Goal: Task Accomplishment & Management: Complete application form

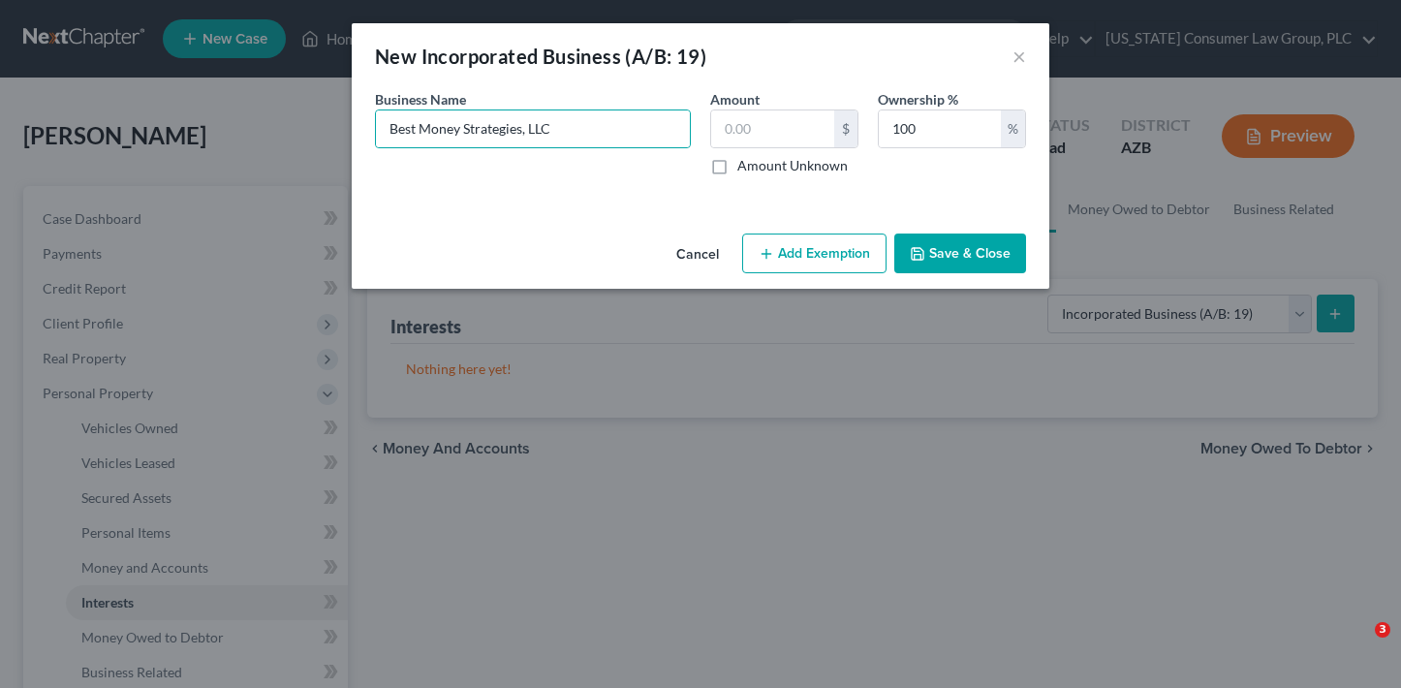
select select "incorporated_business"
click at [990, 238] on button "Save & Close" at bounding box center [960, 254] width 132 height 41
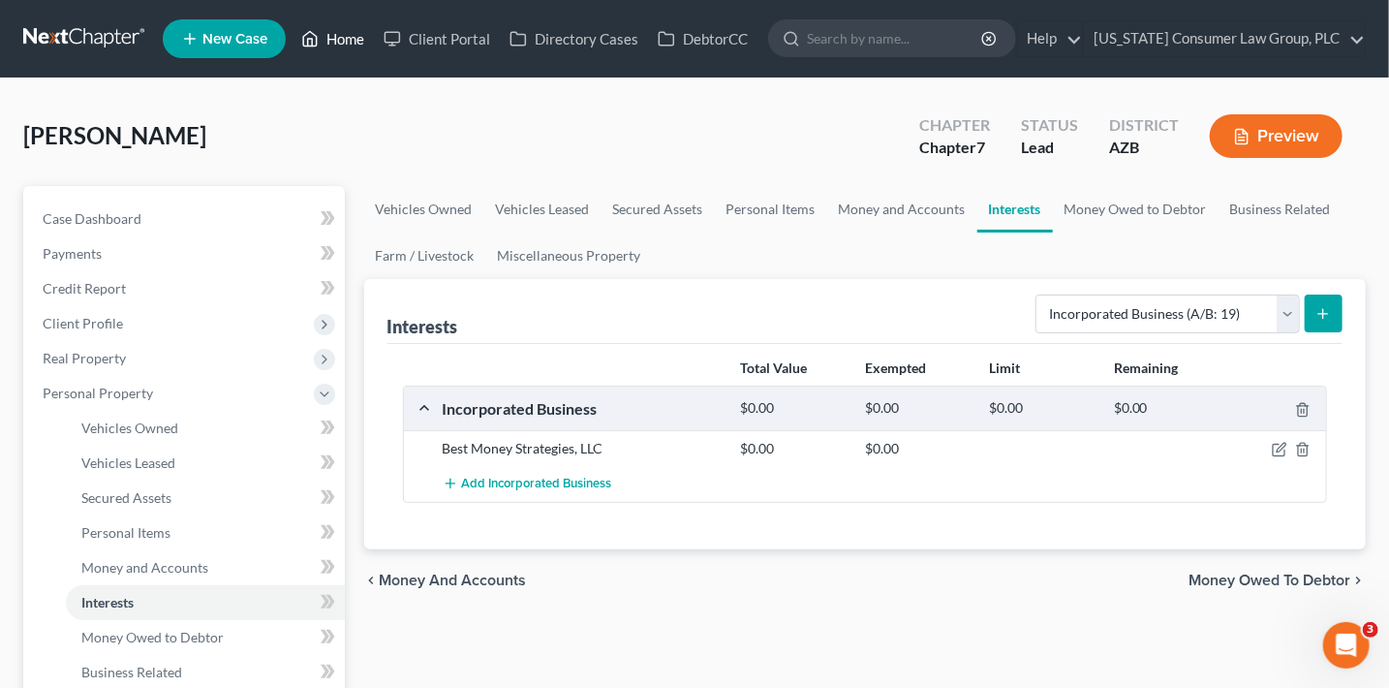
click at [327, 41] on link "Home" at bounding box center [333, 38] width 82 height 35
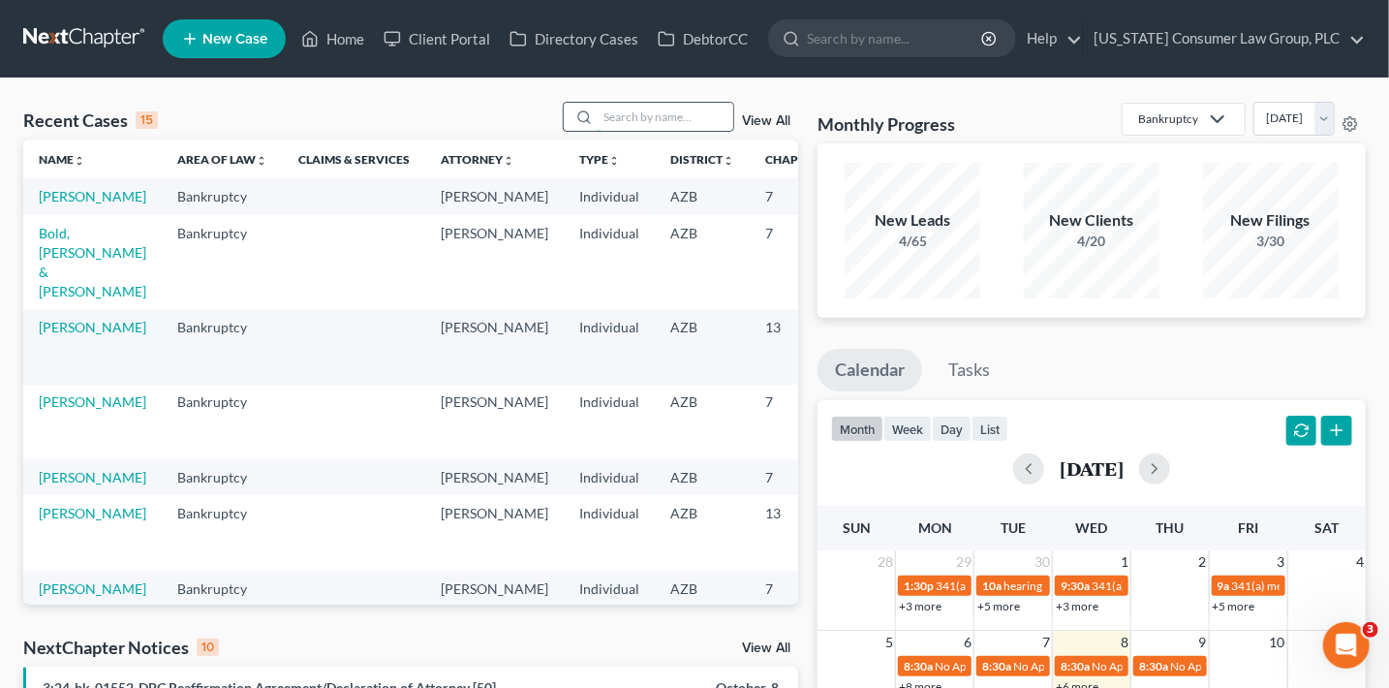
click at [641, 117] on input "search" at bounding box center [666, 117] width 136 height 28
type input "jarvis"
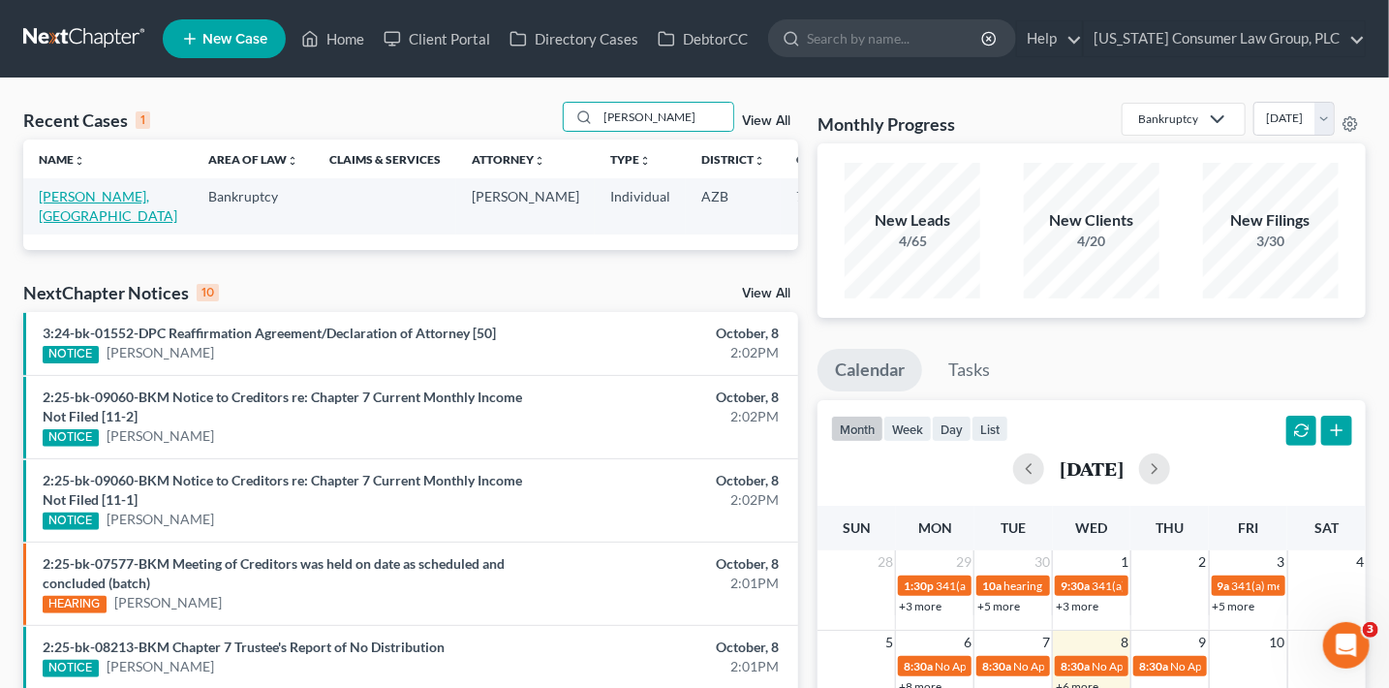
click at [61, 215] on link "Jarvis, Phoenix" at bounding box center [108, 206] width 139 height 36
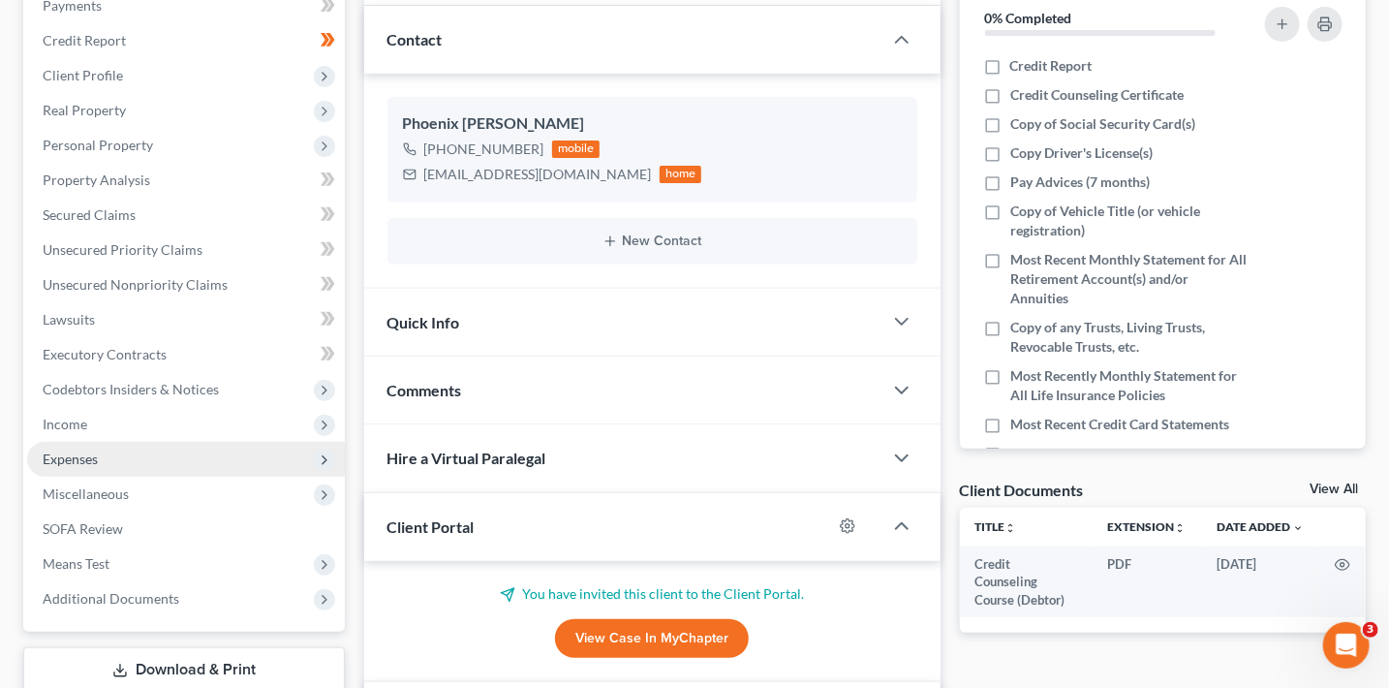
scroll to position [270, 0]
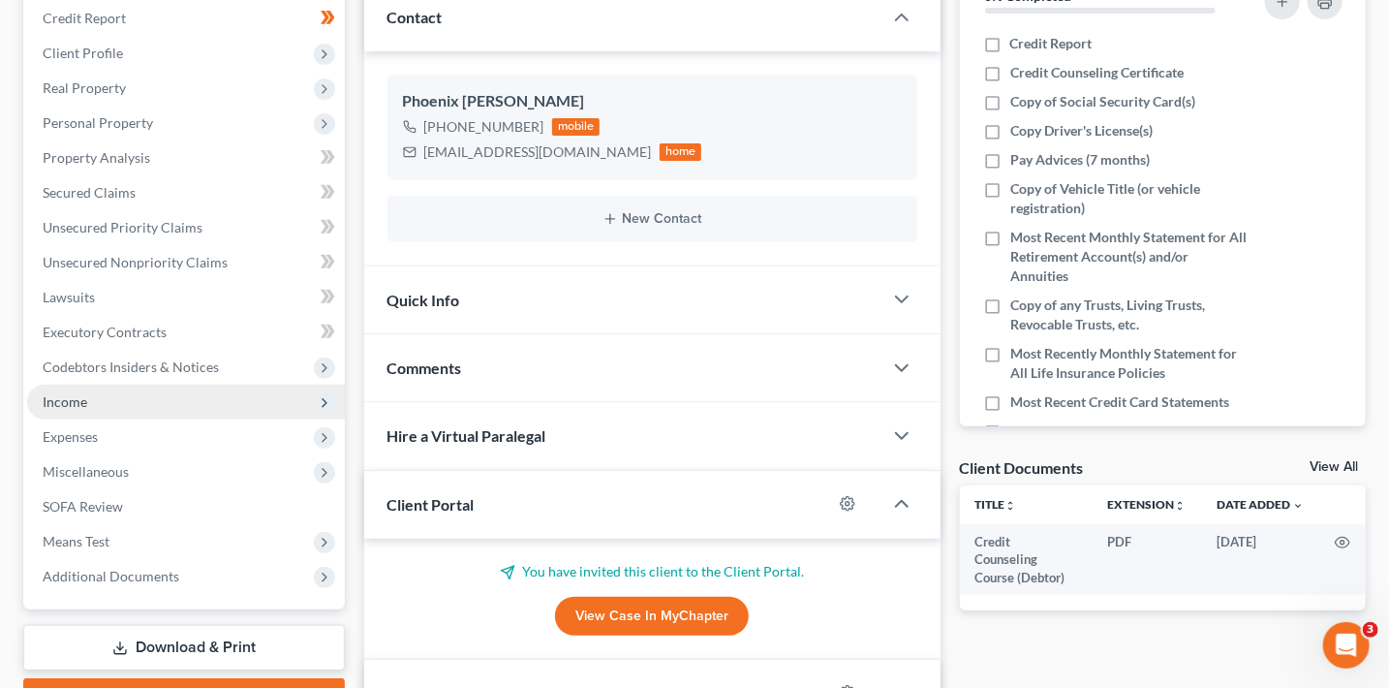
click at [82, 394] on span "Income" at bounding box center [65, 401] width 45 height 16
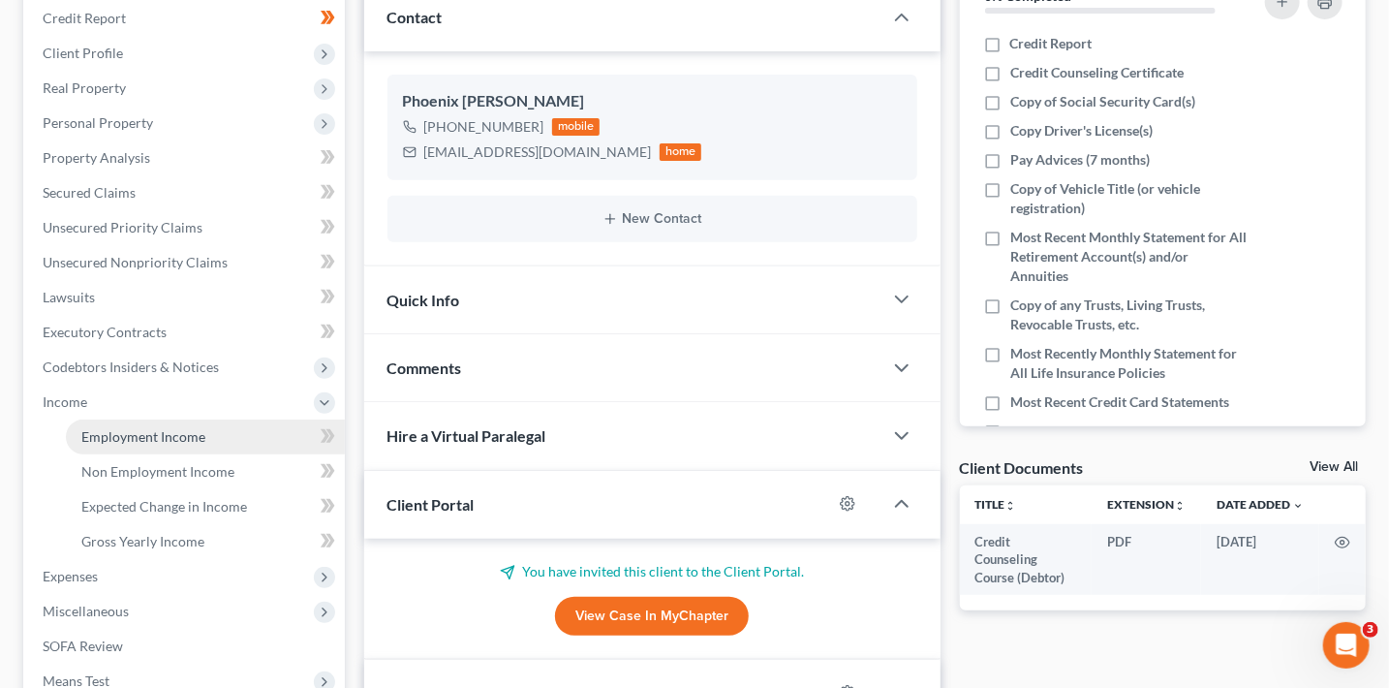
click at [124, 445] on link "Employment Income" at bounding box center [205, 437] width 279 height 35
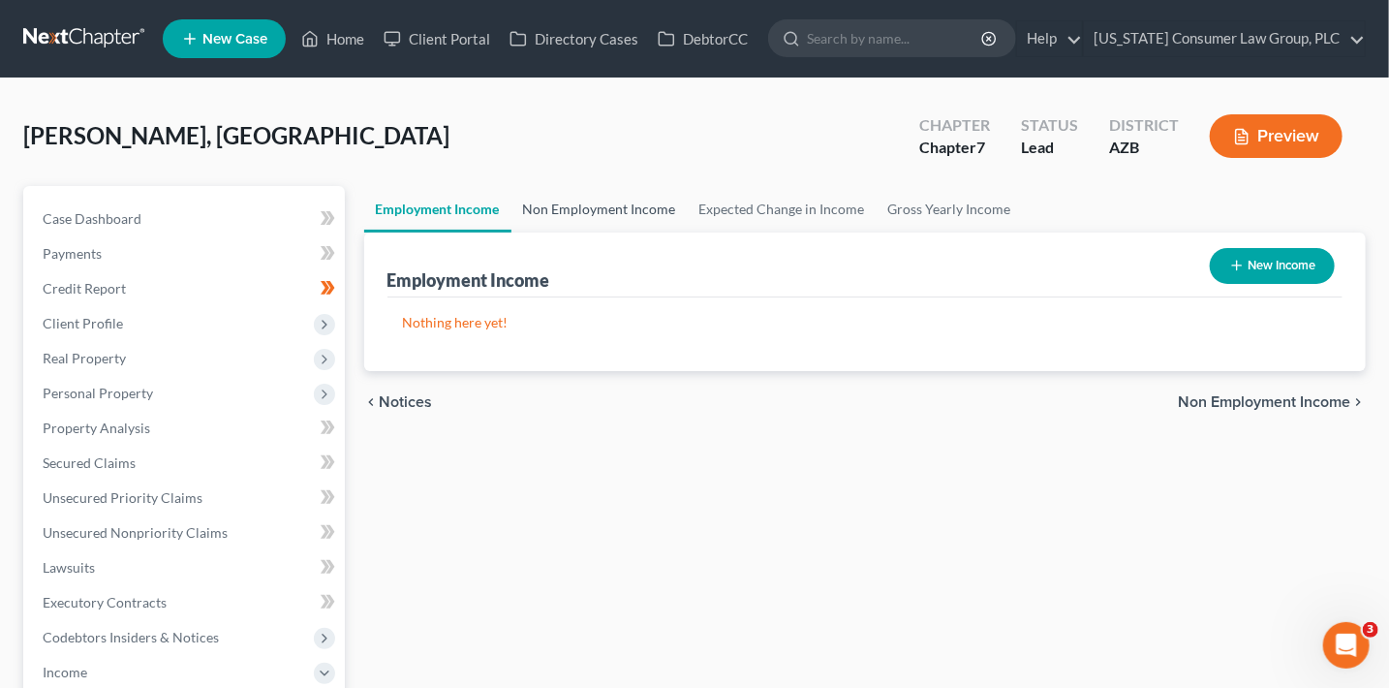
click at [593, 216] on link "Non Employment Income" at bounding box center [600, 209] width 176 height 47
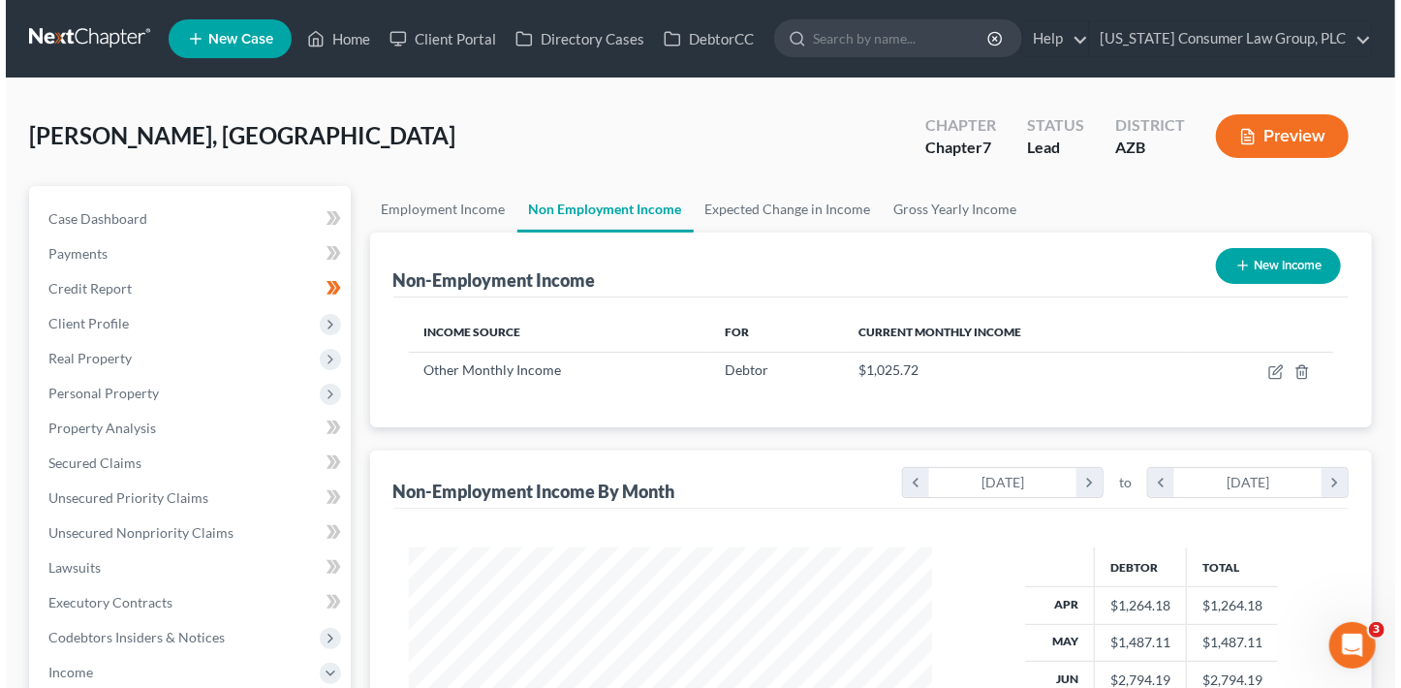
scroll to position [345, 562]
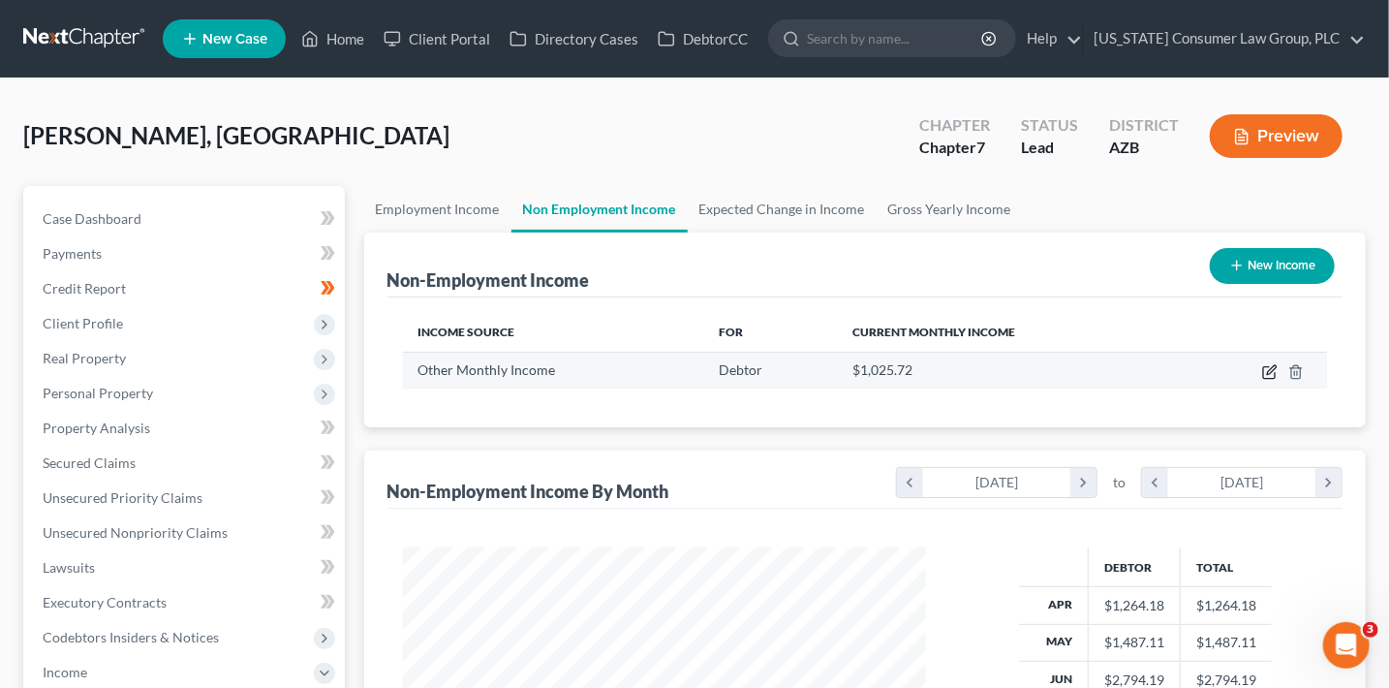
click at [1267, 371] on icon "button" at bounding box center [1271, 369] width 9 height 9
select select "13"
select select "0"
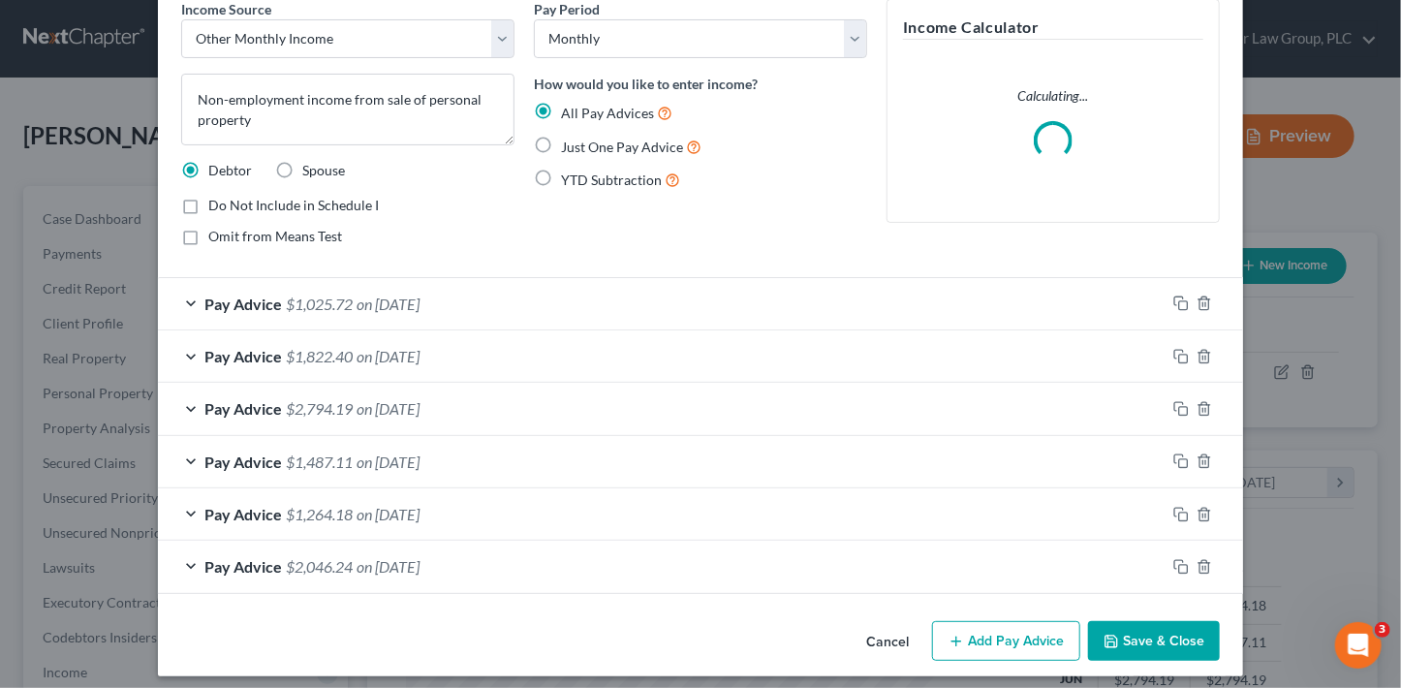
scroll to position [100, 0]
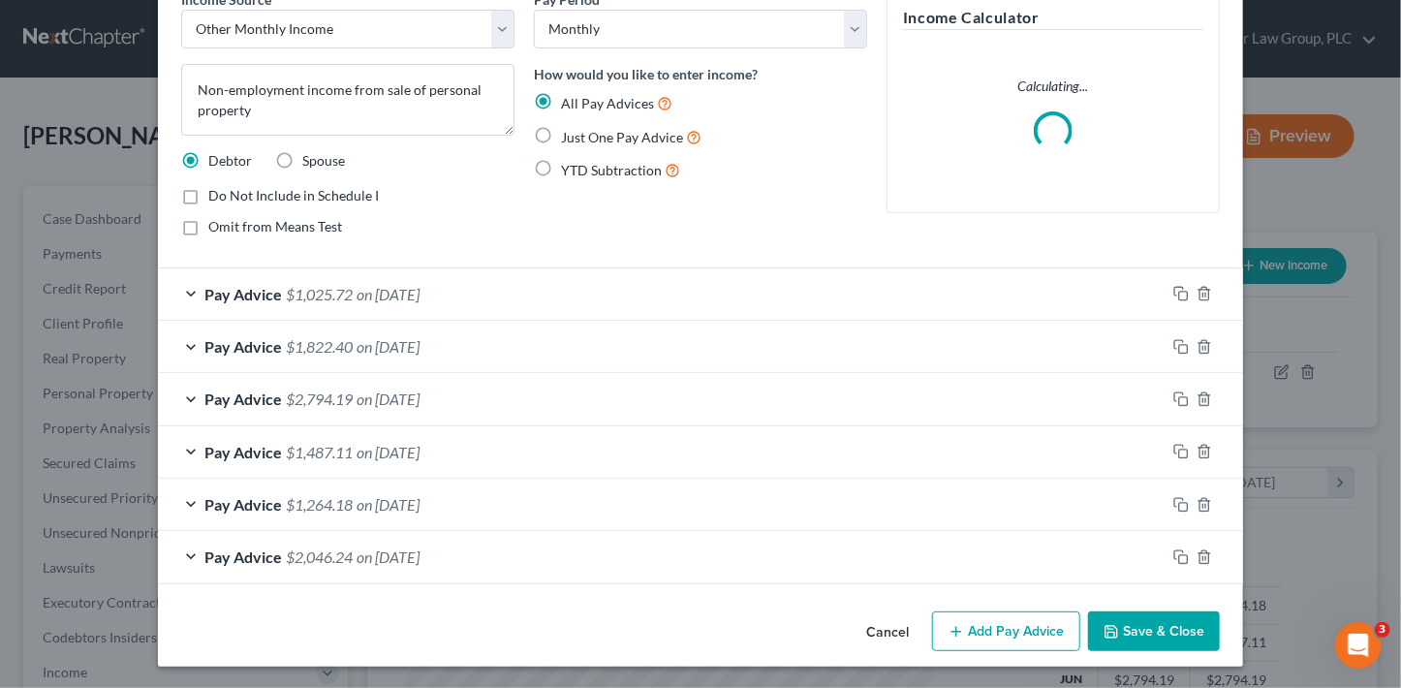
click at [1027, 627] on button "Add Pay Advice" at bounding box center [1006, 631] width 148 height 41
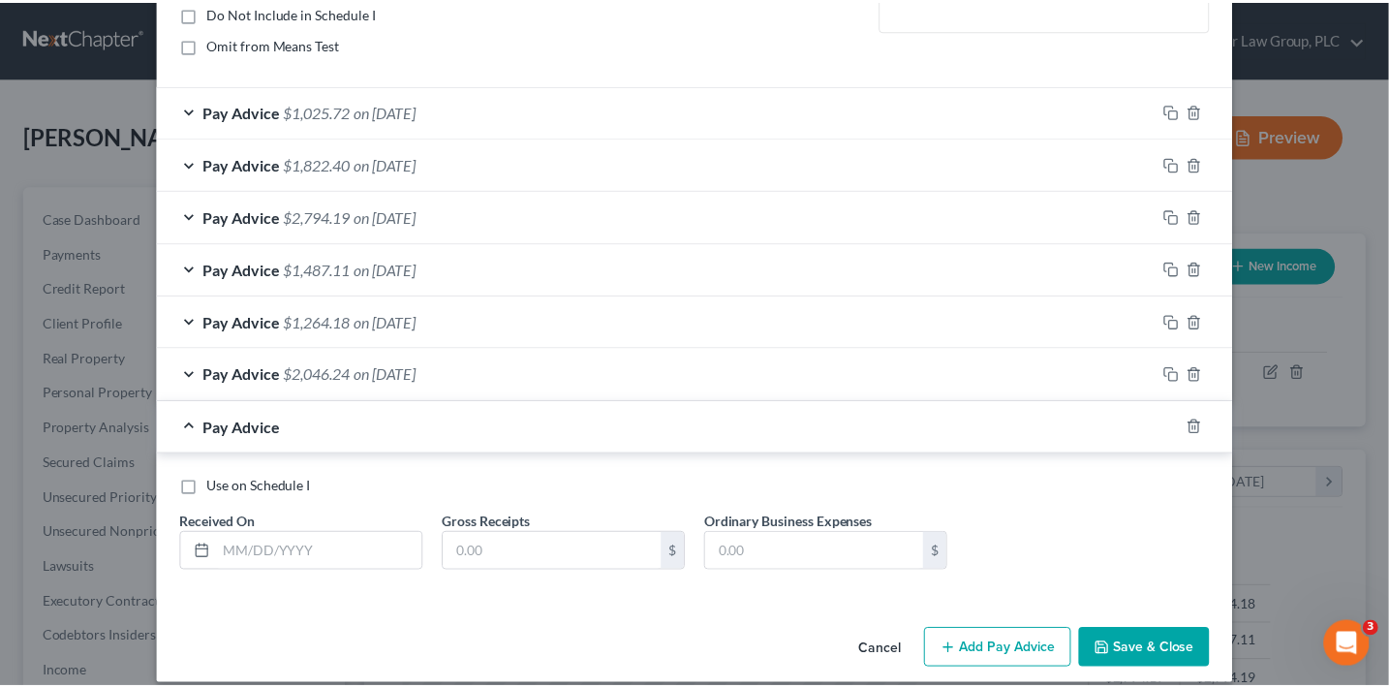
scroll to position [300, 0]
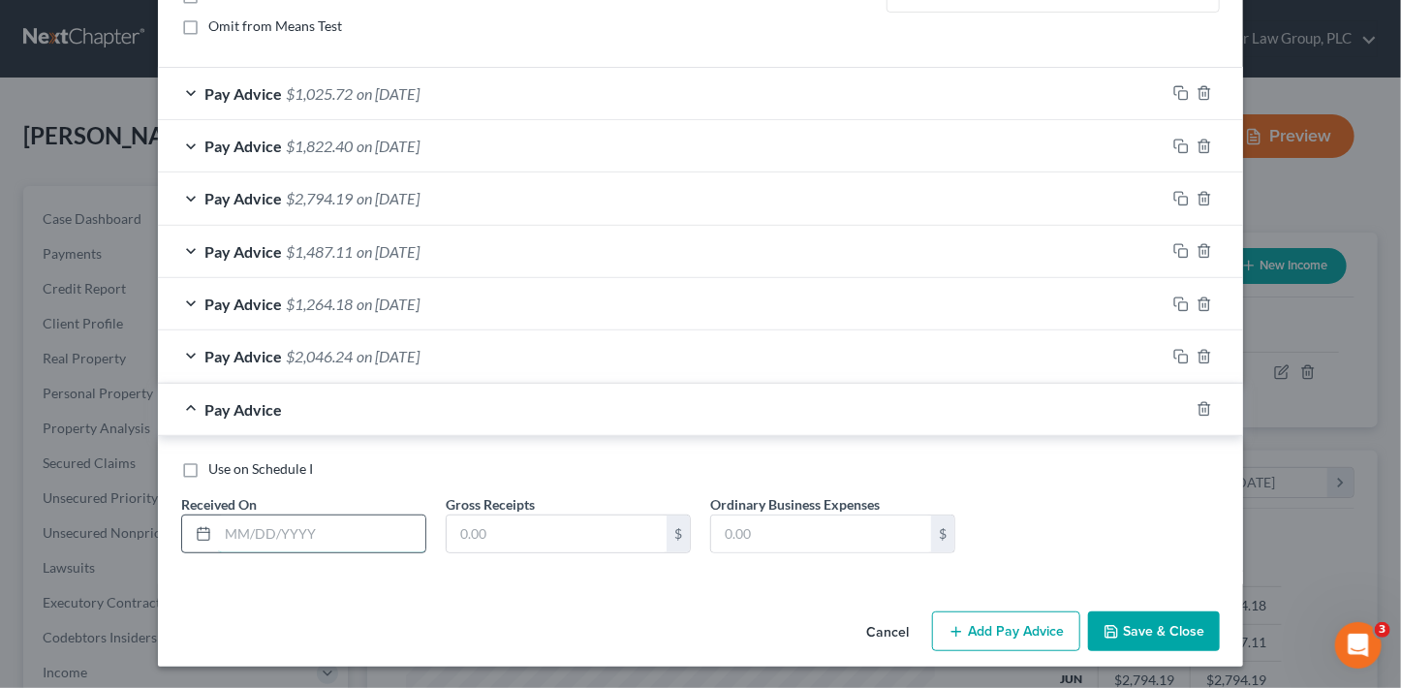
click at [370, 540] on input "text" at bounding box center [321, 533] width 207 height 37
type input "09/30/2025"
type input "75.06"
click at [1112, 628] on icon "button" at bounding box center [1112, 632] width 12 height 12
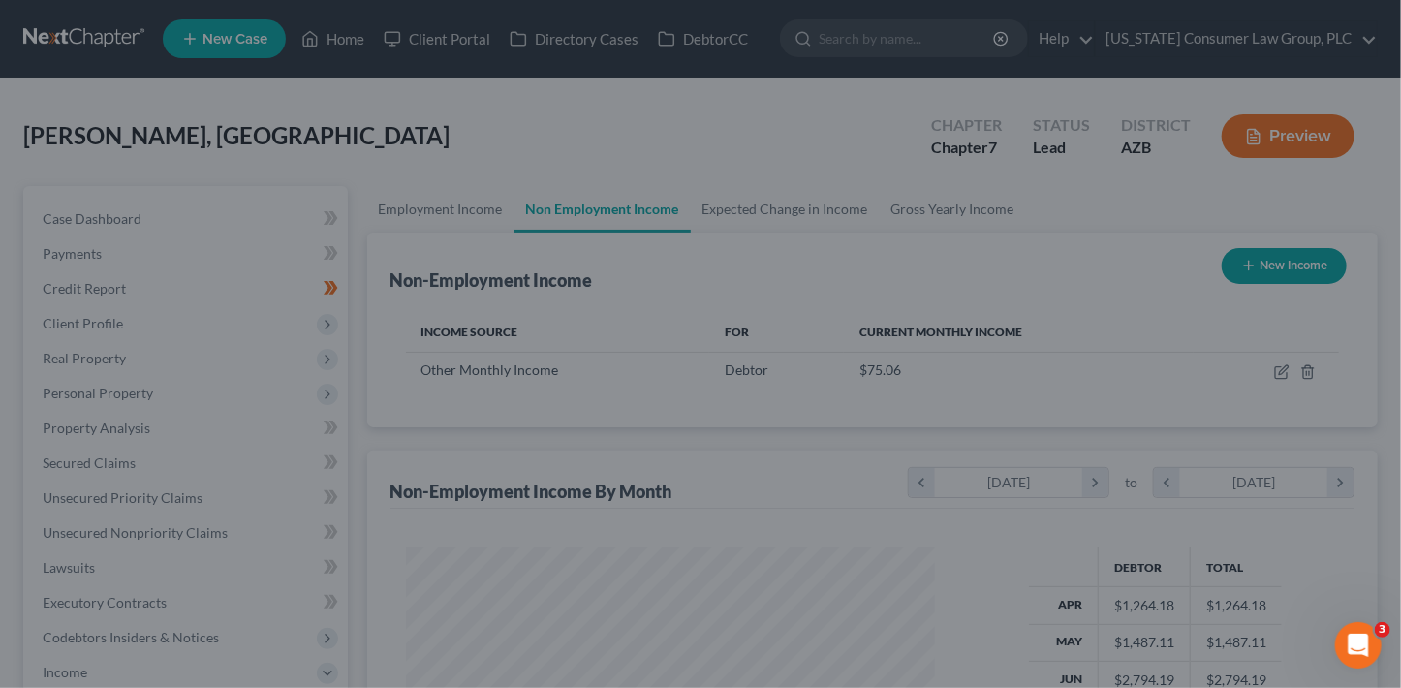
scroll to position [968552, 968336]
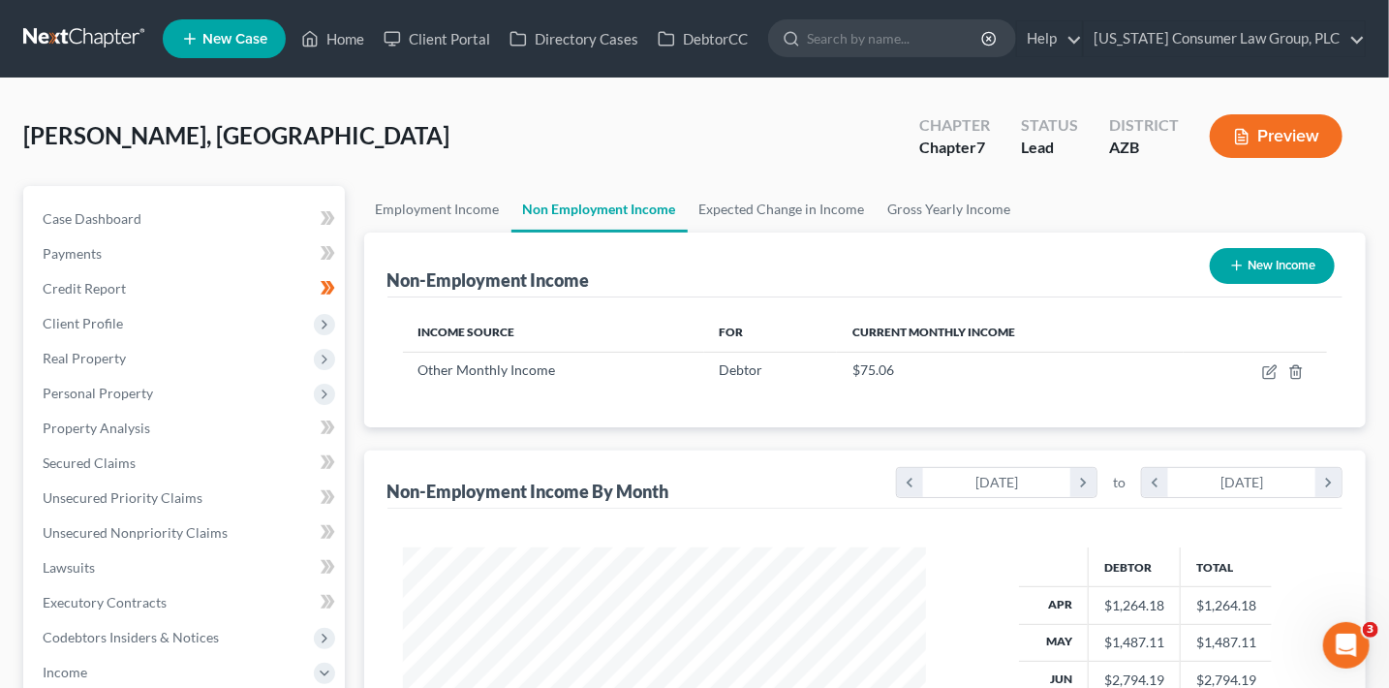
click at [1315, 265] on button "New Income" at bounding box center [1272, 266] width 125 height 36
select select "0"
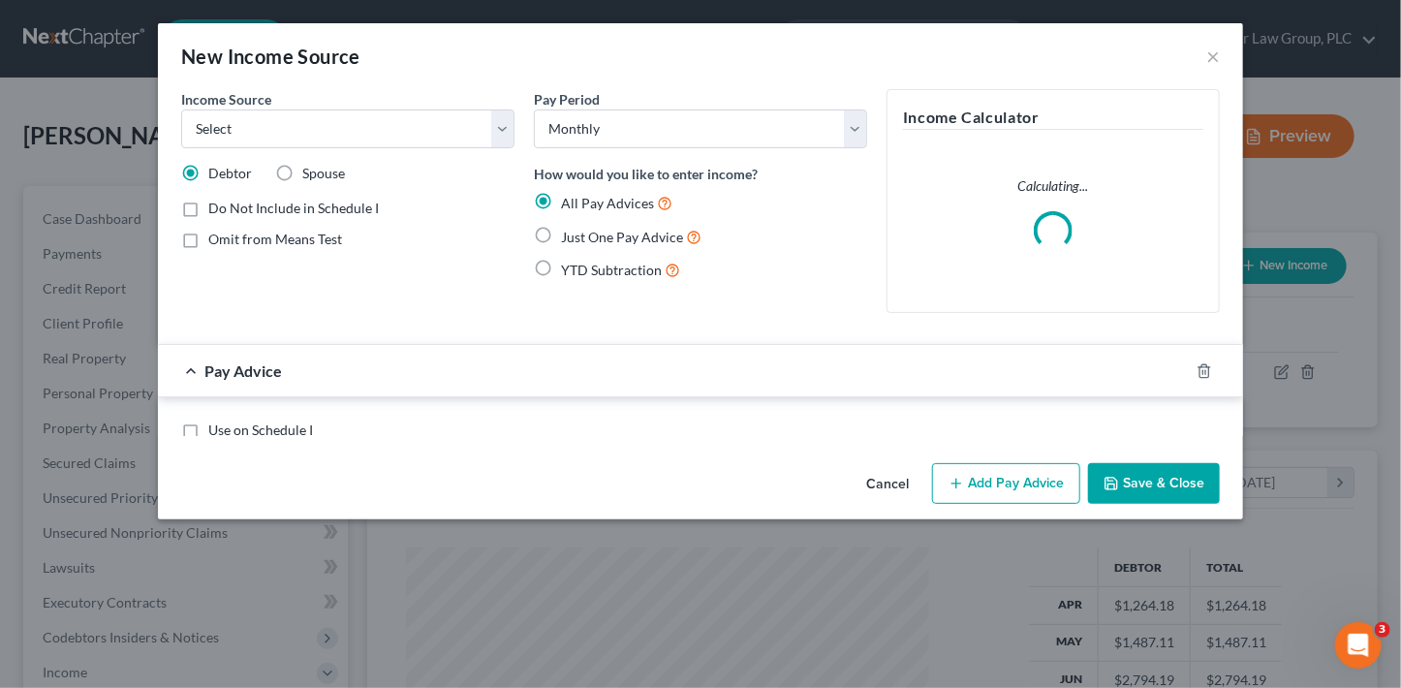
scroll to position [345, 567]
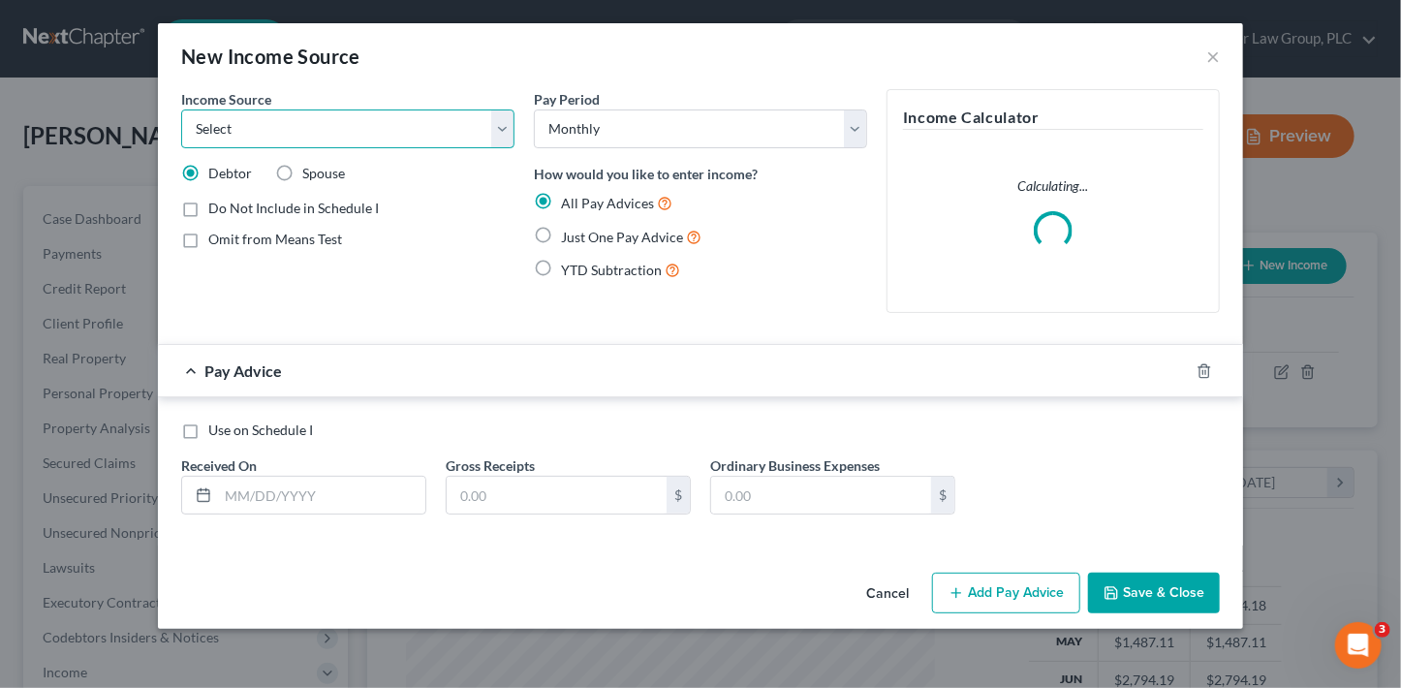
click at [318, 122] on select "Select Unemployment Disability (from employer) Pension Retirement Social Securi…" at bounding box center [347, 128] width 333 height 39
select select "8"
click at [181, 109] on select "Select Unemployment Disability (from employer) Pension Retirement Social Securi…" at bounding box center [347, 128] width 333 height 39
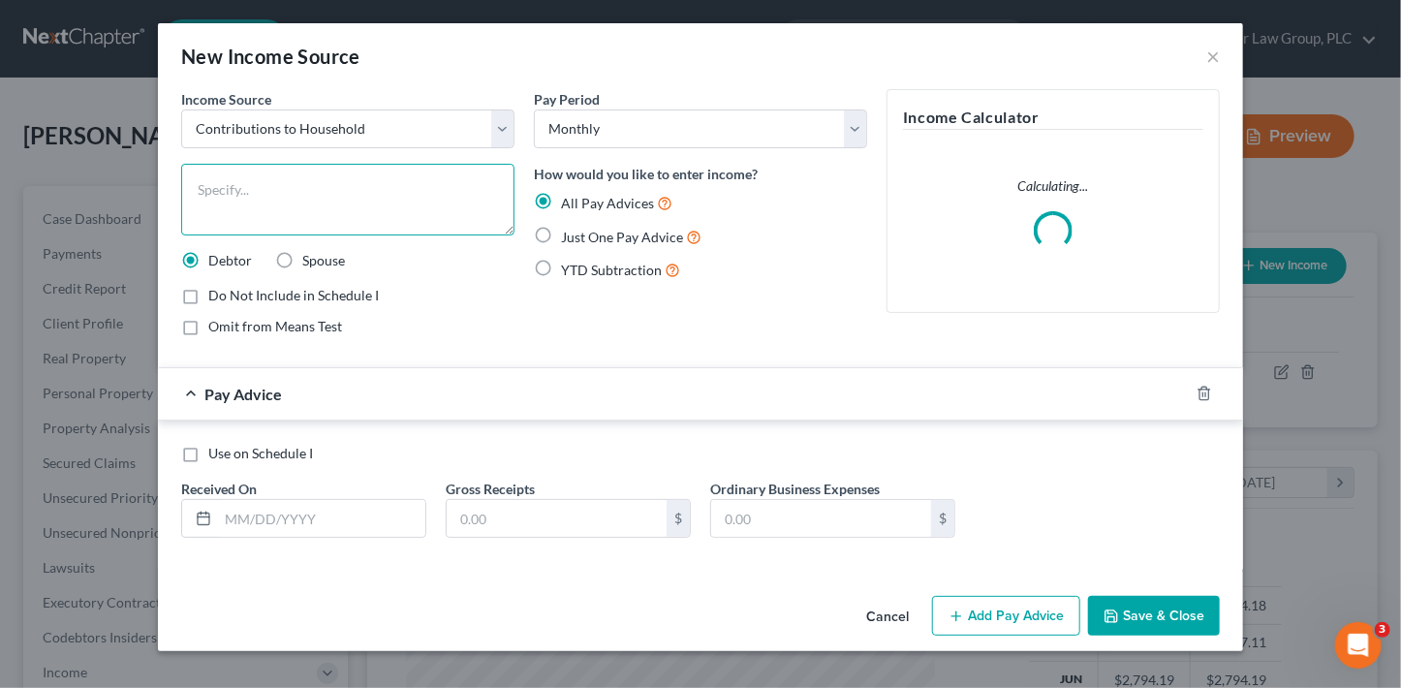
click at [371, 194] on textarea at bounding box center [347, 200] width 333 height 72
type textarea "Contribution to household by grandmother"
click at [311, 509] on input "text" at bounding box center [321, 518] width 207 height 37
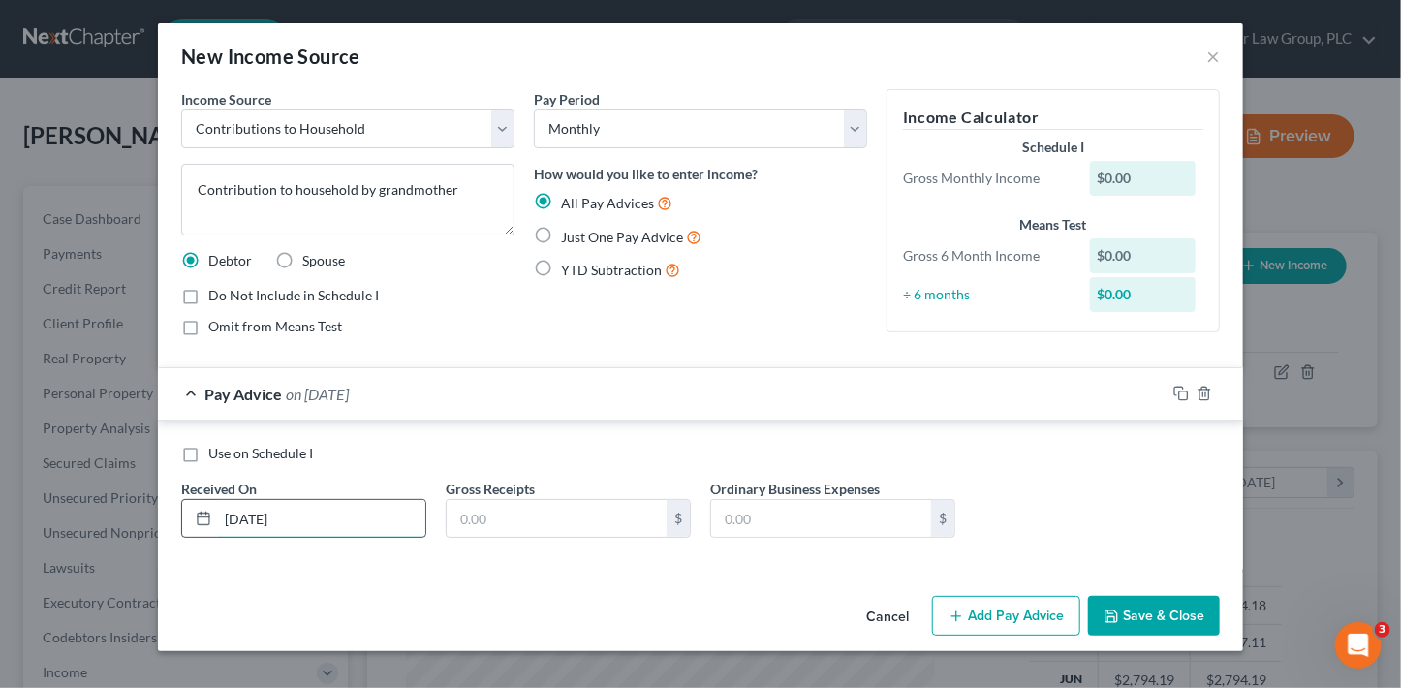
type input "04/30/25"
click at [582, 520] on input "240" at bounding box center [557, 518] width 220 height 37
type input "580"
drag, startPoint x: 1121, startPoint y: 482, endPoint x: 1137, endPoint y: 485, distance: 16.9
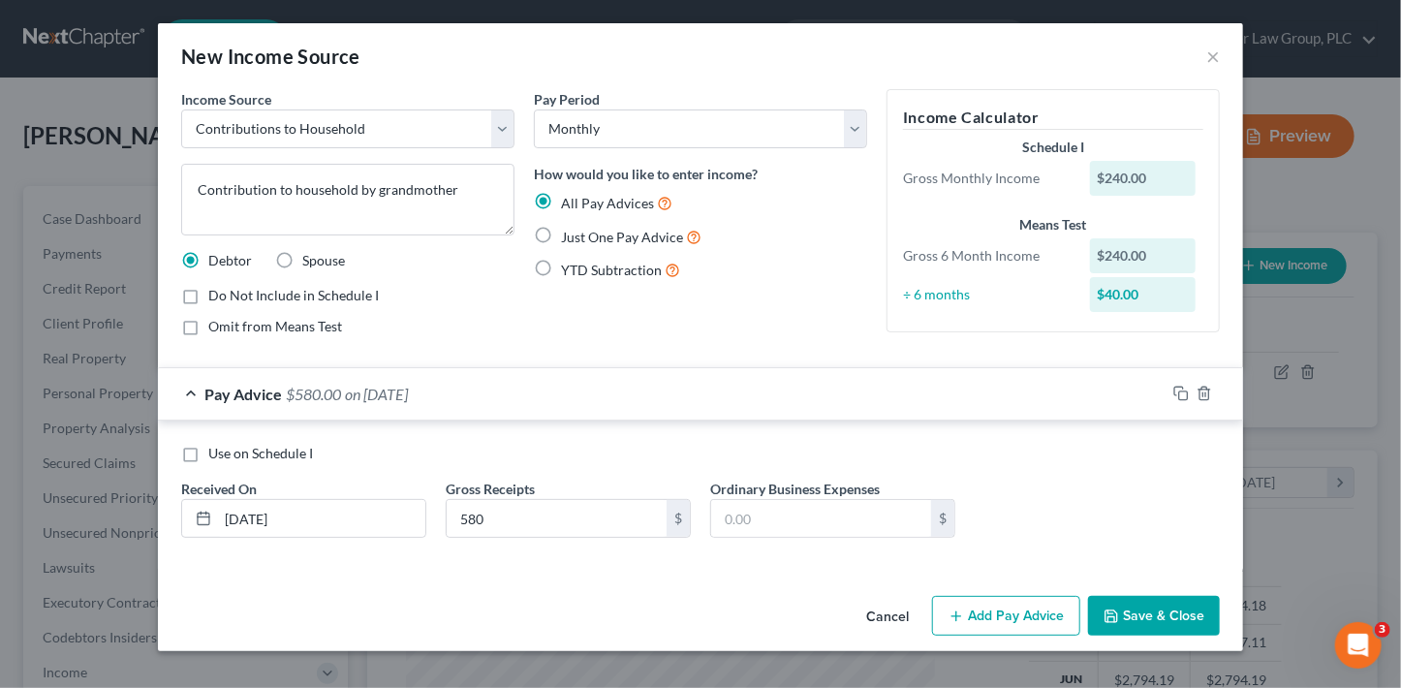
click at [1120, 482] on div "Use on Schedule I Received On * 04/30/25 Gross Receipts 580 $ Ordinary Business…" at bounding box center [700, 498] width 1058 height 109
click at [1012, 609] on button "Add Pay Advice" at bounding box center [1006, 616] width 148 height 41
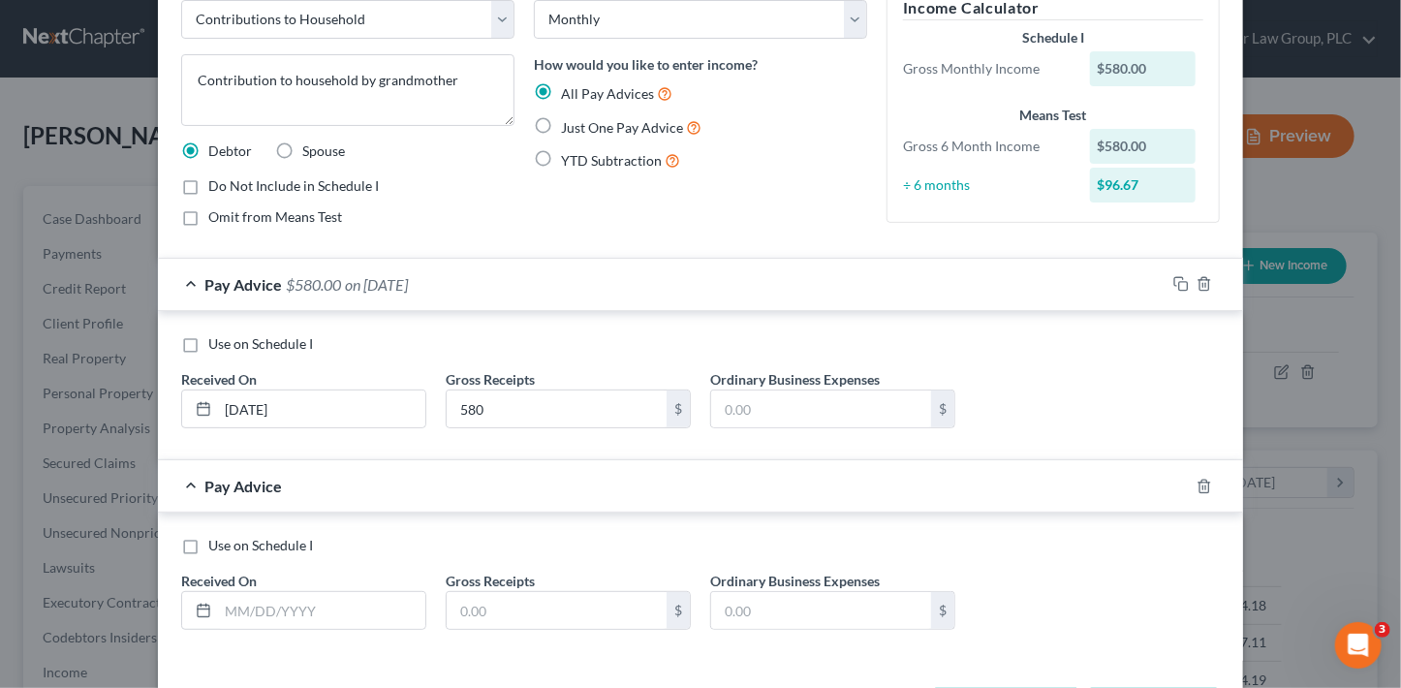
scroll to position [113, 0]
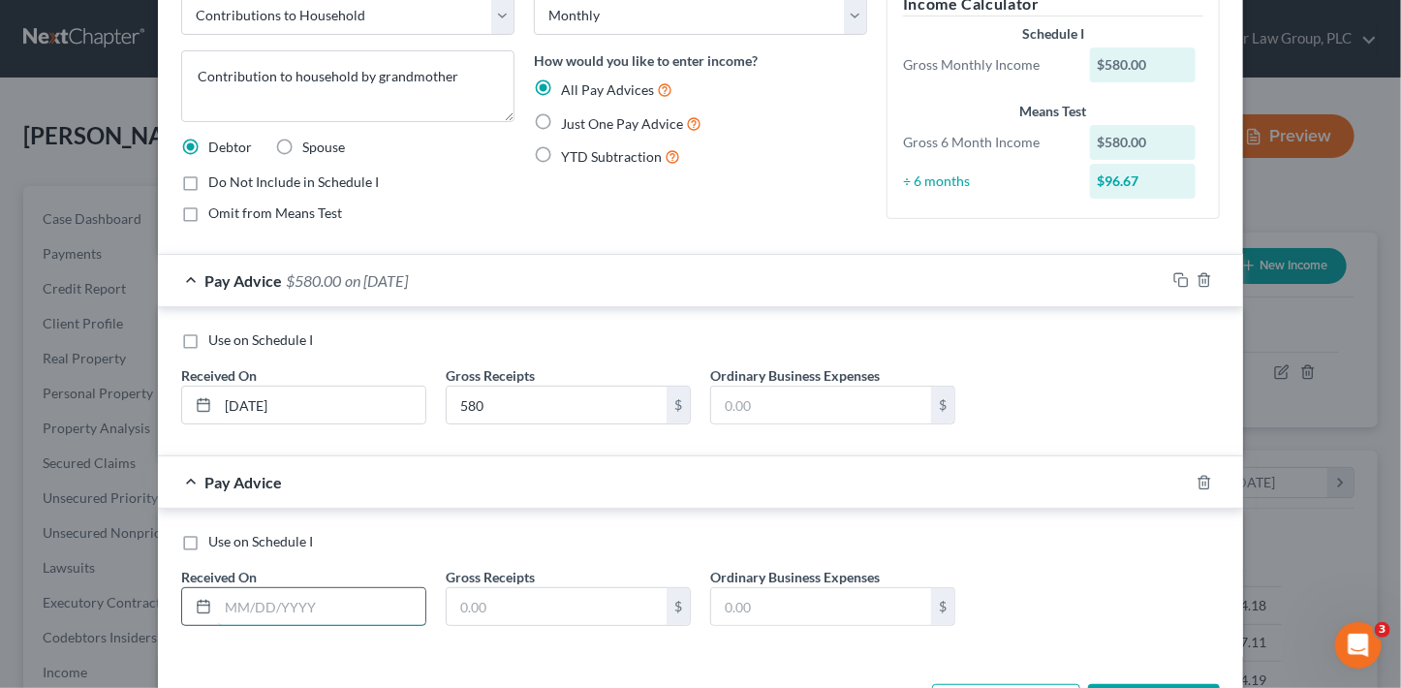
click at [329, 603] on input "text" at bounding box center [321, 606] width 207 height 37
type input "5/31/25"
type input "535"
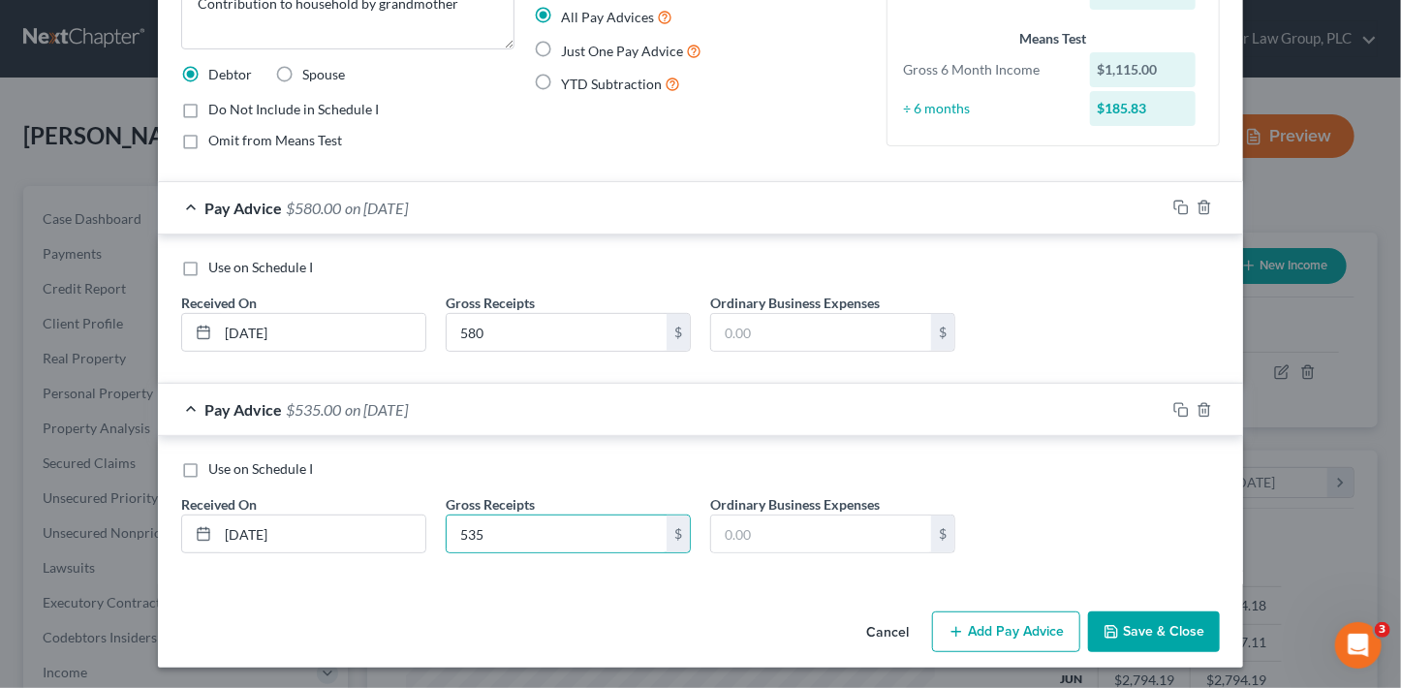
click at [1023, 625] on button "Add Pay Advice" at bounding box center [1006, 631] width 148 height 41
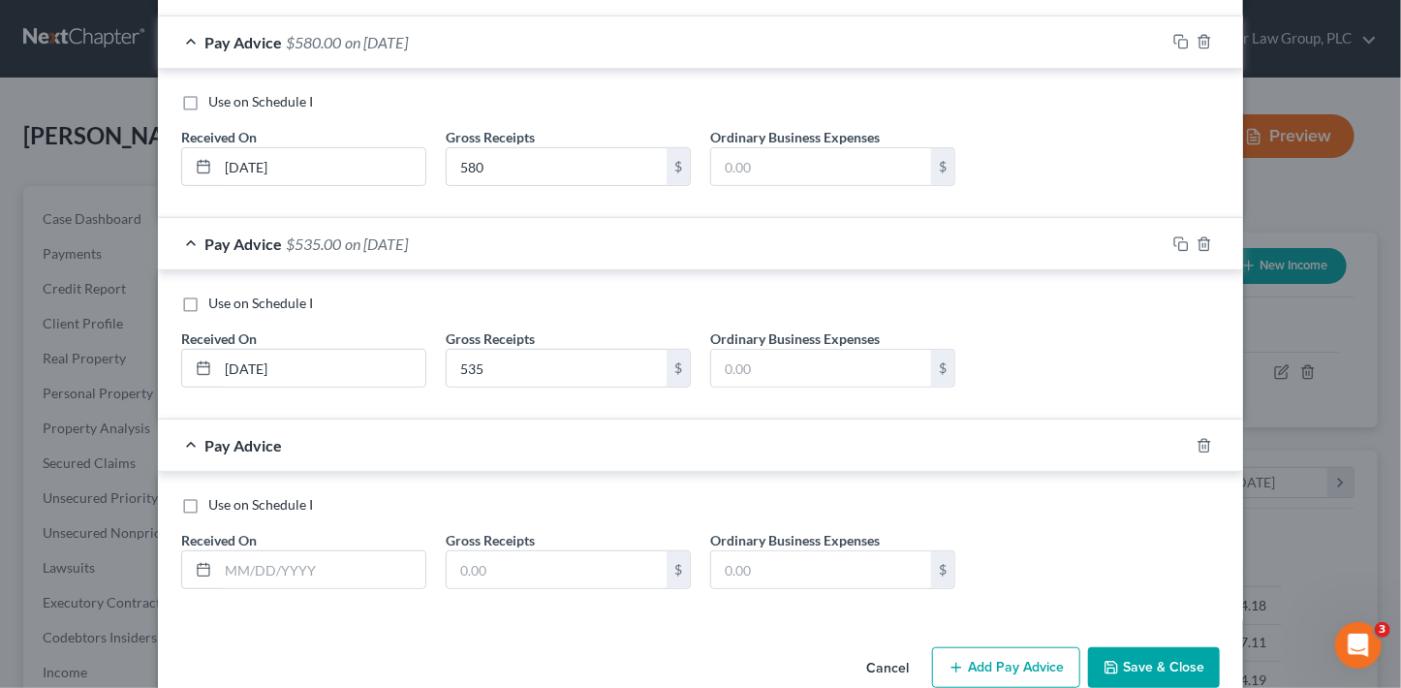
scroll to position [388, 0]
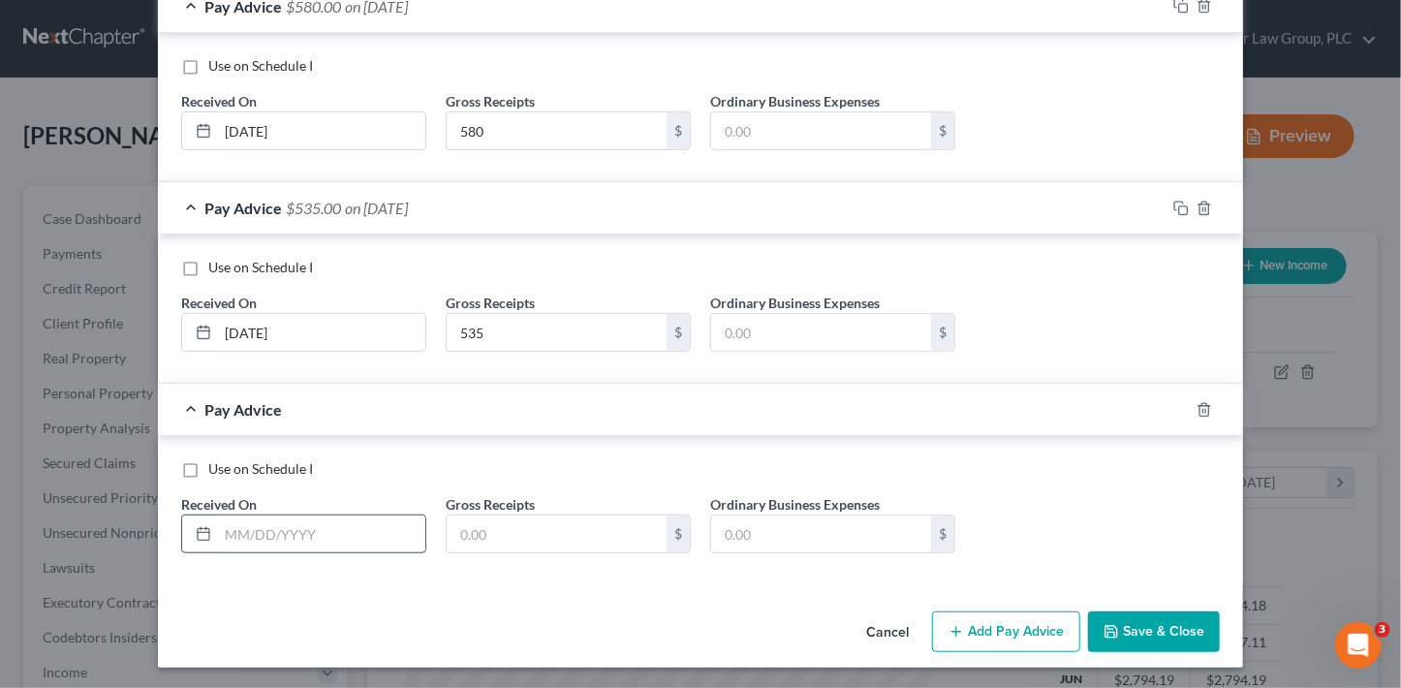
click at [324, 534] on input "text" at bounding box center [321, 533] width 207 height 37
type input "6/30/25"
type input "670"
click at [1023, 623] on button "Add Pay Advice" at bounding box center [1006, 631] width 148 height 41
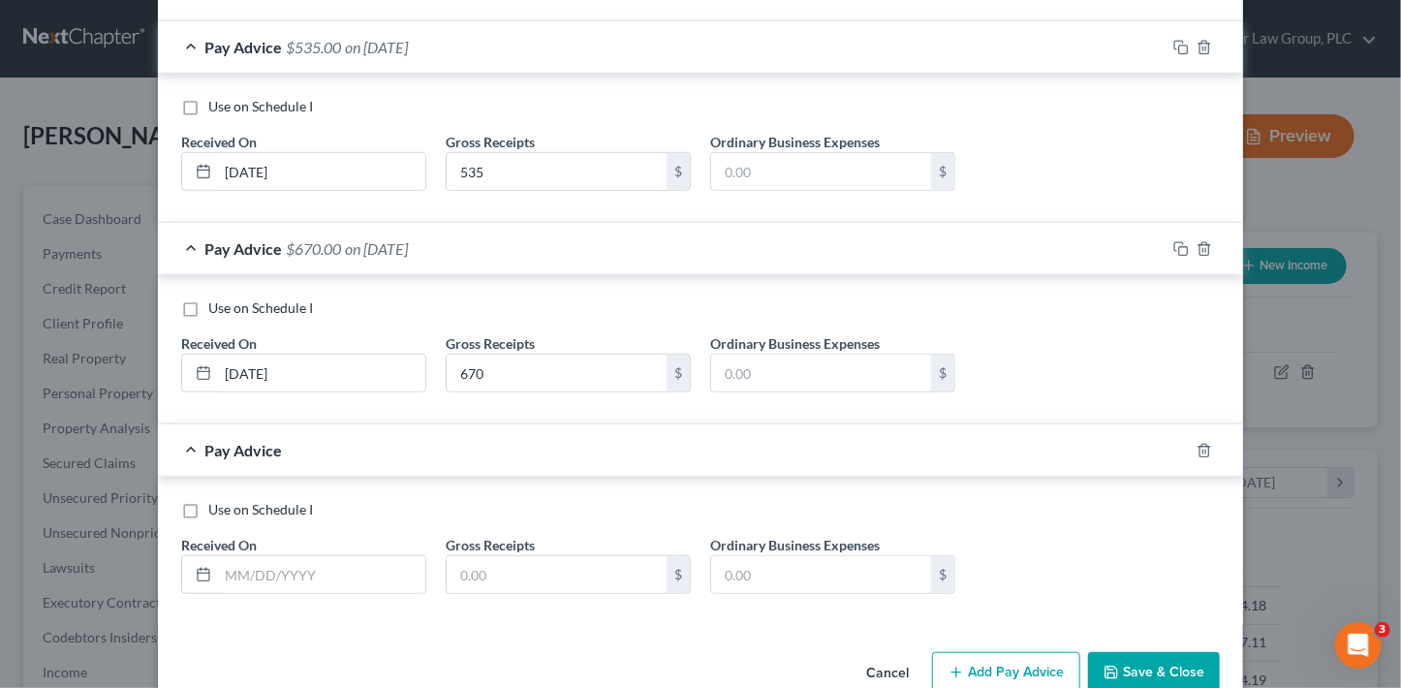
scroll to position [572, 0]
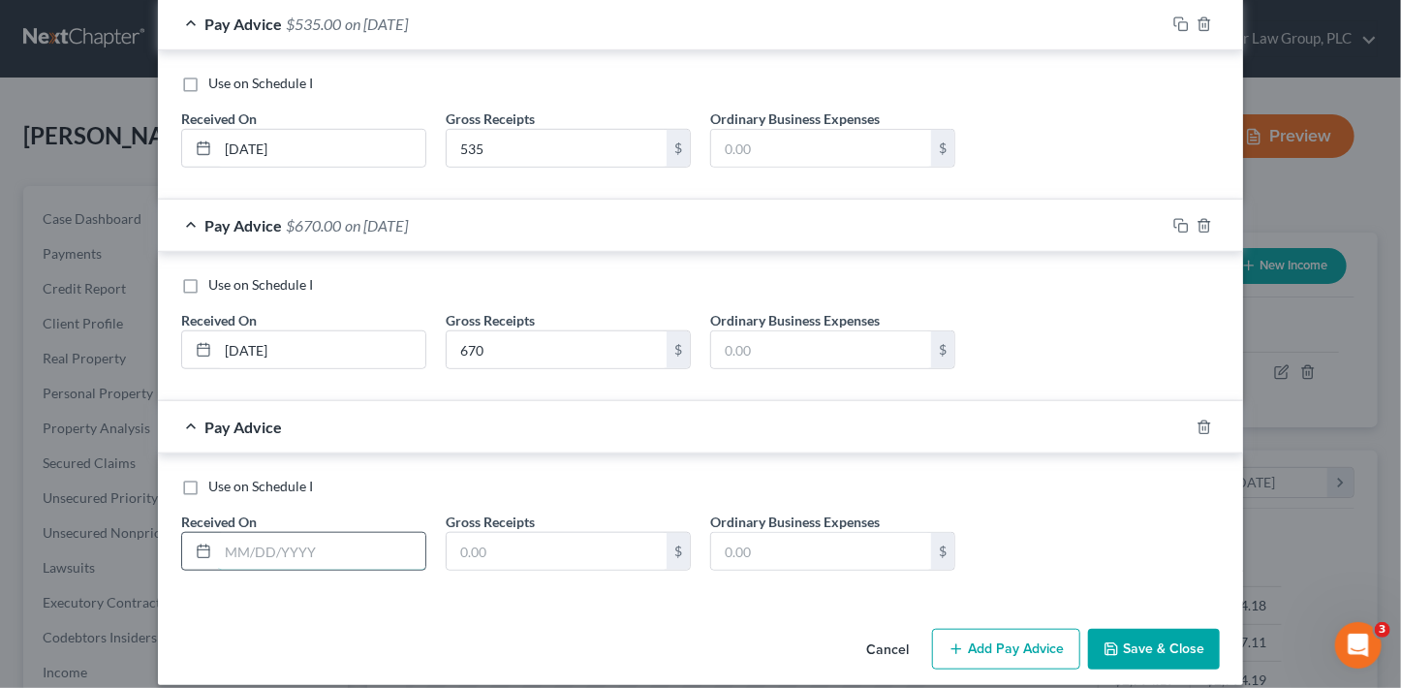
click at [314, 548] on input "text" at bounding box center [321, 551] width 207 height 37
type input "3"
type input "7/31/25"
type input "760"
click at [1013, 529] on div "Use on Schedule I Received On * 7/31/25 Gross Receipts 760 $ Ordinary Business …" at bounding box center [700, 531] width 1058 height 109
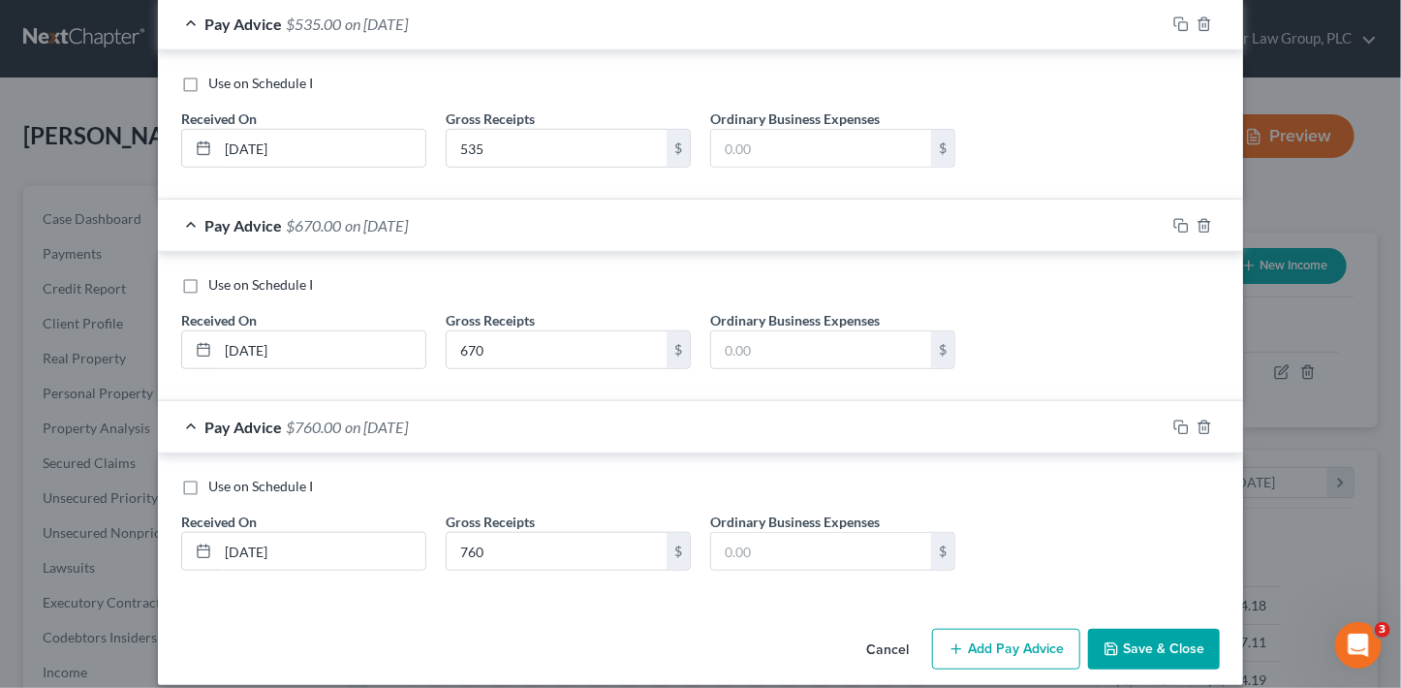
scroll to position [588, 0]
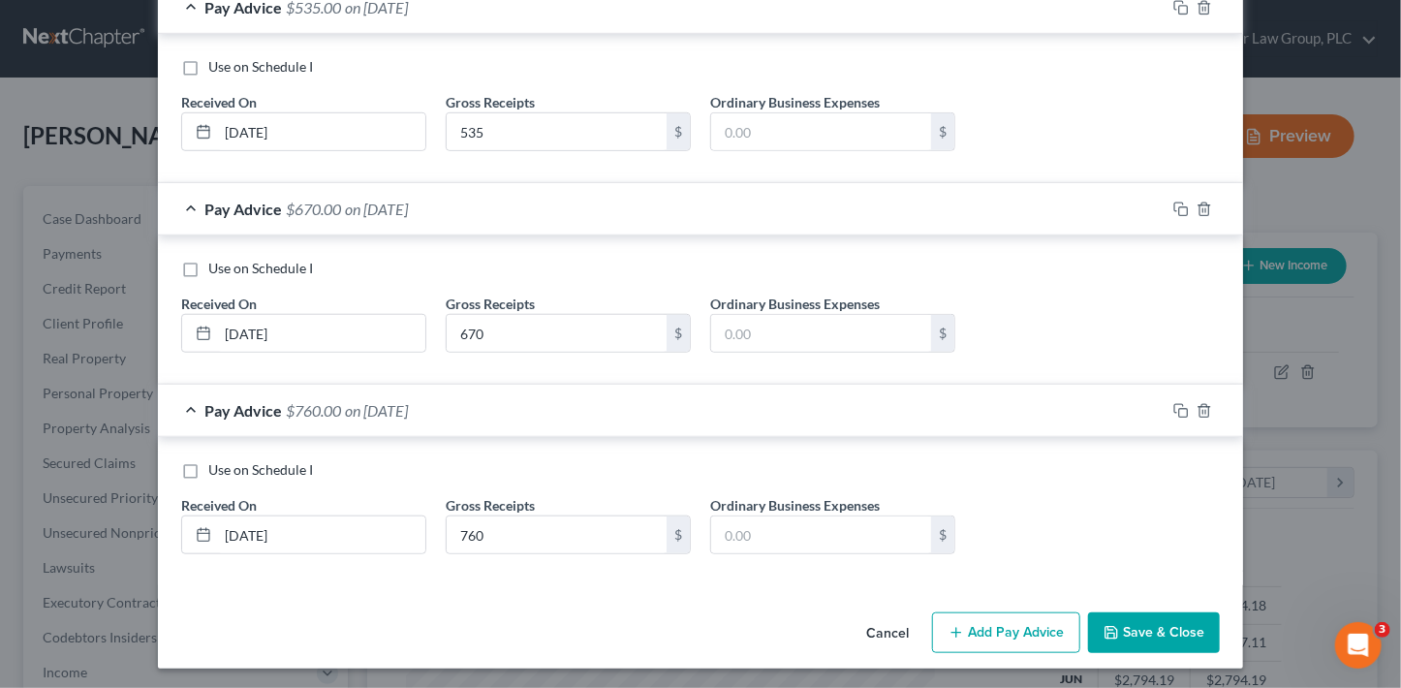
click at [1012, 633] on button "Add Pay Advice" at bounding box center [1006, 632] width 148 height 41
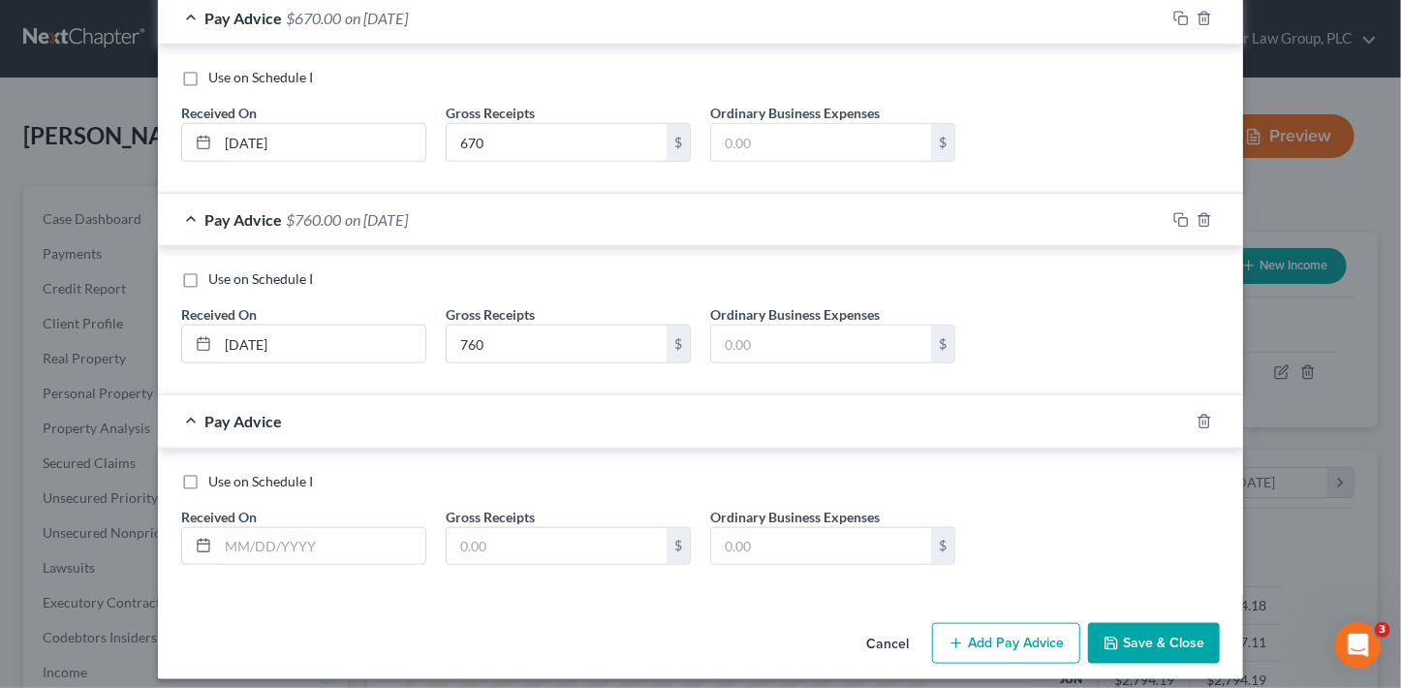
scroll to position [789, 0]
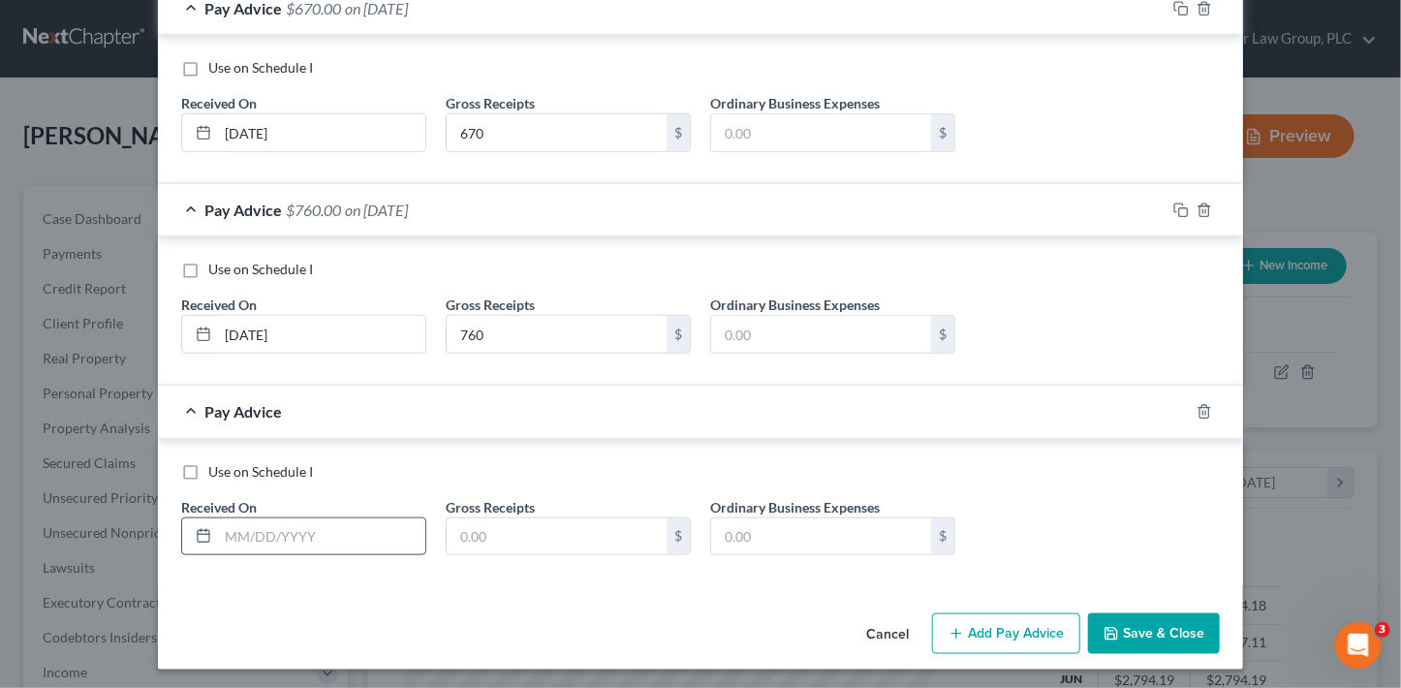
click at [396, 537] on input "text" at bounding box center [321, 536] width 207 height 37
type input "8/30/25"
type input "610"
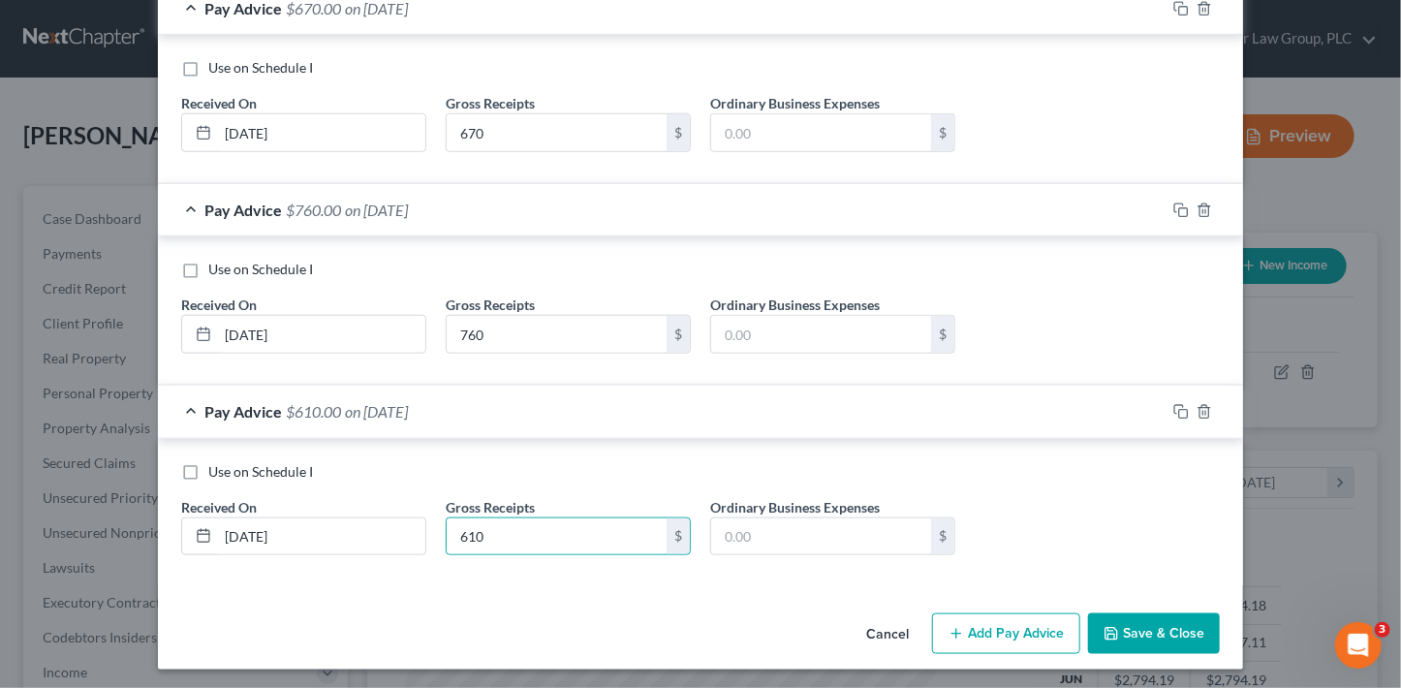
click at [1056, 523] on div "Use on Schedule I Received On * 8/30/25 Gross Receipts 610 $ Ordinary Business …" at bounding box center [700, 516] width 1058 height 109
click at [993, 623] on button "Add Pay Advice" at bounding box center [1006, 633] width 148 height 41
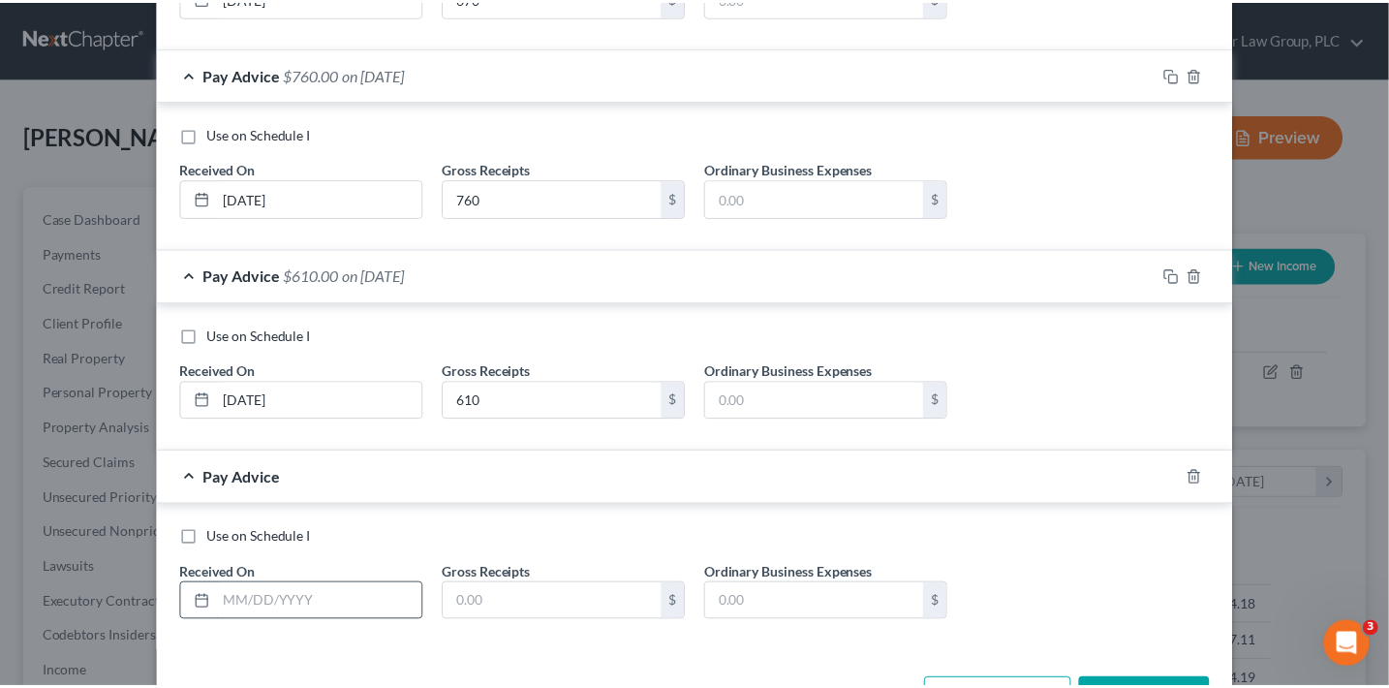
scroll to position [989, 0]
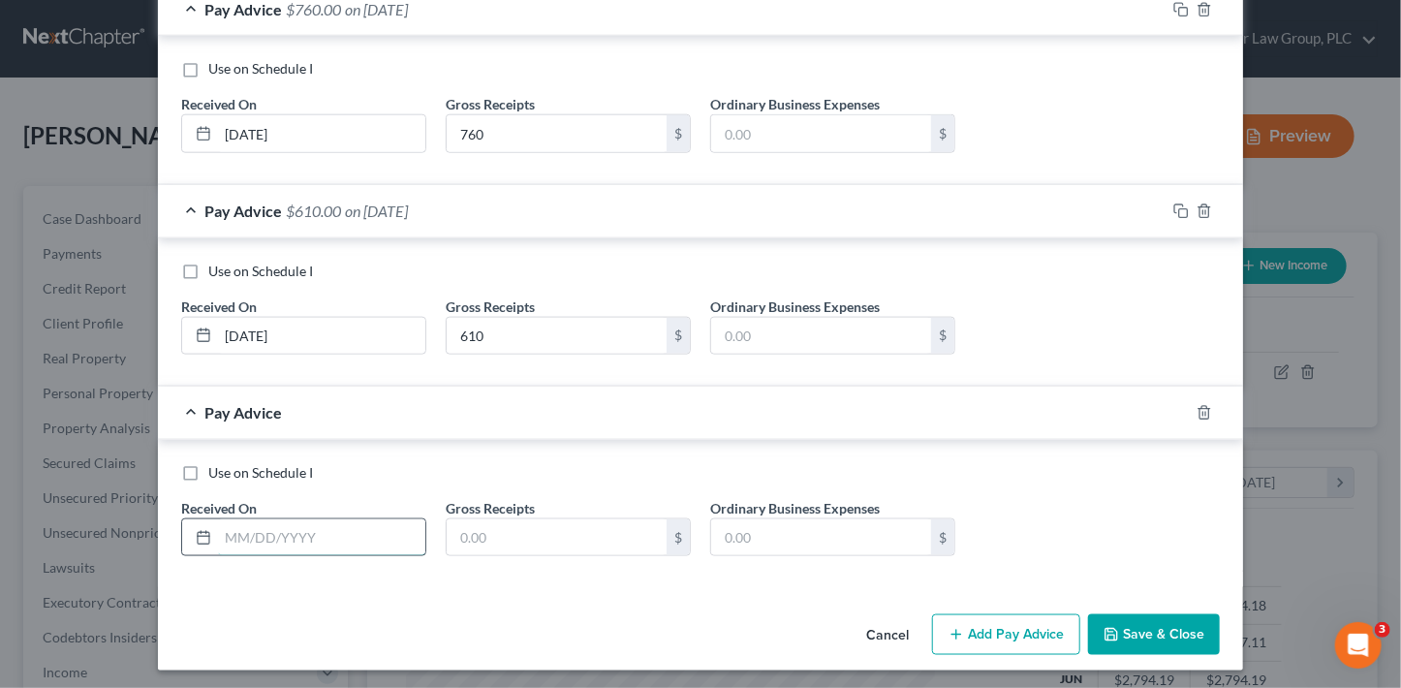
click at [354, 530] on input "text" at bounding box center [321, 537] width 207 height 37
type input "9/30/25"
click at [560, 534] on input "text" at bounding box center [557, 537] width 220 height 37
click at [501, 538] on input "text" at bounding box center [557, 537] width 220 height 37
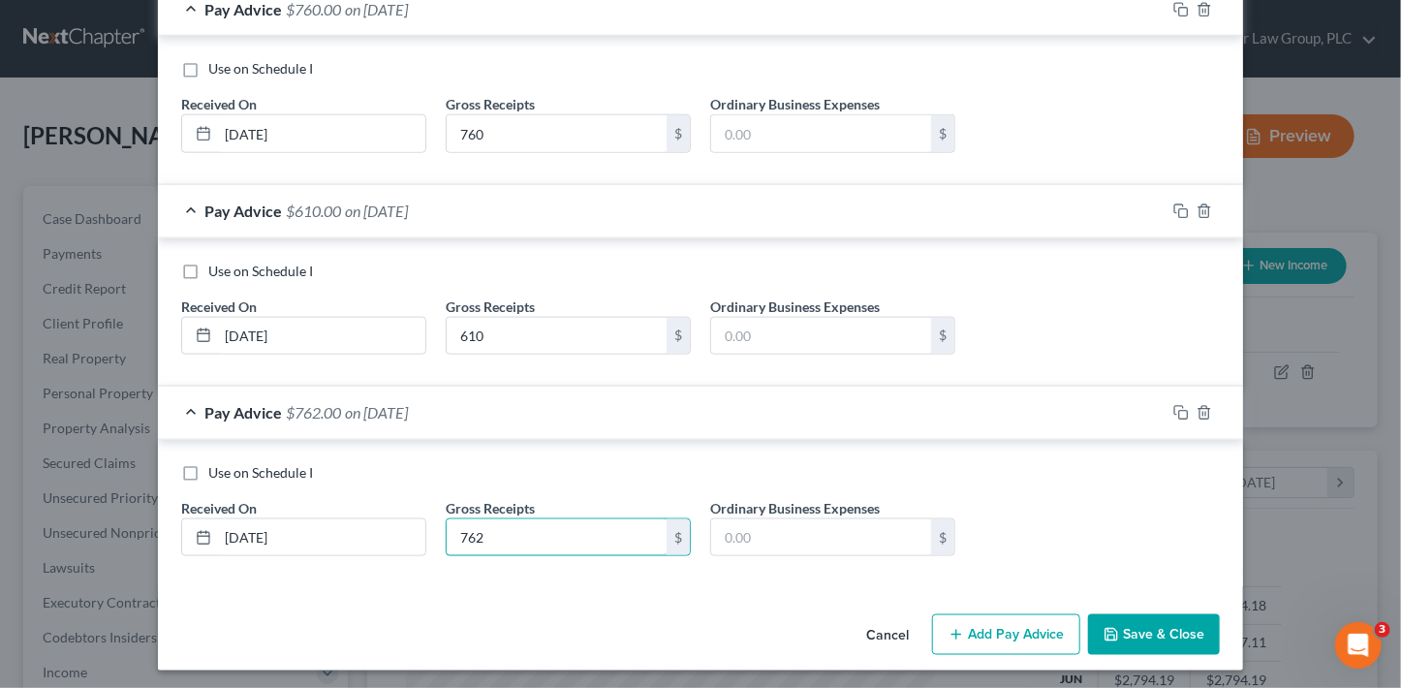
type input "762"
click at [1159, 622] on button "Save & Close" at bounding box center [1154, 634] width 132 height 41
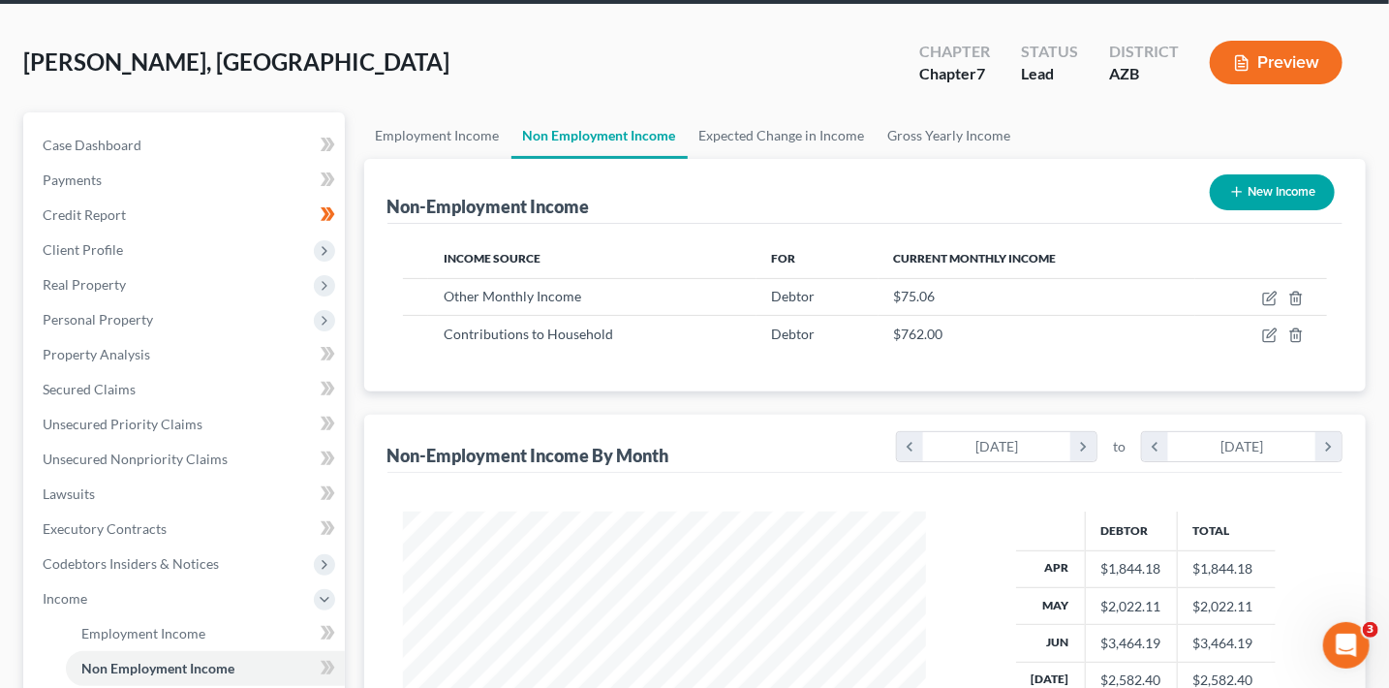
scroll to position [73, 0]
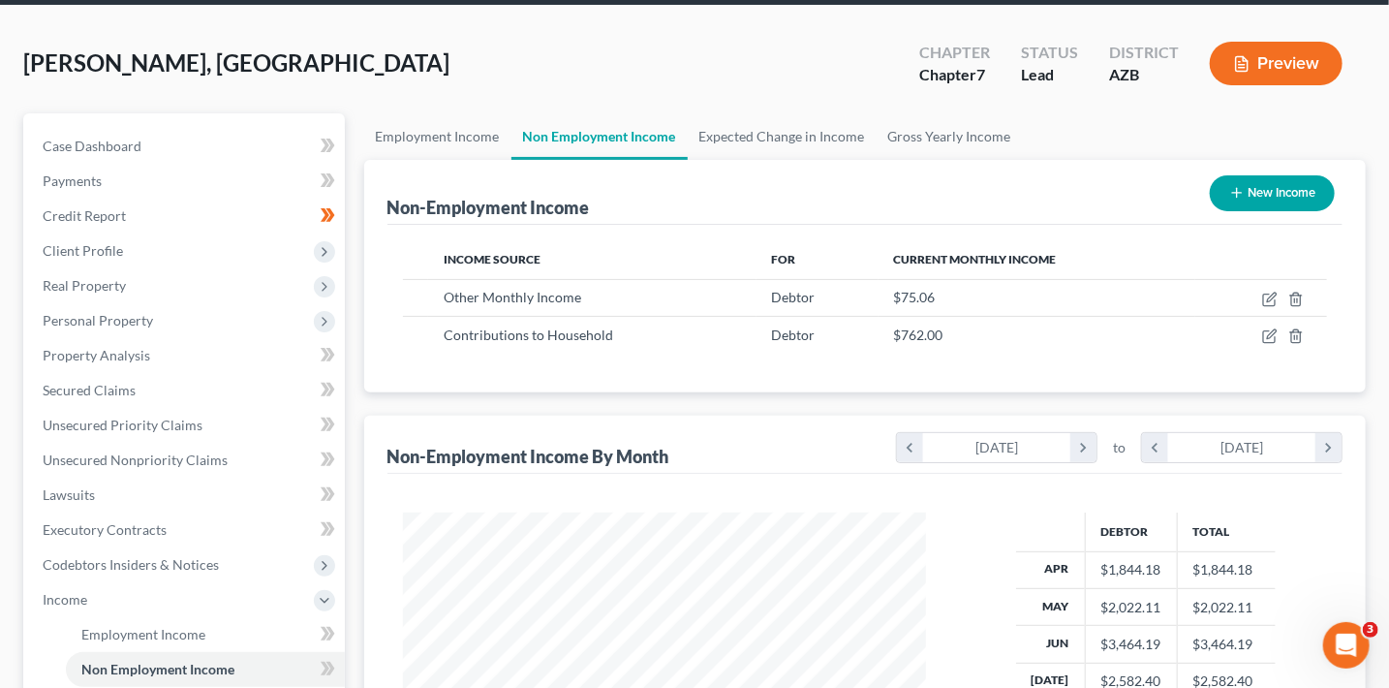
click at [1278, 194] on button "New Income" at bounding box center [1272, 193] width 125 height 36
select select "0"
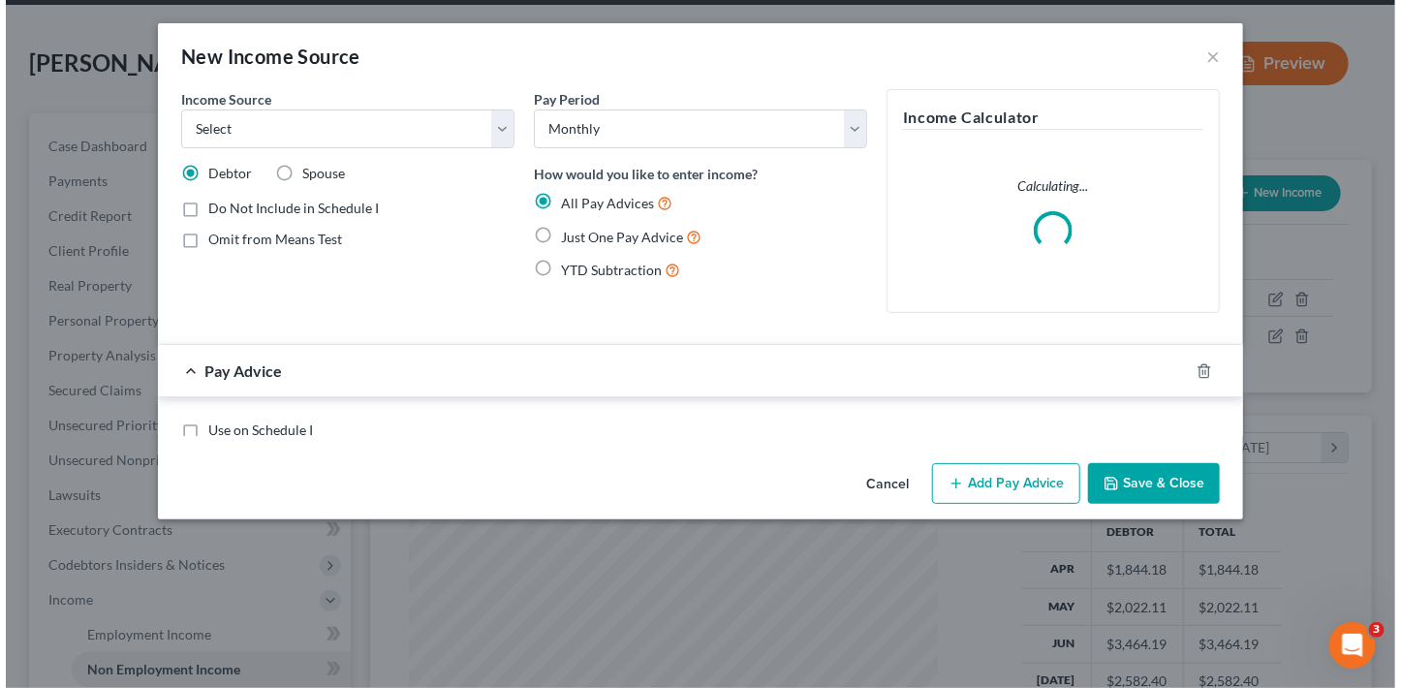
scroll to position [345, 567]
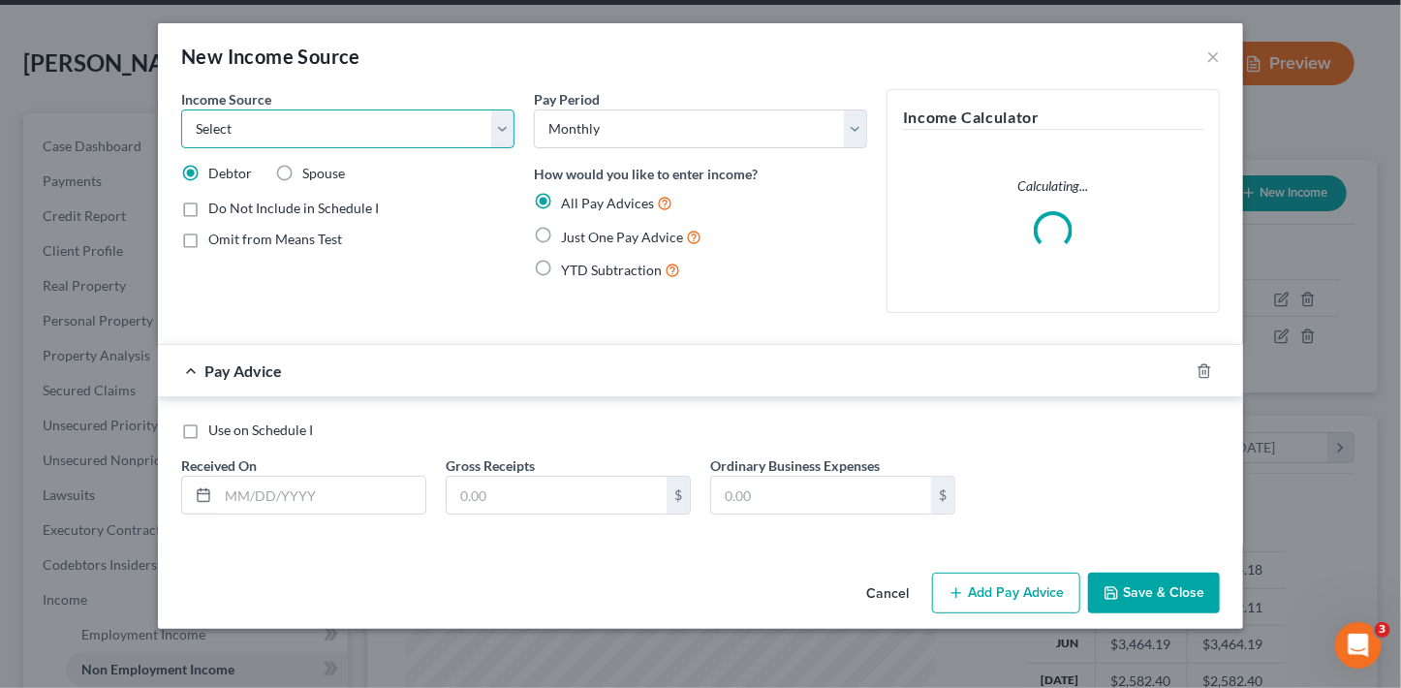
click at [324, 137] on select "Select Unemployment Disability (from employer) Pension Retirement Social Securi…" at bounding box center [347, 128] width 333 height 39
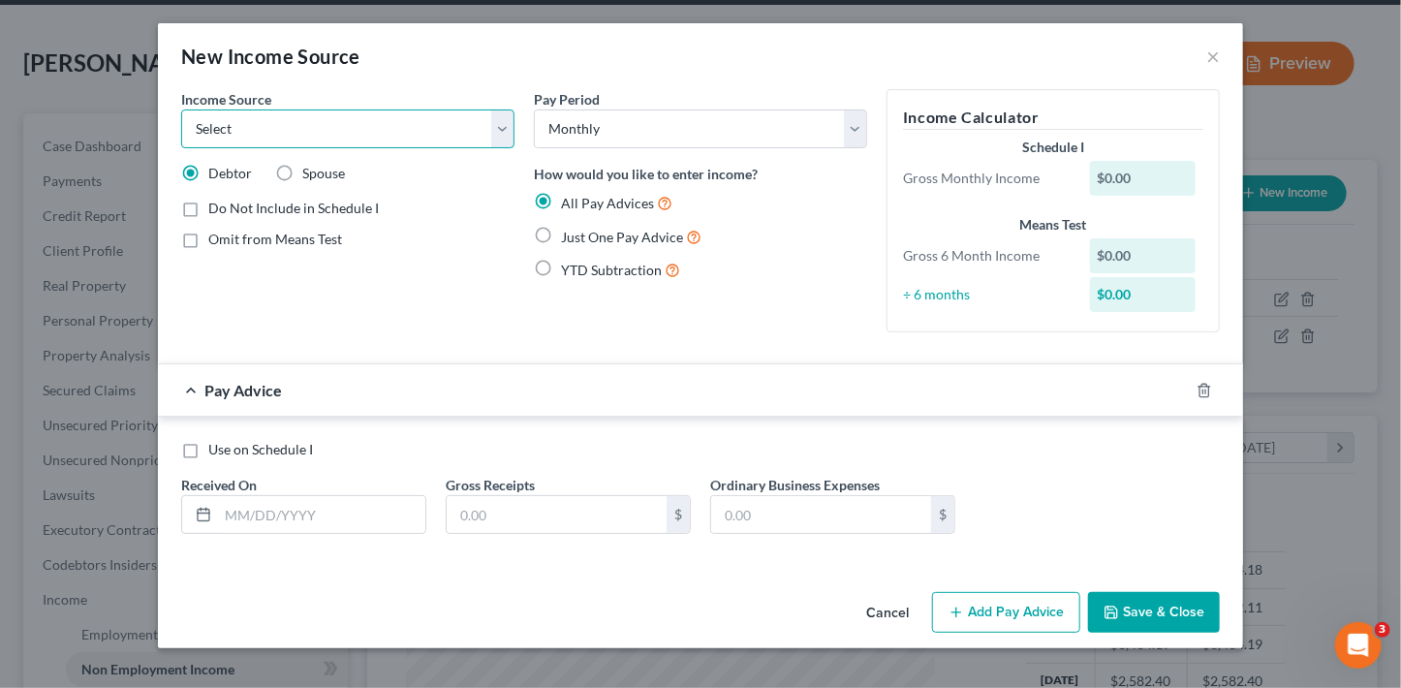
select select "8"
click at [181, 109] on select "Select Unemployment Disability (from employer) Pension Retirement Social Securi…" at bounding box center [347, 128] width 333 height 39
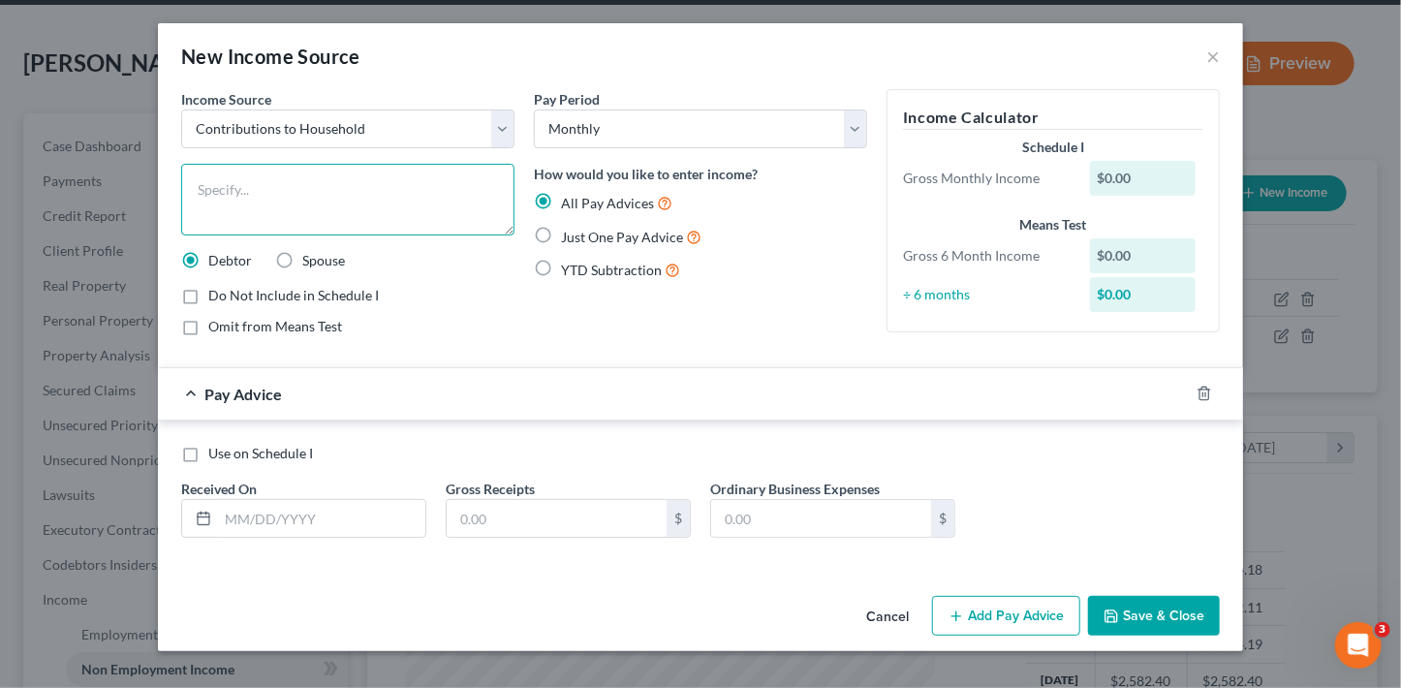
click at [374, 201] on textarea at bounding box center [347, 200] width 333 height 72
type textarea "Contributions to household by uncle"
click at [341, 520] on input "text" at bounding box center [321, 518] width 207 height 37
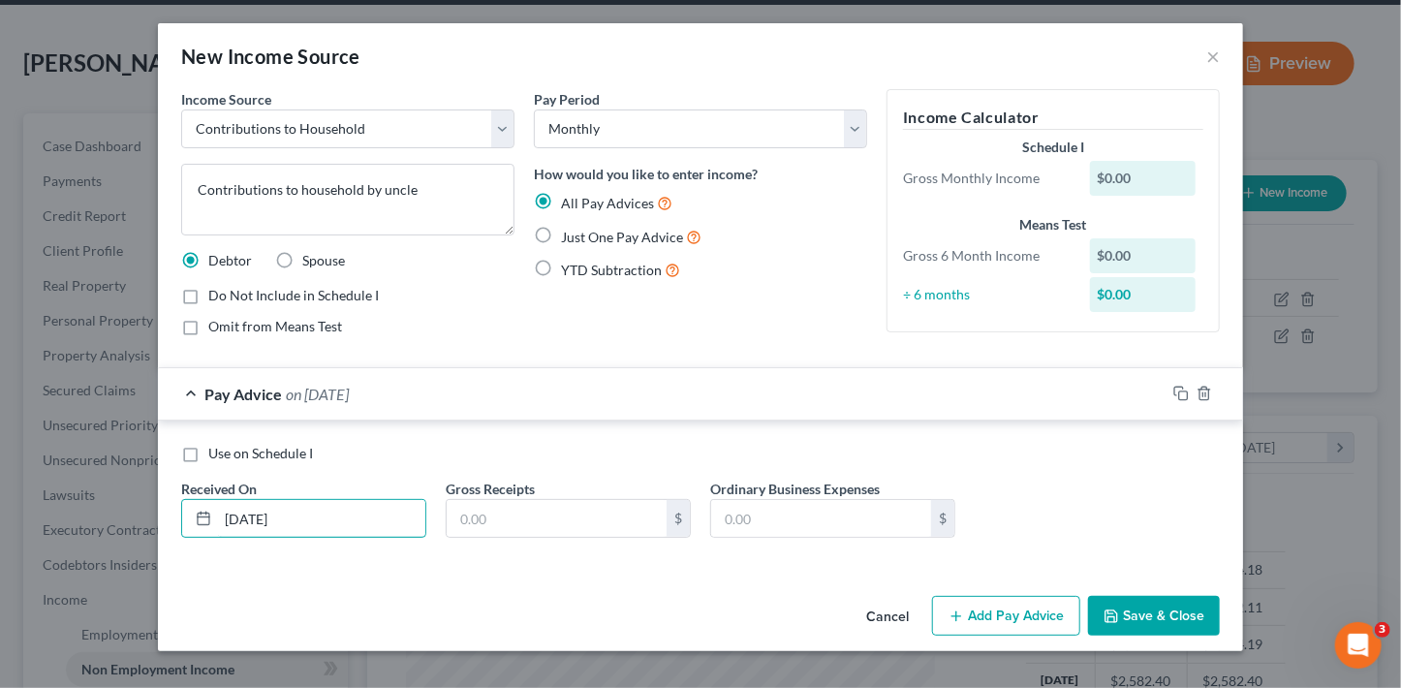
type input "4/30/25"
type input "1,014.14"
click at [1028, 618] on button "Add Pay Advice" at bounding box center [1006, 616] width 148 height 41
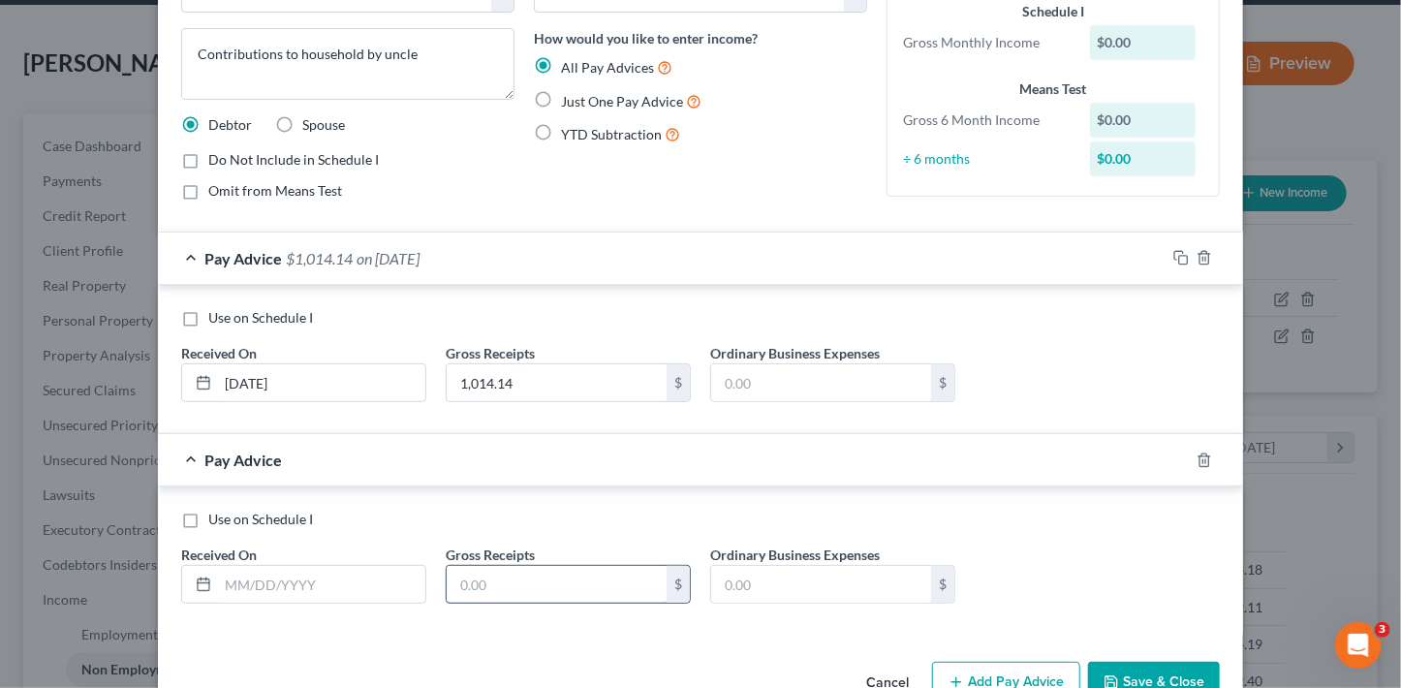
scroll to position [186, 0]
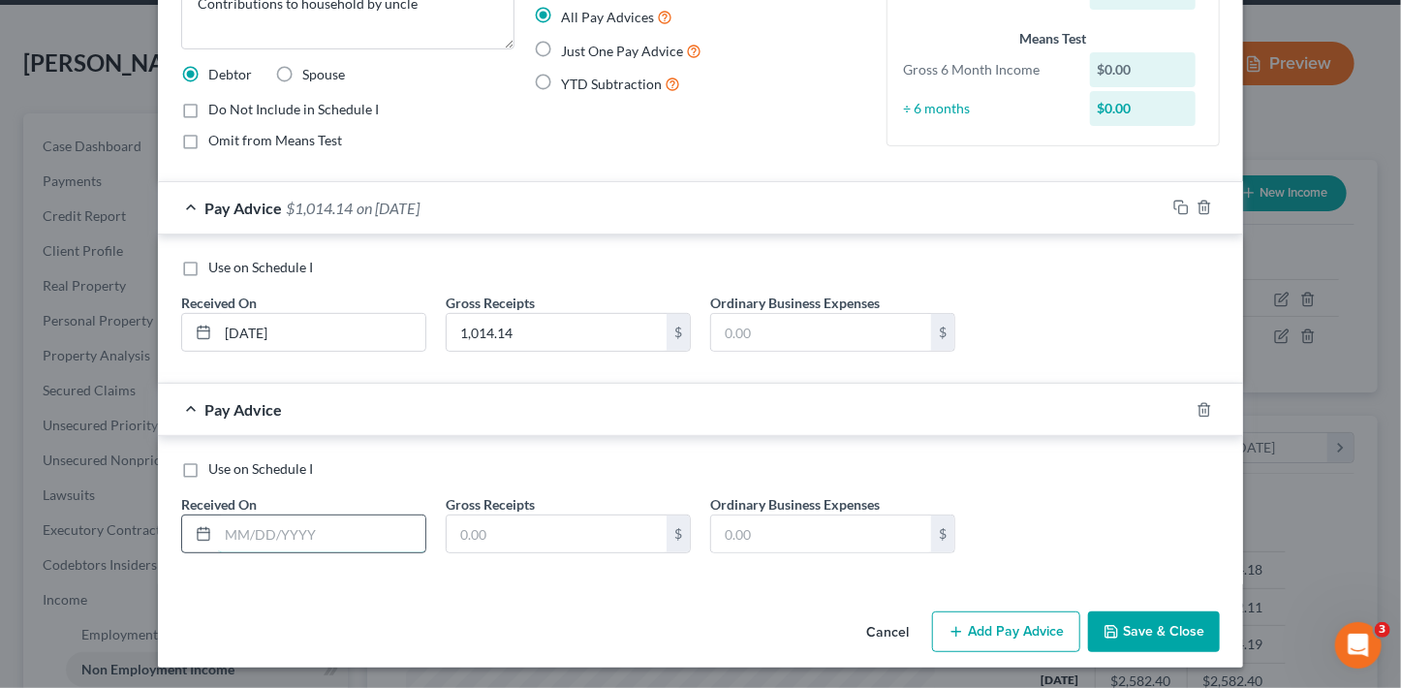
click at [398, 537] on input "text" at bounding box center [321, 533] width 207 height 37
type input "5/31/25"
type input "1,038"
click at [992, 632] on button "Add Pay Advice" at bounding box center [1006, 631] width 148 height 41
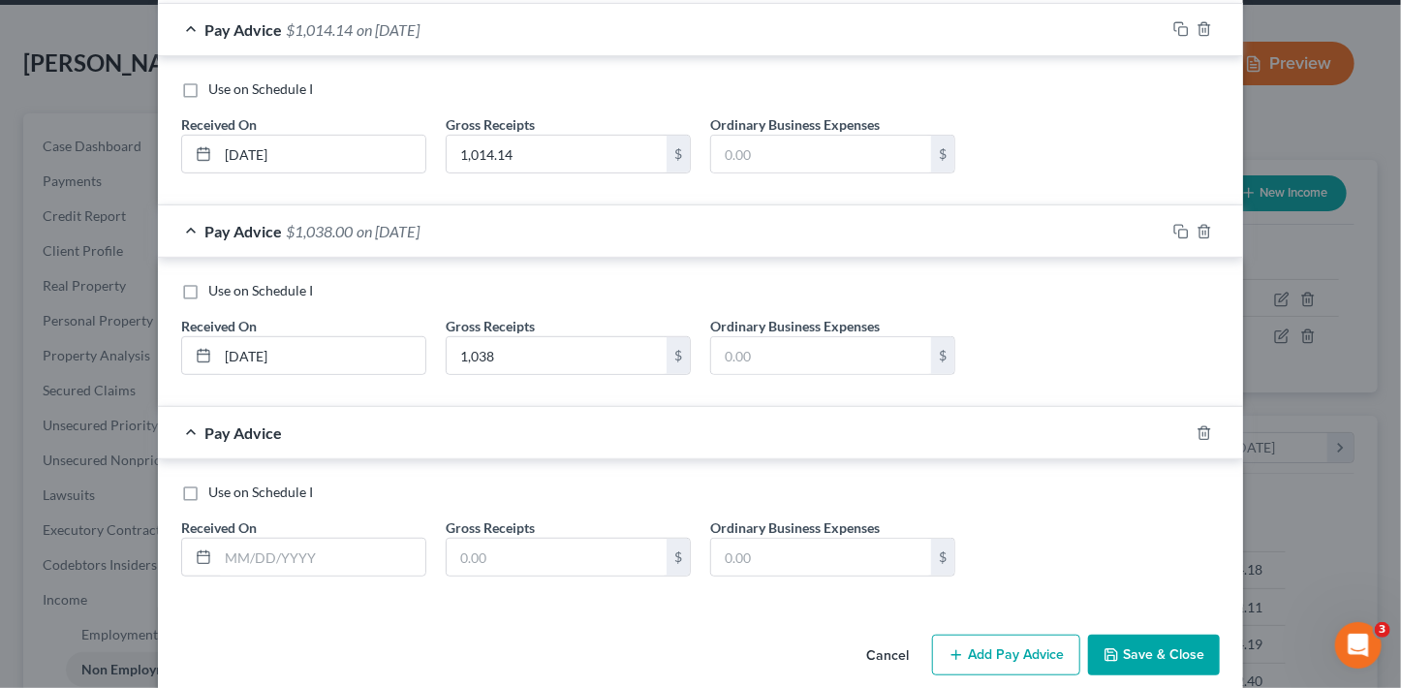
scroll to position [388, 0]
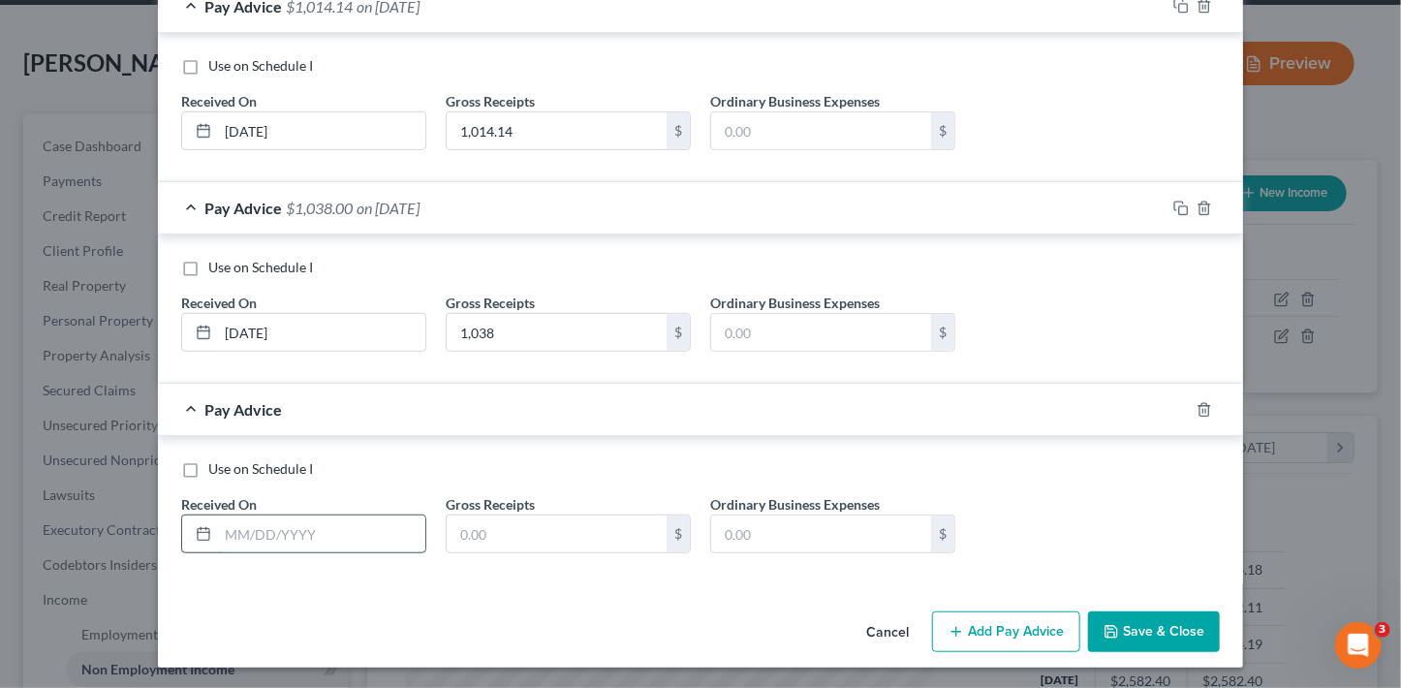
click at [333, 519] on input "text" at bounding box center [321, 533] width 207 height 37
type input "6/30/25"
click at [536, 527] on input "text" at bounding box center [557, 533] width 220 height 37
type input "1,131"
click at [955, 624] on icon "button" at bounding box center [957, 632] width 16 height 16
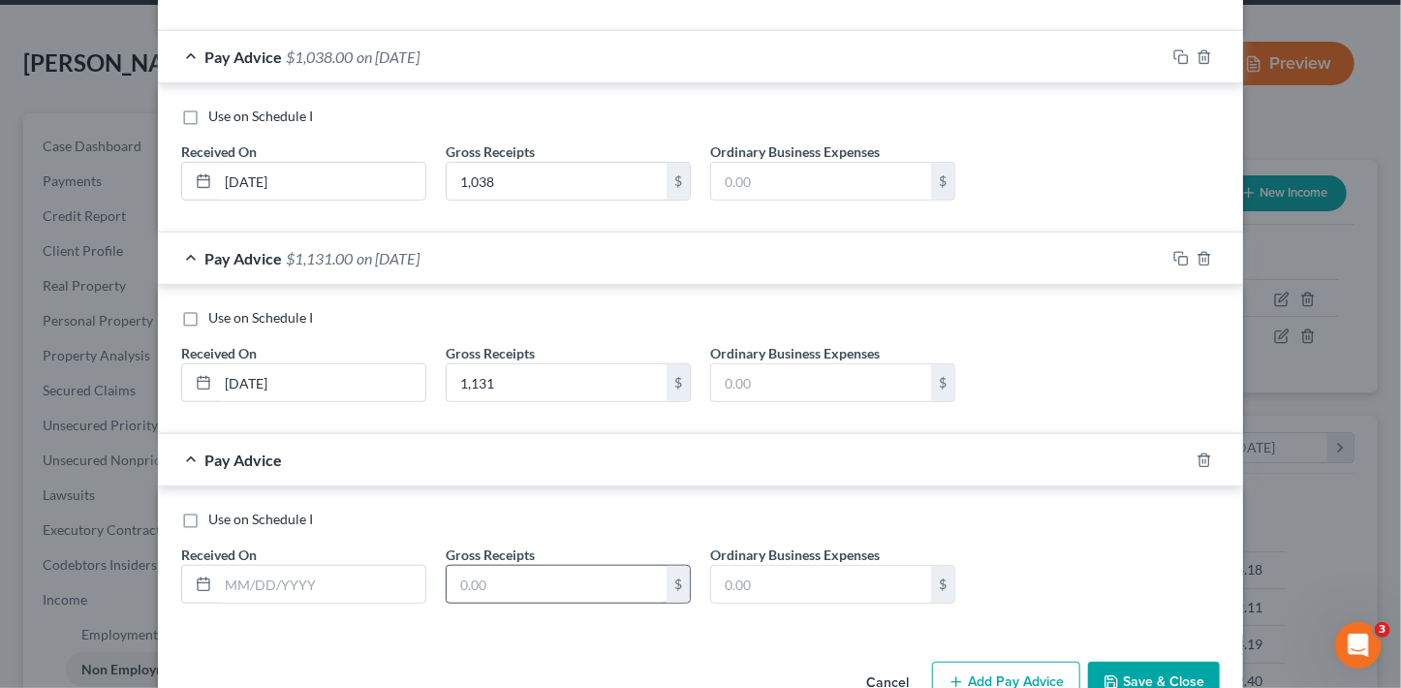
scroll to position [588, 0]
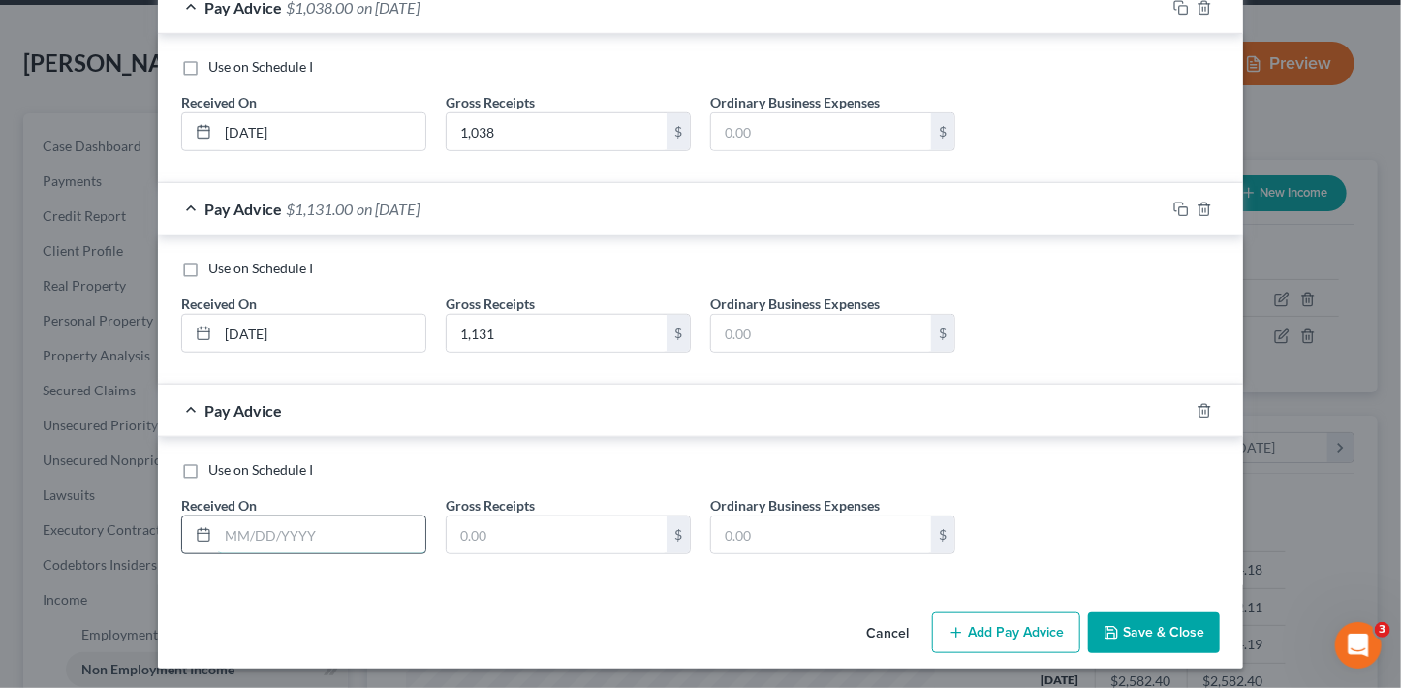
click at [347, 539] on input "text" at bounding box center [321, 534] width 207 height 37
type input "7/31/25"
click at [573, 528] on input "text" at bounding box center [557, 534] width 220 height 37
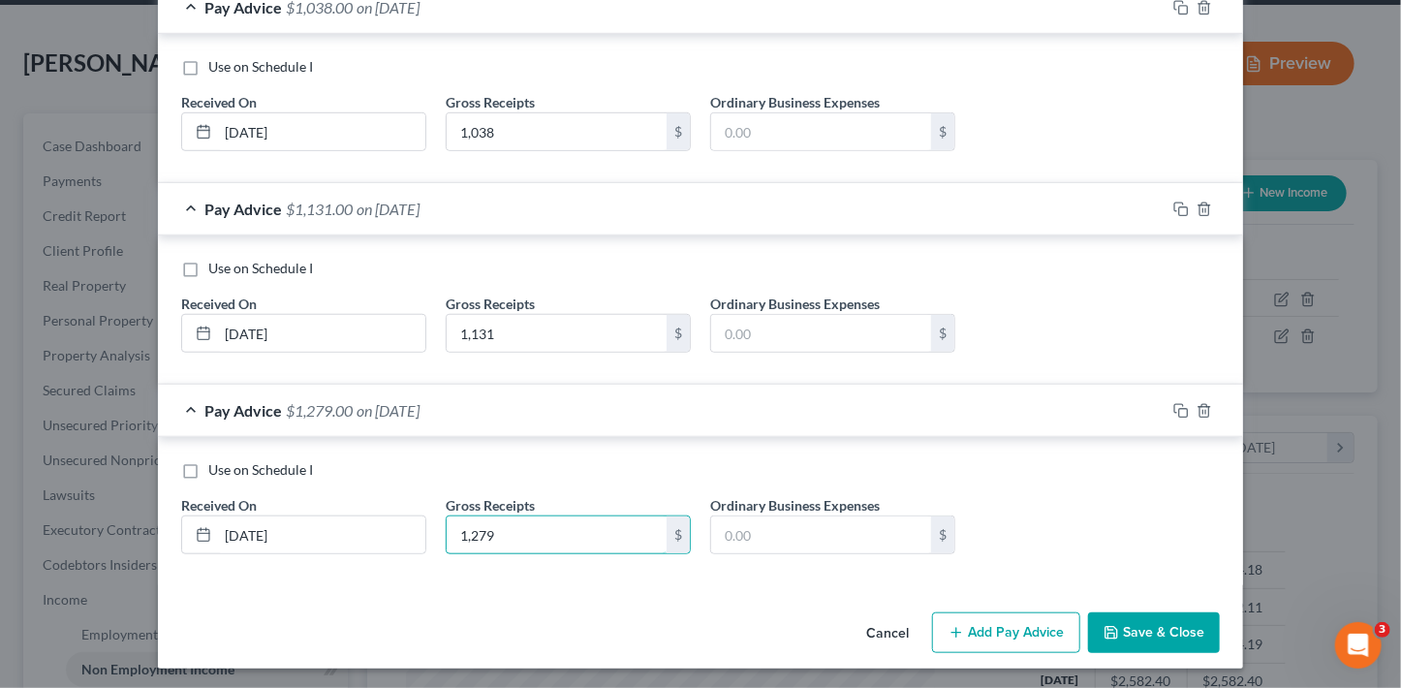
type input "1,279"
click at [1034, 618] on button "Add Pay Advice" at bounding box center [1006, 632] width 148 height 41
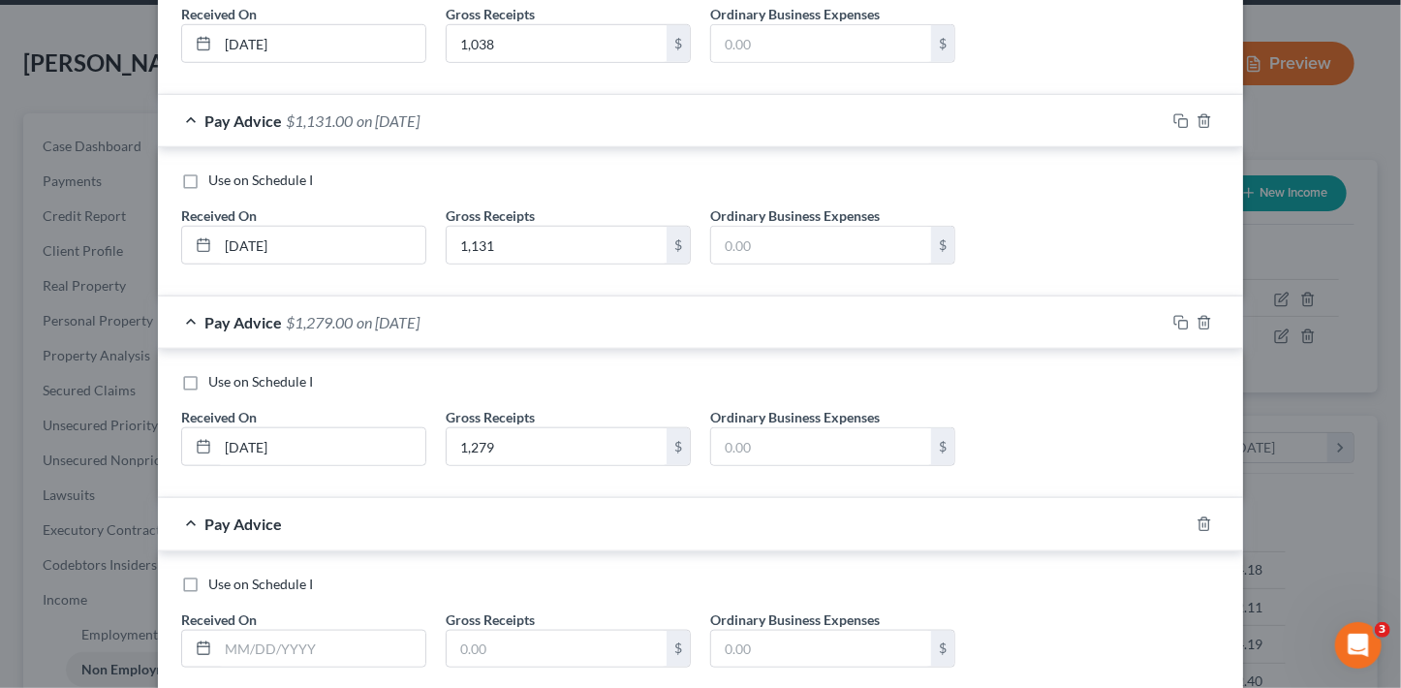
scroll to position [789, 0]
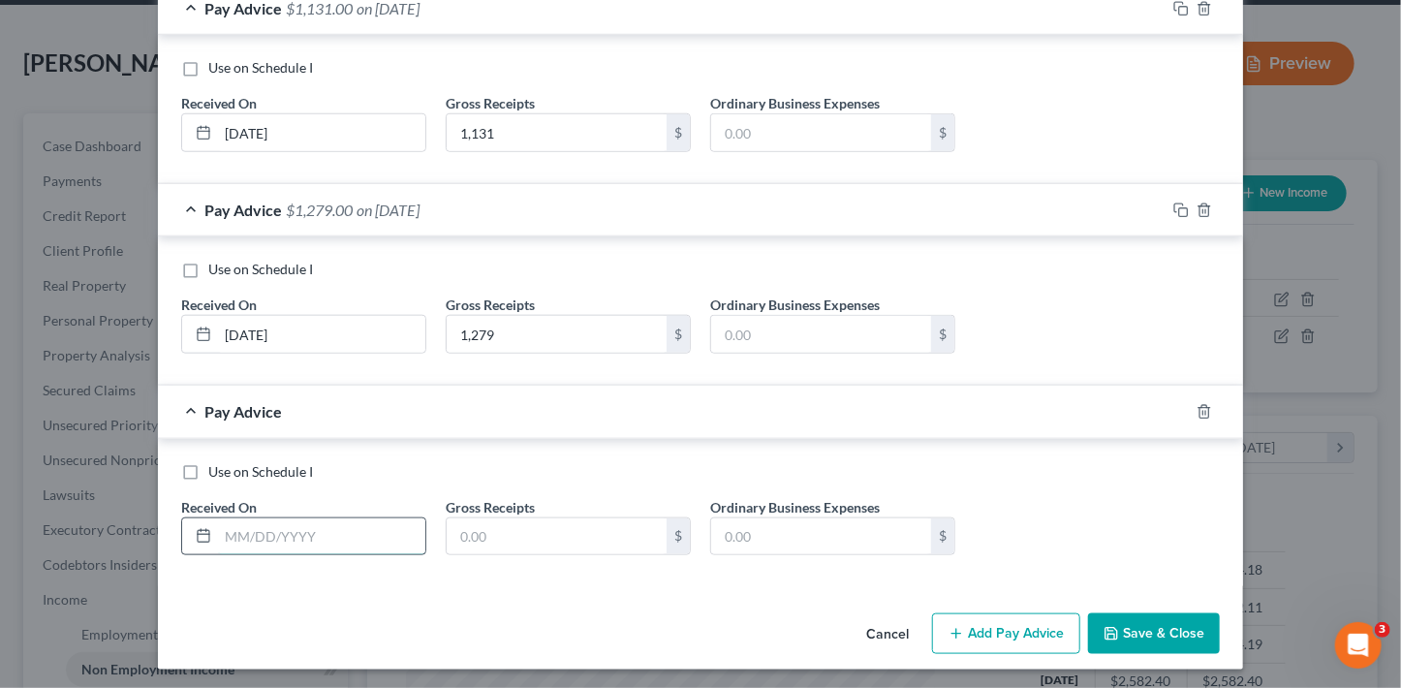
click at [315, 525] on input "text" at bounding box center [321, 536] width 207 height 37
type input "8/31/25"
type input "8"
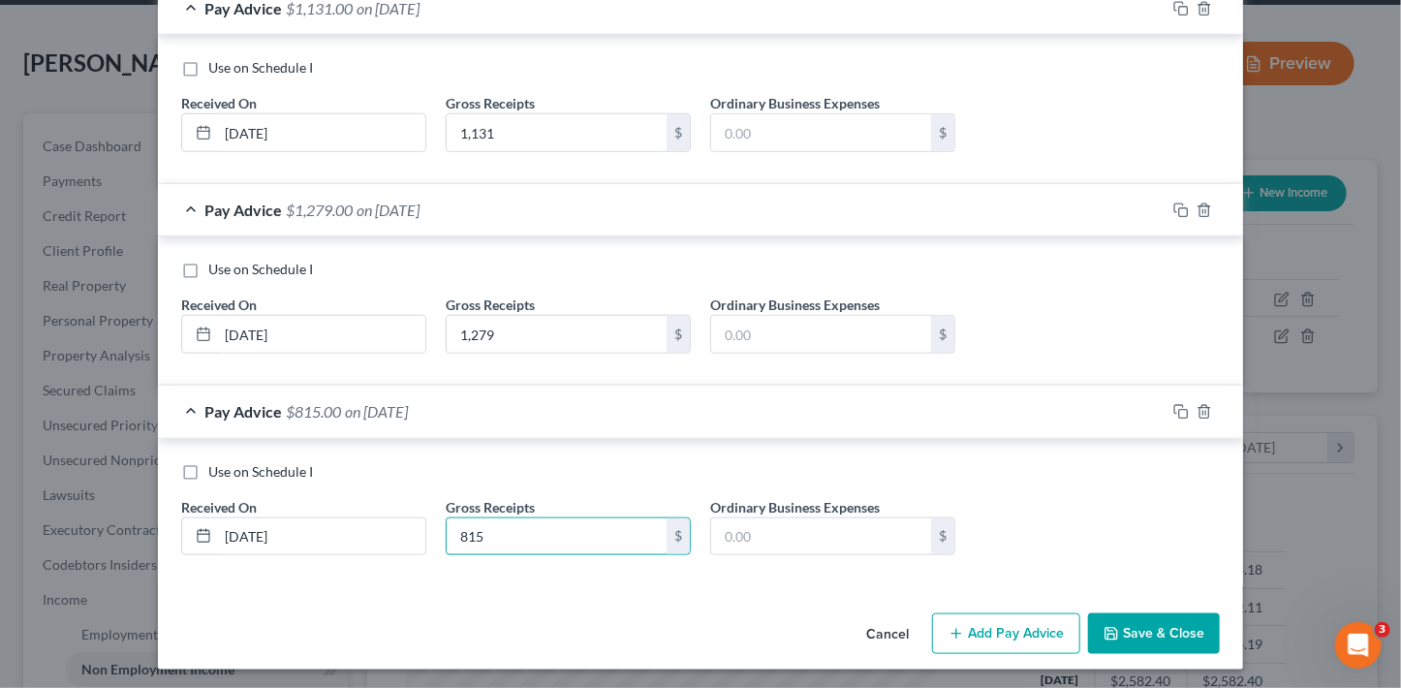
type input "815"
click at [1024, 639] on button "Add Pay Advice" at bounding box center [1006, 633] width 148 height 41
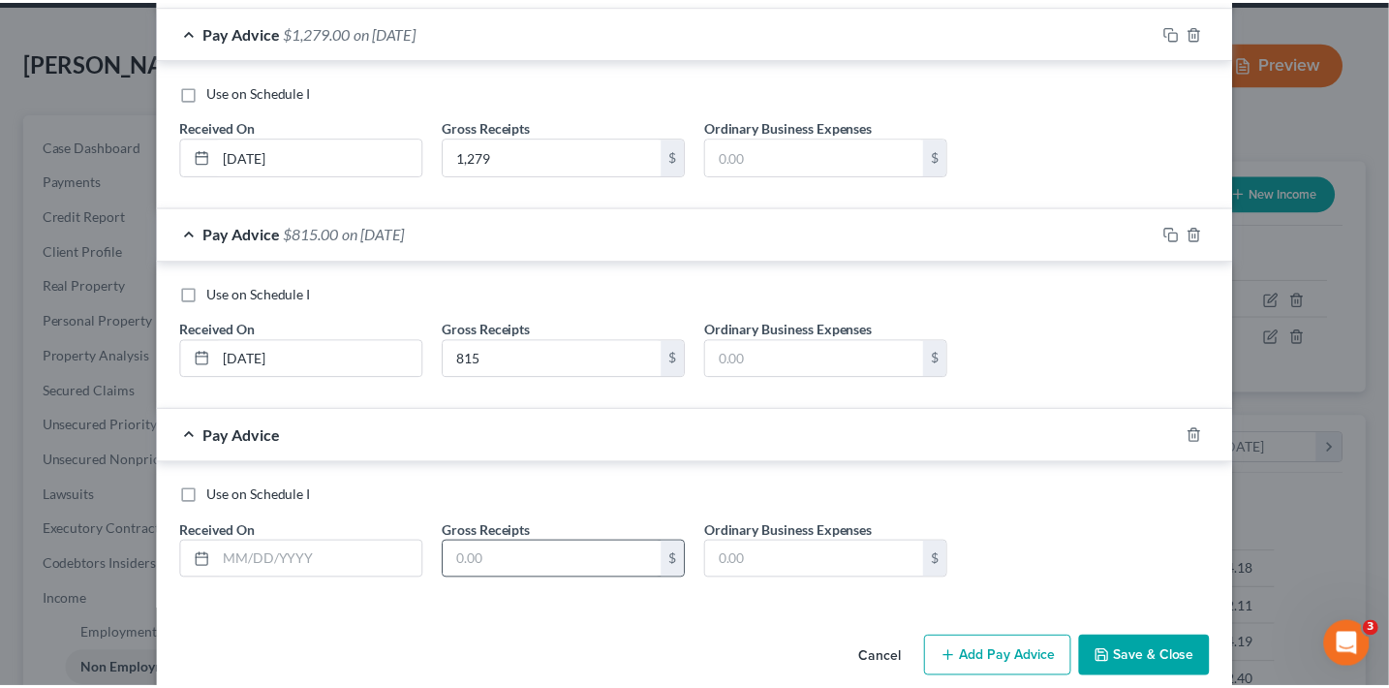
scroll to position [989, 0]
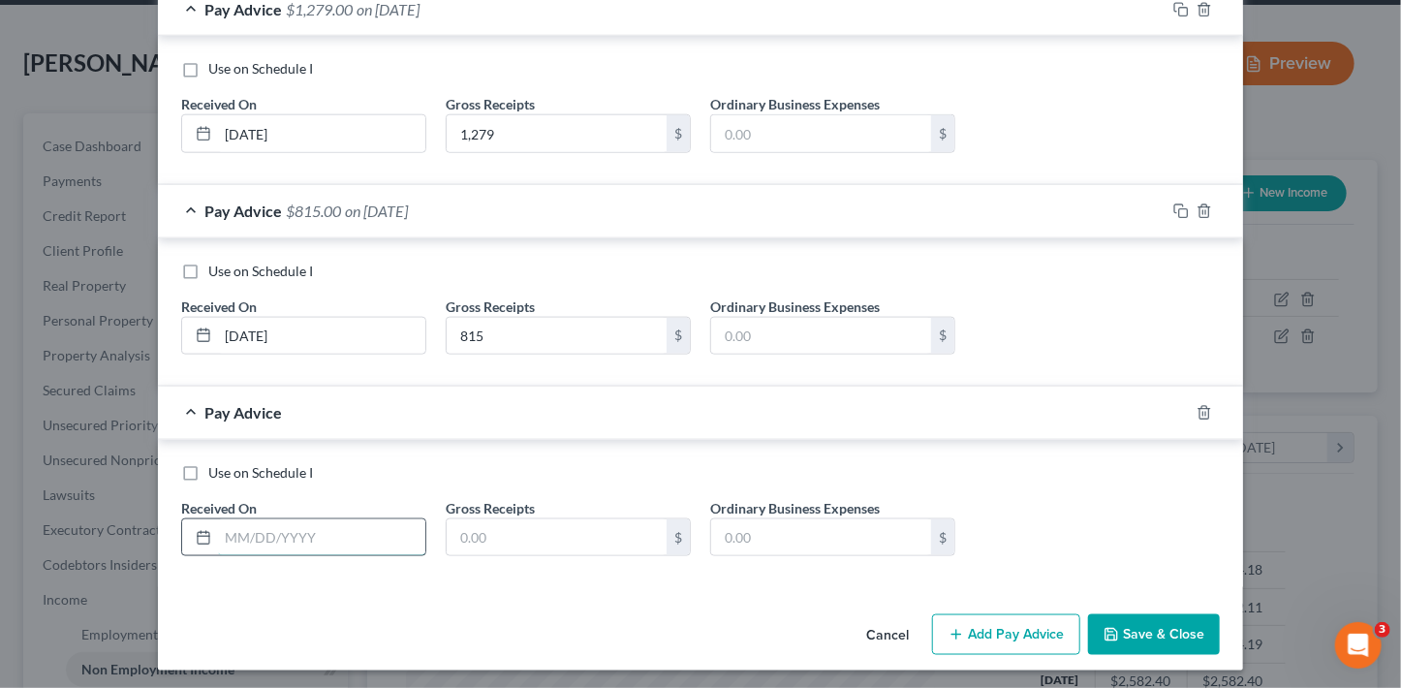
click at [355, 536] on input "text" at bounding box center [321, 537] width 207 height 37
type input "09/30/25"
click at [542, 531] on input "text" at bounding box center [557, 537] width 220 height 37
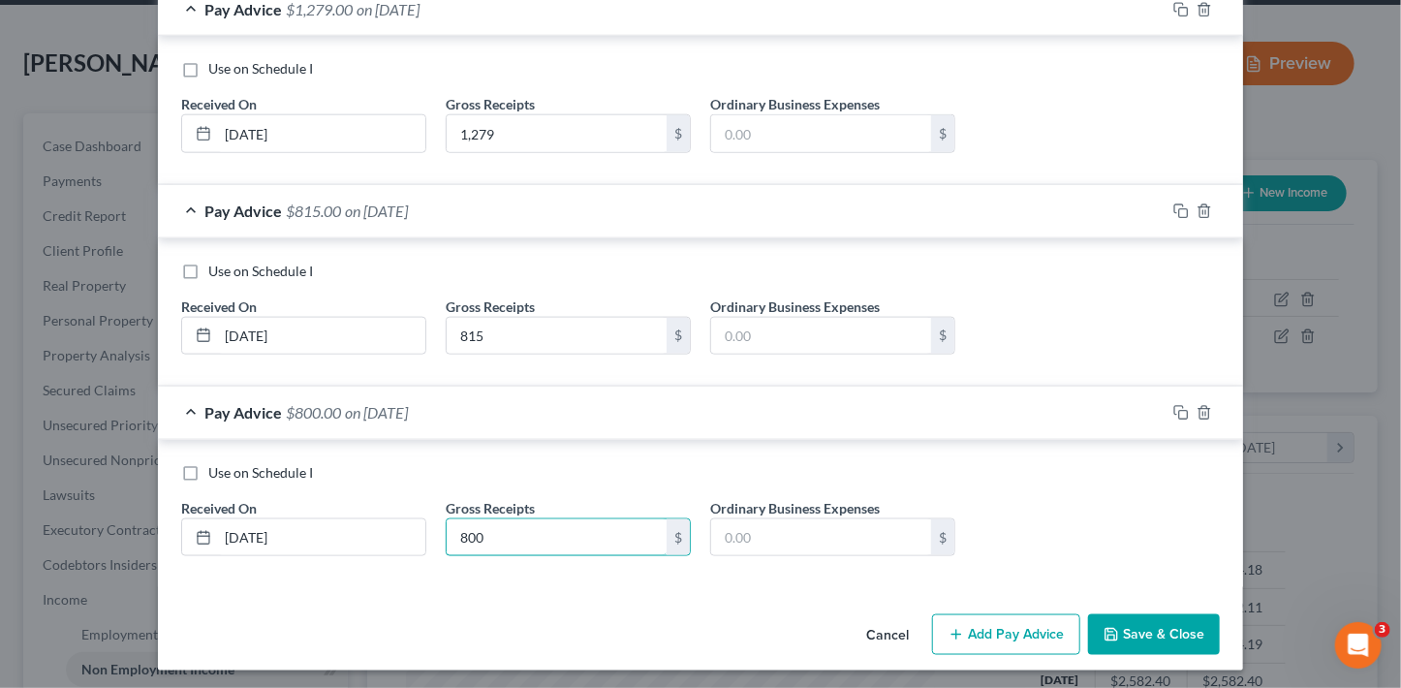
type input "800"
click at [1125, 625] on button "Save & Close" at bounding box center [1154, 634] width 132 height 41
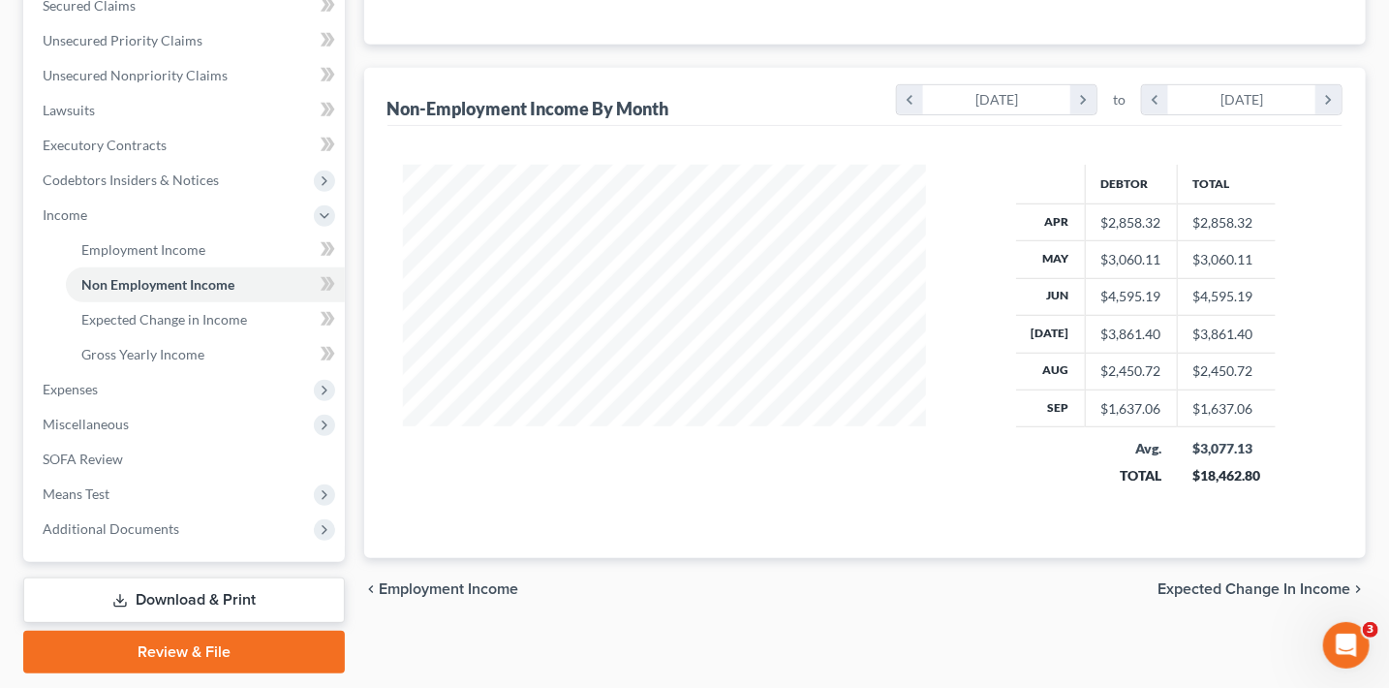
scroll to position [515, 0]
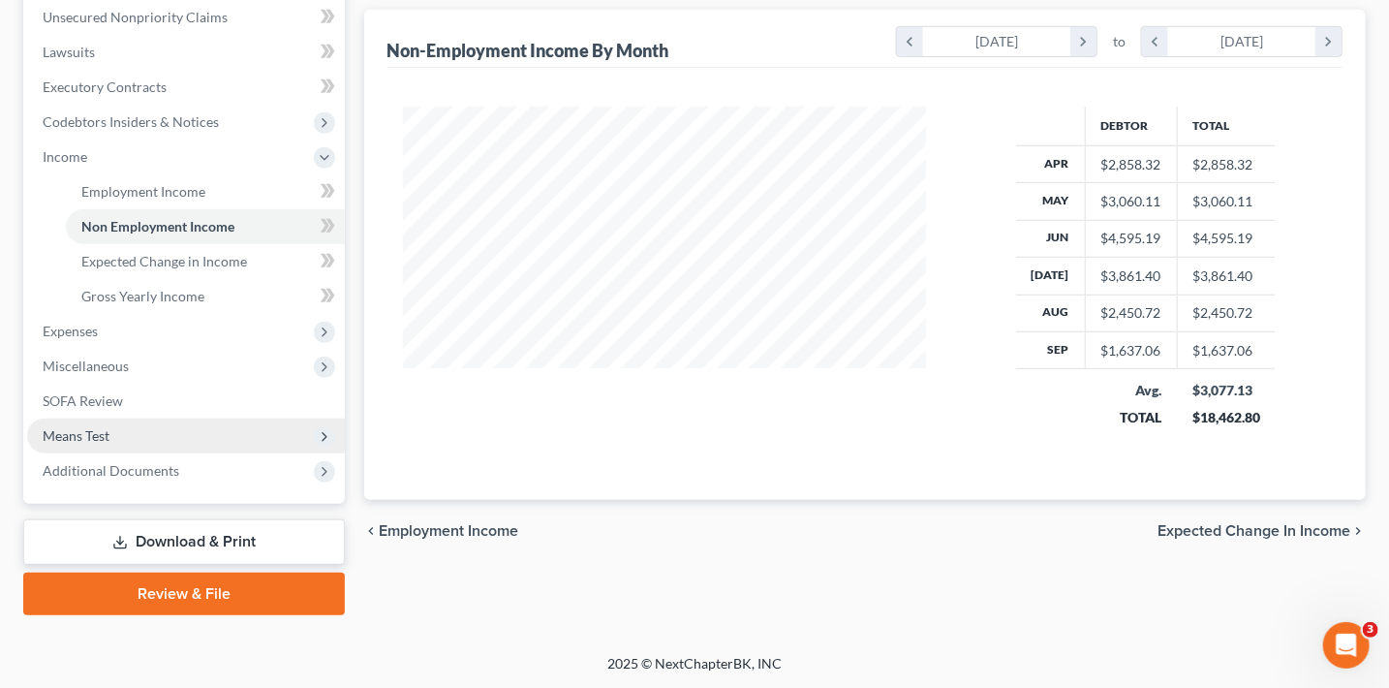
click at [64, 434] on span "Means Test" at bounding box center [76, 435] width 67 height 16
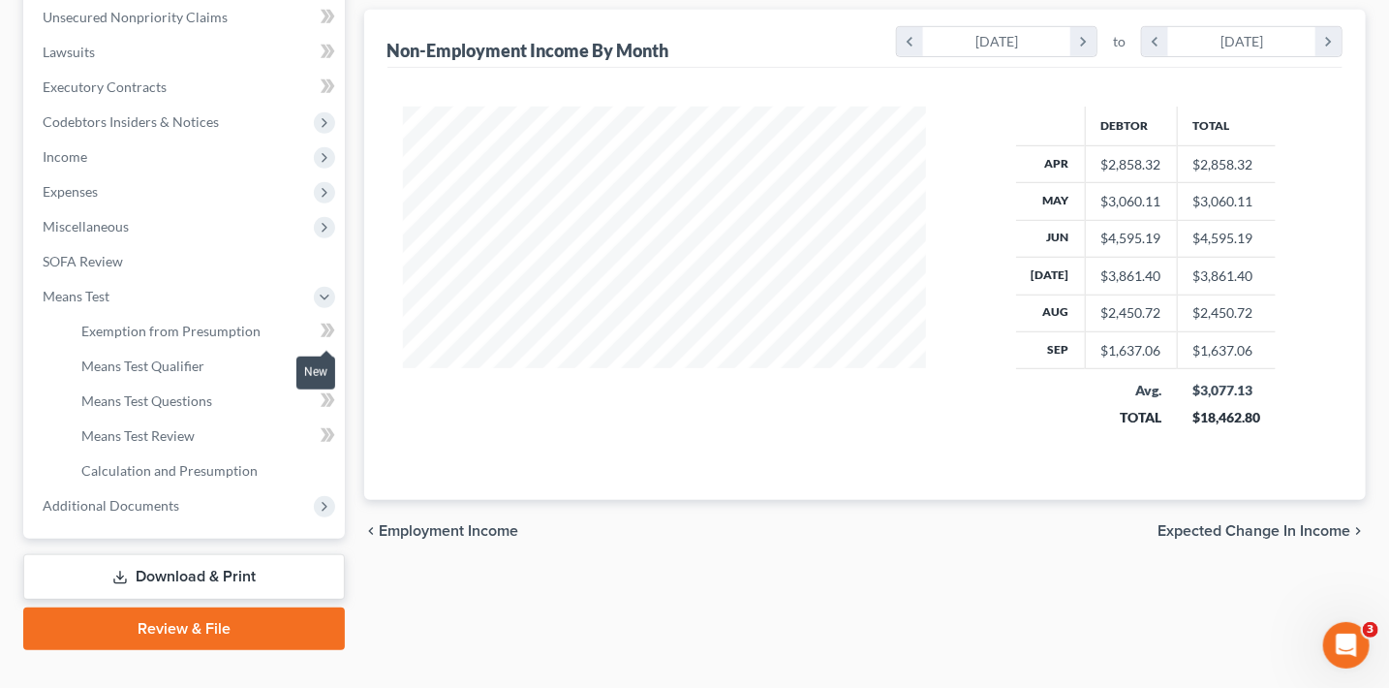
click at [321, 329] on icon at bounding box center [328, 331] width 15 height 24
click at [322, 329] on icon at bounding box center [328, 331] width 15 height 24
click at [202, 340] on link "Exemption from Presumption" at bounding box center [205, 331] width 279 height 35
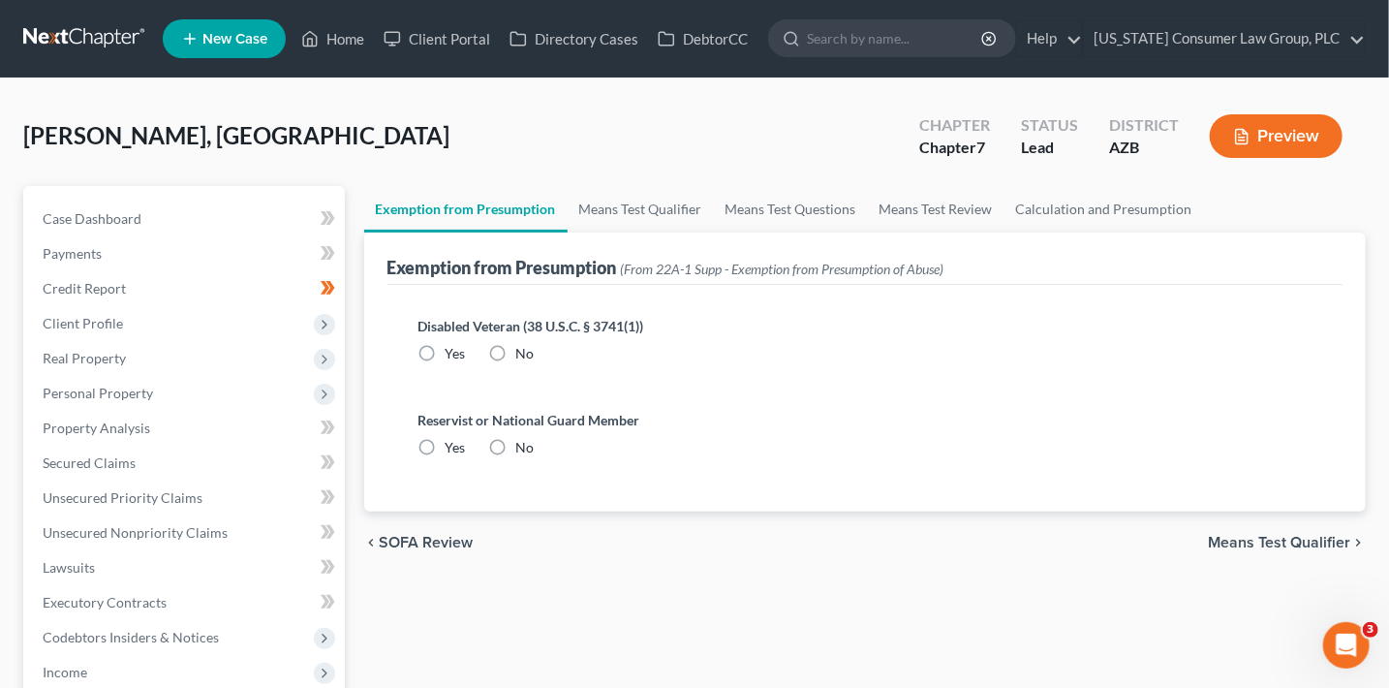
click at [516, 345] on label "No" at bounding box center [525, 353] width 18 height 19
click at [524, 345] on input "No" at bounding box center [530, 350] width 13 height 13
radio input "true"
click at [516, 446] on label "No" at bounding box center [525, 447] width 18 height 19
click at [524, 446] on input "No" at bounding box center [530, 444] width 13 height 13
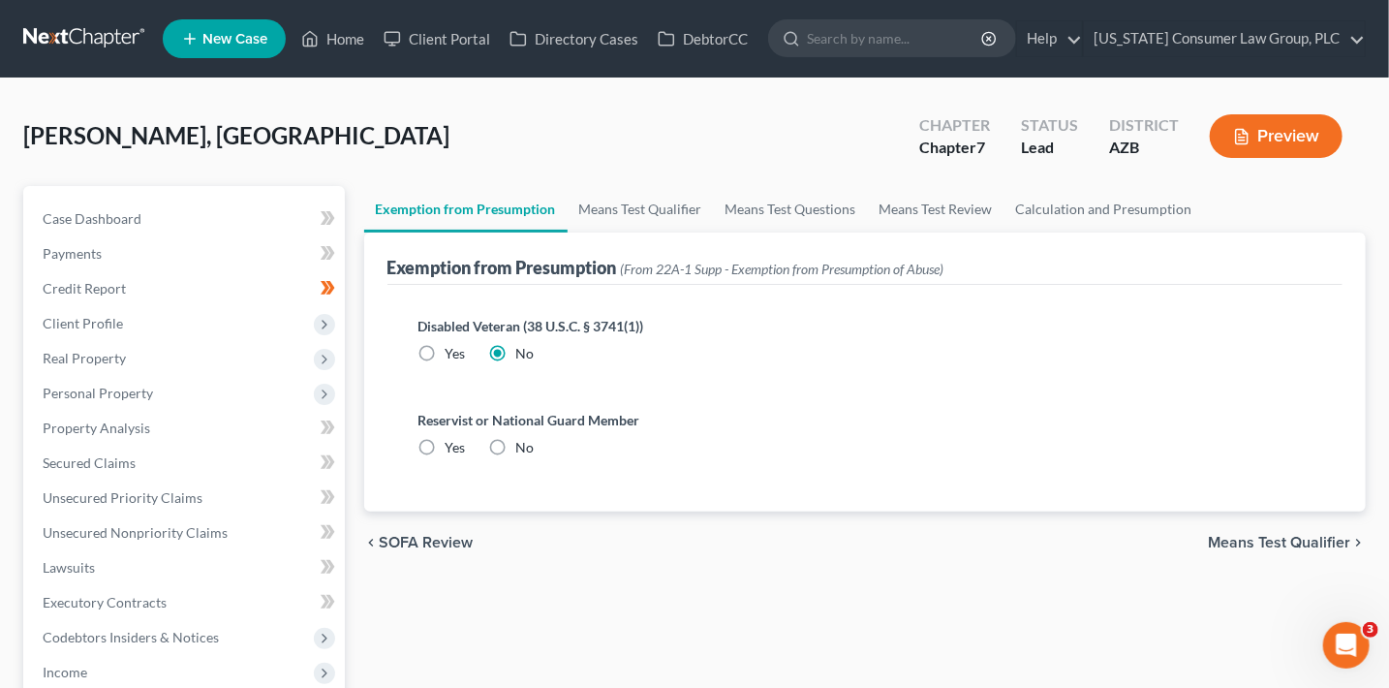
radio input "true"
click at [618, 211] on link "Means Test Qualifier" at bounding box center [641, 209] width 146 height 47
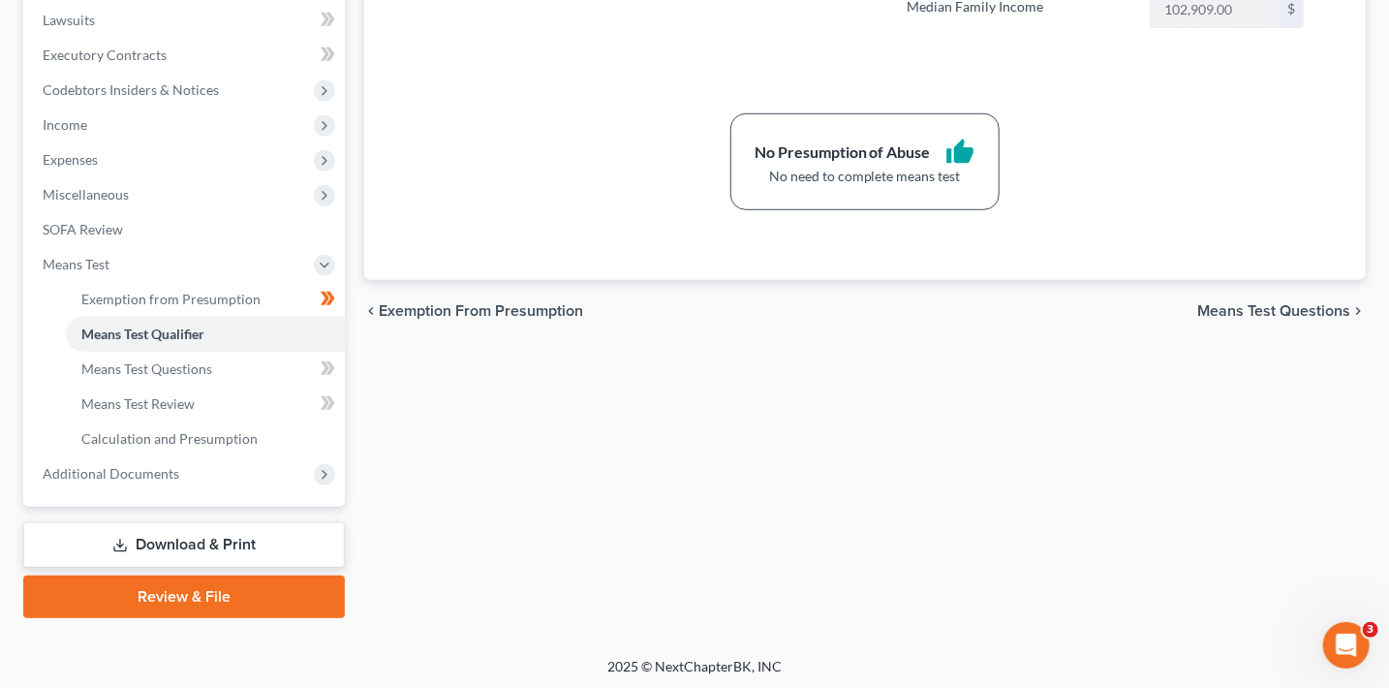
scroll to position [550, 0]
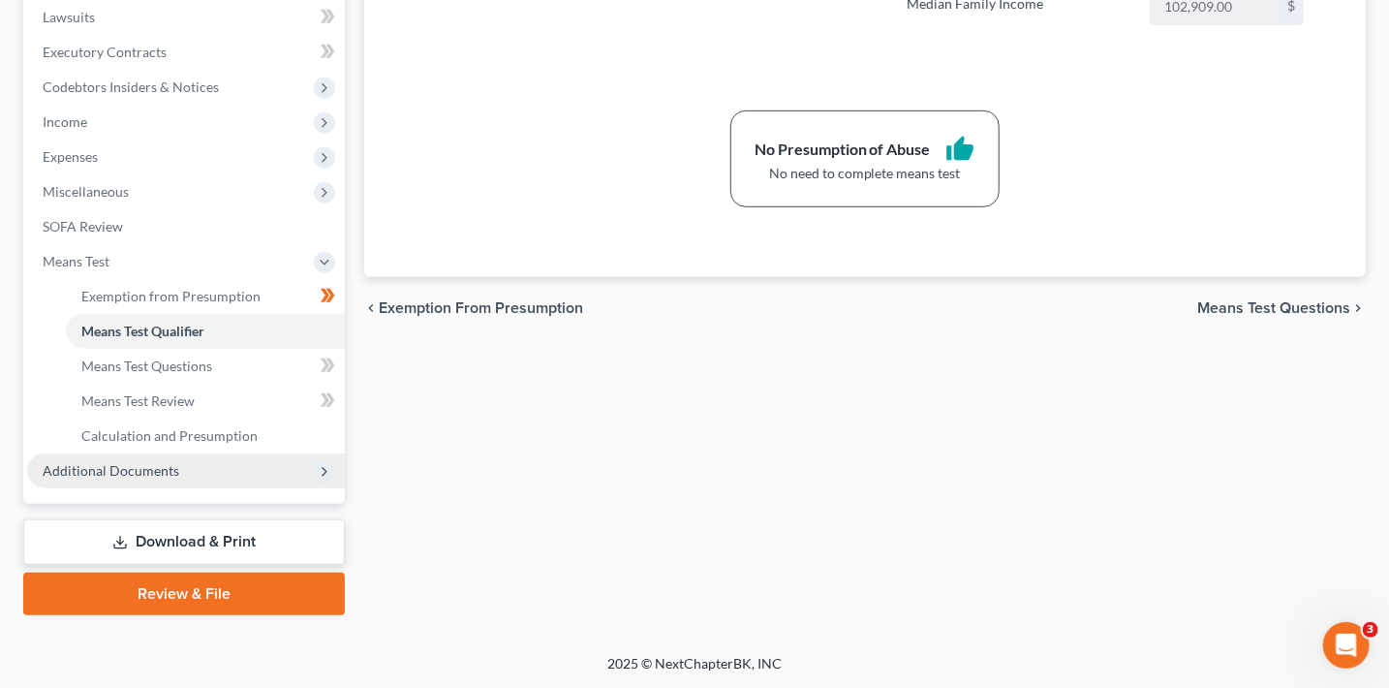
click at [167, 474] on span "Additional Documents" at bounding box center [111, 470] width 137 height 16
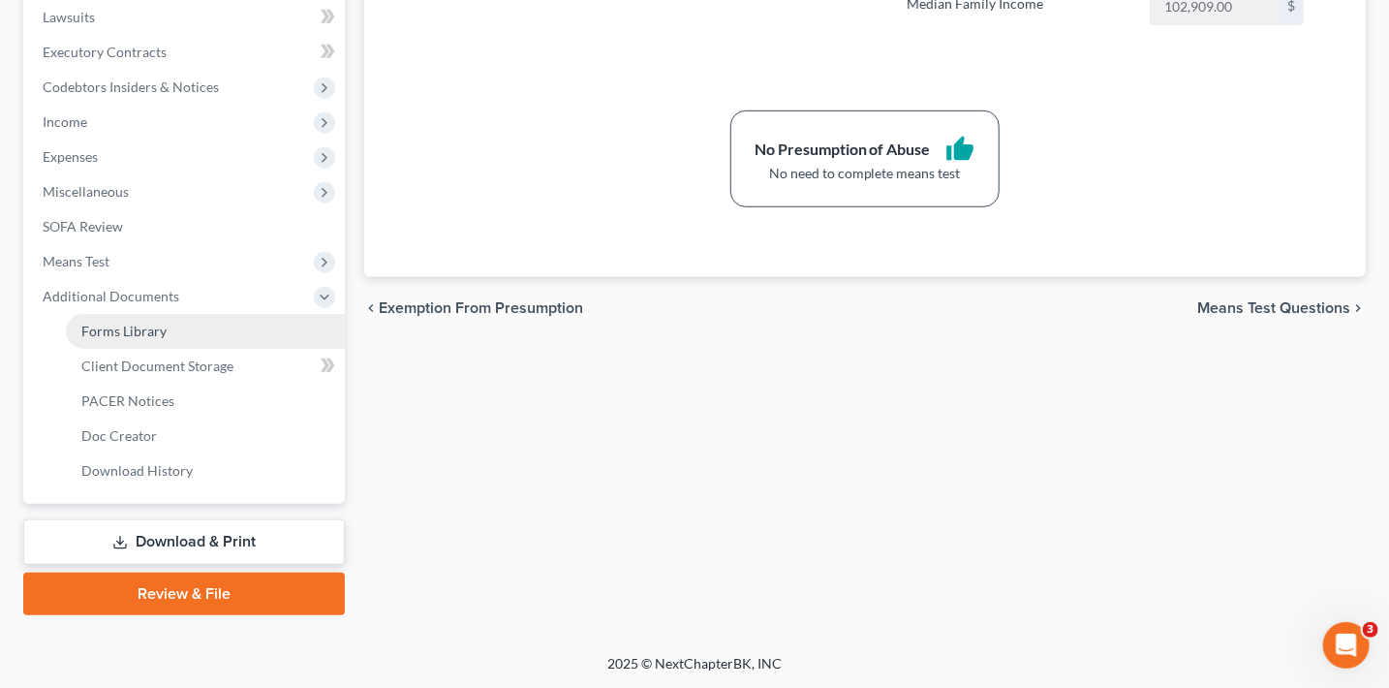
click at [187, 327] on link "Forms Library" at bounding box center [205, 331] width 279 height 35
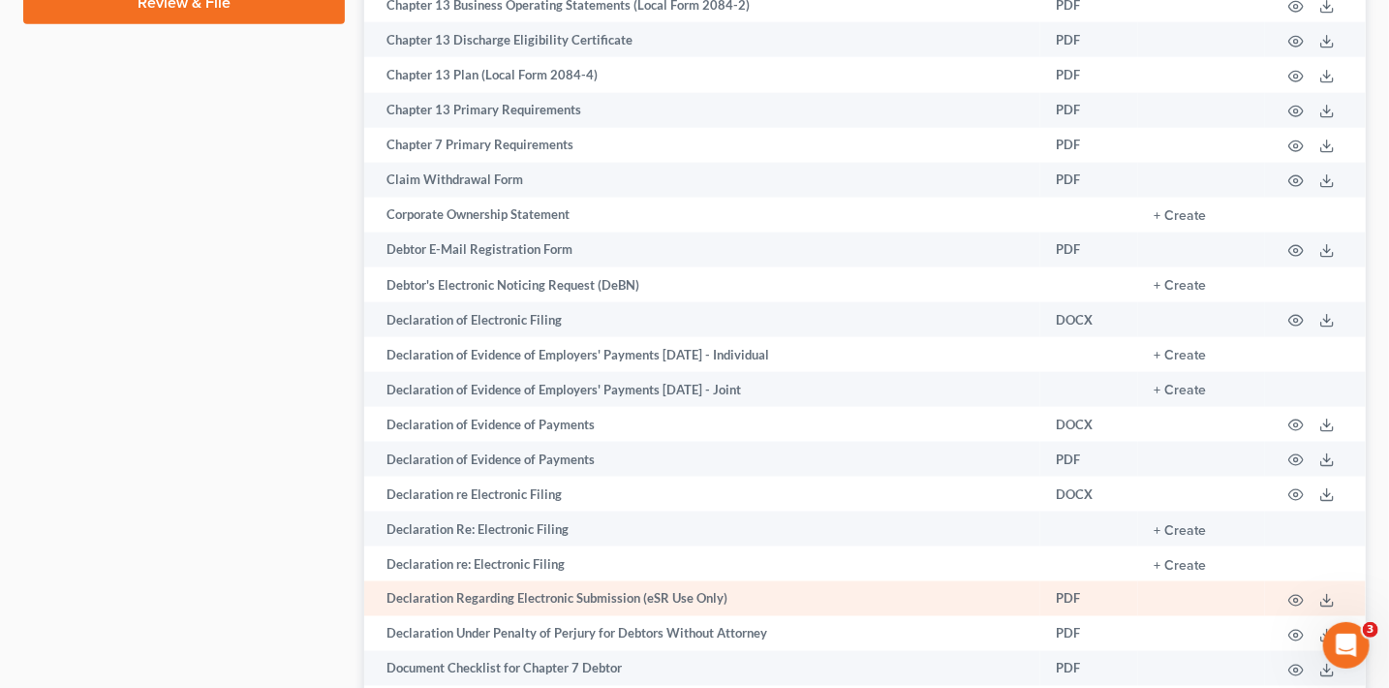
scroll to position [1144, 0]
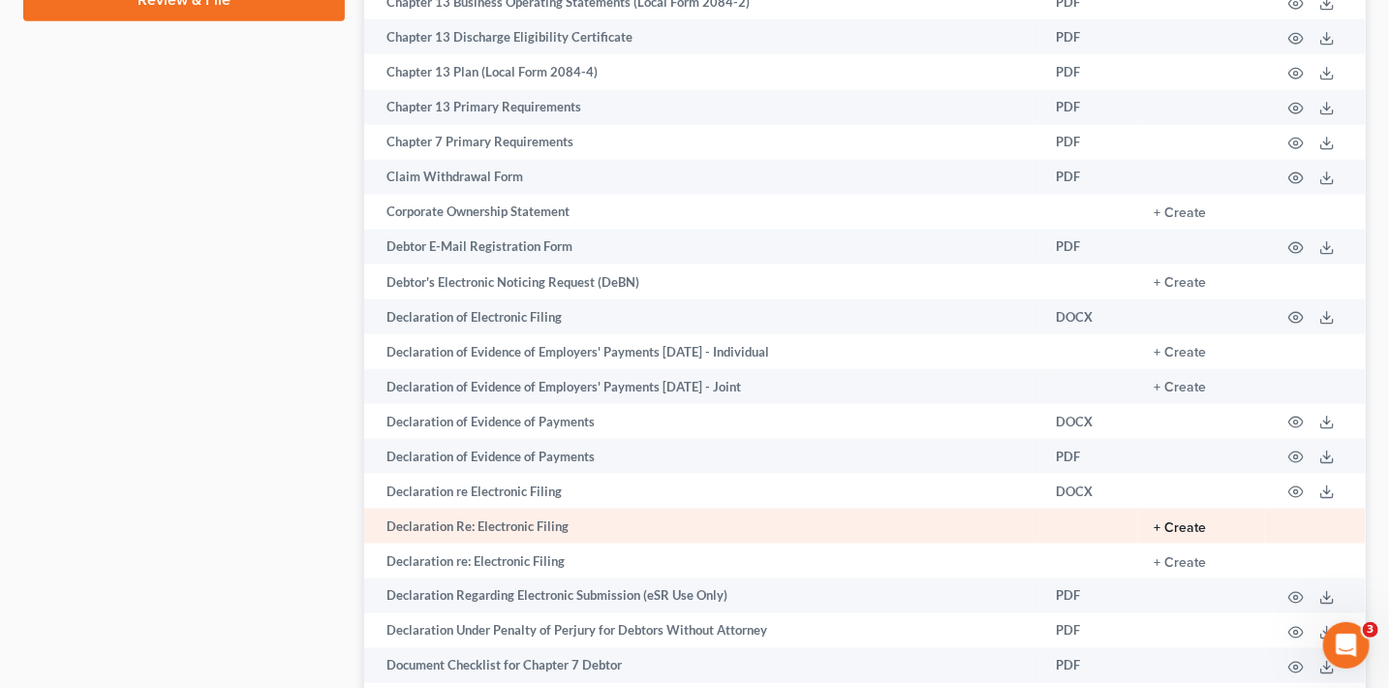
click at [1178, 535] on button "+ Create" at bounding box center [1180, 528] width 52 height 14
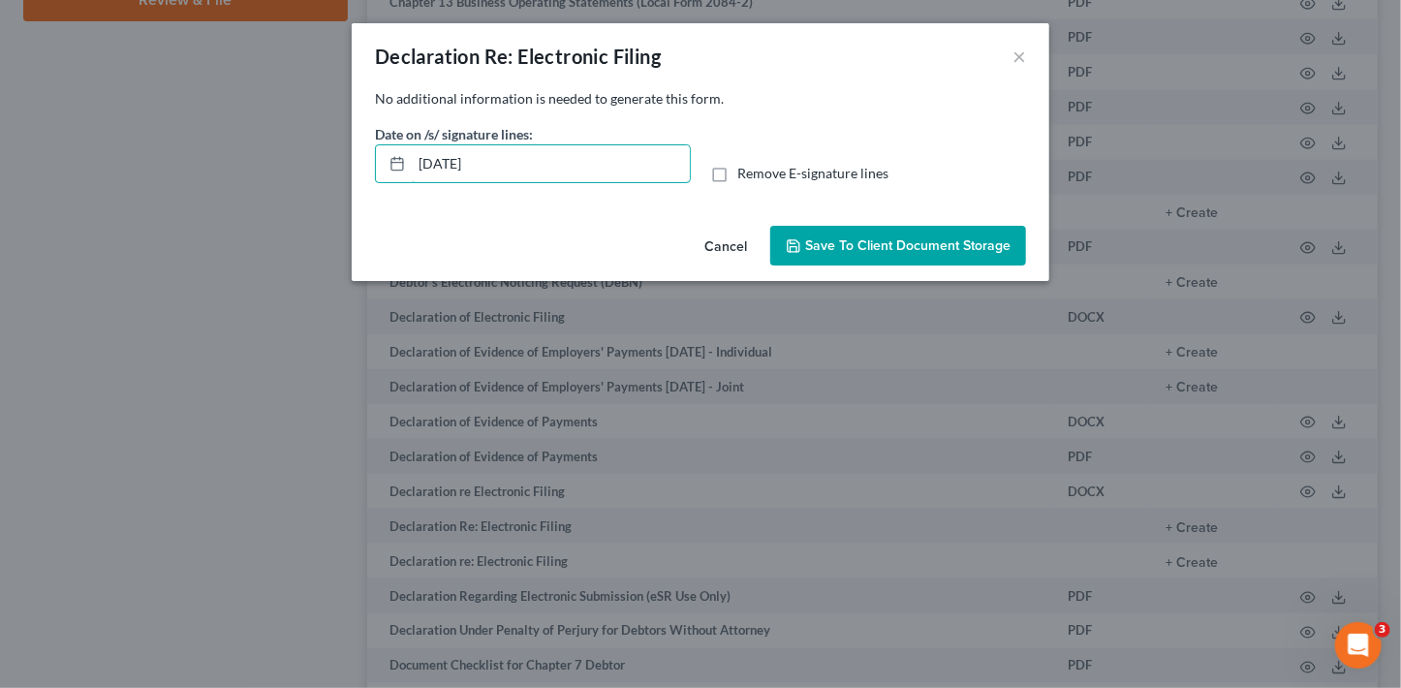
drag, startPoint x: 496, startPoint y: 164, endPoint x: 366, endPoint y: 146, distance: 131.0
click at [377, 152] on div "[DATE]" at bounding box center [533, 163] width 316 height 39
click at [745, 164] on input "Remove E-signature lines" at bounding box center [751, 170] width 13 height 13
checkbox input "true"
click at [972, 249] on span "Save to Client Document Storage" at bounding box center [907, 245] width 205 height 16
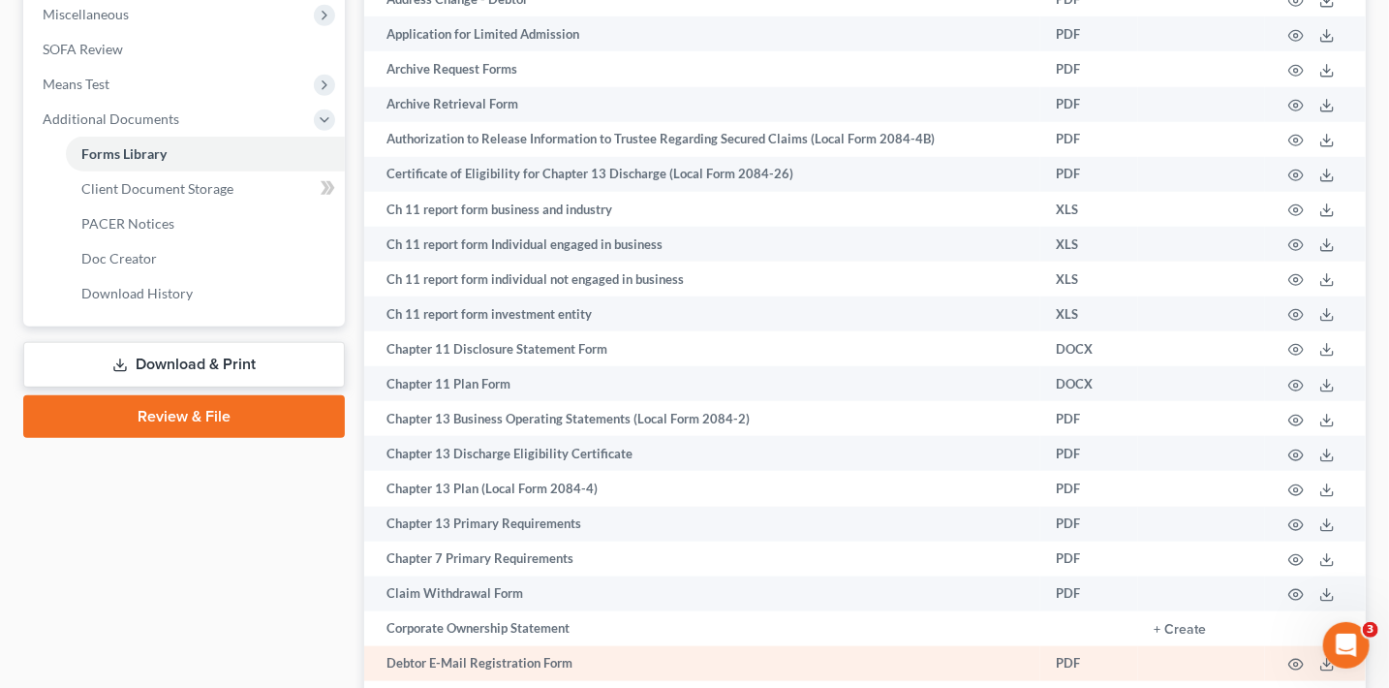
scroll to position [724, 0]
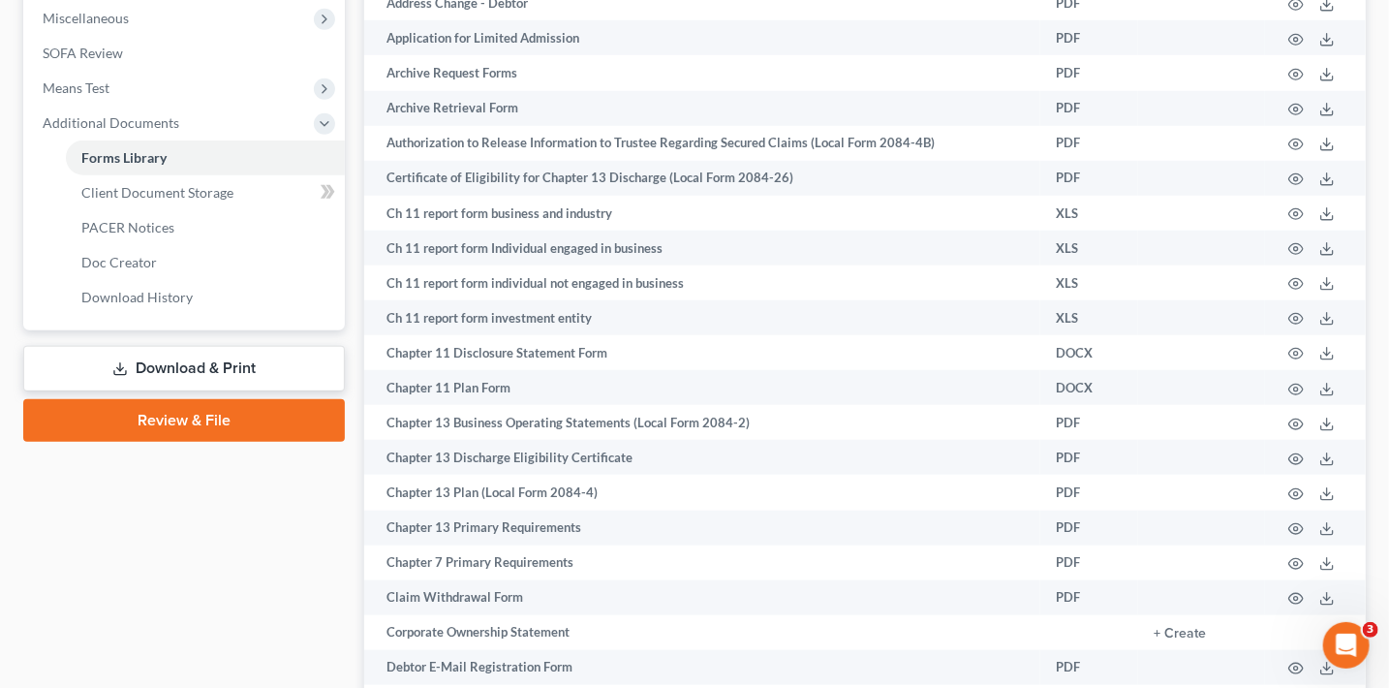
click at [261, 368] on link "Download & Print" at bounding box center [184, 369] width 322 height 46
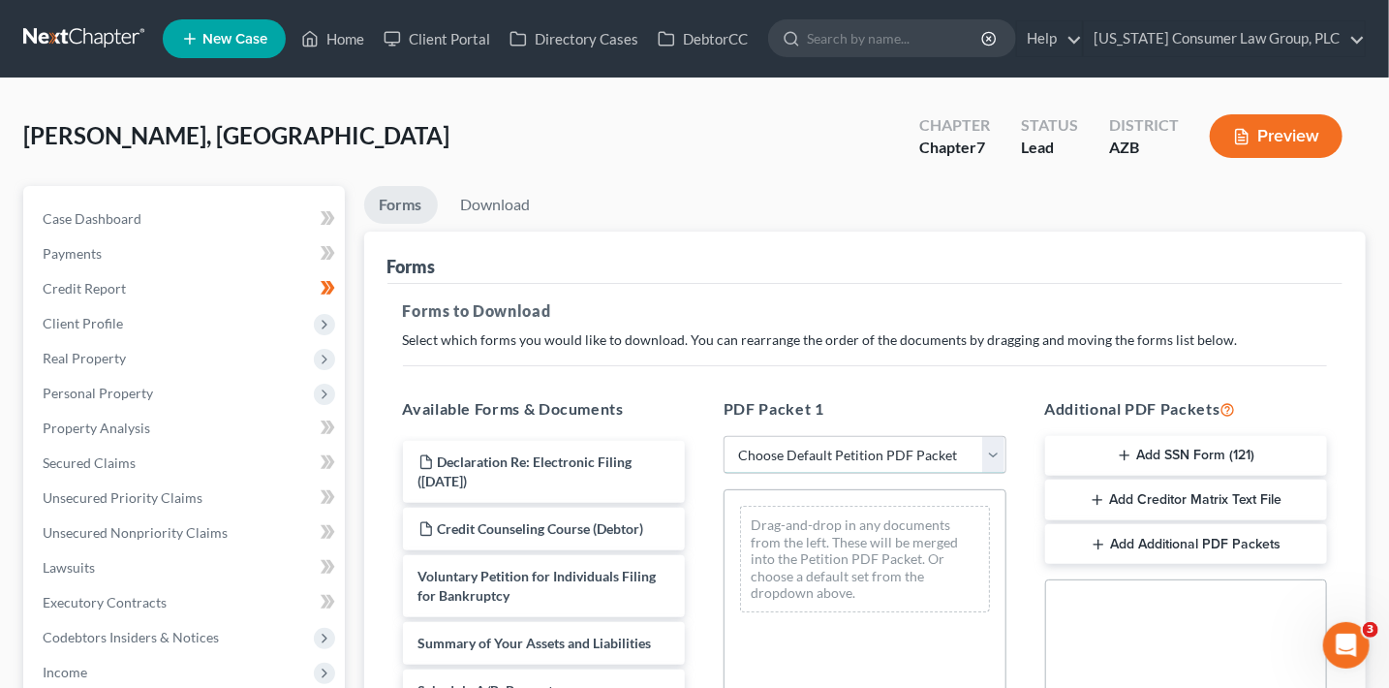
click at [872, 445] on select "Choose Default Petition PDF Packet Complete Bankruptcy Petition (all forms and …" at bounding box center [865, 455] width 283 height 39
select select "1"
click at [724, 436] on select "Choose Default Petition PDF Packet Complete Bankruptcy Petition (all forms and …" at bounding box center [865, 455] width 283 height 39
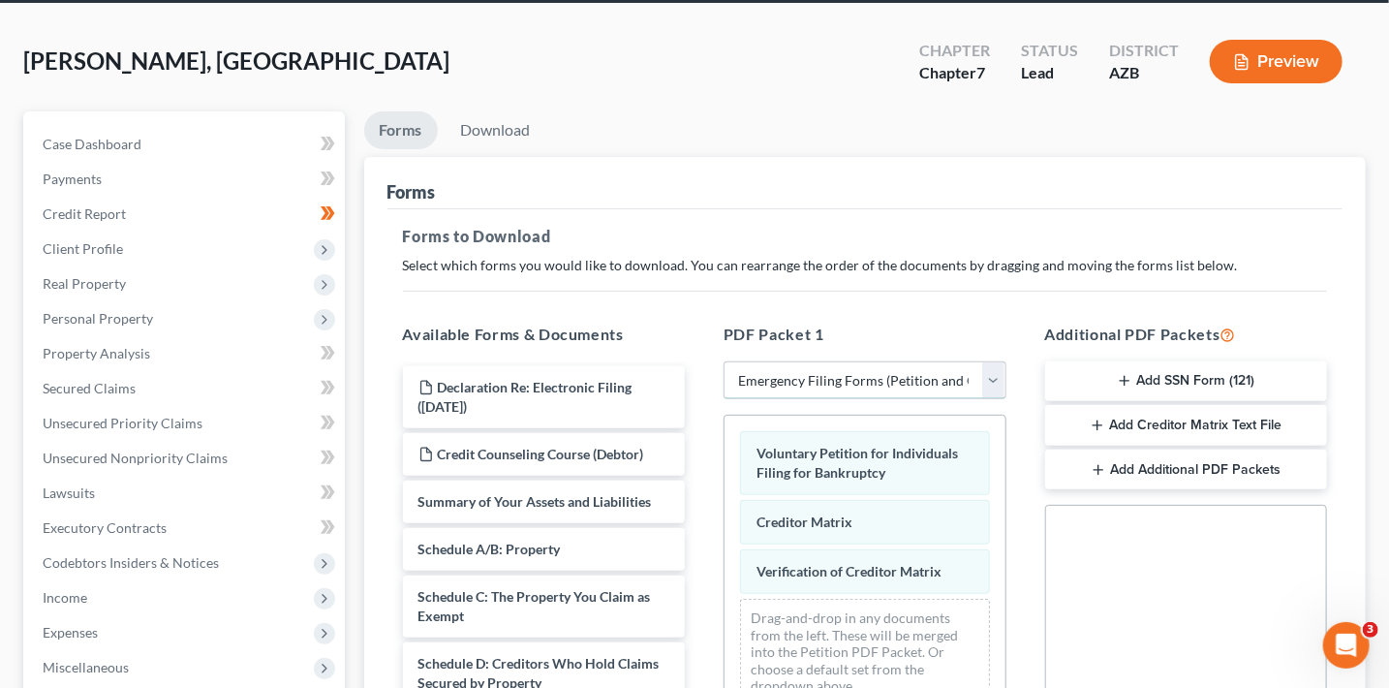
scroll to position [88, 0]
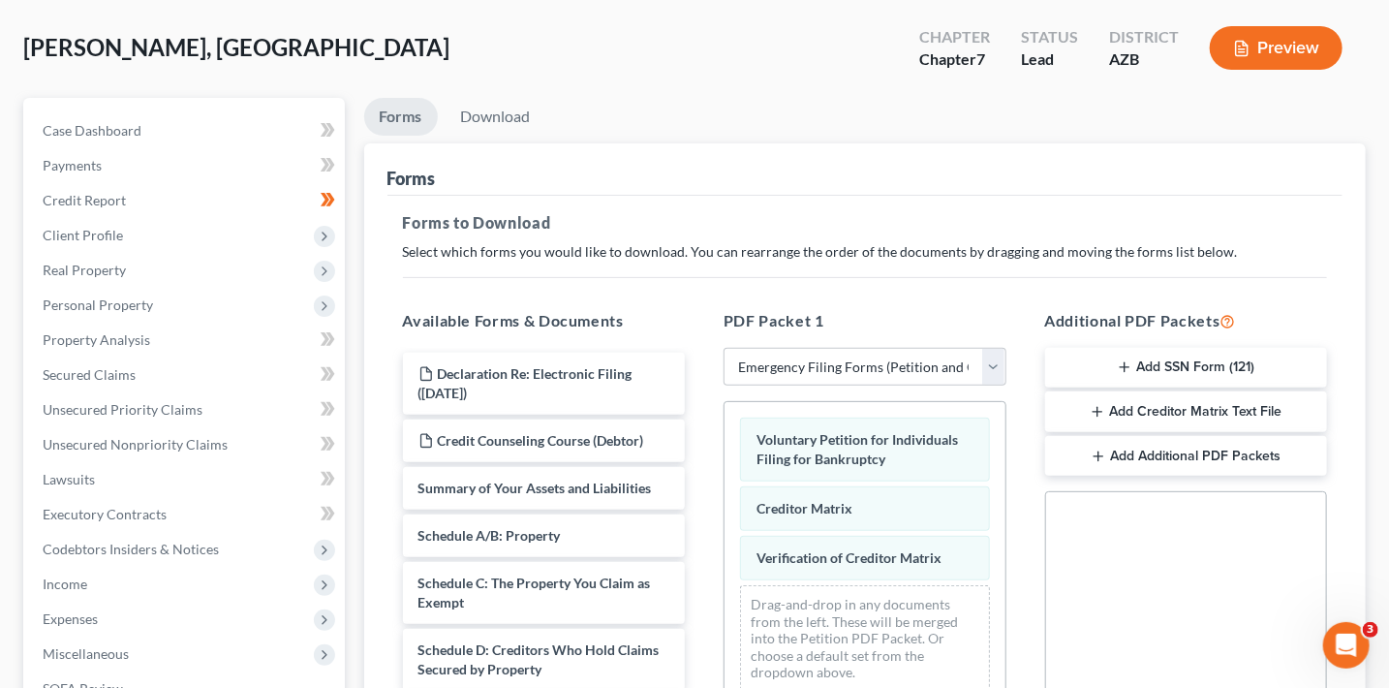
click at [1173, 457] on button "Add Additional PDF Packets" at bounding box center [1186, 456] width 283 height 41
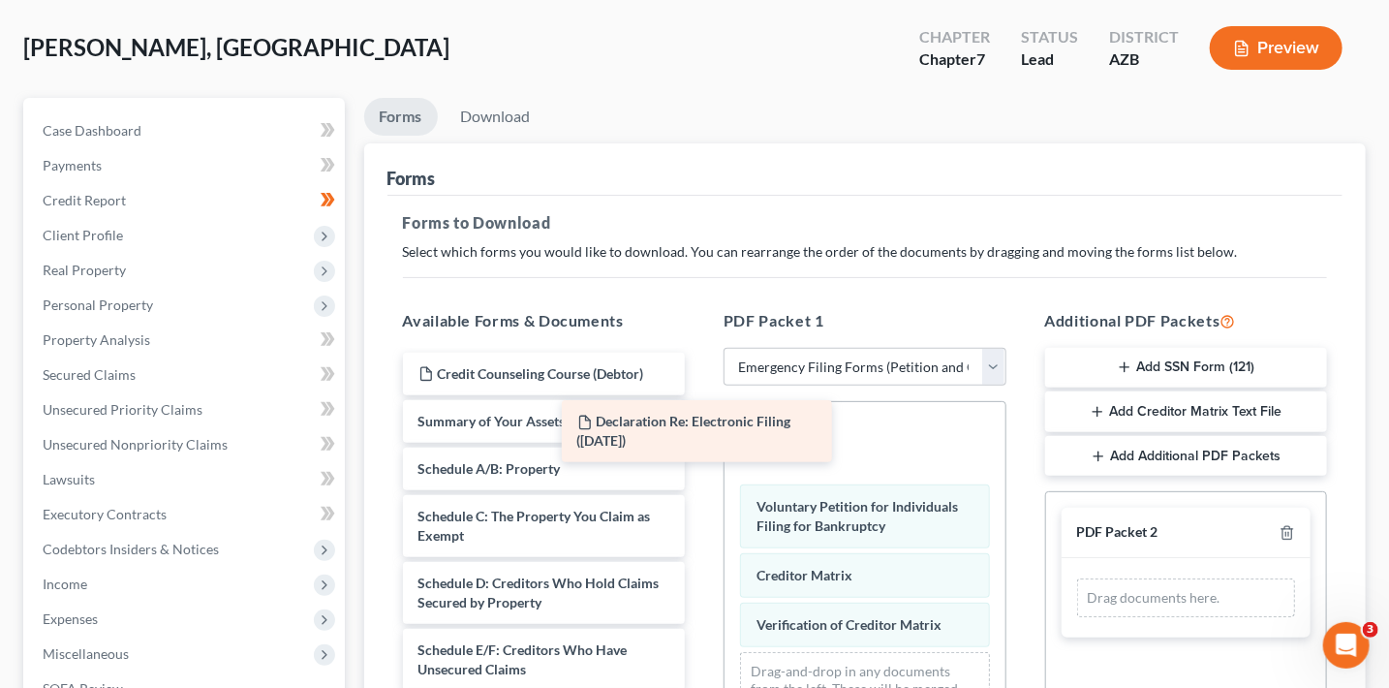
drag, startPoint x: 648, startPoint y: 385, endPoint x: 1199, endPoint y: 568, distance: 580.9
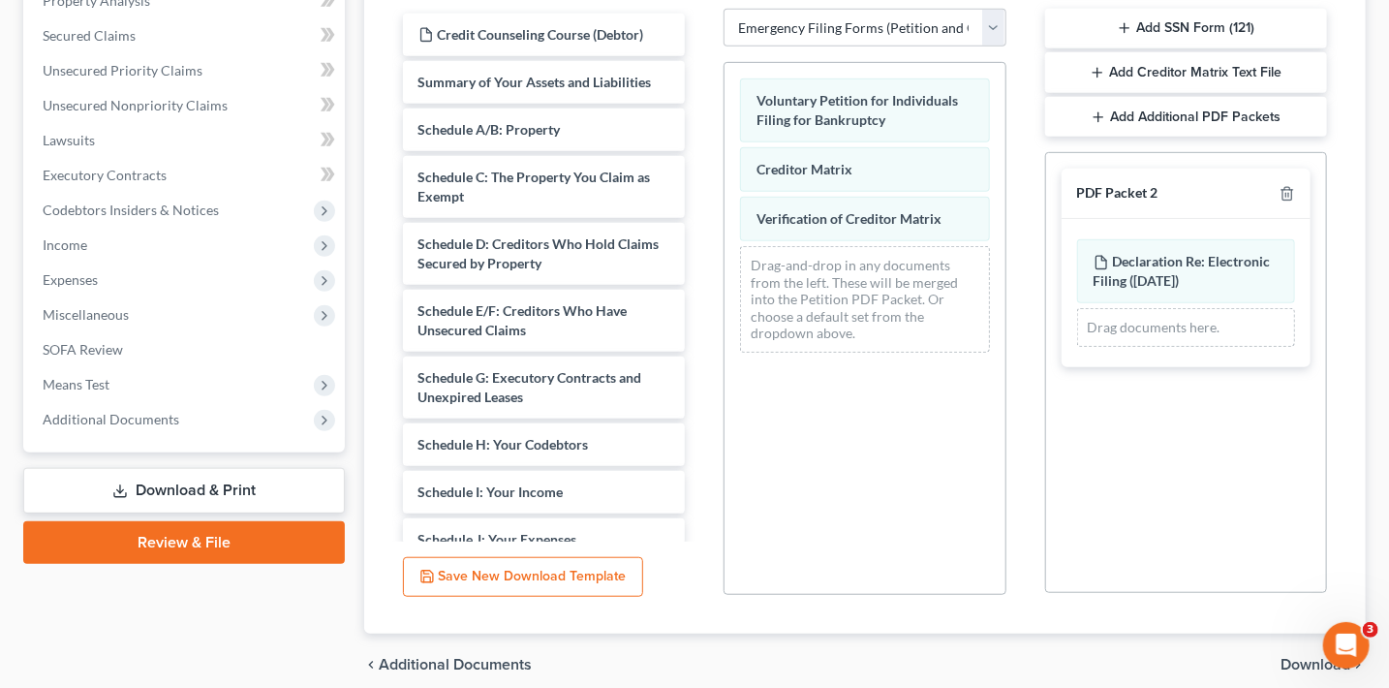
scroll to position [508, 0]
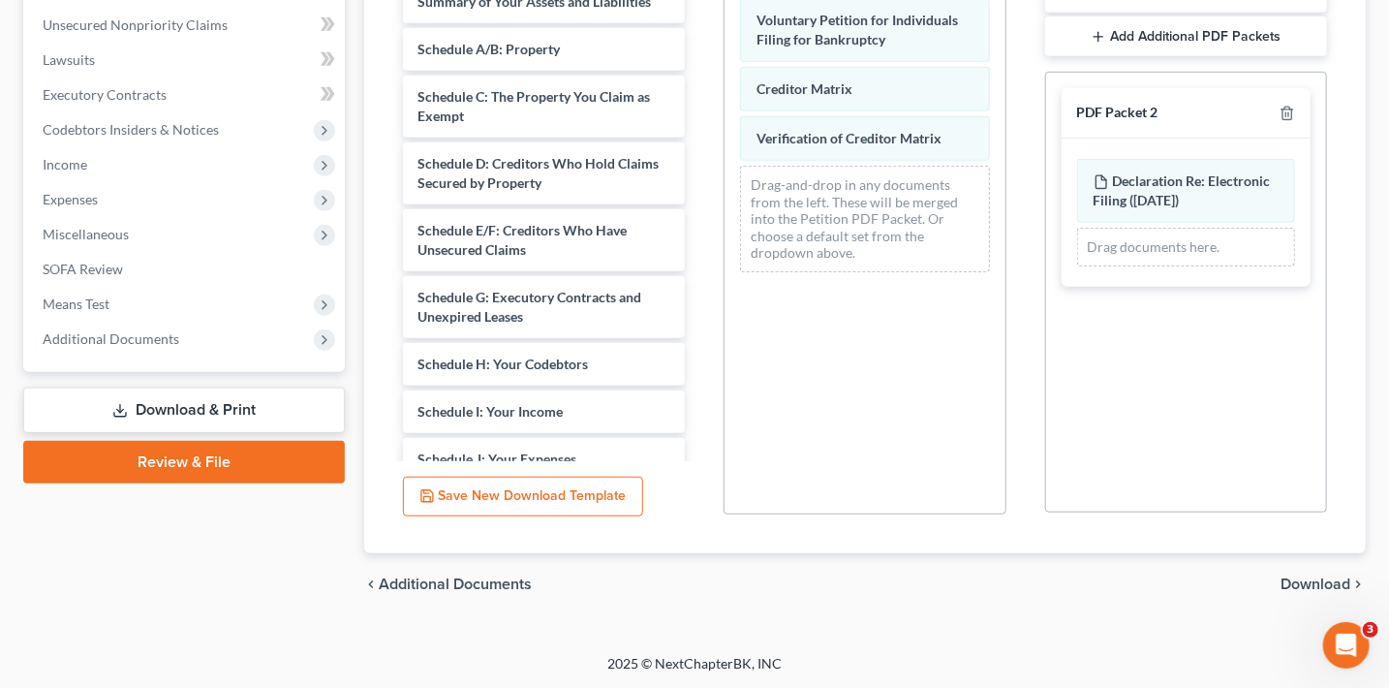
click at [1333, 581] on span "Download" at bounding box center [1316, 584] width 70 height 16
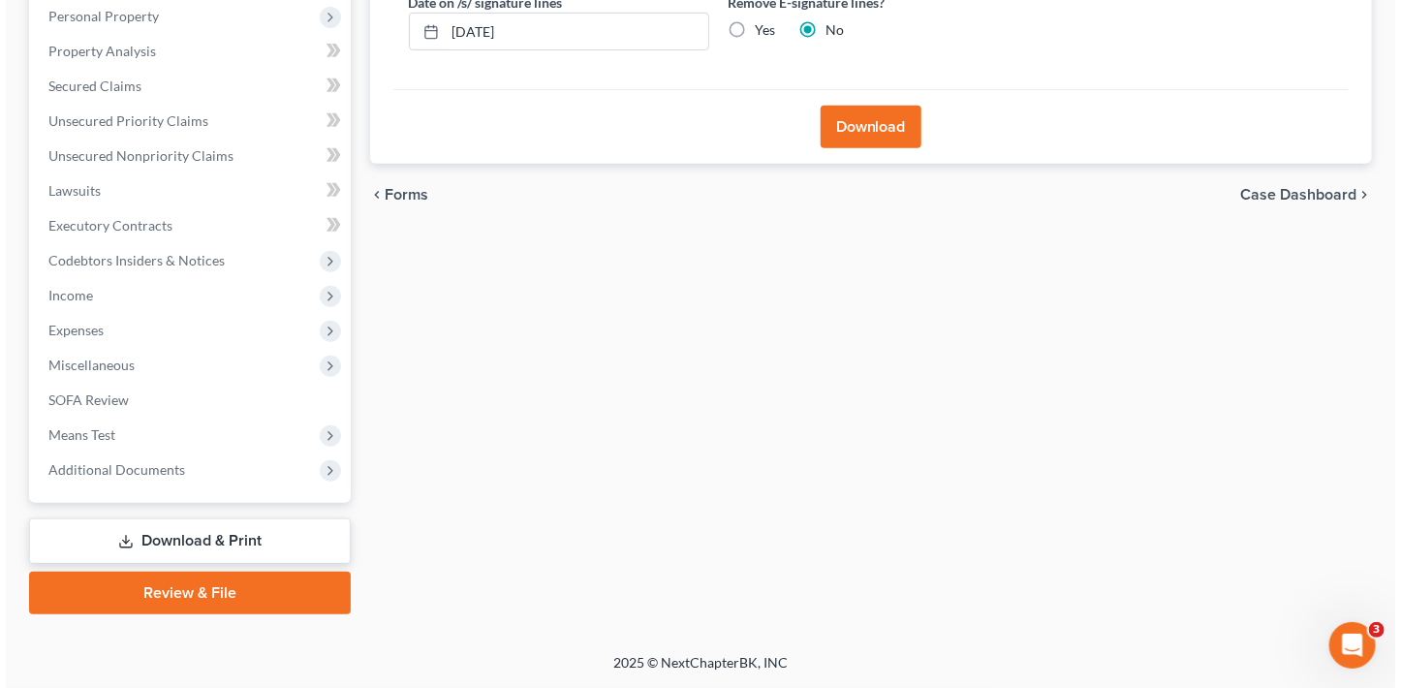
scroll to position [376, 0]
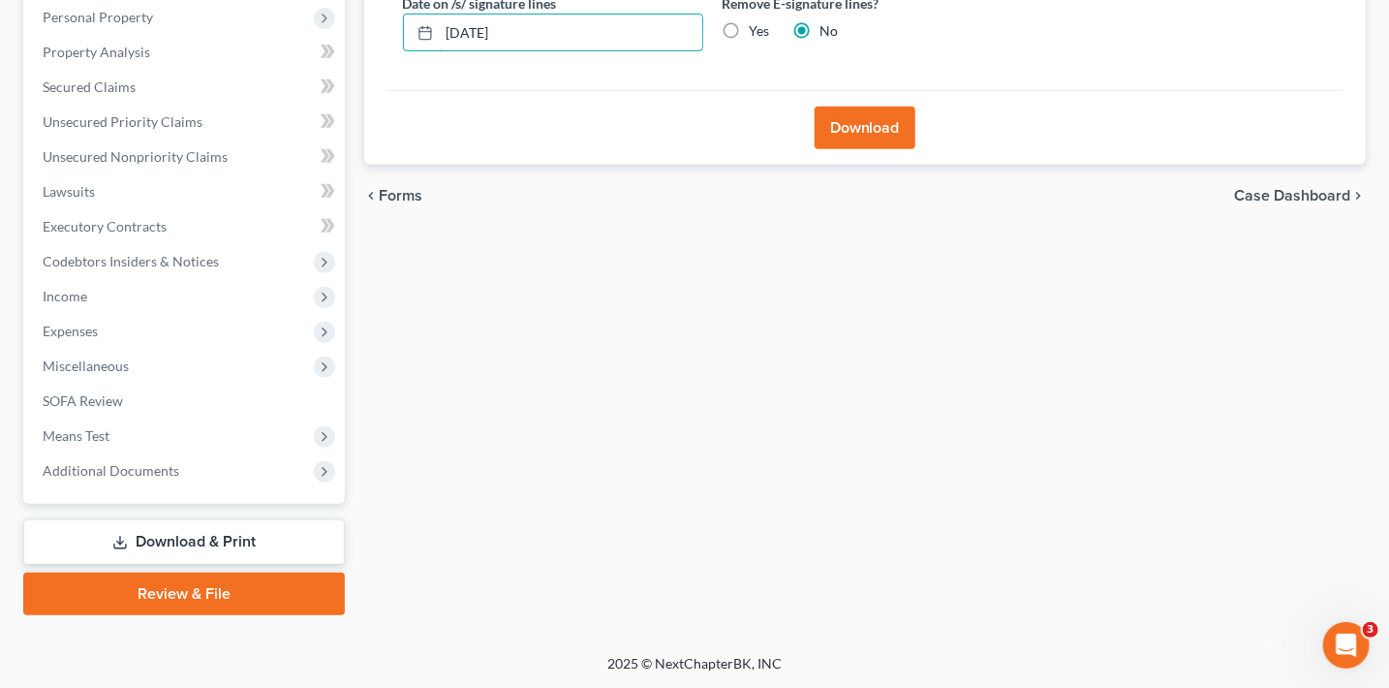
drag, startPoint x: 543, startPoint y: 31, endPoint x: 347, endPoint y: 22, distance: 195.9
click at [350, 26] on div "Petition Navigation Case Dashboard Payments Invoices Payments Payments Credit R…" at bounding box center [695, 212] width 1362 height 805
click at [758, 21] on input "Yes" at bounding box center [764, 27] width 13 height 13
radio input "true"
radio input "false"
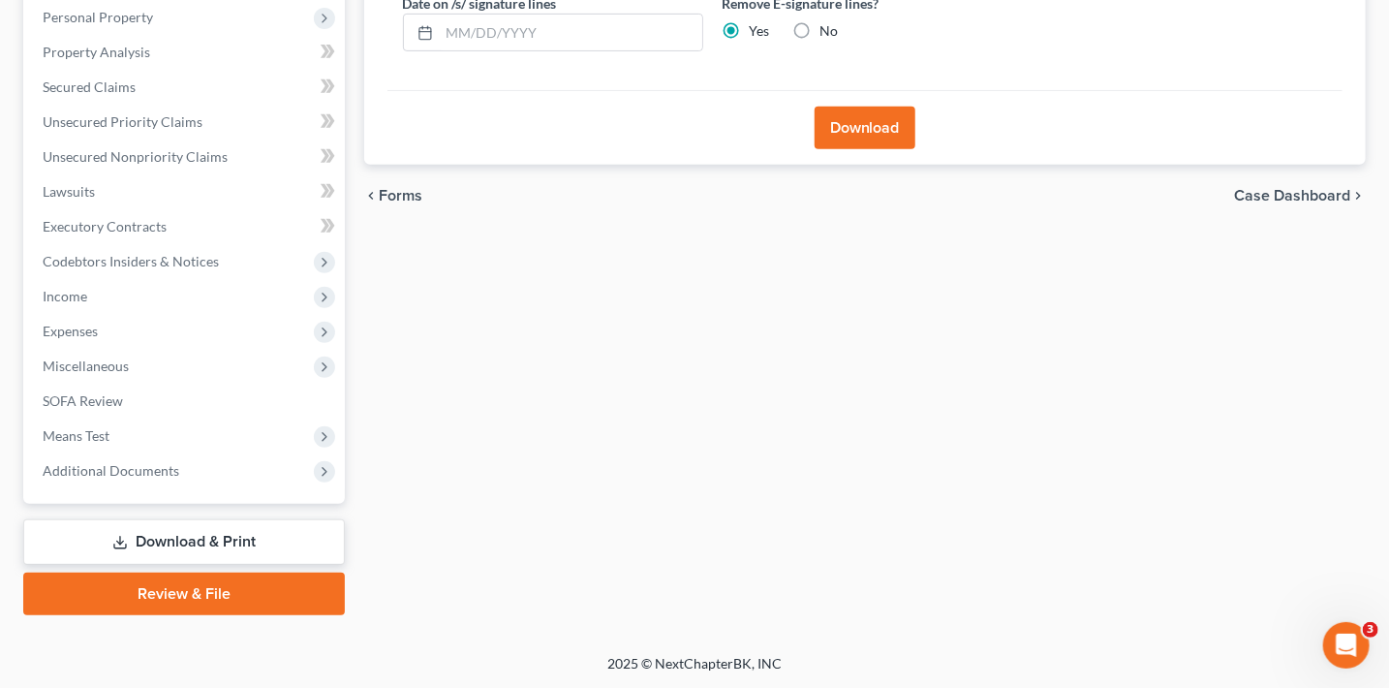
click at [853, 119] on button "Download" at bounding box center [865, 128] width 101 height 43
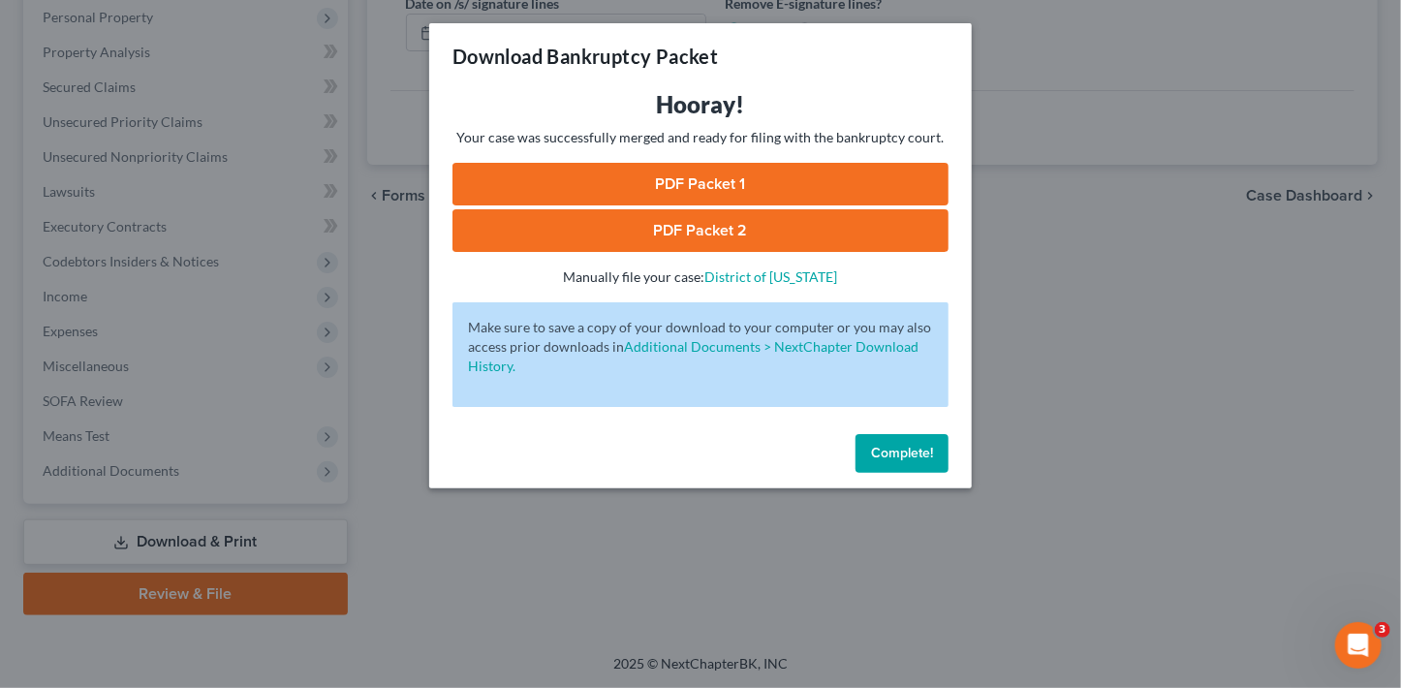
click at [782, 183] on link "PDF Packet 1" at bounding box center [700, 184] width 496 height 43
click at [724, 231] on link "PDF Packet 2" at bounding box center [700, 230] width 496 height 43
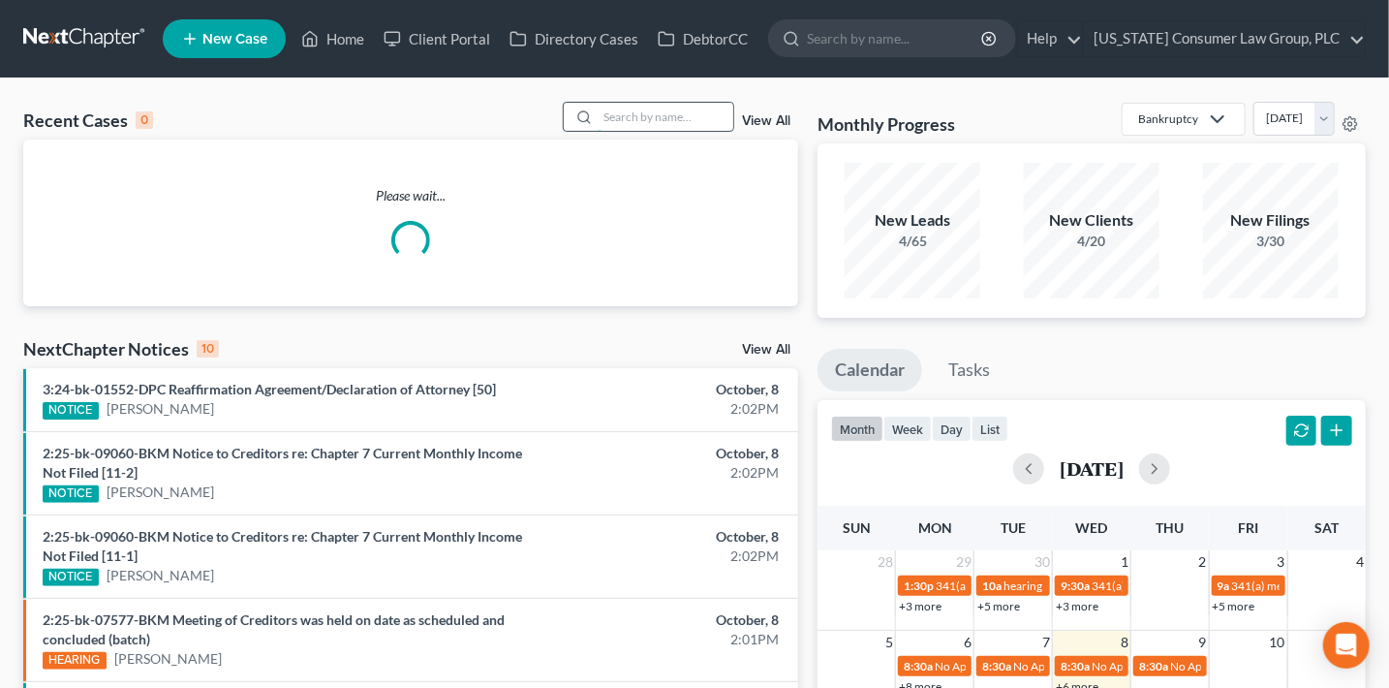
click at [629, 122] on input "search" at bounding box center [666, 117] width 136 height 28
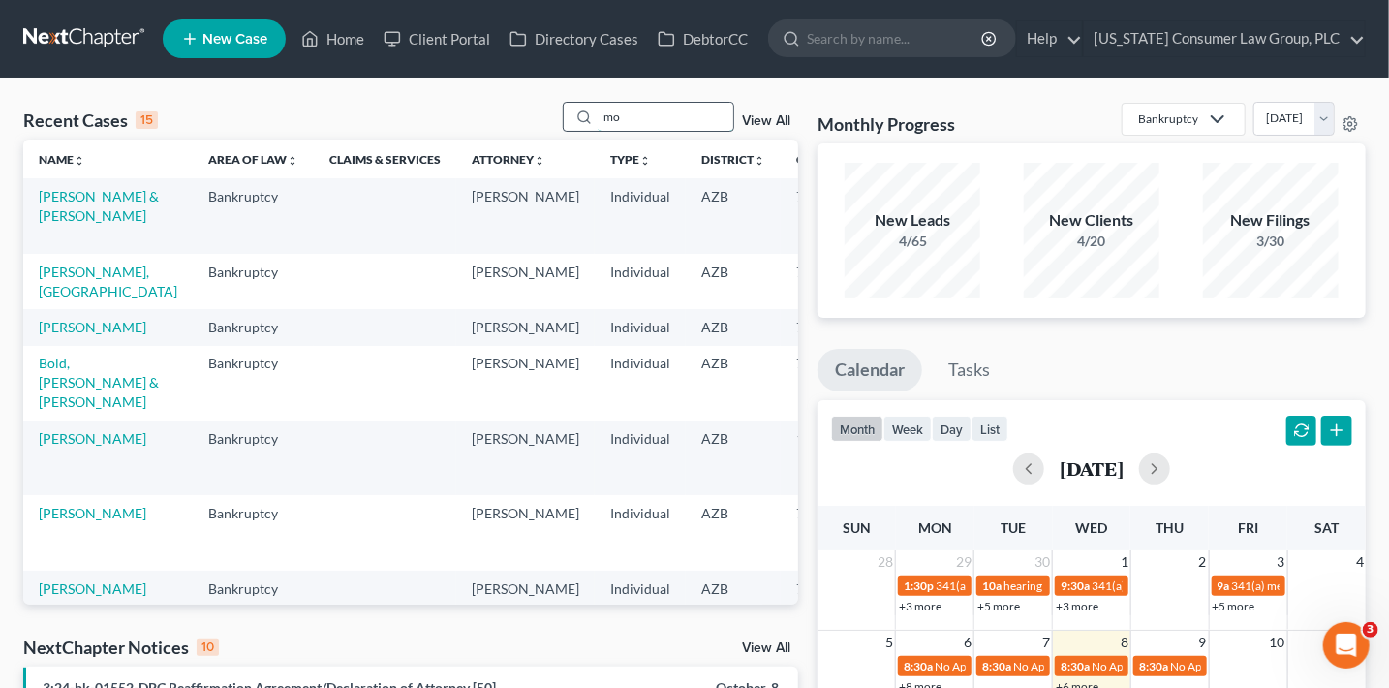
type input "m"
type input "sotello"
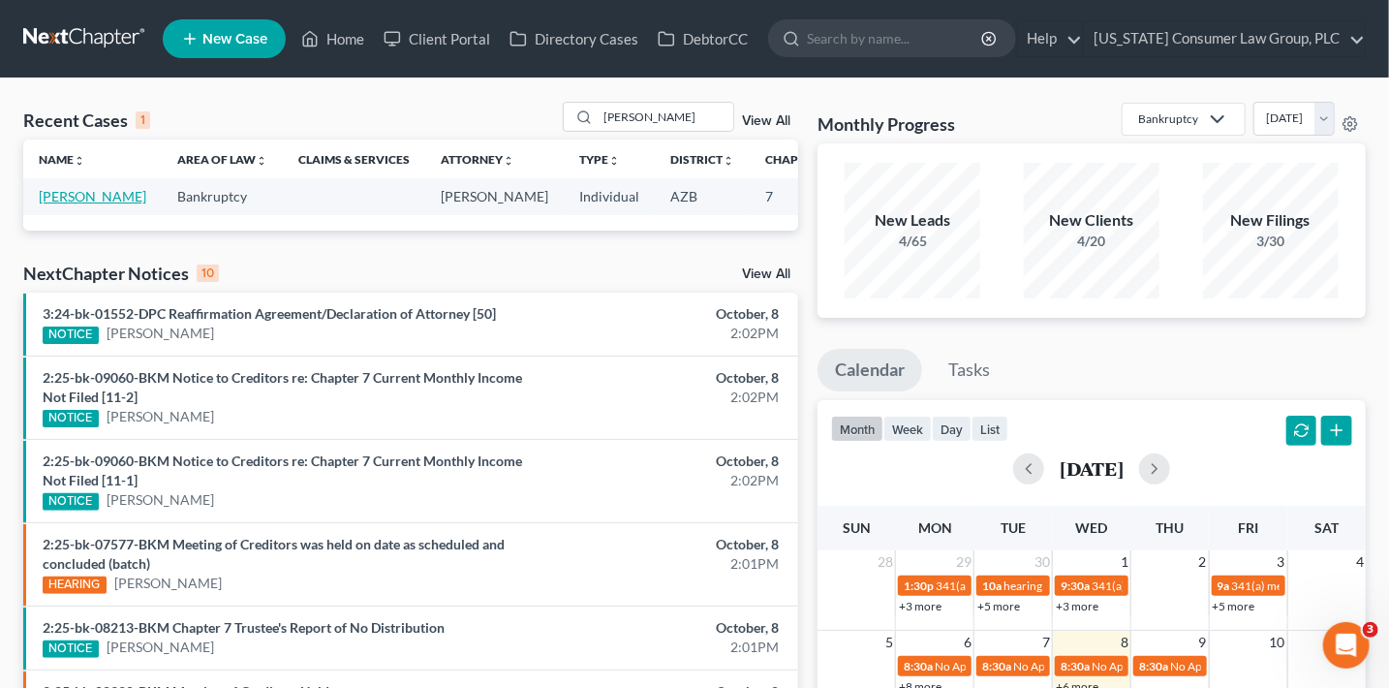
click at [70, 204] on link "Sotello, Melissa" at bounding box center [93, 196] width 108 height 16
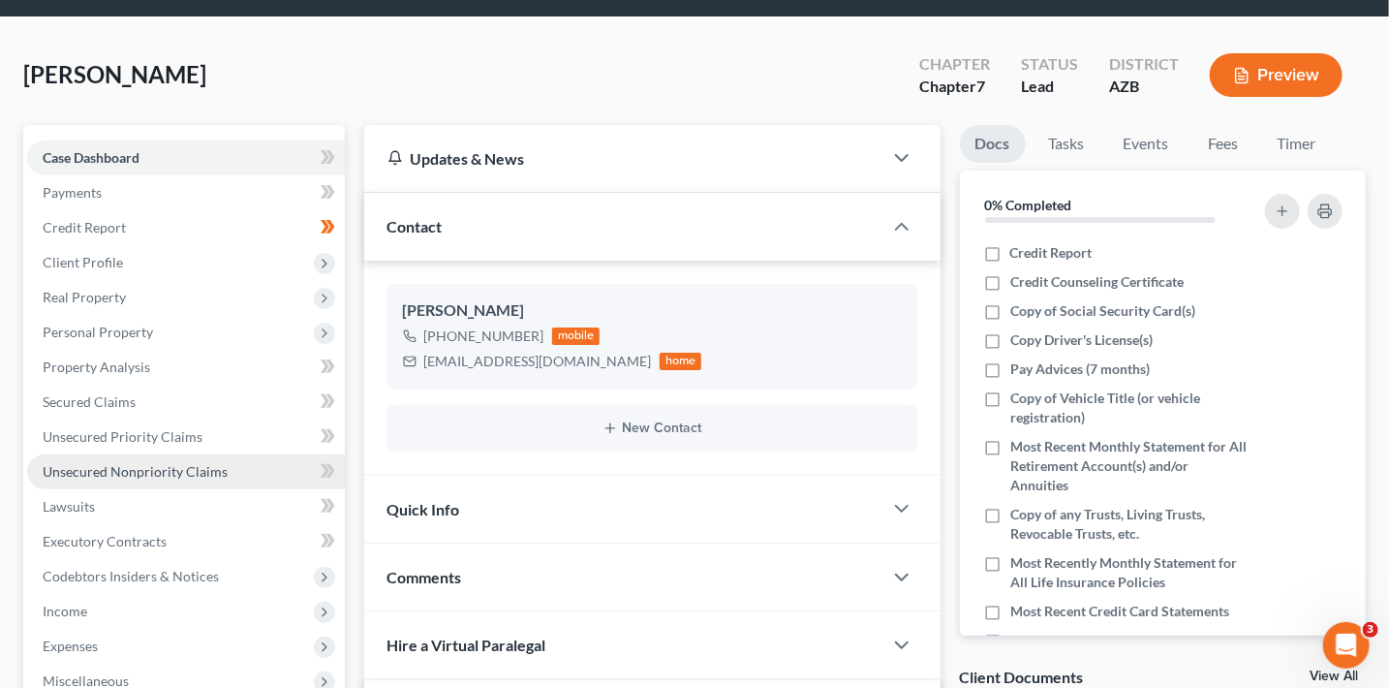
click at [236, 472] on link "Unsecured Nonpriority Claims" at bounding box center [186, 471] width 318 height 35
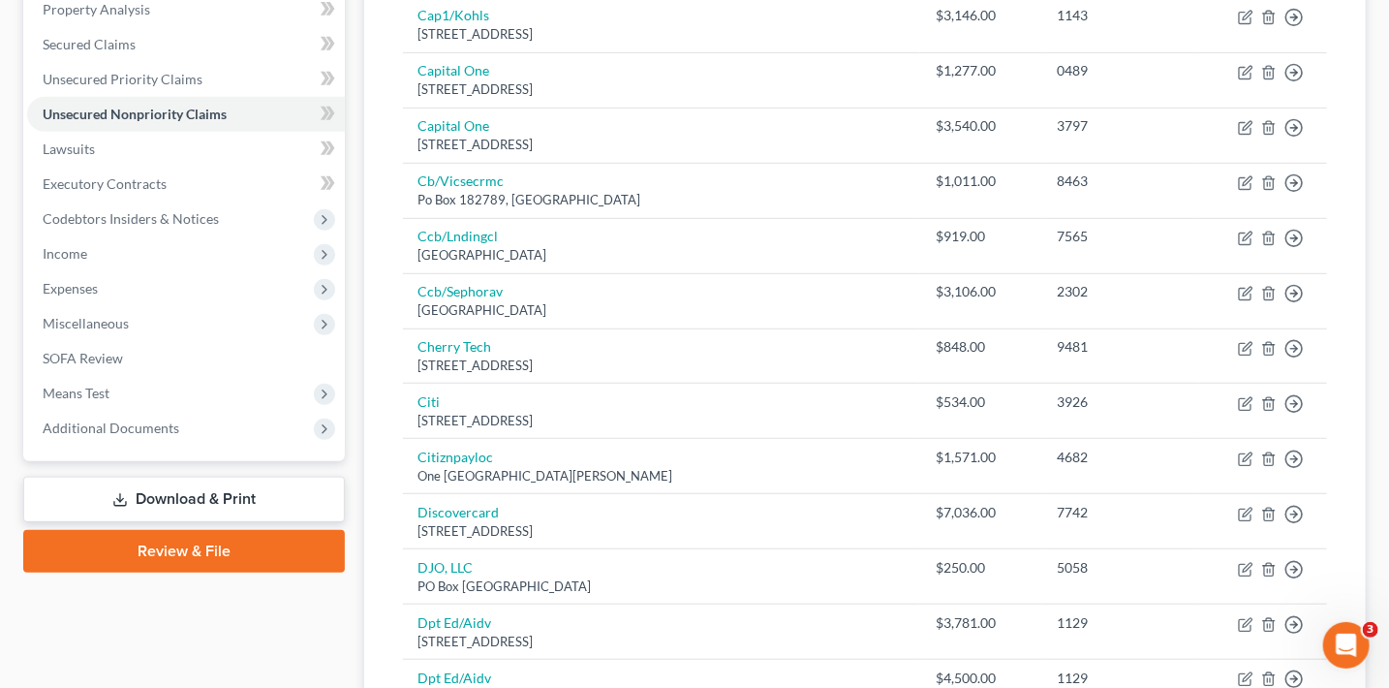
scroll to position [345, 0]
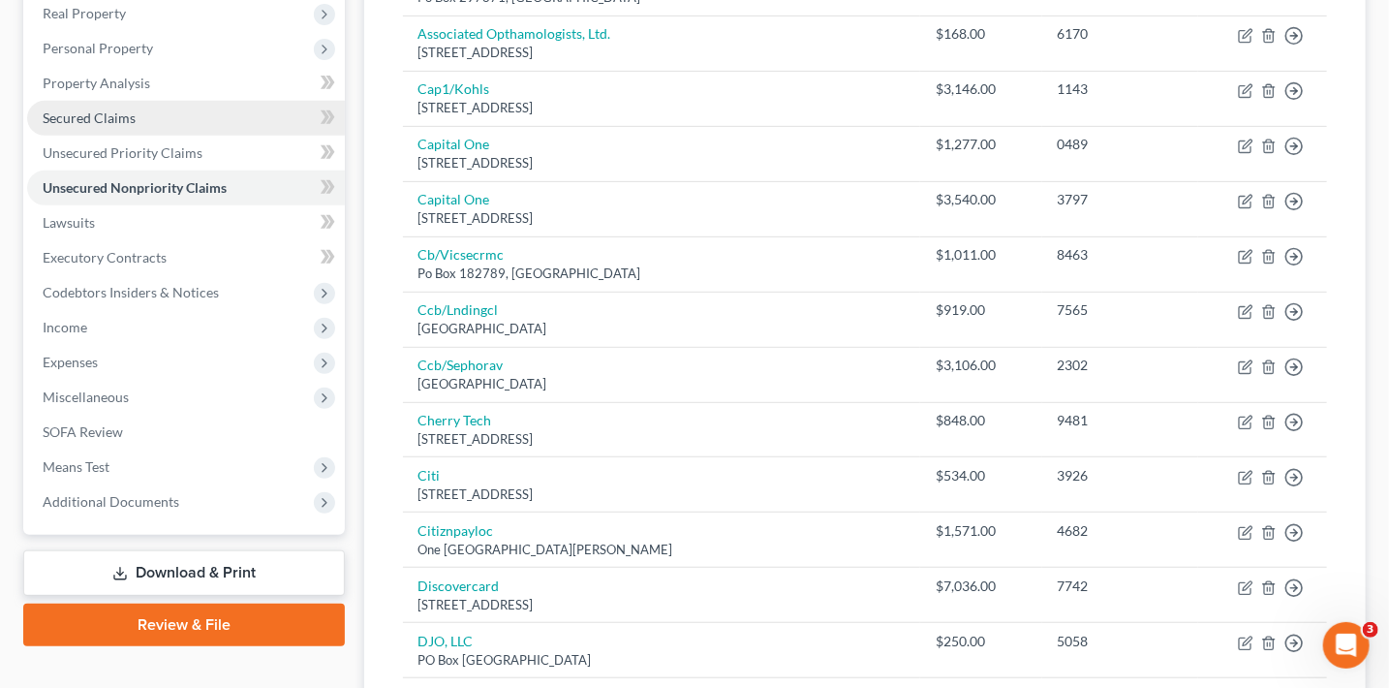
click at [143, 109] on link "Secured Claims" at bounding box center [186, 118] width 318 height 35
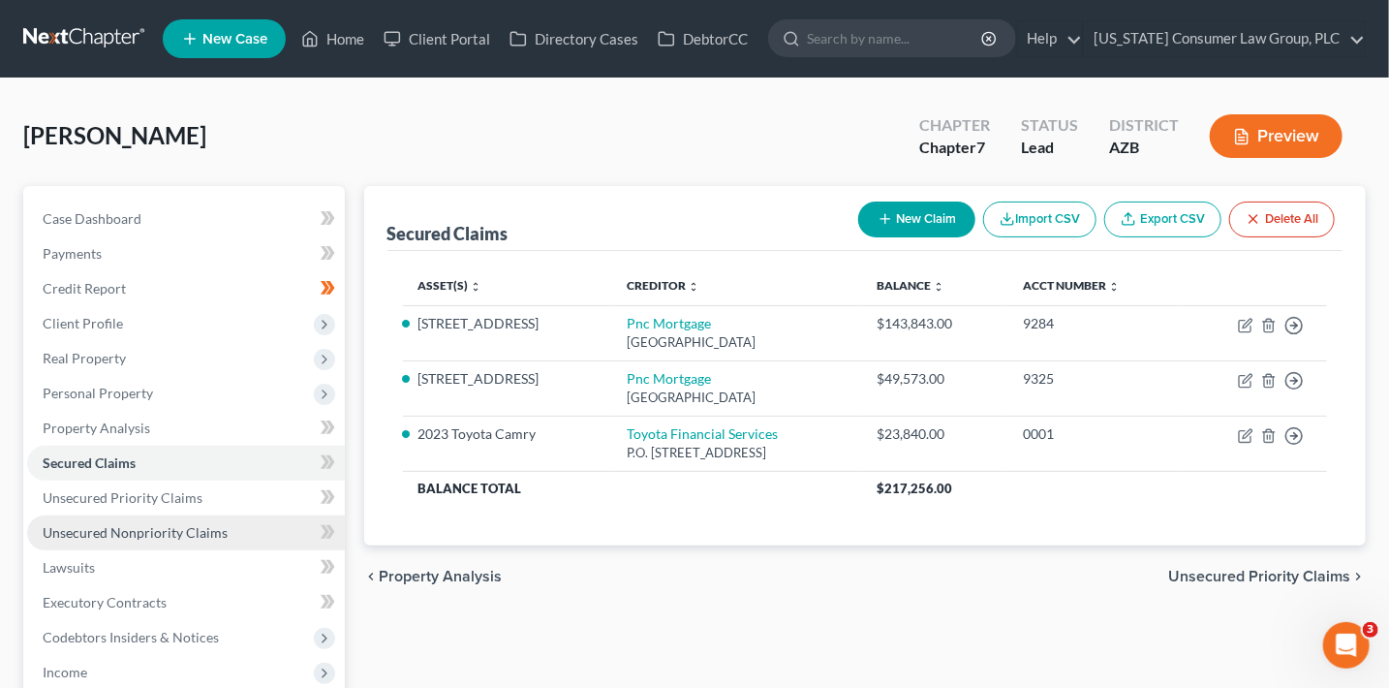
click at [229, 538] on link "Unsecured Nonpriority Claims" at bounding box center [186, 532] width 318 height 35
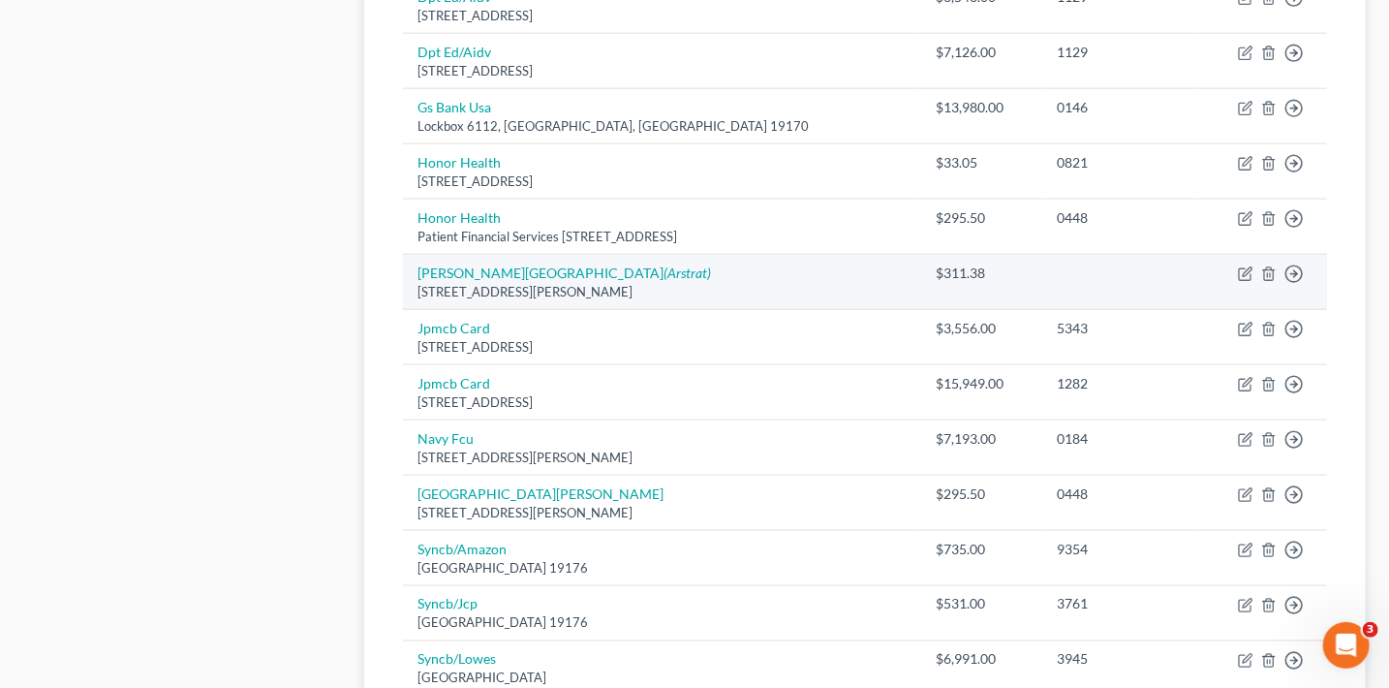
scroll to position [1426, 0]
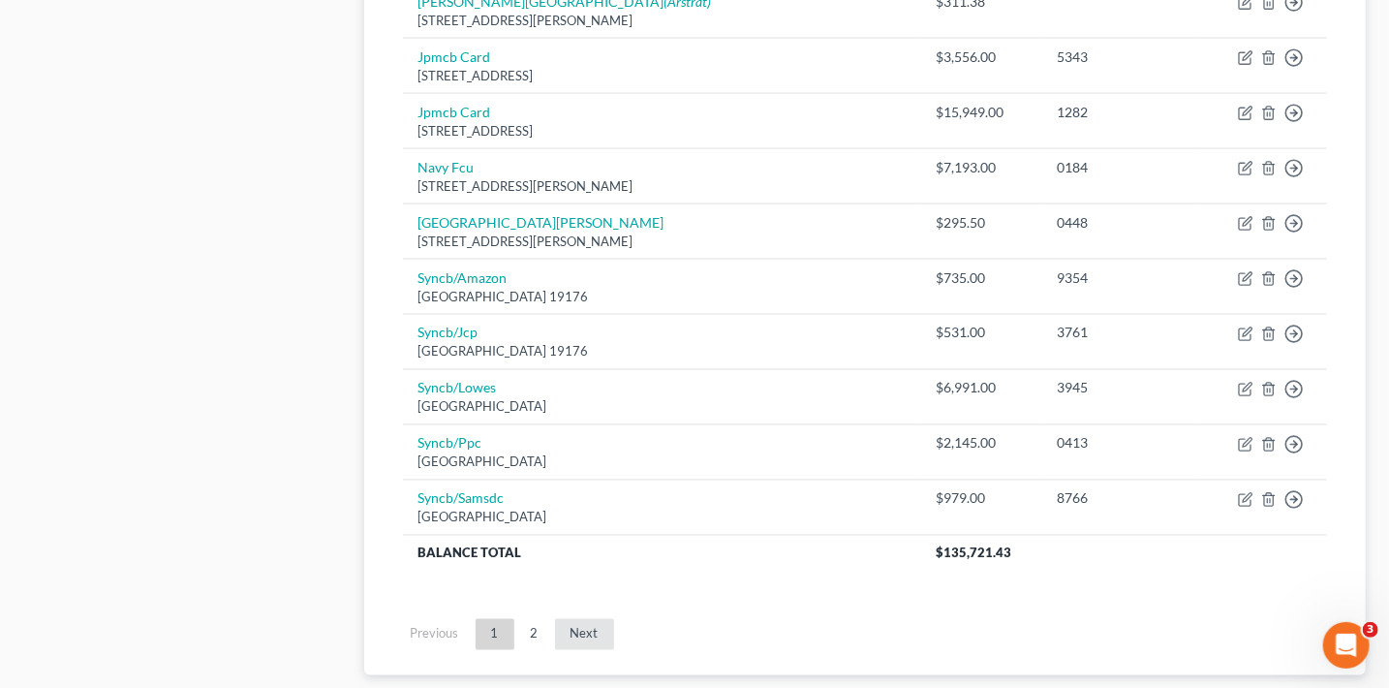
click at [587, 628] on link "Next" at bounding box center [584, 634] width 59 height 31
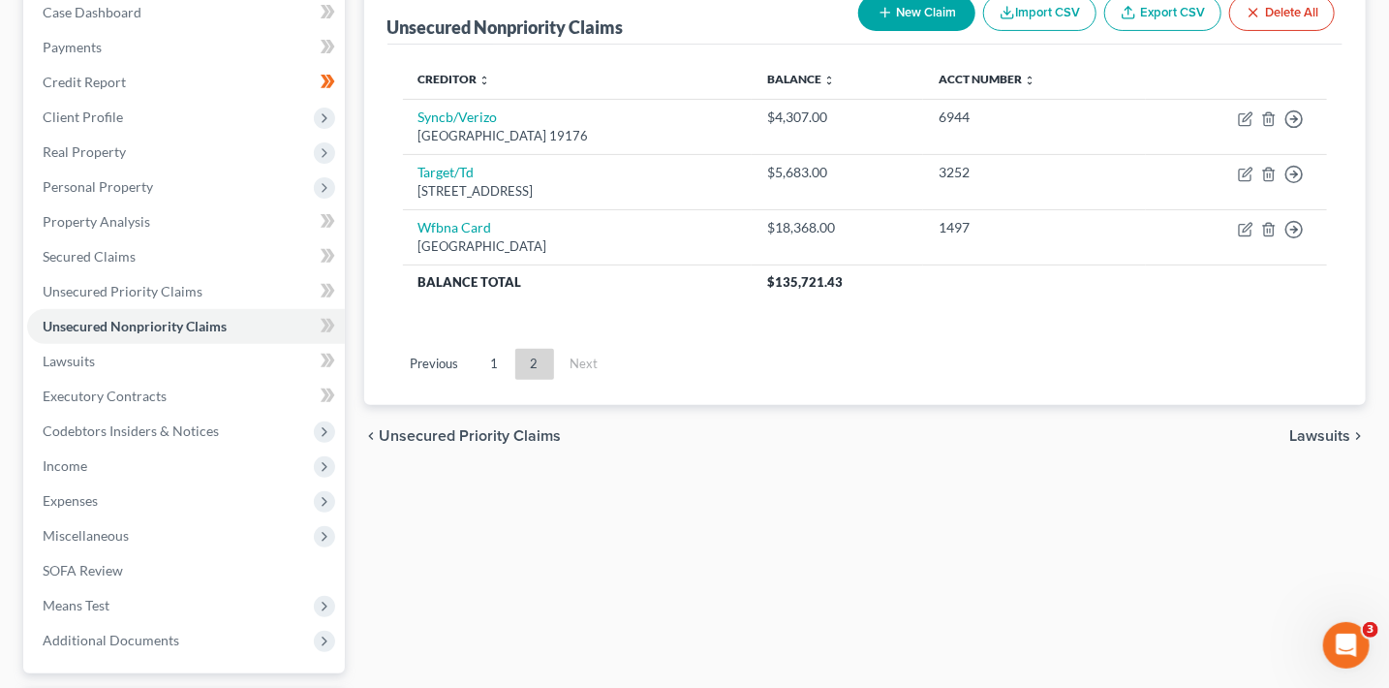
scroll to position [64, 0]
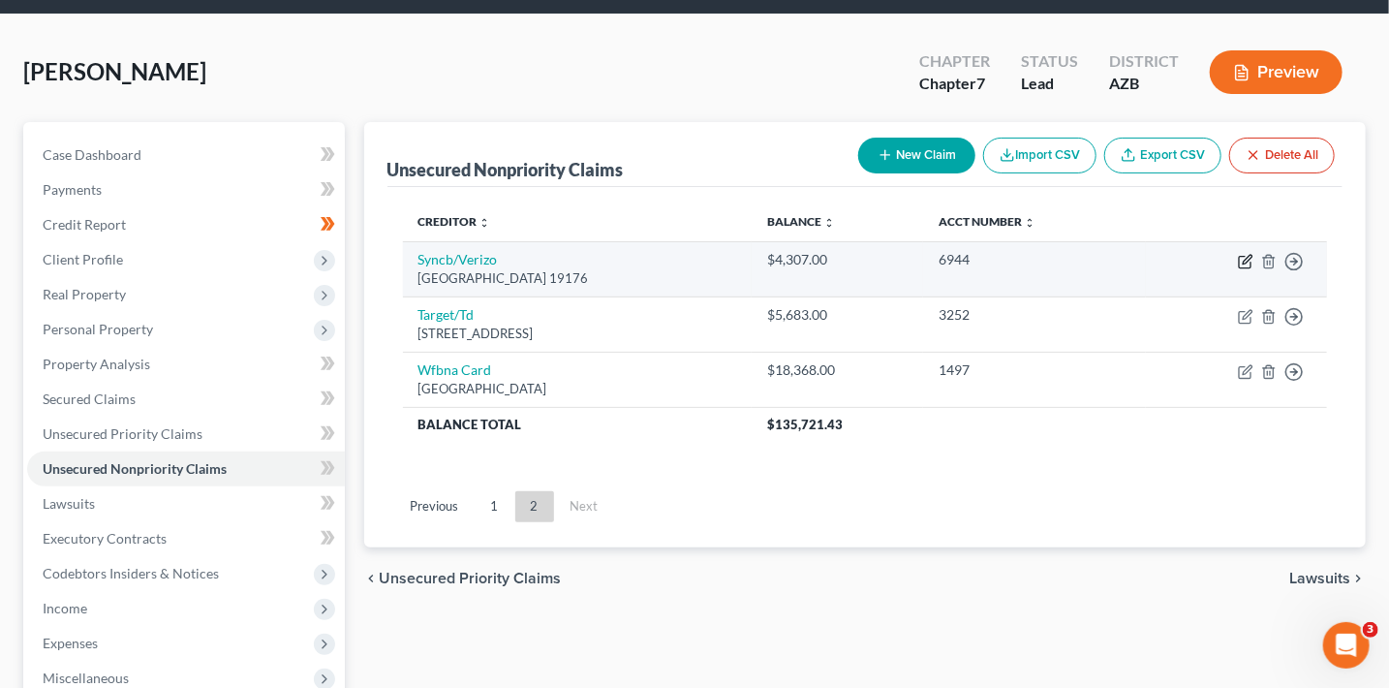
click at [1250, 260] on icon "button" at bounding box center [1246, 262] width 16 height 16
select select "39"
select select "2"
select select "0"
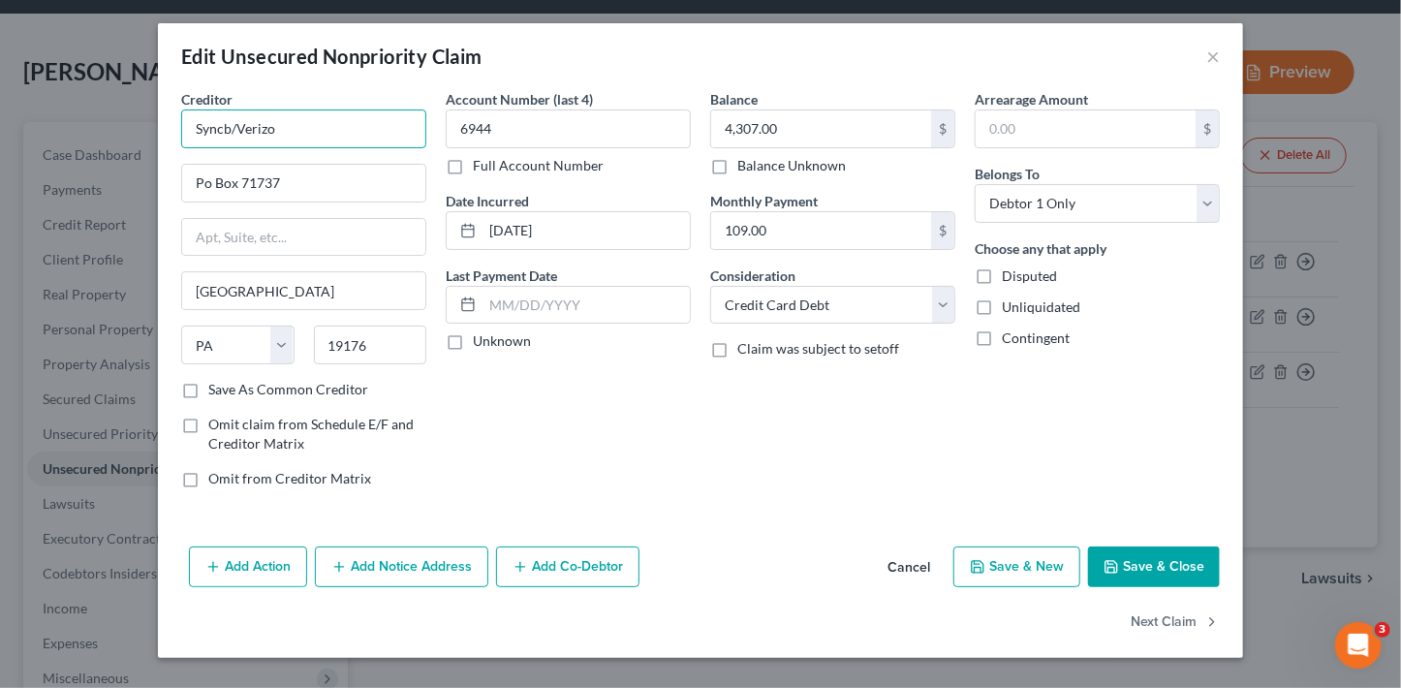
click at [409, 127] on input "Syncb/Verizo" at bounding box center [303, 128] width 245 height 39
type input "Syncb/Verizon"
click at [1148, 556] on button "Save & Close" at bounding box center [1154, 566] width 132 height 41
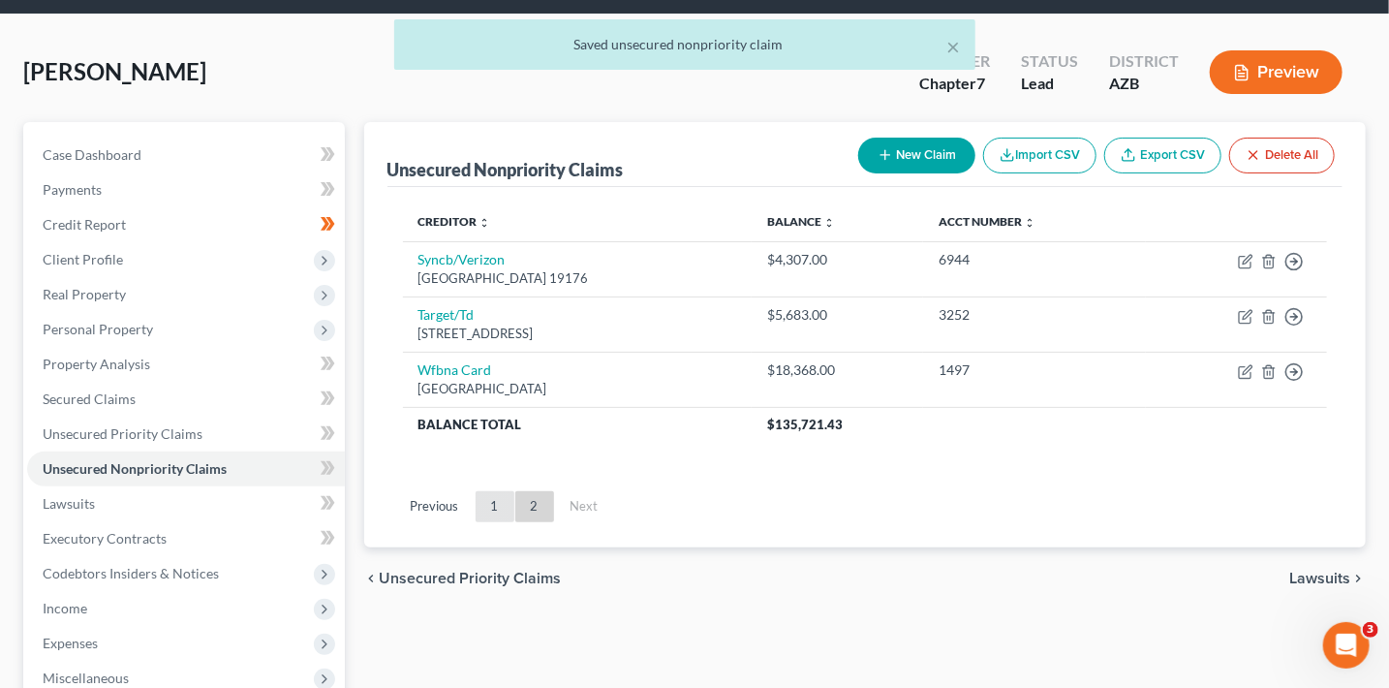
click at [510, 502] on link "1" at bounding box center [495, 506] width 39 height 31
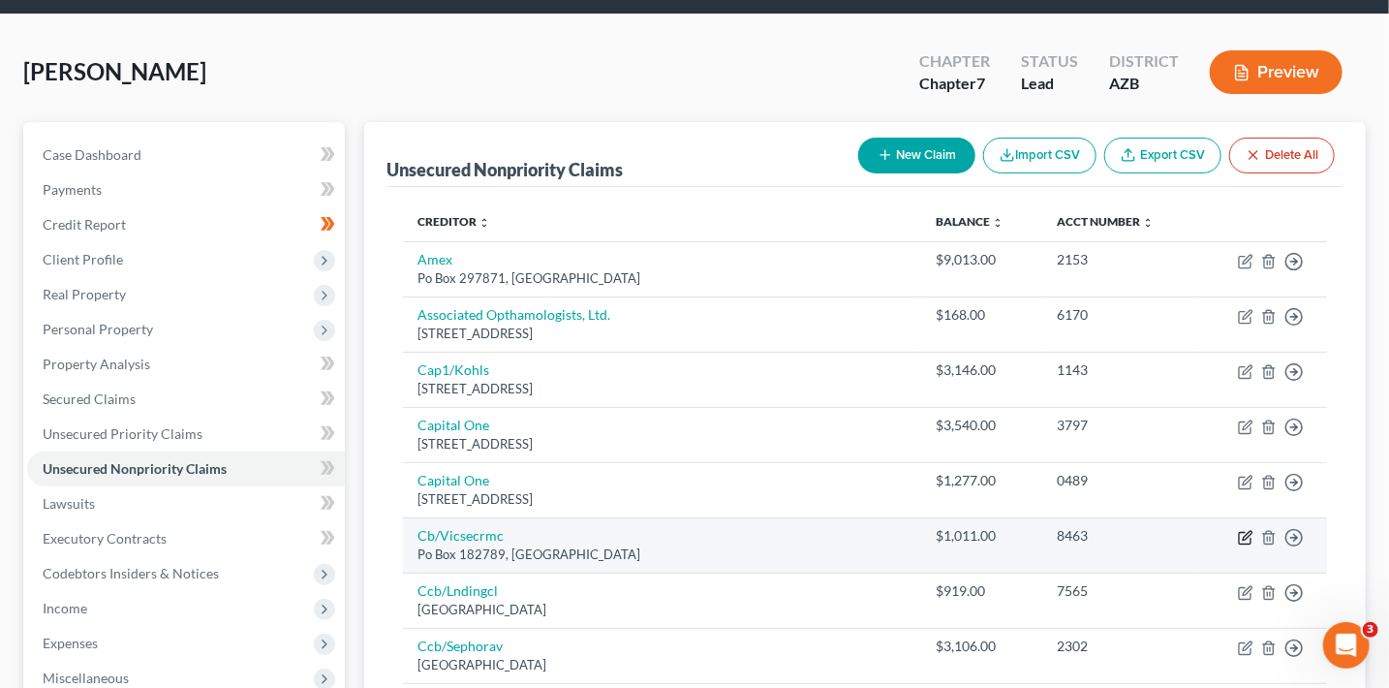
click at [1247, 534] on icon "button" at bounding box center [1246, 538] width 16 height 16
select select "36"
select select "2"
select select "0"
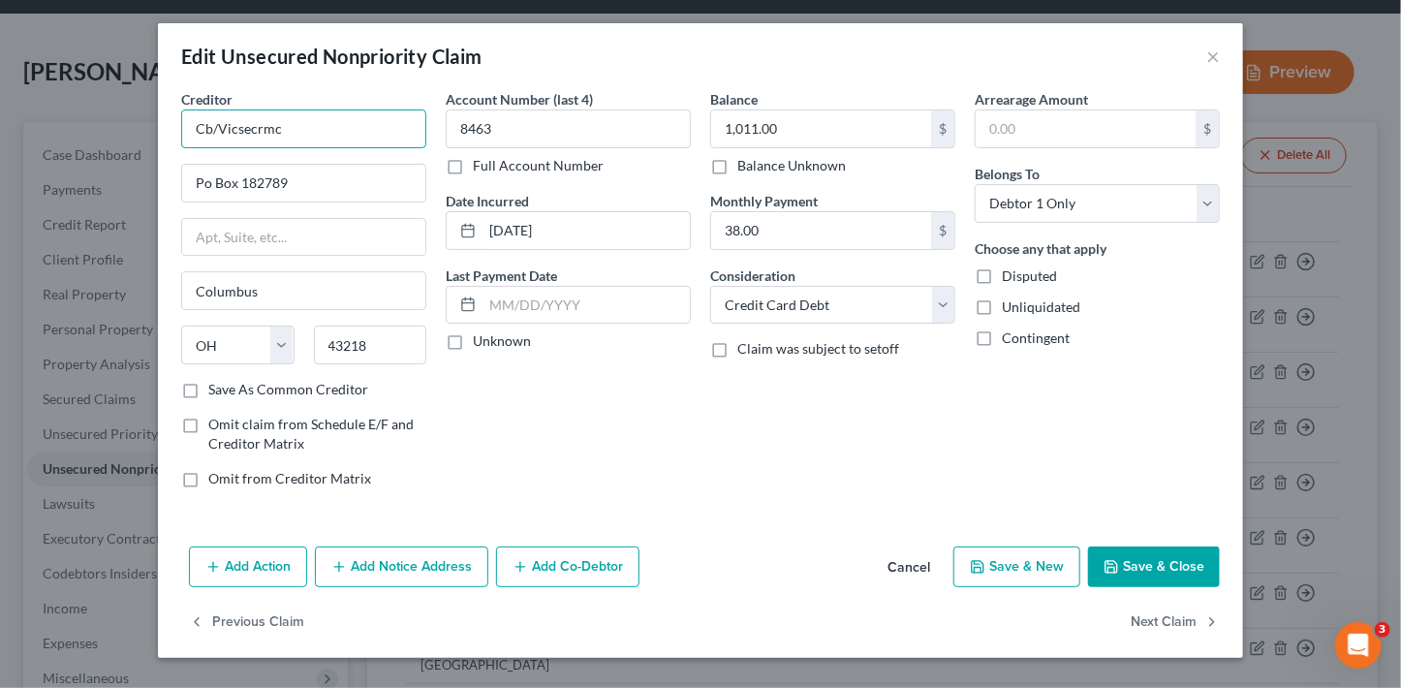
click at [284, 120] on input "Cb/Vicsecrmc" at bounding box center [303, 128] width 245 height 39
type input "Cb/Vicstoria's Secret"
click at [1151, 560] on button "Save & Close" at bounding box center [1154, 566] width 132 height 41
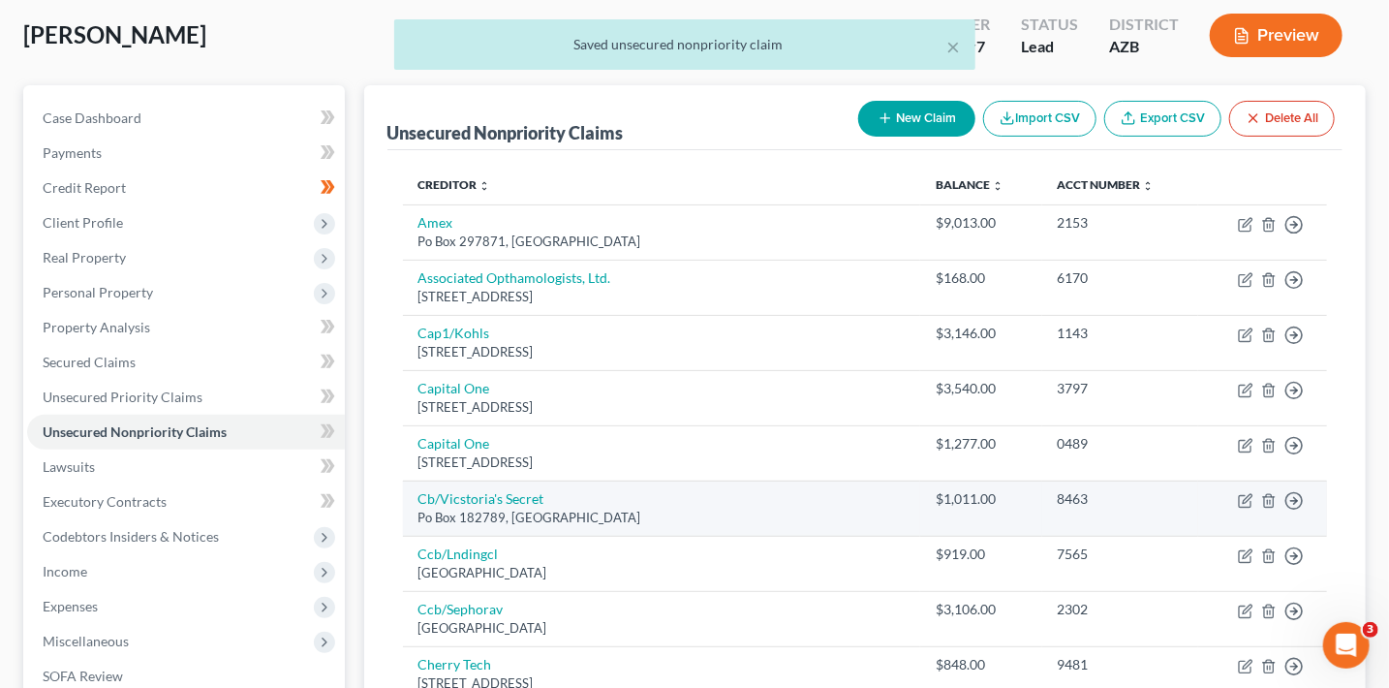
scroll to position [119, 0]
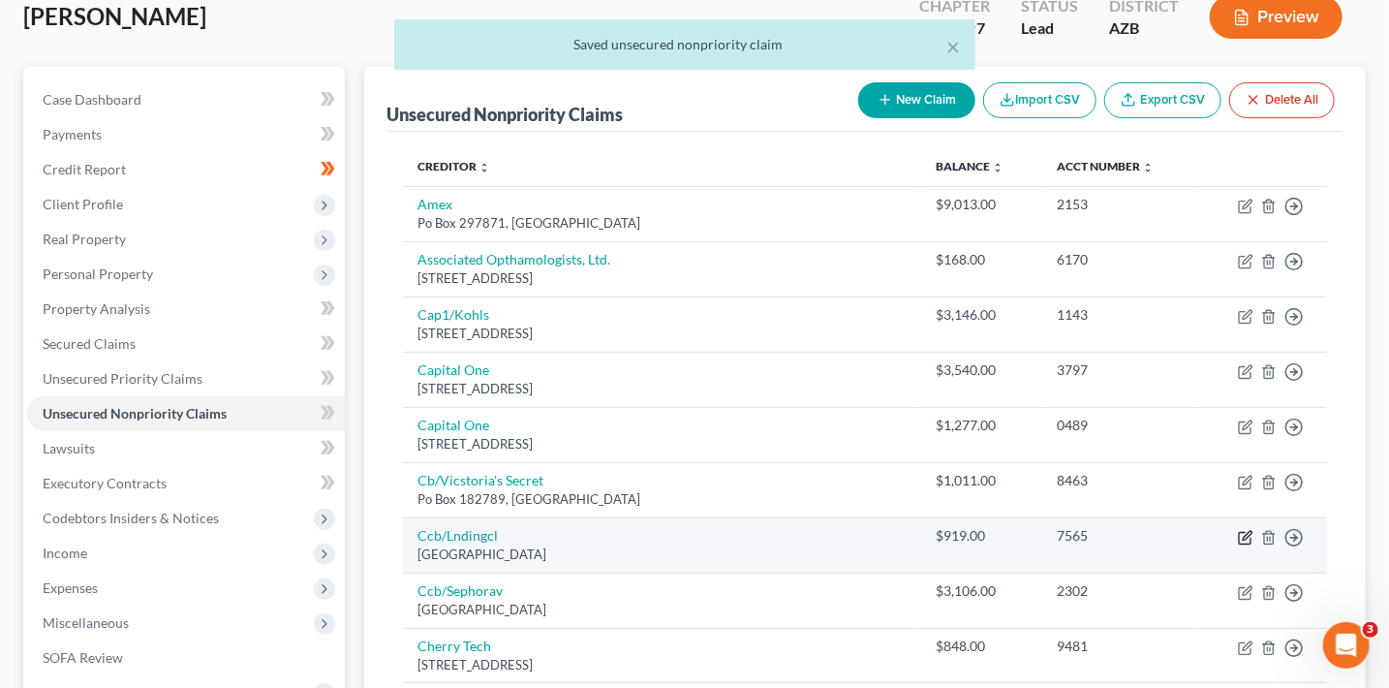
click at [1243, 537] on icon "button" at bounding box center [1247, 535] width 9 height 9
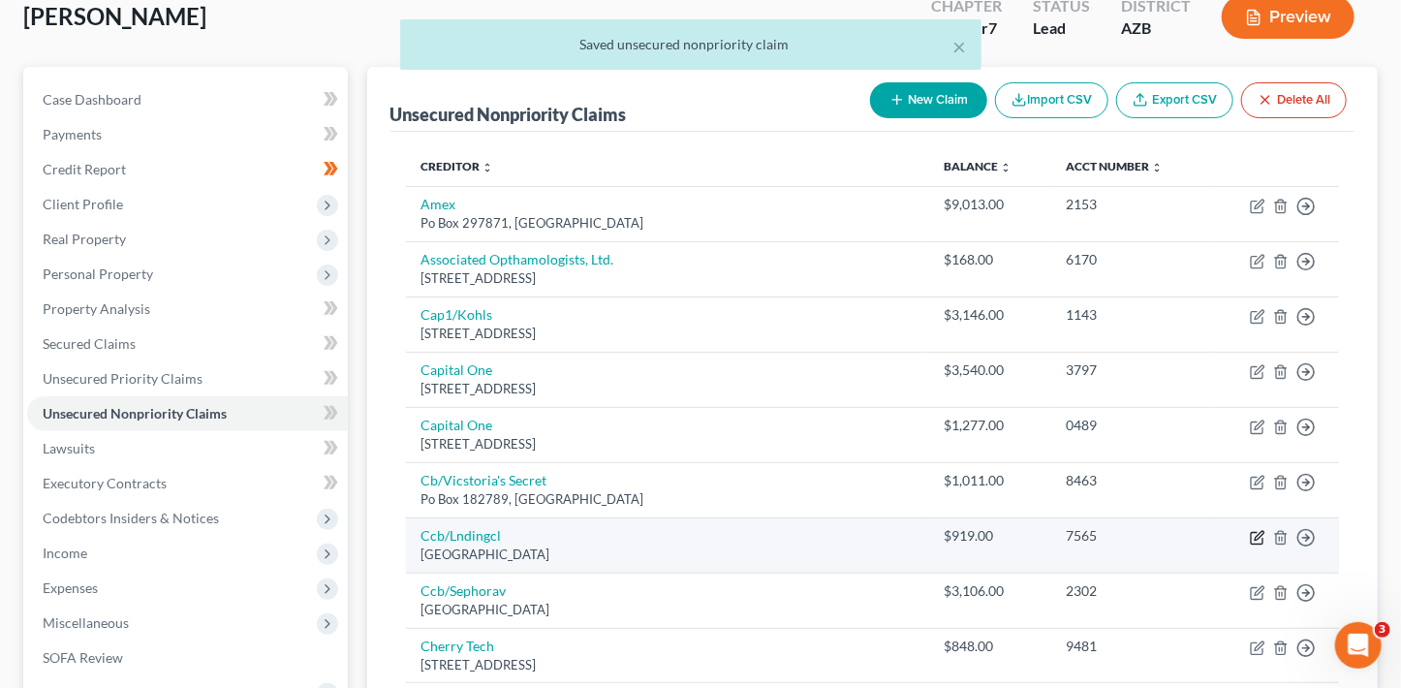
select select "36"
select select "2"
select select "0"
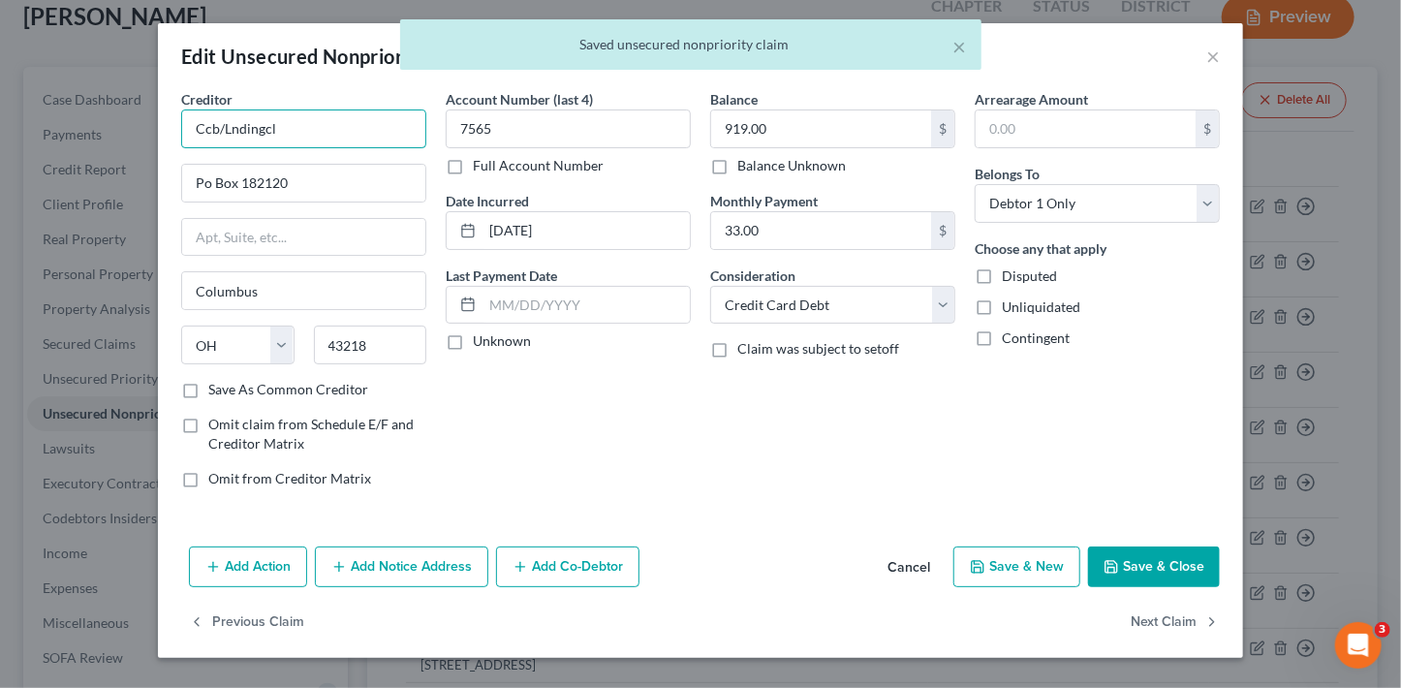
click at [345, 128] on input "Ccb/Lndingcl" at bounding box center [303, 128] width 245 height 39
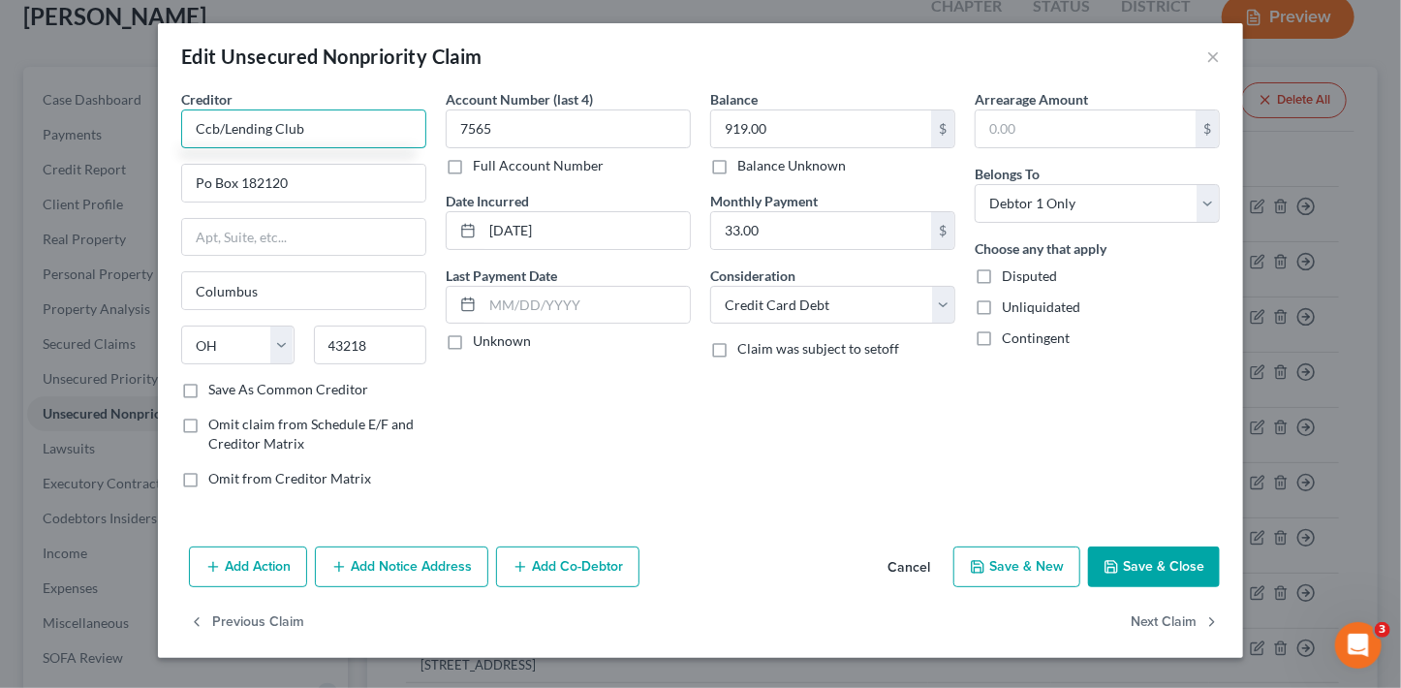
type input "Ccb/Lending Club"
click at [1194, 556] on button "Save & Close" at bounding box center [1154, 566] width 132 height 41
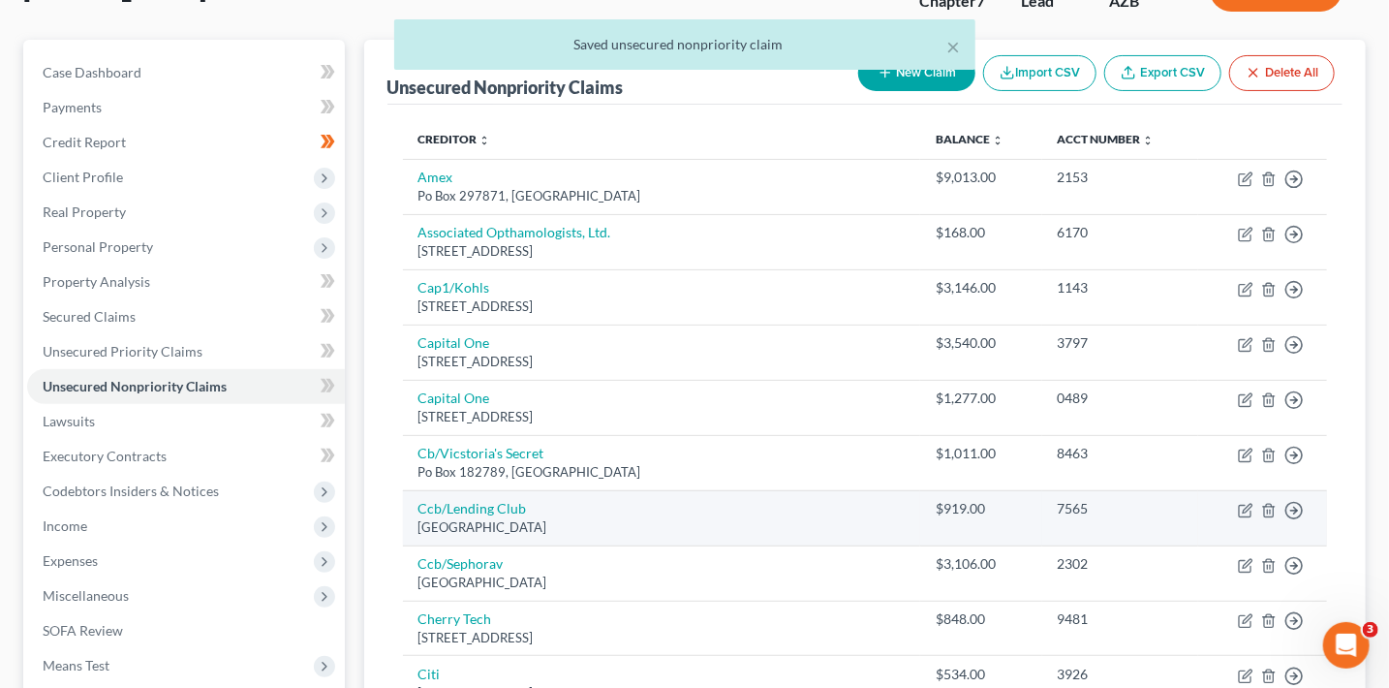
scroll to position [179, 0]
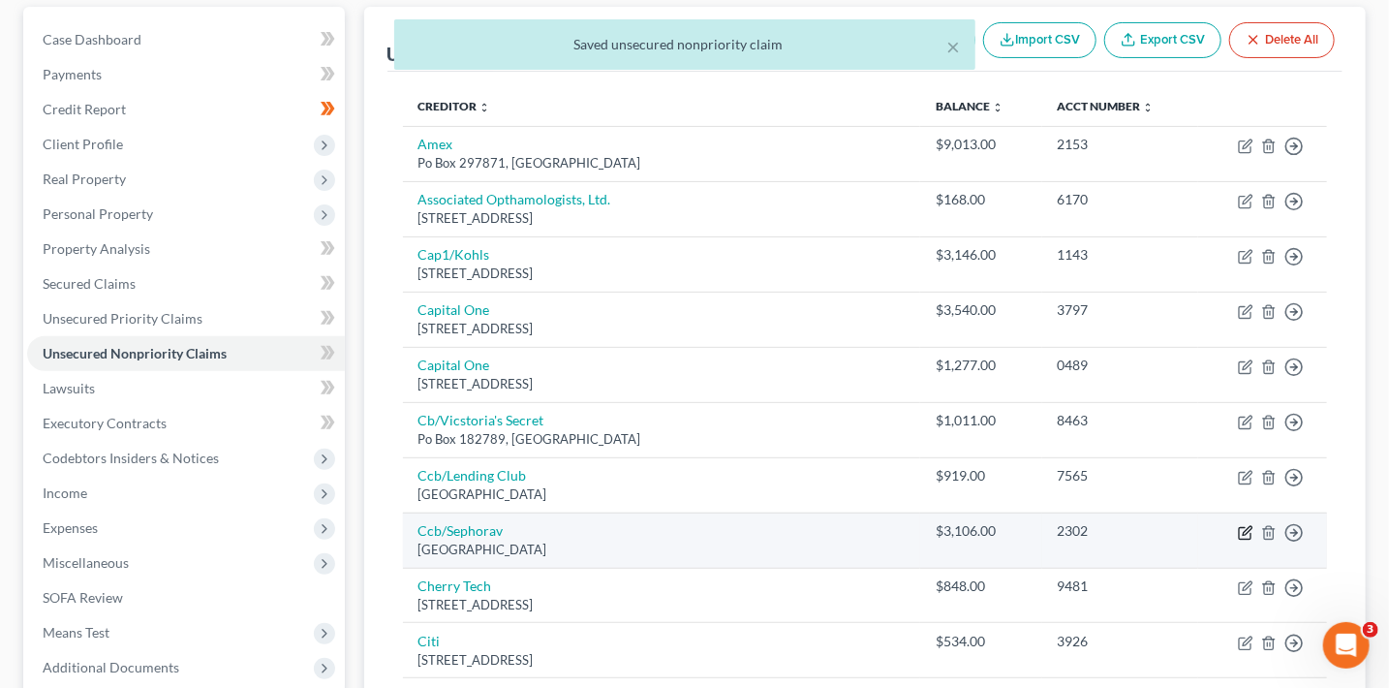
click at [1249, 528] on icon "button" at bounding box center [1247, 530] width 9 height 9
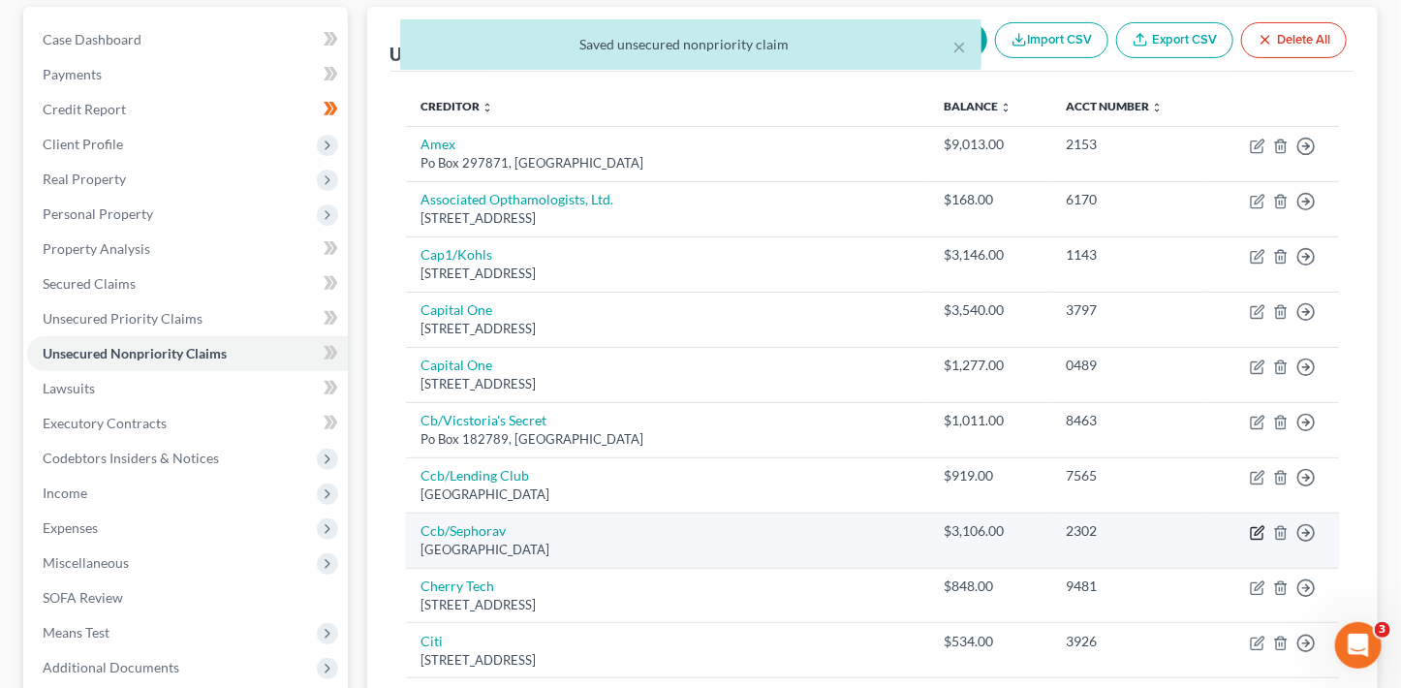
select select "36"
select select "2"
select select "0"
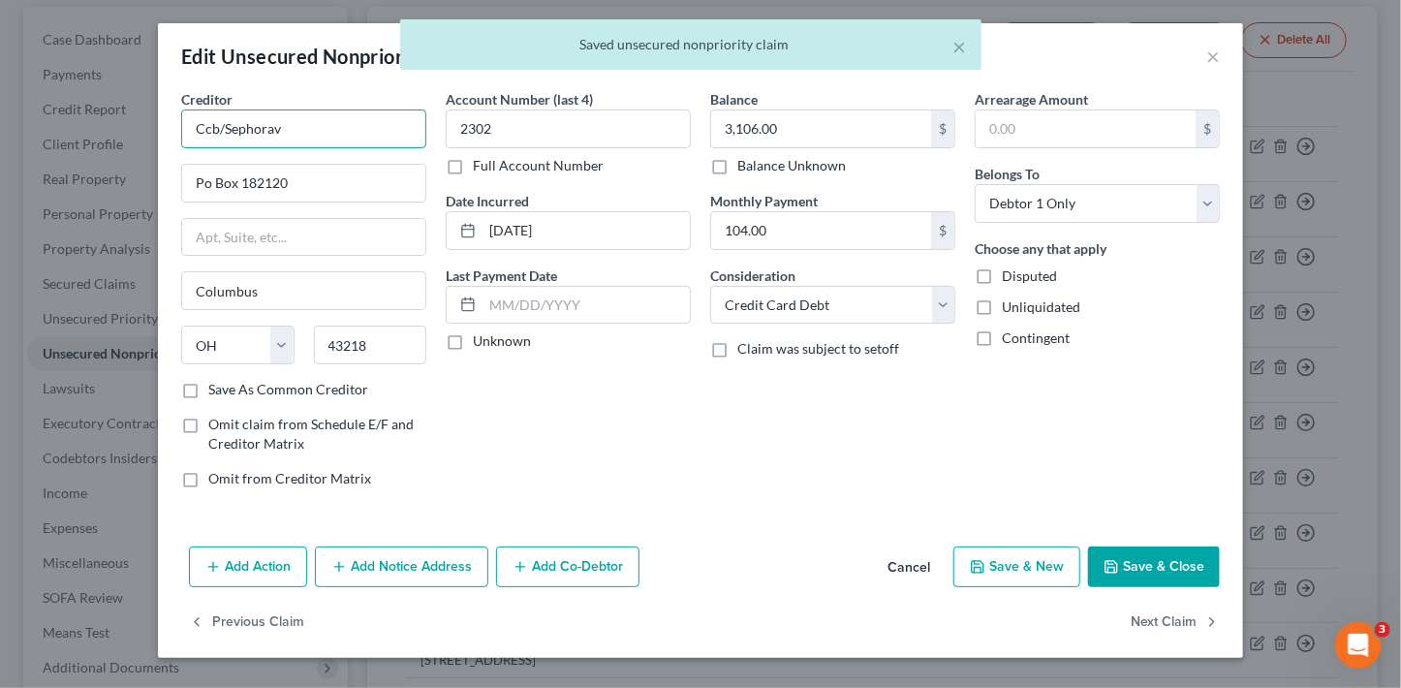
click at [376, 145] on input "Ccb/Sephorav" at bounding box center [303, 128] width 245 height 39
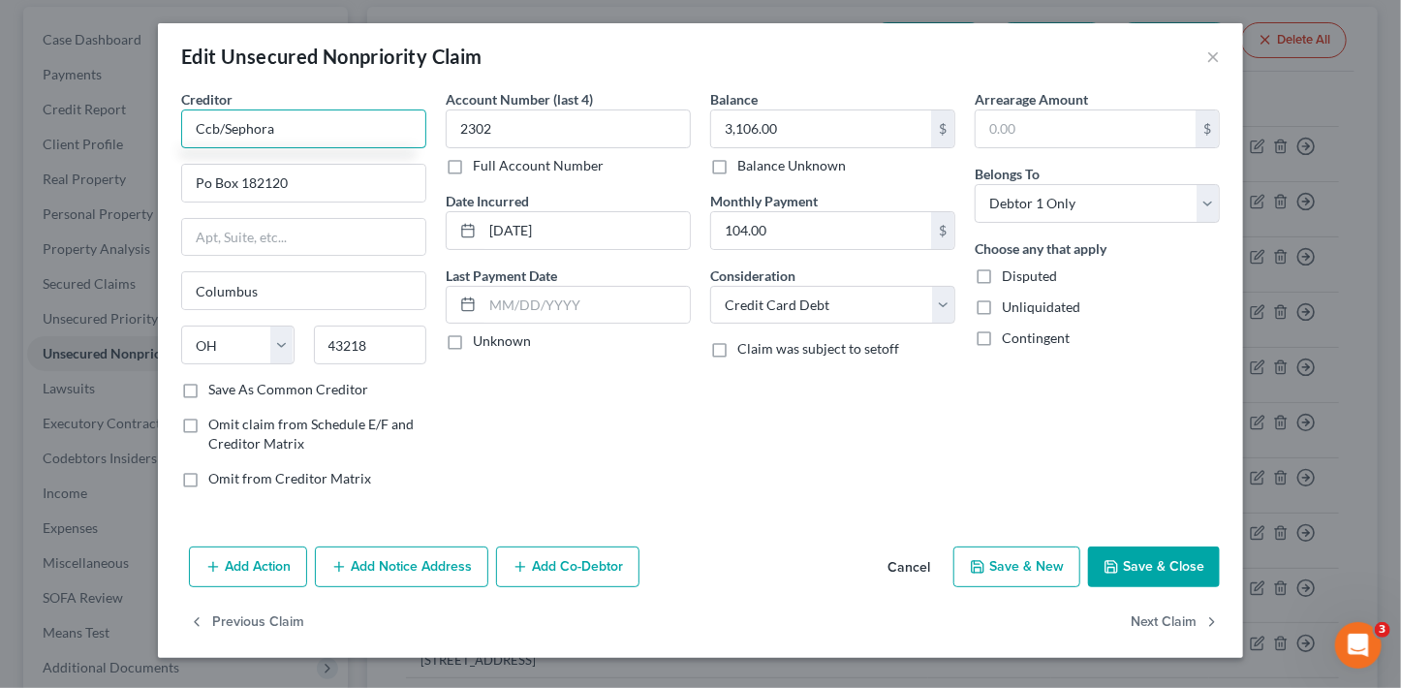
type input "Ccb/Sephora"
click at [1165, 579] on button "Save & Close" at bounding box center [1154, 566] width 132 height 41
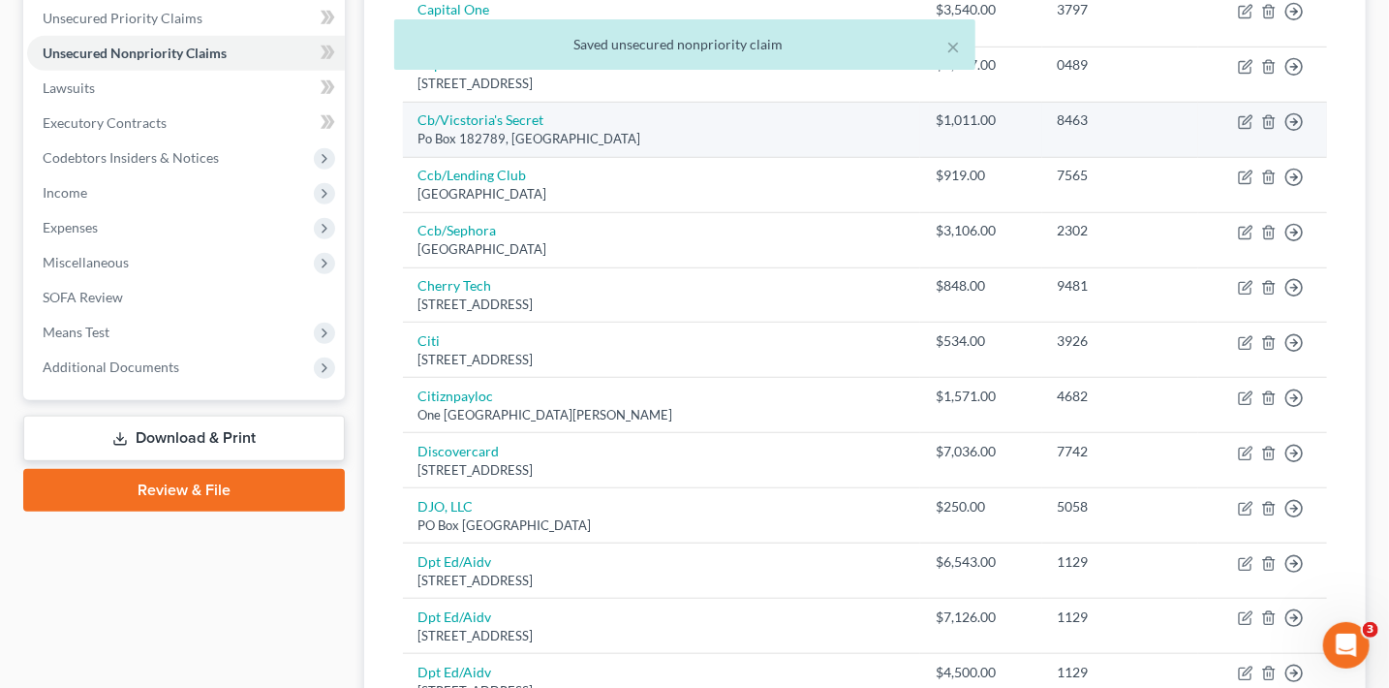
scroll to position [483, 0]
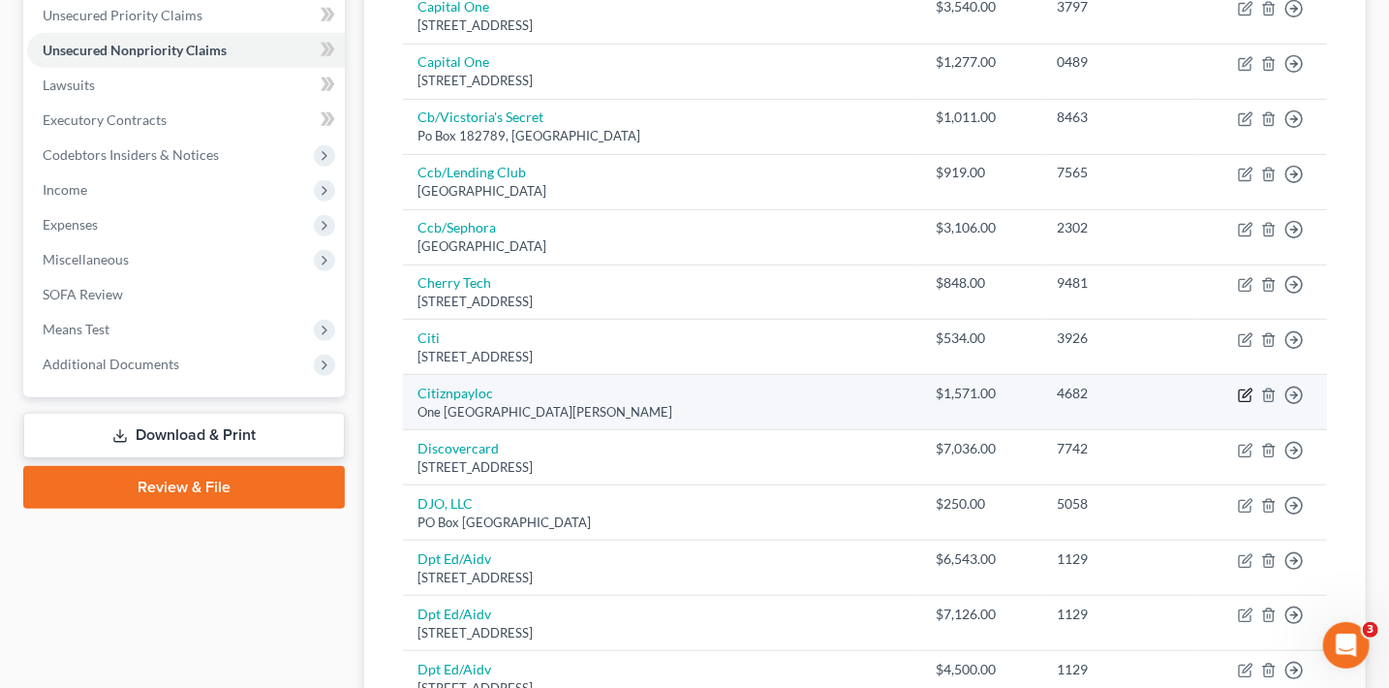
click at [1245, 396] on icon "button" at bounding box center [1246, 396] width 16 height 16
select select "41"
select select "2"
select select "0"
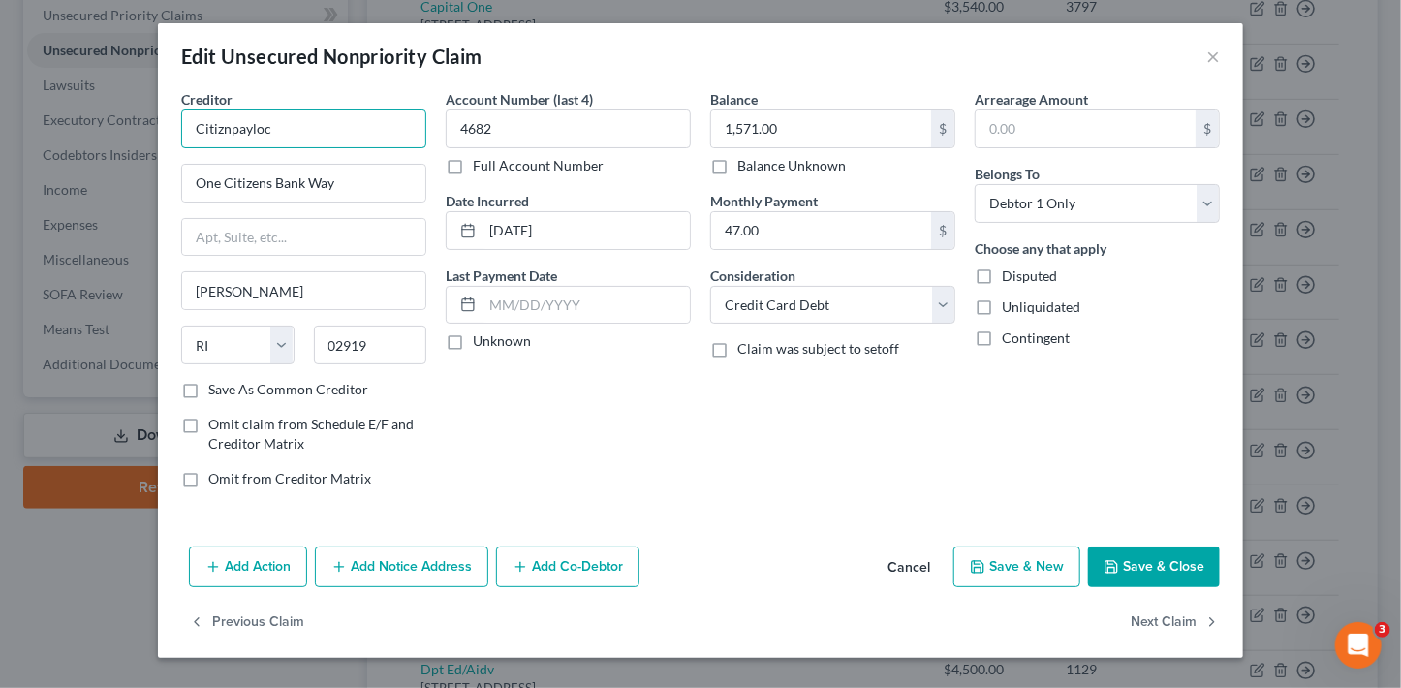
click at [297, 126] on input "Citiznpayloc" at bounding box center [303, 128] width 245 height 39
type input "Citizens"
click at [1129, 567] on button "Save & Close" at bounding box center [1154, 566] width 132 height 41
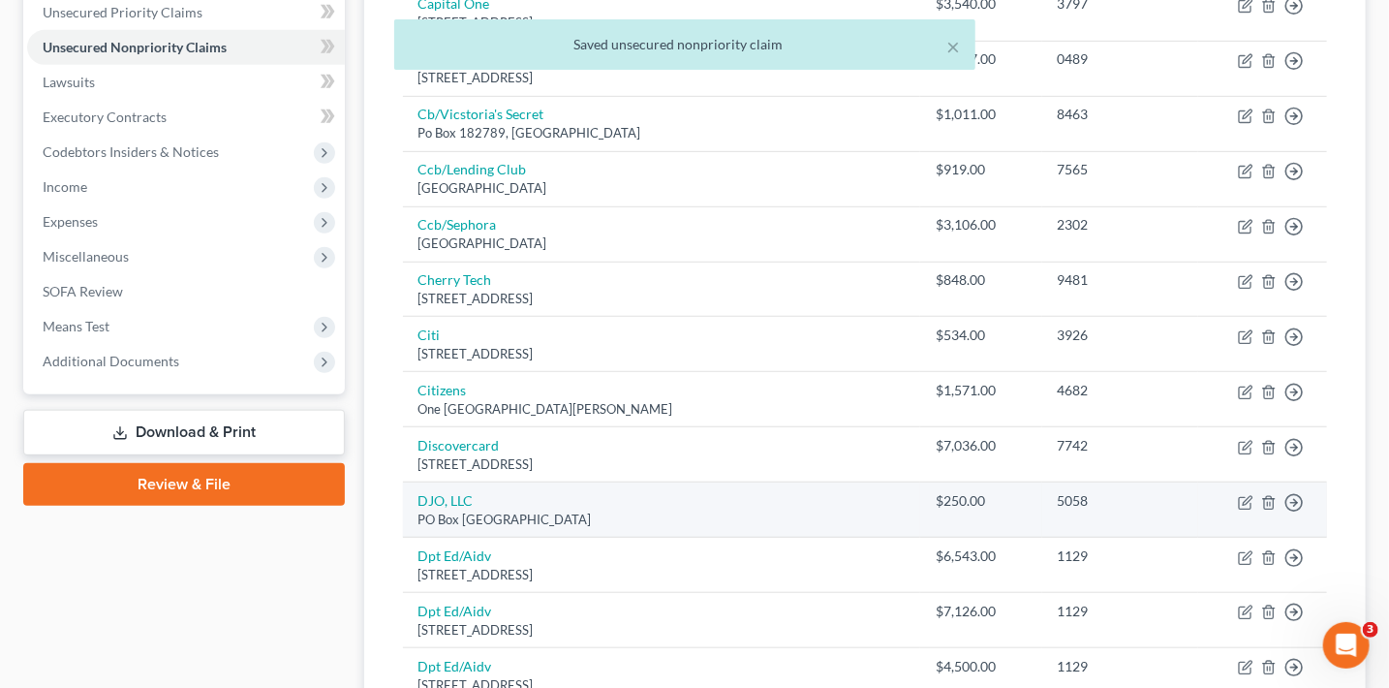
scroll to position [488, 0]
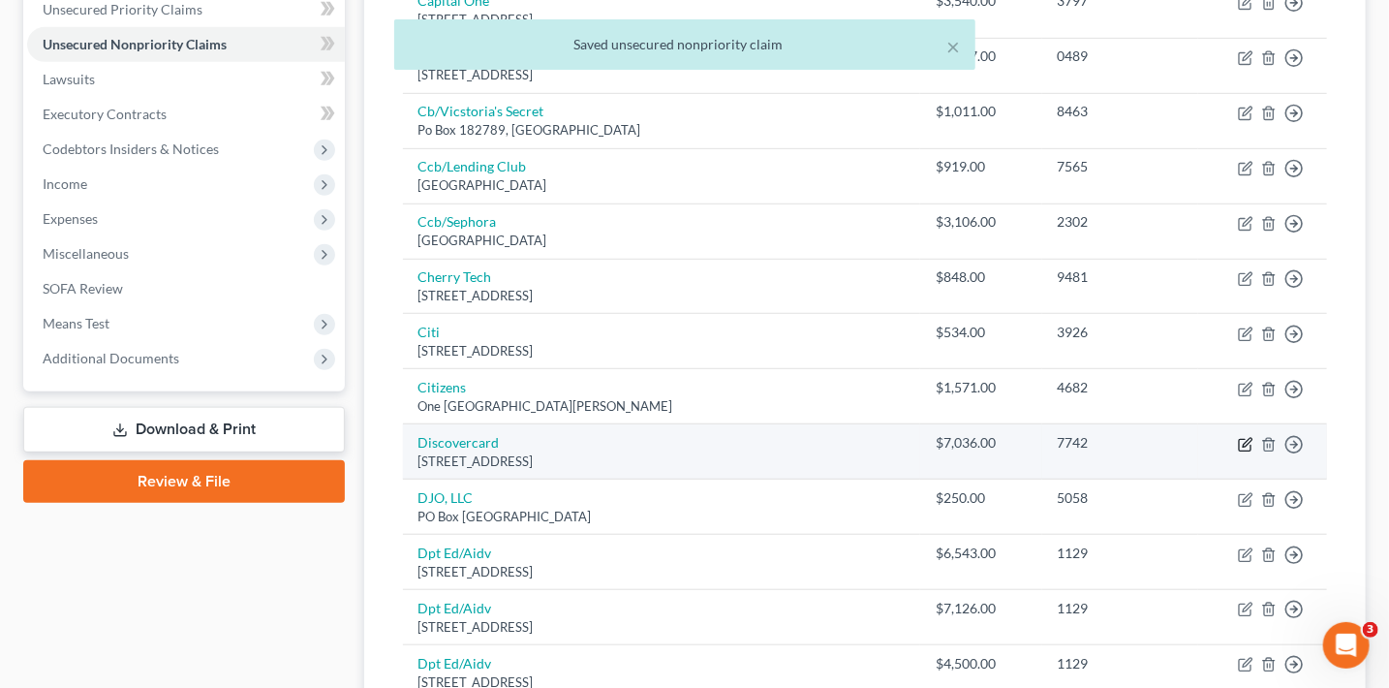
click at [1238, 438] on icon "button" at bounding box center [1246, 445] width 16 height 16
select select "46"
select select "2"
select select "0"
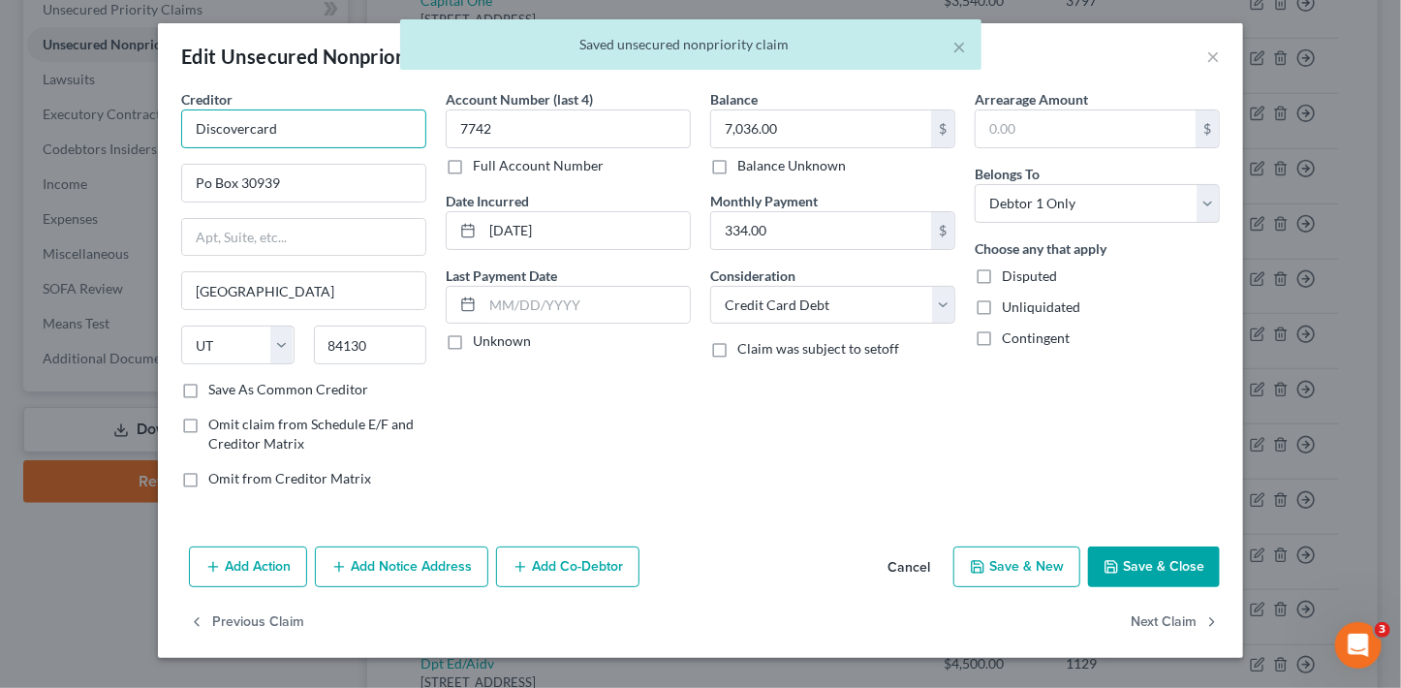
click at [346, 121] on input "Discovercard" at bounding box center [303, 128] width 245 height 39
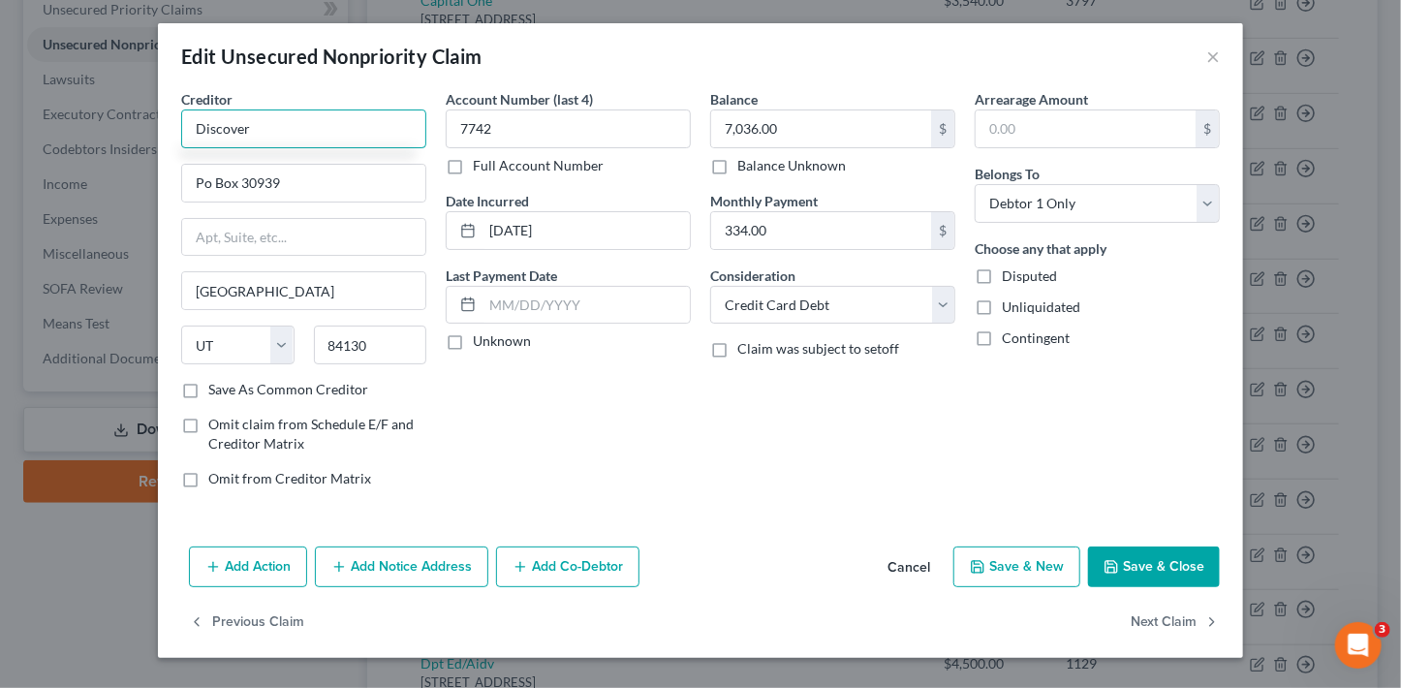
type input "Discover"
click at [1138, 570] on button "Save & Close" at bounding box center [1154, 566] width 132 height 41
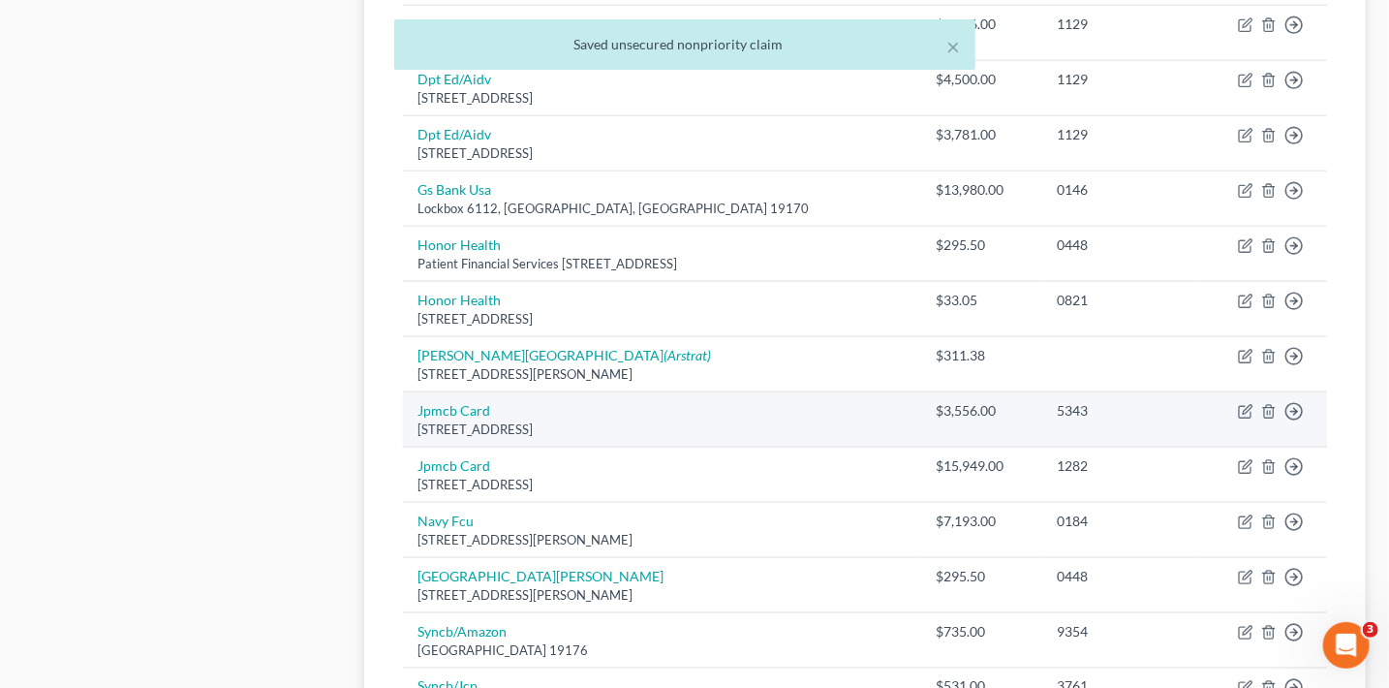
scroll to position [1078, 0]
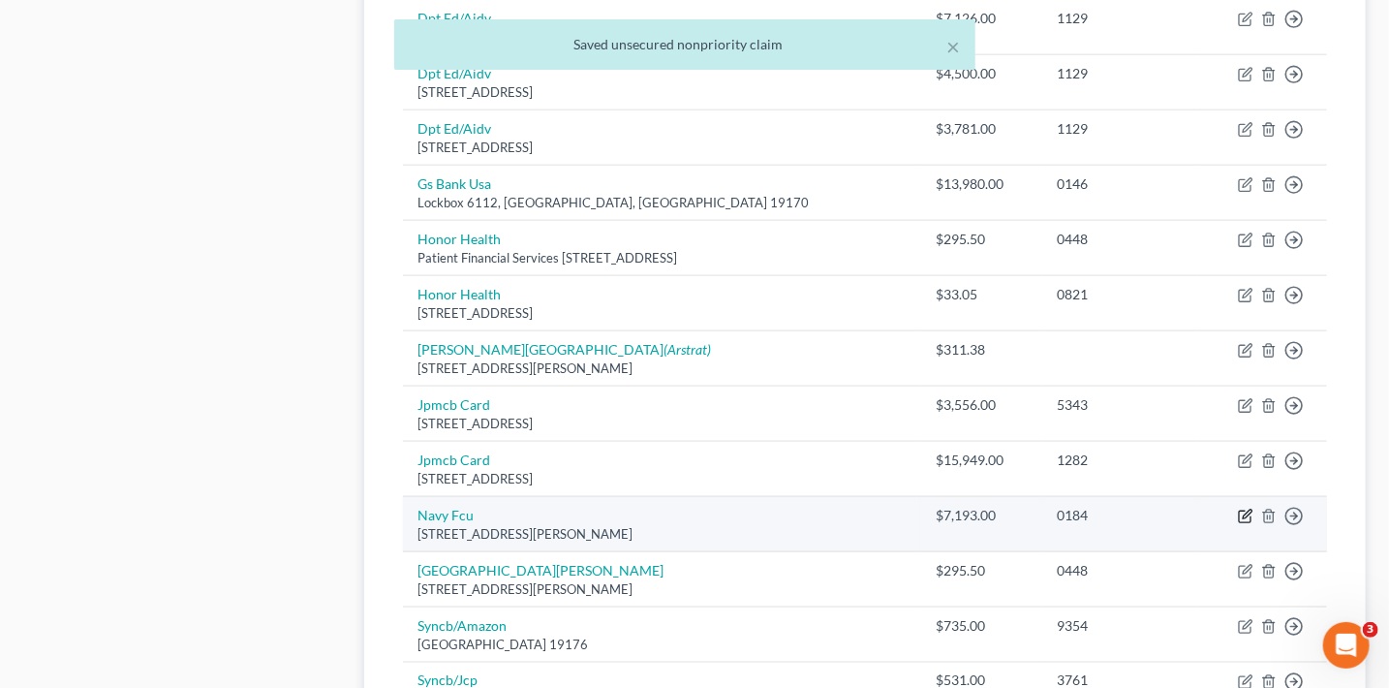
click at [1244, 509] on icon "button" at bounding box center [1246, 517] width 16 height 16
select select "48"
select select "2"
select select "0"
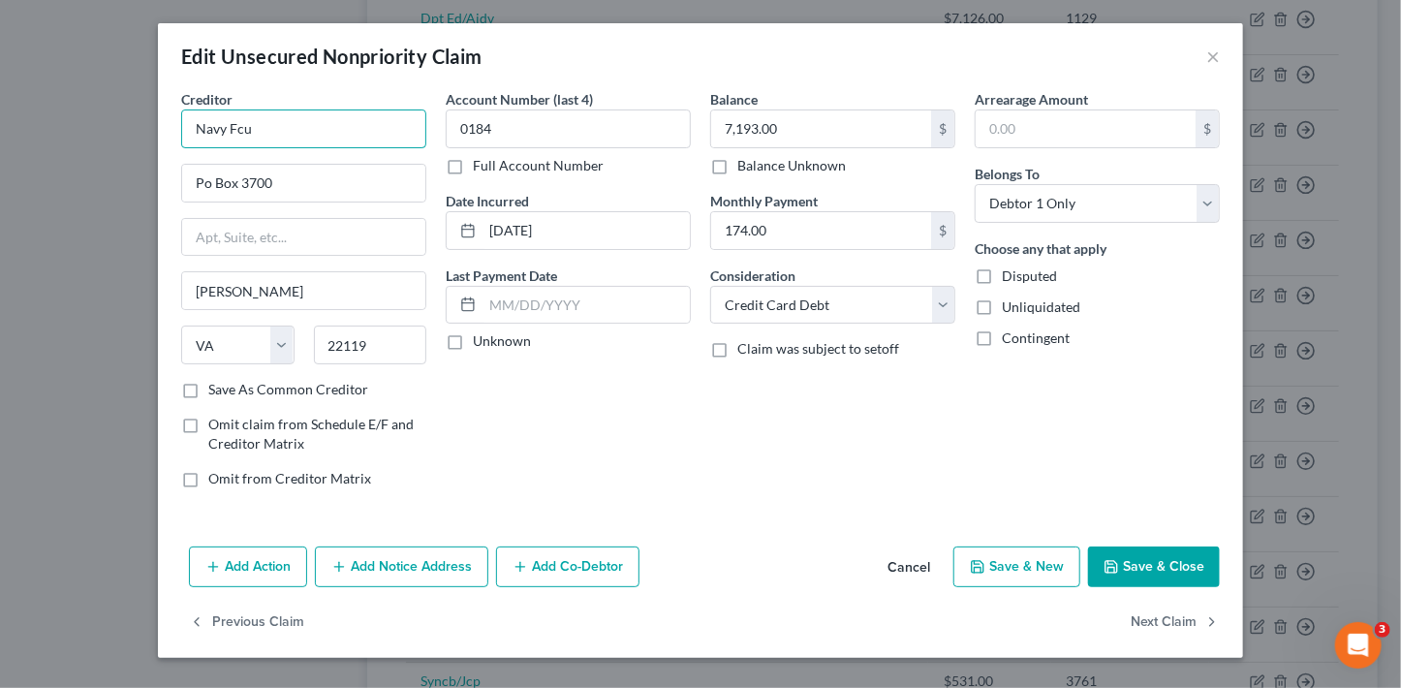
click at [375, 129] on input "Navy Fcu" at bounding box center [303, 128] width 245 height 39
type input "Navy Federal Credit Union"
click at [1175, 569] on button "Save & Close" at bounding box center [1154, 566] width 132 height 41
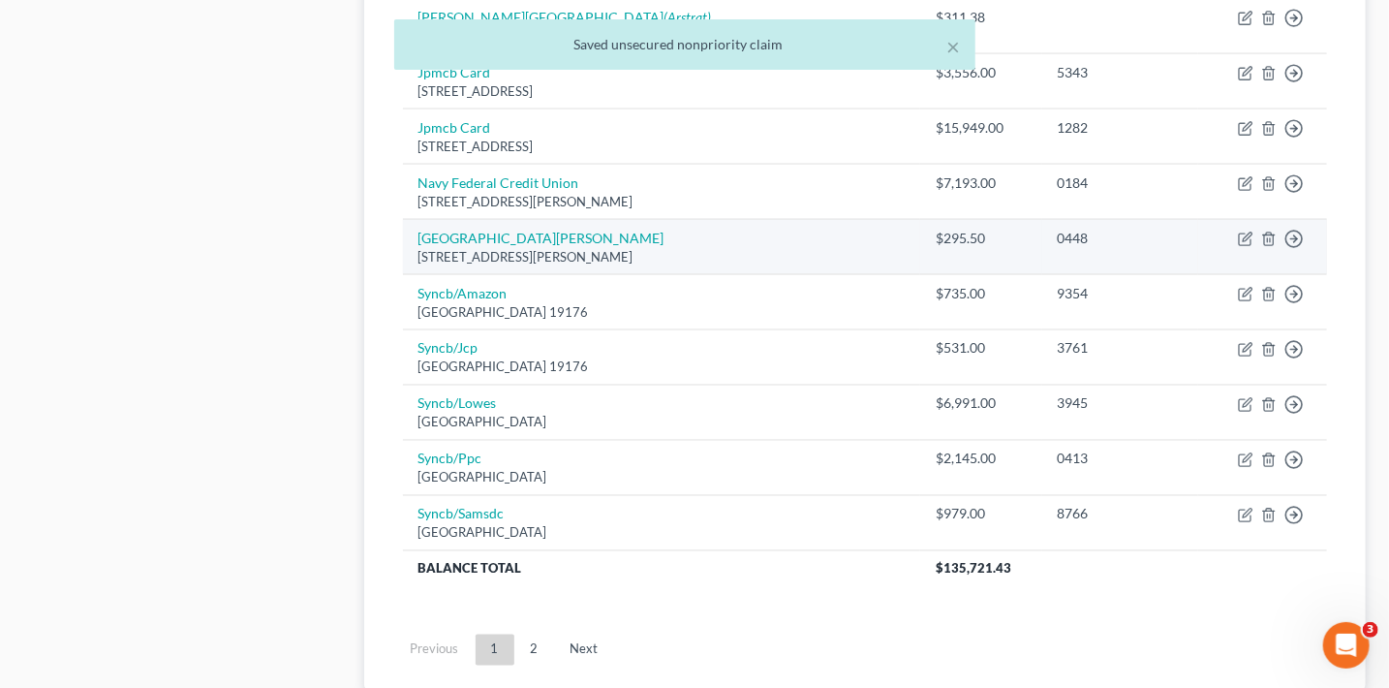
scroll to position [1417, 0]
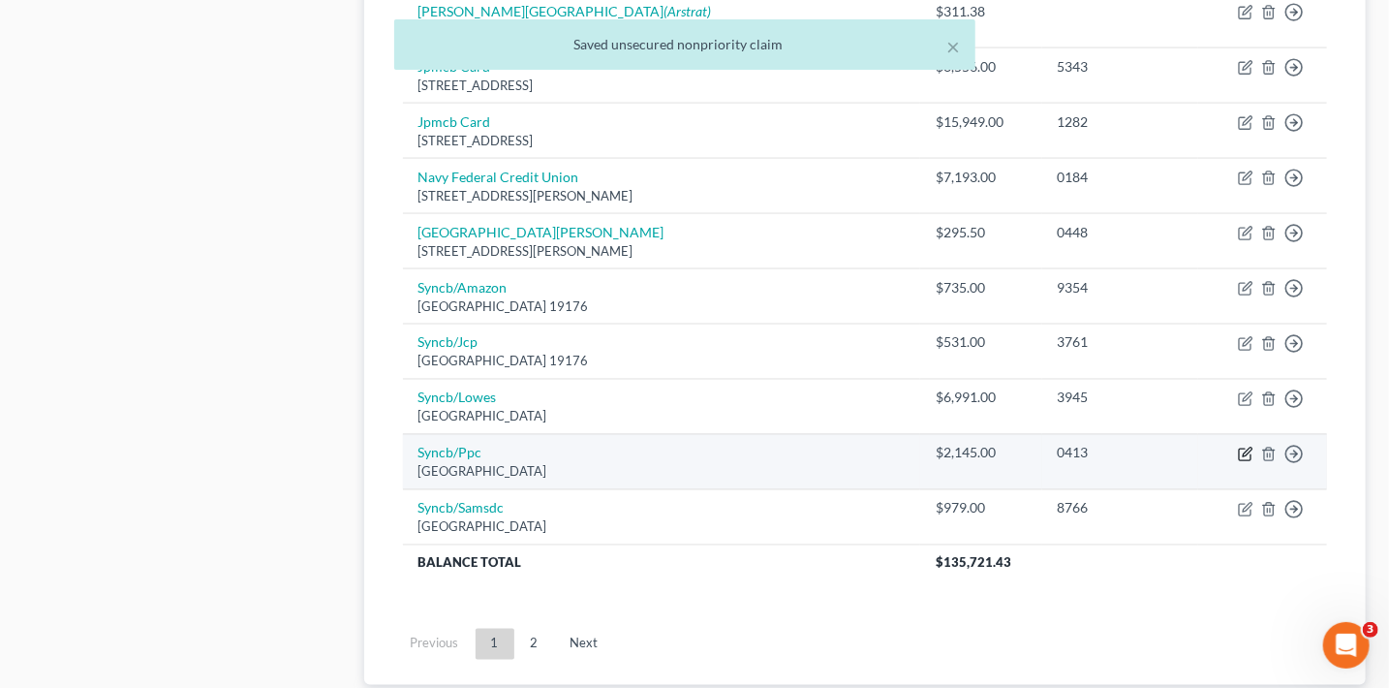
click at [1248, 448] on icon "button" at bounding box center [1247, 452] width 9 height 9
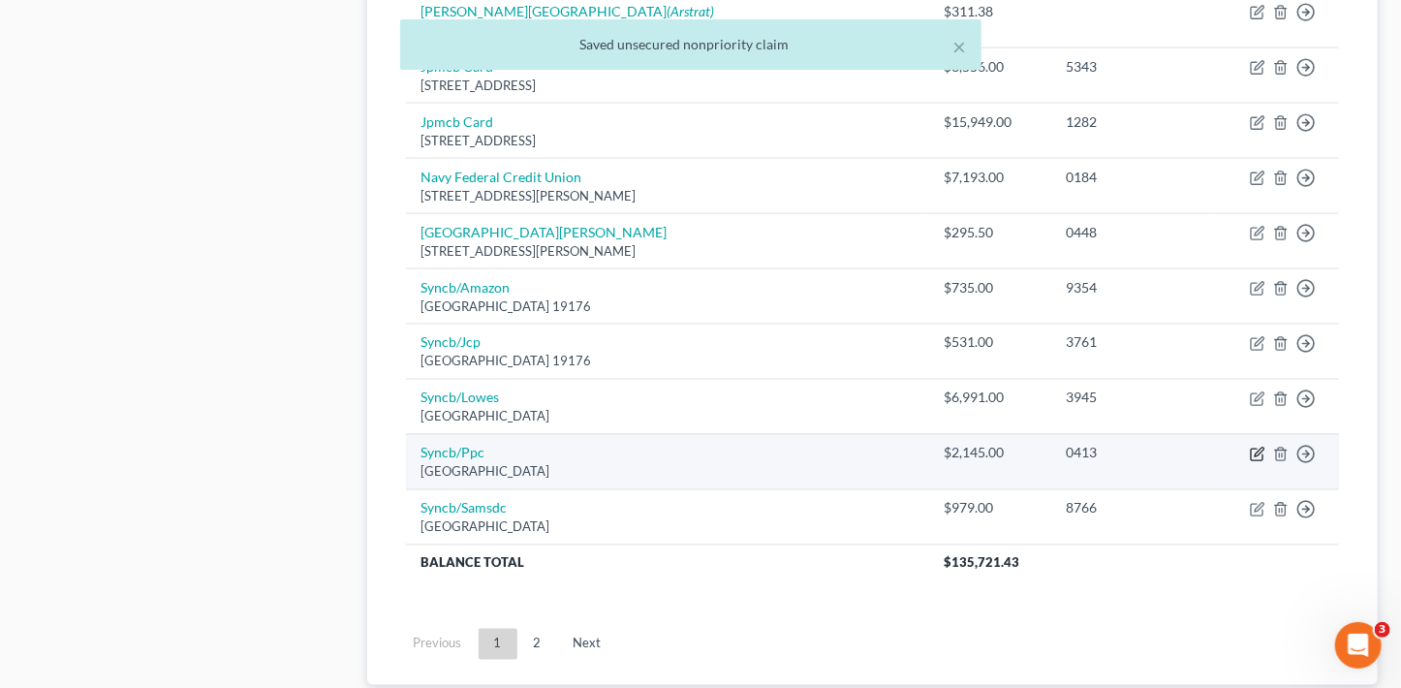
select select "39"
select select "2"
select select "0"
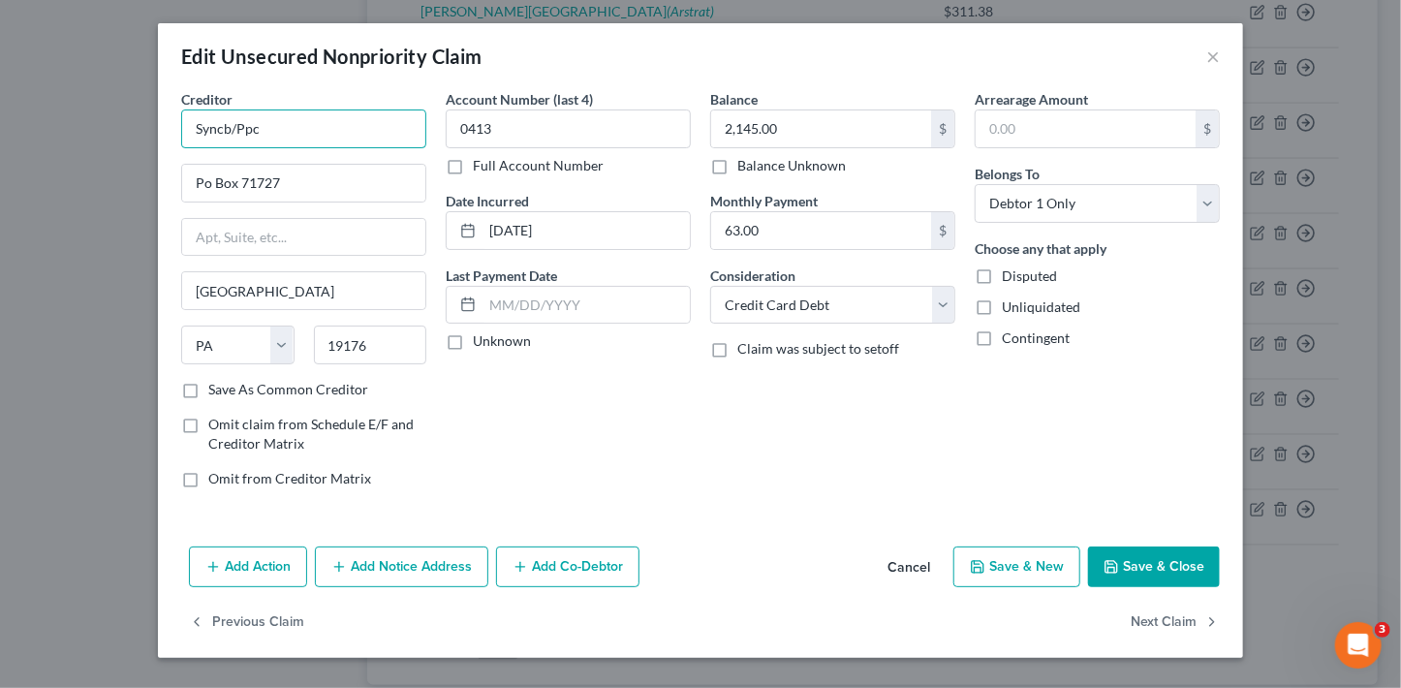
click at [396, 131] on input "Syncb/Ppc" at bounding box center [303, 128] width 245 height 39
type input "Syncb/PayPal"
click at [1137, 558] on button "Save & Close" at bounding box center [1154, 566] width 132 height 41
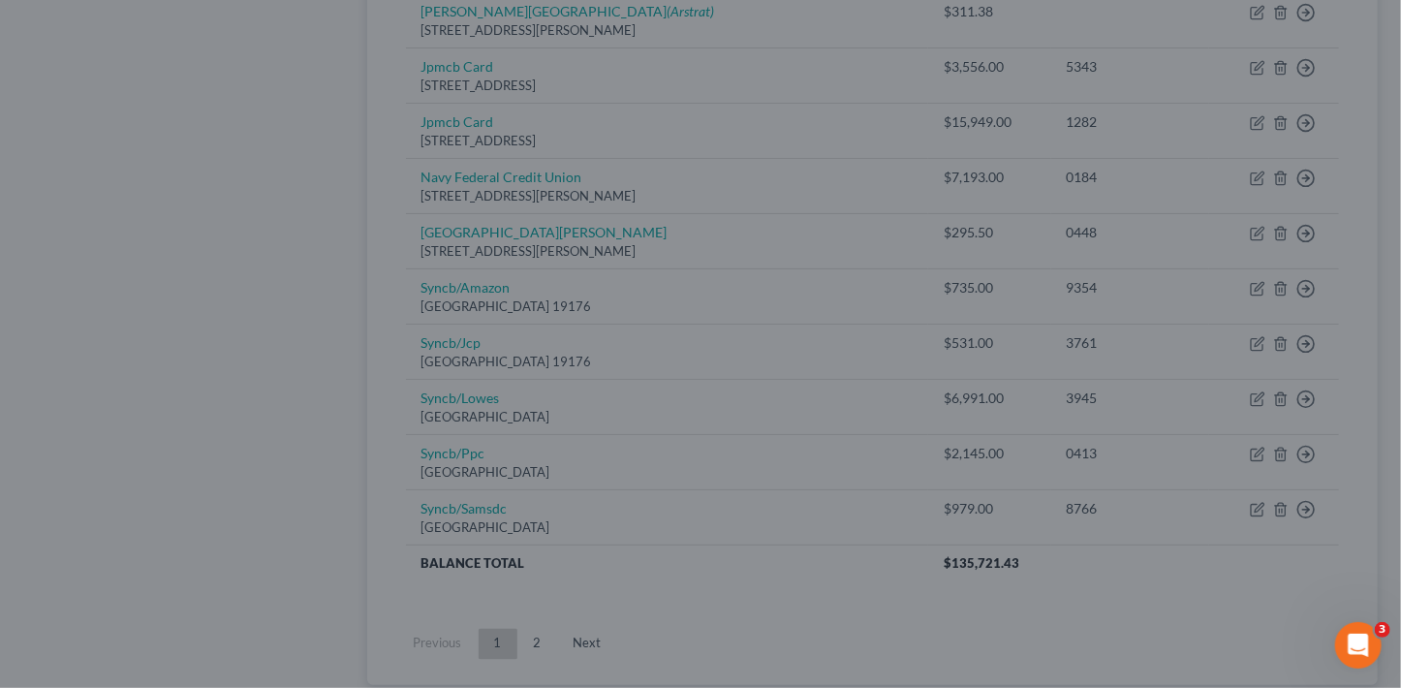
type input "0"
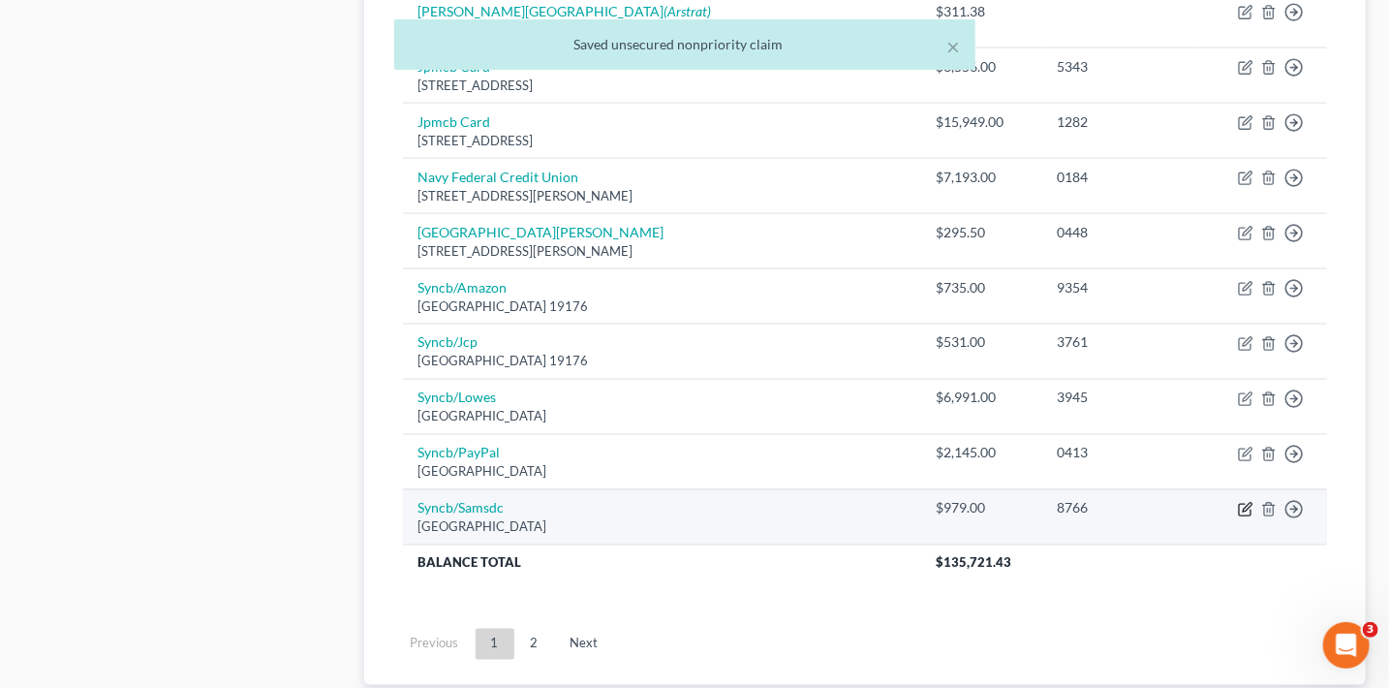
click at [1243, 505] on icon "button" at bounding box center [1247, 507] width 9 height 9
select select "39"
select select "2"
select select "0"
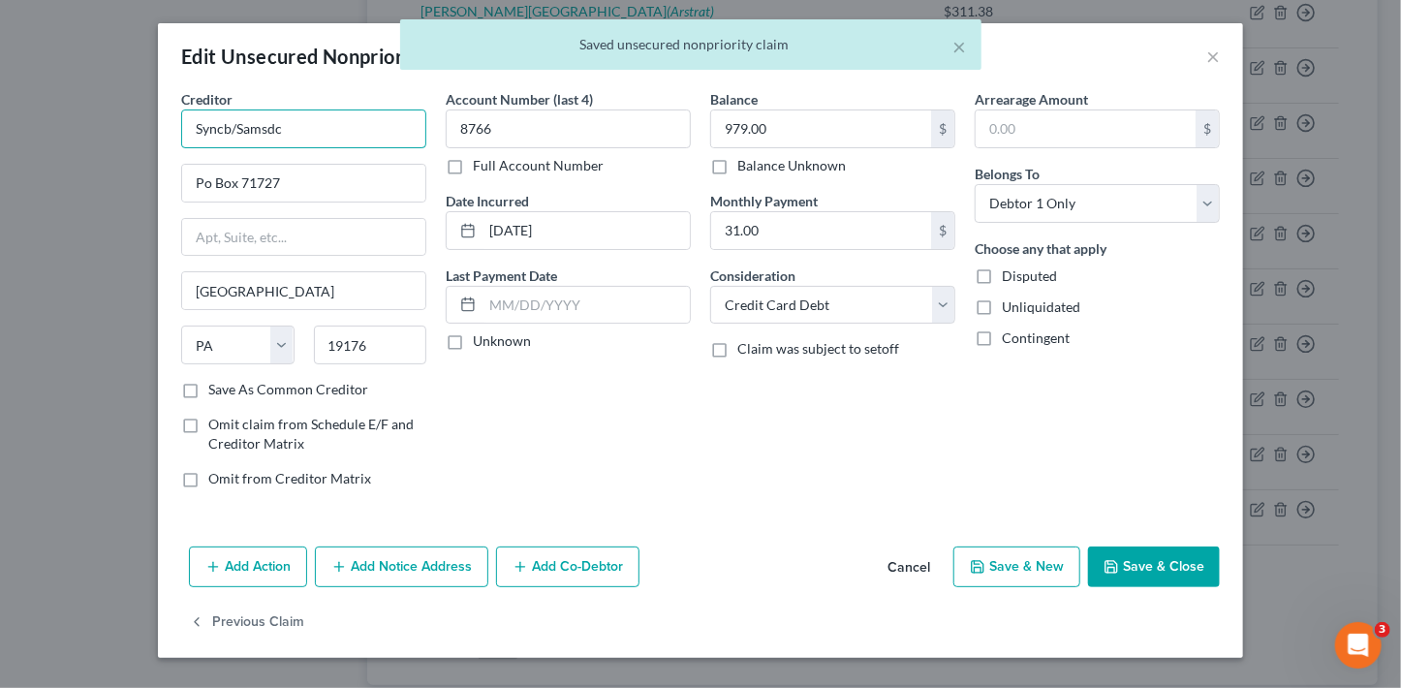
click at [358, 128] on input "Syncb/Samsdc" at bounding box center [303, 128] width 245 height 39
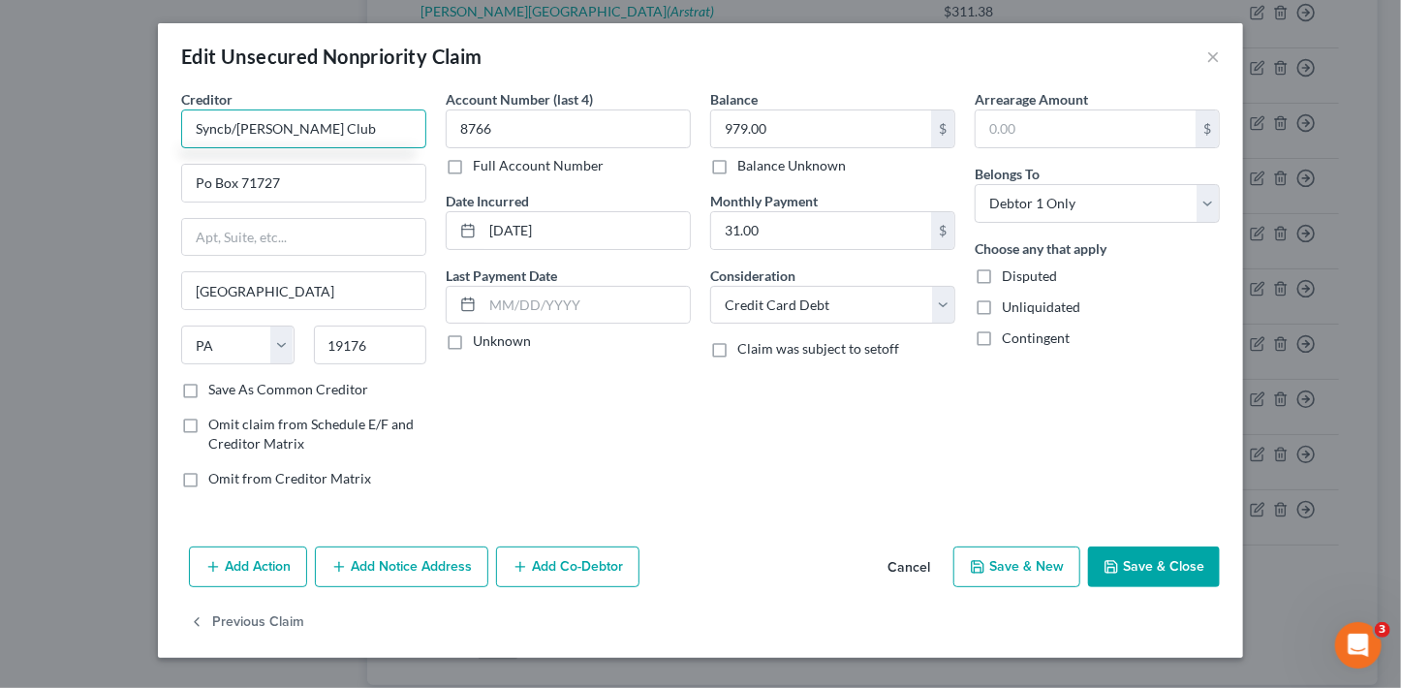
type input "Syncb/Sams Club"
click at [1158, 565] on button "Save & Close" at bounding box center [1154, 566] width 132 height 41
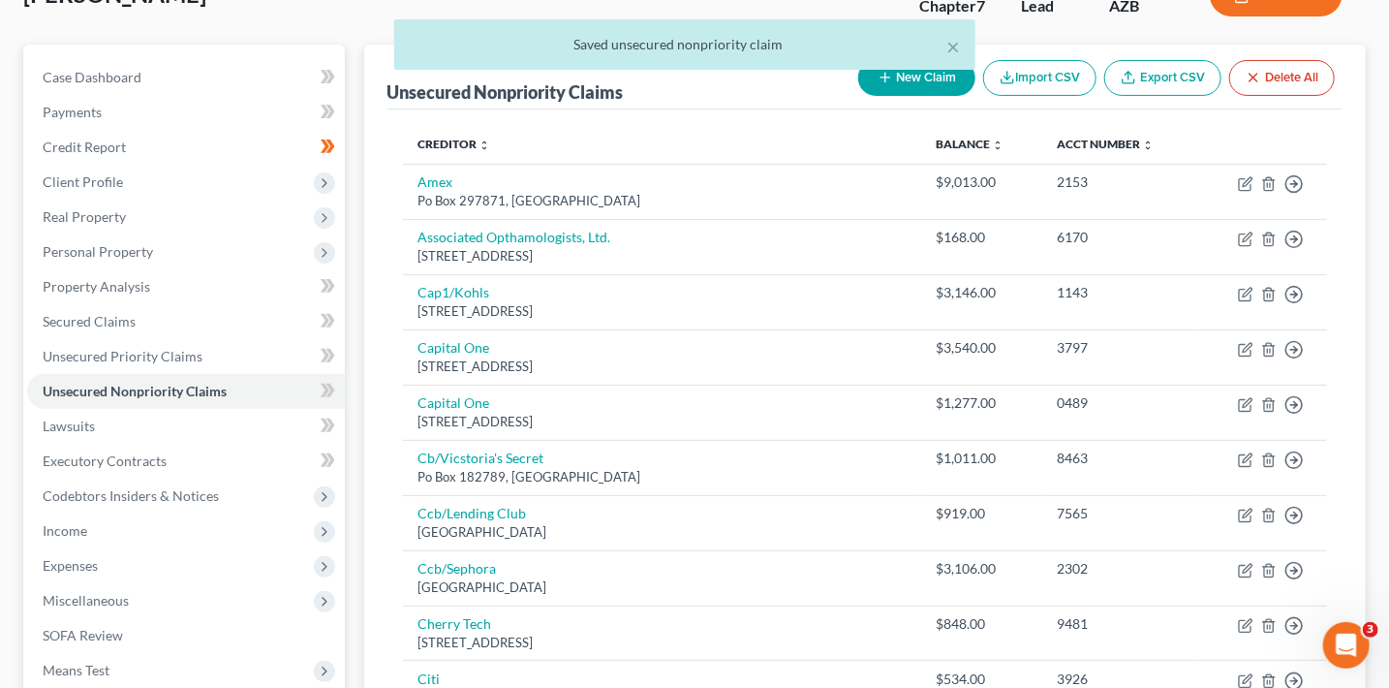
scroll to position [0, 0]
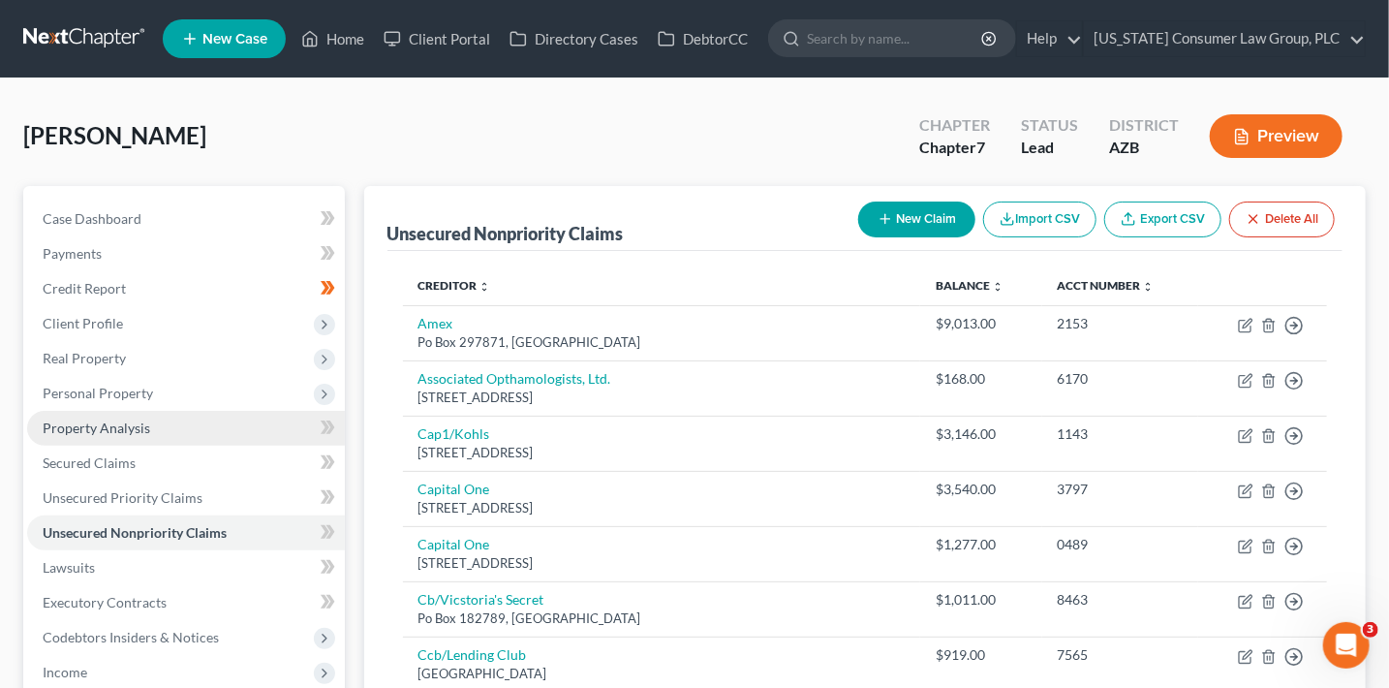
click at [127, 433] on span "Property Analysis" at bounding box center [97, 428] width 108 height 16
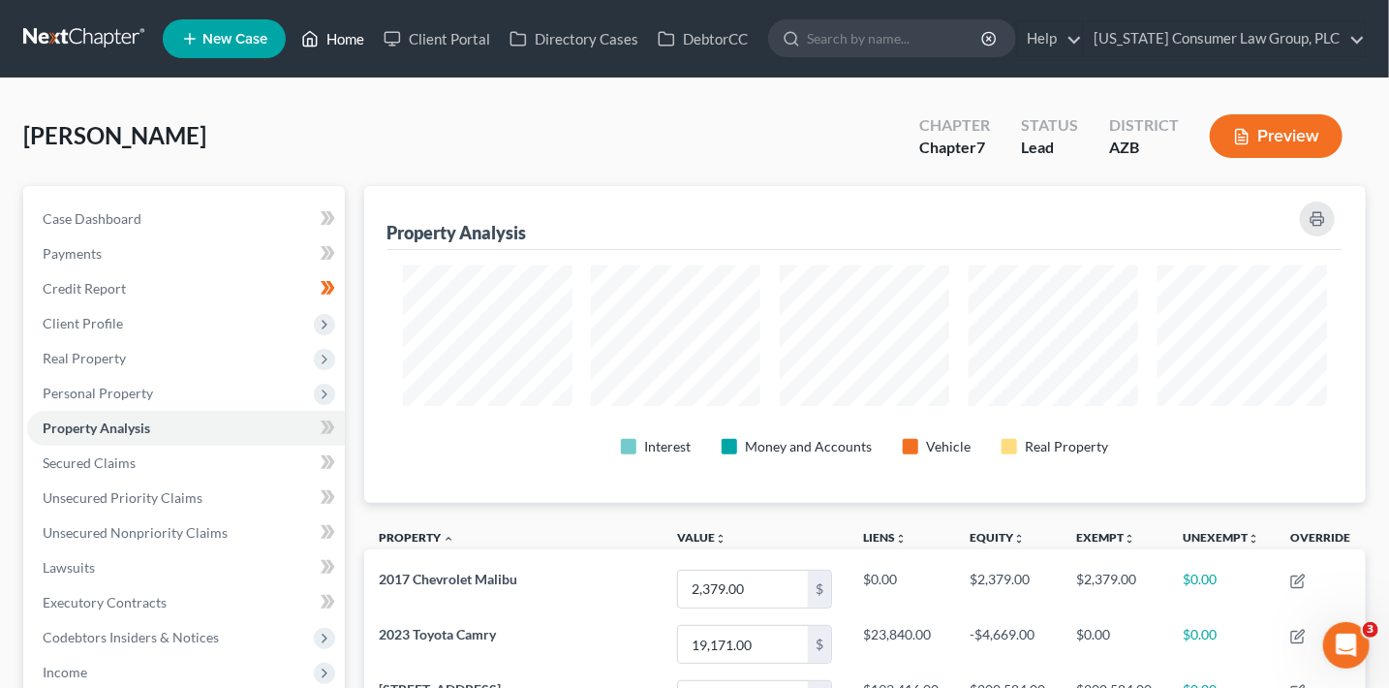
click at [327, 35] on link "Home" at bounding box center [333, 38] width 82 height 35
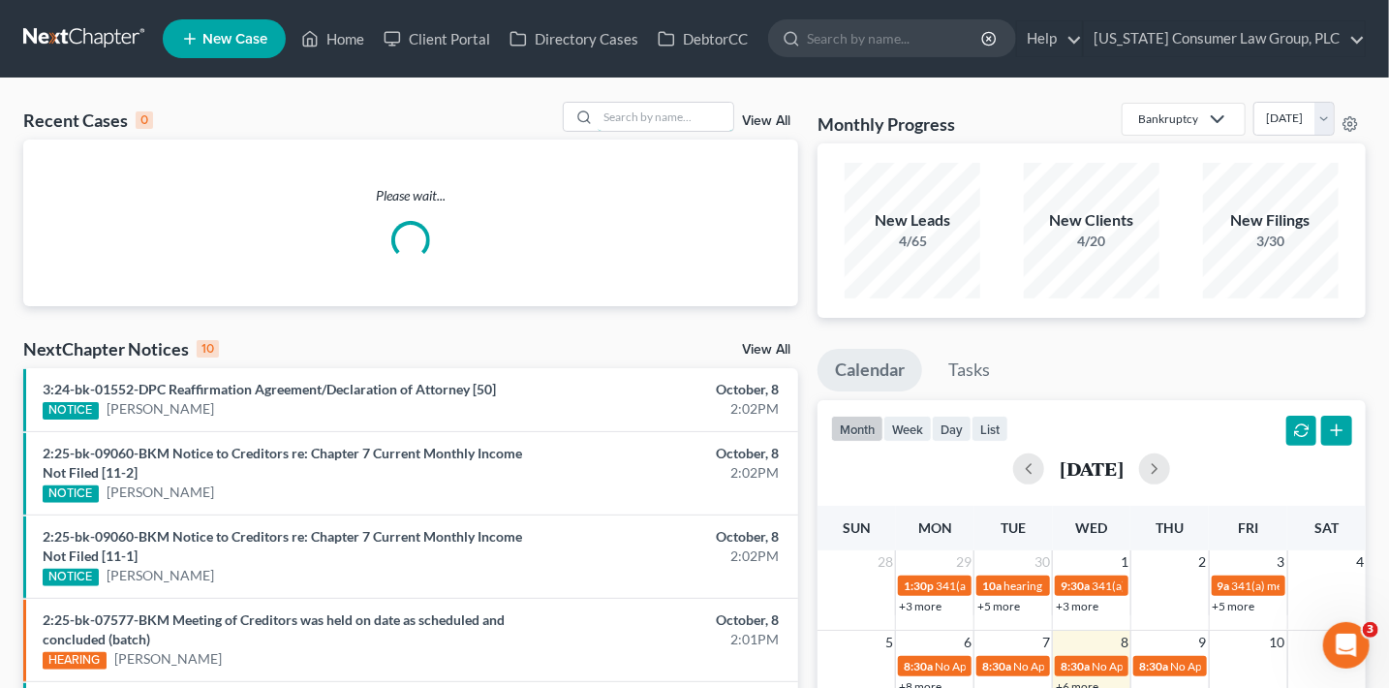
drag, startPoint x: 685, startPoint y: 123, endPoint x: 678, endPoint y: 96, distance: 28.0
click at [688, 122] on input "search" at bounding box center [666, 117] width 136 height 28
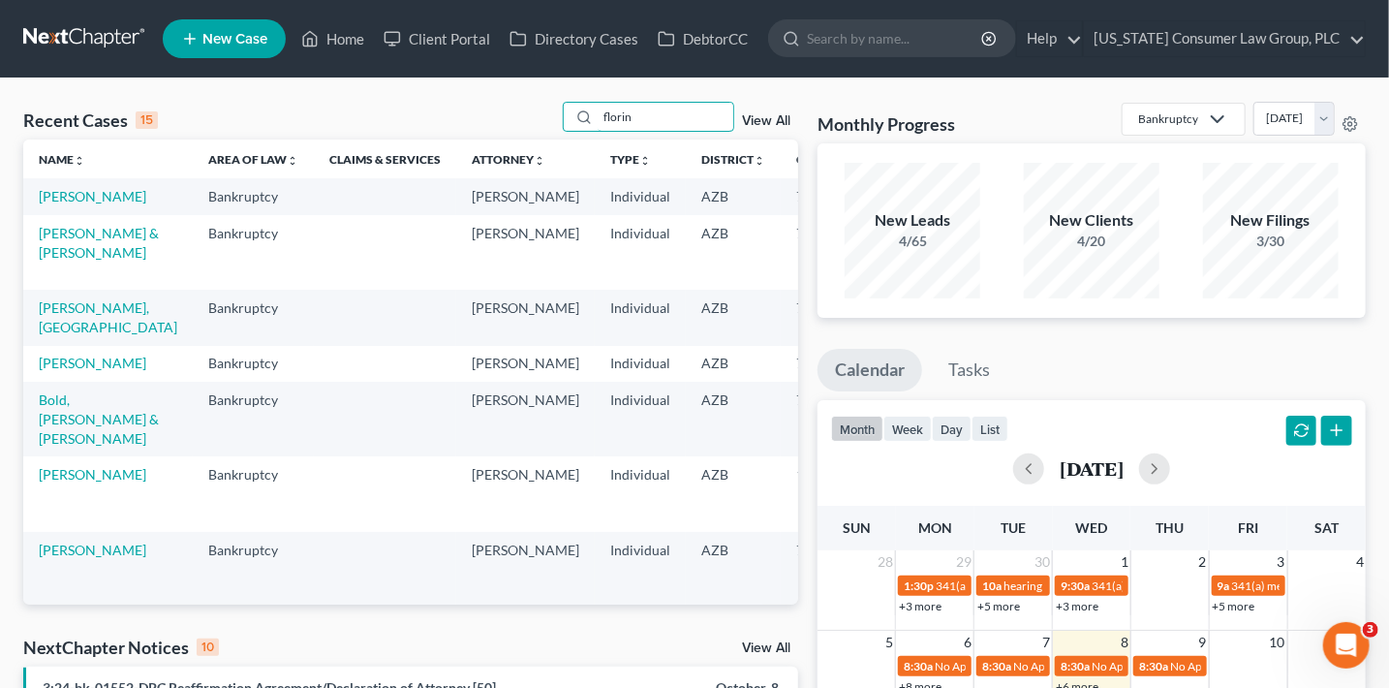
type input "florin"
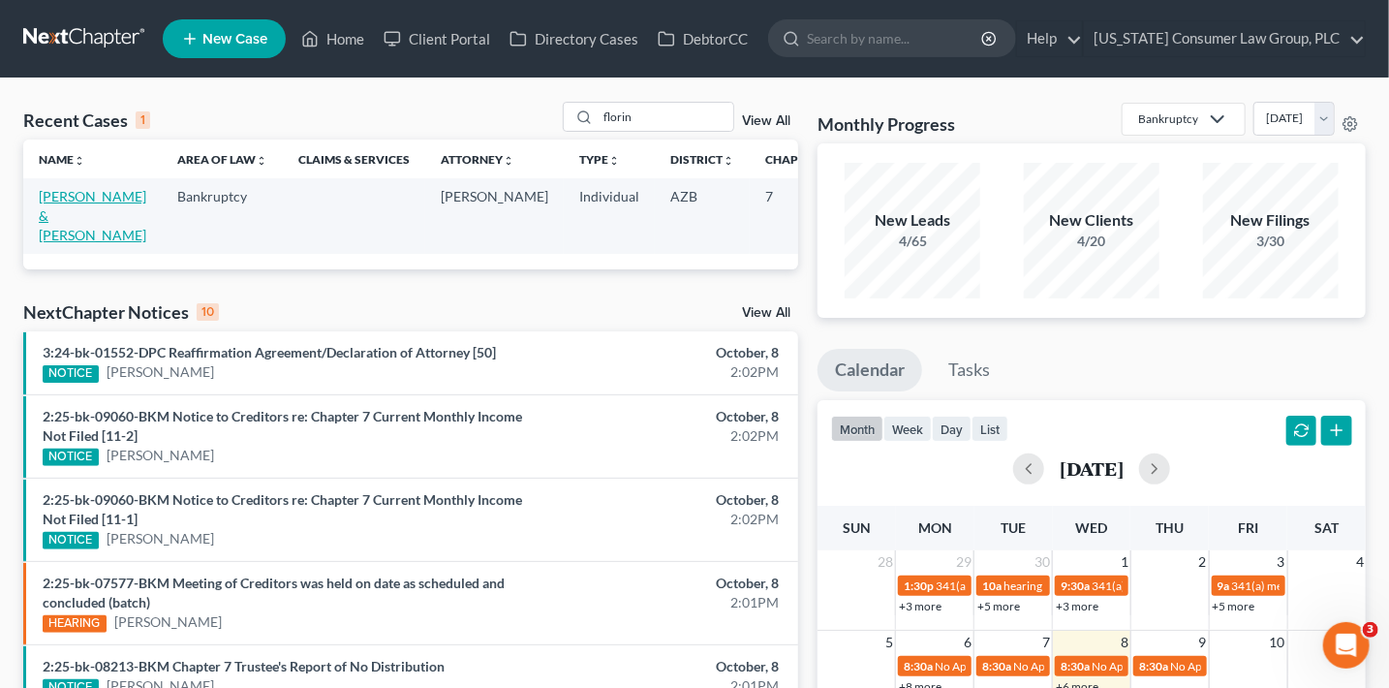
click at [56, 193] on link "Muntean, Florin & Rodica" at bounding box center [93, 215] width 108 height 55
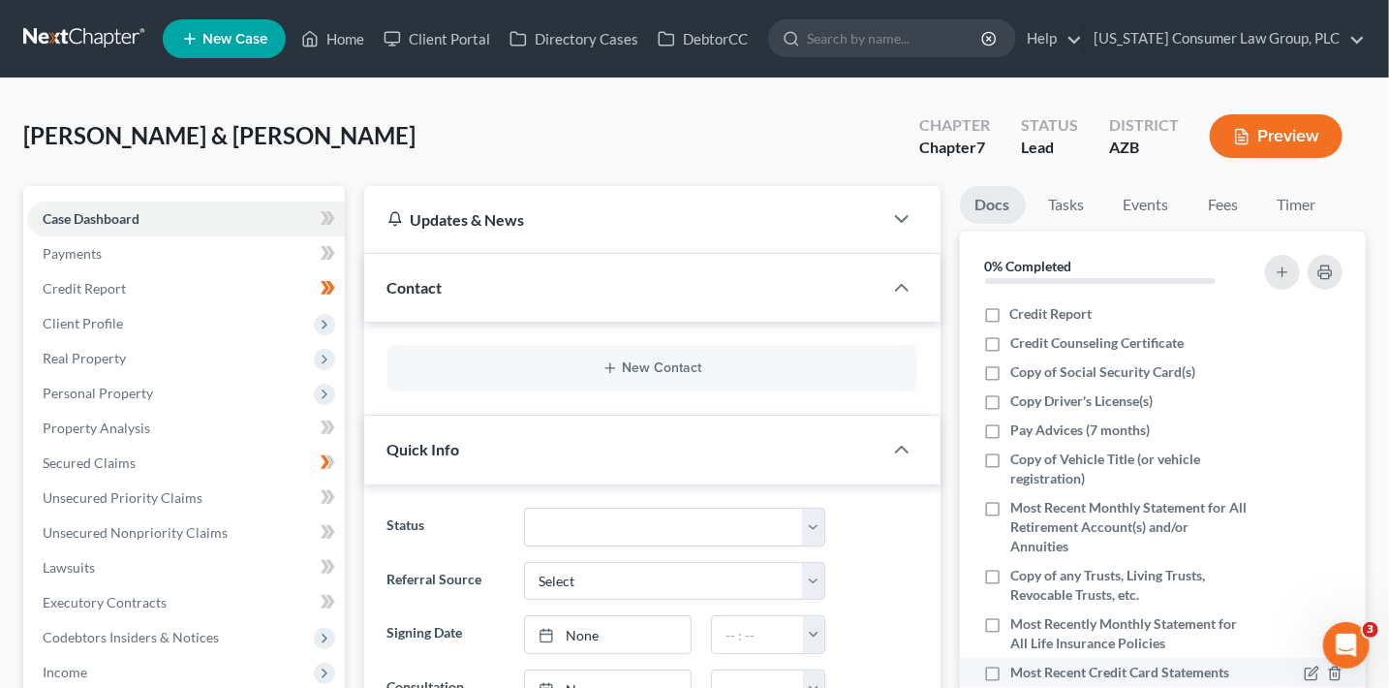
scroll to position [252, 0]
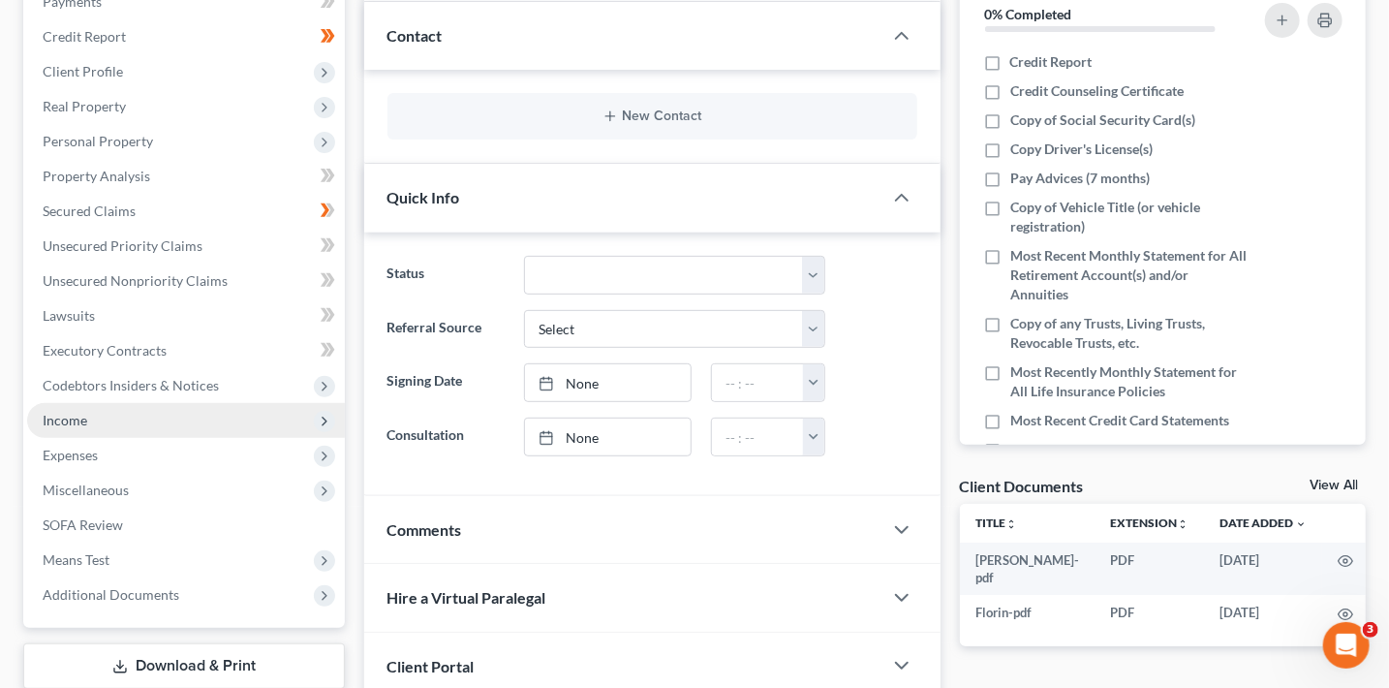
click at [83, 421] on span "Income" at bounding box center [65, 420] width 45 height 16
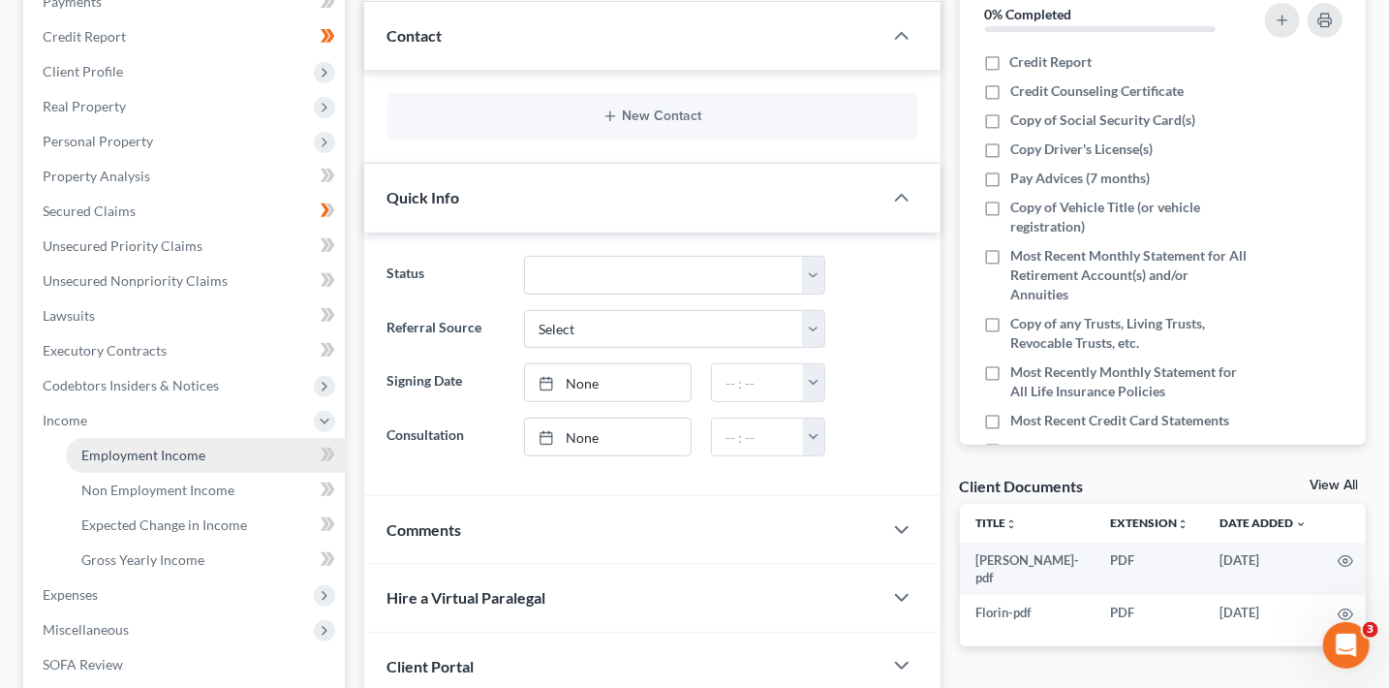
click at [214, 462] on link "Employment Income" at bounding box center [205, 455] width 279 height 35
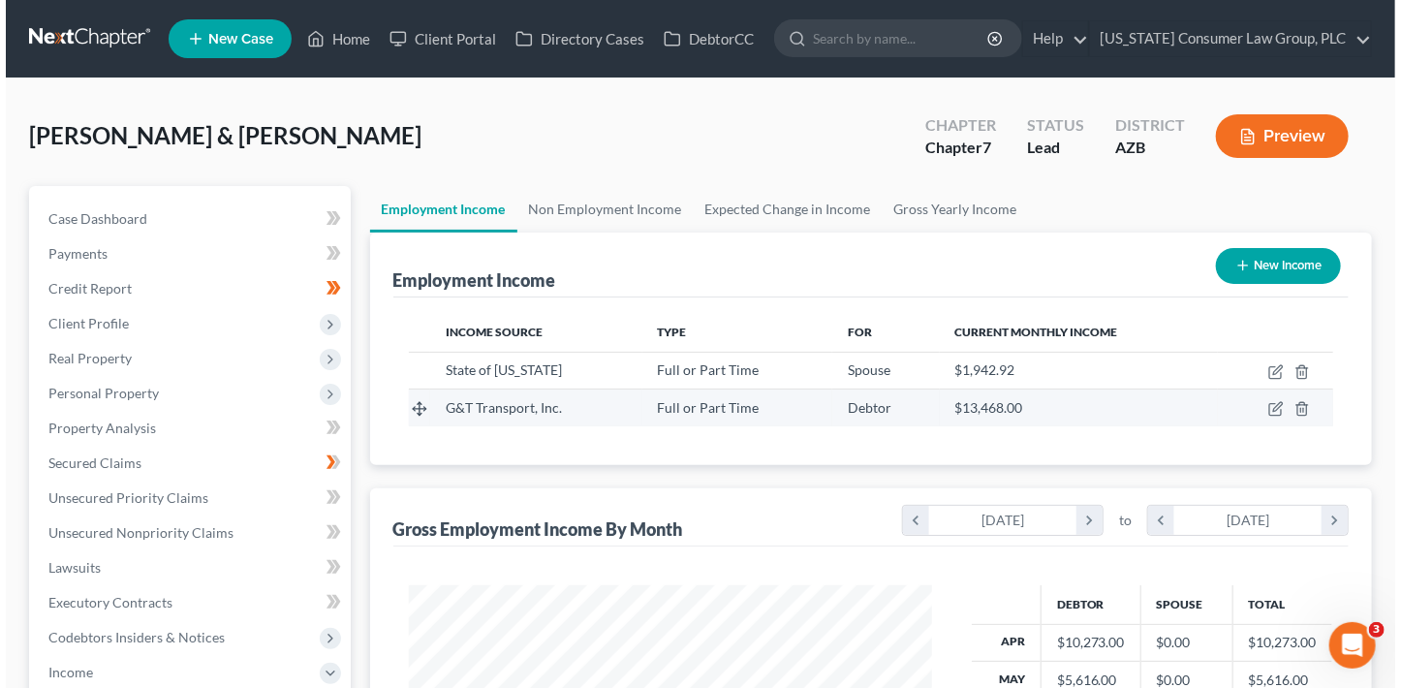
scroll to position [345, 562]
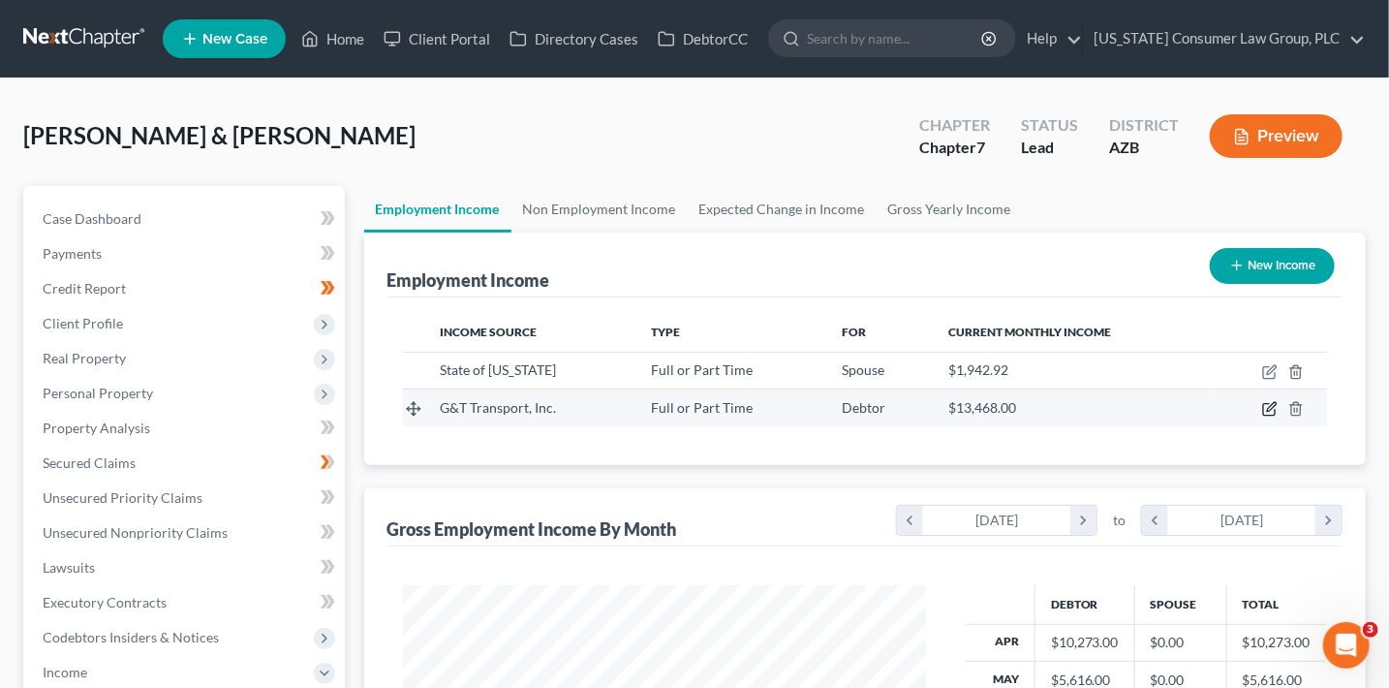
click at [1269, 408] on icon "button" at bounding box center [1270, 409] width 16 height 16
select select "0"
select select "3"
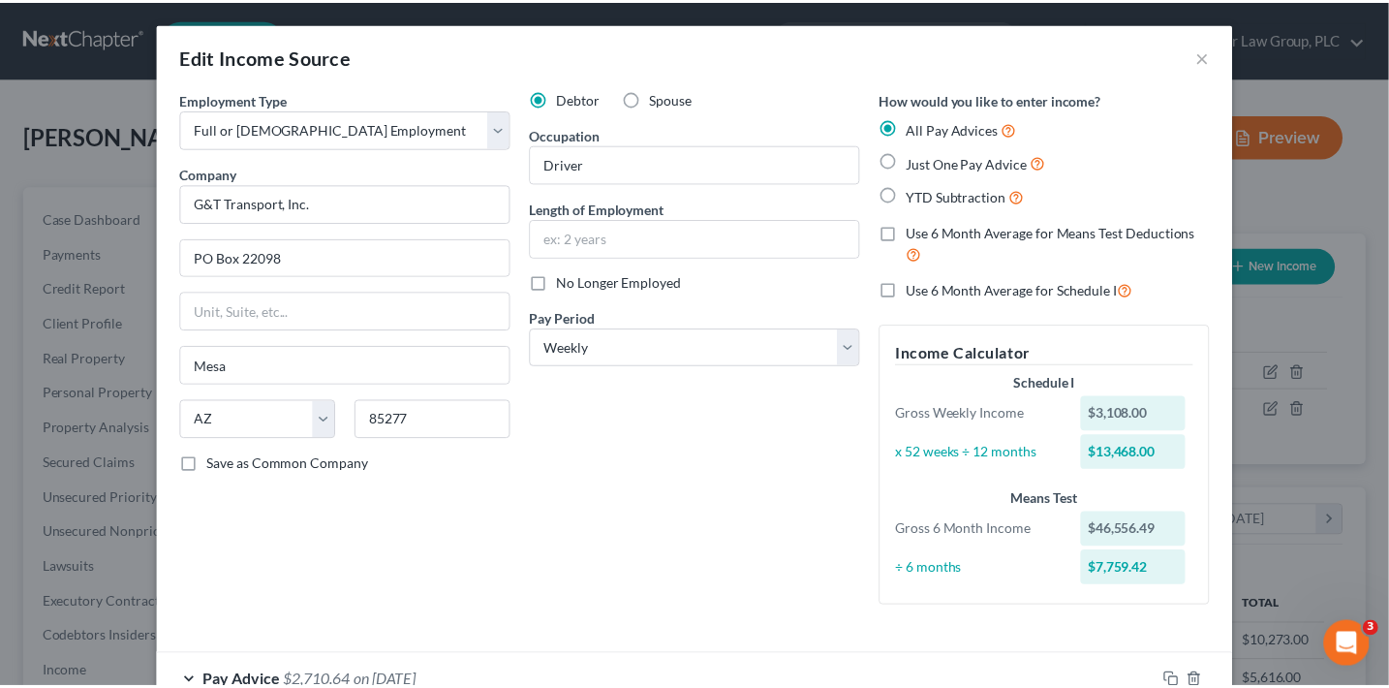
scroll to position [27, 0]
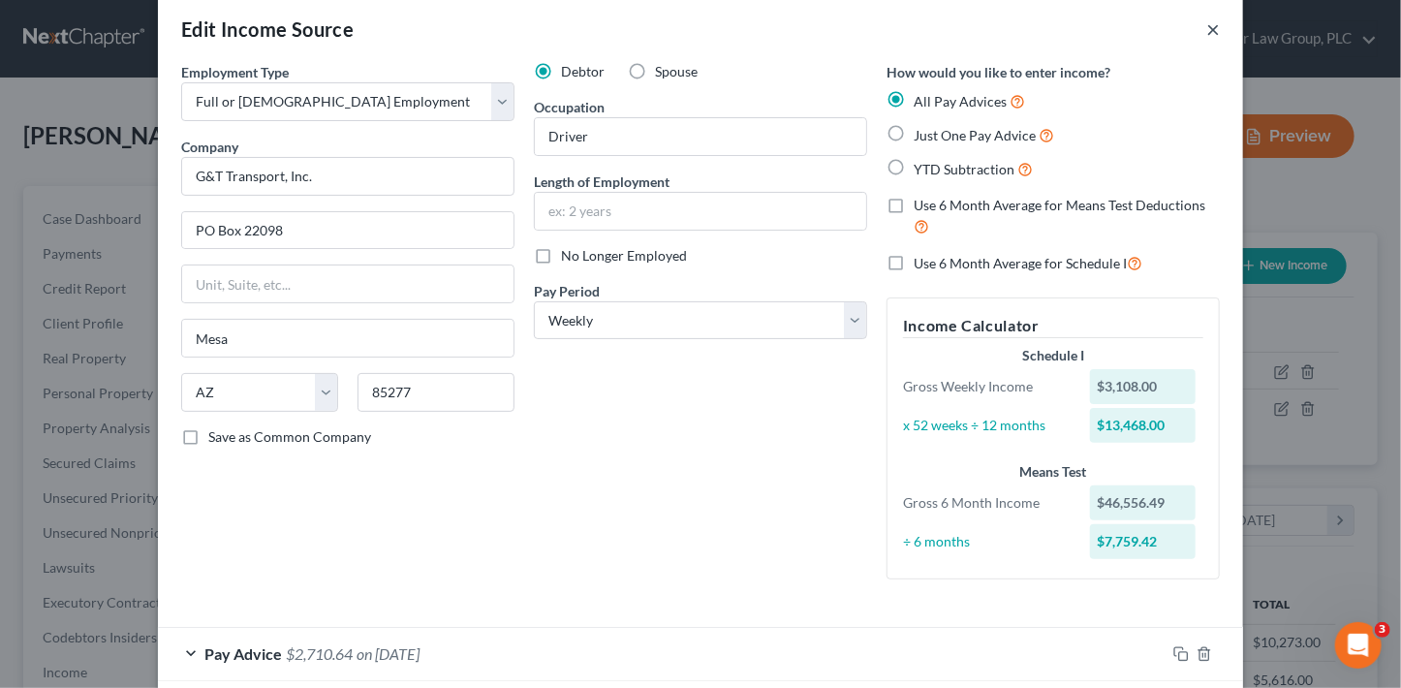
click at [1206, 30] on button "×" at bounding box center [1213, 28] width 14 height 23
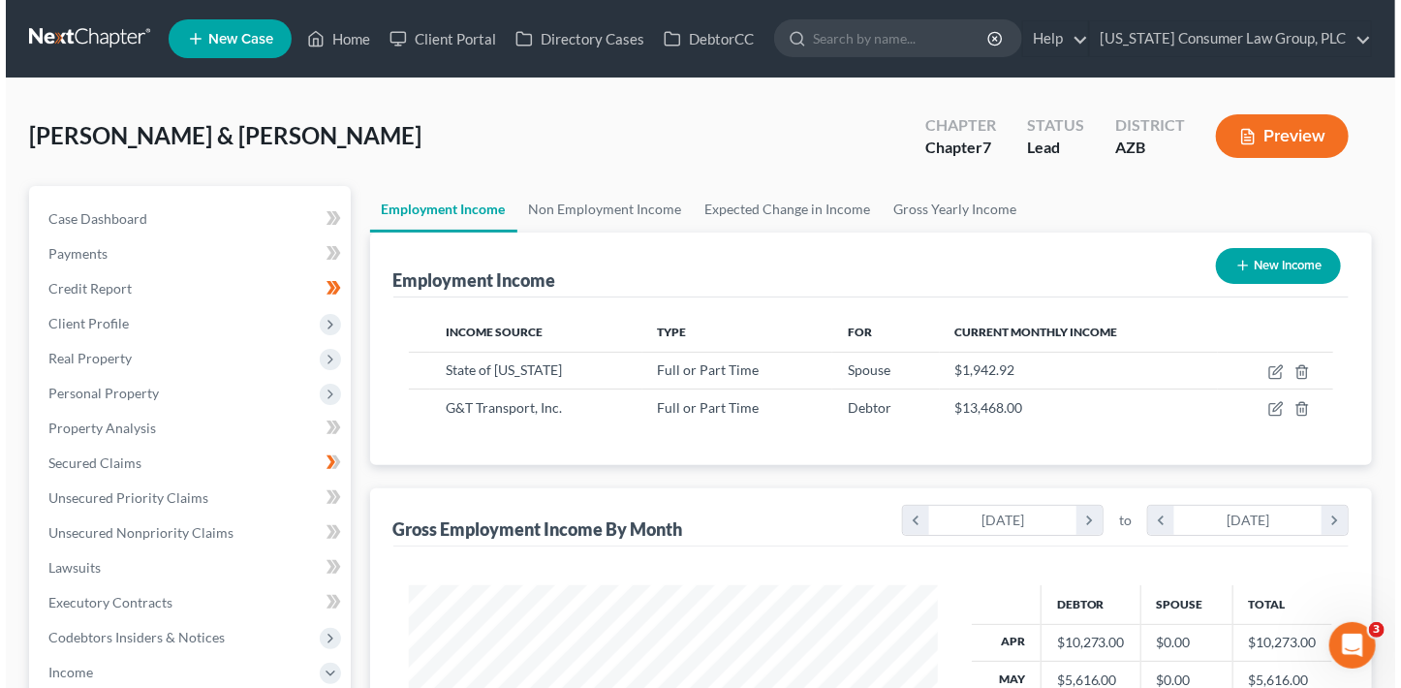
scroll to position [968552, 968336]
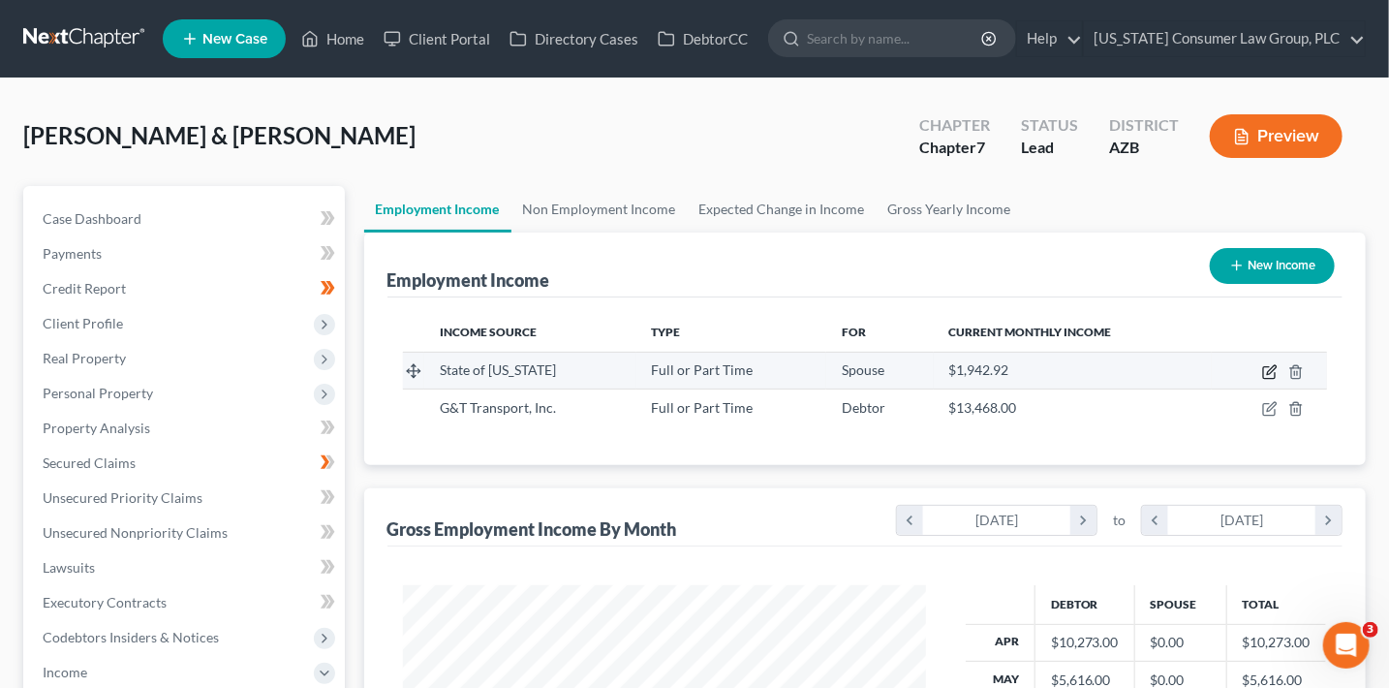
click at [1271, 371] on icon "button" at bounding box center [1270, 372] width 16 height 16
select select "0"
select select "1"
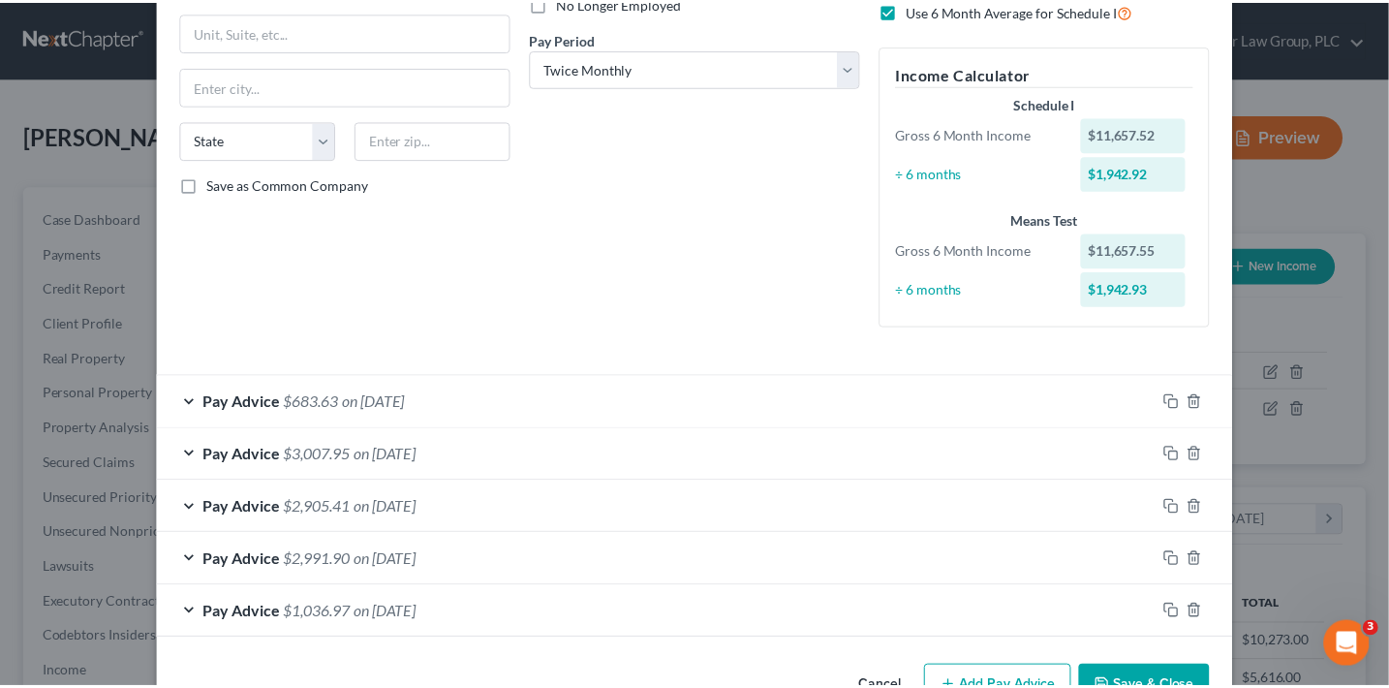
scroll to position [335, 0]
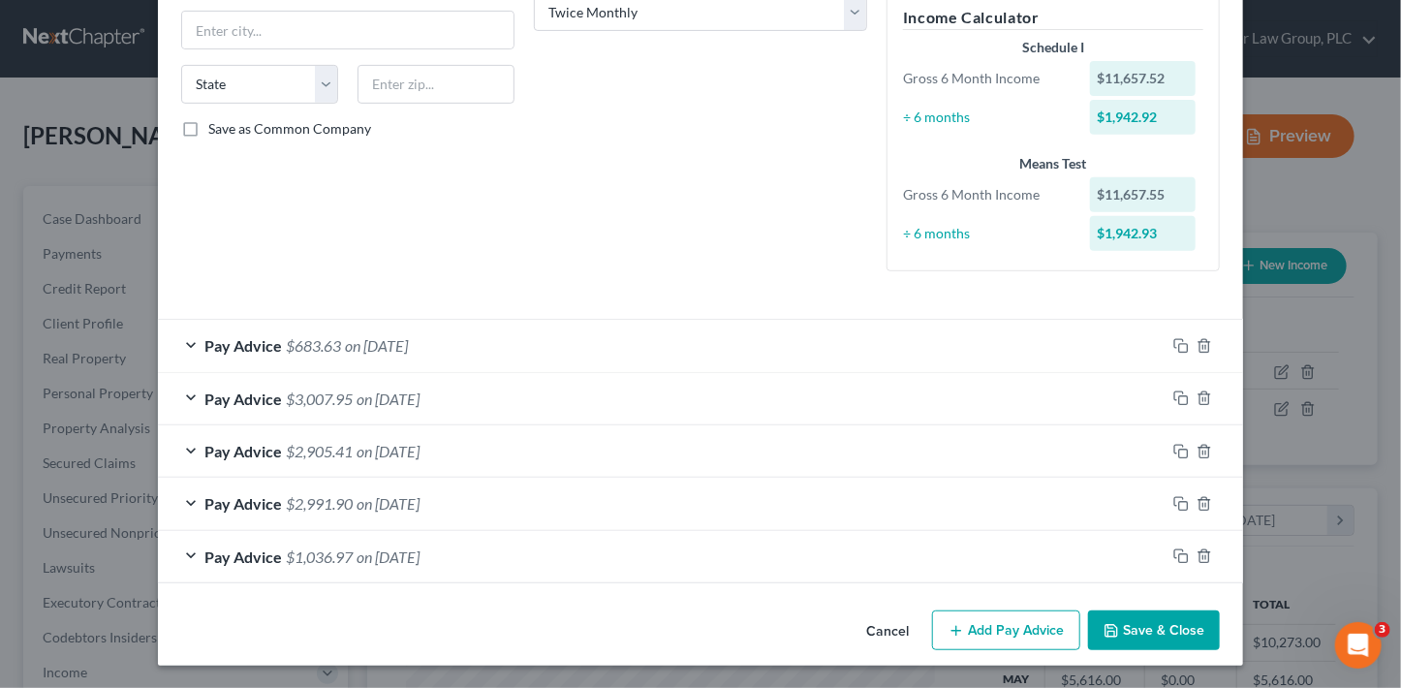
click at [1158, 630] on button "Save & Close" at bounding box center [1154, 630] width 132 height 41
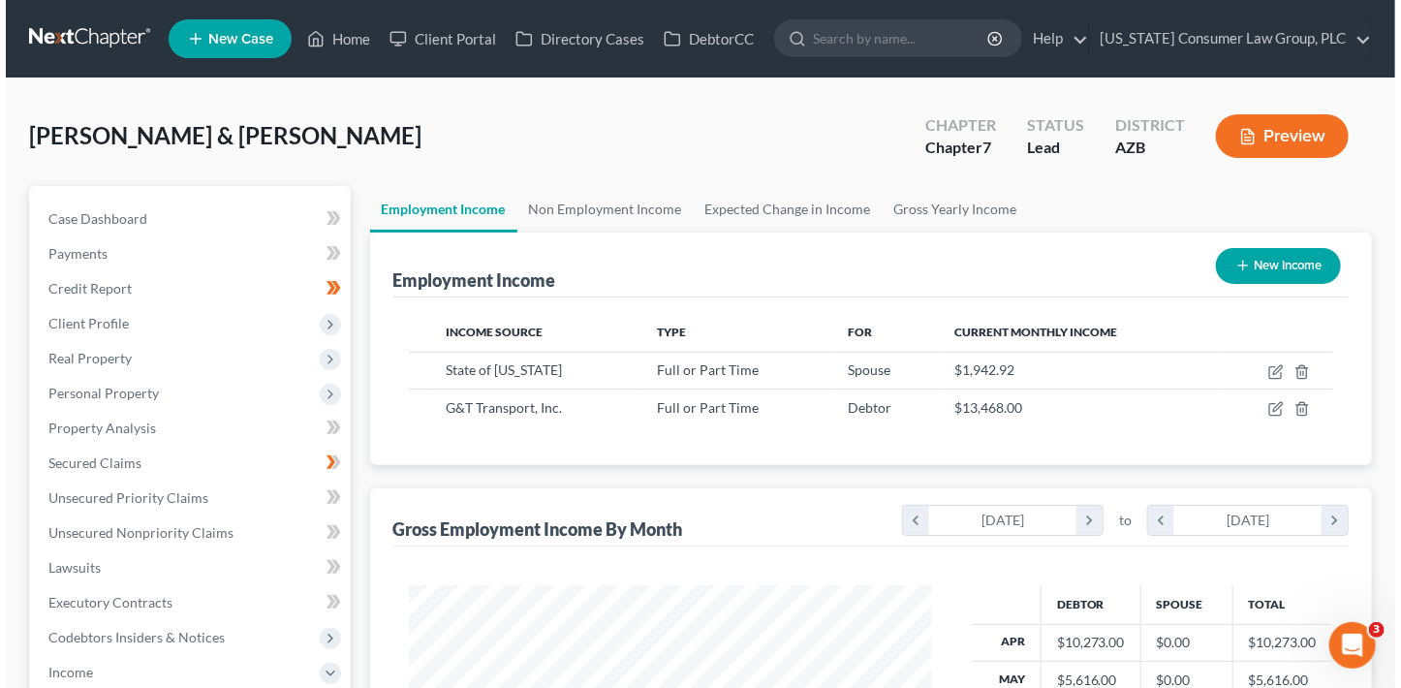
scroll to position [968552, 968336]
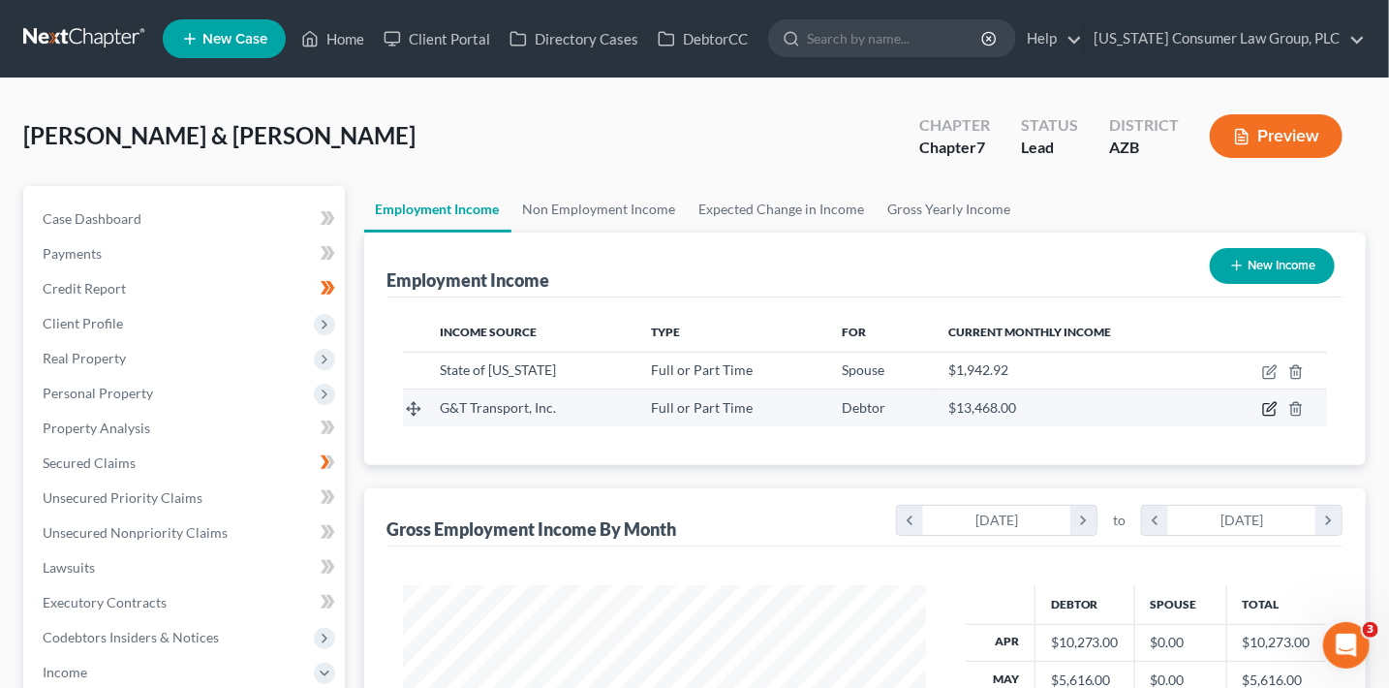
click at [1275, 407] on icon "button" at bounding box center [1270, 409] width 16 height 16
select select "0"
select select "3"
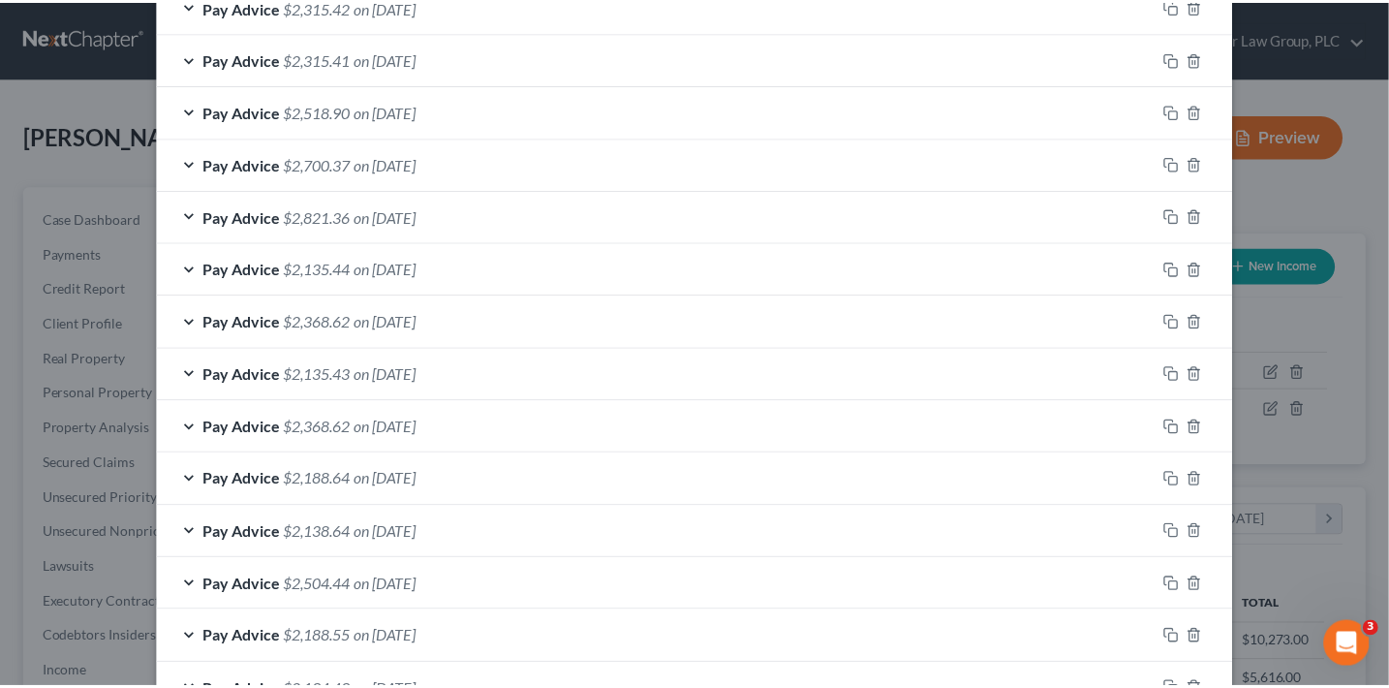
scroll to position [1174, 0]
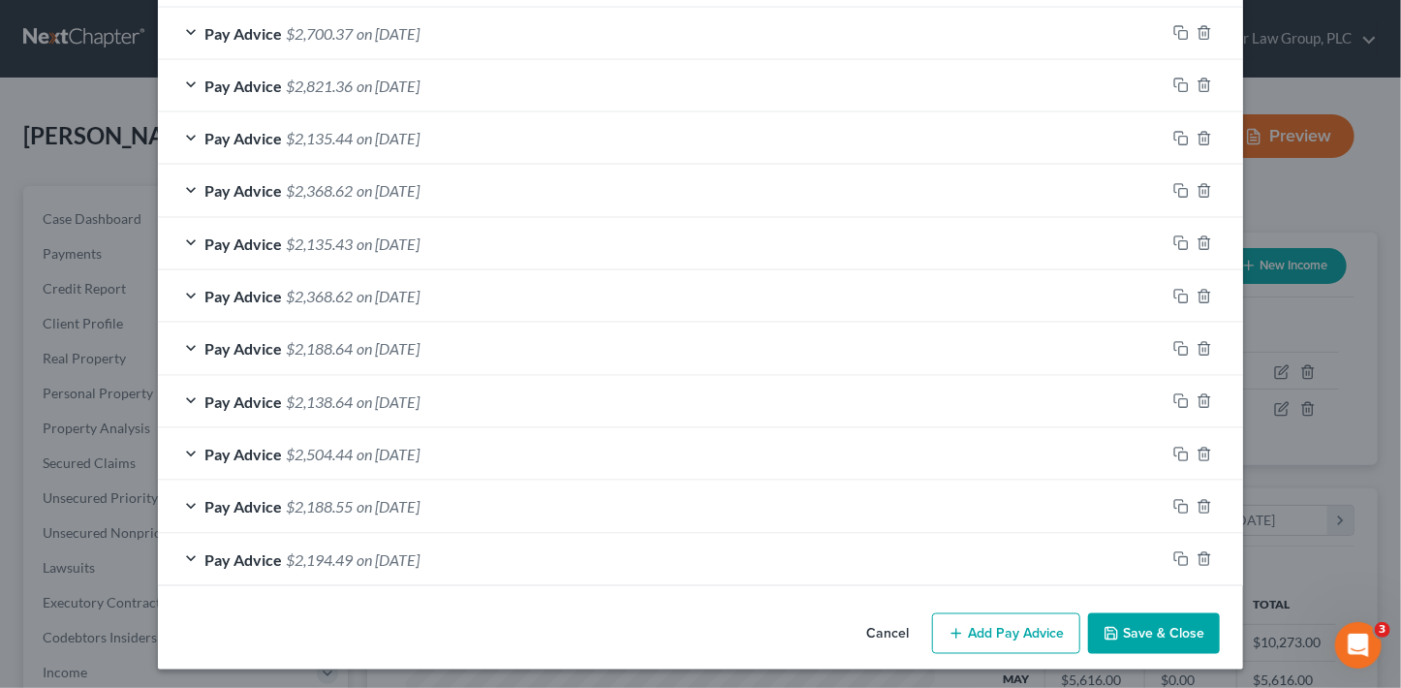
click at [1127, 635] on button "Save & Close" at bounding box center [1154, 633] width 132 height 41
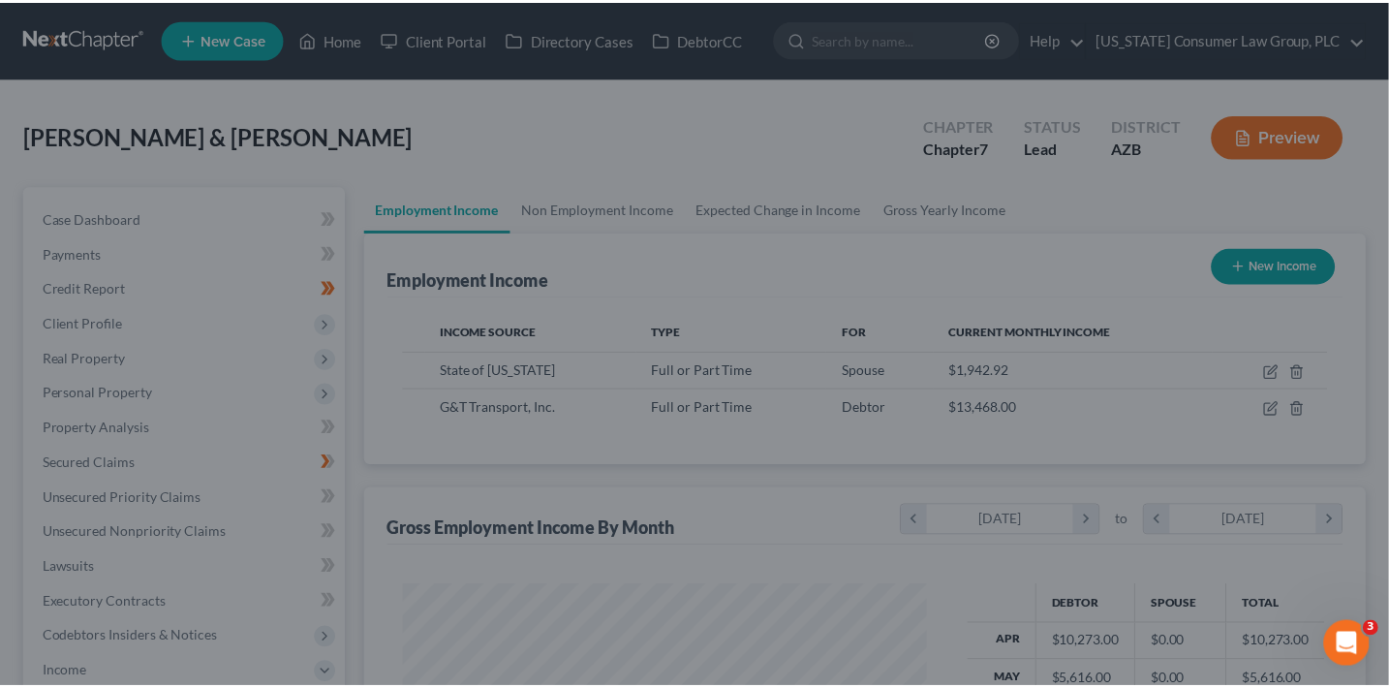
scroll to position [968552, 968336]
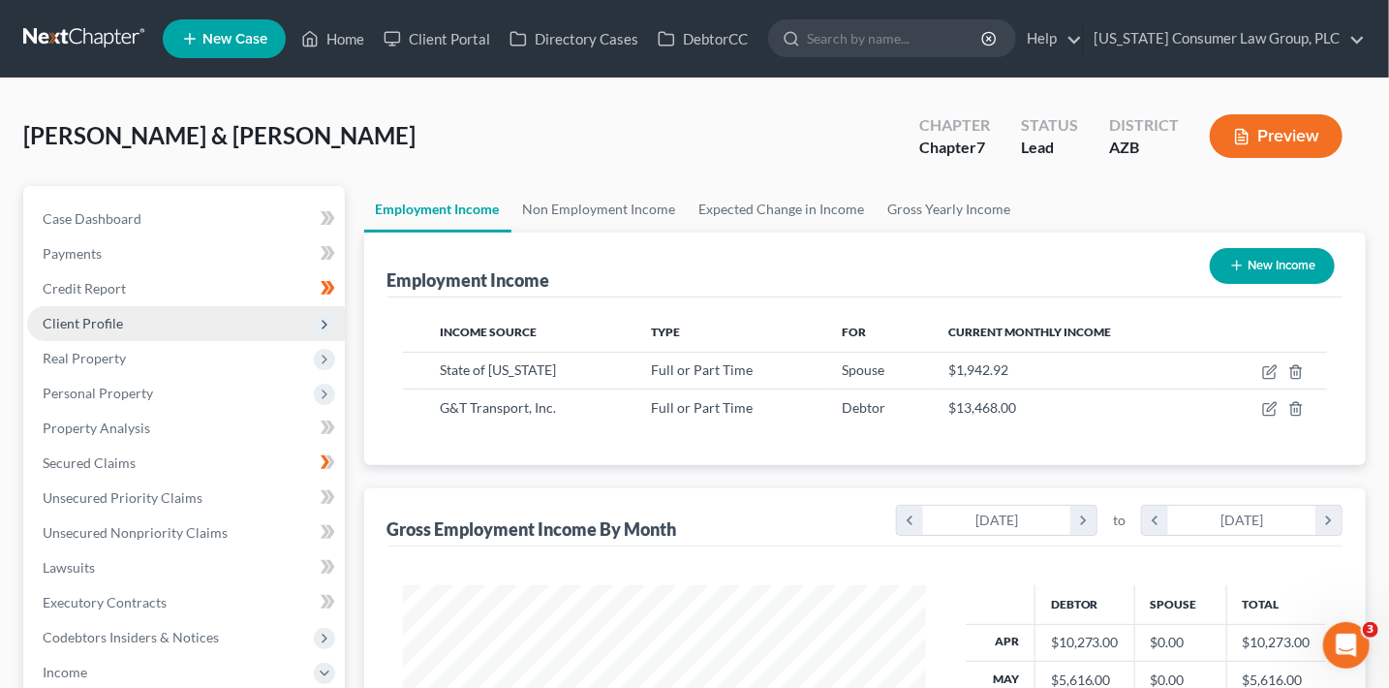
click at [129, 325] on span "Client Profile" at bounding box center [186, 323] width 318 height 35
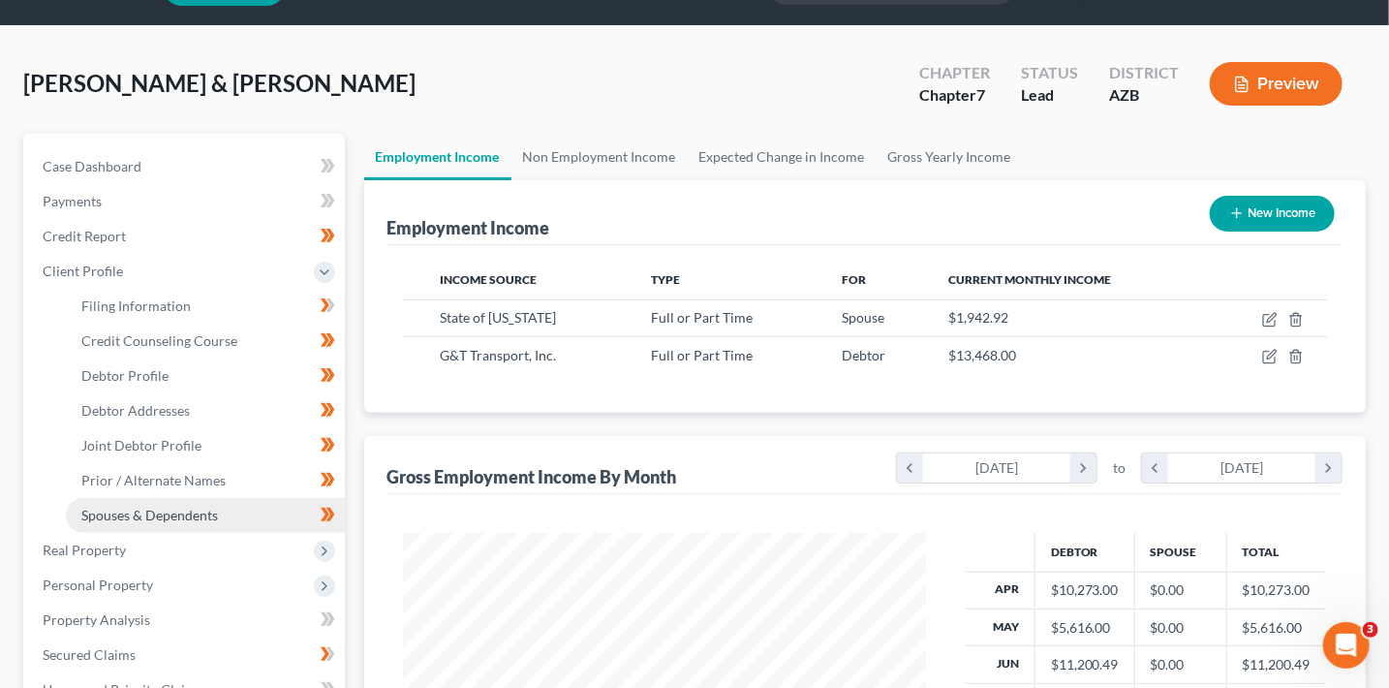
scroll to position [74, 0]
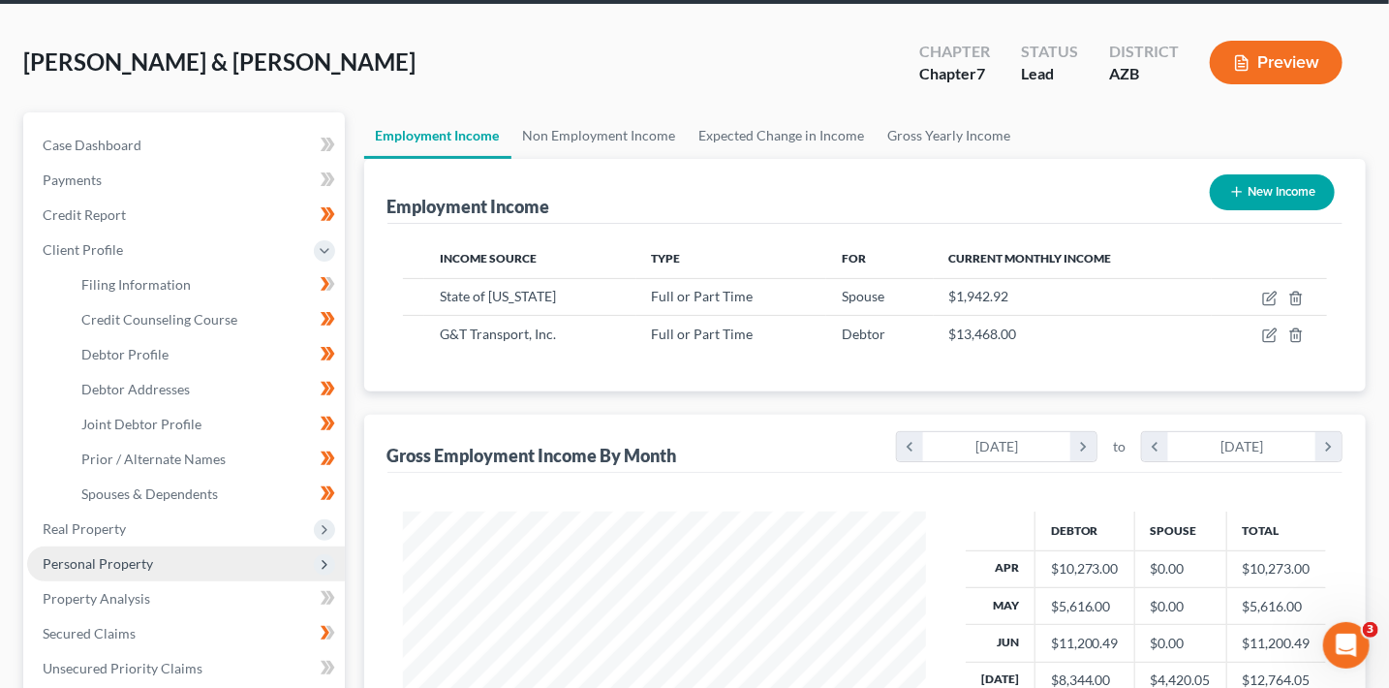
click at [140, 558] on span "Personal Property" at bounding box center [98, 563] width 110 height 16
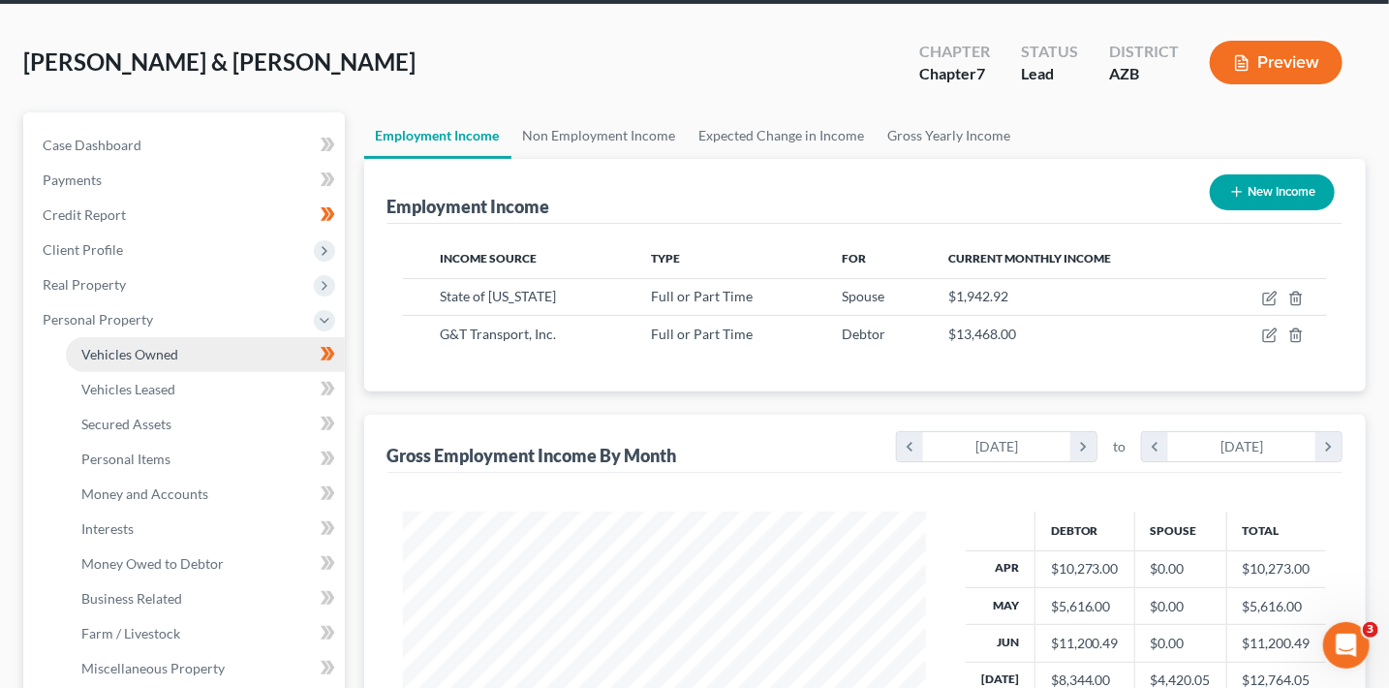
click at [162, 359] on span "Vehicles Owned" at bounding box center [129, 354] width 97 height 16
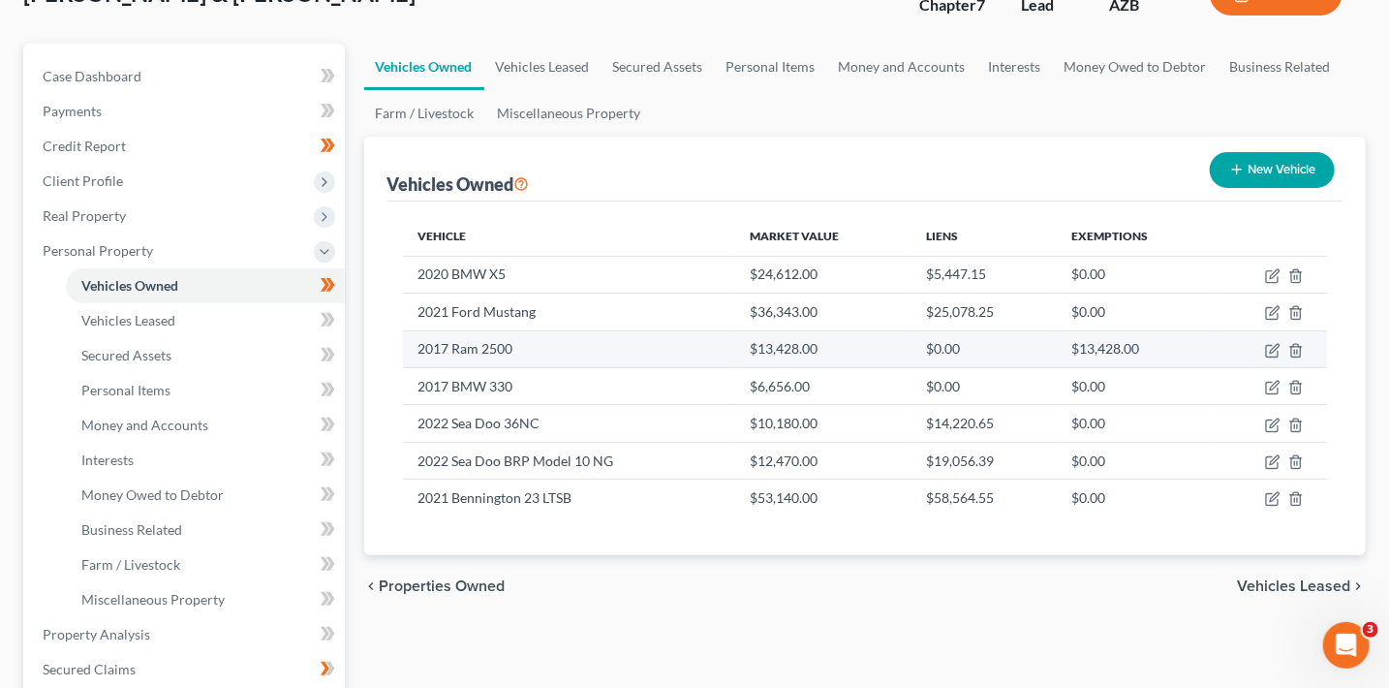
scroll to position [180, 0]
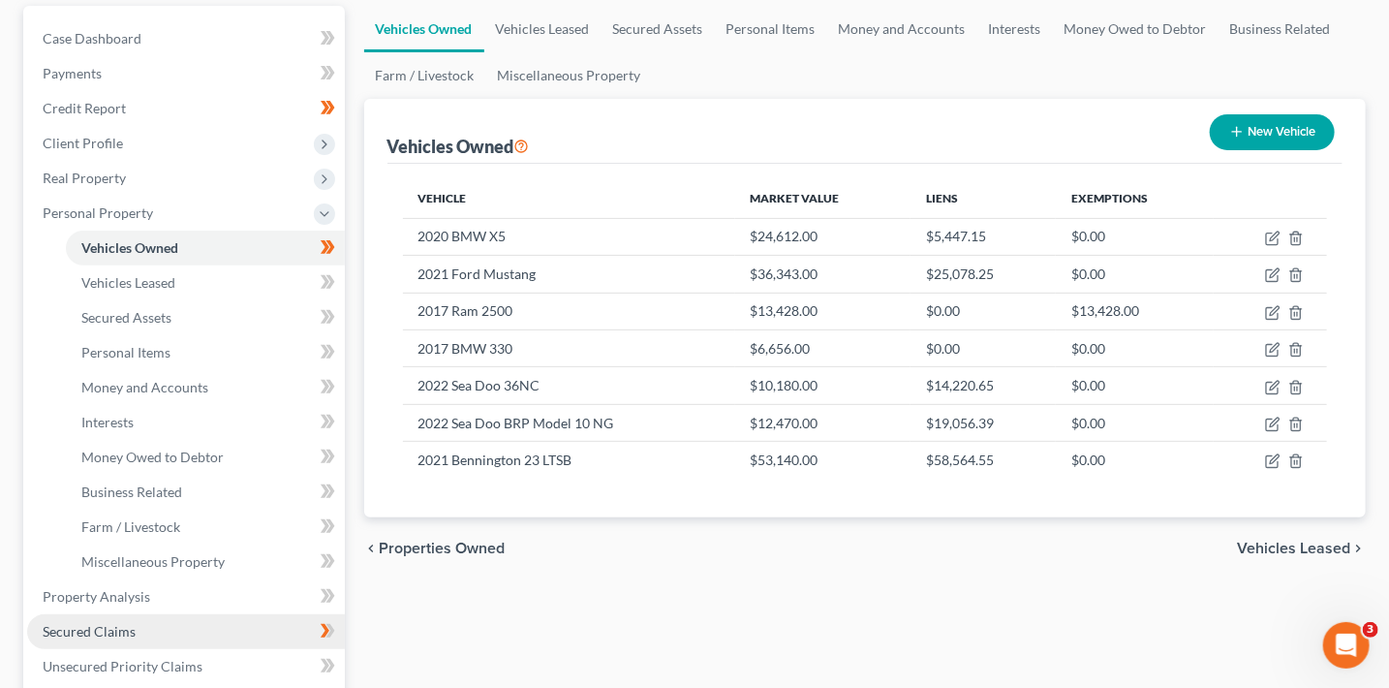
click at [156, 621] on link "Secured Claims" at bounding box center [186, 631] width 318 height 35
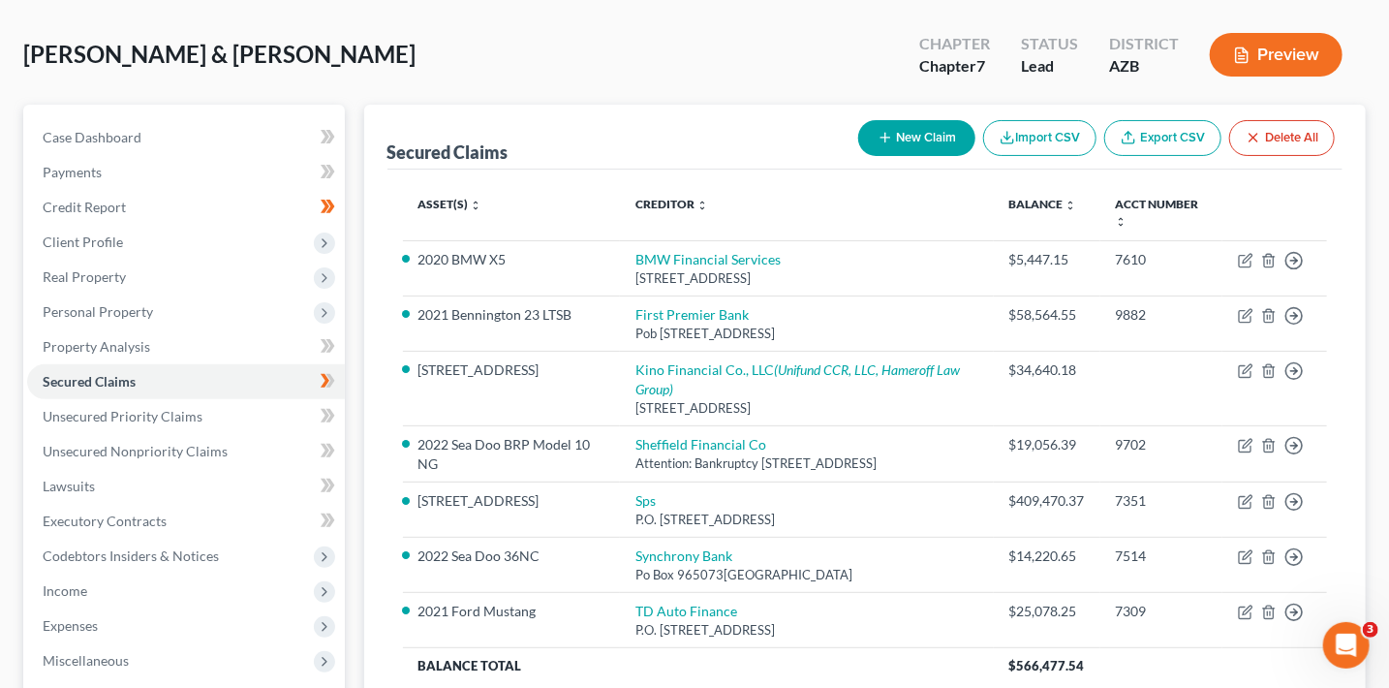
scroll to position [94, 0]
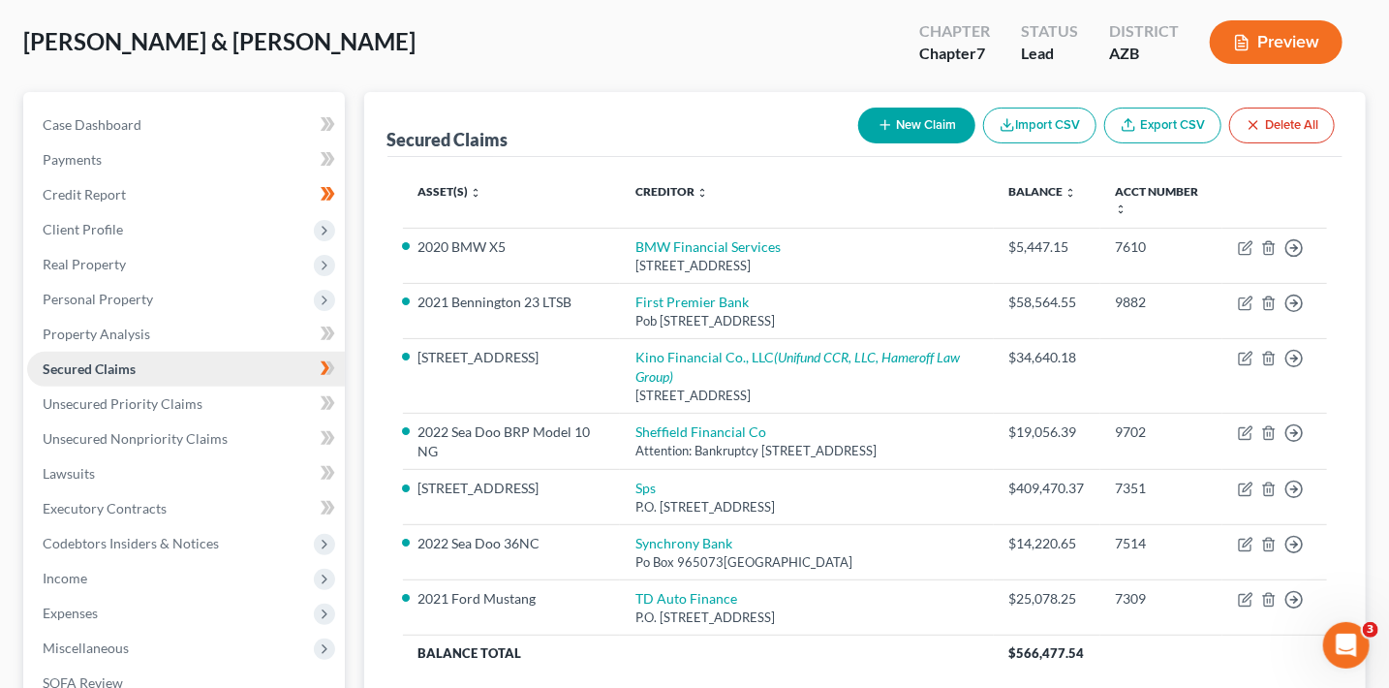
click at [123, 363] on span "Secured Claims" at bounding box center [89, 368] width 93 height 16
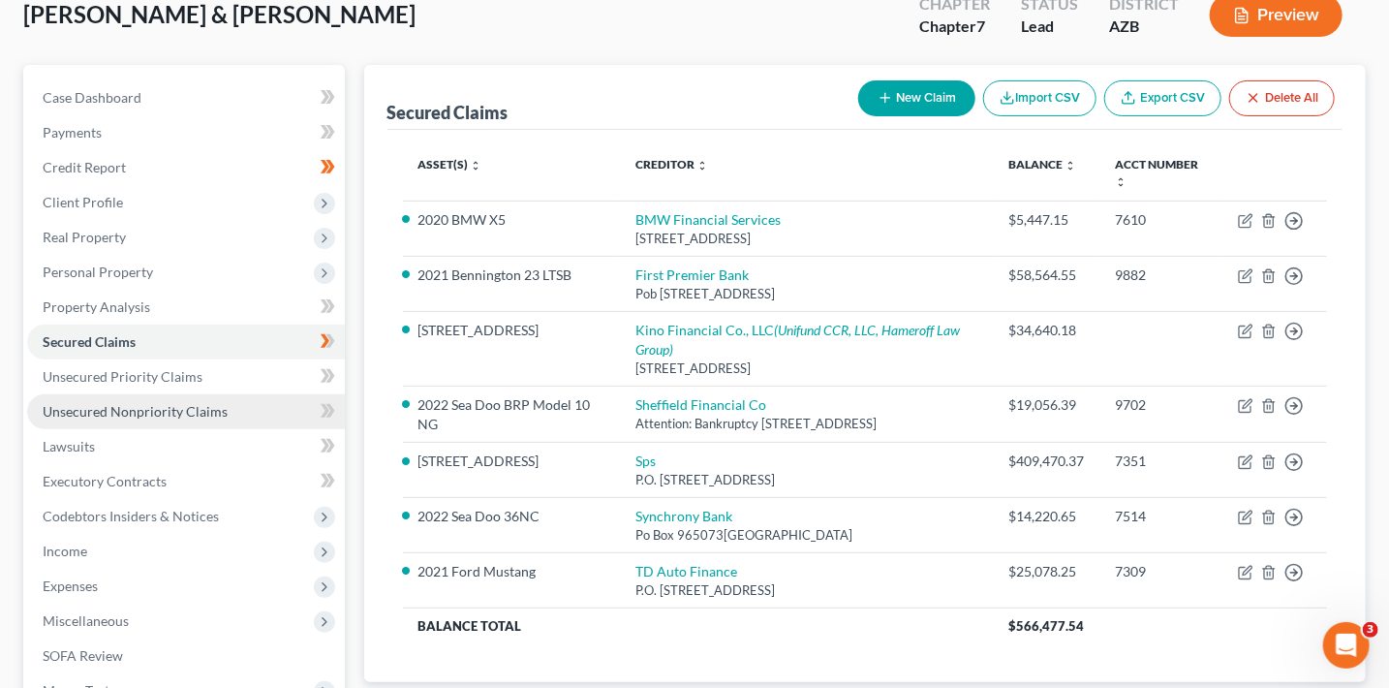
scroll to position [124, 0]
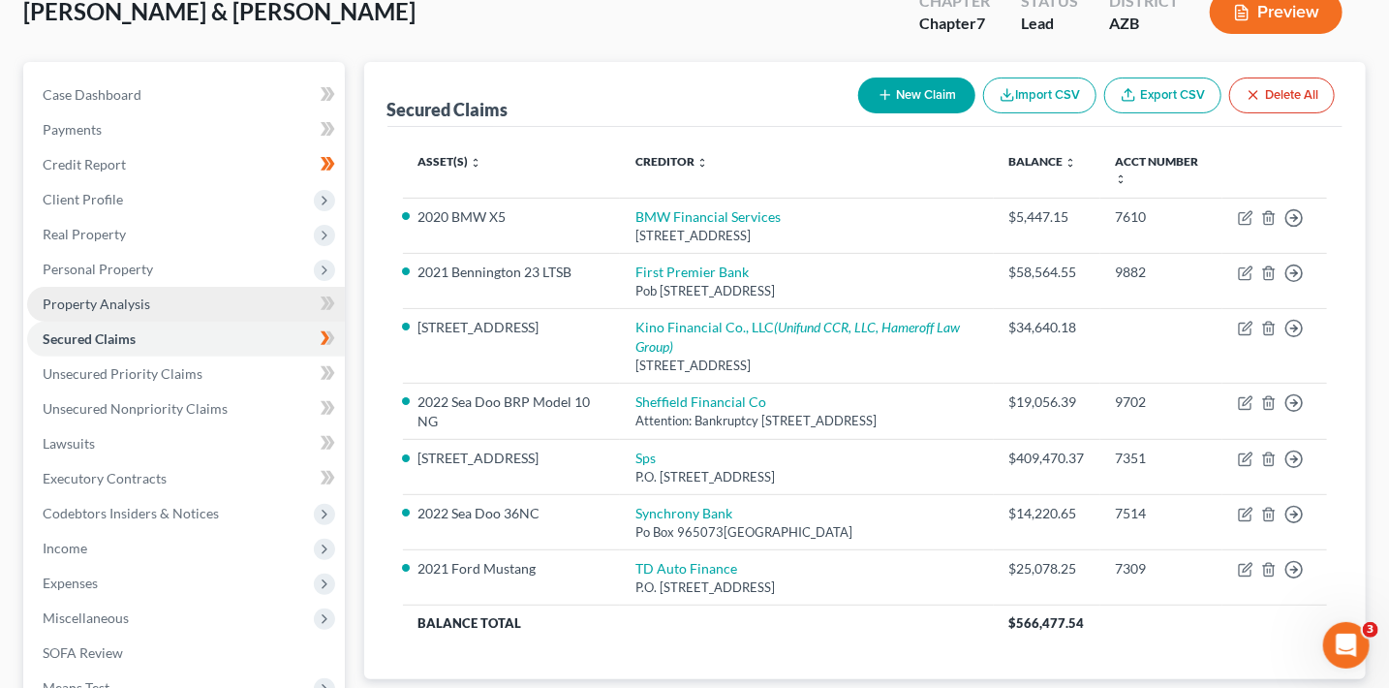
click at [134, 302] on span "Property Analysis" at bounding box center [97, 304] width 108 height 16
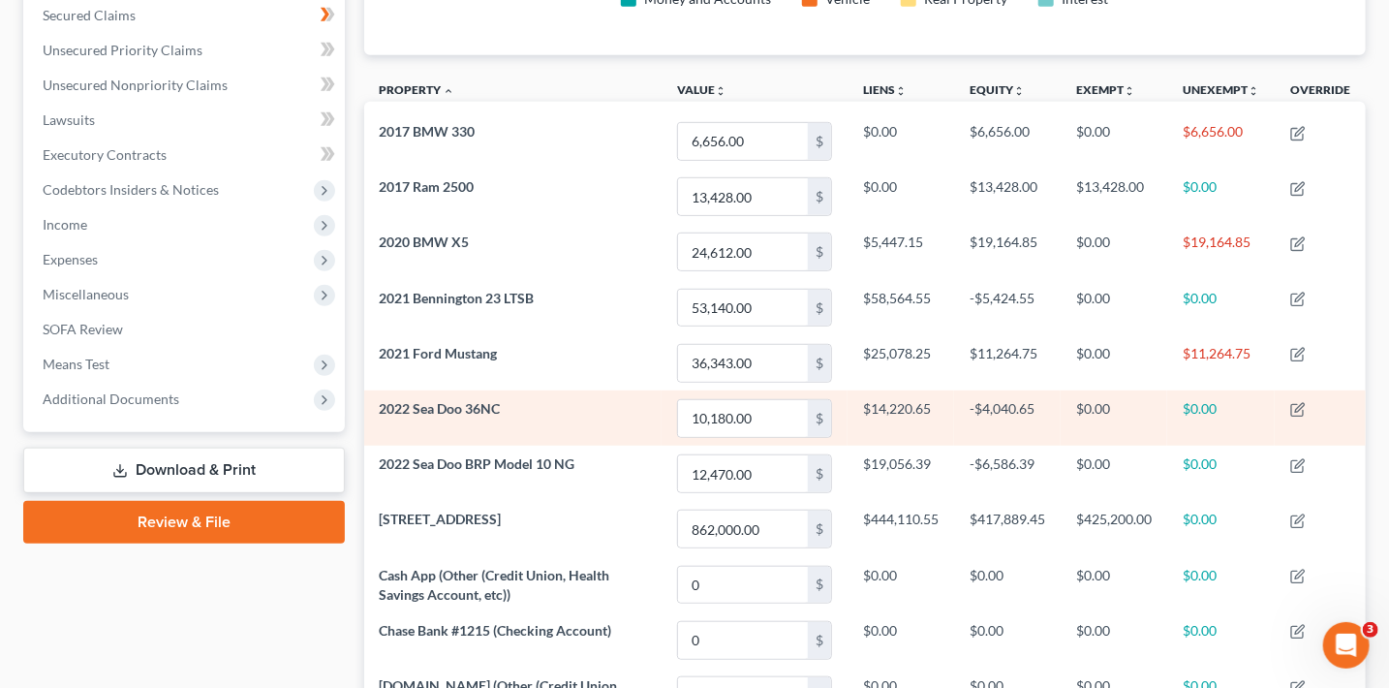
scroll to position [451, 0]
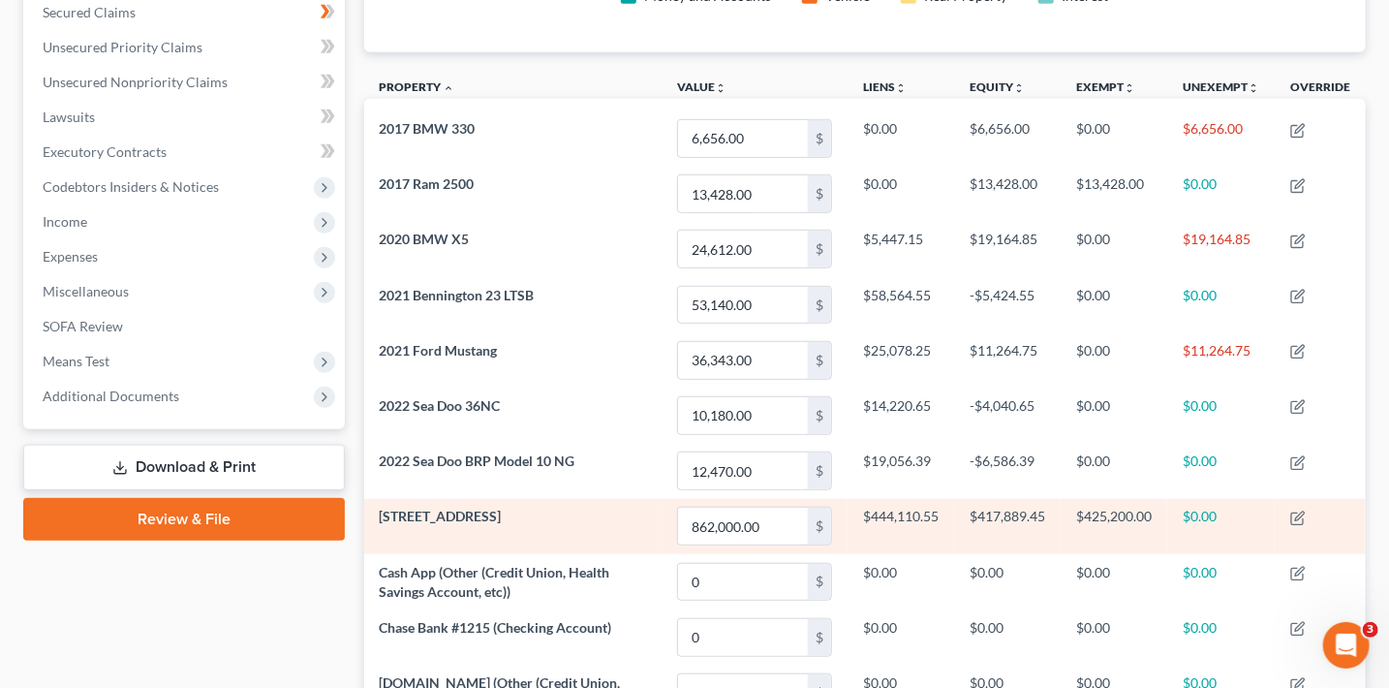
click at [954, 527] on td "$417,889.45" at bounding box center [1007, 526] width 107 height 55
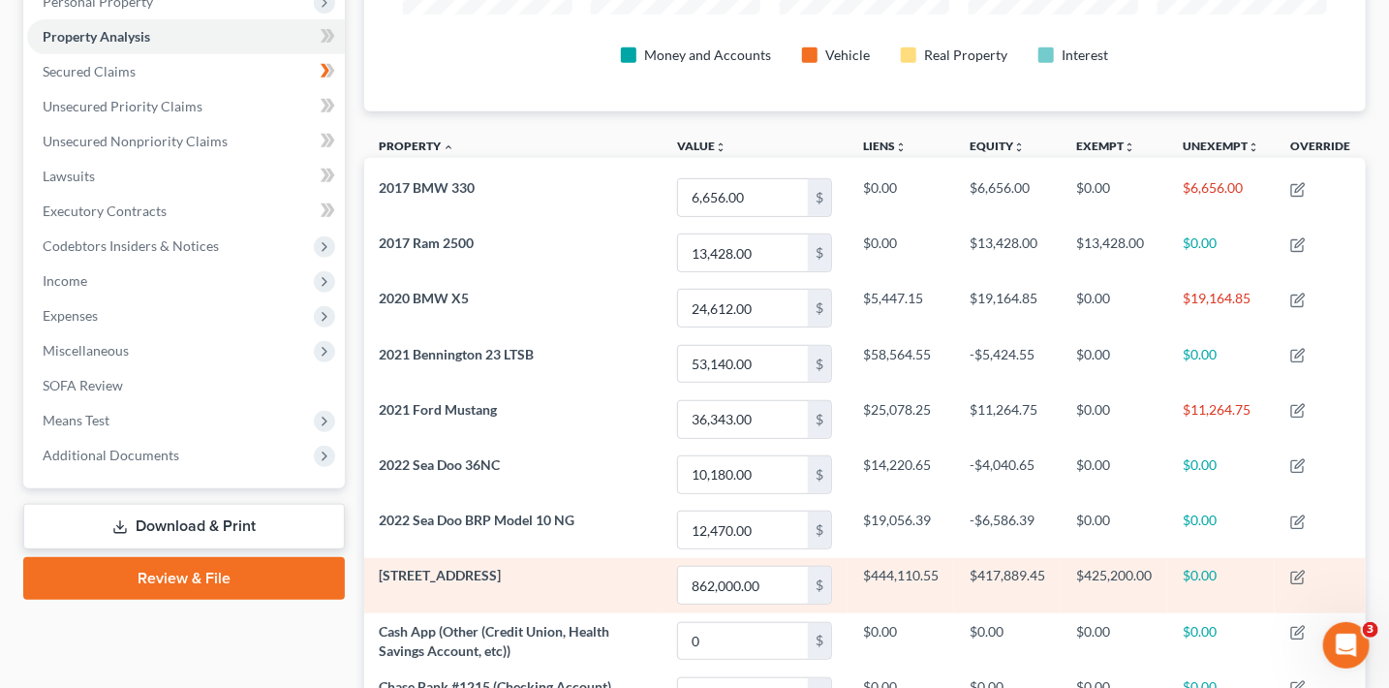
scroll to position [379, 0]
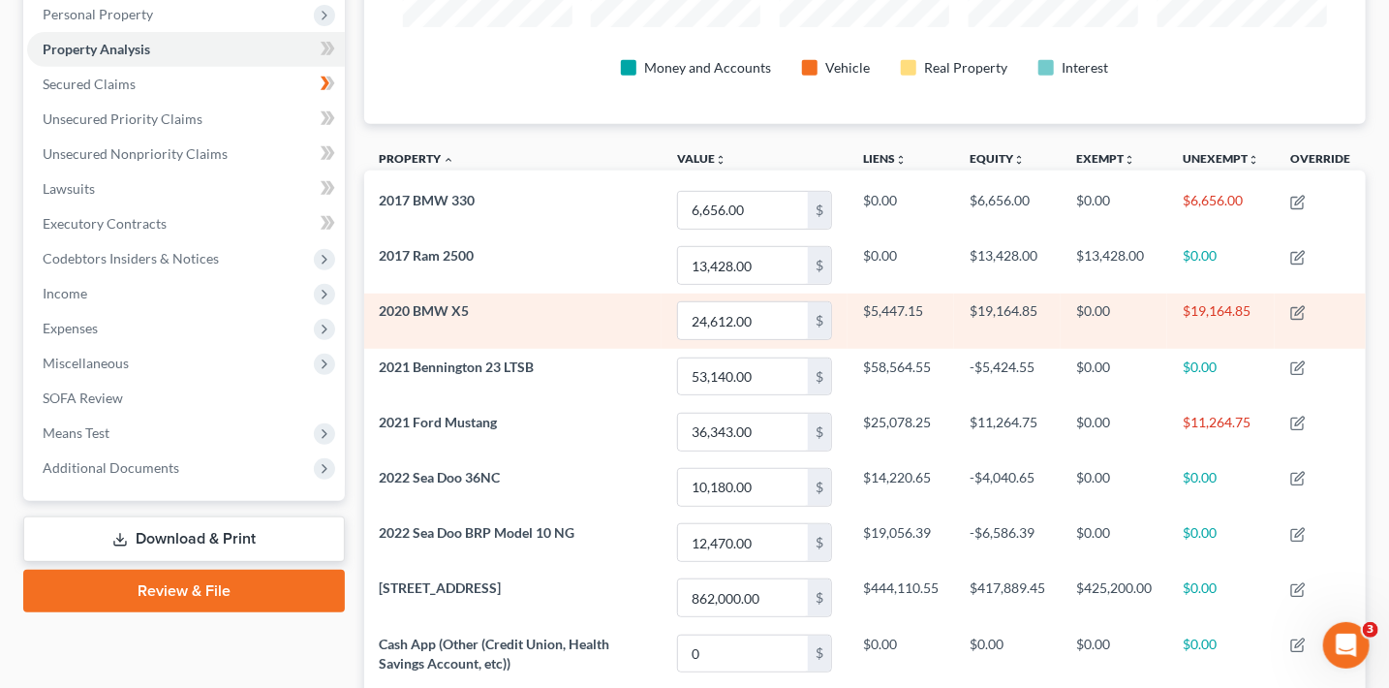
click at [928, 338] on td "$5,447.15" at bounding box center [901, 321] width 107 height 55
drag, startPoint x: 1154, startPoint y: 312, endPoint x: 1290, endPoint y: 309, distance: 135.7
click at [1290, 309] on tr "2020 BMW X5 24,612.00 $ $5,447.15 $19,164.85 $0.00 $19,164.85" at bounding box center [865, 321] width 1003 height 55
click at [1161, 322] on td "$0.00" at bounding box center [1114, 321] width 107 height 55
drag, startPoint x: 1182, startPoint y: 307, endPoint x: 1258, endPoint y: 310, distance: 75.6
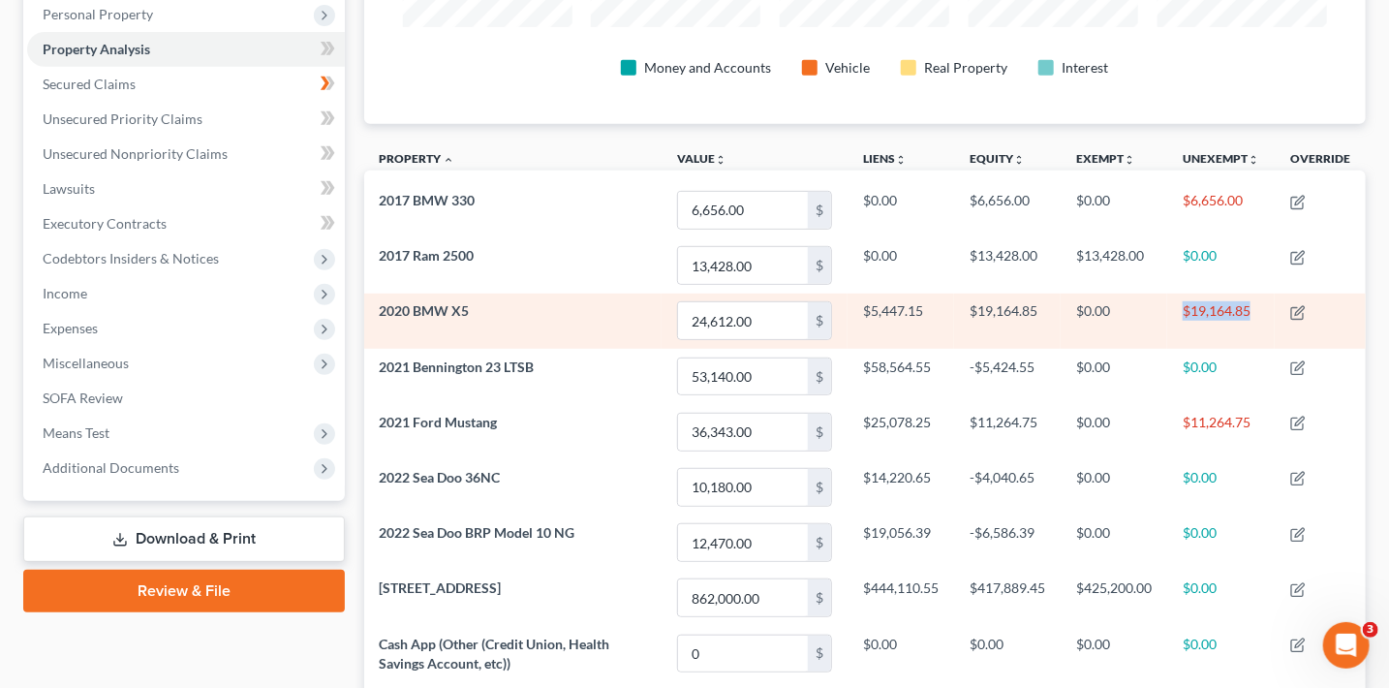
click at [1258, 310] on td "$19,164.85" at bounding box center [1222, 321] width 108 height 55
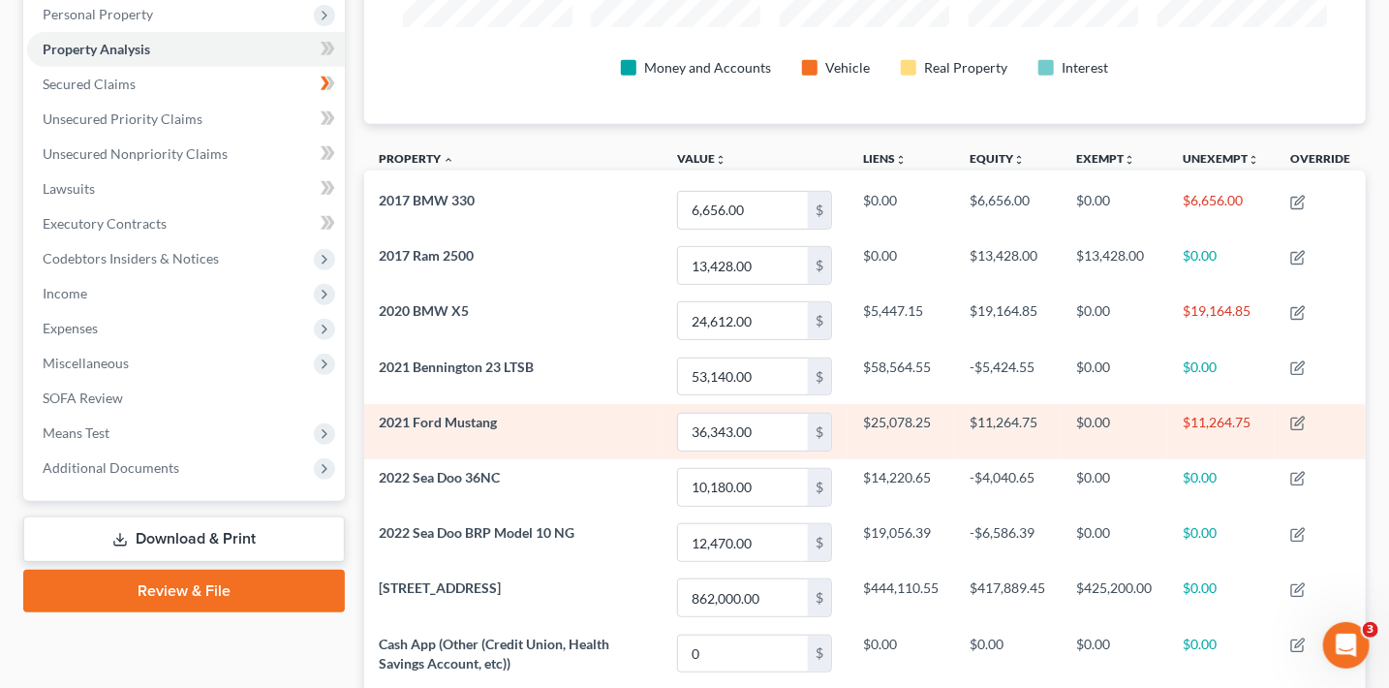
click at [1142, 404] on td "$0.00" at bounding box center [1114, 431] width 107 height 55
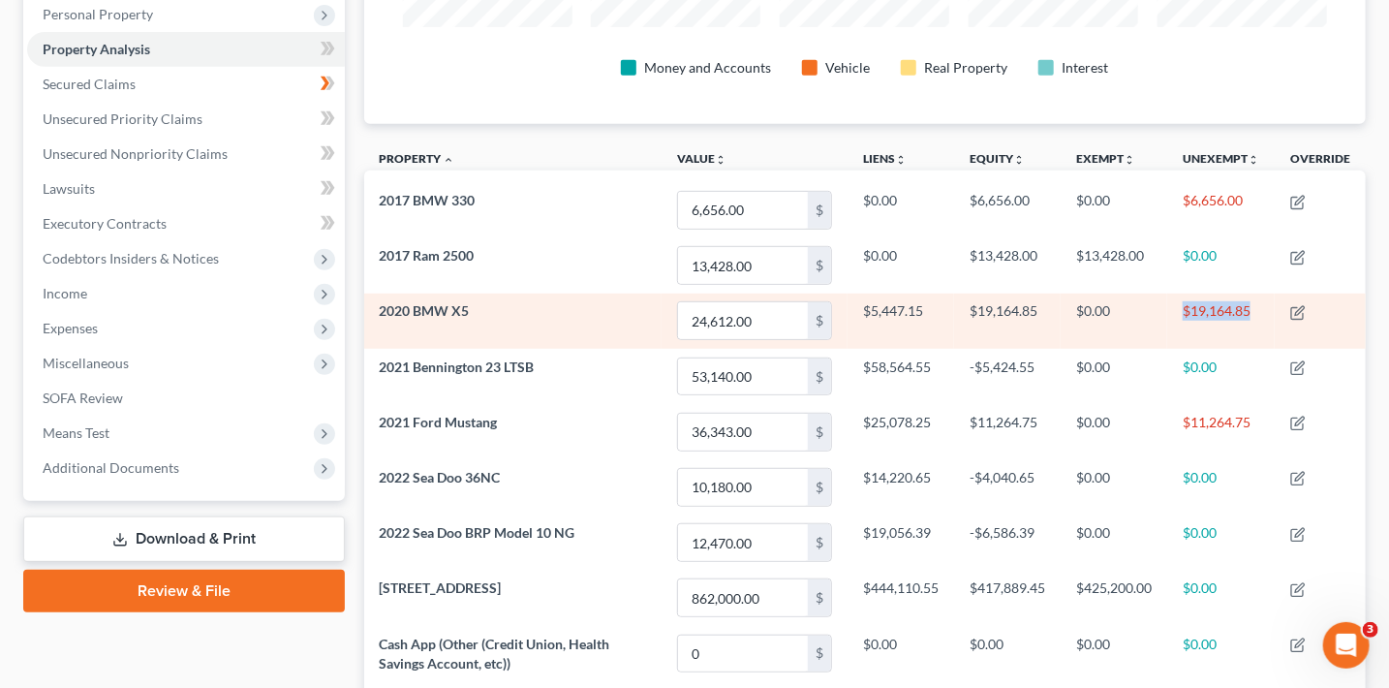
drag, startPoint x: 1176, startPoint y: 311, endPoint x: 1272, endPoint y: 313, distance: 95.9
click at [1272, 313] on td "$19,164.85" at bounding box center [1222, 321] width 108 height 55
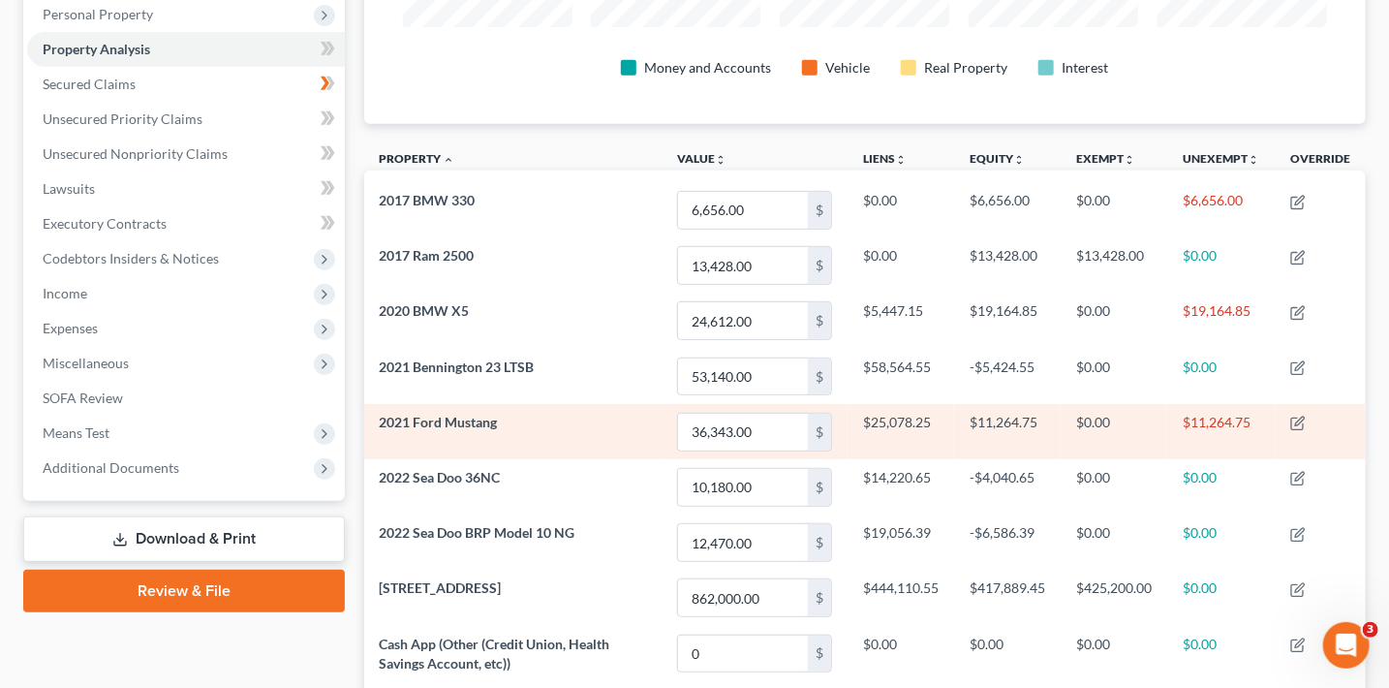
click at [1137, 405] on td "$0.00" at bounding box center [1114, 431] width 107 height 55
drag, startPoint x: 1137, startPoint y: 416, endPoint x: 1276, endPoint y: 418, distance: 138.6
click at [1276, 418] on tr "2021 Ford Mustang 36,343.00 $ $25,078.25 $11,264.75 $0.00 $11,264.75" at bounding box center [865, 431] width 1003 height 55
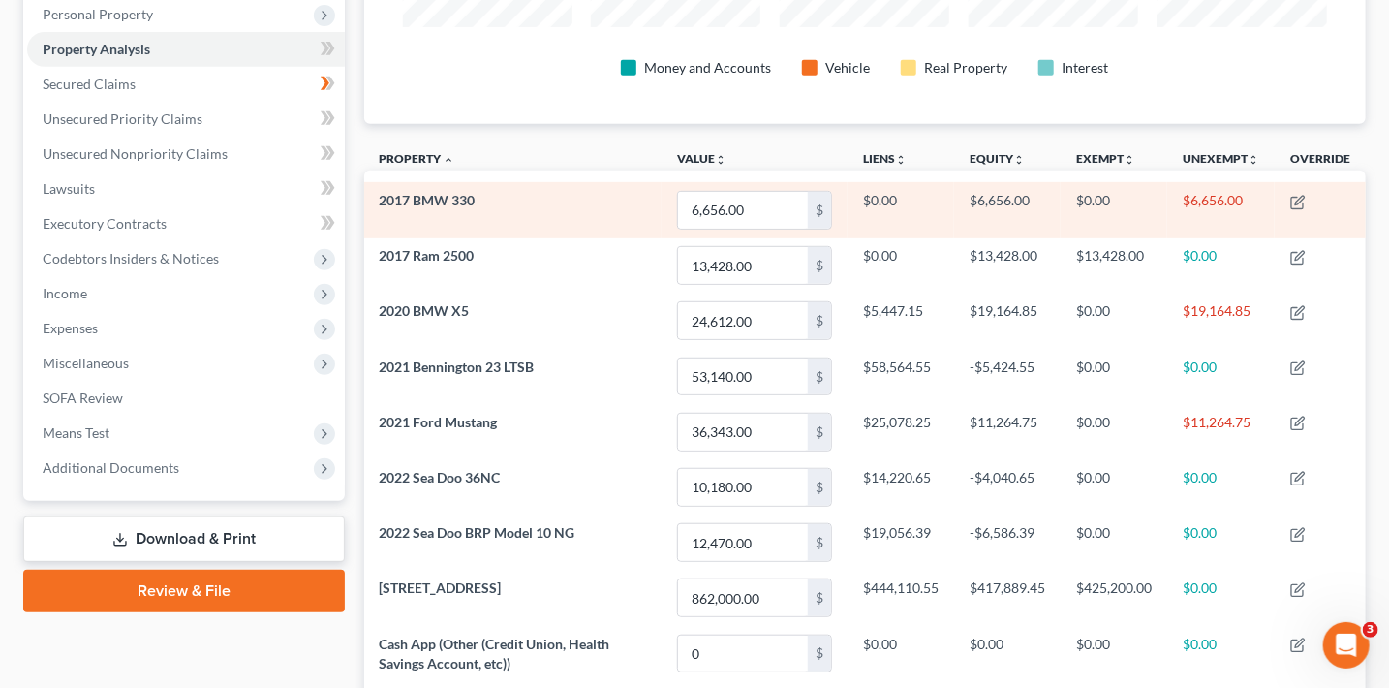
click at [1137, 189] on td "$0.00" at bounding box center [1114, 209] width 107 height 55
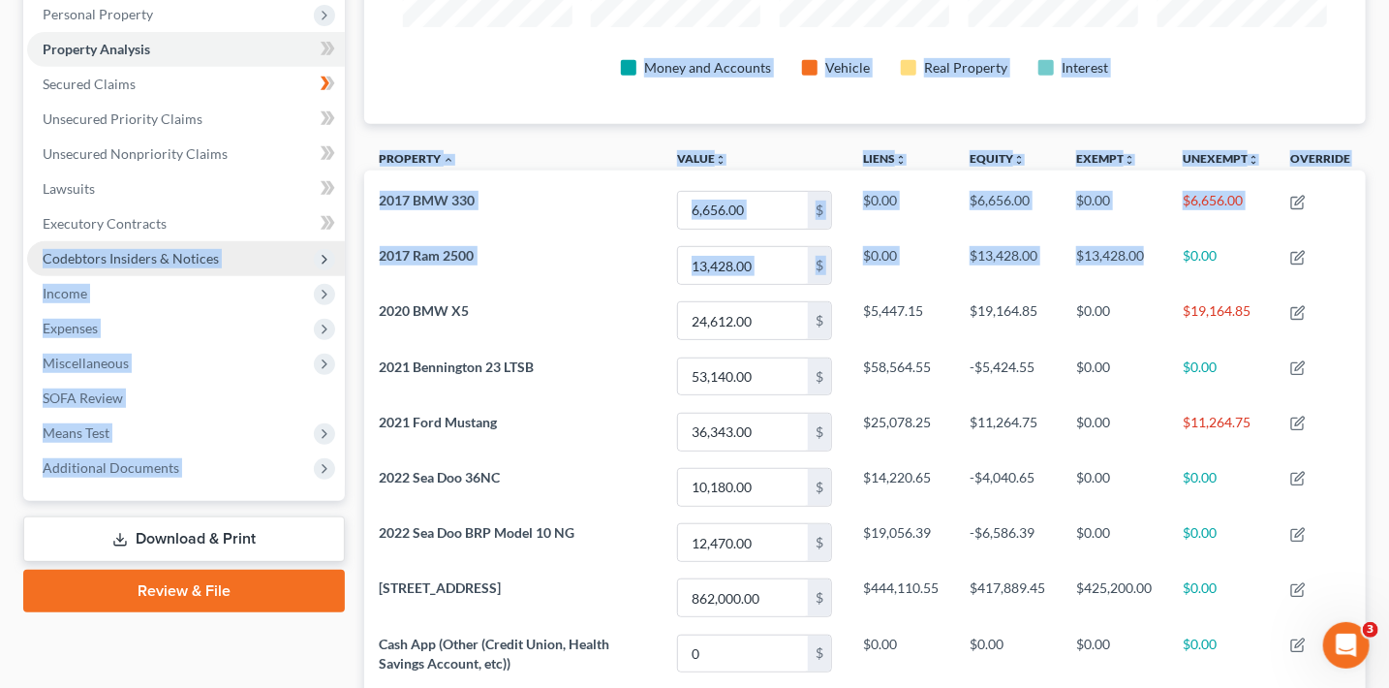
drag, startPoint x: 1154, startPoint y: 252, endPoint x: 323, endPoint y: 260, distance: 831.4
click at [323, 260] on div "Petition Navigation Case Dashboard Payments Invoices Payments Payments Credit R…" at bounding box center [695, 552] width 1362 height 1490
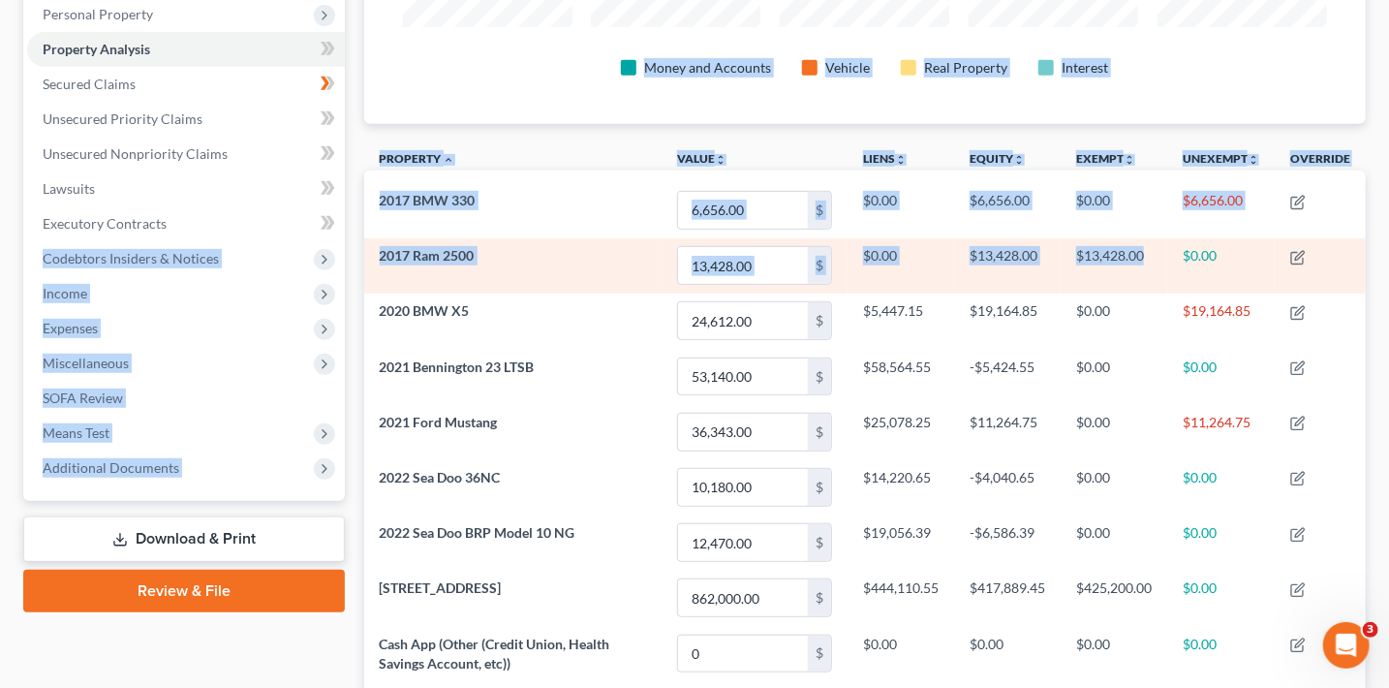
click at [1106, 286] on td "$13,428.00" at bounding box center [1114, 265] width 107 height 55
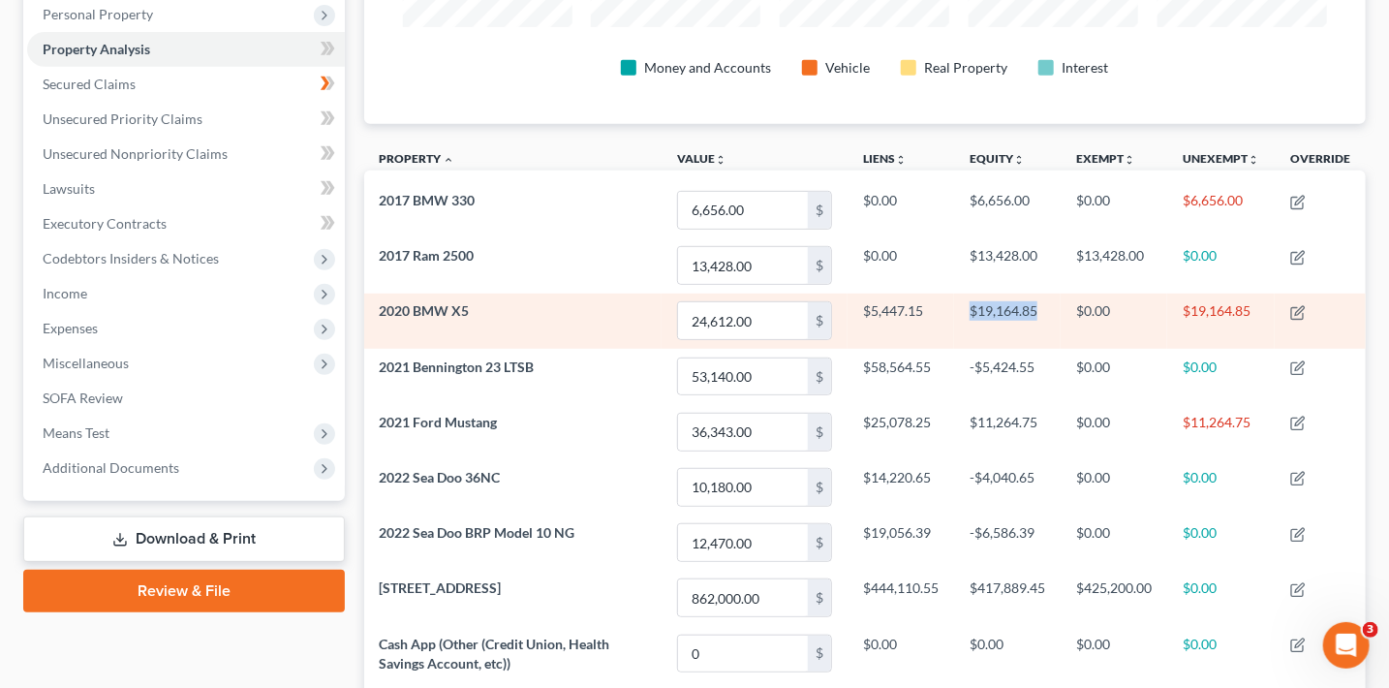
drag, startPoint x: 1034, startPoint y: 316, endPoint x: 955, endPoint y: 314, distance: 78.5
click at [955, 314] on td "$19,164.85" at bounding box center [1007, 321] width 107 height 55
click at [1025, 330] on td "$19,164.85" at bounding box center [1007, 321] width 107 height 55
drag, startPoint x: 964, startPoint y: 307, endPoint x: 1048, endPoint y: 312, distance: 84.4
click at [1048, 312] on td "$19,164.85" at bounding box center [1007, 321] width 107 height 55
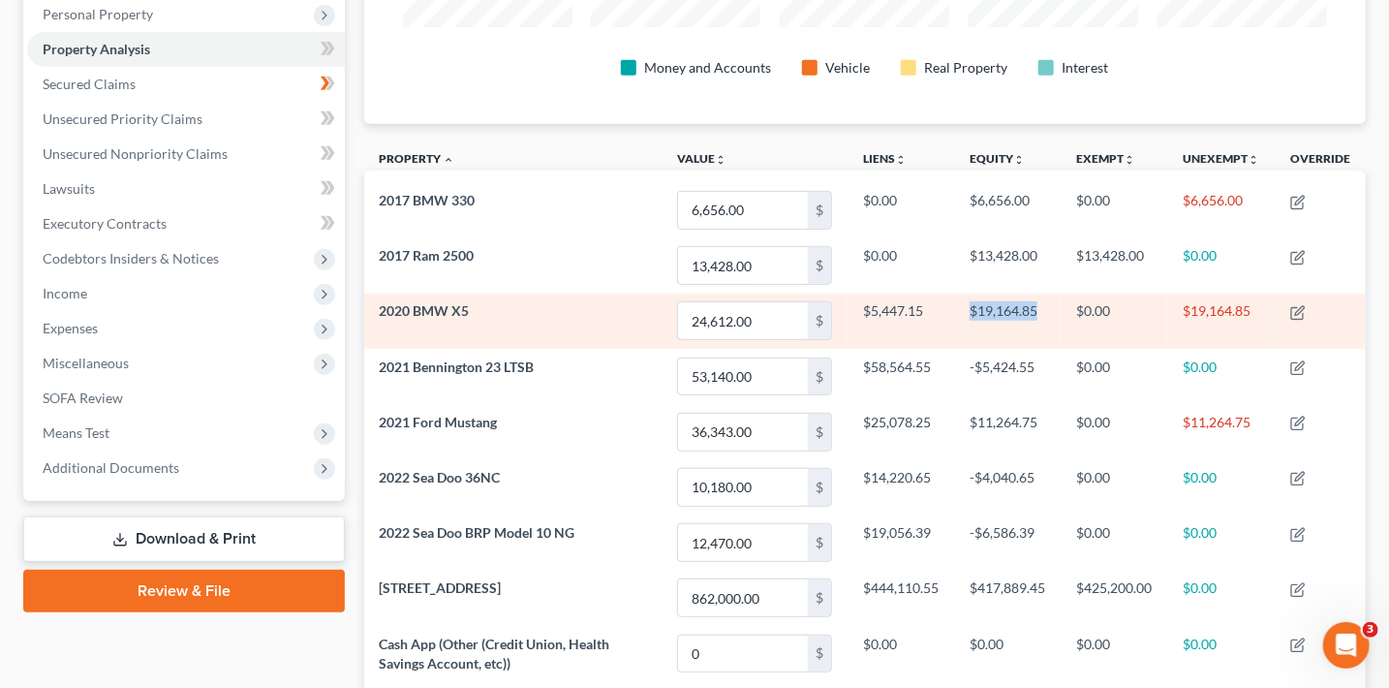
click at [1012, 317] on td "$19,164.85" at bounding box center [1007, 321] width 107 height 55
drag, startPoint x: 956, startPoint y: 314, endPoint x: 1094, endPoint y: 316, distance: 137.6
click at [1094, 316] on tr "2020 BMW X5 24,612.00 $ $5,447.15 $19,164.85 $0.00 $19,164.85" at bounding box center [865, 321] width 1003 height 55
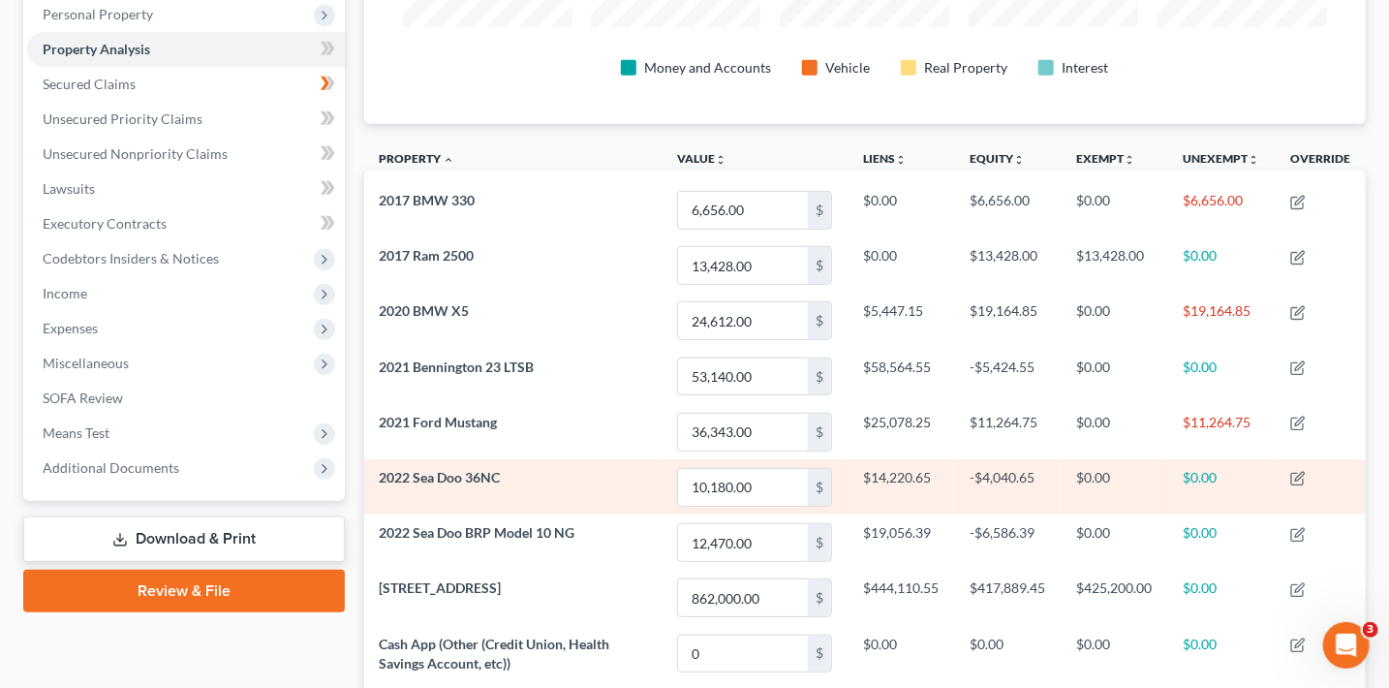
click at [1085, 496] on td "$0.00" at bounding box center [1114, 486] width 107 height 55
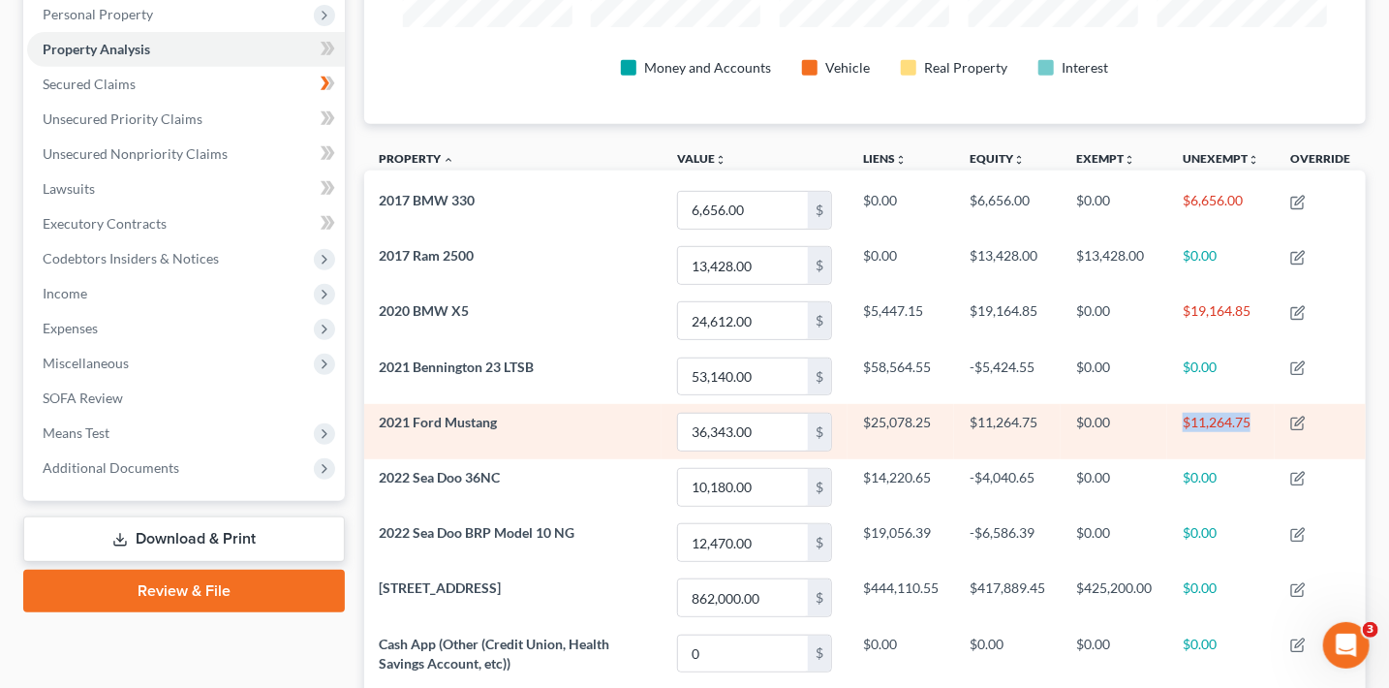
drag, startPoint x: 1154, startPoint y: 426, endPoint x: 1255, endPoint y: 427, distance: 100.8
click at [1255, 427] on tr "2021 Ford Mustang 36,343.00 $ $25,078.25 $11,264.75 $0.00 $11,264.75" at bounding box center [865, 431] width 1003 height 55
click at [1247, 430] on td "$11,264.75" at bounding box center [1222, 431] width 108 height 55
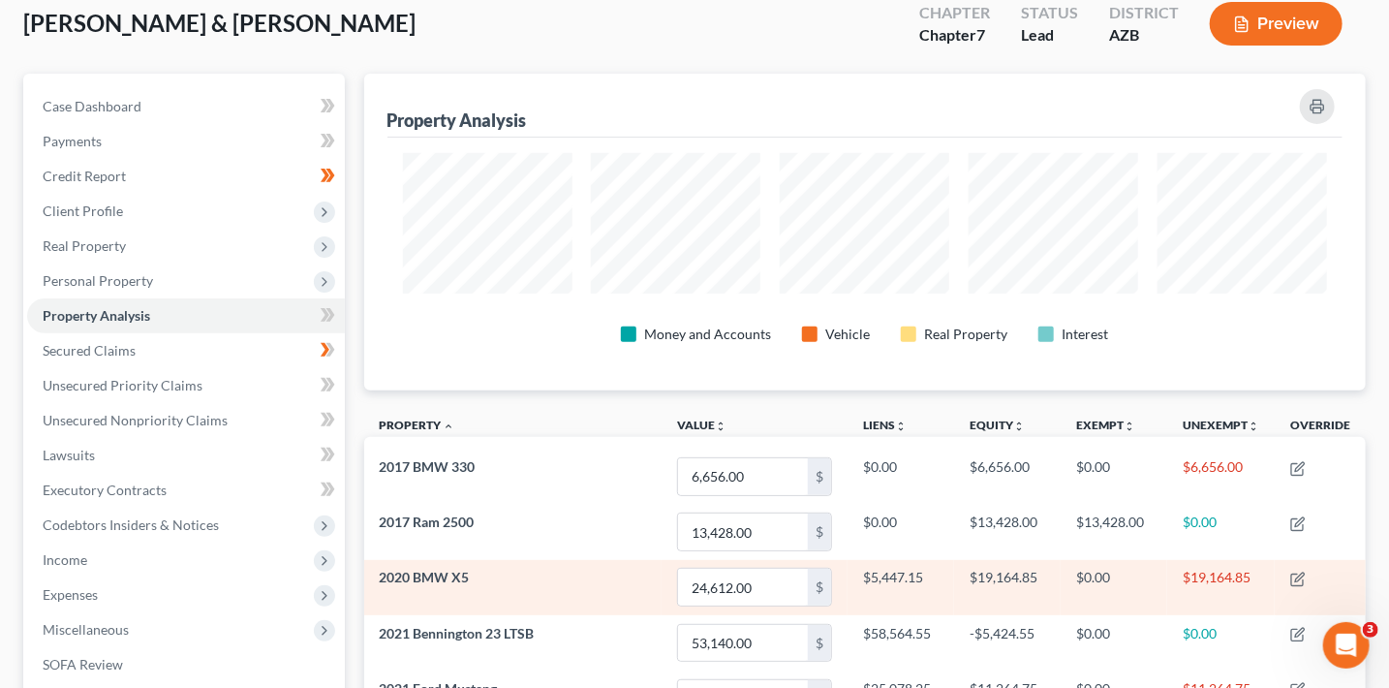
scroll to position [0, 0]
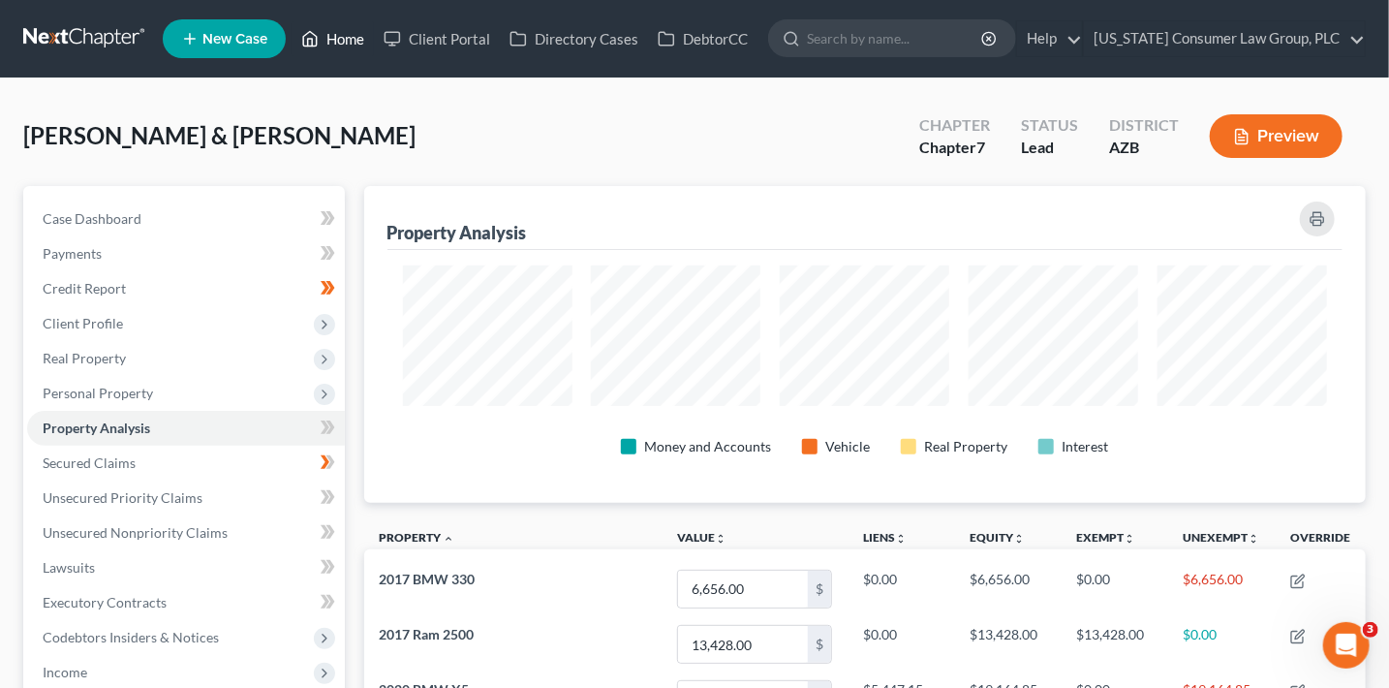
click at [336, 37] on link "Home" at bounding box center [333, 38] width 82 height 35
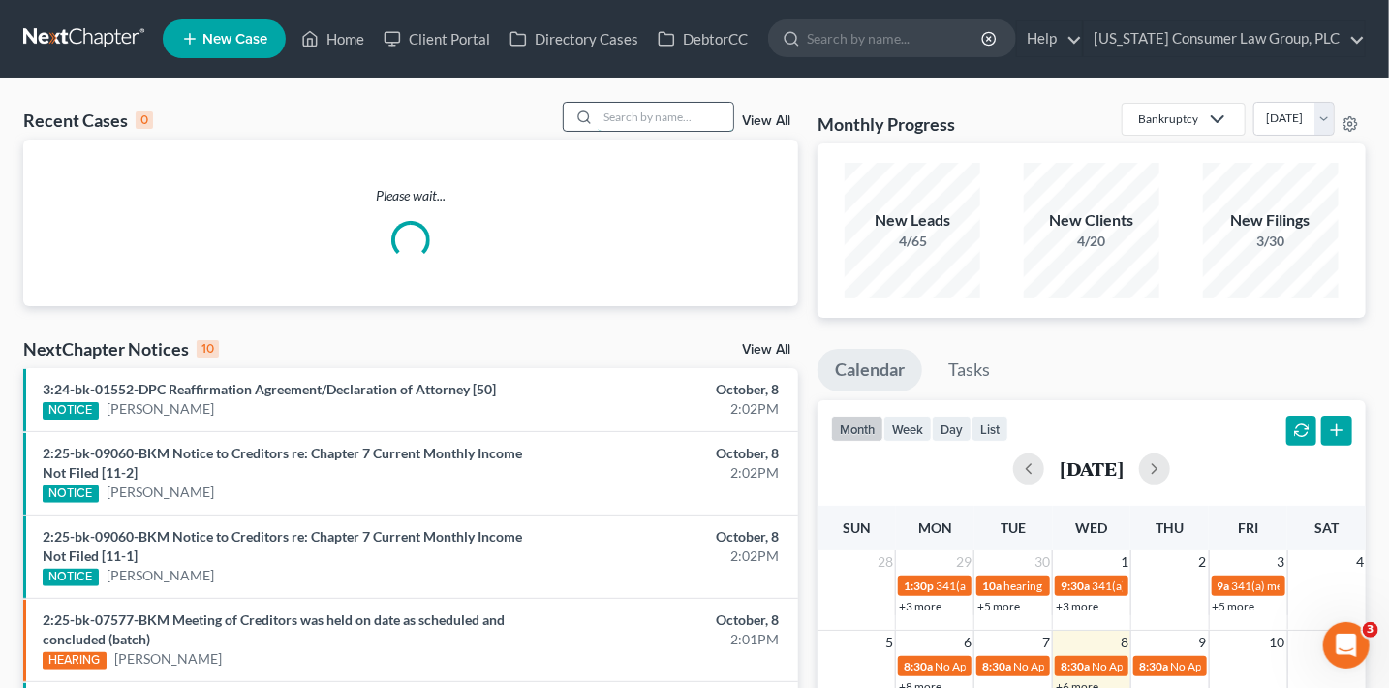
click at [649, 123] on input "search" at bounding box center [666, 117] width 136 height 28
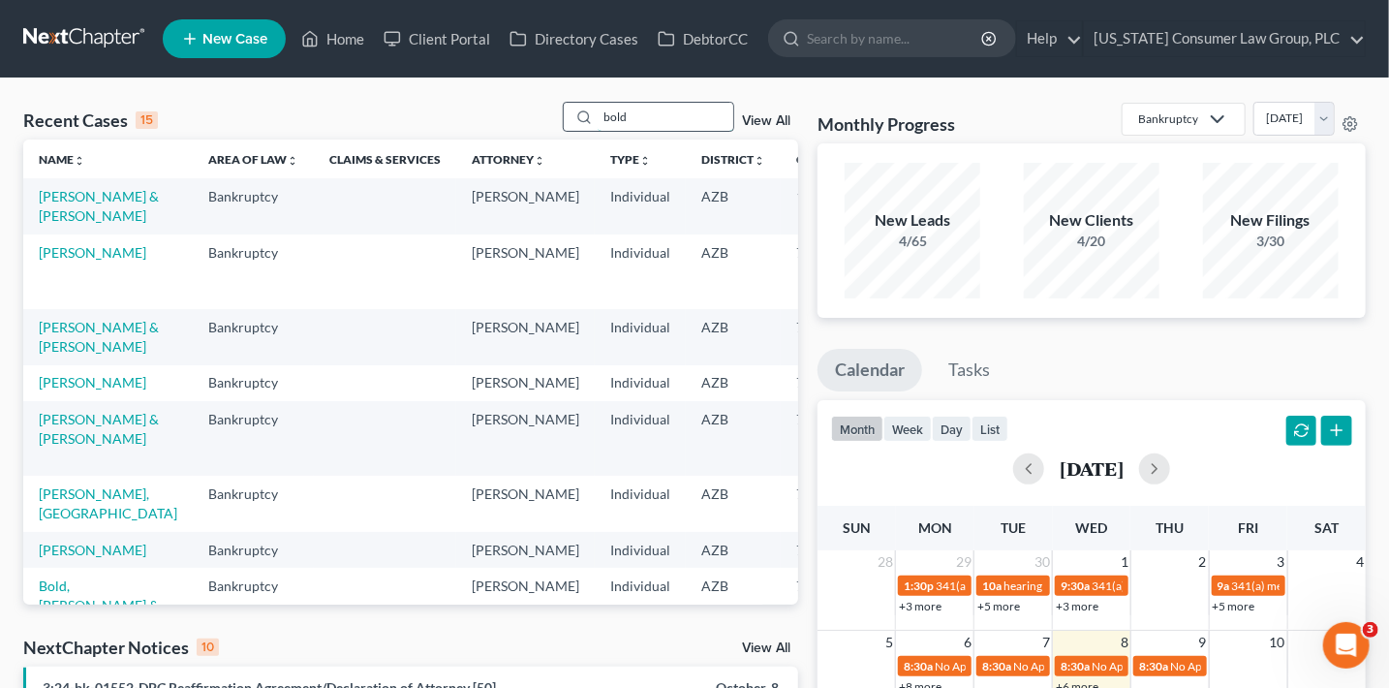
type input "bold"
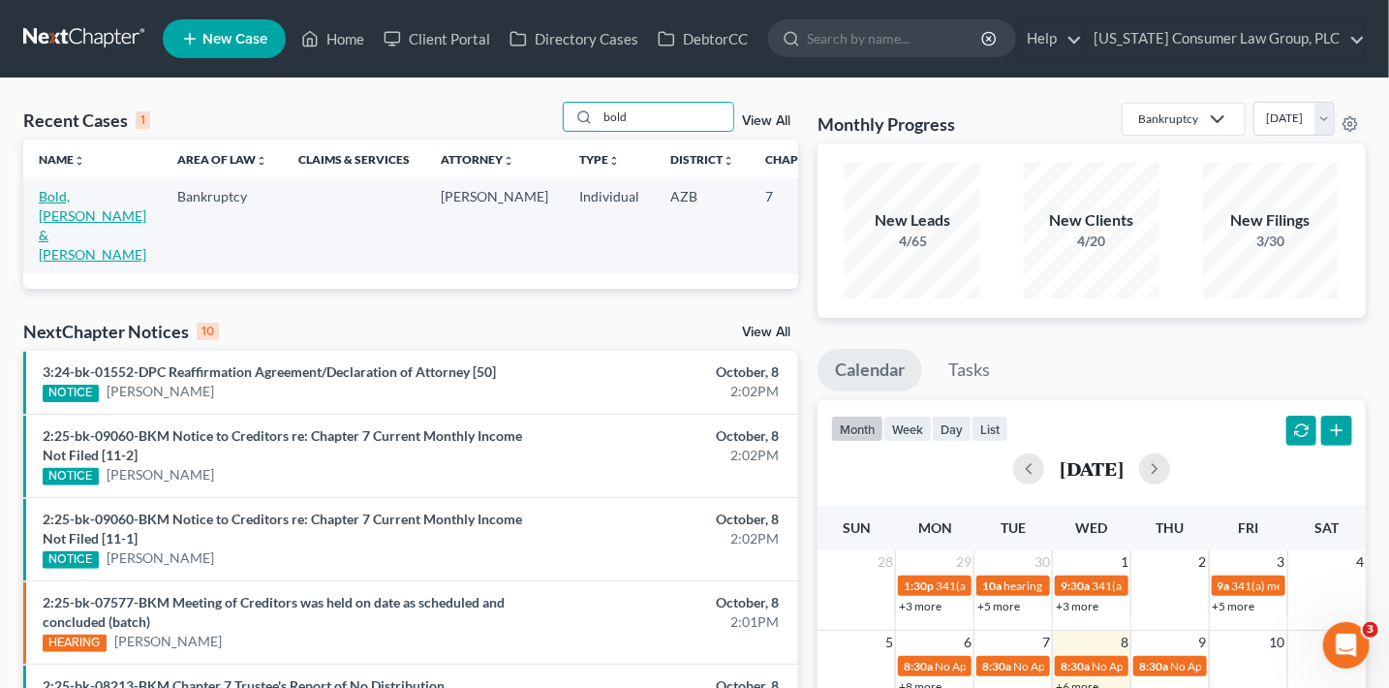
click at [63, 215] on link "Bold, Michael & Melodie" at bounding box center [93, 225] width 108 height 75
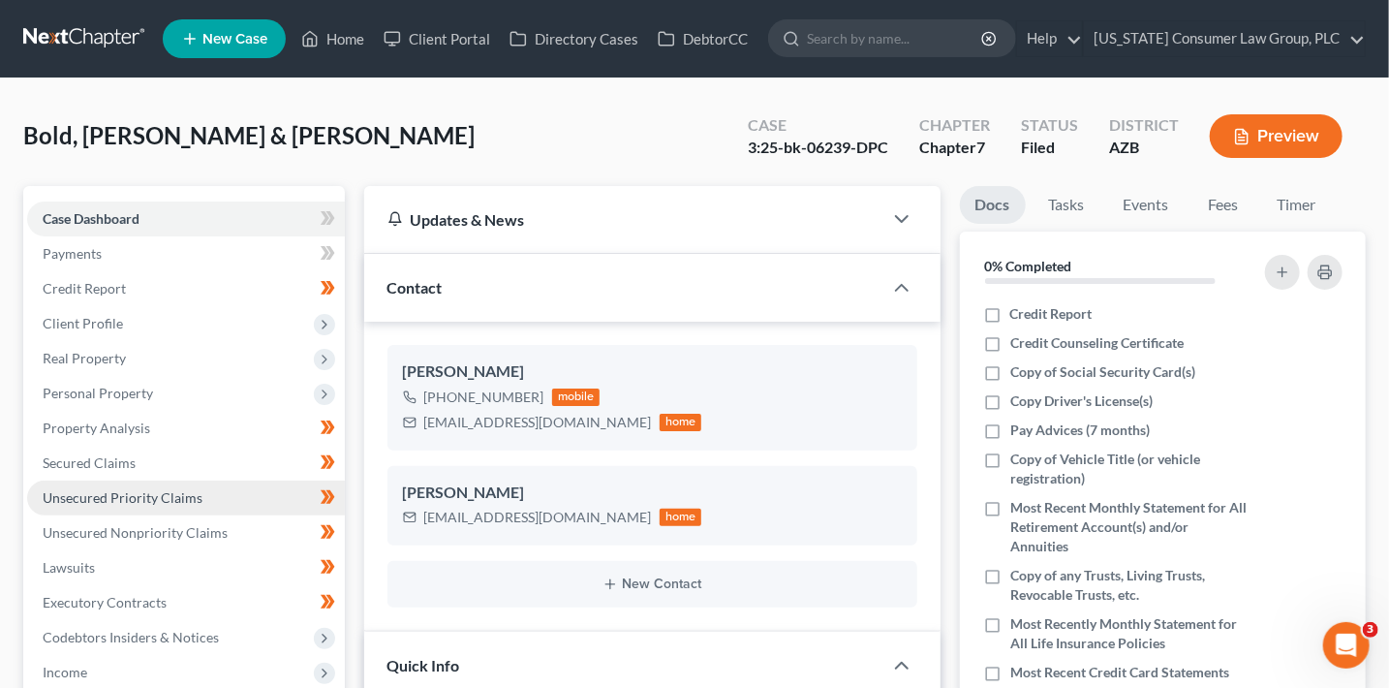
click at [170, 492] on span "Unsecured Priority Claims" at bounding box center [123, 497] width 160 height 16
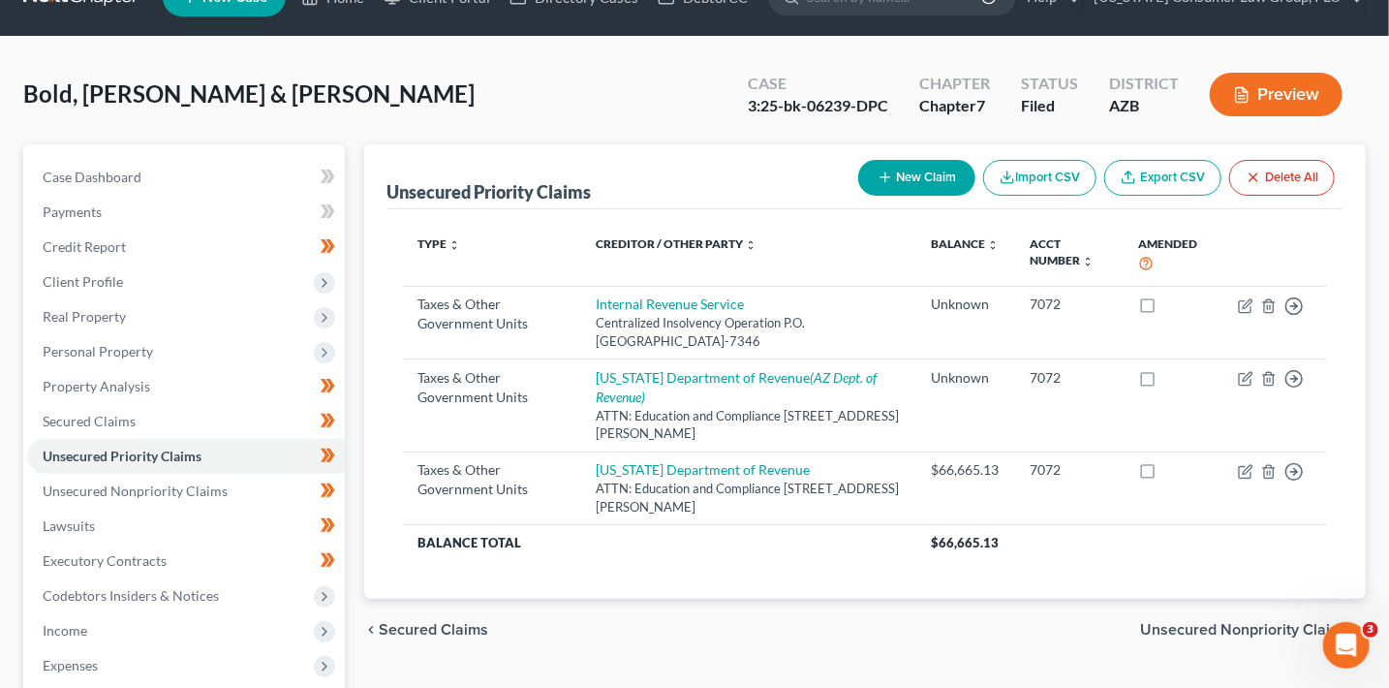
scroll to position [71, 0]
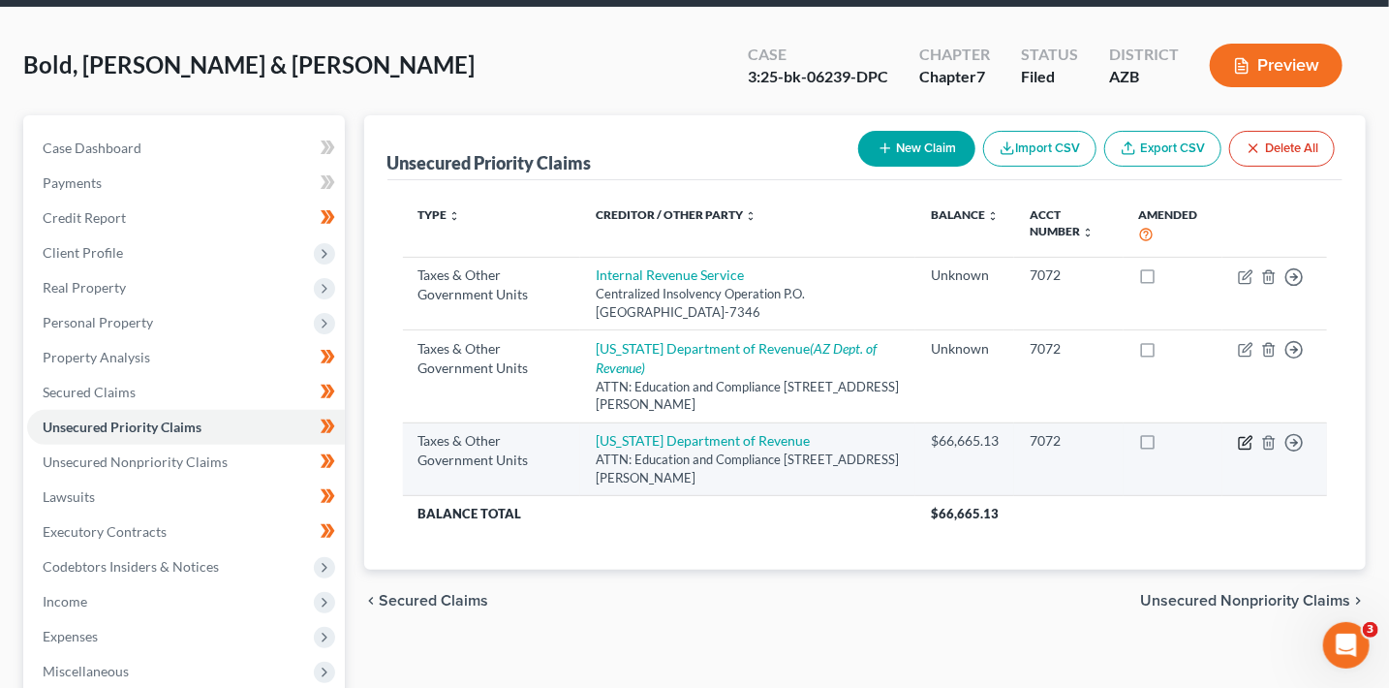
click at [1241, 445] on icon "button" at bounding box center [1246, 443] width 16 height 16
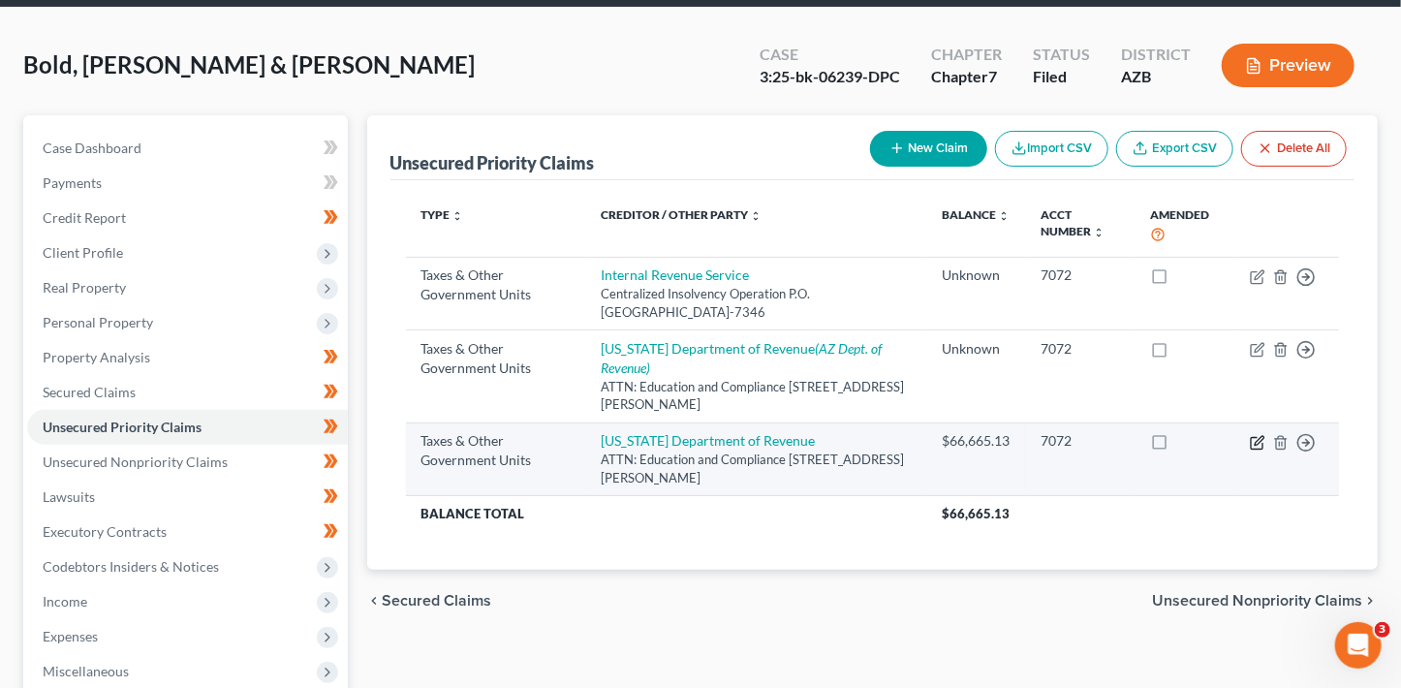
select select "2"
select select "3"
select select "2"
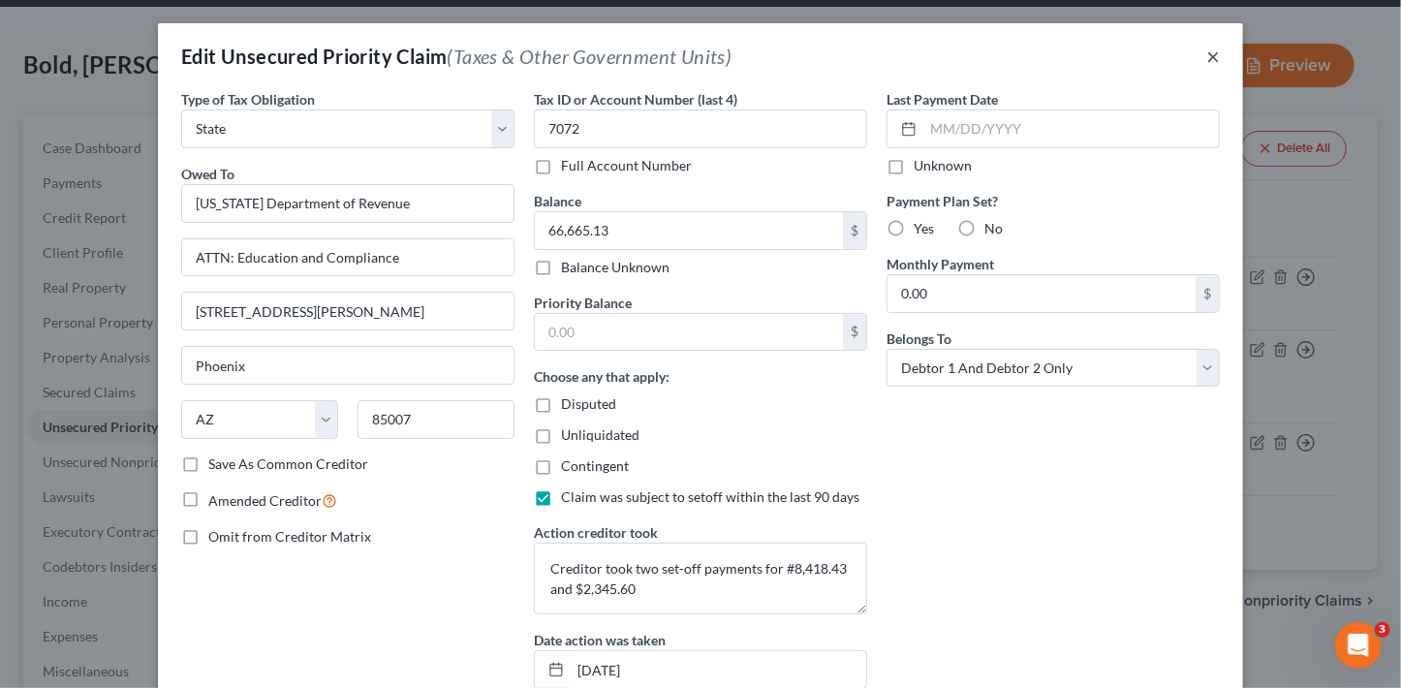
click at [1206, 57] on button "×" at bounding box center [1213, 56] width 14 height 23
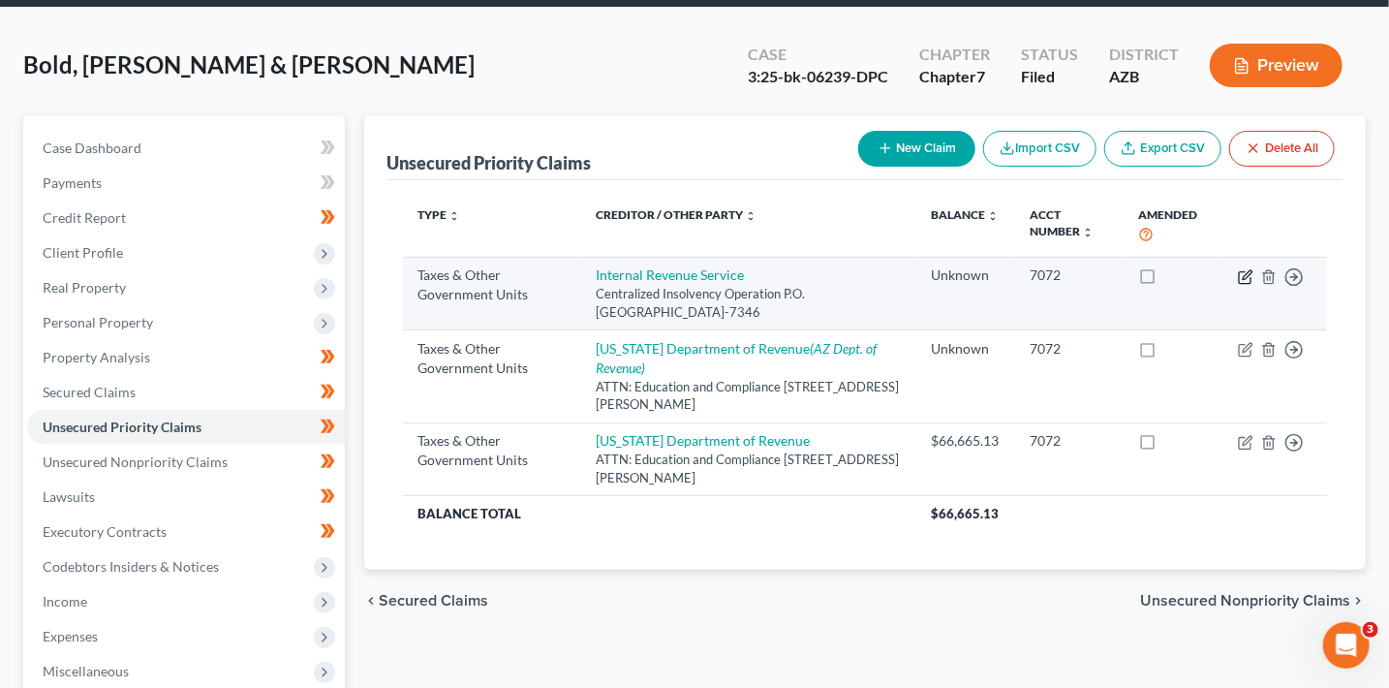
click at [1244, 278] on icon "button" at bounding box center [1247, 274] width 9 height 9
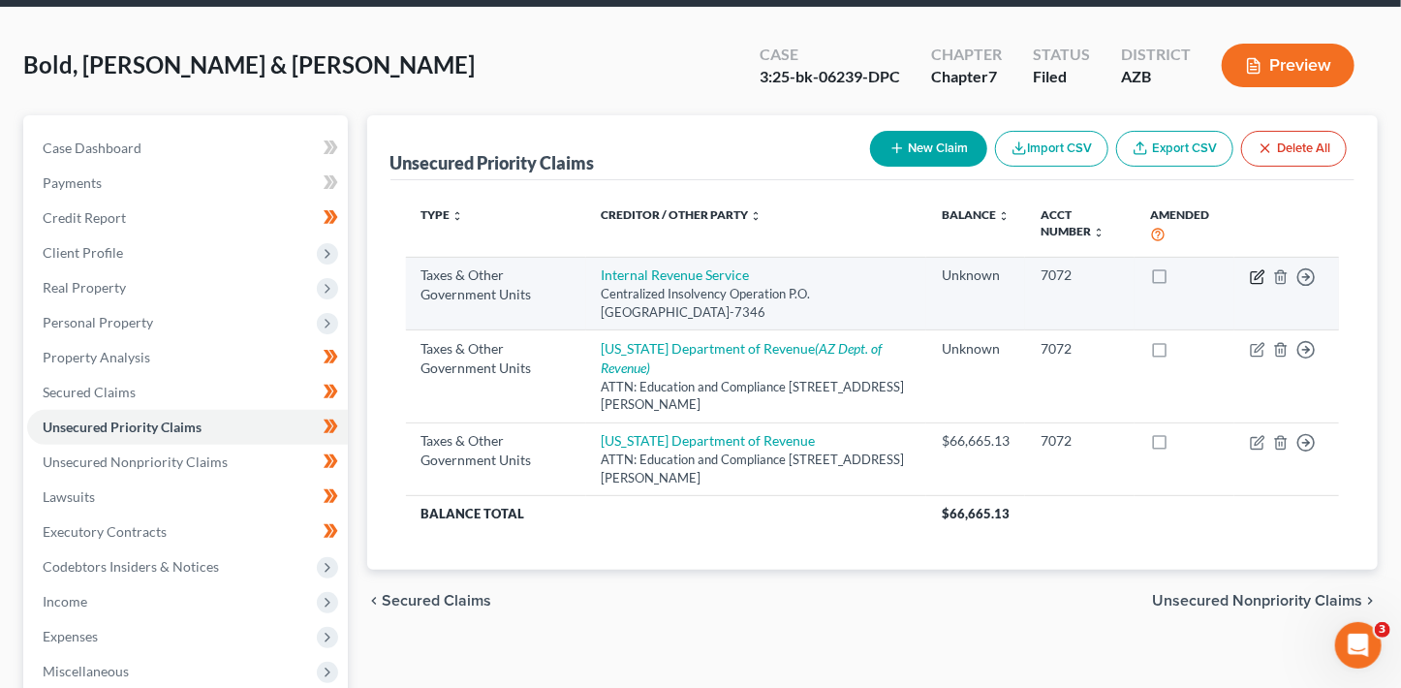
select select "0"
select select "39"
select select "2"
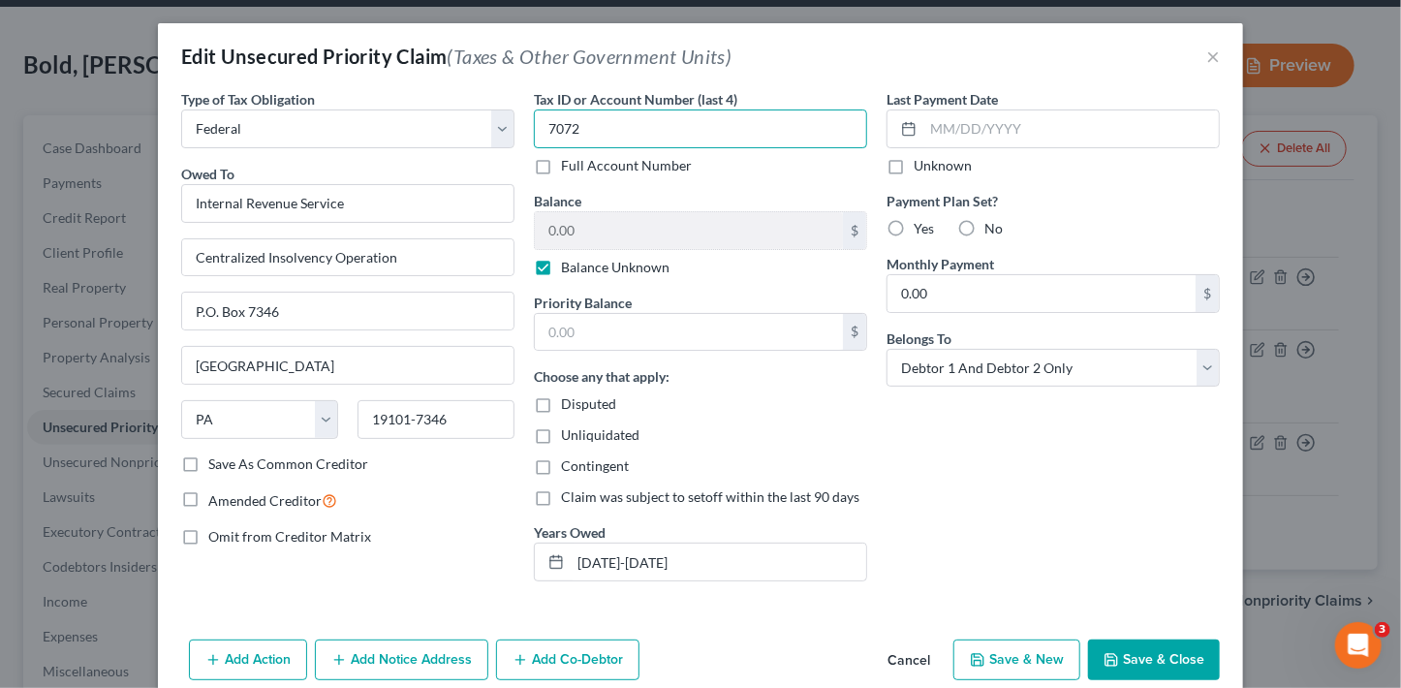
click at [576, 130] on input "7072" at bounding box center [700, 128] width 333 height 39
type input "6018"
click at [1139, 644] on button "Save & Close" at bounding box center [1154, 659] width 132 height 41
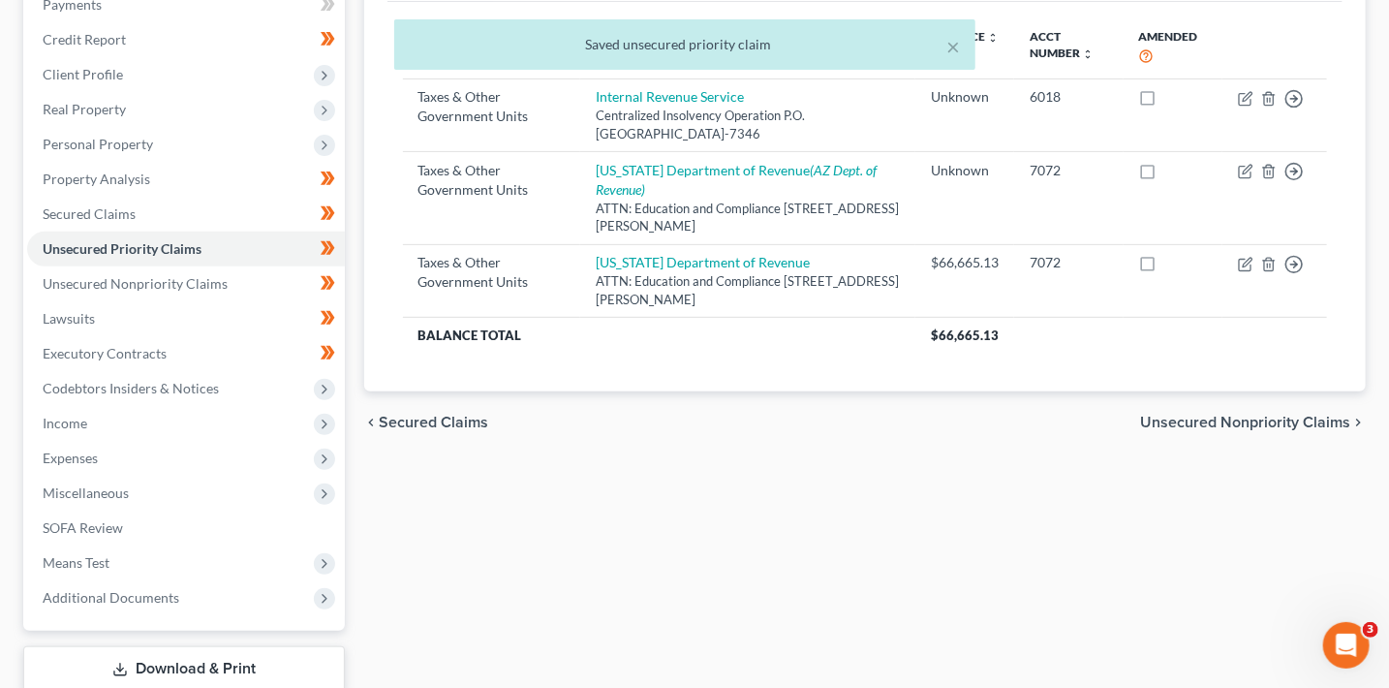
scroll to position [250, 0]
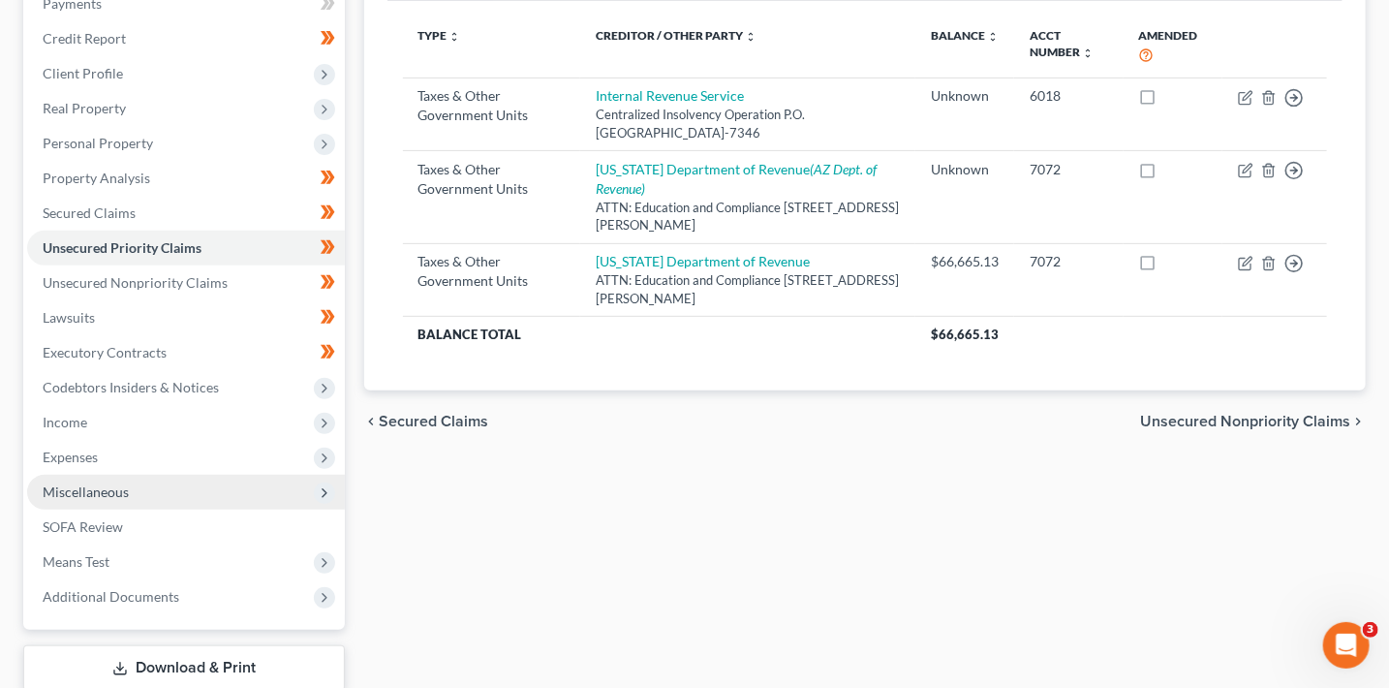
click at [125, 489] on span "Miscellaneous" at bounding box center [86, 491] width 86 height 16
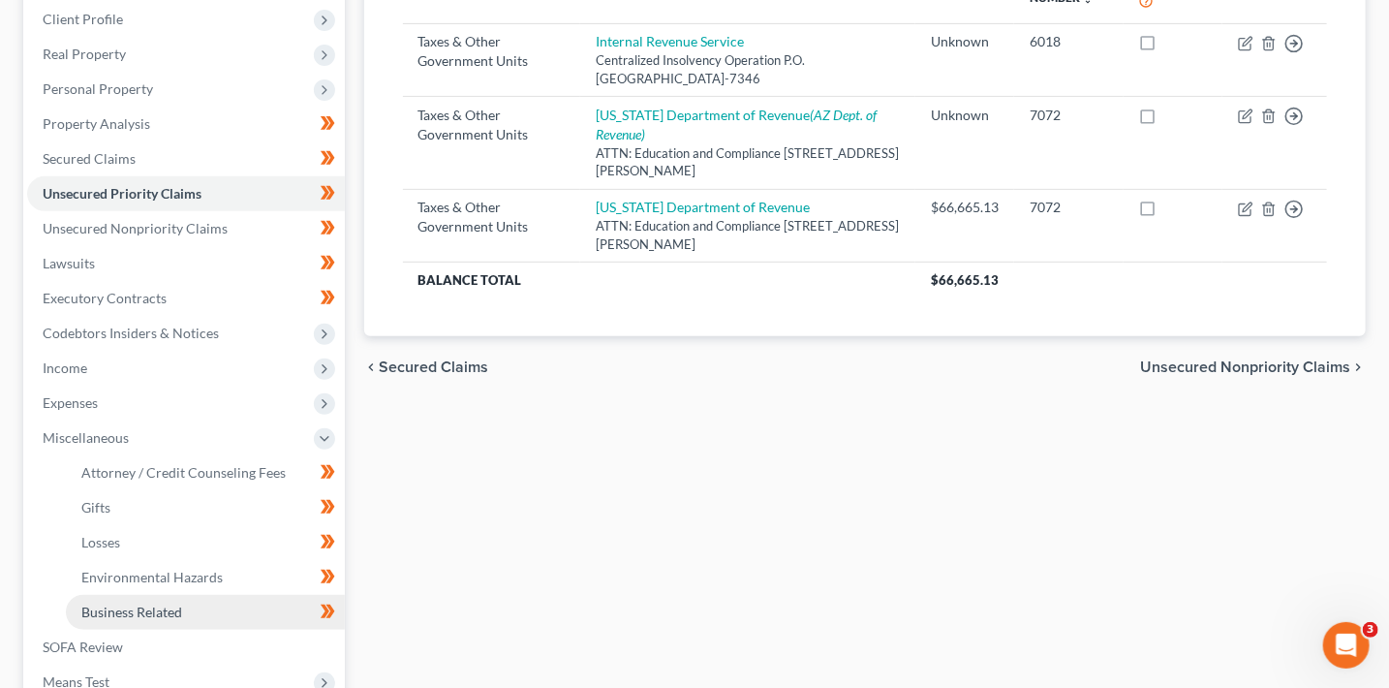
click at [189, 612] on link "Business Related" at bounding box center [205, 612] width 279 height 35
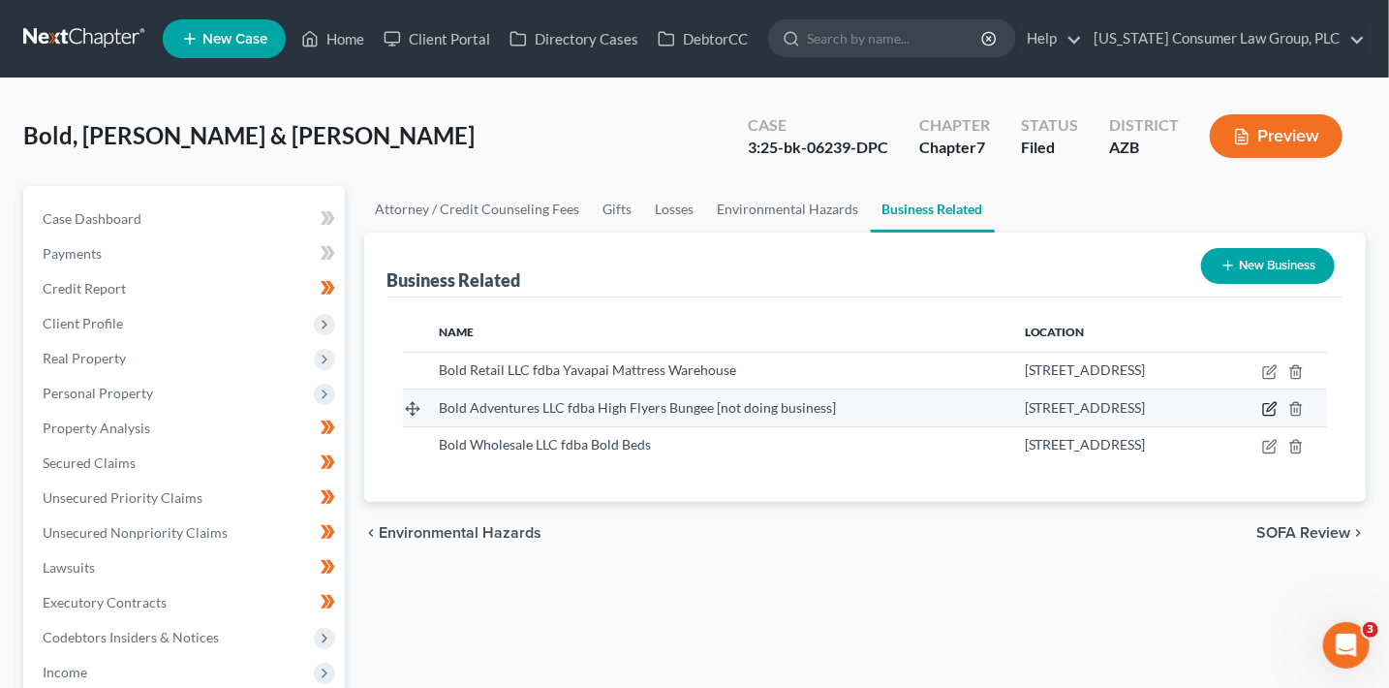
click at [1266, 407] on icon "button" at bounding box center [1270, 409] width 16 height 16
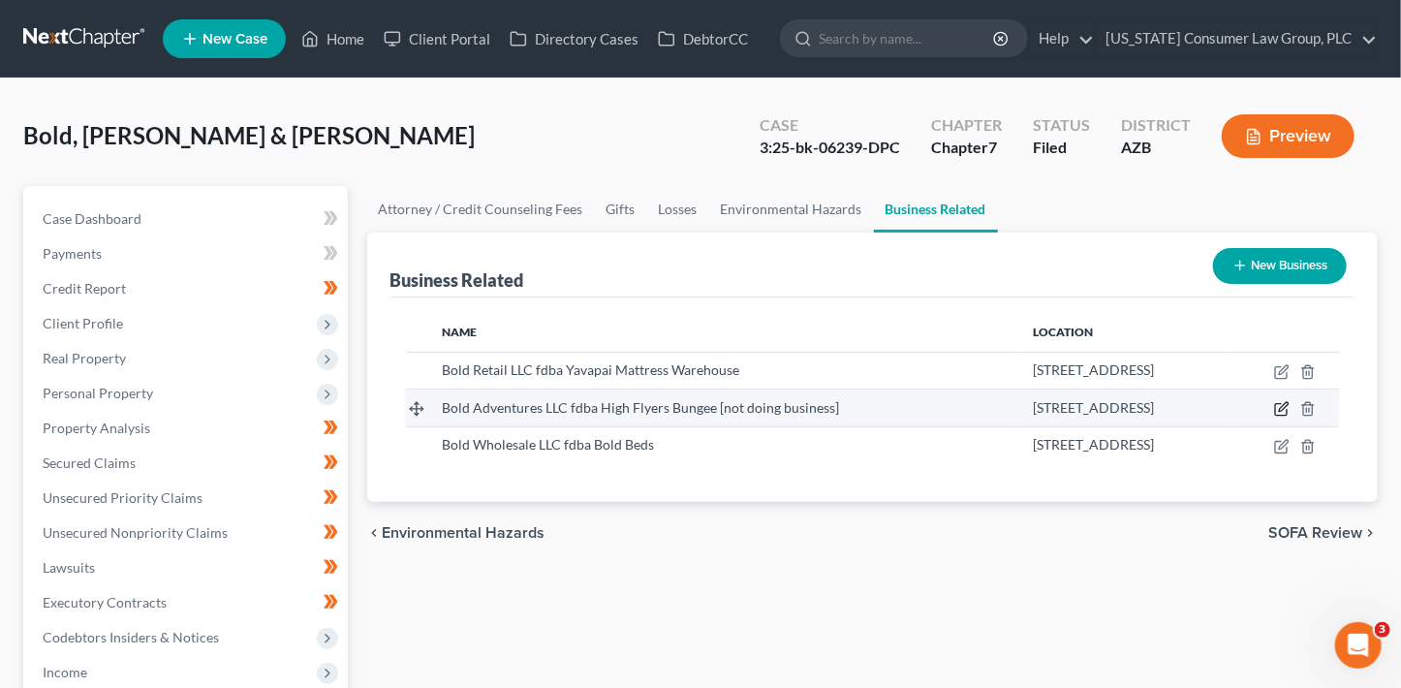
select select "member"
select select "3"
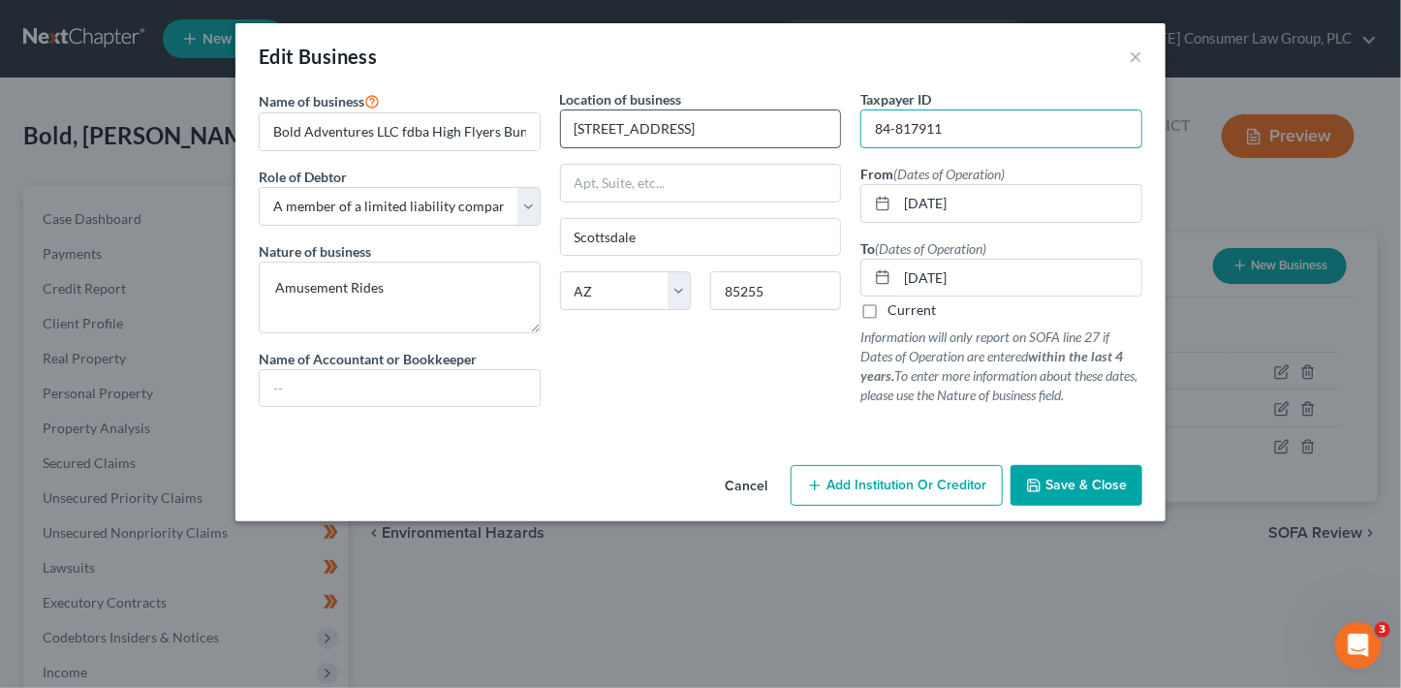
drag, startPoint x: 964, startPoint y: 134, endPoint x: 837, endPoint y: 110, distance: 129.0
click at [837, 110] on div "Name of business * Bold Adventures LLC fdba High Flyers Bungee [not doing busin…" at bounding box center [700, 263] width 903 height 349
paste input "2-4"
type input "82-4817911"
click at [1003, 284] on input "06/30/2025" at bounding box center [1019, 278] width 244 height 37
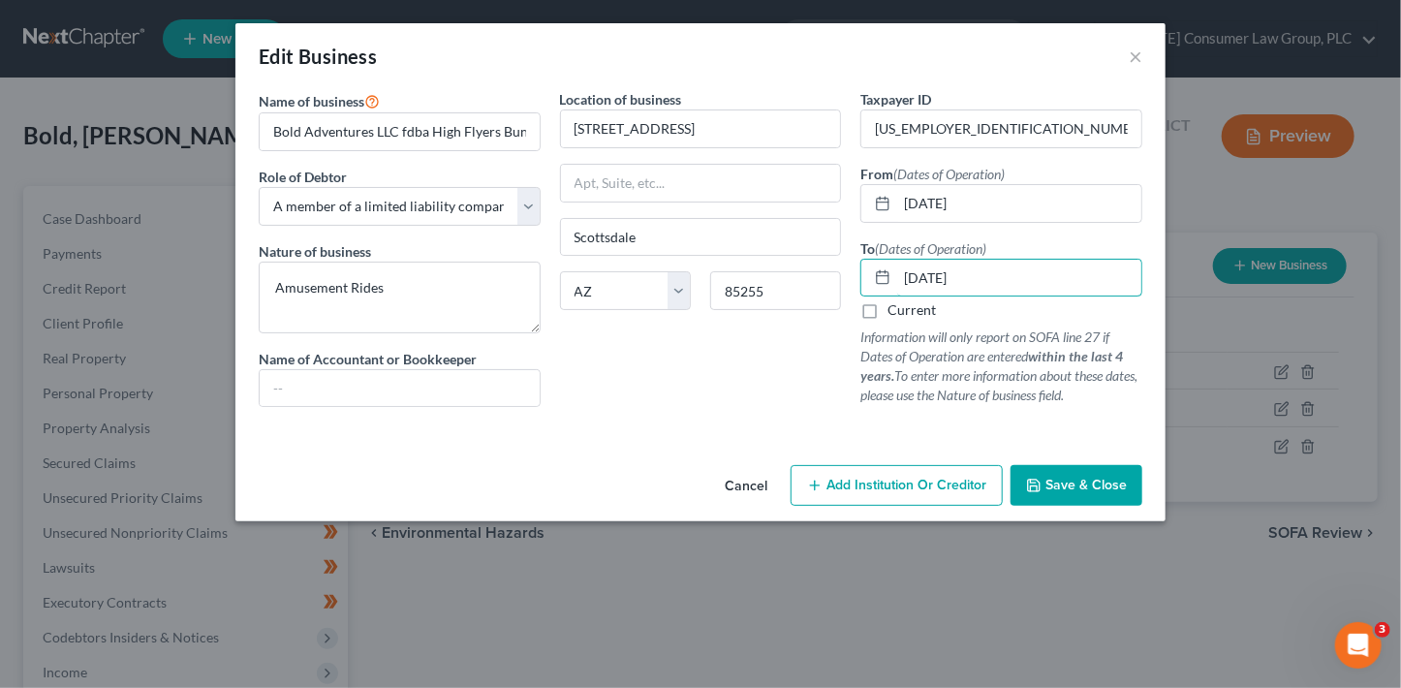
type input "06/30/2020"
click at [1097, 493] on button "Save & Close" at bounding box center [1077, 485] width 132 height 41
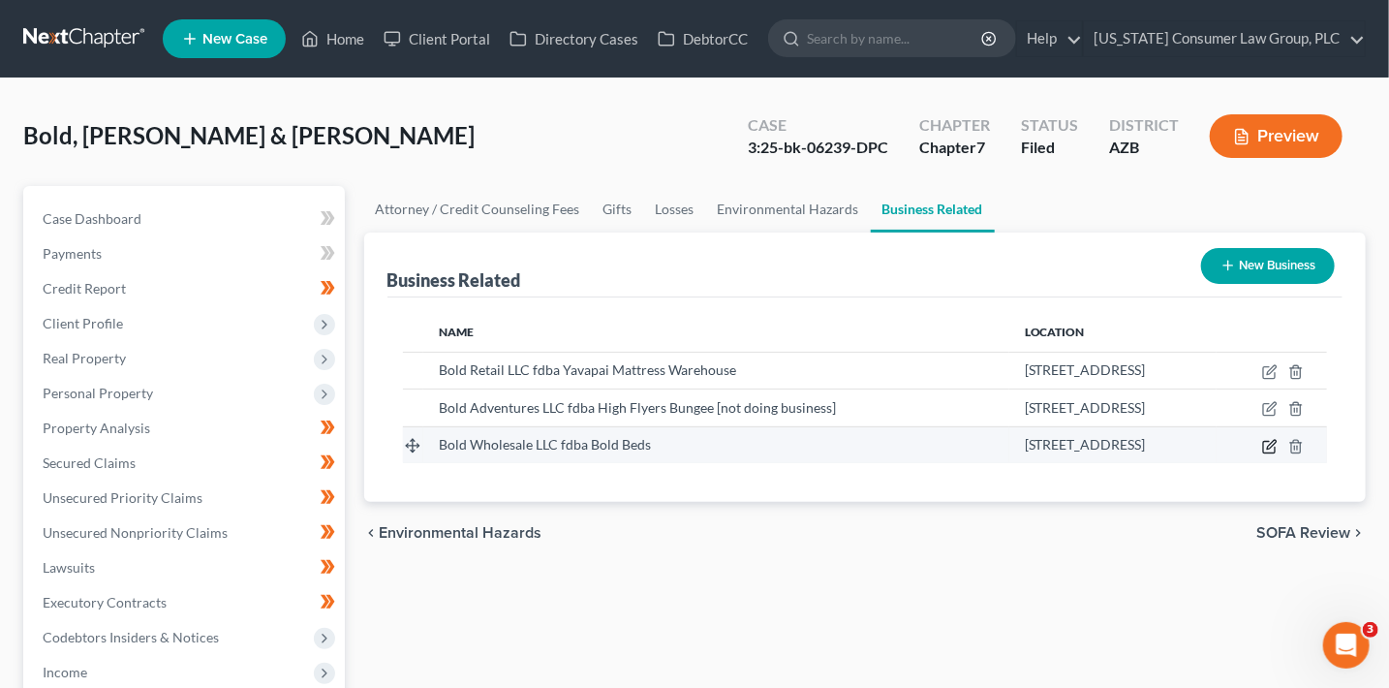
click at [1265, 446] on icon "button" at bounding box center [1270, 447] width 16 height 16
select select "member"
select select "3"
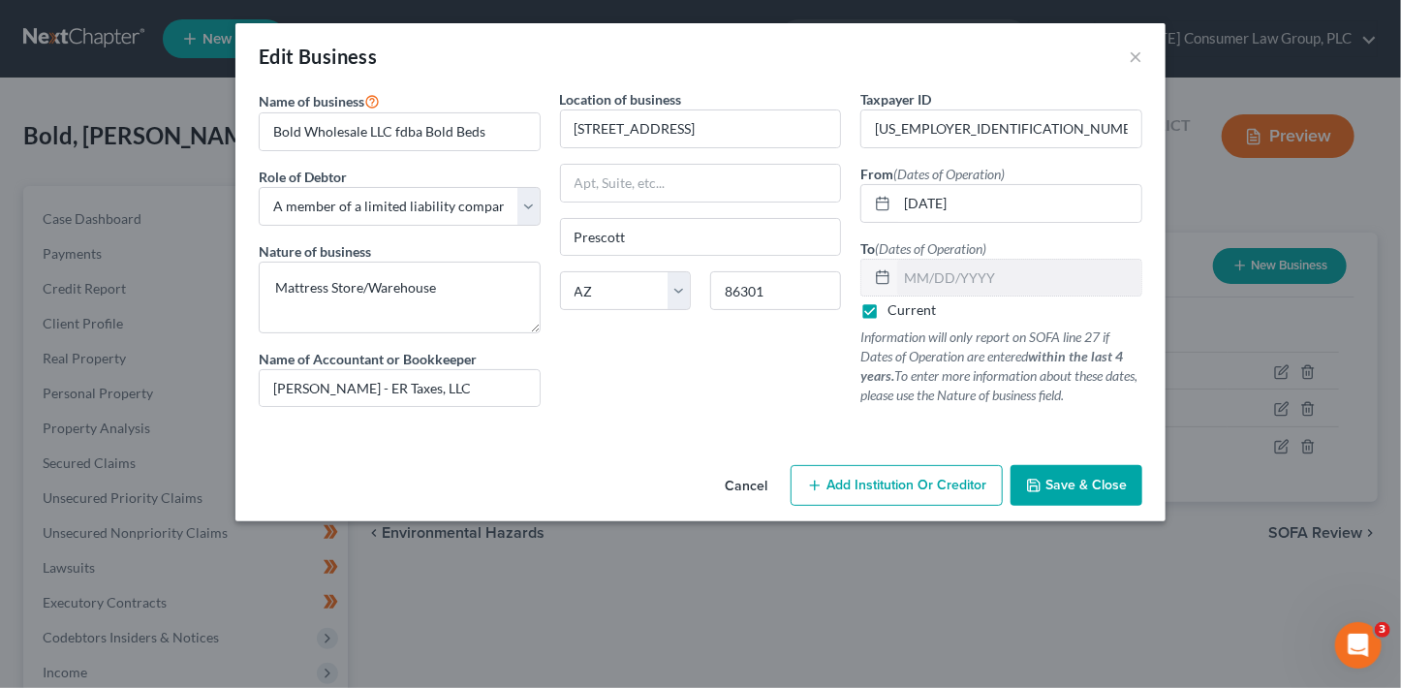
click at [913, 309] on label "Current" at bounding box center [912, 309] width 48 height 19
click at [908, 309] on input "Current" at bounding box center [901, 306] width 13 height 13
checkbox input "false"
click at [933, 290] on input "text" at bounding box center [1019, 278] width 244 height 37
type input "08/31/25"
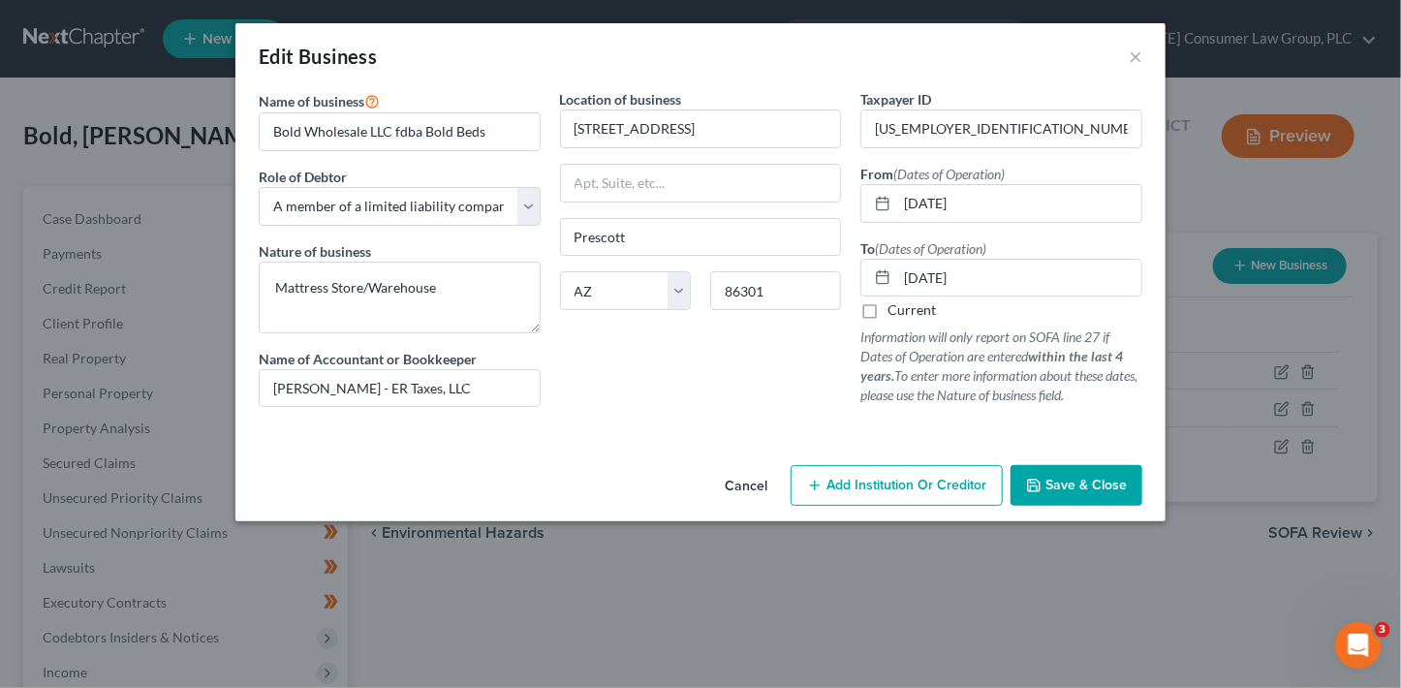
click at [766, 493] on button "Cancel" at bounding box center [746, 486] width 74 height 39
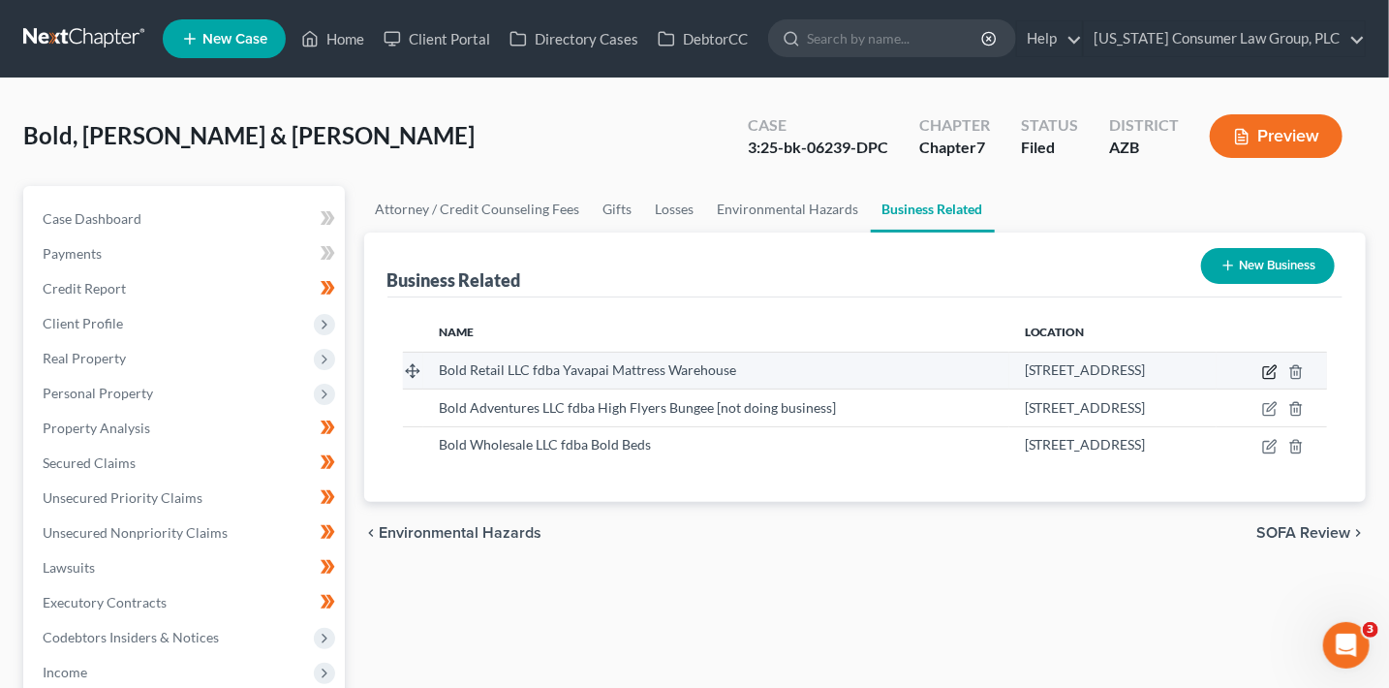
click at [1266, 370] on icon "button" at bounding box center [1270, 372] width 16 height 16
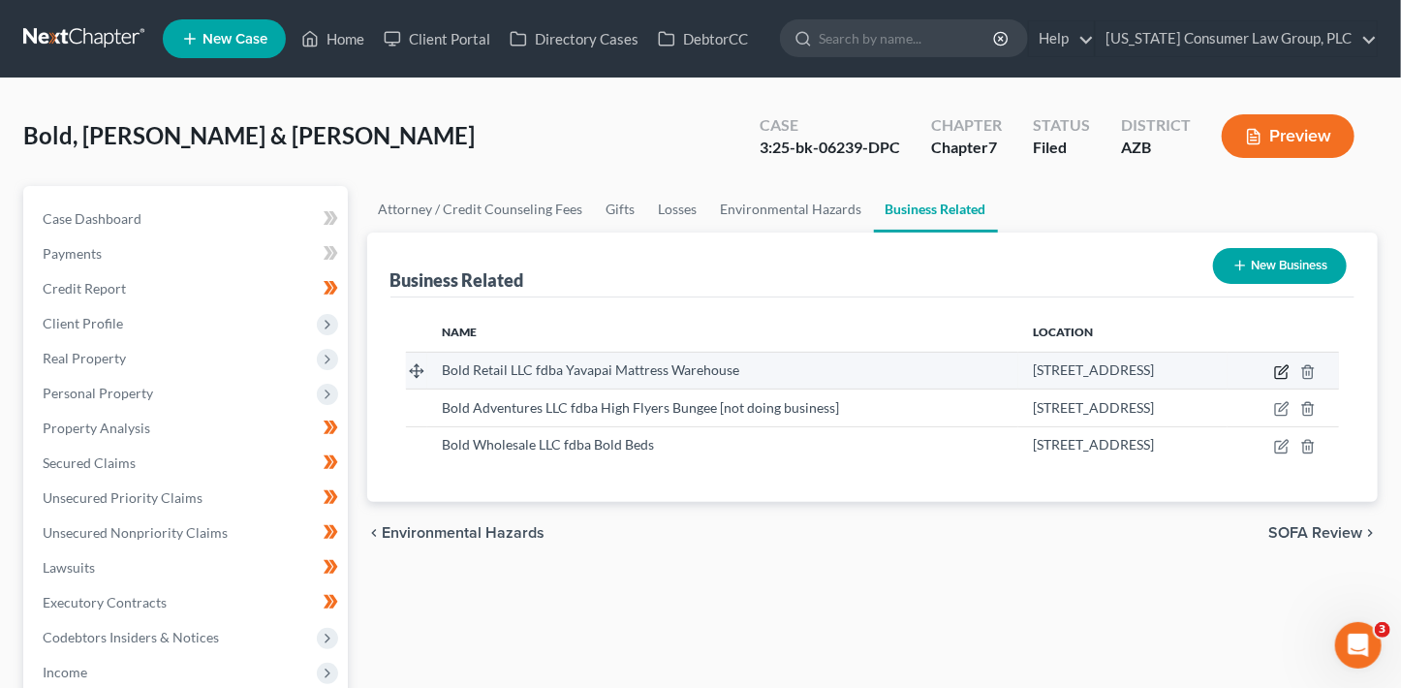
select select "member"
select select "3"
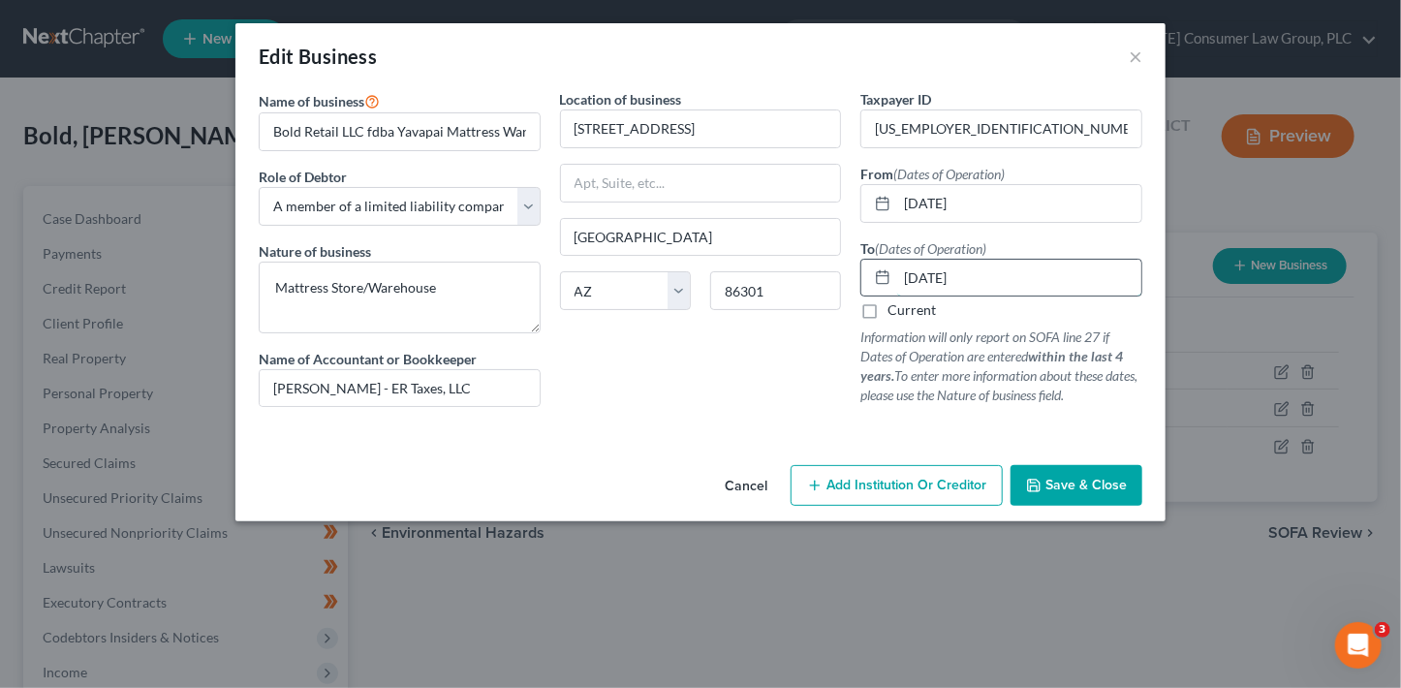
click at [1016, 275] on input "08/31/2025" at bounding box center [1019, 278] width 244 height 37
click at [1080, 492] on button "Save & Close" at bounding box center [1077, 485] width 132 height 41
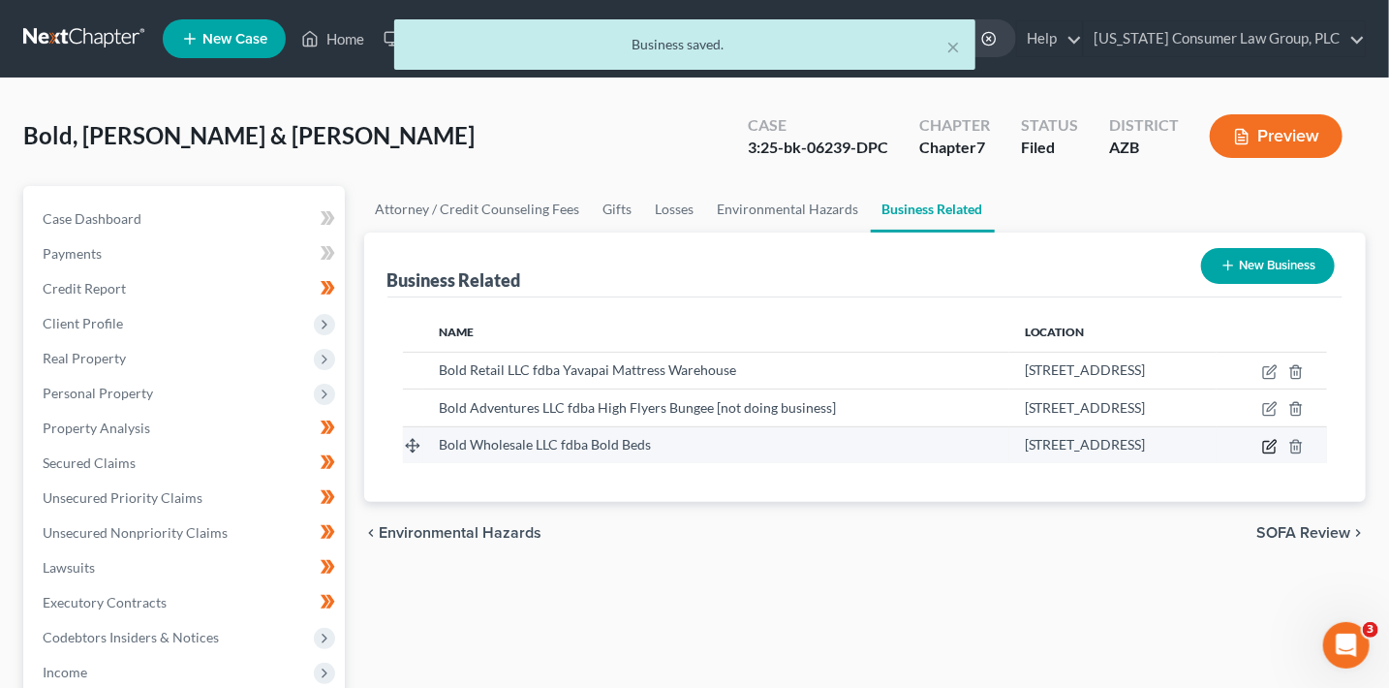
click at [1276, 444] on icon "button" at bounding box center [1270, 447] width 16 height 16
select select "member"
select select "3"
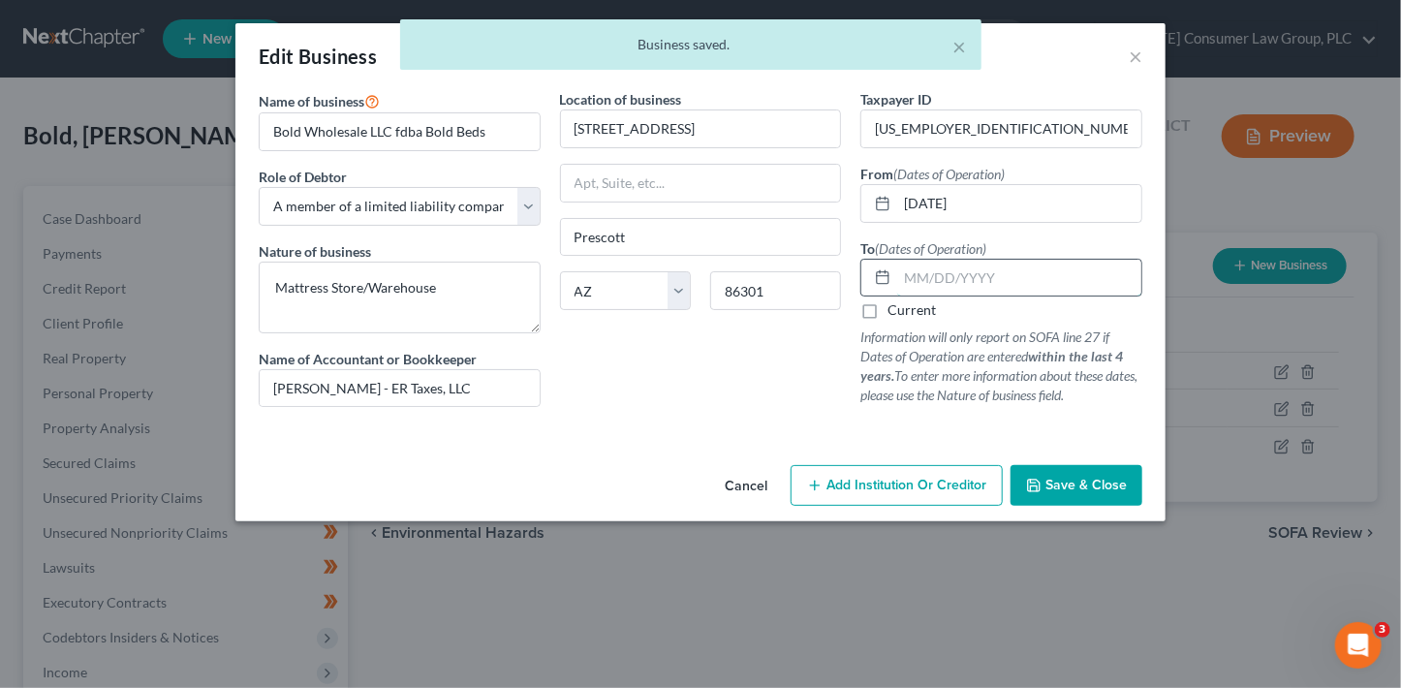
click at [1012, 269] on input "text" at bounding box center [1019, 278] width 244 height 37
paste input "08/31/2025"
type input "08/31/2025"
click at [1105, 483] on span "Save & Close" at bounding box center [1085, 485] width 81 height 16
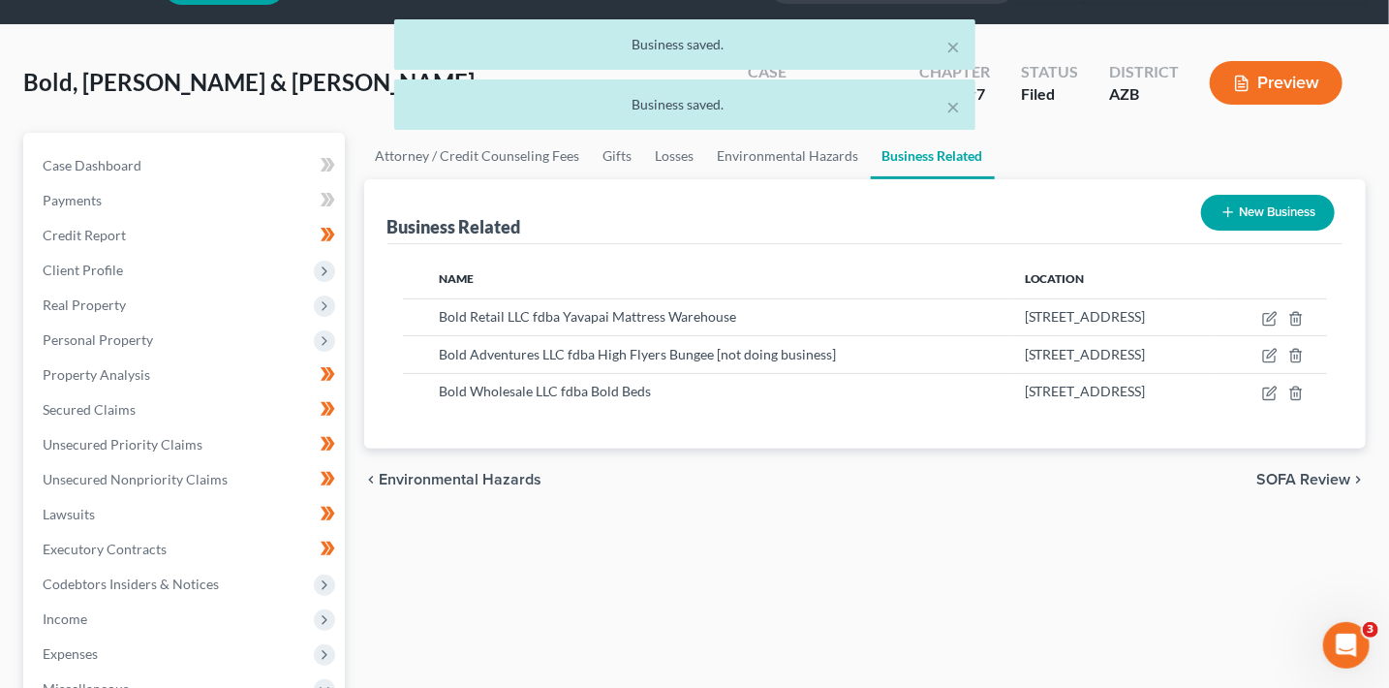
scroll to position [452, 0]
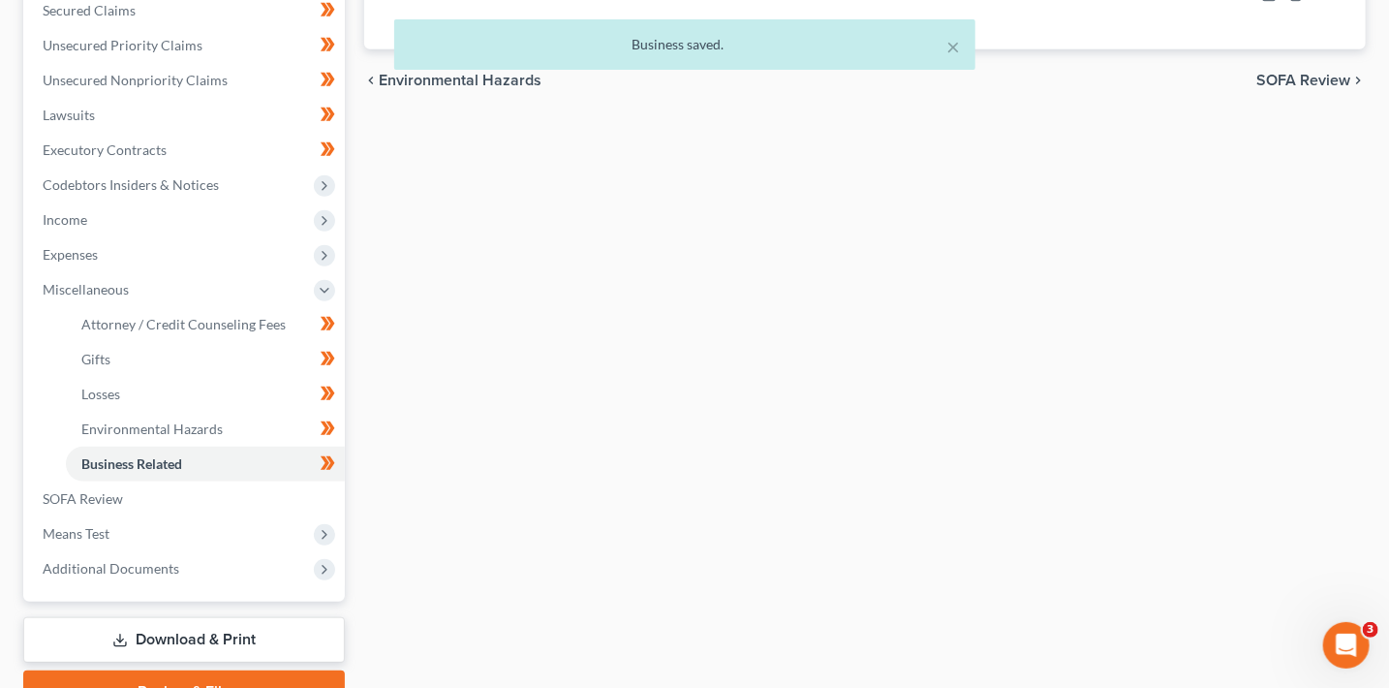
click at [280, 639] on link "Download & Print" at bounding box center [184, 640] width 322 height 46
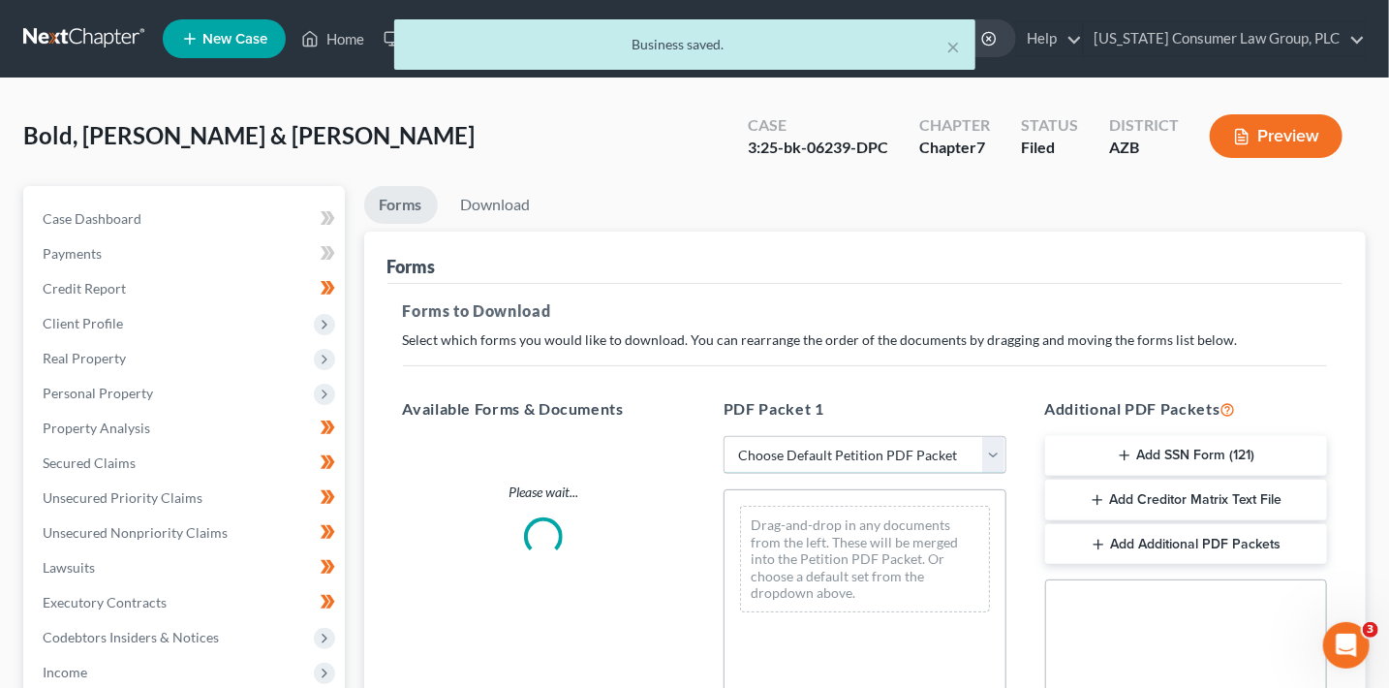
click at [821, 452] on select "Choose Default Petition PDF Packet Complete Bankruptcy Petition (all forms and …" at bounding box center [865, 455] width 283 height 39
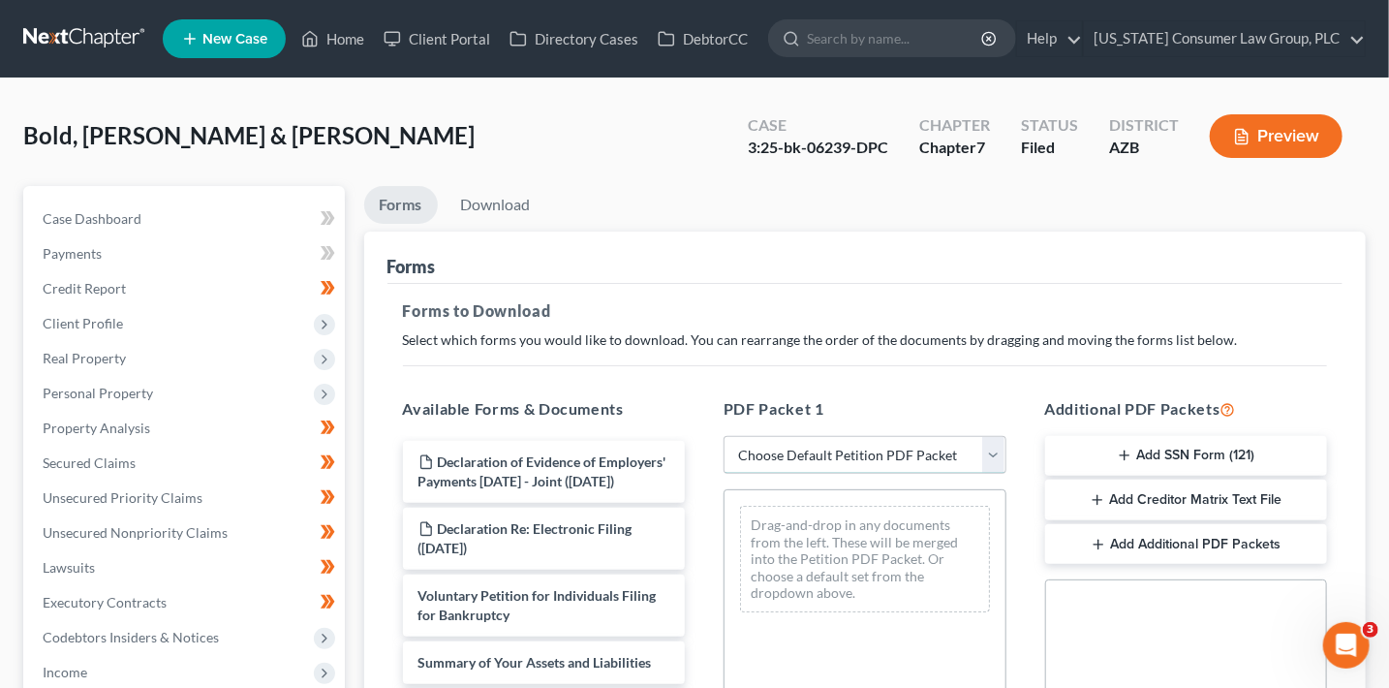
select select "6"
click at [724, 436] on select "Choose Default Petition PDF Packet Complete Bankruptcy Petition (all forms and …" at bounding box center [865, 455] width 283 height 39
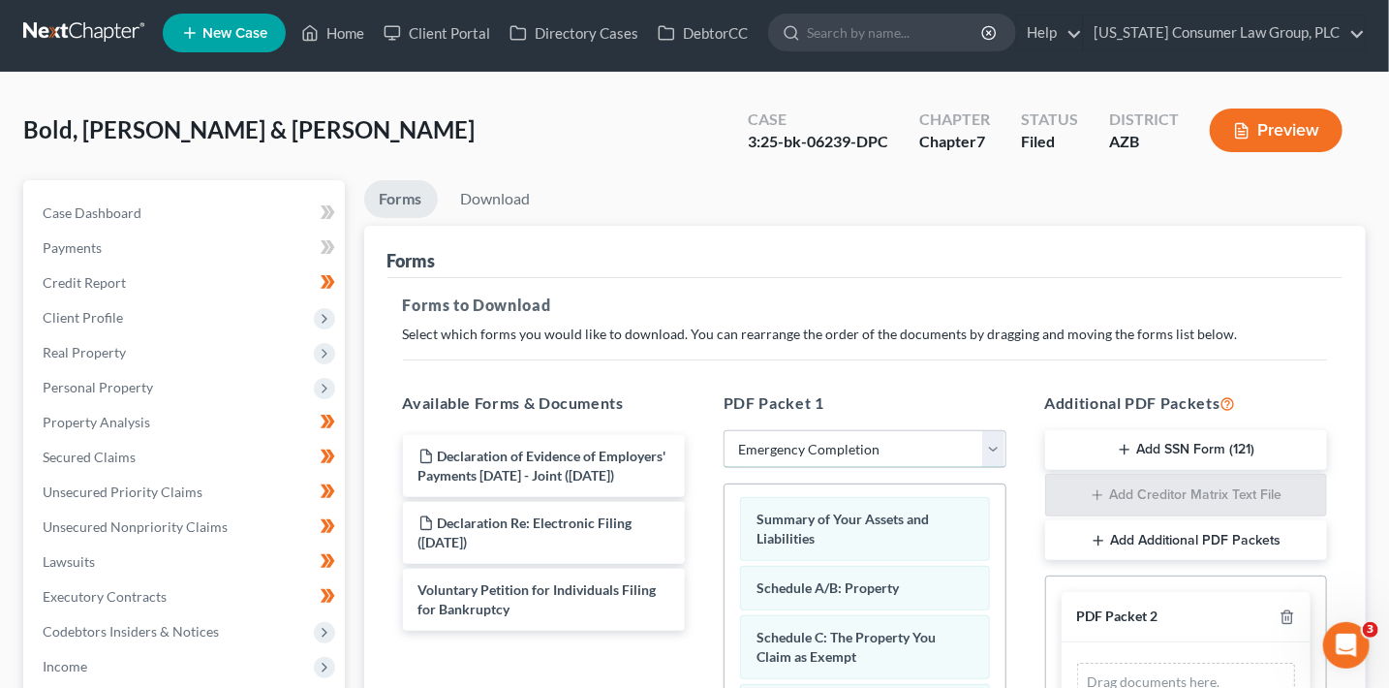
scroll to position [283, 0]
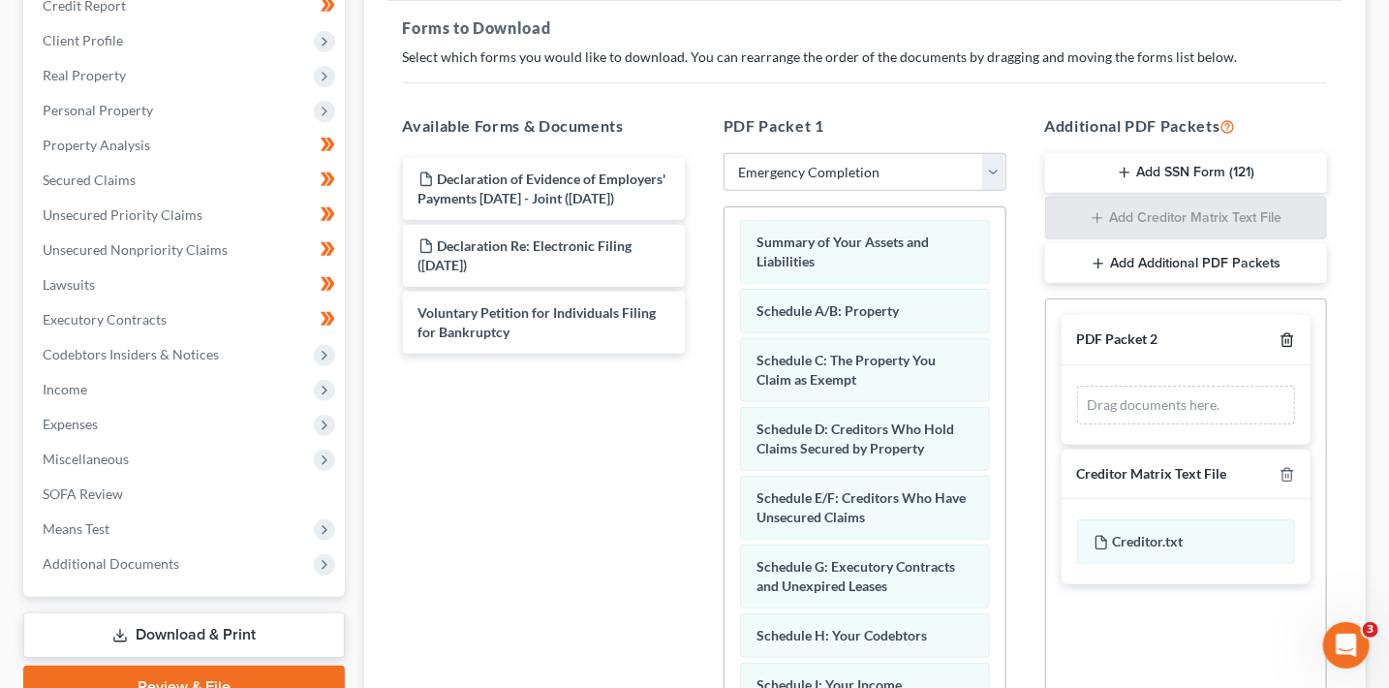
click at [1292, 337] on icon "button" at bounding box center [1287, 340] width 9 height 13
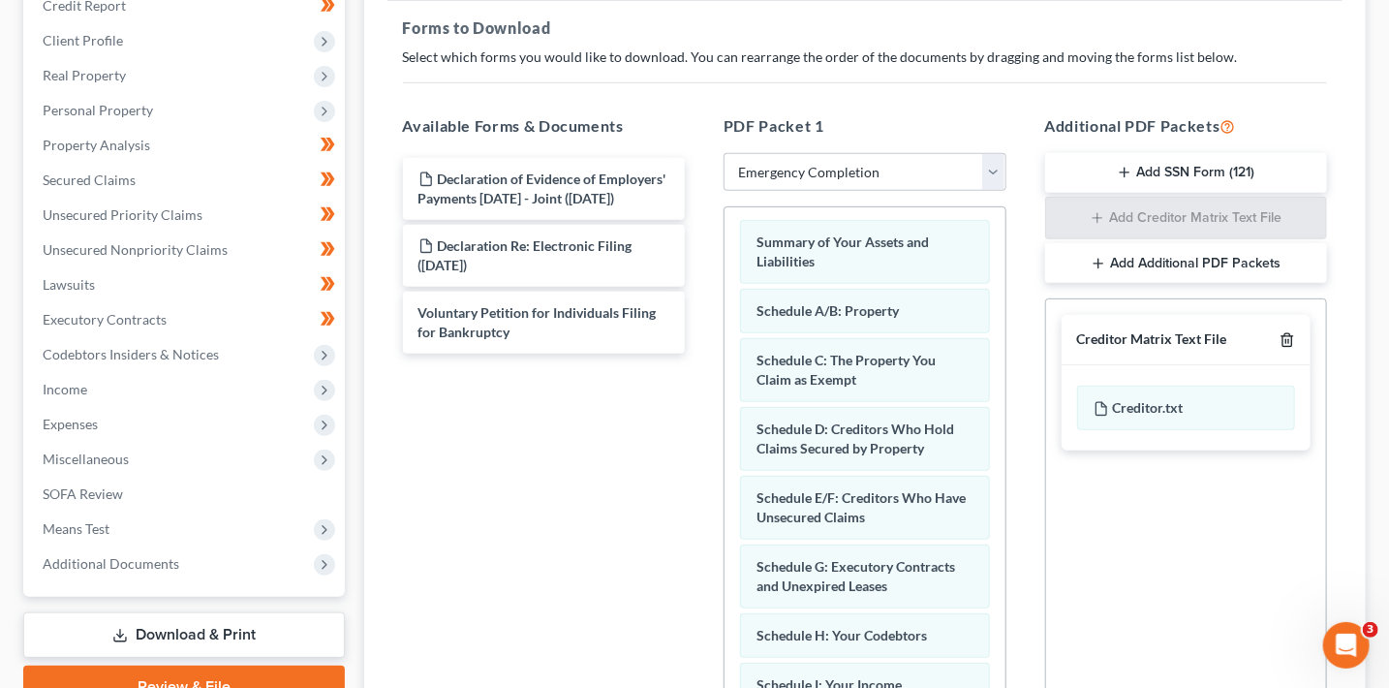
click at [1292, 337] on icon "button" at bounding box center [1287, 340] width 9 height 13
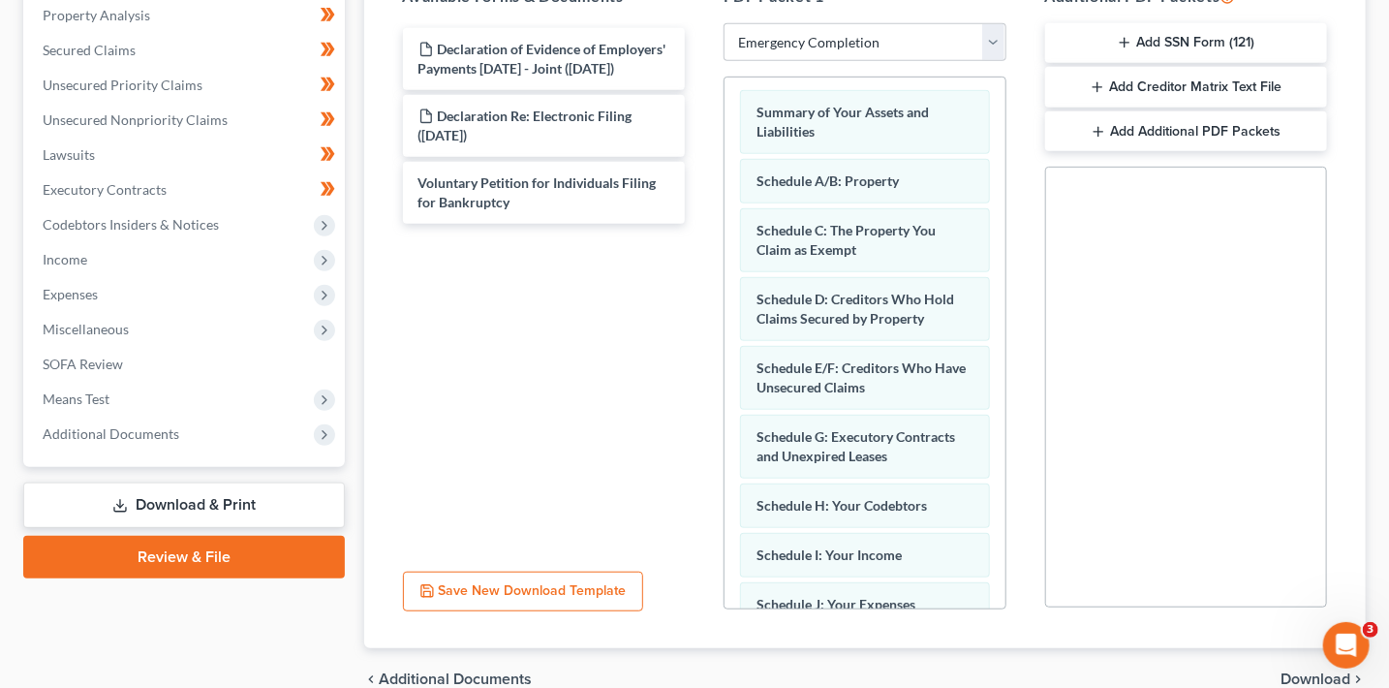
scroll to position [508, 0]
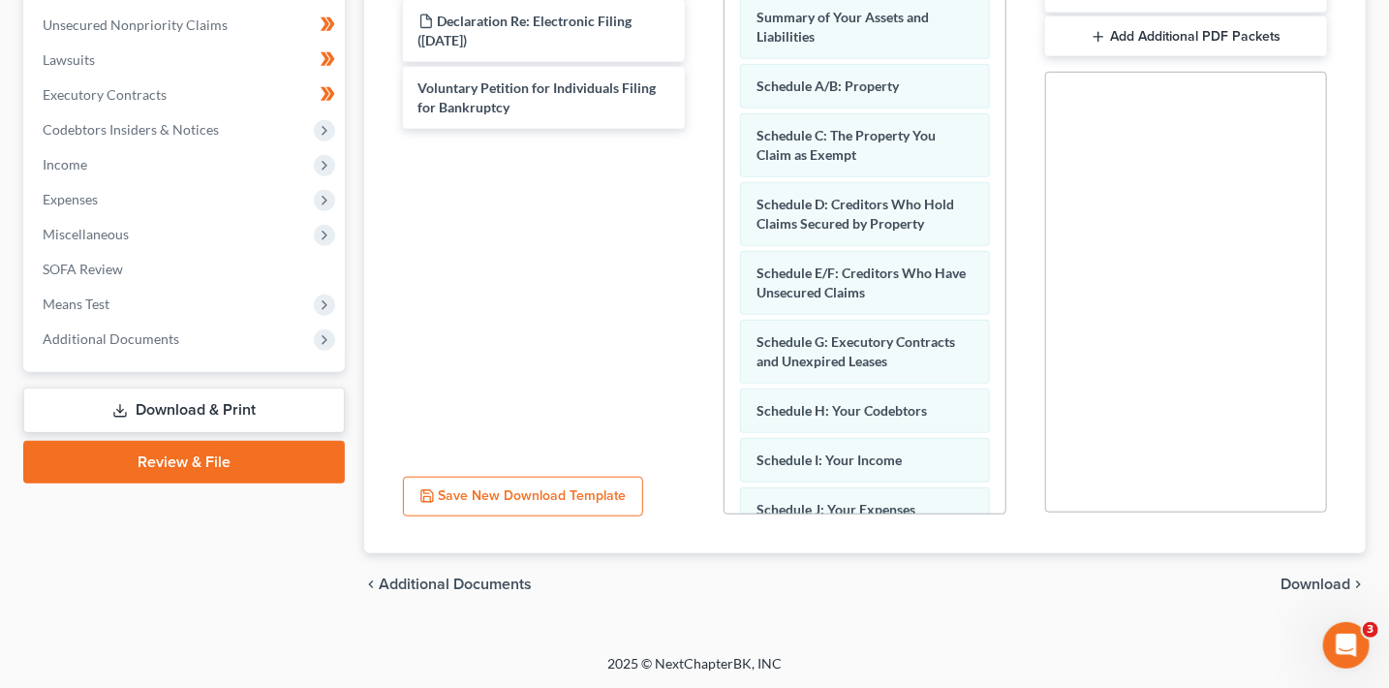
click at [1307, 592] on div "chevron_left Additional Documents Download chevron_right" at bounding box center [865, 584] width 1003 height 62
click at [1311, 581] on span "Download" at bounding box center [1316, 584] width 70 height 16
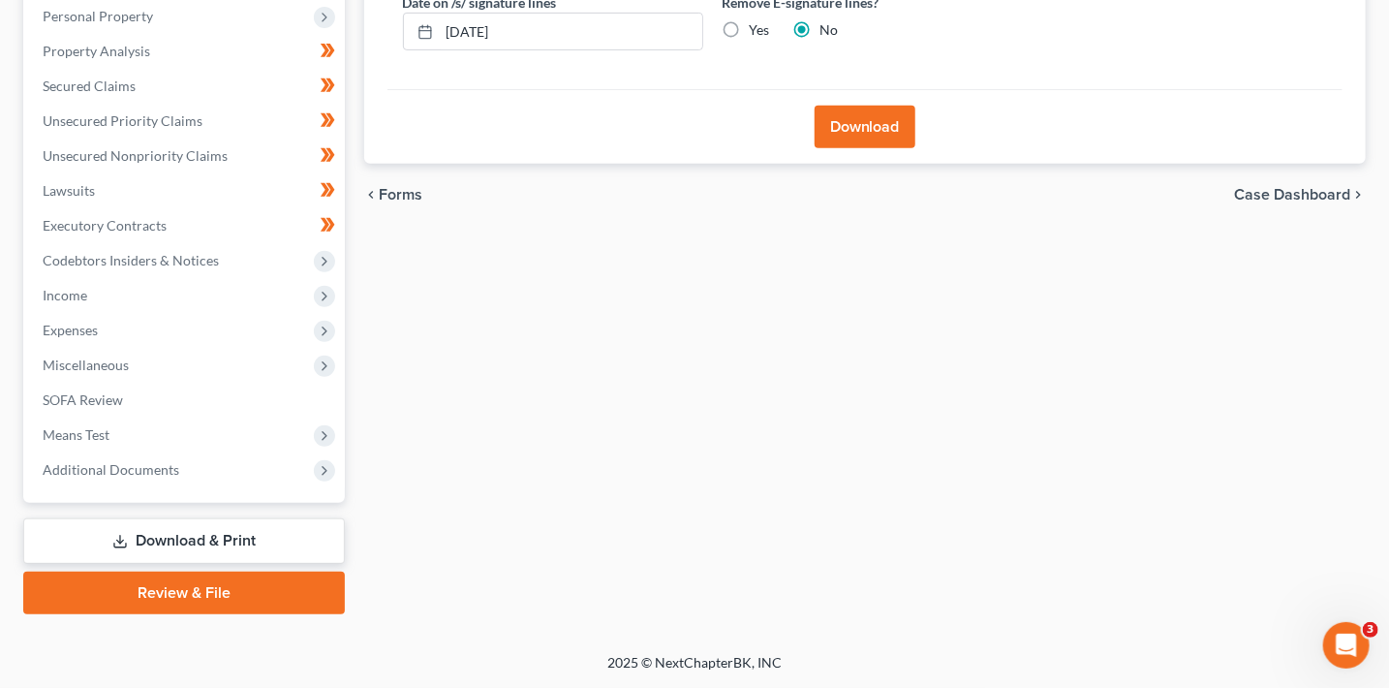
scroll to position [376, 0]
drag, startPoint x: 582, startPoint y: 26, endPoint x: 436, endPoint y: 13, distance: 146.9
click at [440, 15] on input "[DATE]" at bounding box center [571, 33] width 263 height 37
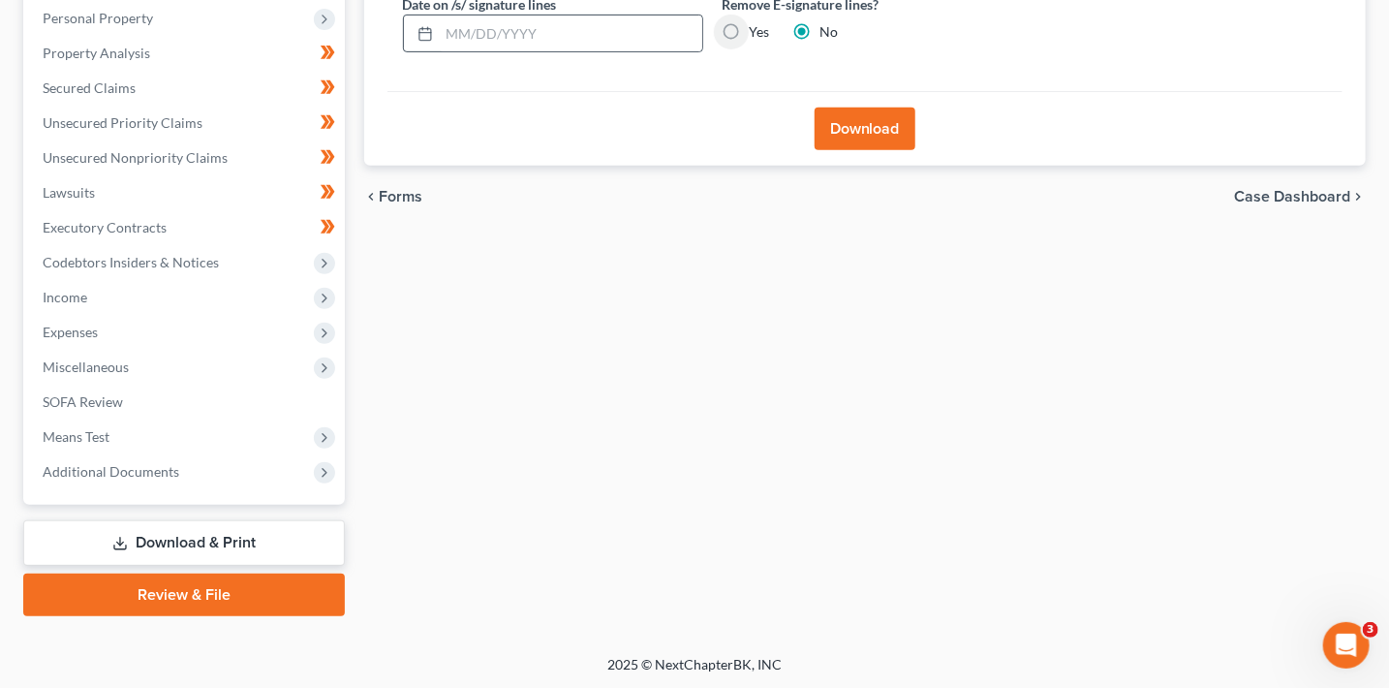
click at [758, 22] on input "Yes" at bounding box center [764, 28] width 13 height 13
radio input "true"
radio input "false"
click at [855, 120] on button "Download" at bounding box center [865, 129] width 101 height 43
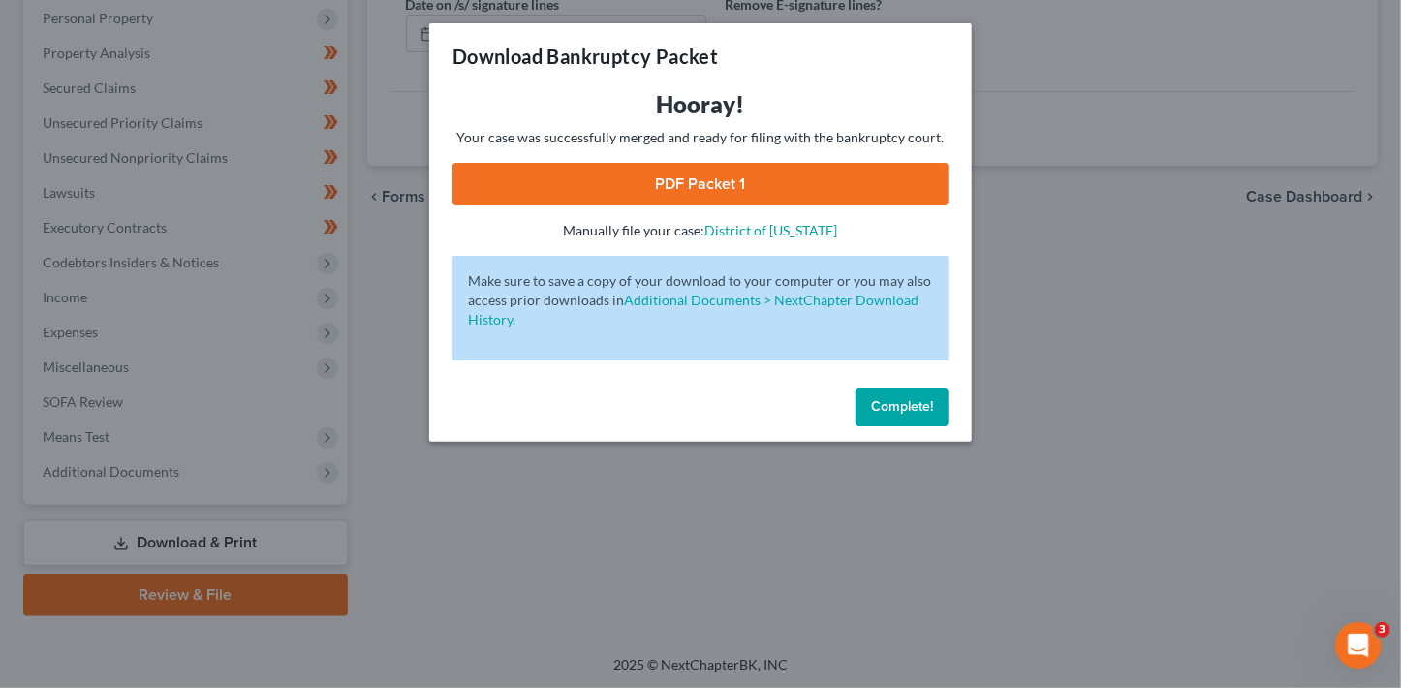
click at [825, 189] on link "PDF Packet 1" at bounding box center [700, 184] width 496 height 43
click at [898, 403] on span "Complete!" at bounding box center [902, 406] width 62 height 16
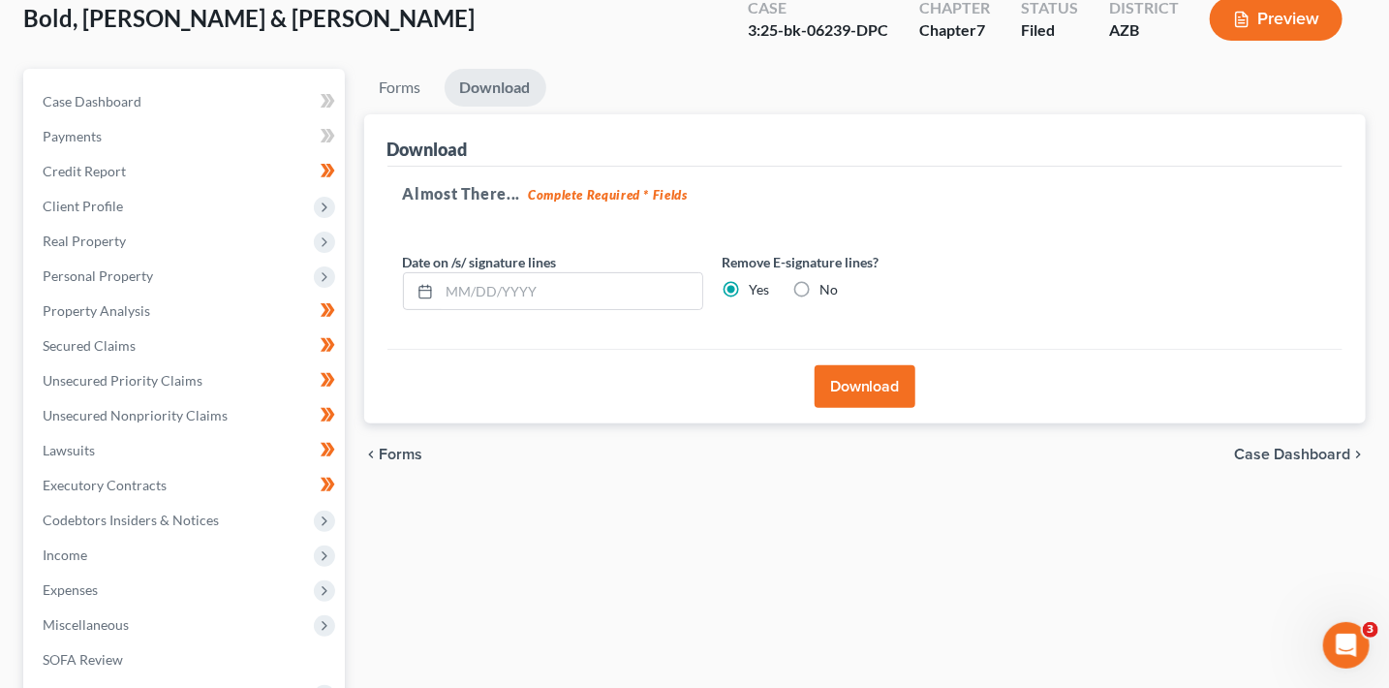
scroll to position [0, 0]
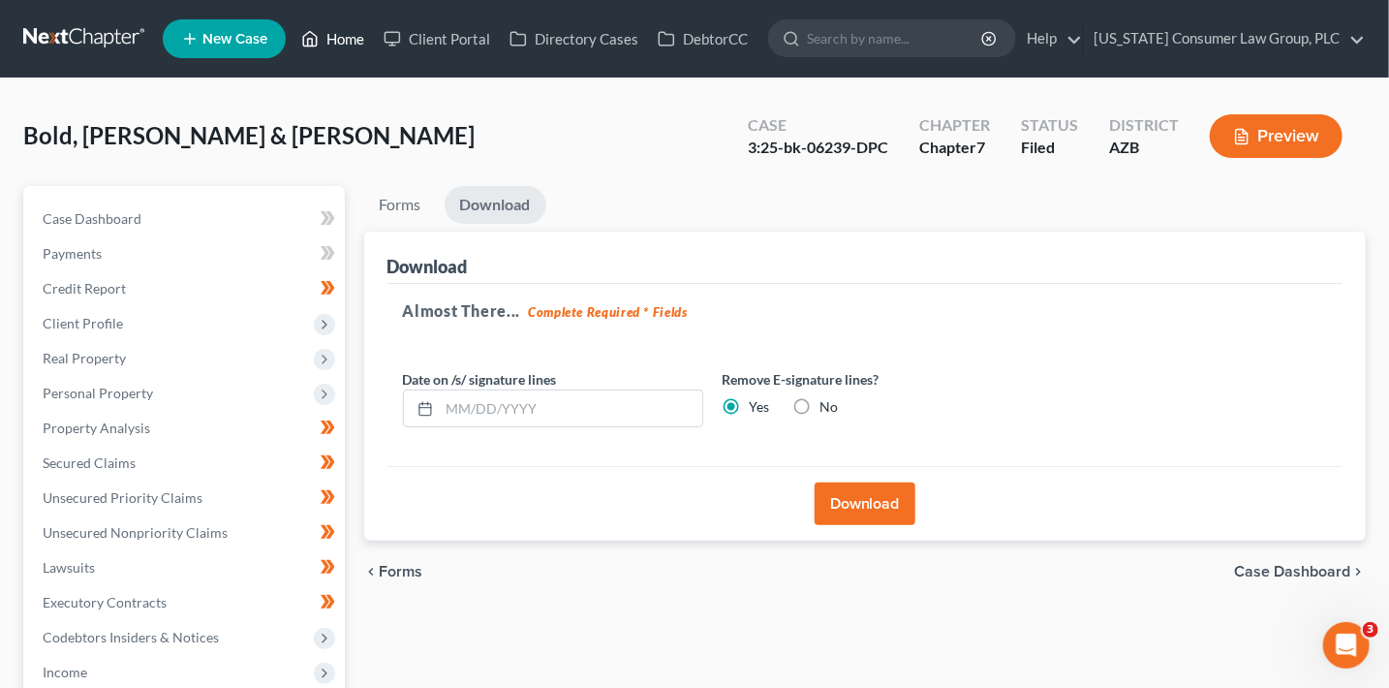
click at [361, 34] on link "Home" at bounding box center [333, 38] width 82 height 35
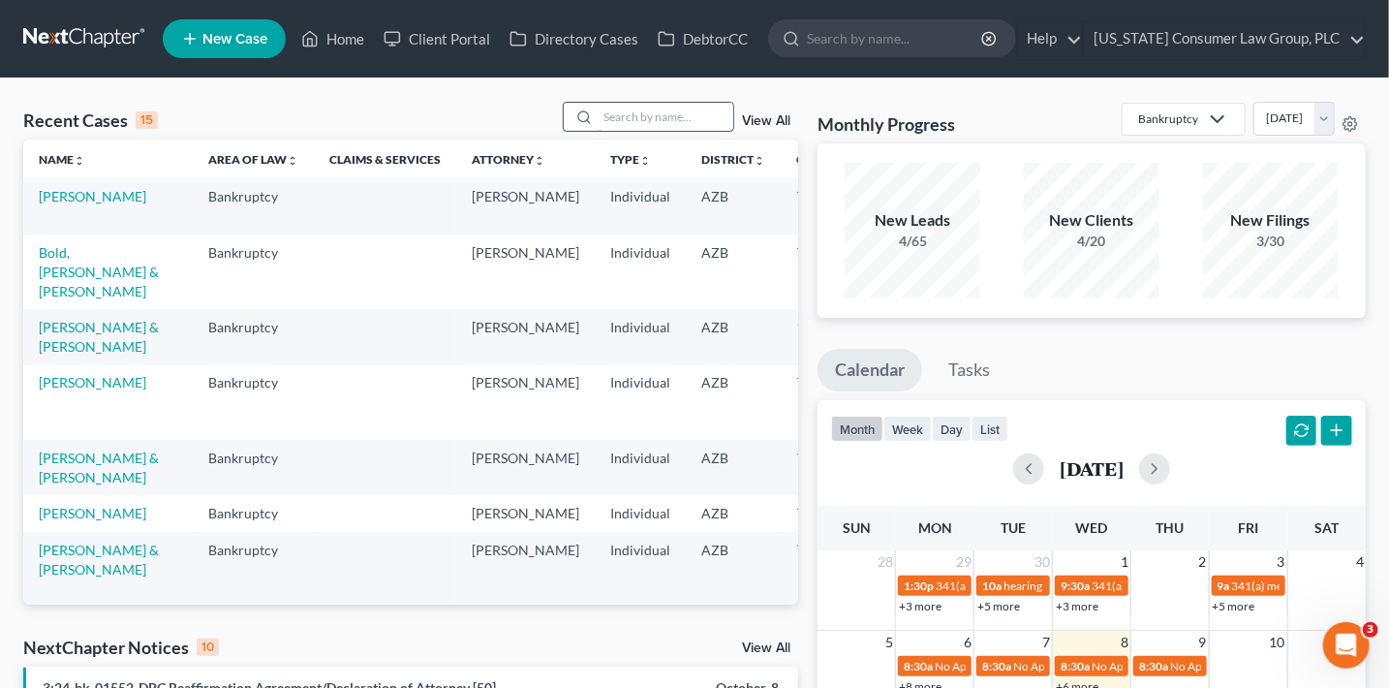
click at [630, 113] on input "search" at bounding box center [666, 117] width 136 height 28
click at [472, 35] on link "Client Portal" at bounding box center [437, 38] width 126 height 35
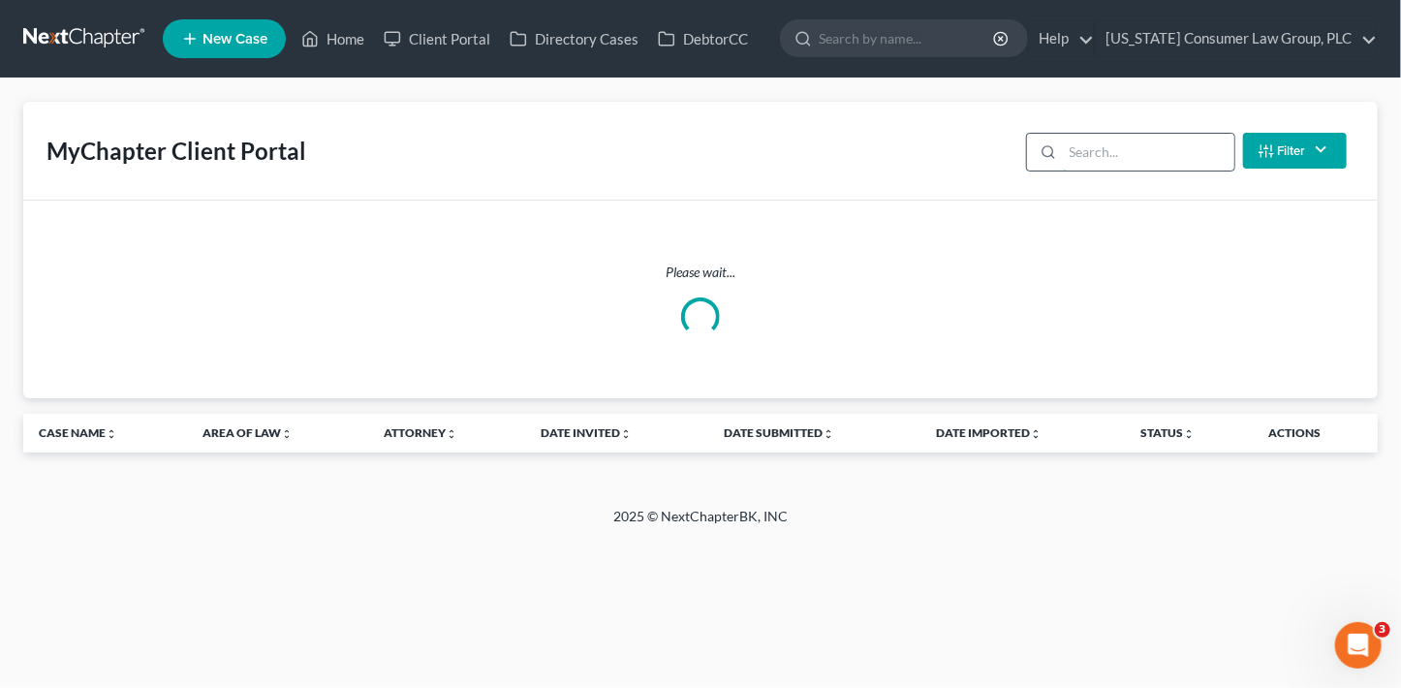
click at [1110, 147] on input "search" at bounding box center [1148, 152] width 171 height 37
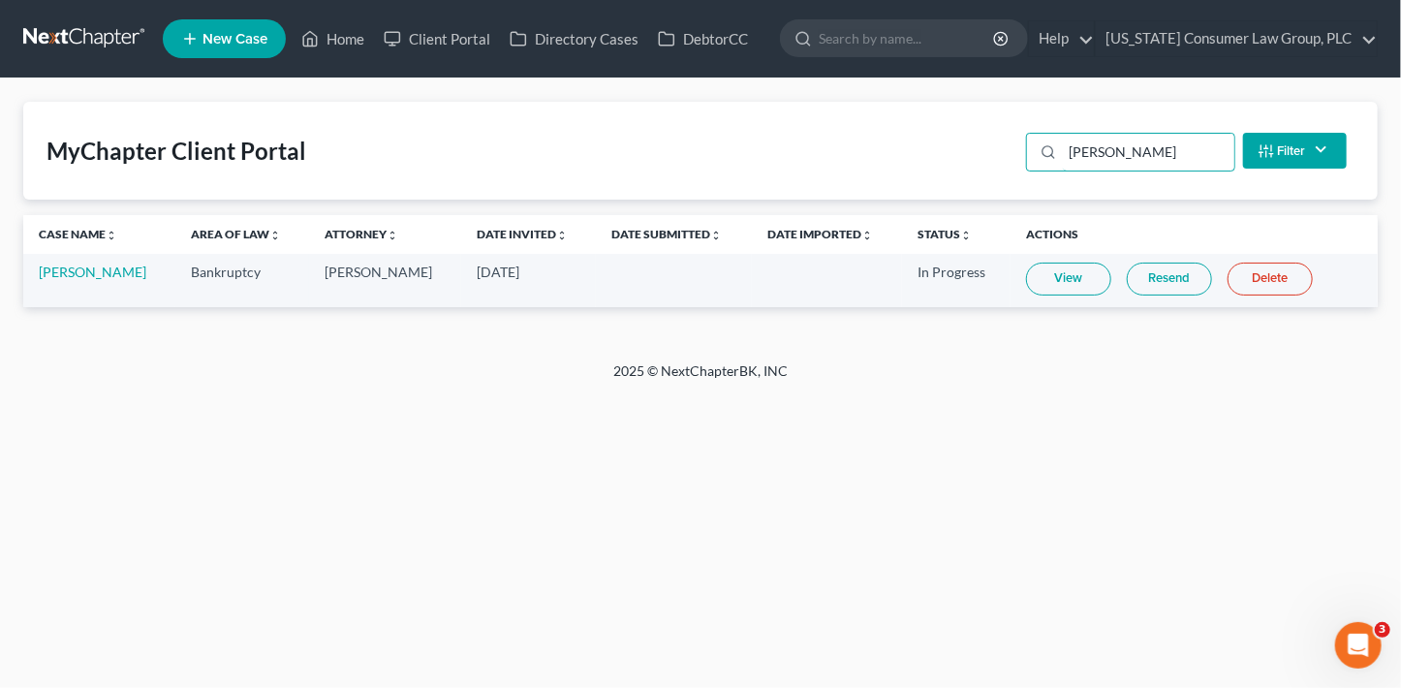
type input "salter"
click at [1068, 278] on link "View" at bounding box center [1068, 279] width 85 height 33
click at [1167, 285] on link "Resend" at bounding box center [1169, 279] width 85 height 33
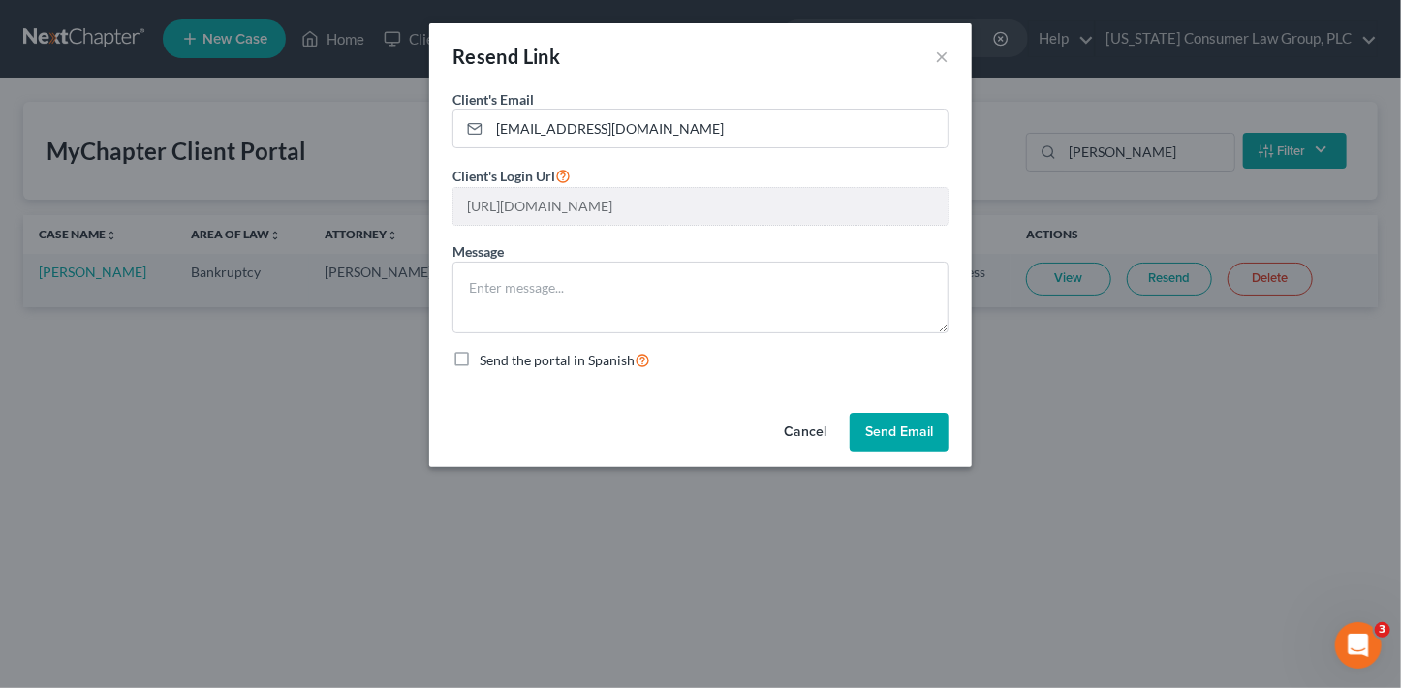
click at [933, 425] on button "Send Email" at bounding box center [899, 432] width 99 height 39
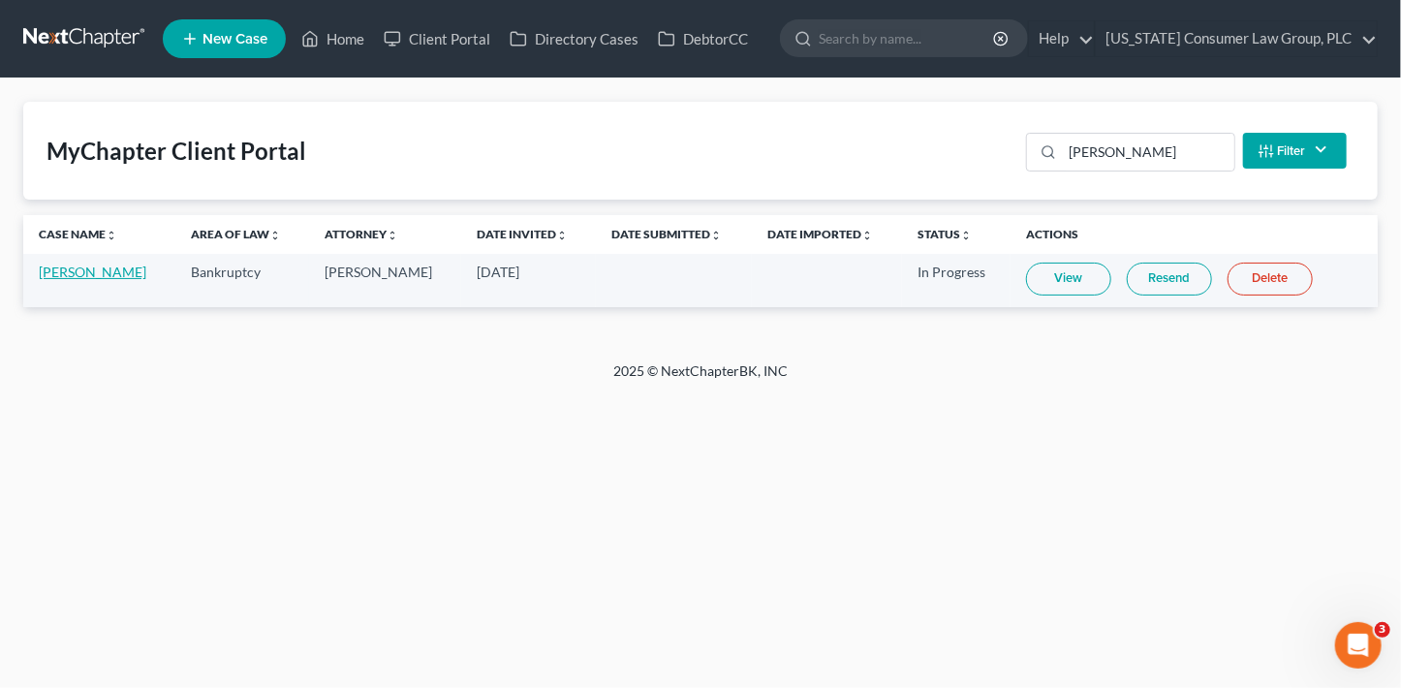
click at [82, 274] on link "Zach Salter" at bounding box center [93, 272] width 108 height 16
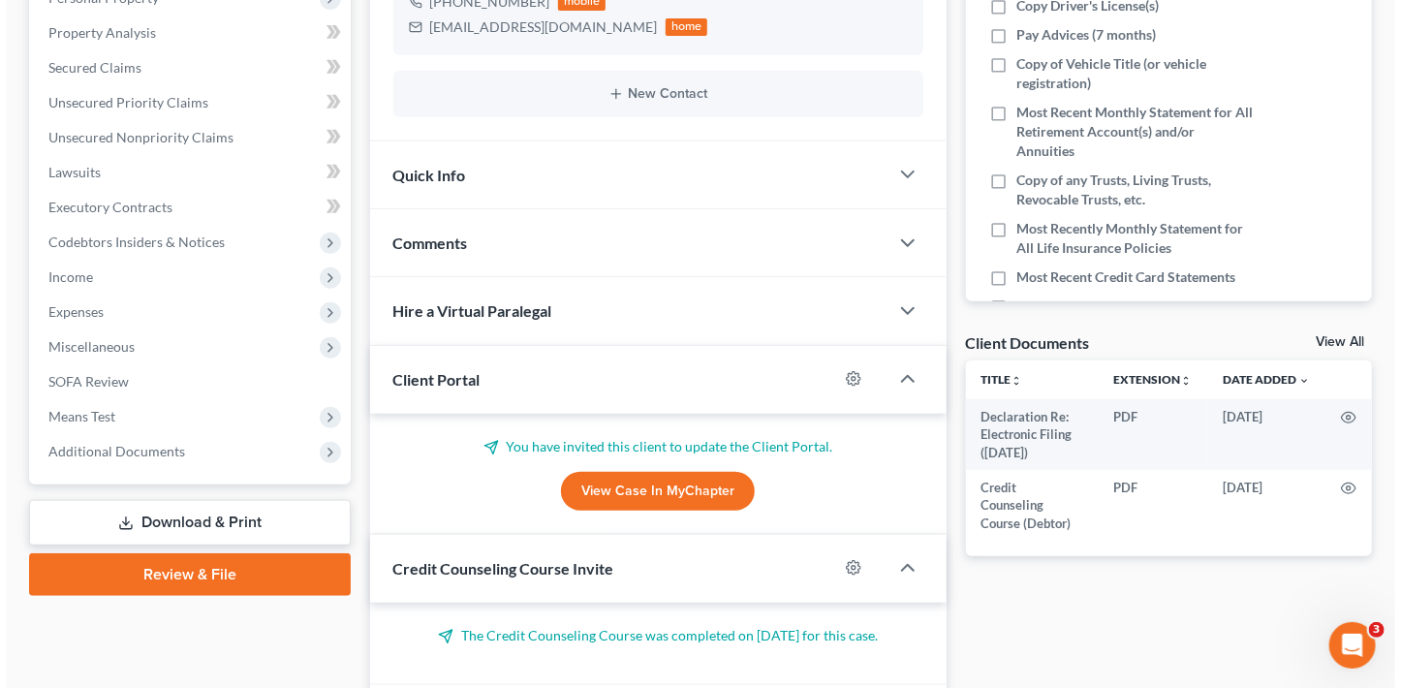
scroll to position [399, 0]
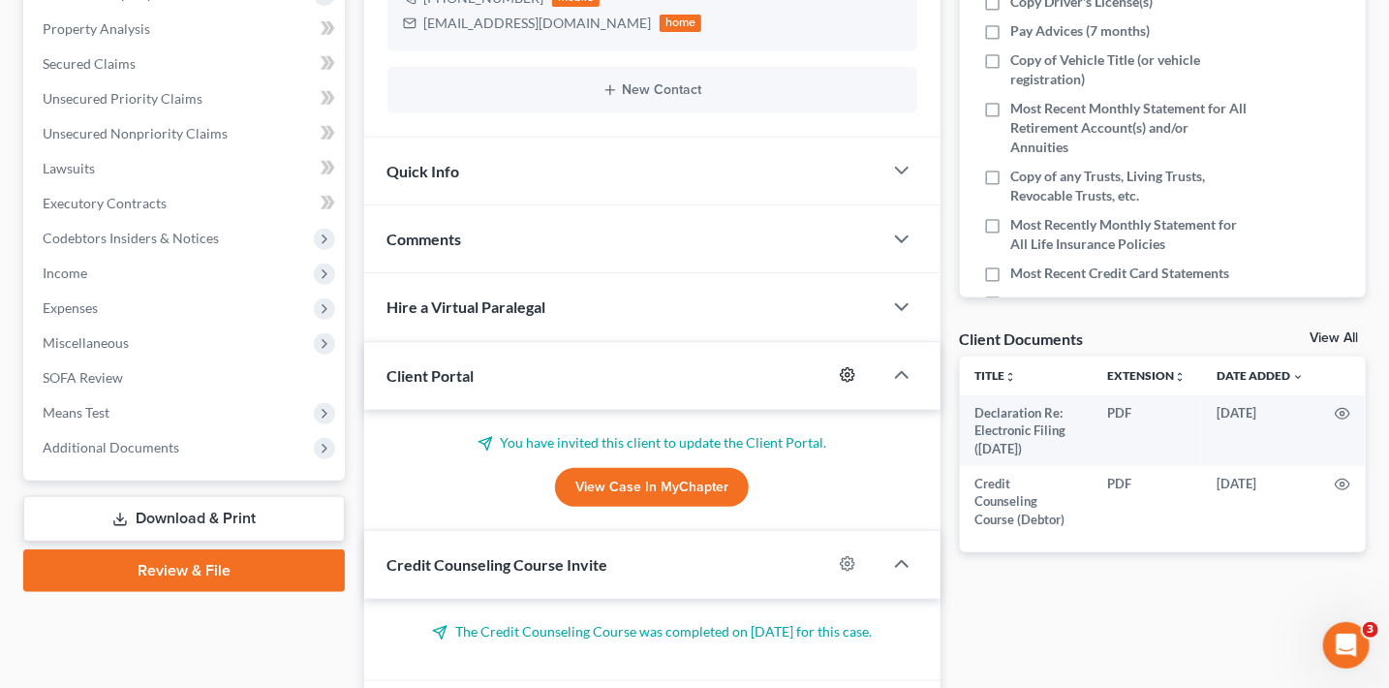
click at [849, 375] on icon "button" at bounding box center [848, 375] width 16 height 16
select select "1"
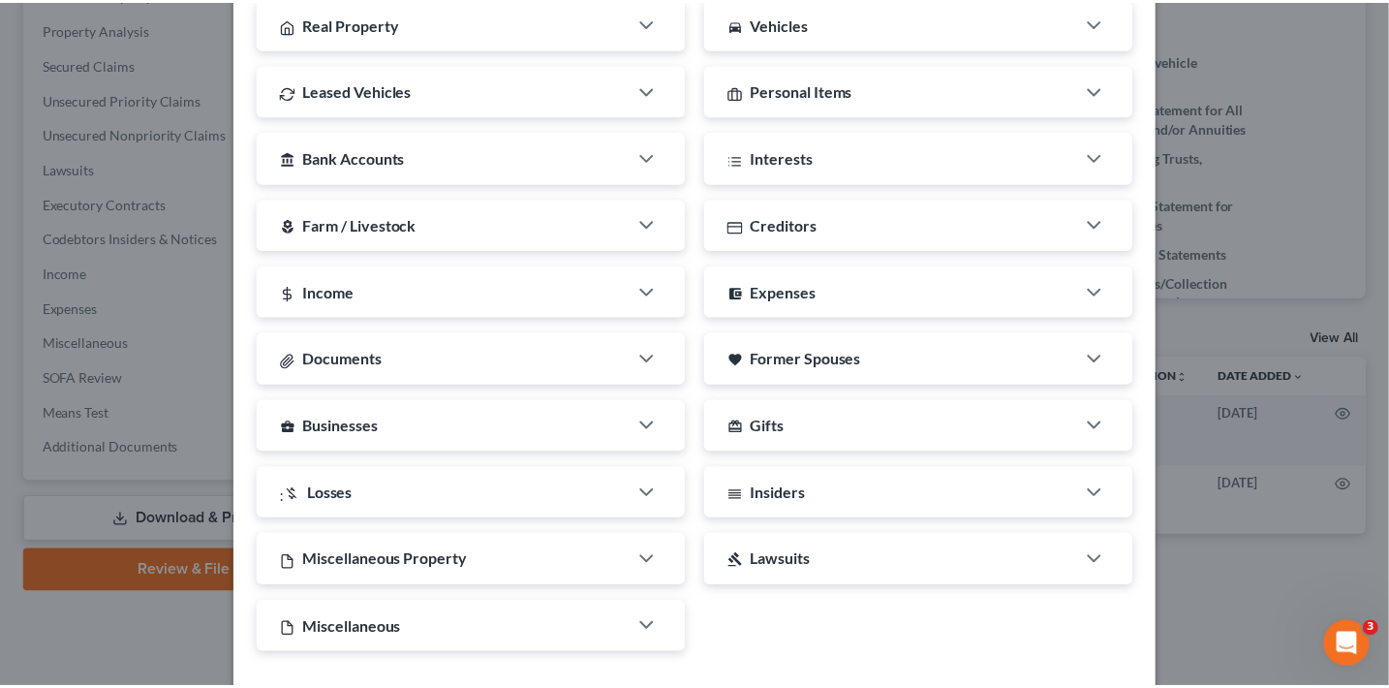
scroll to position [507, 0]
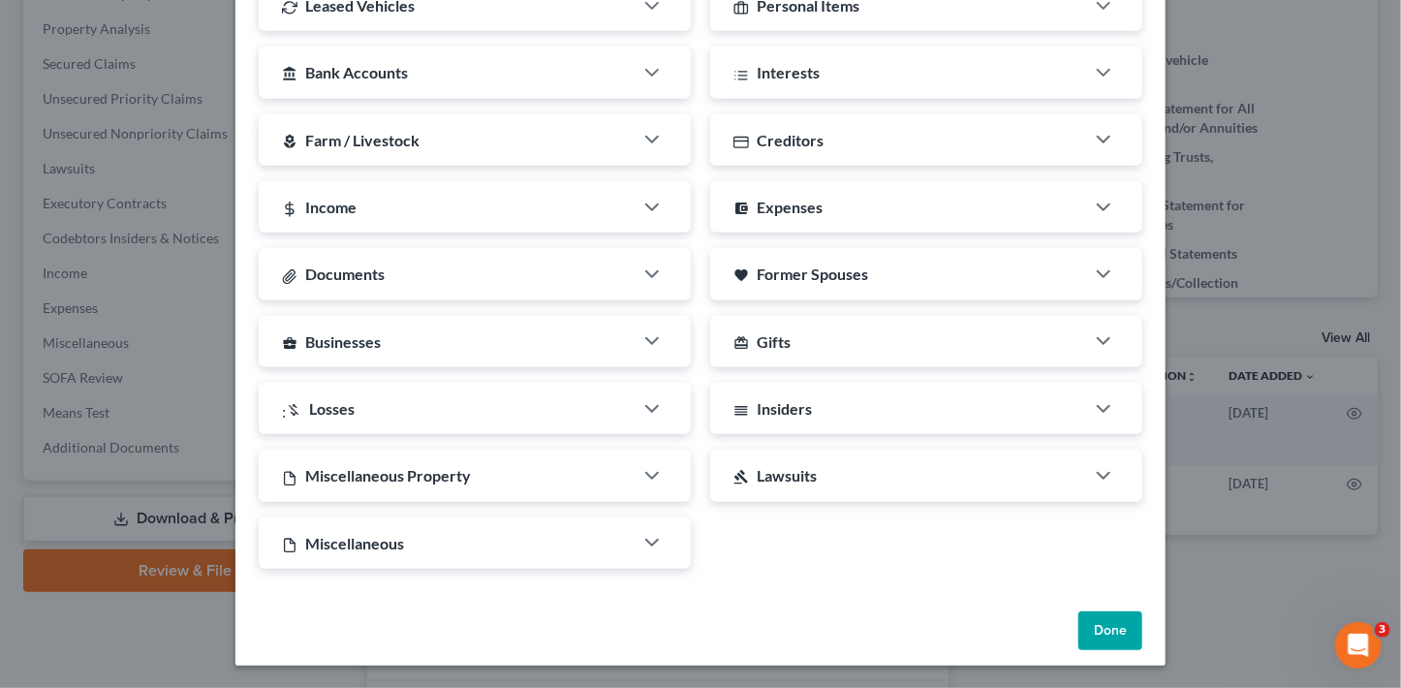
click at [1085, 632] on button "Done" at bounding box center [1110, 630] width 64 height 39
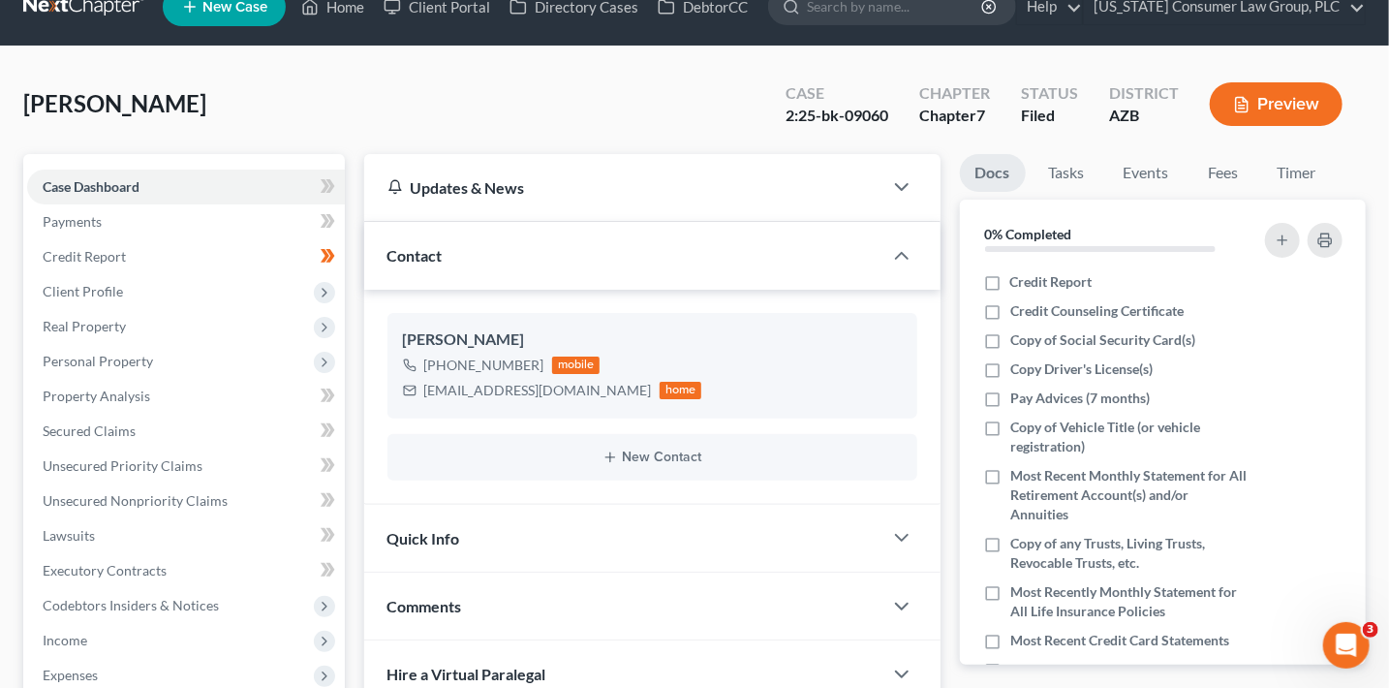
scroll to position [0, 0]
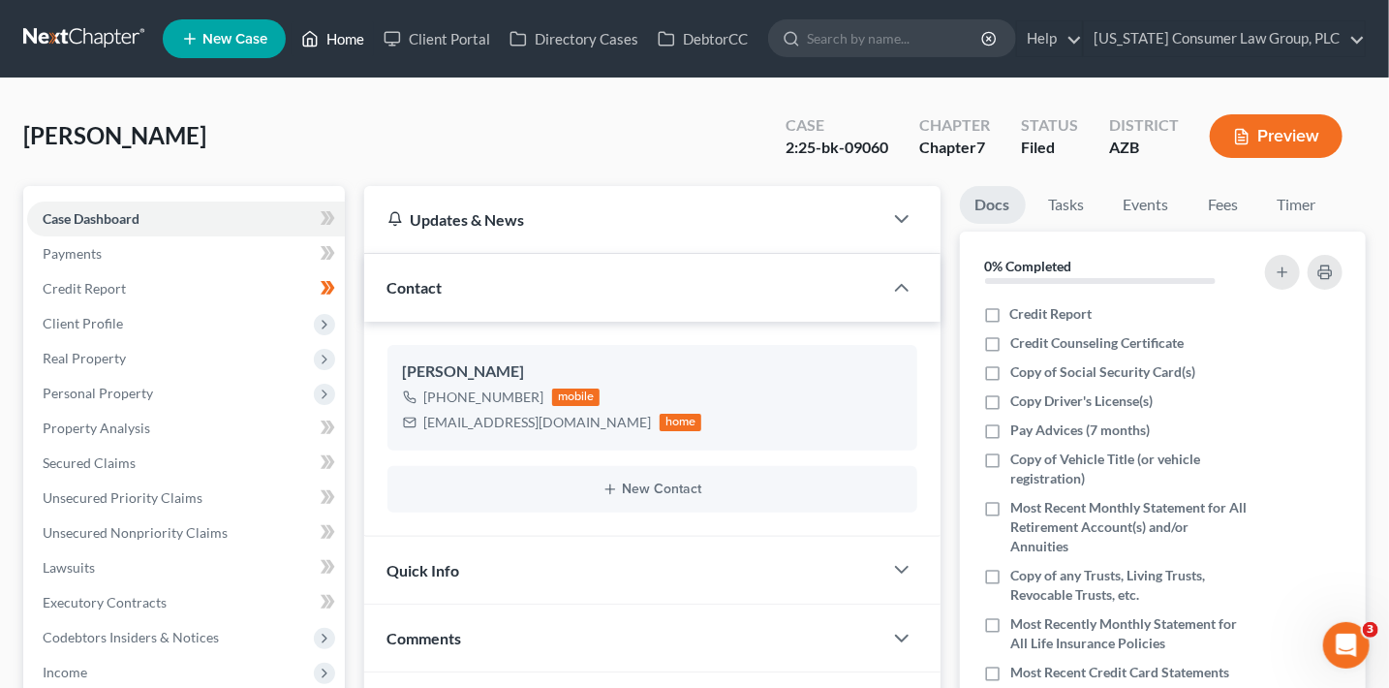
click at [341, 42] on link "Home" at bounding box center [333, 38] width 82 height 35
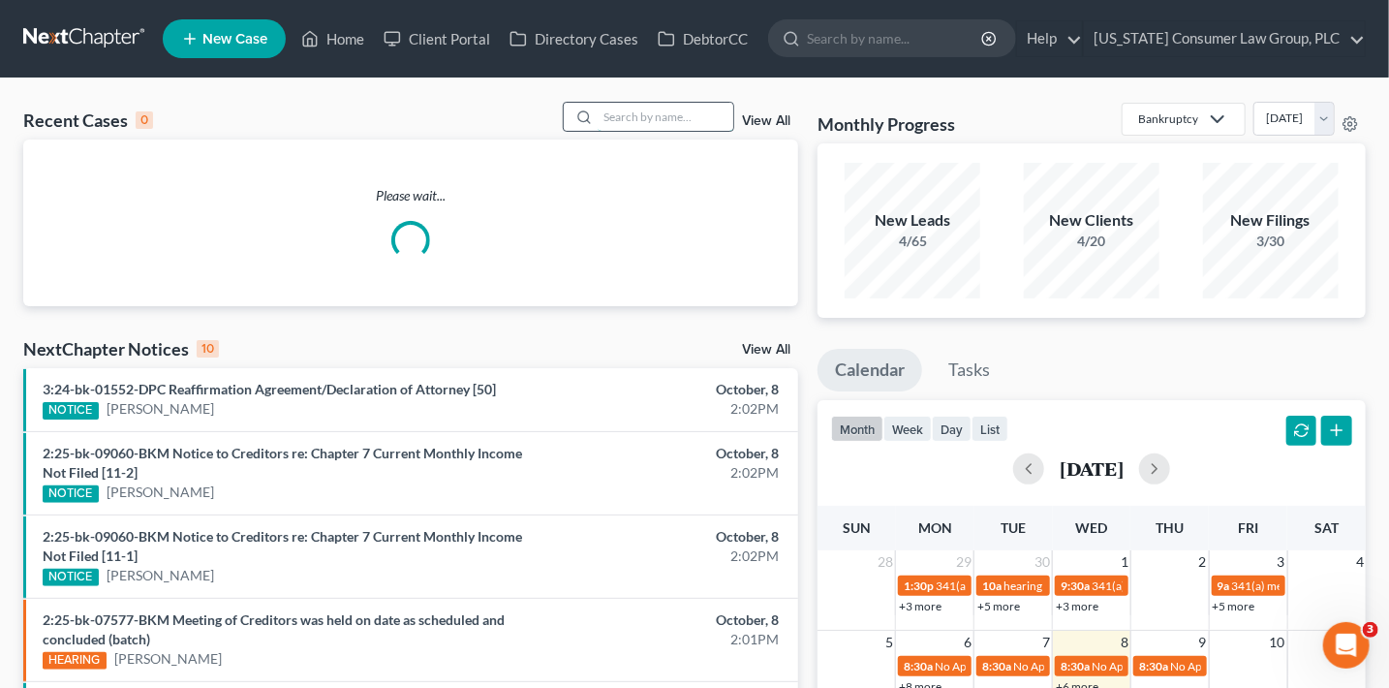
click at [607, 119] on input "search" at bounding box center [666, 117] width 136 height 28
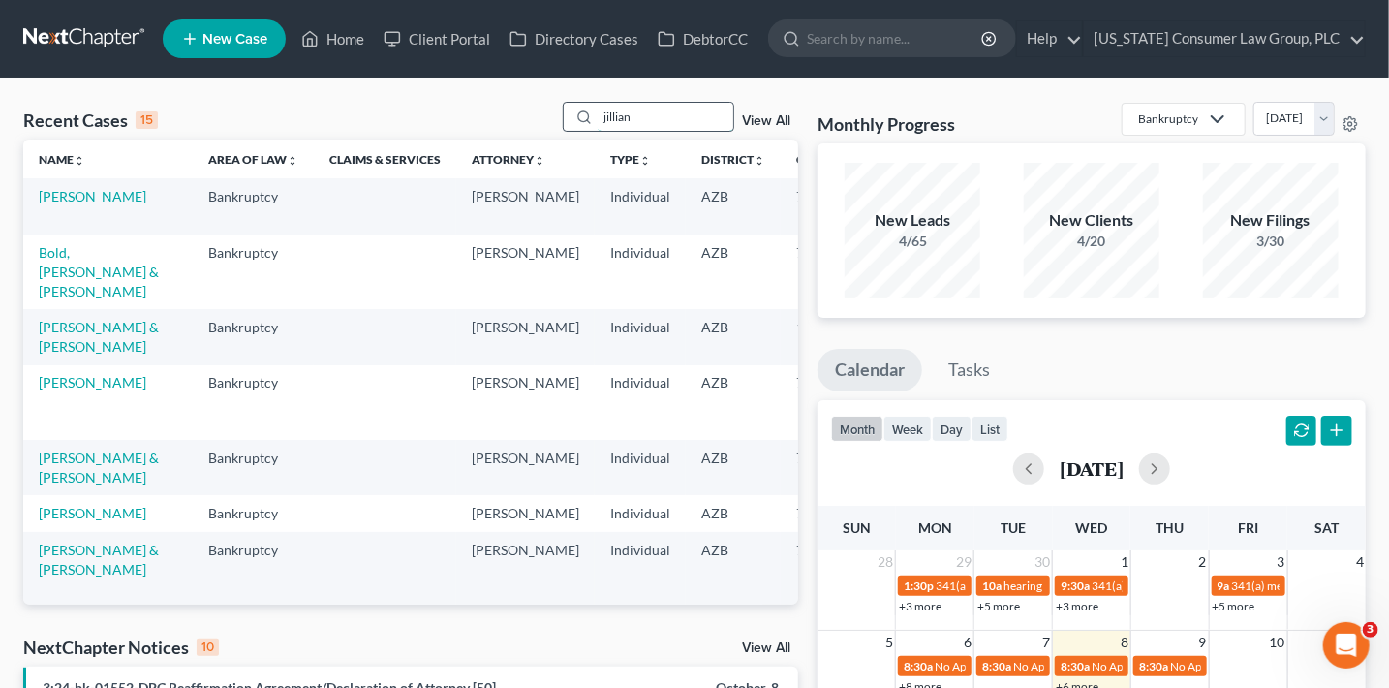
type input "jillian"
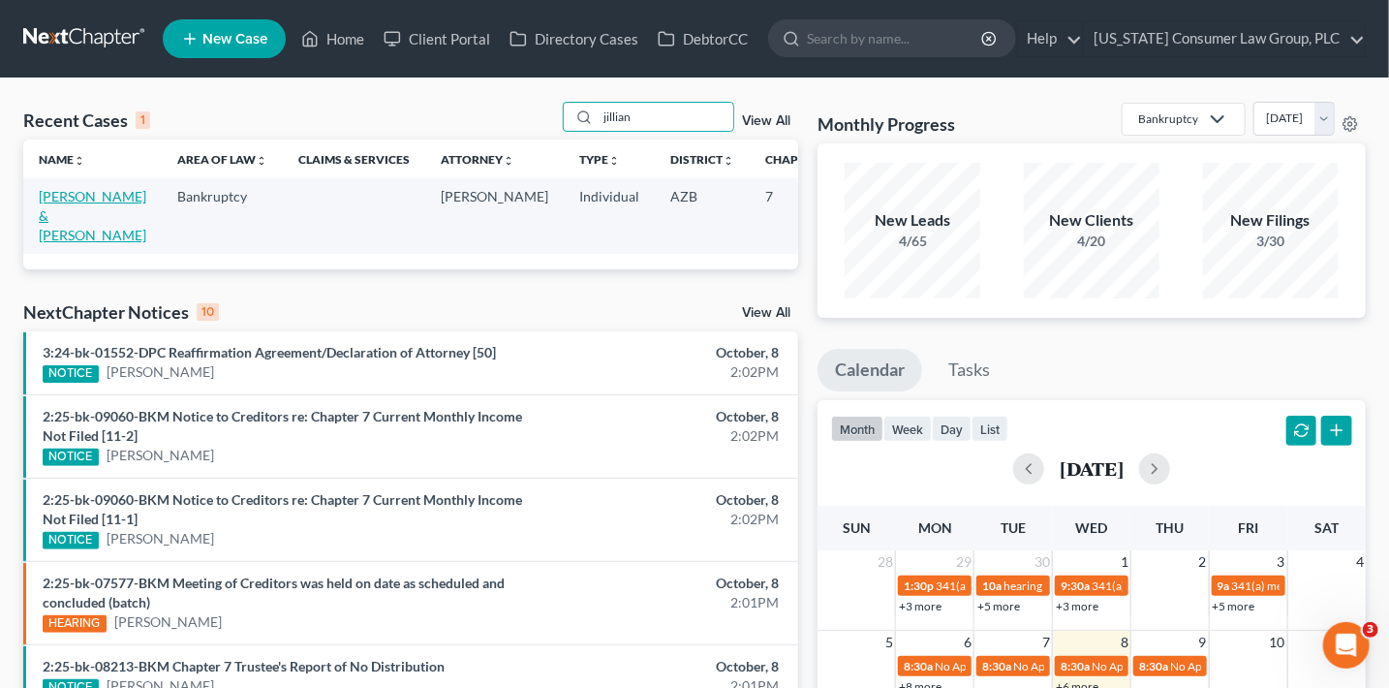
click at [51, 214] on link "Hulbert, Cody & Jillian" at bounding box center [93, 215] width 108 height 55
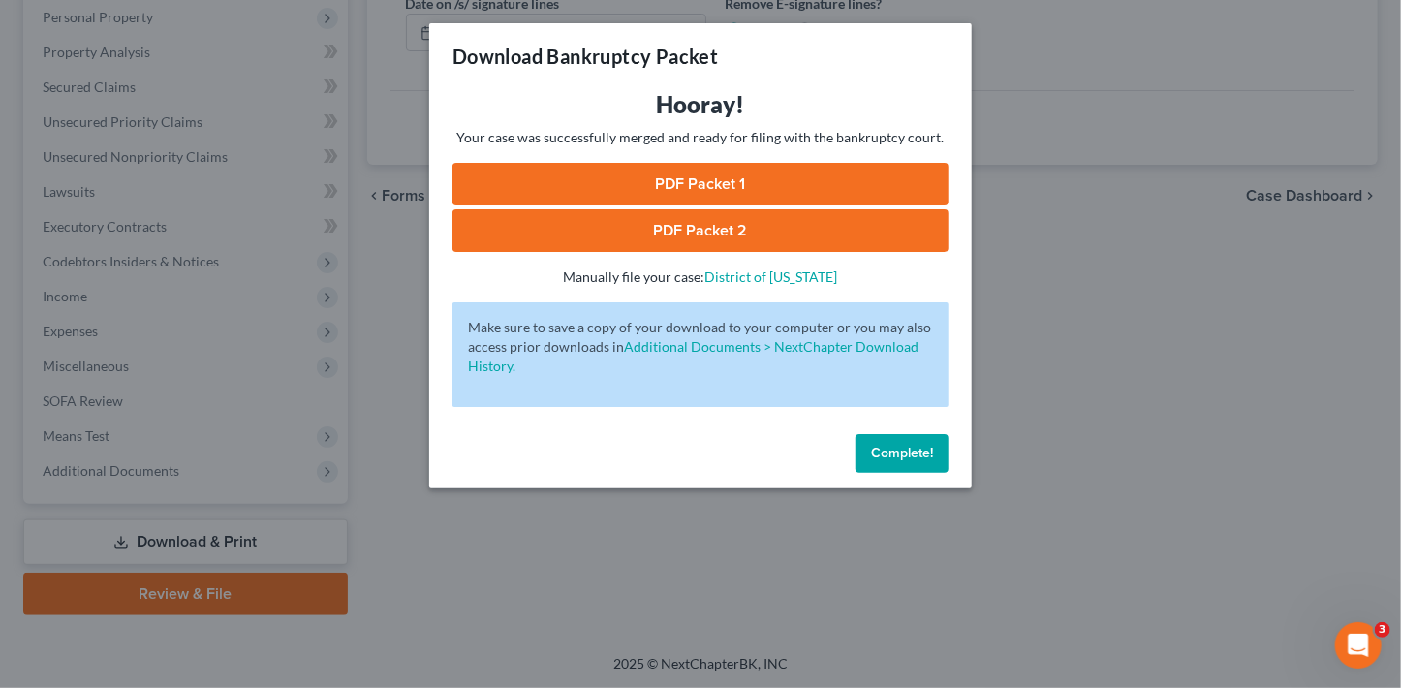
click at [914, 466] on button "Complete!" at bounding box center [902, 453] width 93 height 39
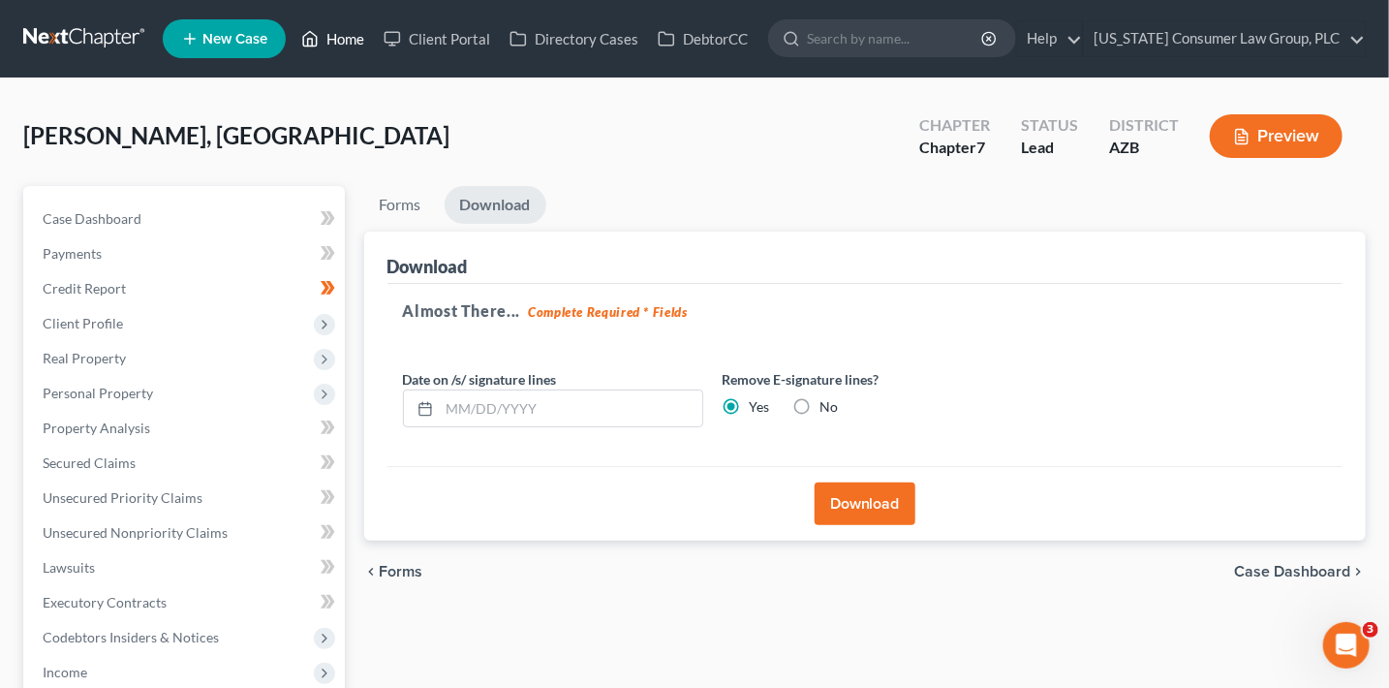
click at [354, 44] on link "Home" at bounding box center [333, 38] width 82 height 35
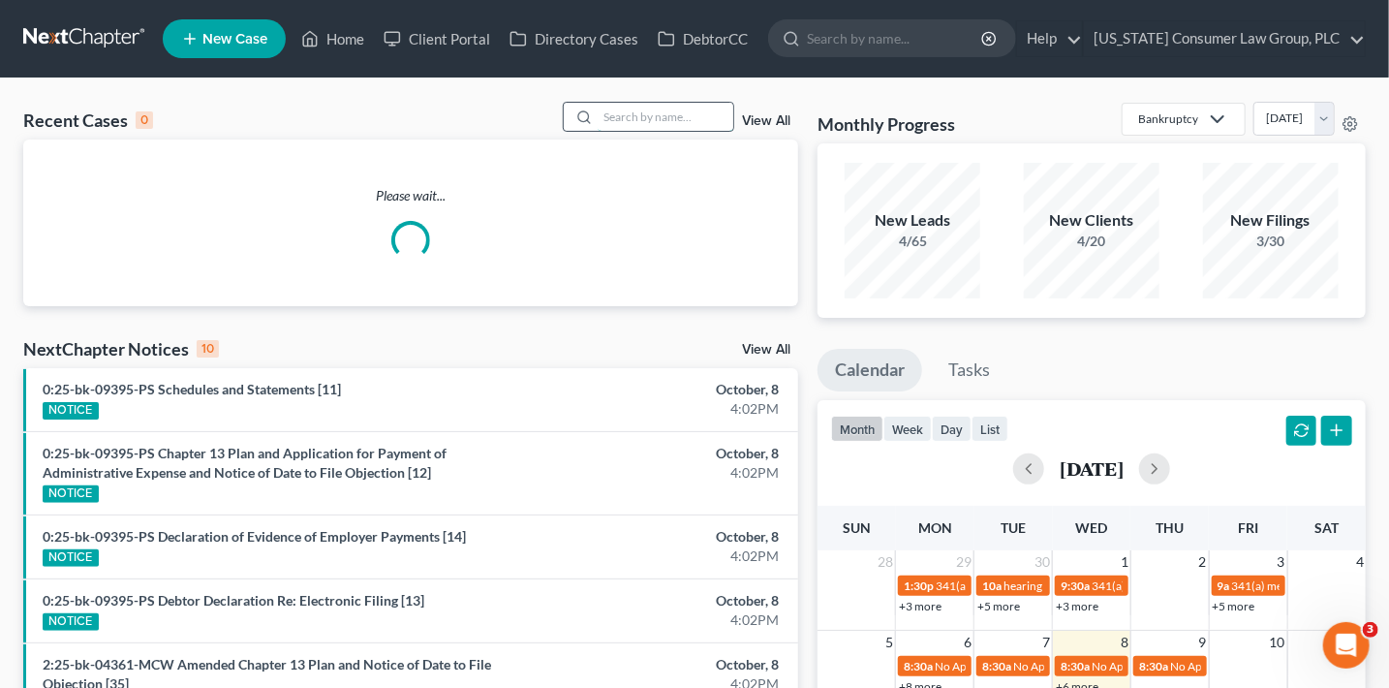
click at [664, 106] on input "search" at bounding box center [666, 117] width 136 height 28
type input "mata"
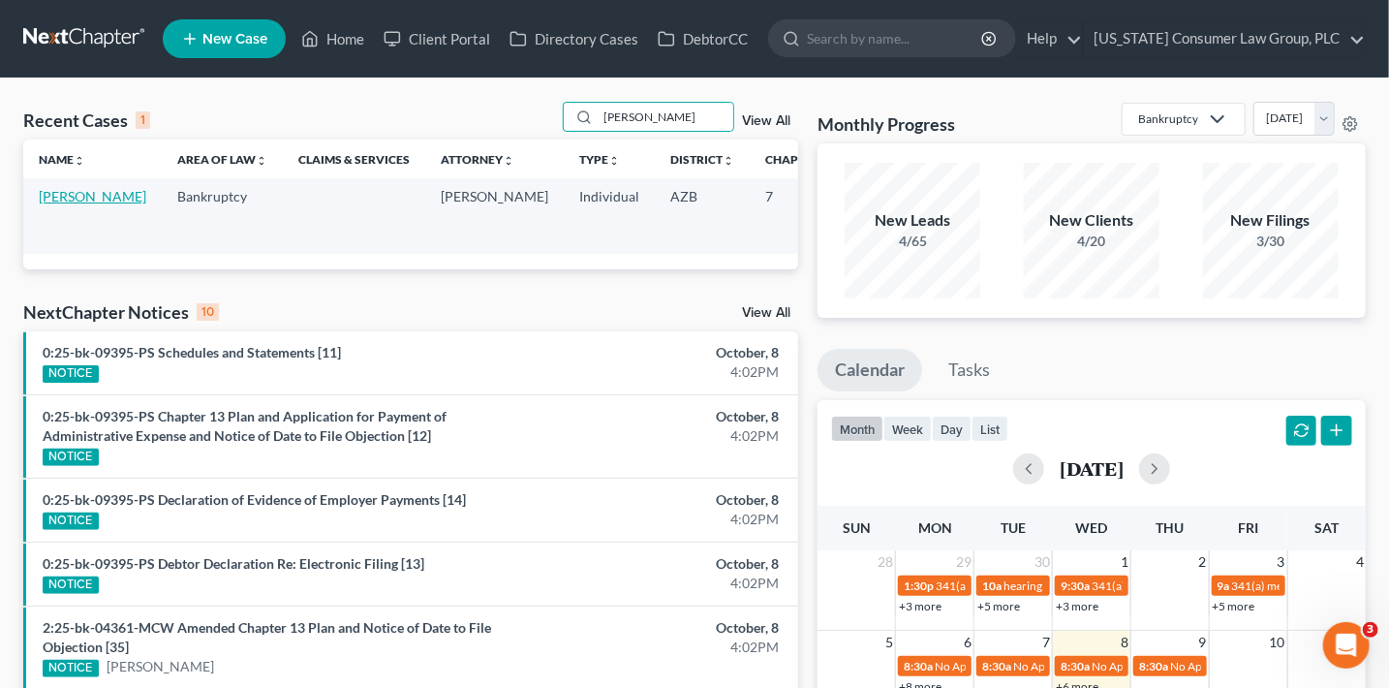
click at [70, 200] on link "Mata, Luis" at bounding box center [93, 196] width 108 height 16
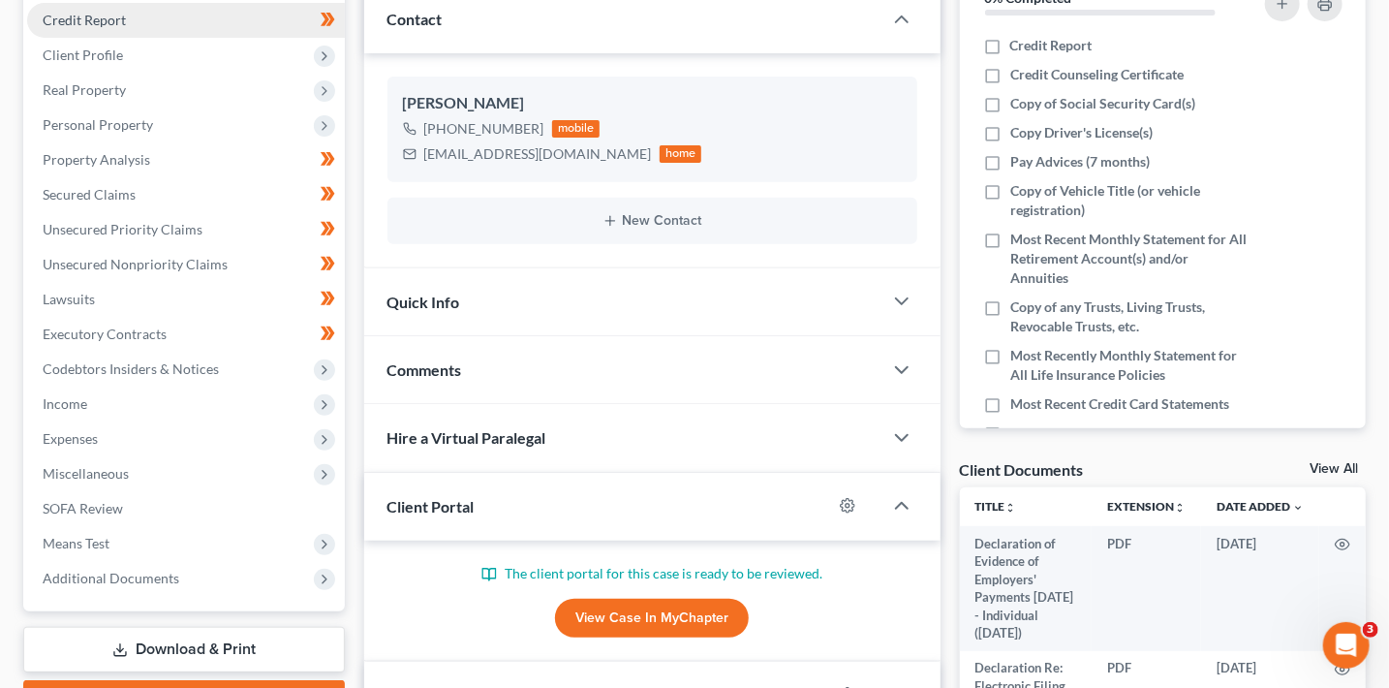
scroll to position [286, 0]
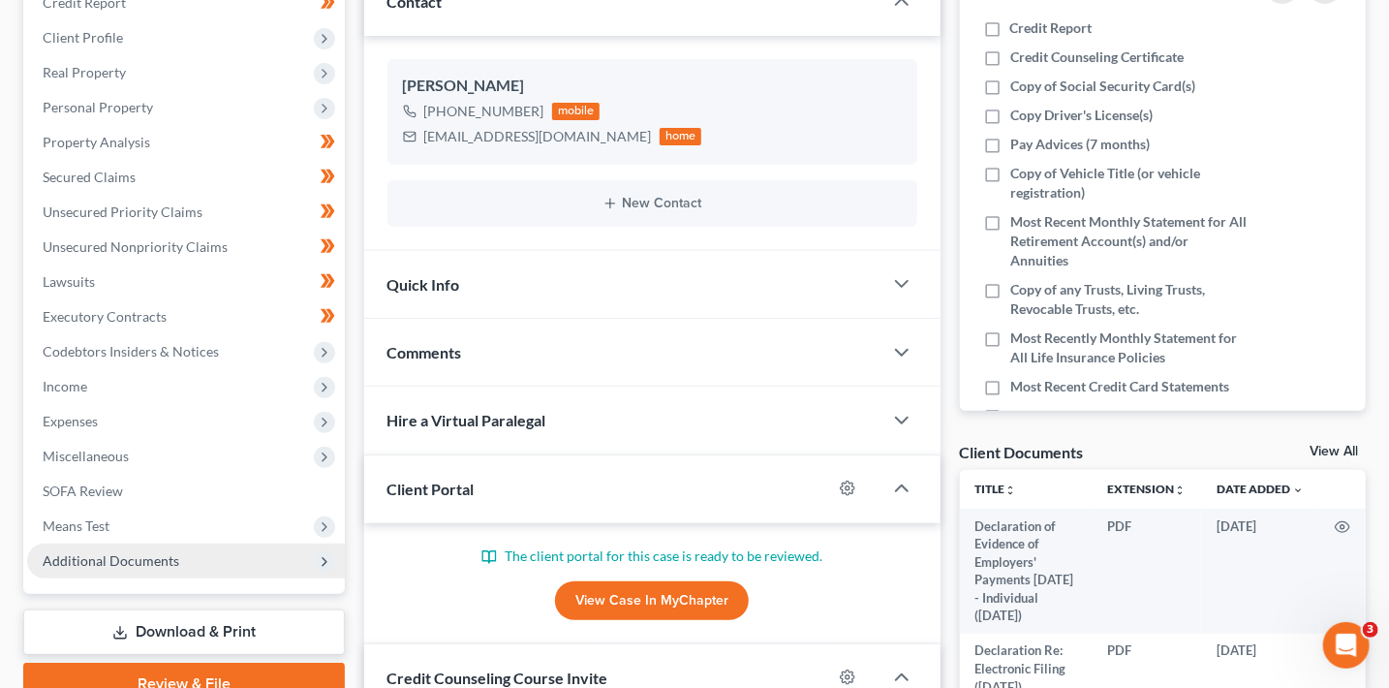
click at [183, 556] on span "Additional Documents" at bounding box center [186, 561] width 318 height 35
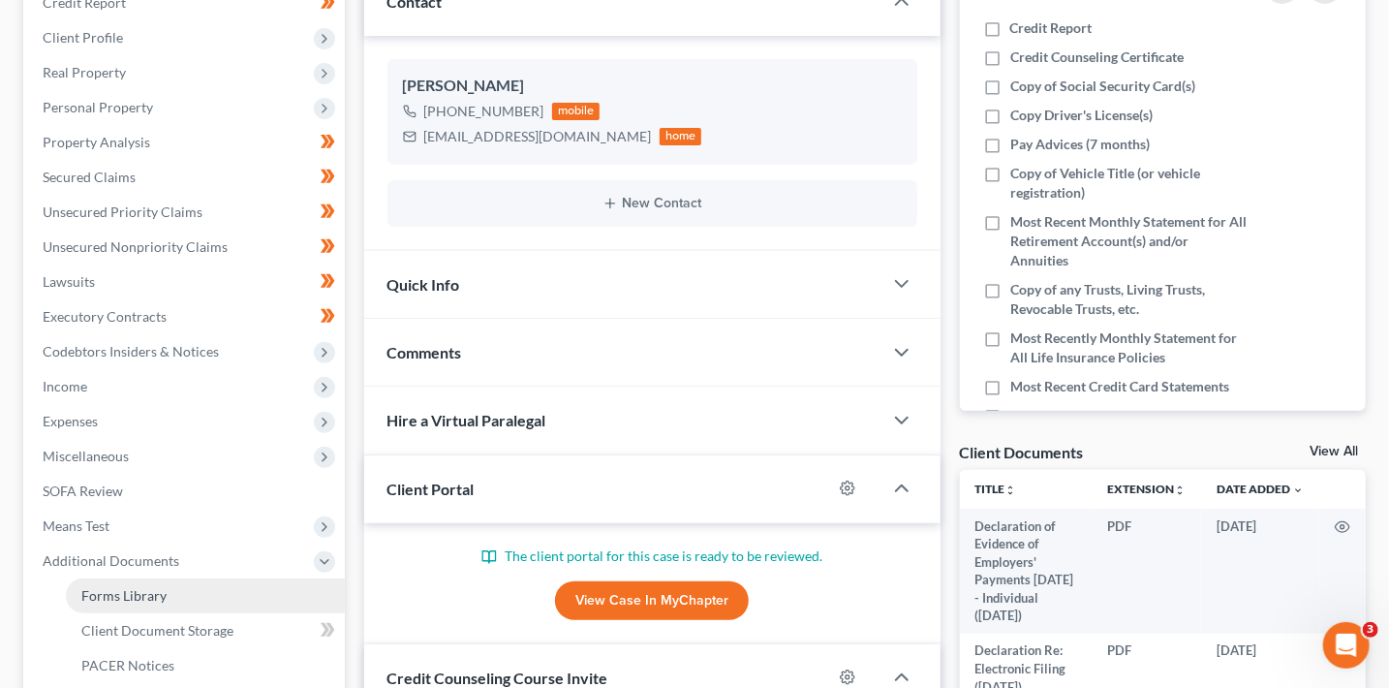
click at [193, 590] on link "Forms Library" at bounding box center [205, 595] width 279 height 35
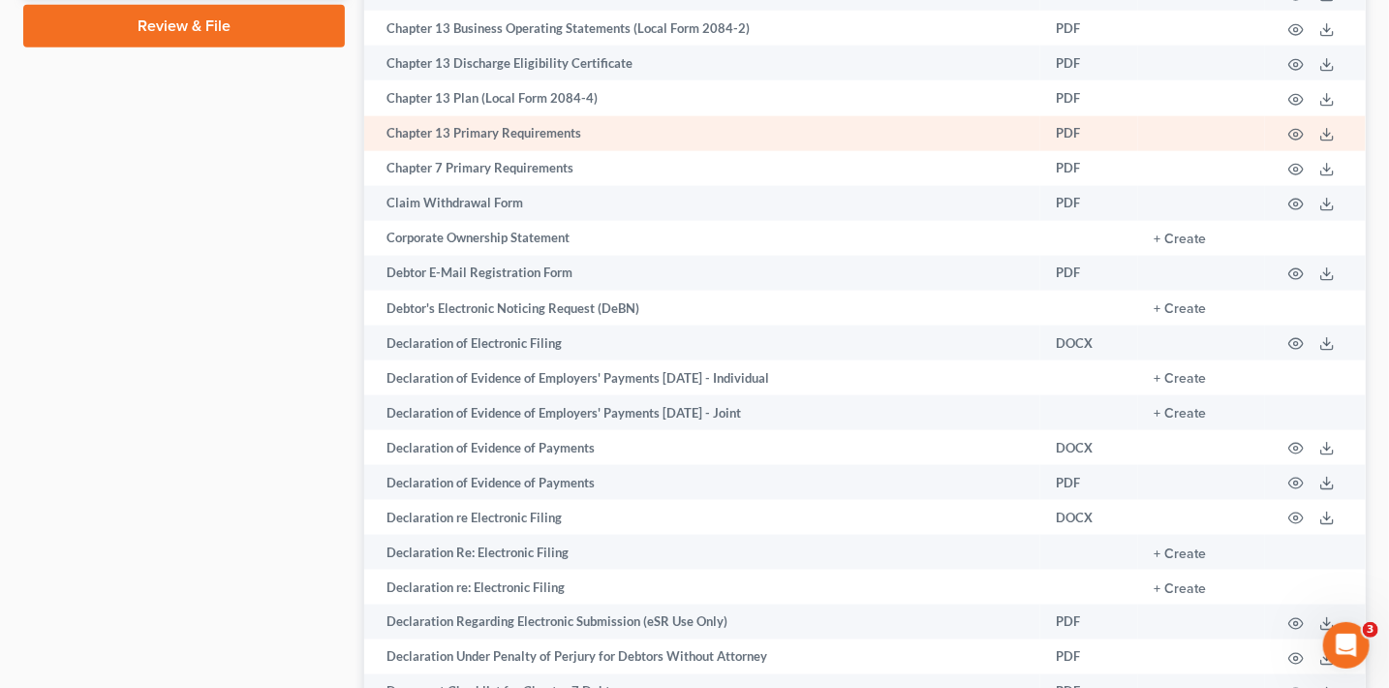
scroll to position [1151, 0]
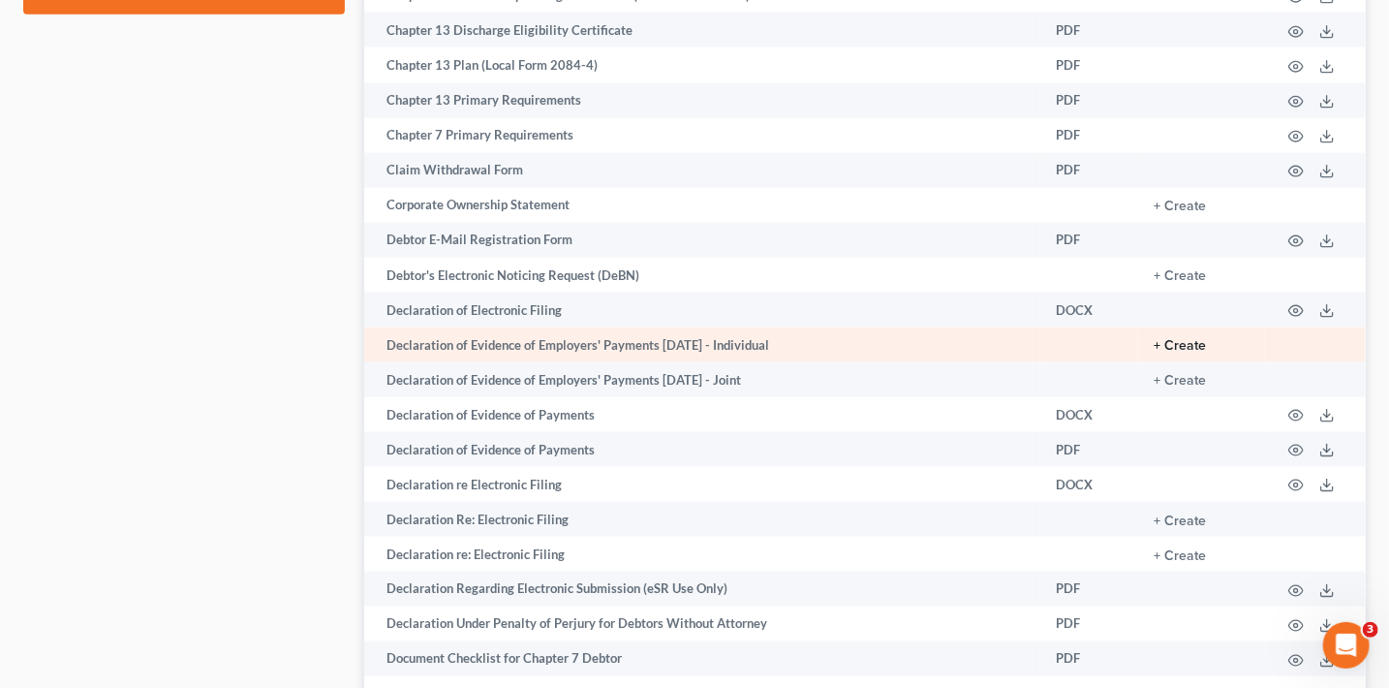
click at [1168, 351] on button "+ Create" at bounding box center [1180, 346] width 52 height 14
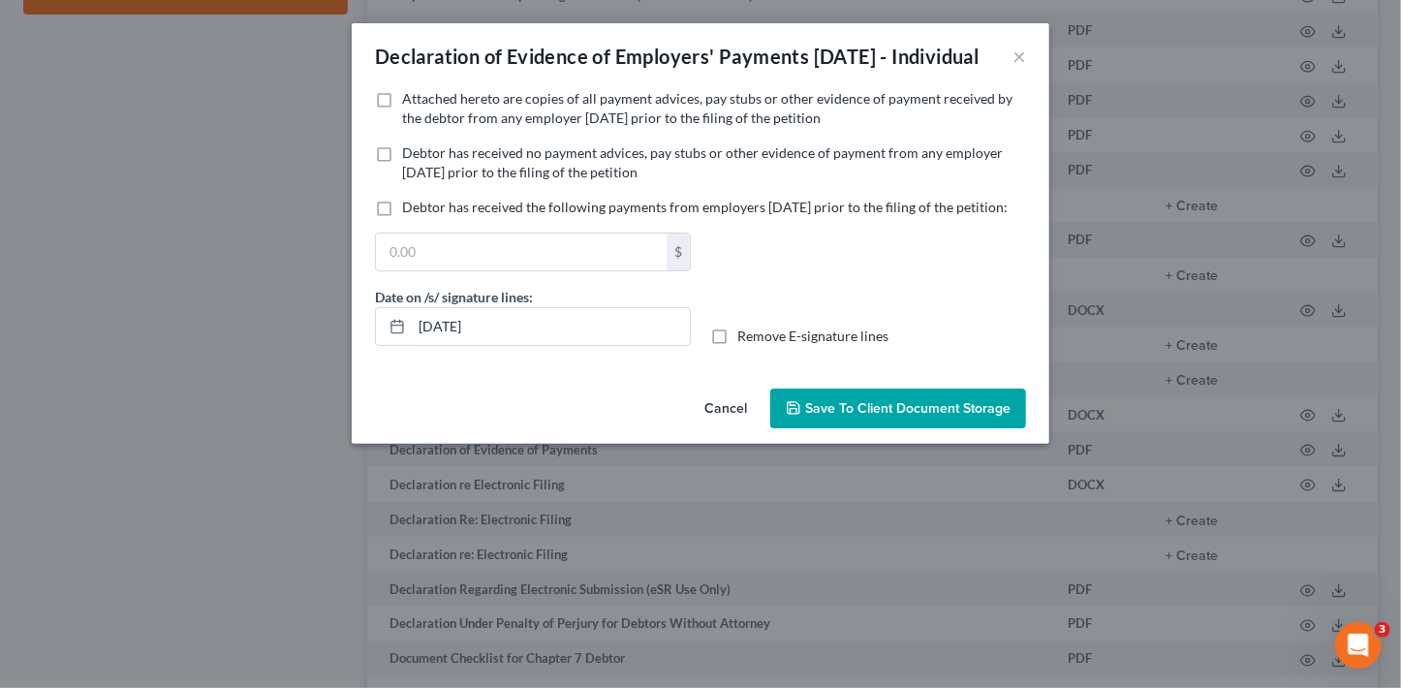
click at [484, 126] on span "Attached hereto are copies of all payment advices, pay stubs or other evidence …" at bounding box center [707, 108] width 610 height 36
click at [422, 102] on input "Attached hereto are copies of all payment advices, pay stubs or other evidence …" at bounding box center [416, 95] width 13 height 13
checkbox input "true"
drag, startPoint x: 585, startPoint y: 372, endPoint x: 332, endPoint y: 329, distance: 256.5
click at [335, 332] on div "Declaration of Evidence of Employers' Payments Within 60 Days - Individual × No…" at bounding box center [700, 344] width 1401 height 688
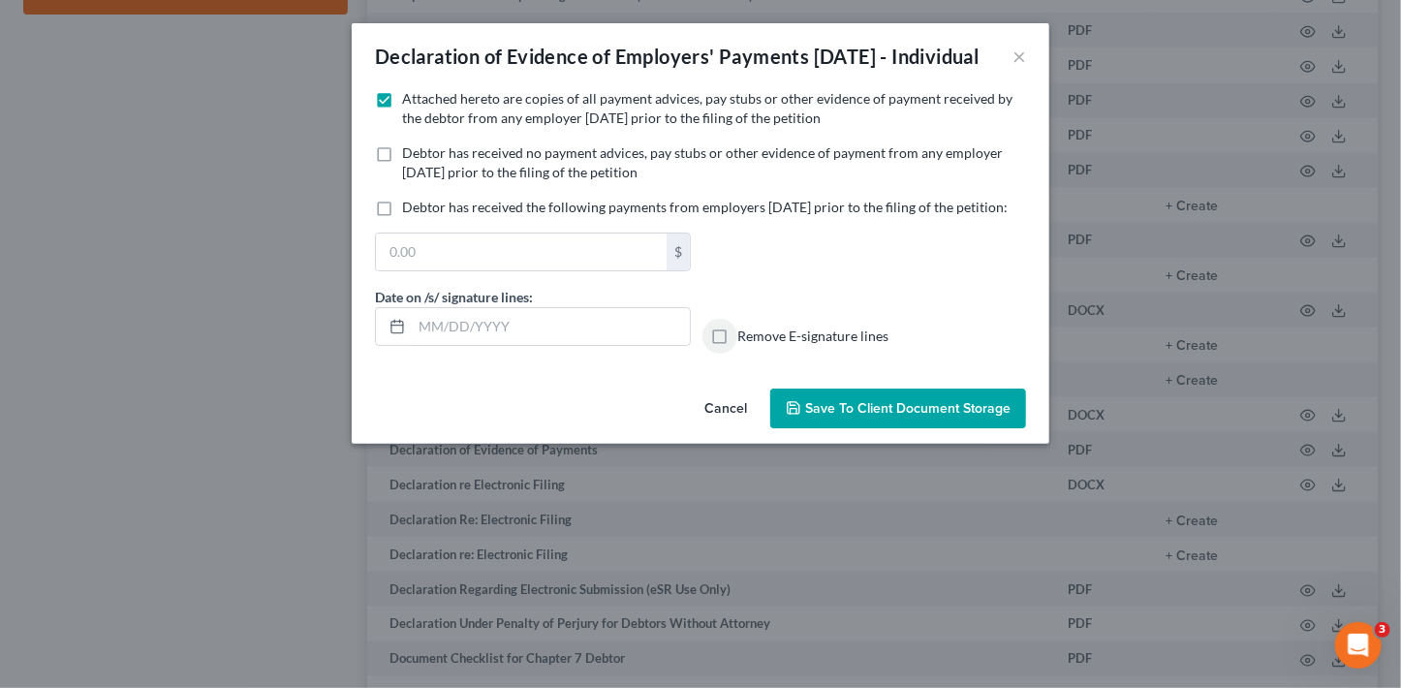
click at [745, 327] on input "Remove E-signature lines" at bounding box center [751, 333] width 13 height 13
checkbox input "true"
click at [1007, 417] on span "Save to Client Document Storage" at bounding box center [907, 408] width 205 height 16
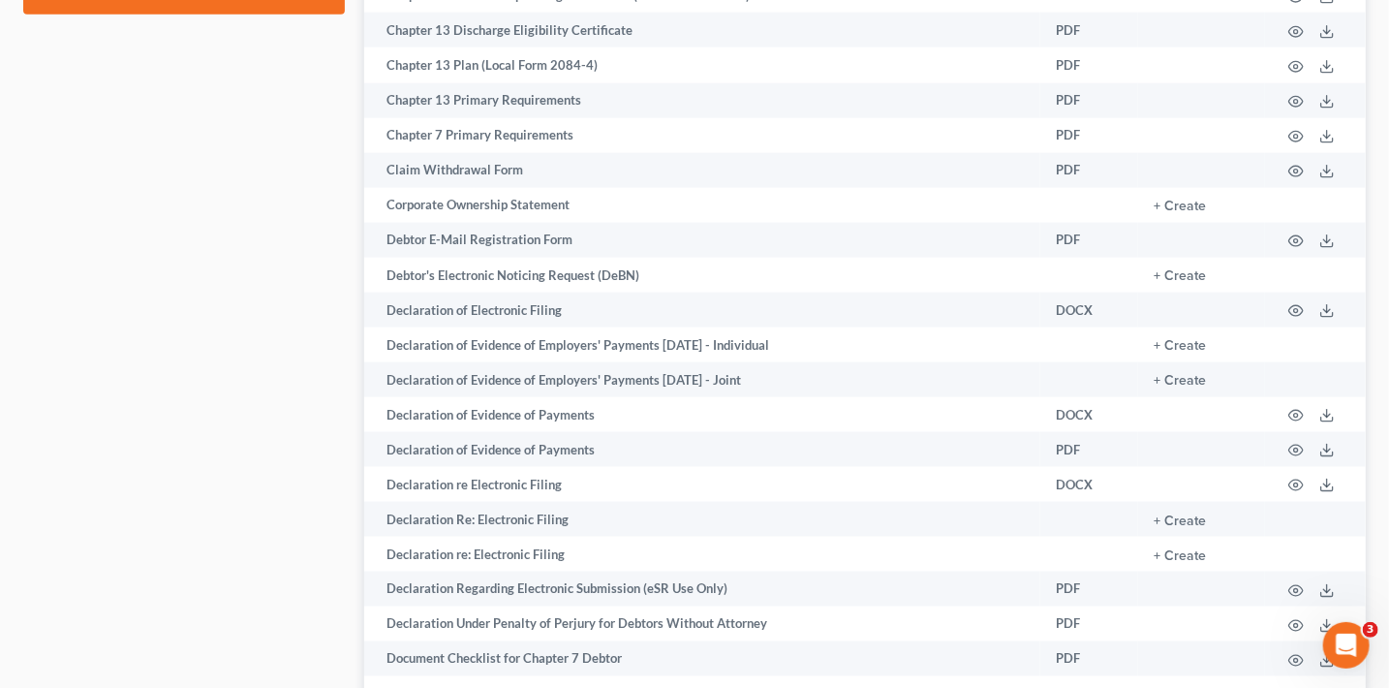
scroll to position [619, 0]
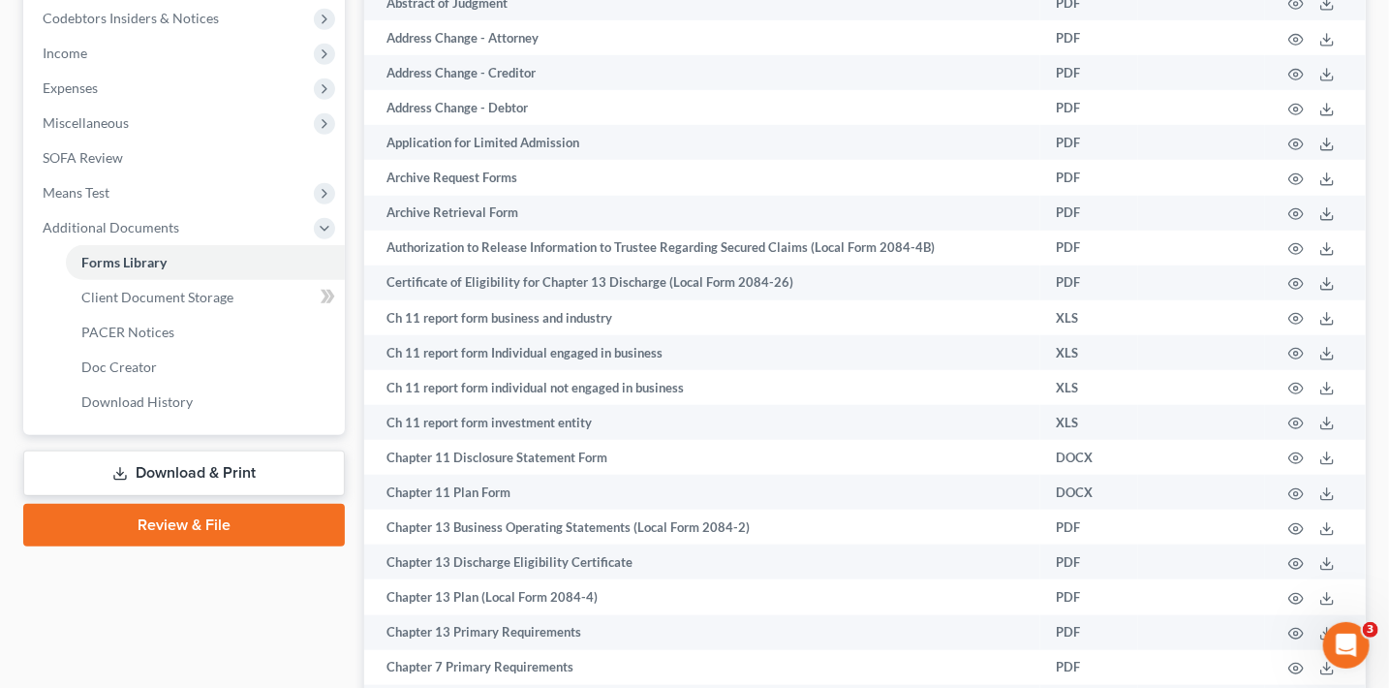
click at [297, 478] on link "Download & Print" at bounding box center [184, 474] width 322 height 46
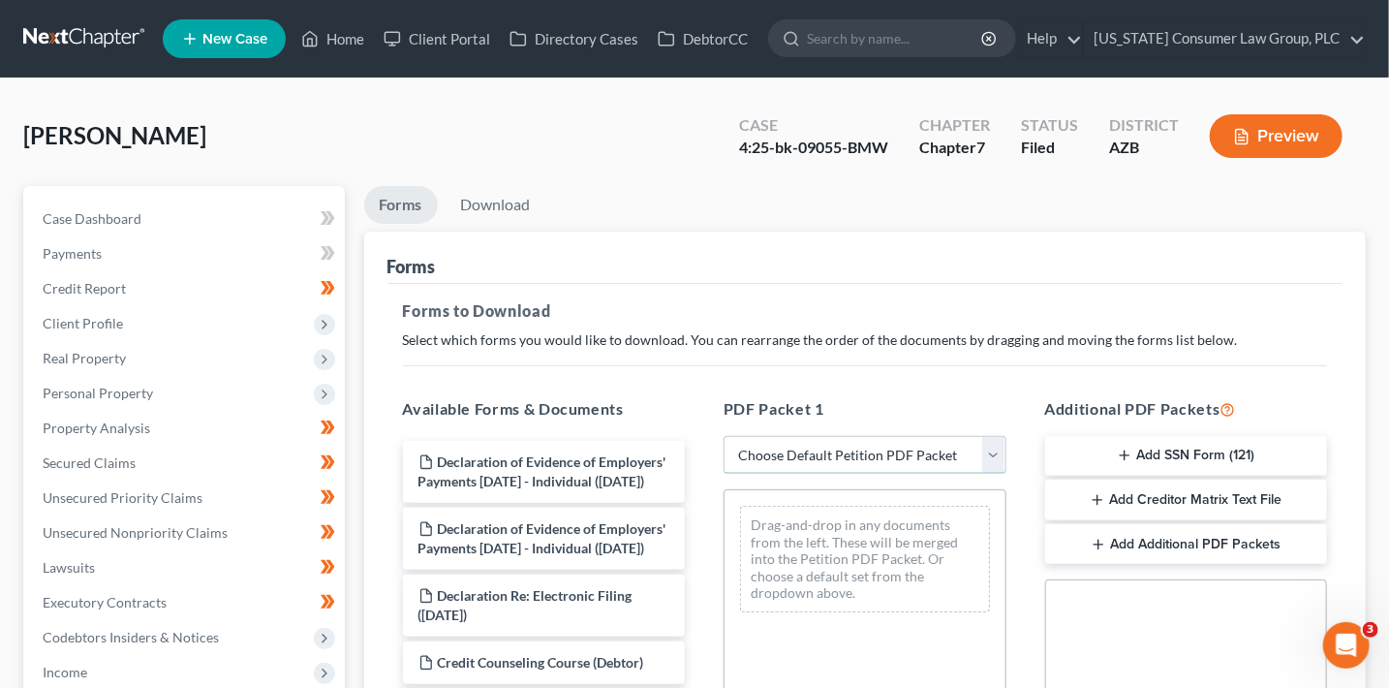
click at [849, 455] on select "Choose Default Petition PDF Packet Complete Bankruptcy Petition (all forms and …" at bounding box center [865, 455] width 283 height 39
select select "7"
click at [724, 436] on select "Choose Default Petition PDF Packet Complete Bankruptcy Petition (all forms and …" at bounding box center [865, 455] width 283 height 39
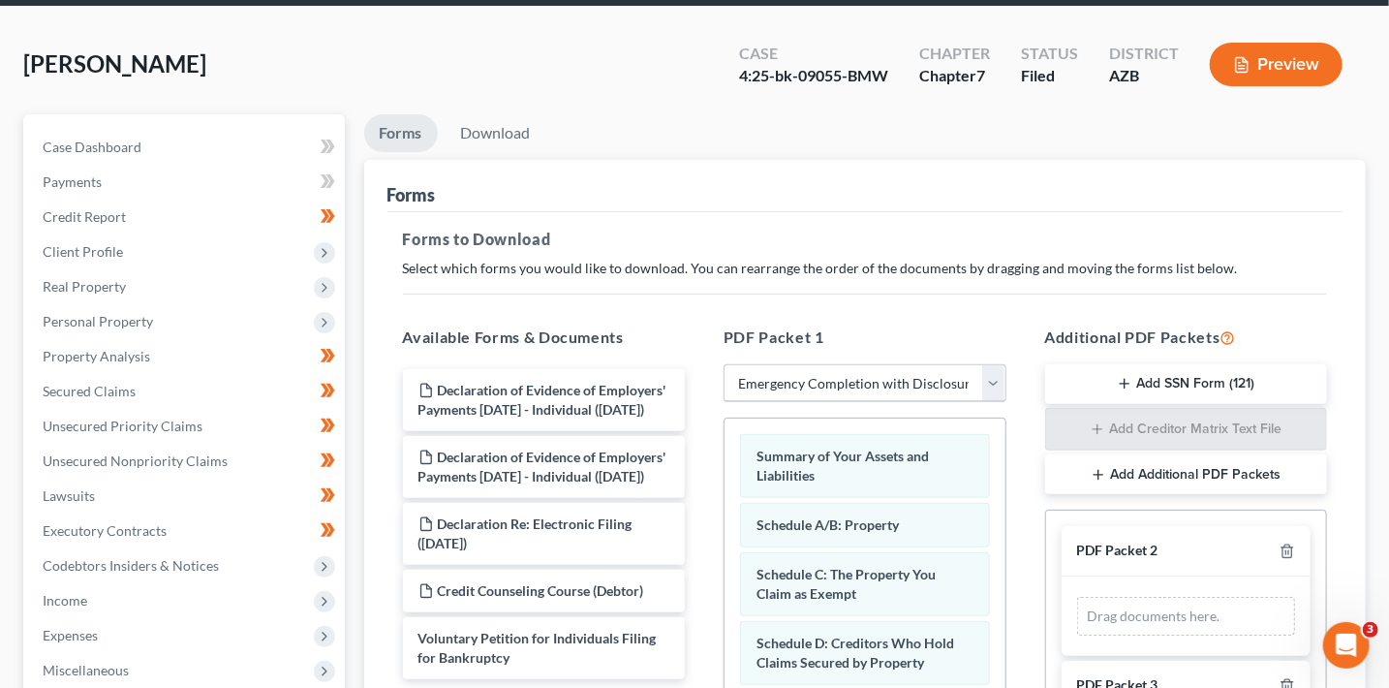
scroll to position [154, 0]
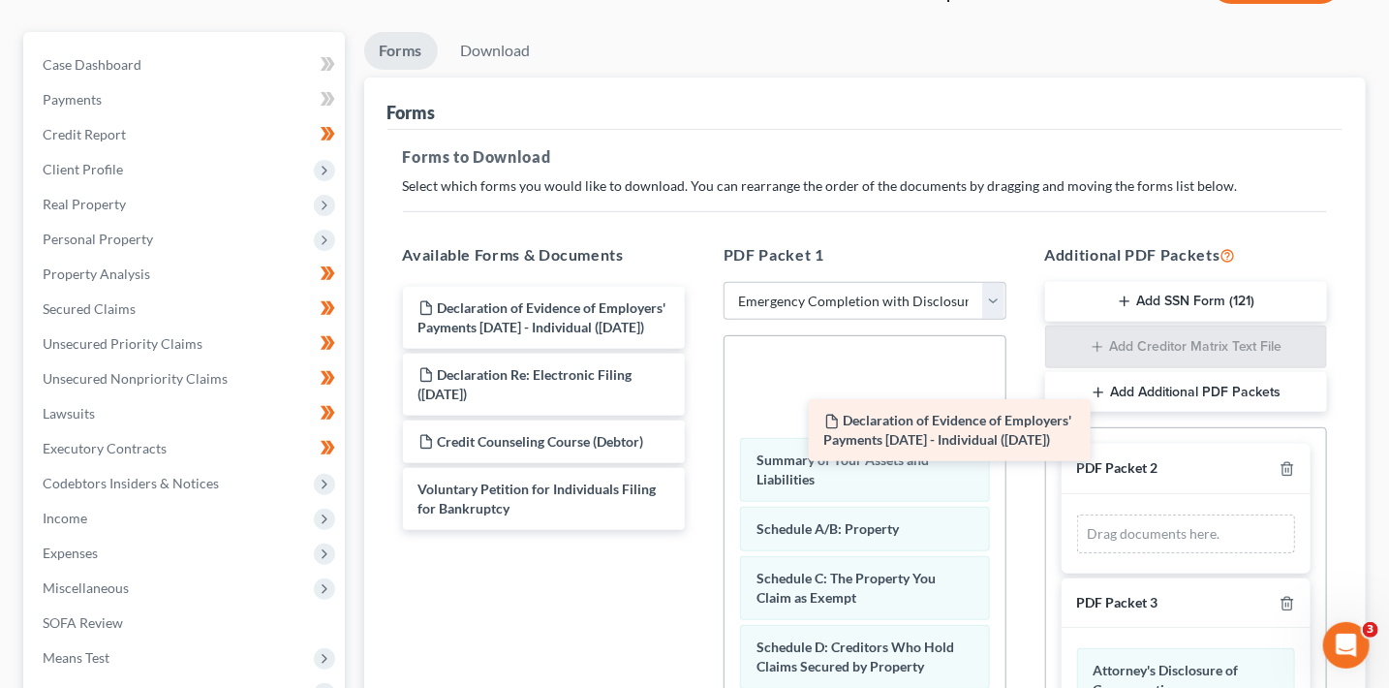
drag, startPoint x: 576, startPoint y: 328, endPoint x: 1132, endPoint y: 477, distance: 574.6
click at [701, 477] on div "Declaration of Evidence of Employers' Payments Within 60 Days - Individual (10/…" at bounding box center [545, 408] width 314 height 243
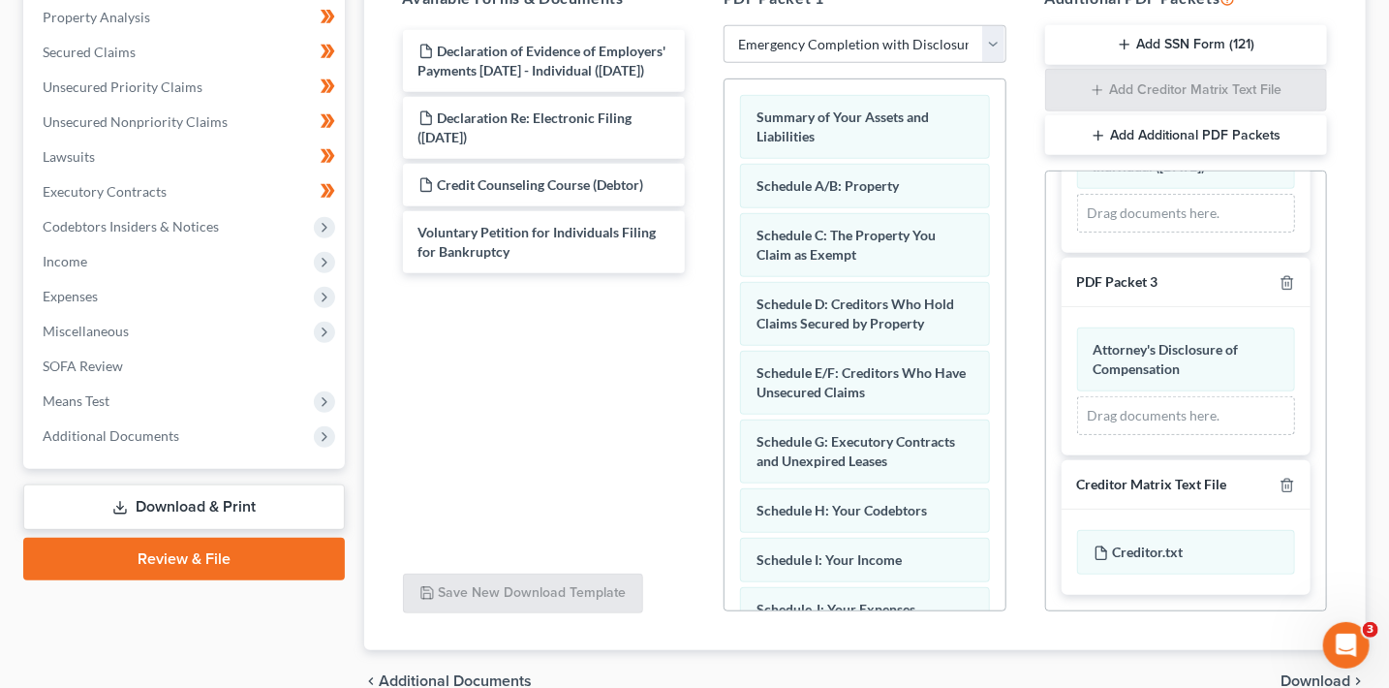
scroll to position [508, 0]
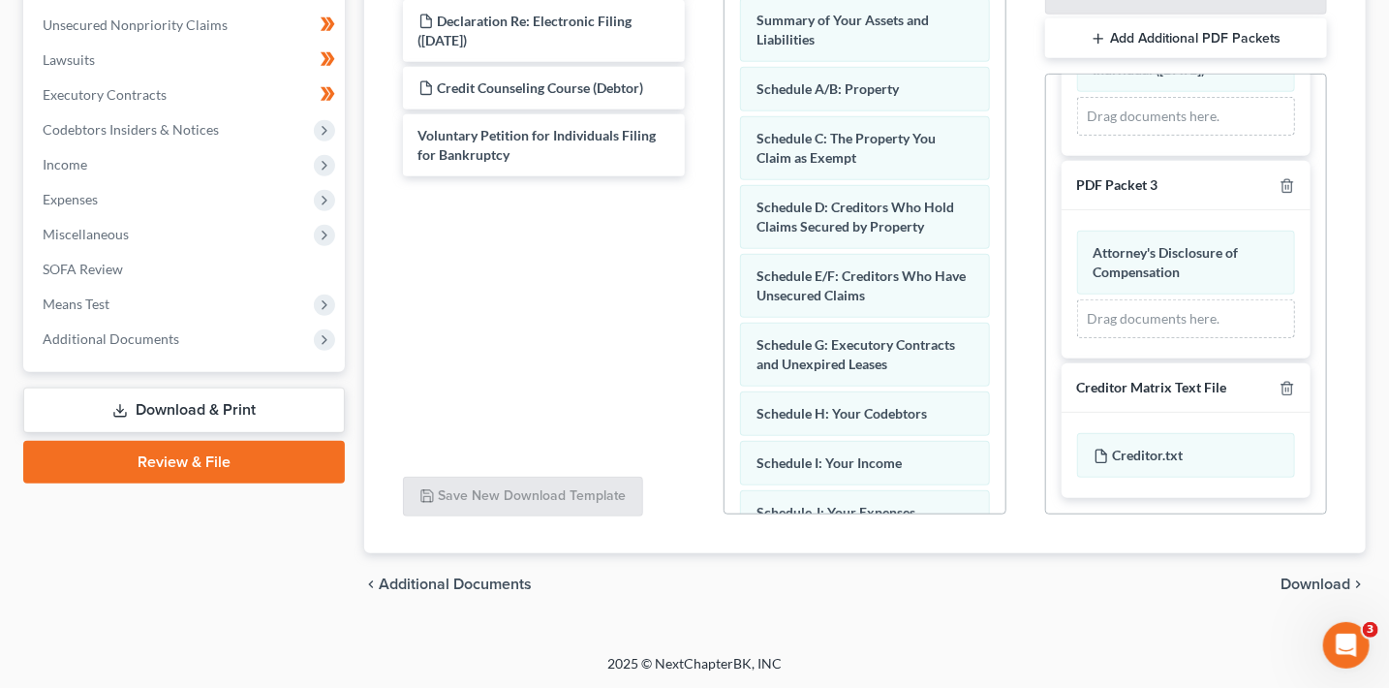
click at [1314, 586] on span "Download" at bounding box center [1316, 584] width 70 height 16
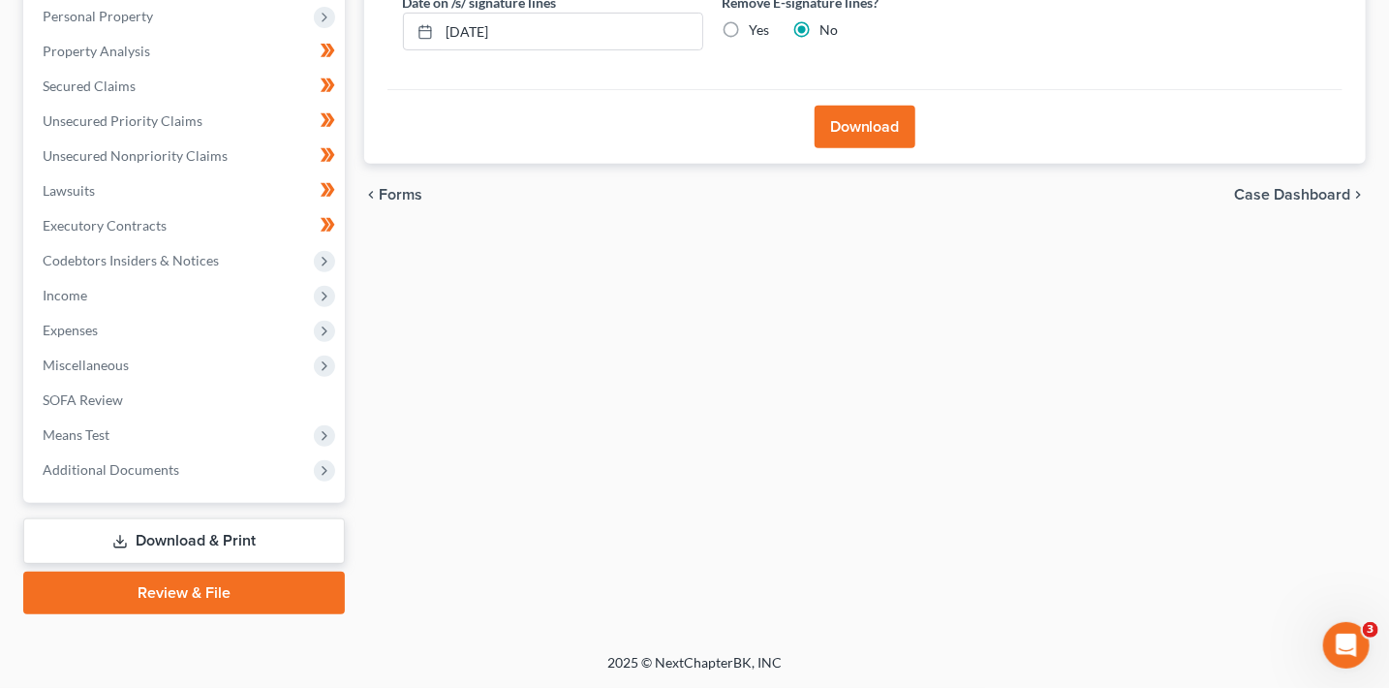
scroll to position [376, 0]
click at [888, 125] on button "Download" at bounding box center [865, 128] width 101 height 43
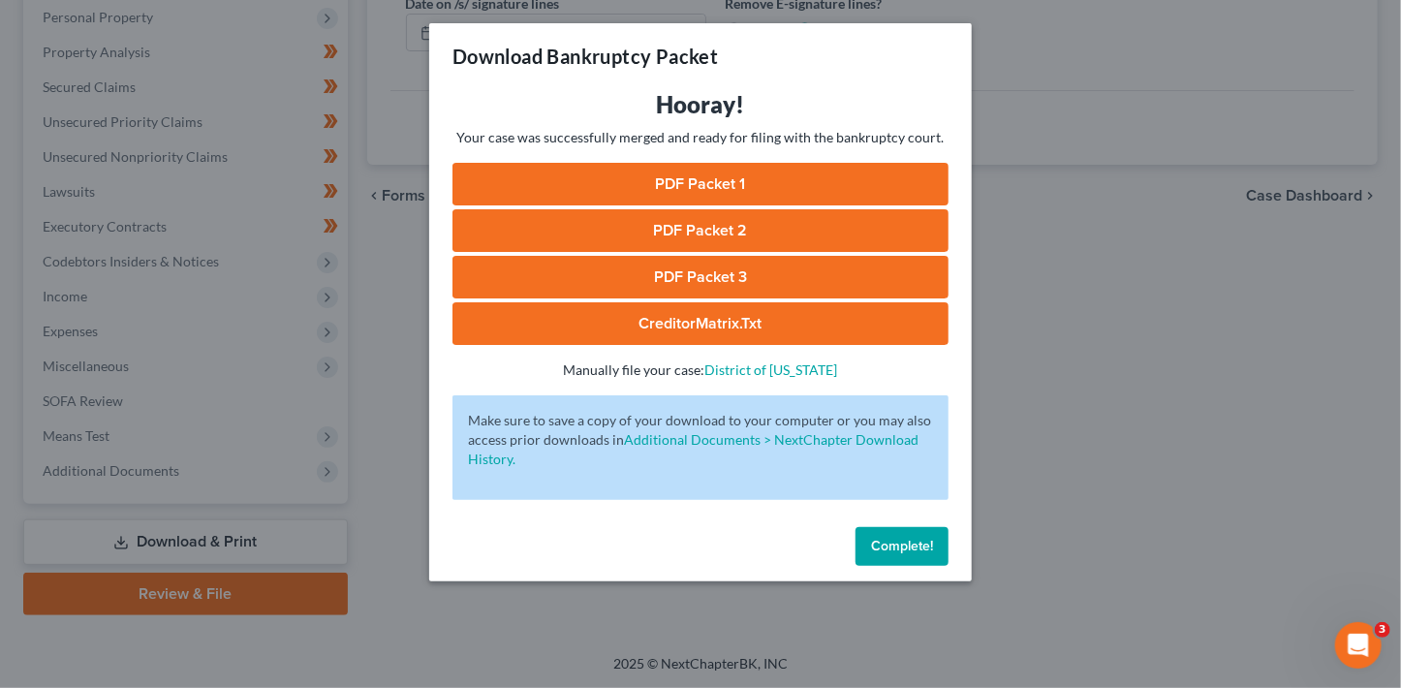
click at [687, 177] on link "PDF Packet 1" at bounding box center [700, 184] width 496 height 43
drag, startPoint x: 671, startPoint y: 233, endPoint x: 624, endPoint y: 196, distance: 60.1
click at [672, 233] on link "PDF Packet 2" at bounding box center [700, 230] width 496 height 43
click at [639, 281] on link "PDF Packet 3" at bounding box center [700, 277] width 496 height 43
click at [749, 330] on link "CreditorMatrix.txt" at bounding box center [700, 323] width 496 height 43
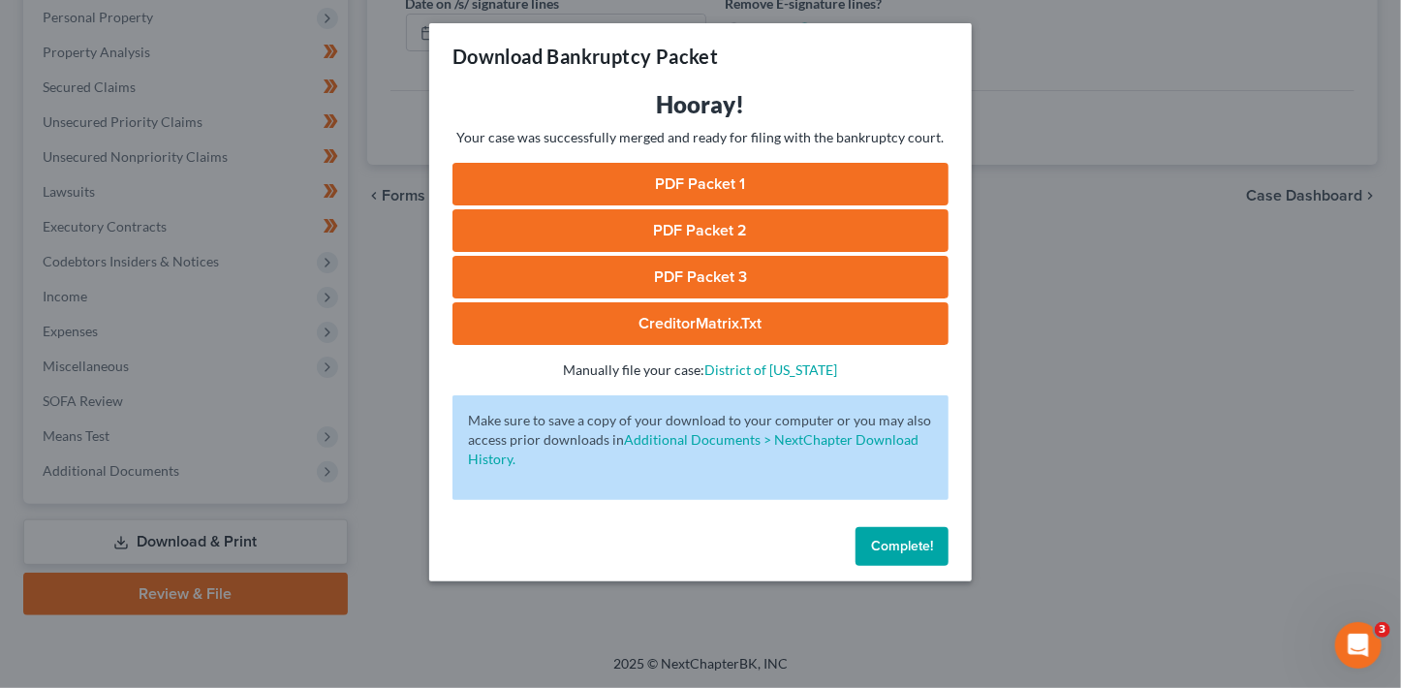
click at [891, 549] on span "Complete!" at bounding box center [902, 546] width 62 height 16
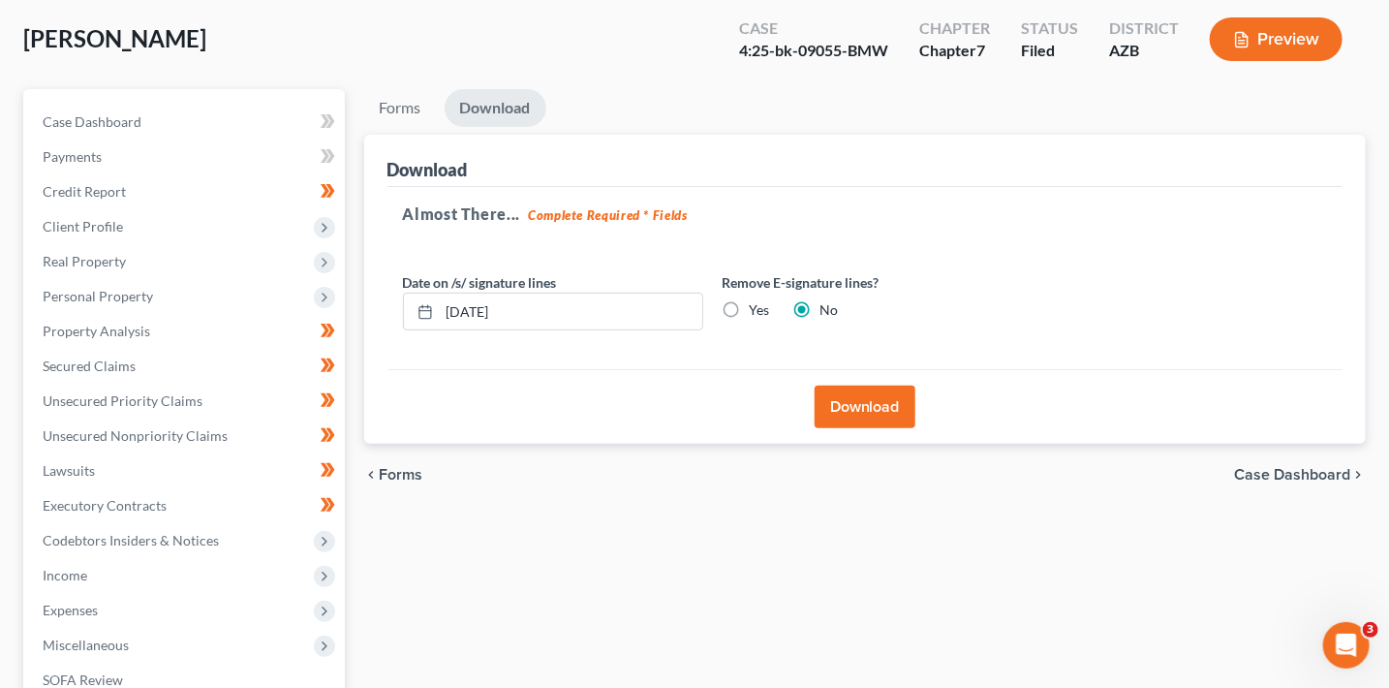
scroll to position [0, 0]
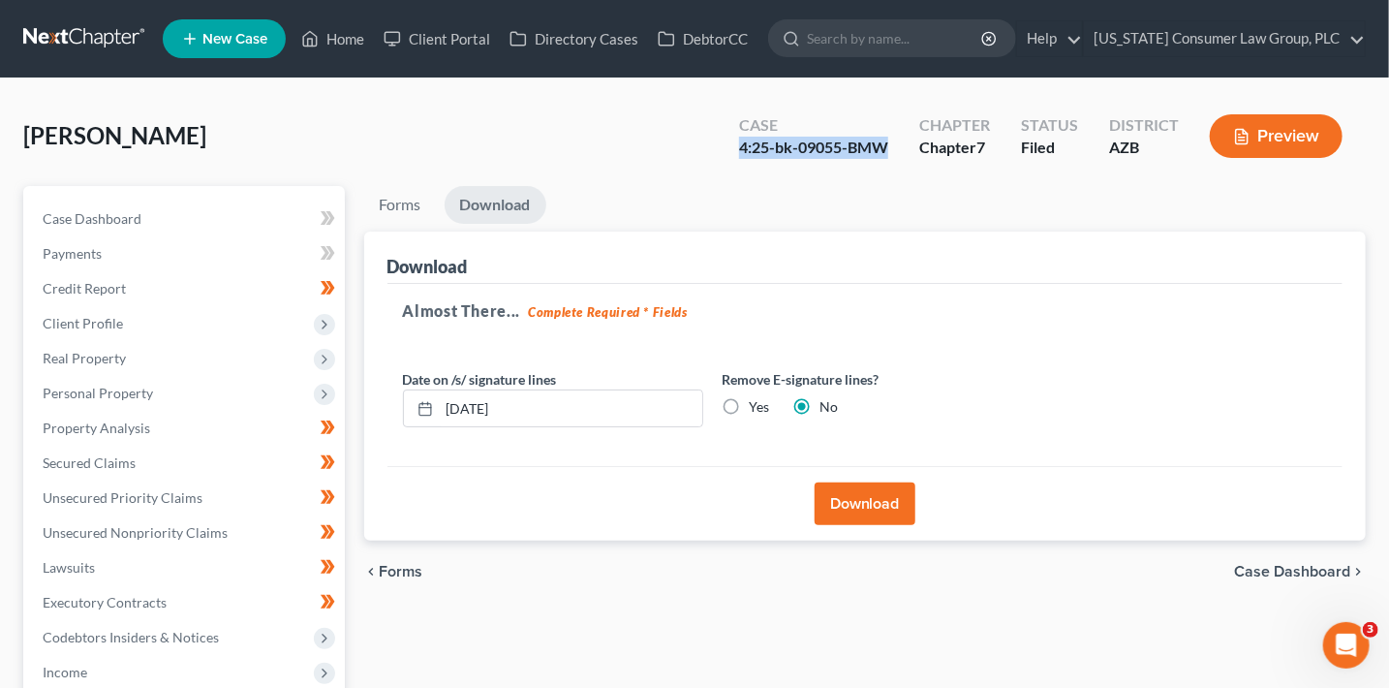
drag, startPoint x: 895, startPoint y: 150, endPoint x: 742, endPoint y: 144, distance: 153.2
click at [742, 144] on div "Case 4:25-bk-09055-BMW" at bounding box center [814, 137] width 180 height 57
copy div "4:25-bk-09055-BMW"
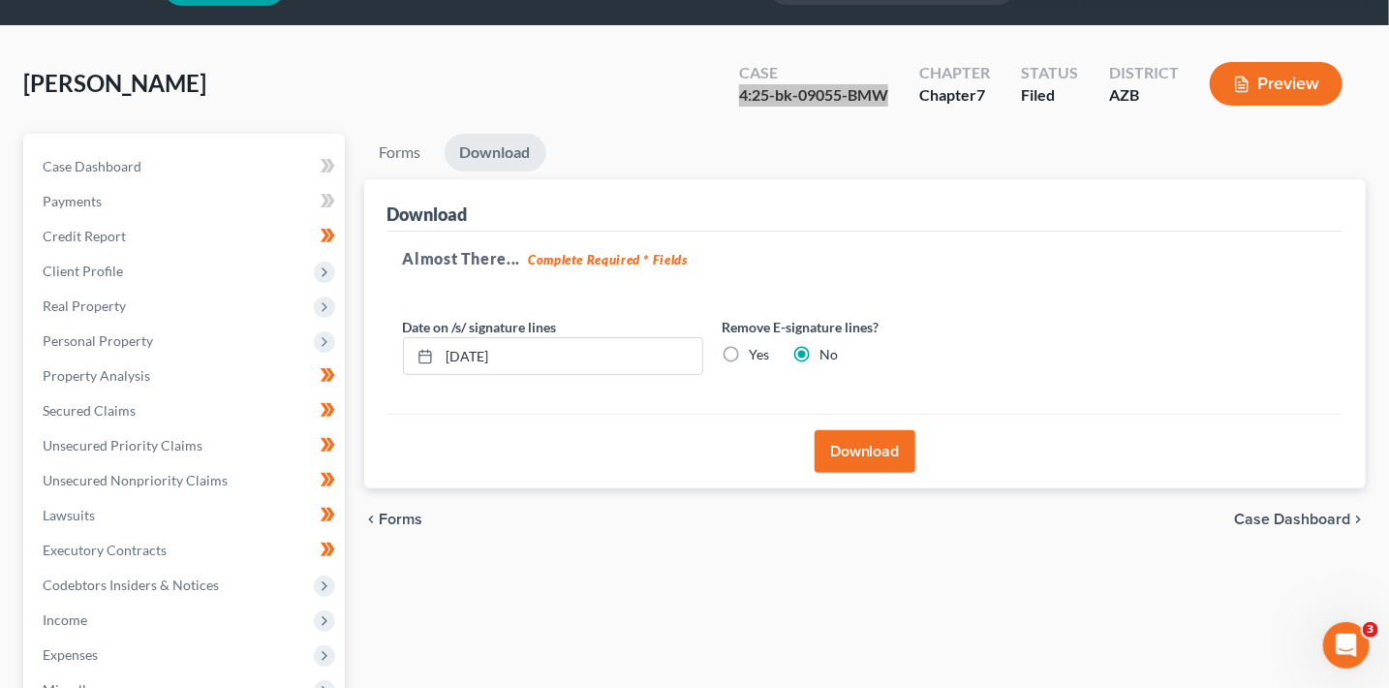
scroll to position [283, 0]
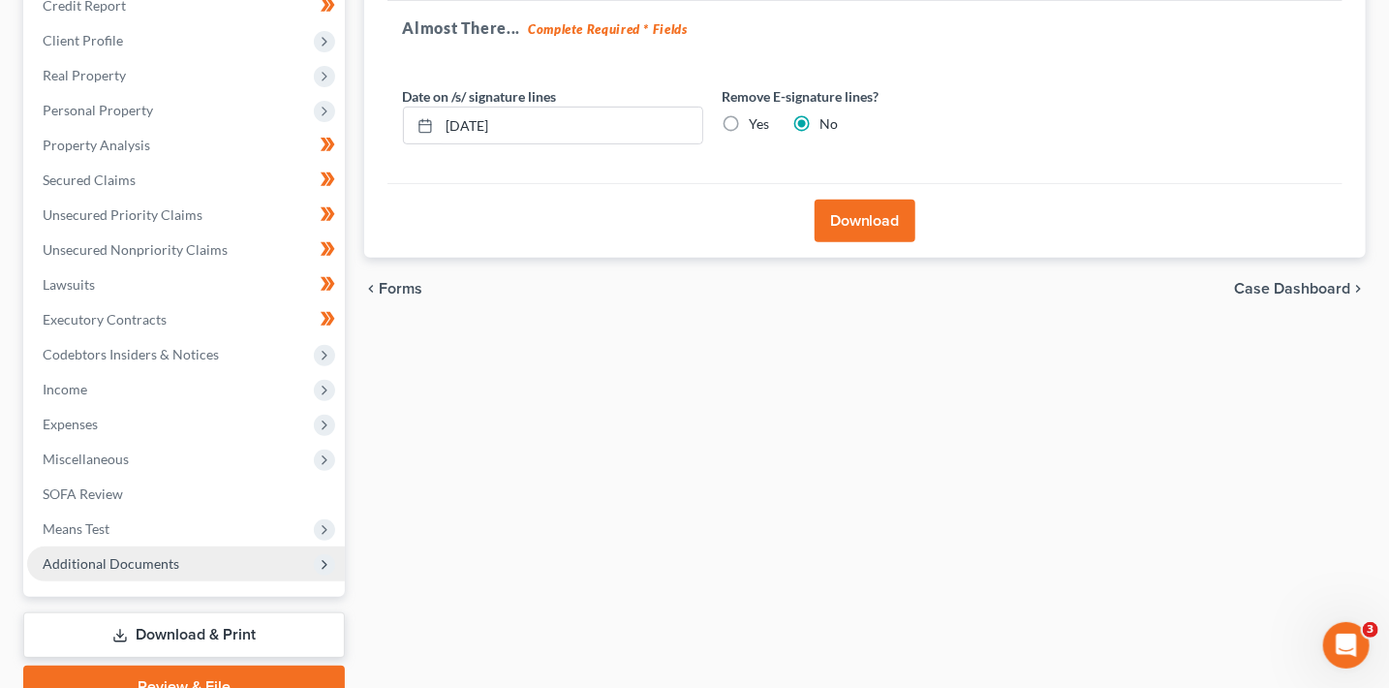
click at [154, 561] on span "Additional Documents" at bounding box center [111, 563] width 137 height 16
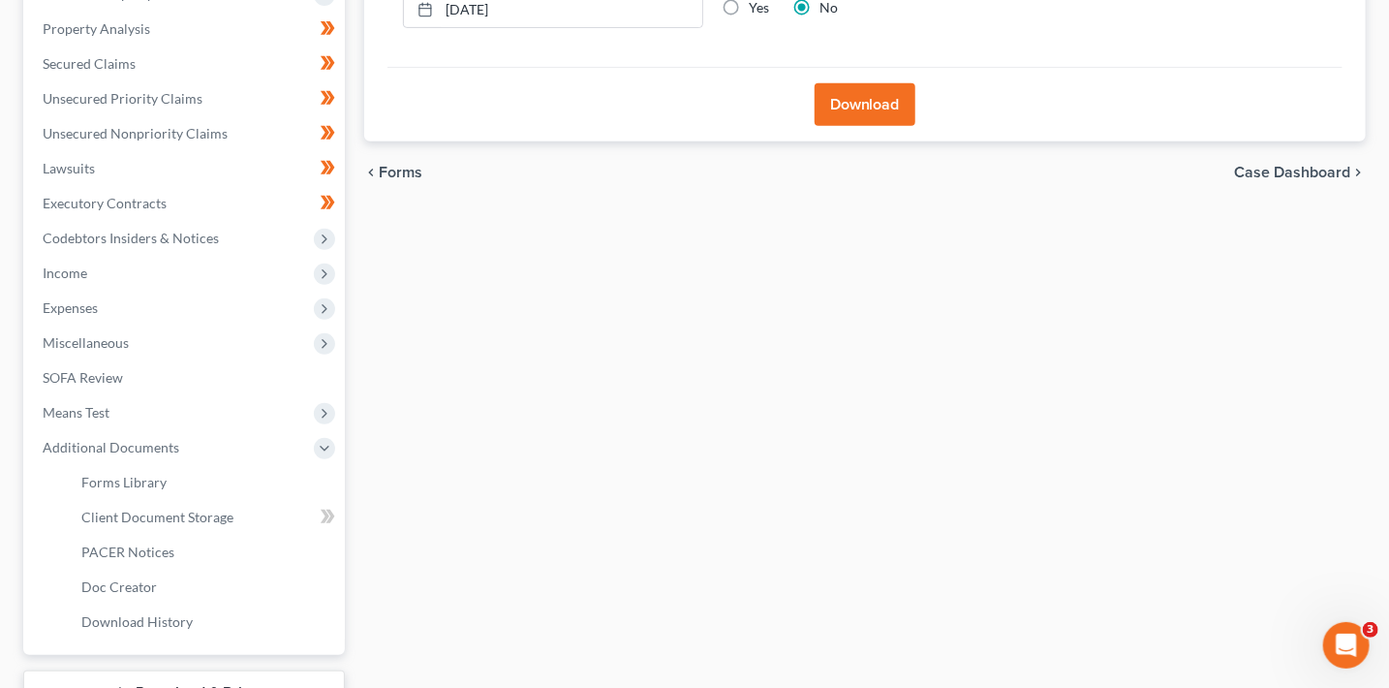
scroll to position [550, 0]
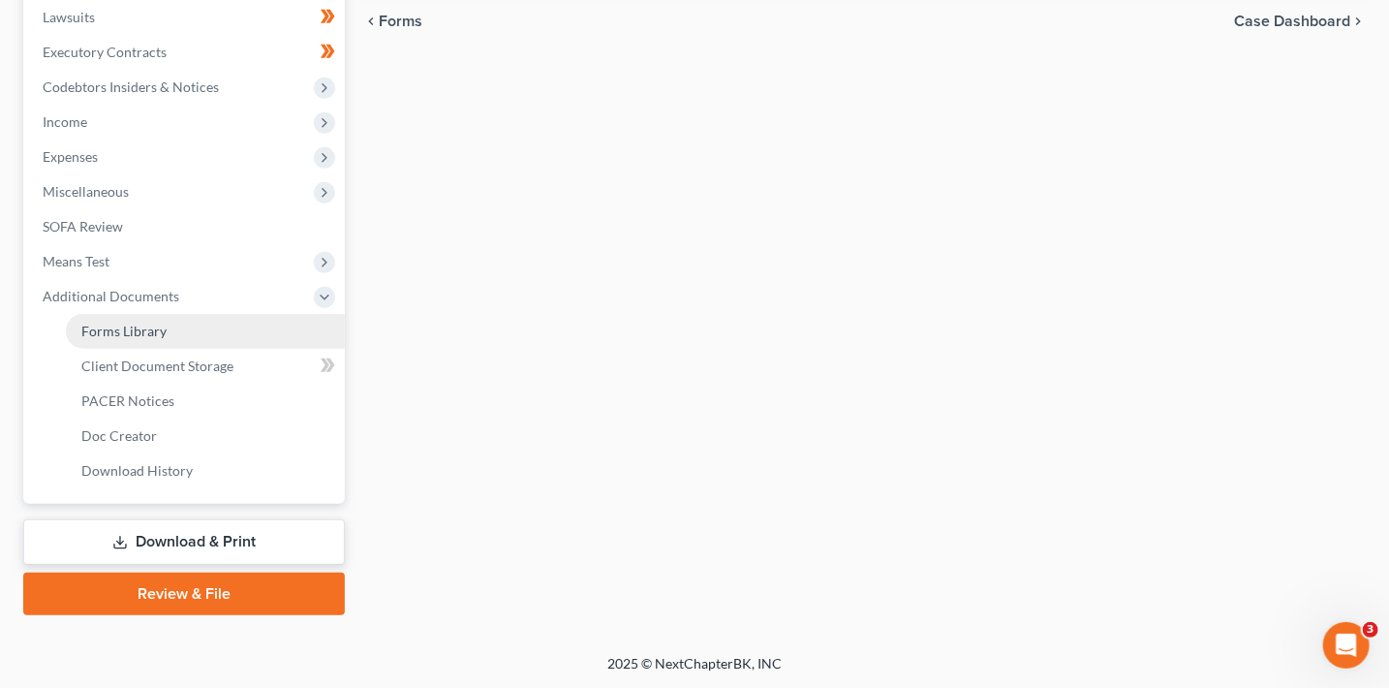
click at [137, 323] on span "Forms Library" at bounding box center [123, 331] width 85 height 16
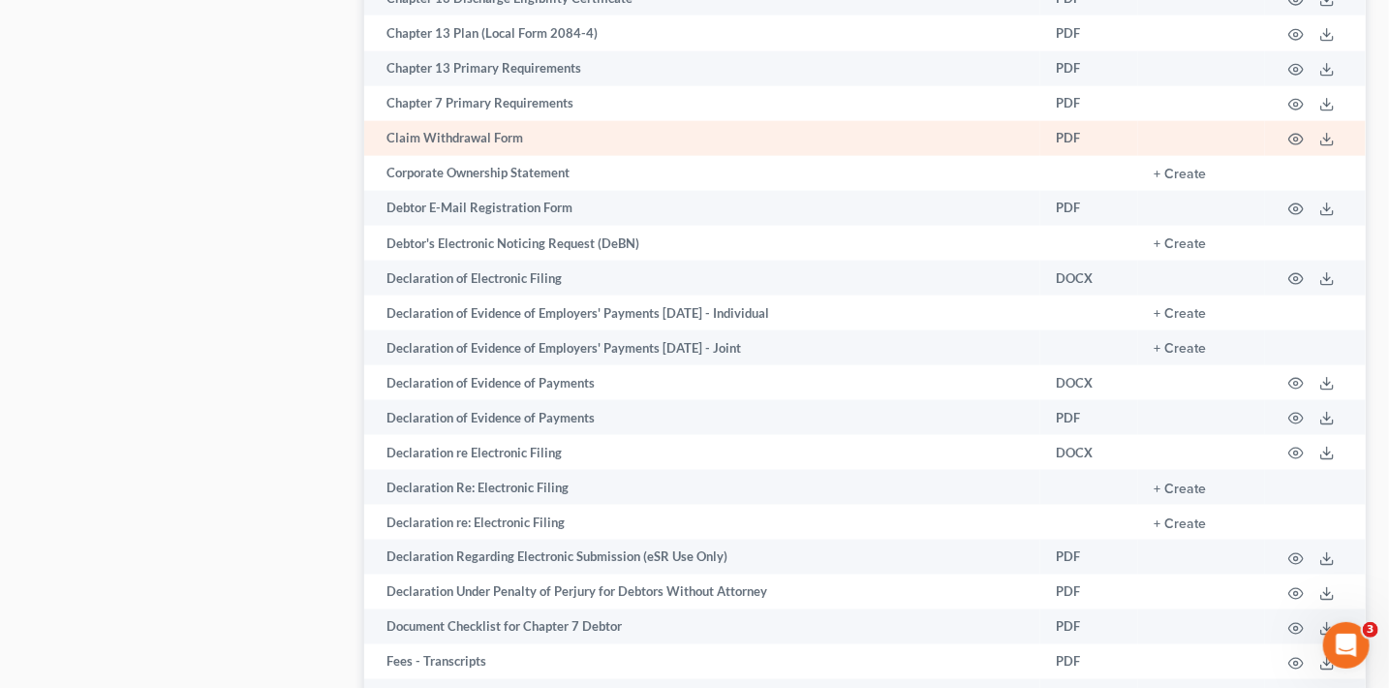
scroll to position [1187, 0]
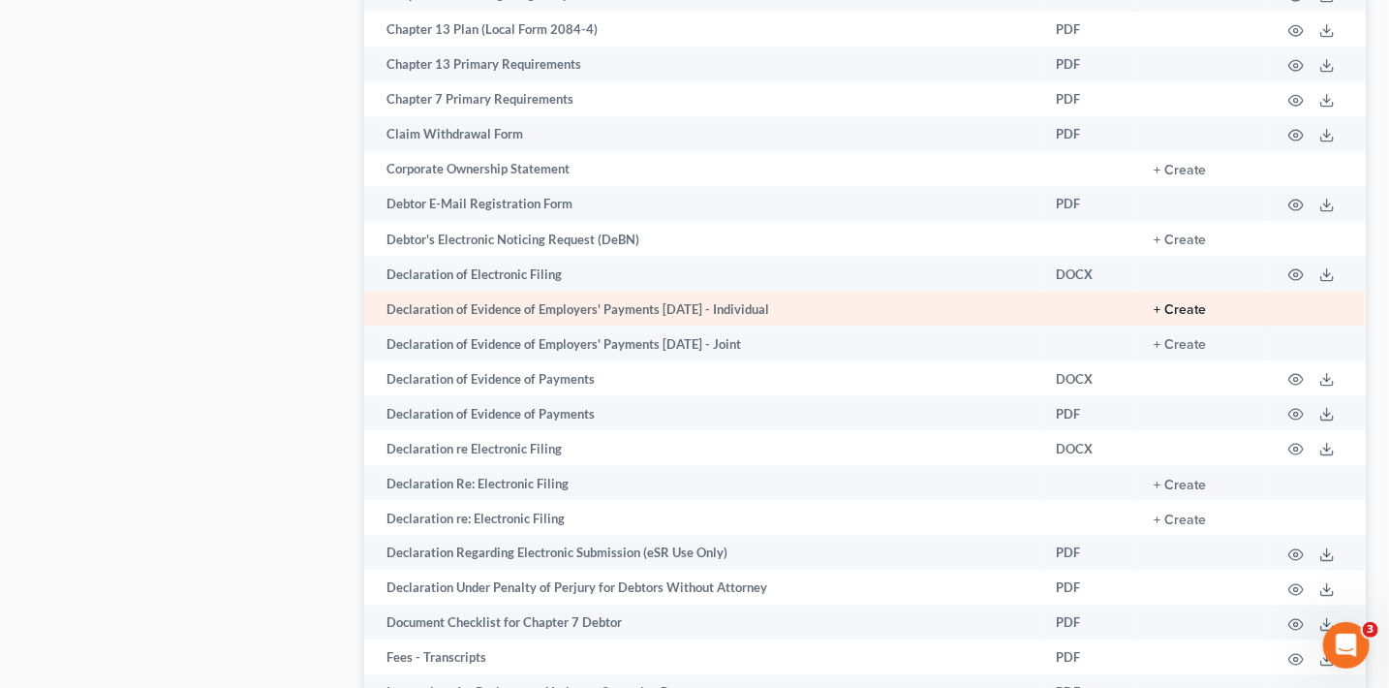
click at [1188, 317] on button "+ Create" at bounding box center [1180, 310] width 52 height 14
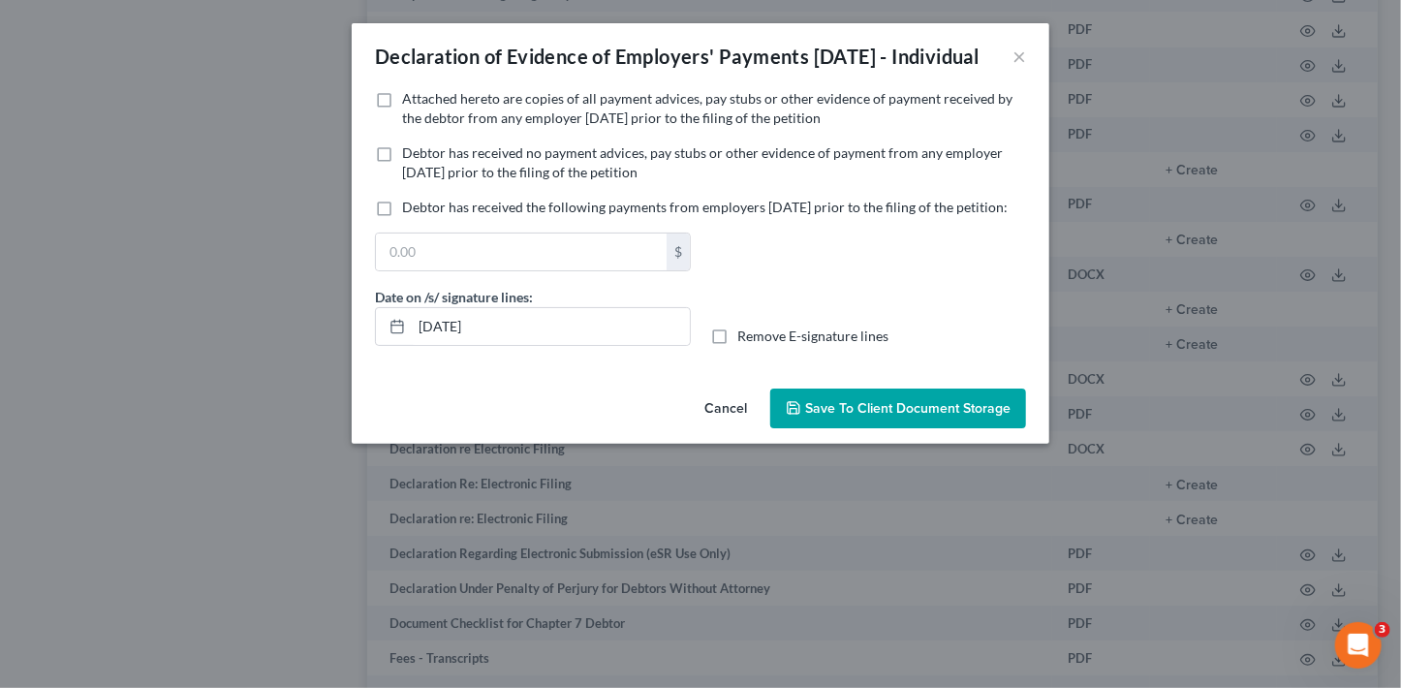
click at [586, 126] on span "Attached hereto are copies of all payment advices, pay stubs or other evidence …" at bounding box center [707, 108] width 610 height 36
click at [422, 102] on input "Attached hereto are copies of all payment advices, pay stubs or other evidence …" at bounding box center [416, 95] width 13 height 13
checkbox input "true"
click at [876, 417] on span "Save to Client Document Storage" at bounding box center [907, 408] width 205 height 16
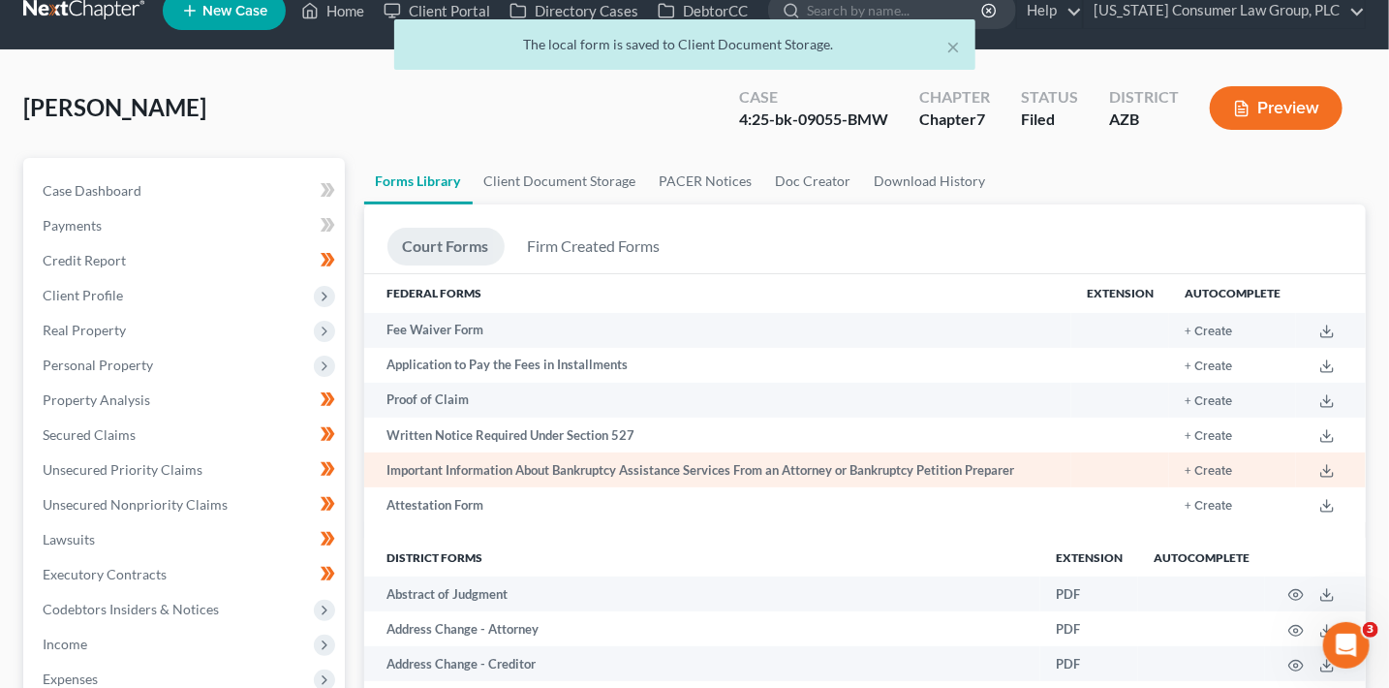
scroll to position [0, 0]
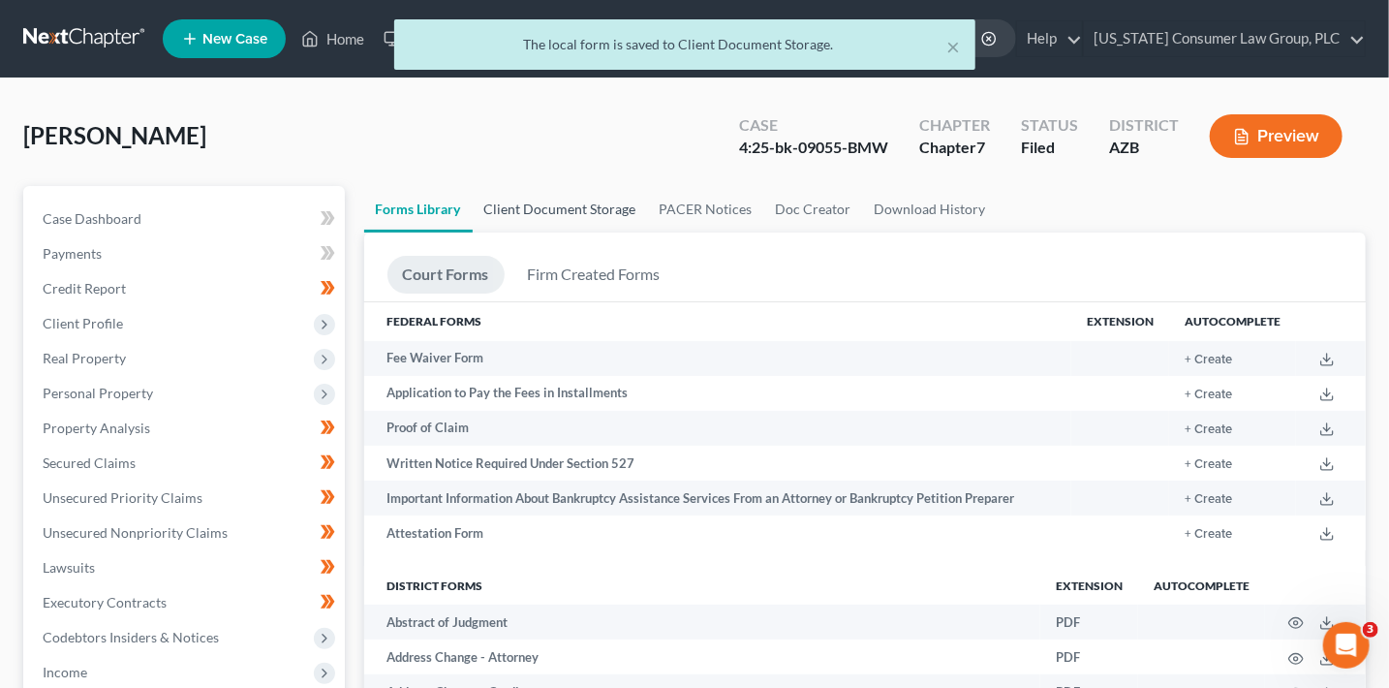
click at [558, 211] on link "Client Document Storage" at bounding box center [560, 209] width 175 height 47
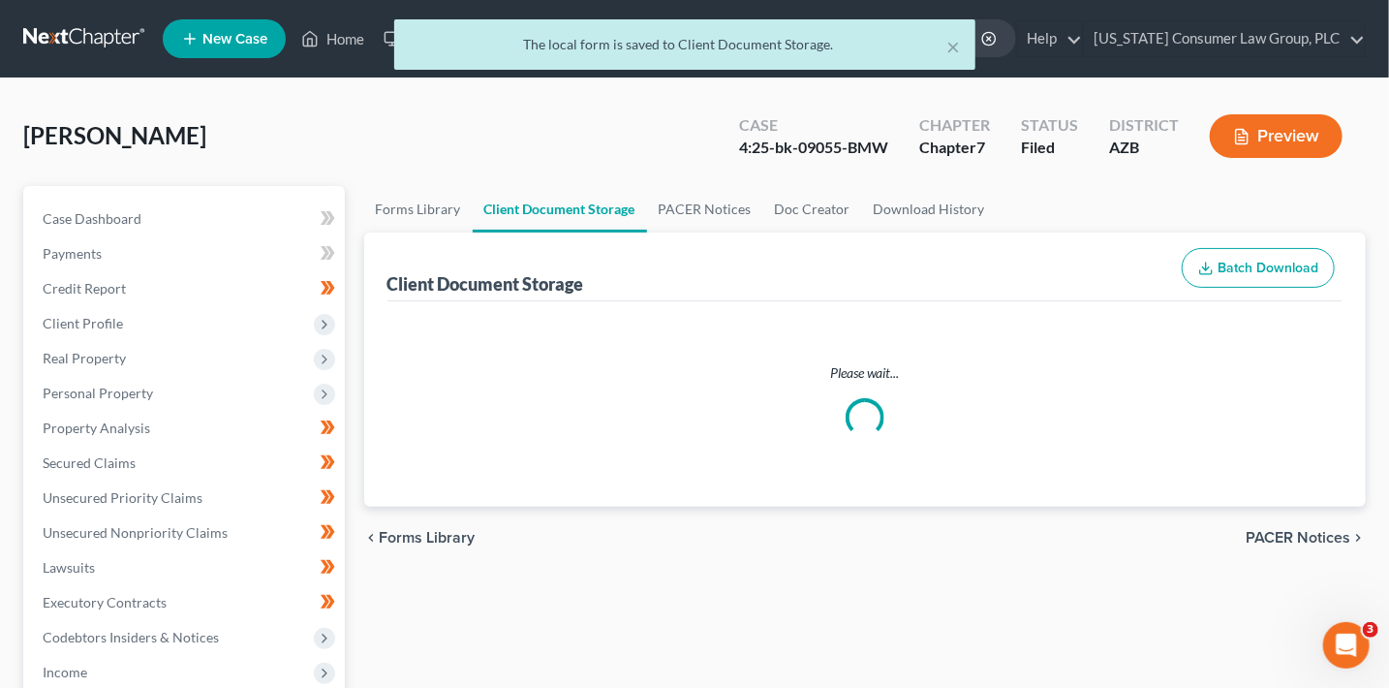
select select "14"
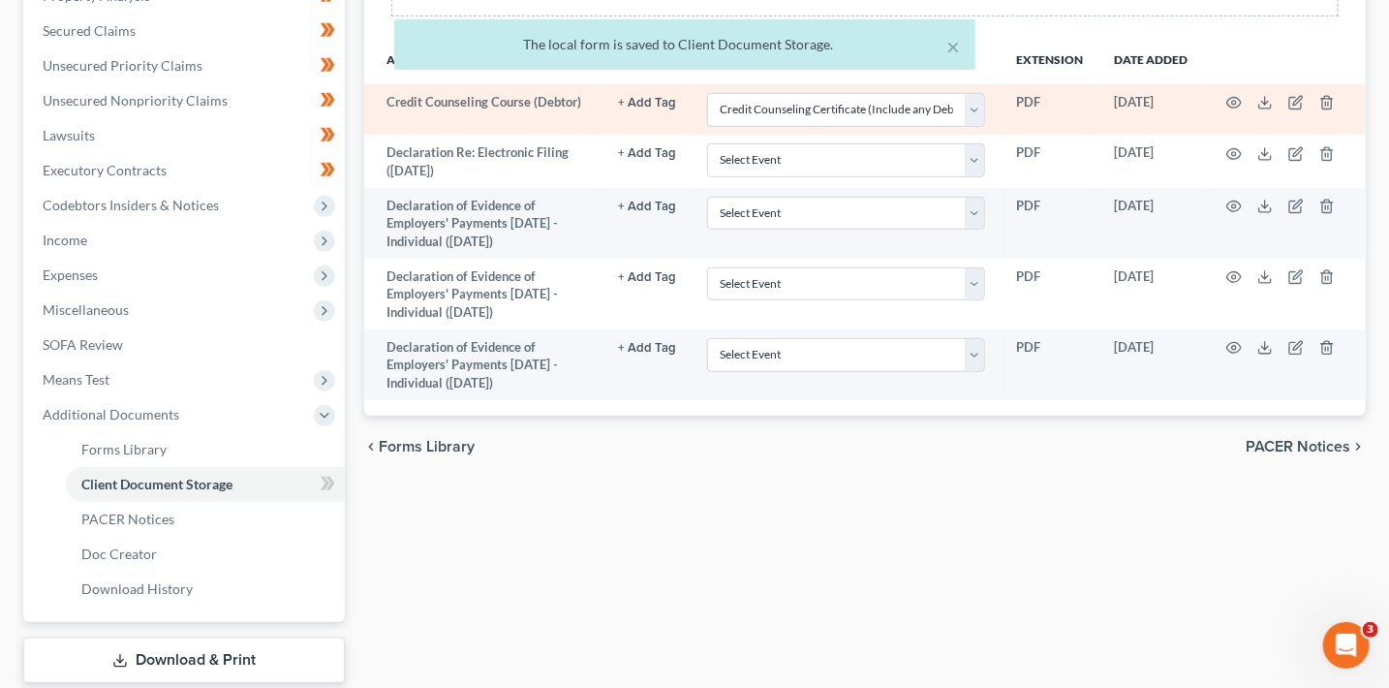
scroll to position [433, 0]
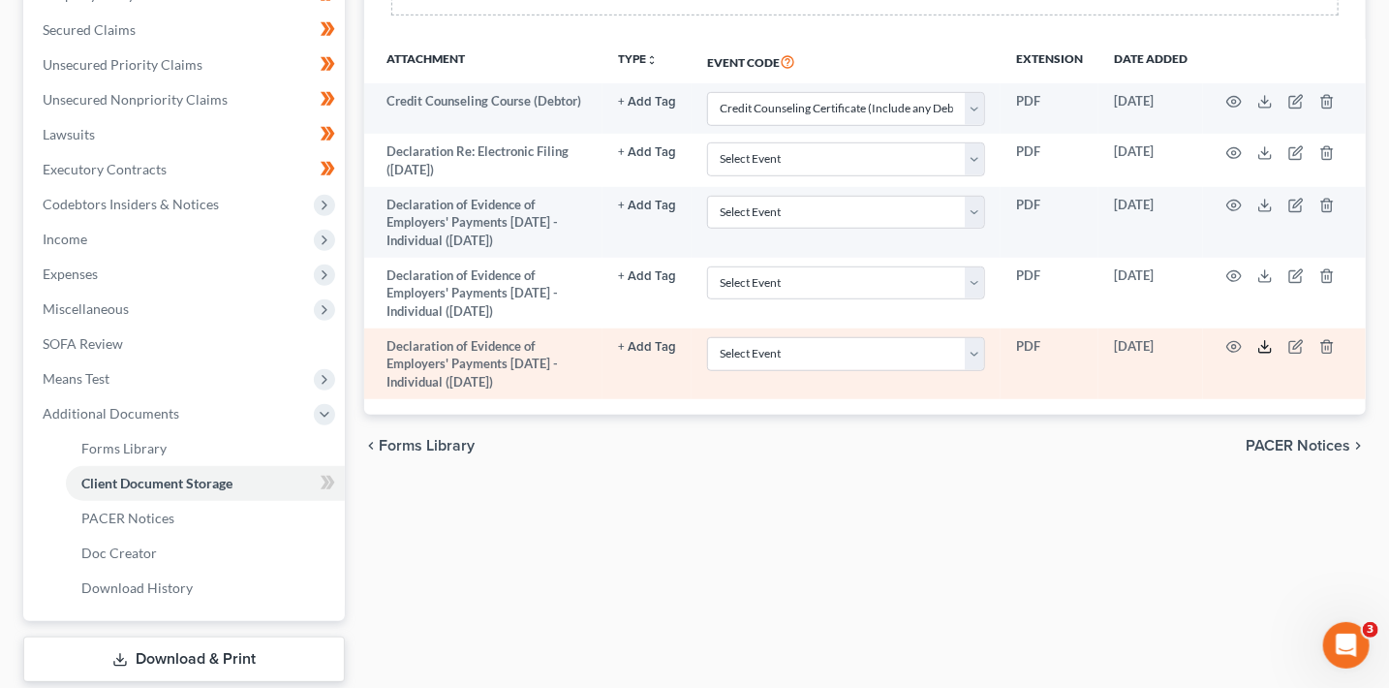
click at [1258, 347] on icon at bounding box center [1266, 347] width 16 height 16
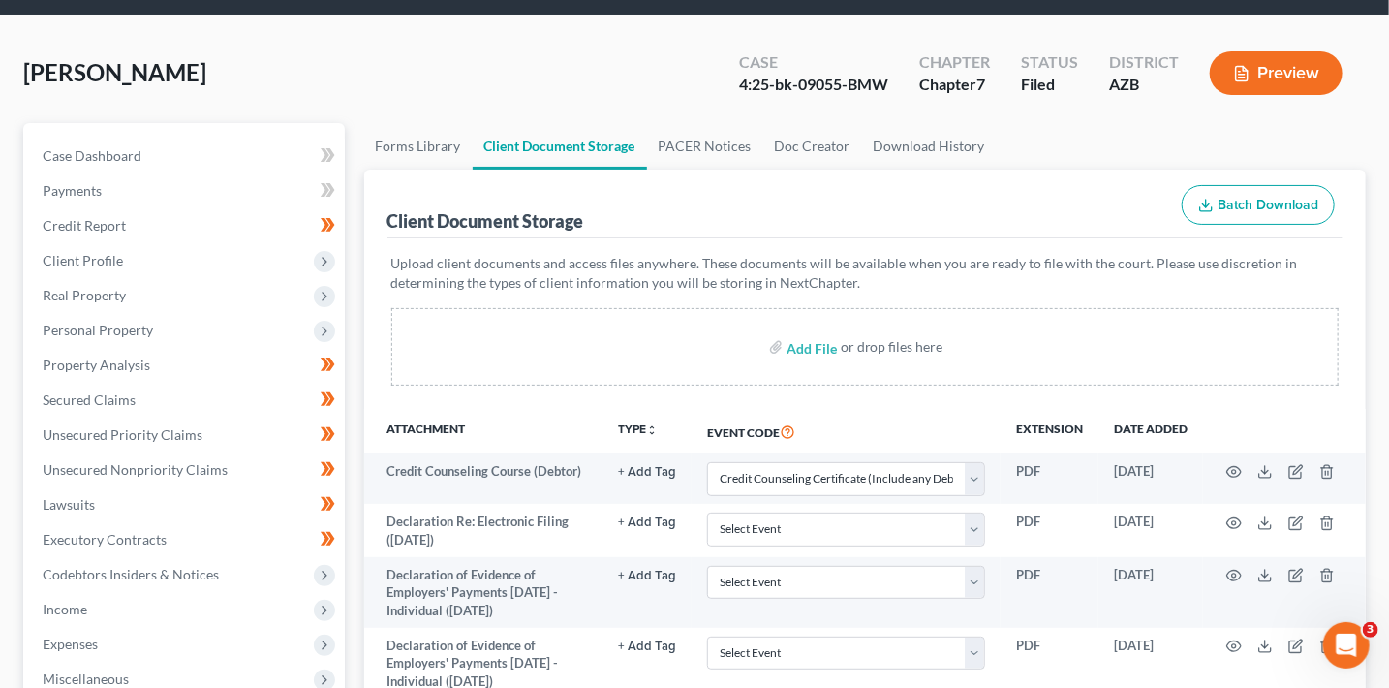
scroll to position [0, 0]
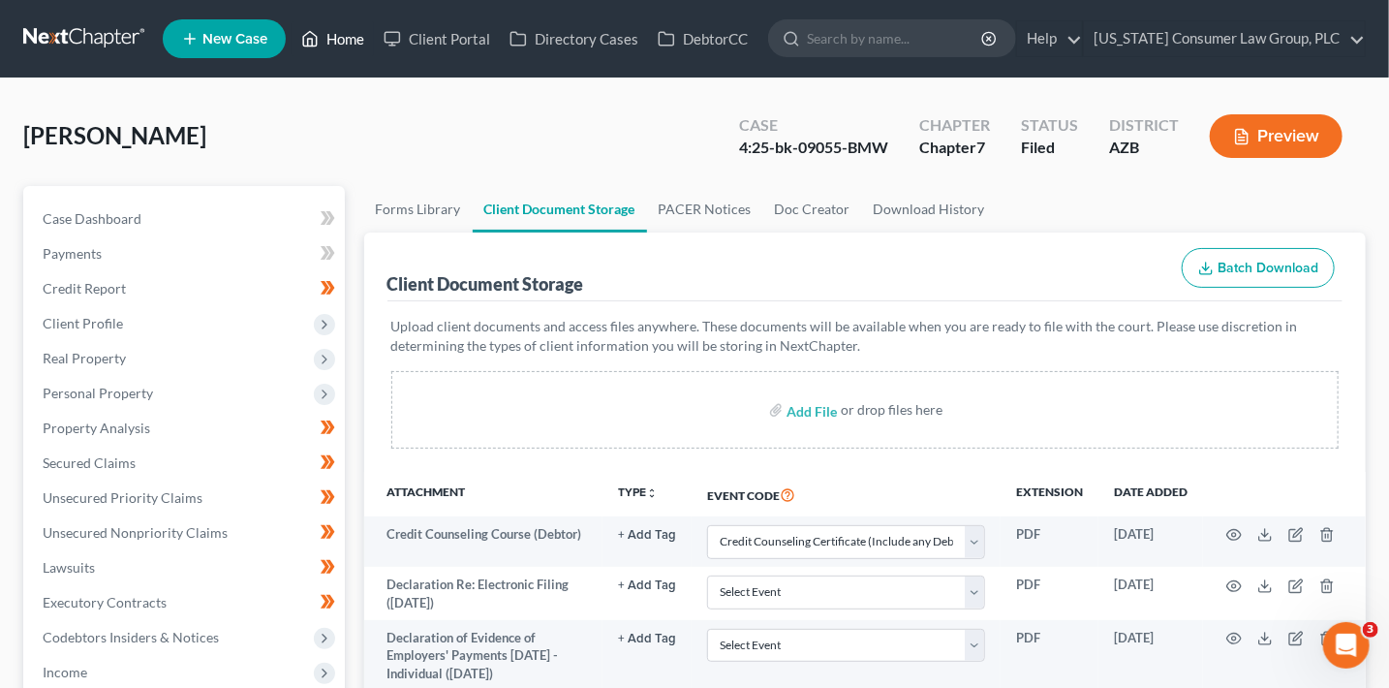
click at [333, 38] on link "Home" at bounding box center [333, 38] width 82 height 35
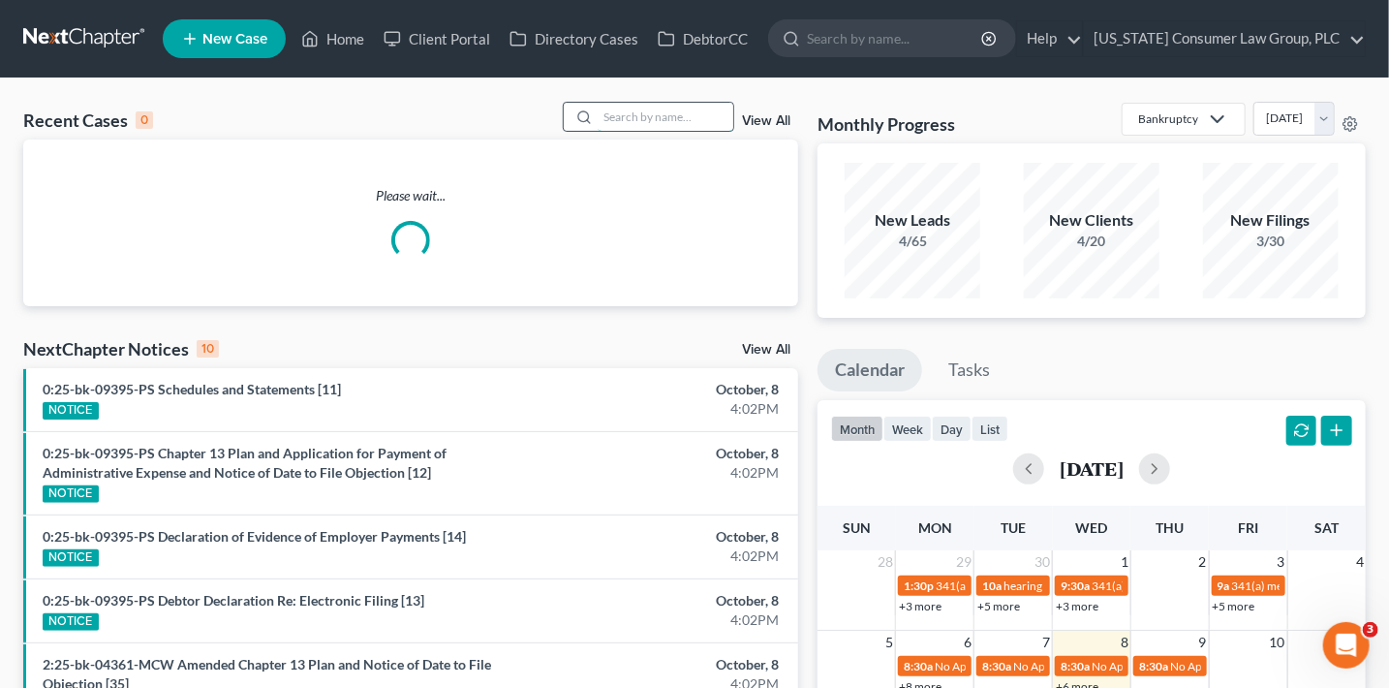
click at [601, 123] on input "search" at bounding box center [666, 117] width 136 height 28
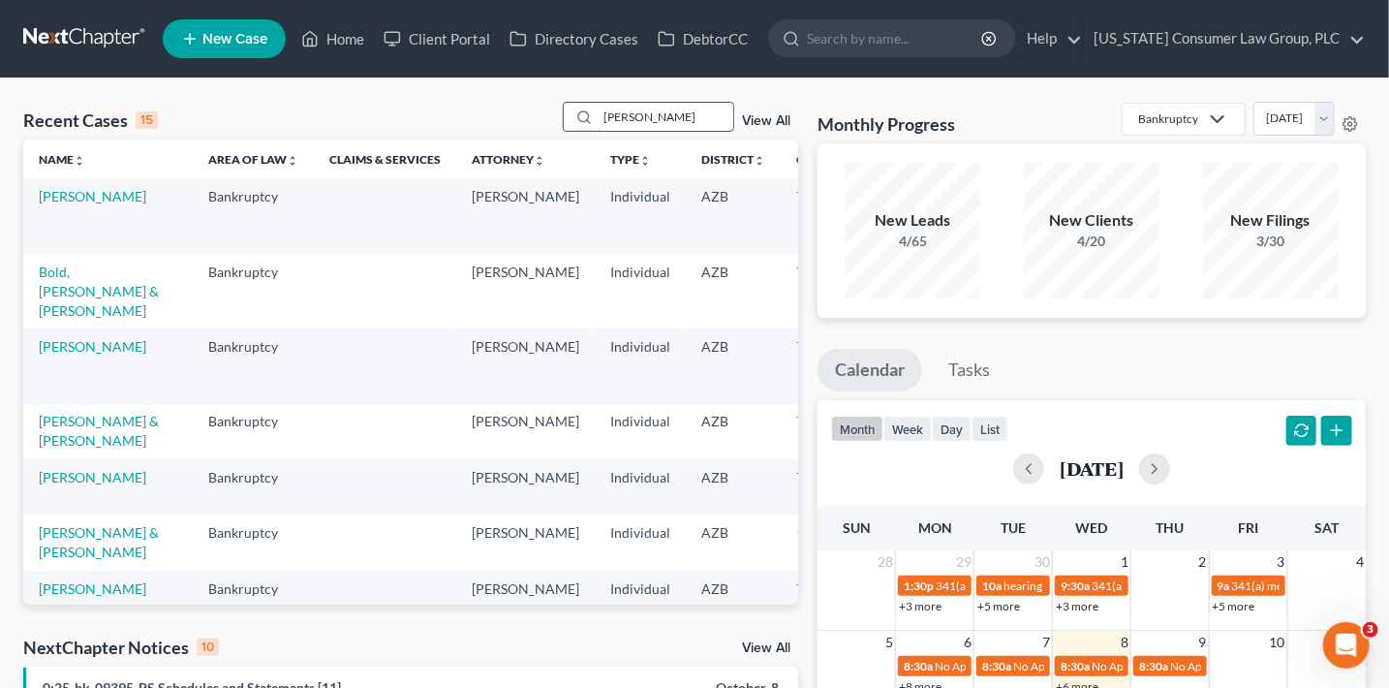
type input "salter"
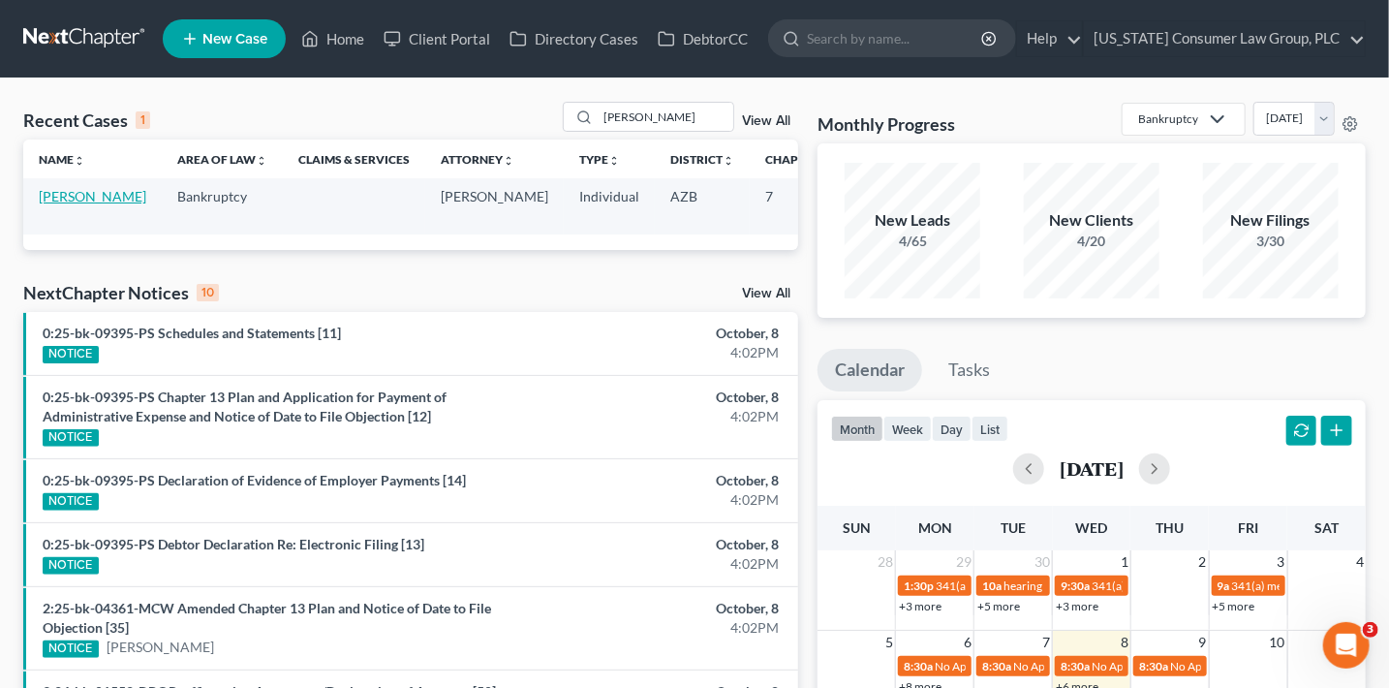
click at [54, 204] on link "Salter, Zachary" at bounding box center [93, 196] width 108 height 16
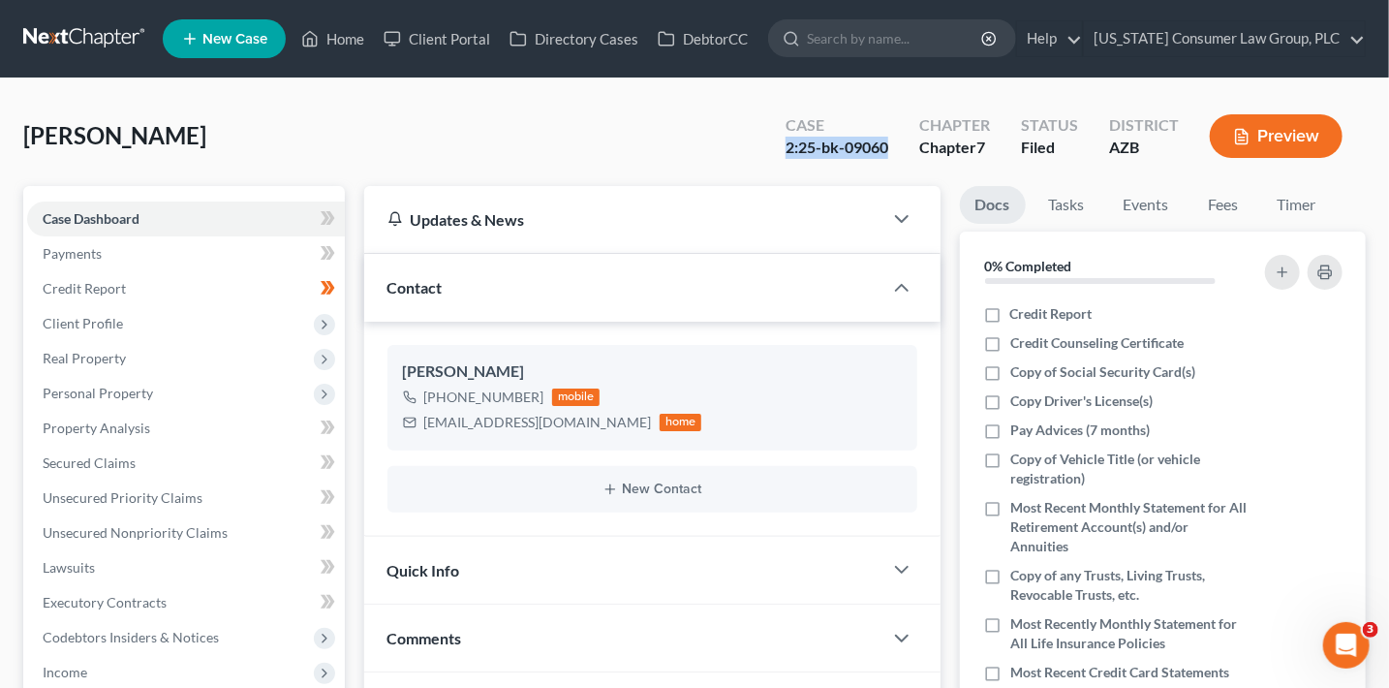
drag, startPoint x: 892, startPoint y: 149, endPoint x: 788, endPoint y: 148, distance: 104.6
click at [788, 148] on div "Case 2:25-bk-09060" at bounding box center [837, 137] width 134 height 57
copy div "2:25-bk-09060"
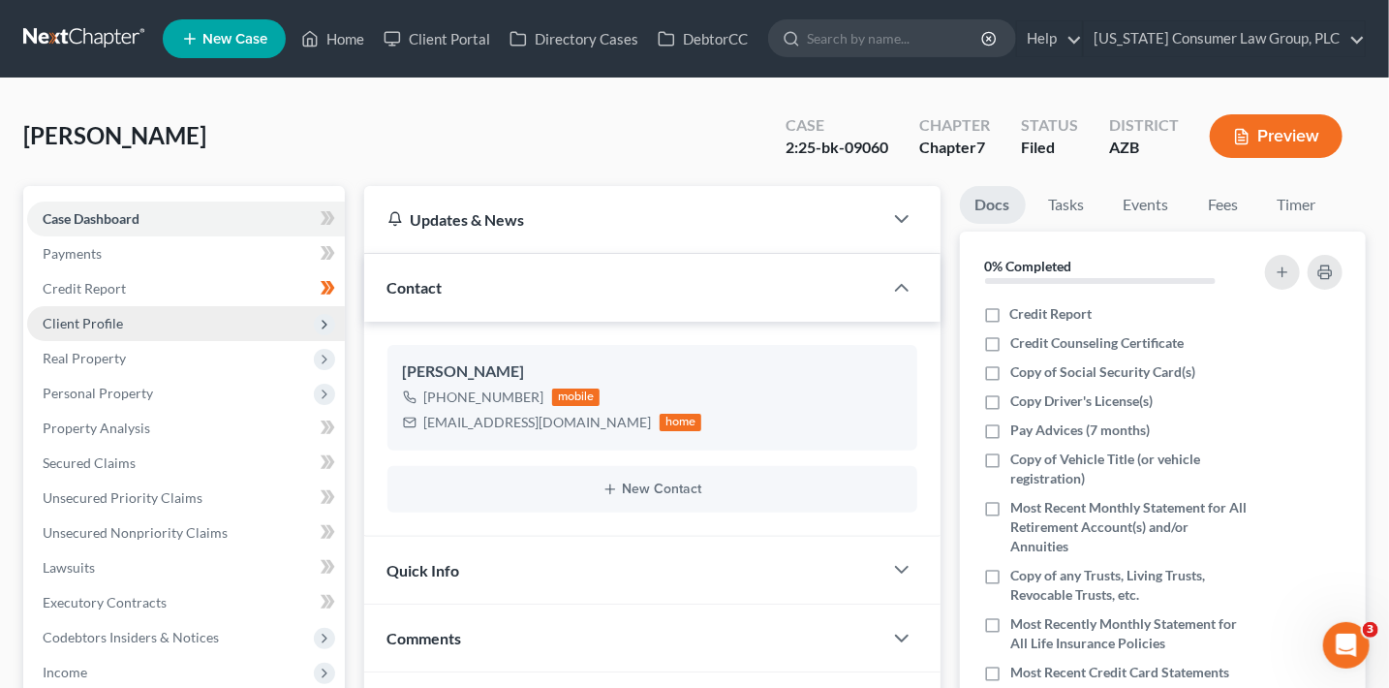
click at [164, 314] on span "Client Profile" at bounding box center [186, 323] width 318 height 35
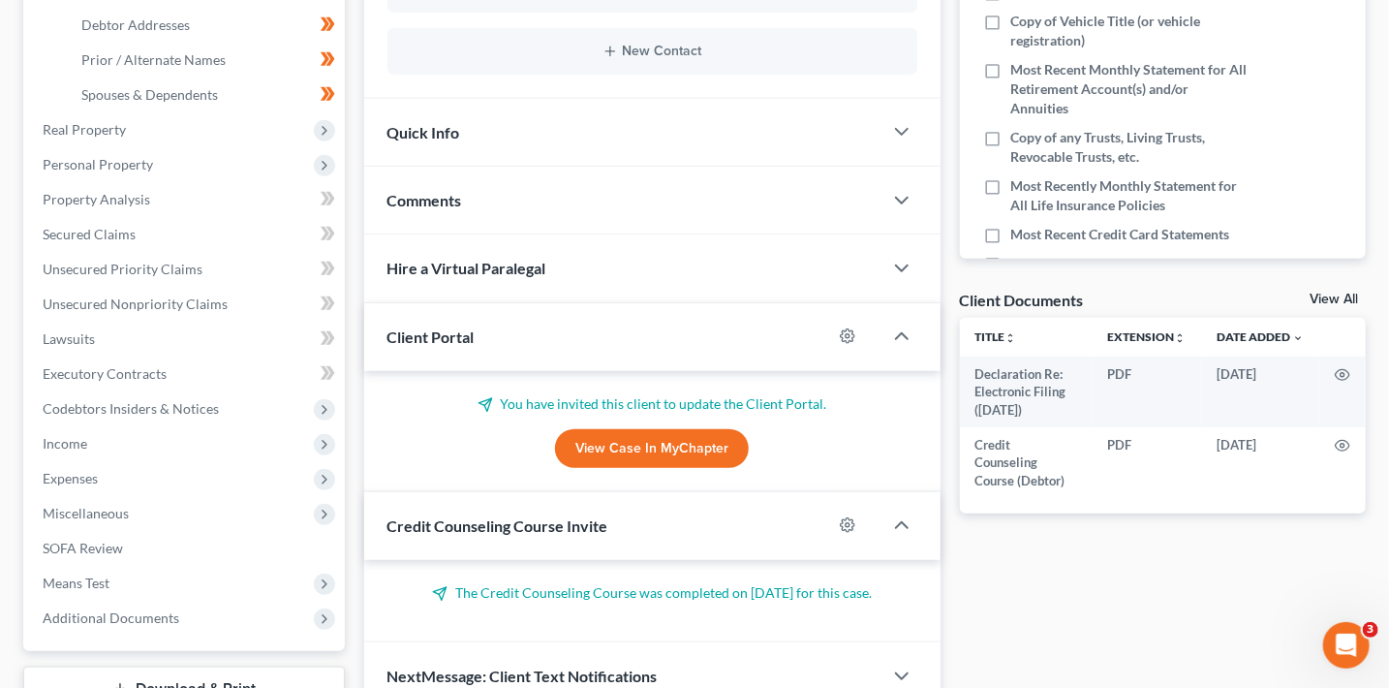
scroll to position [452, 0]
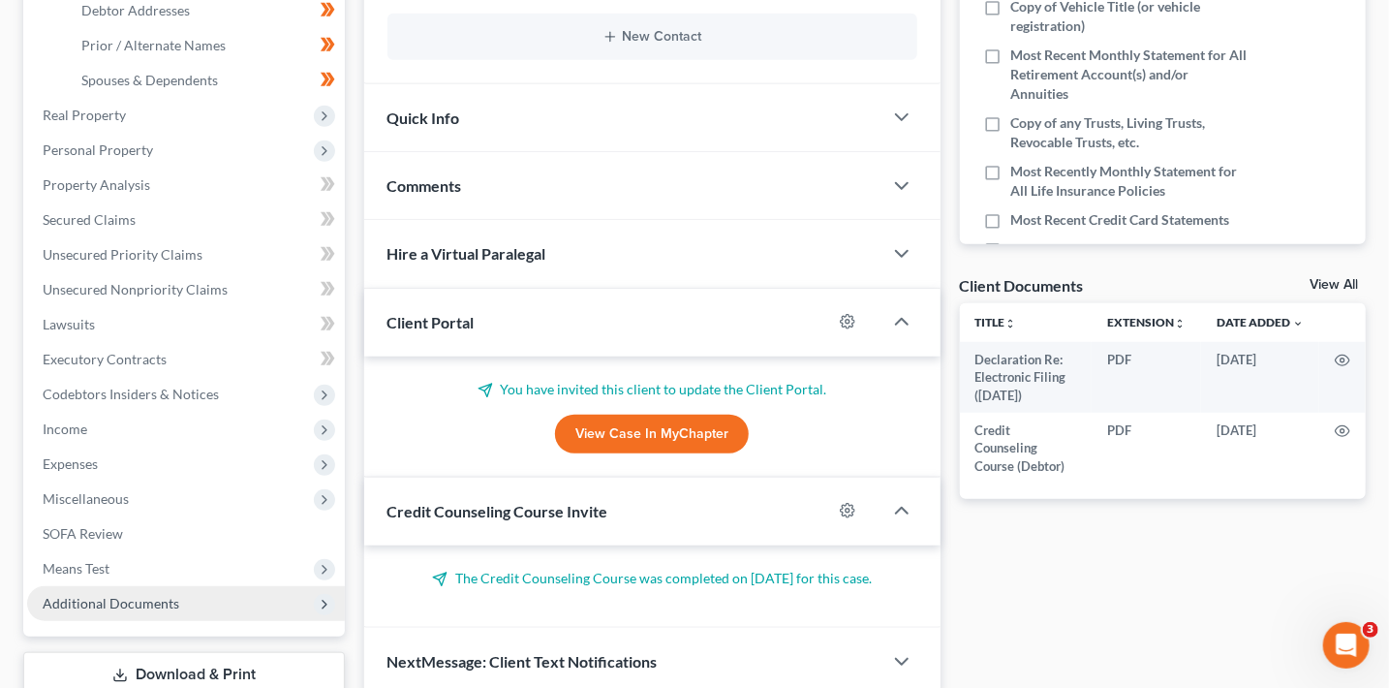
click at [158, 597] on span "Additional Documents" at bounding box center [111, 603] width 137 height 16
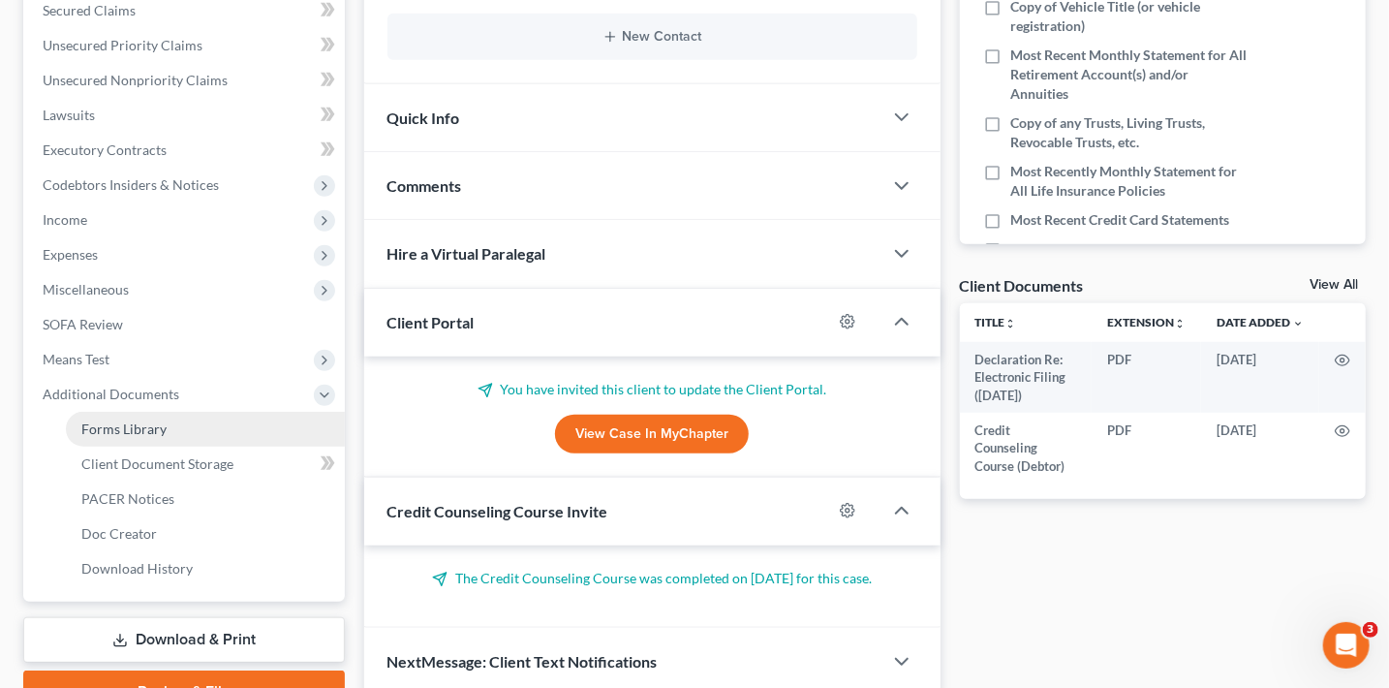
click at [156, 429] on span "Forms Library" at bounding box center [123, 429] width 85 height 16
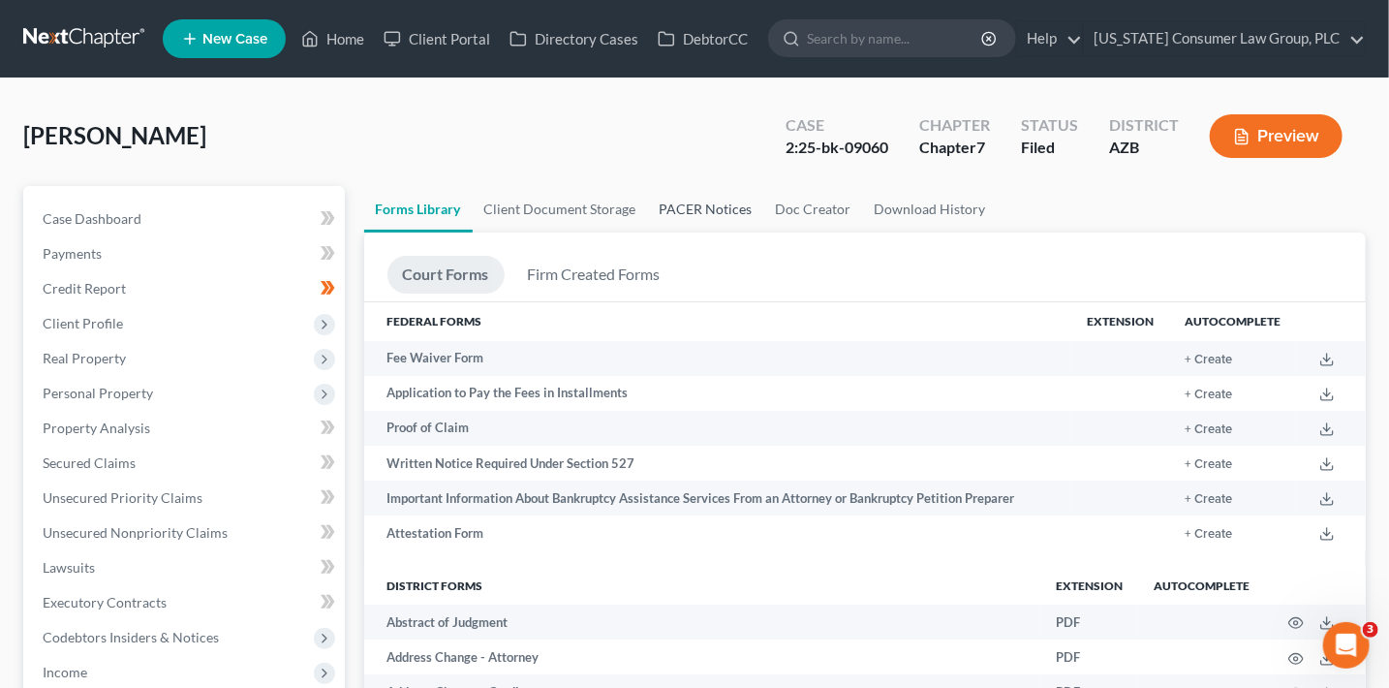
click at [690, 209] on link "PACER Notices" at bounding box center [706, 209] width 116 height 47
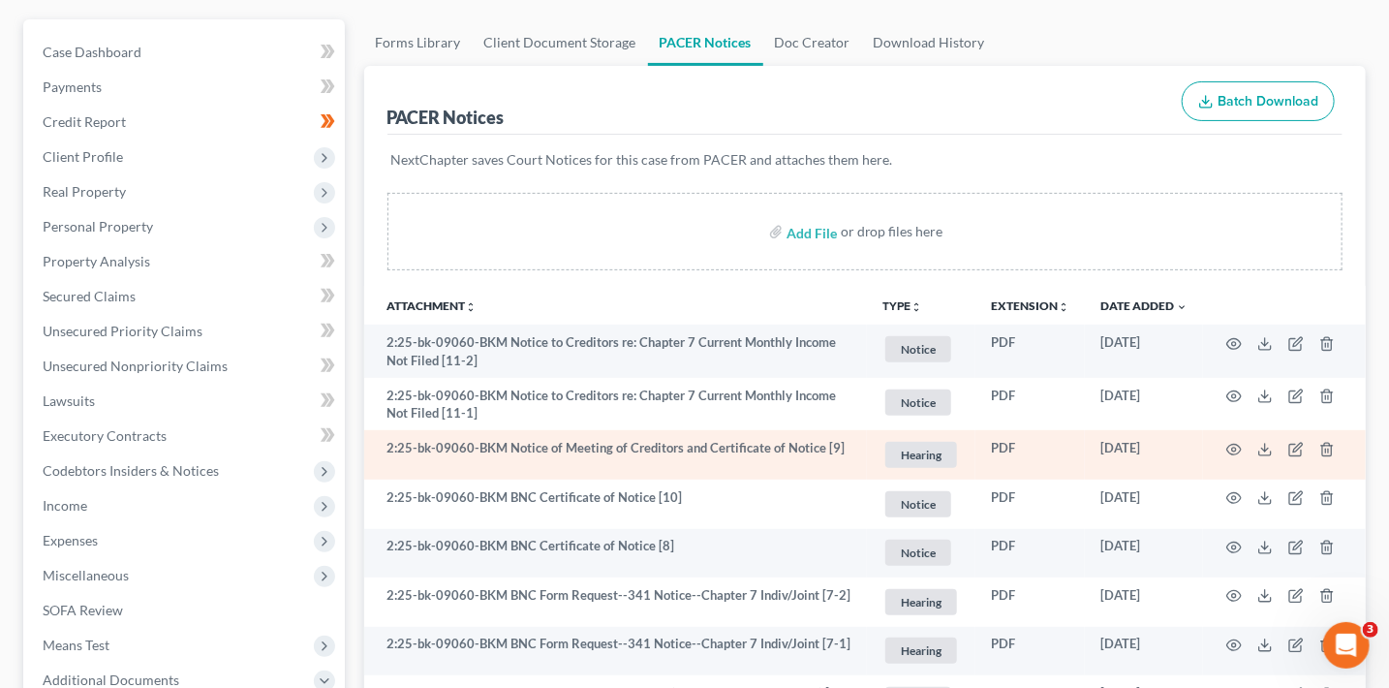
scroll to position [183, 0]
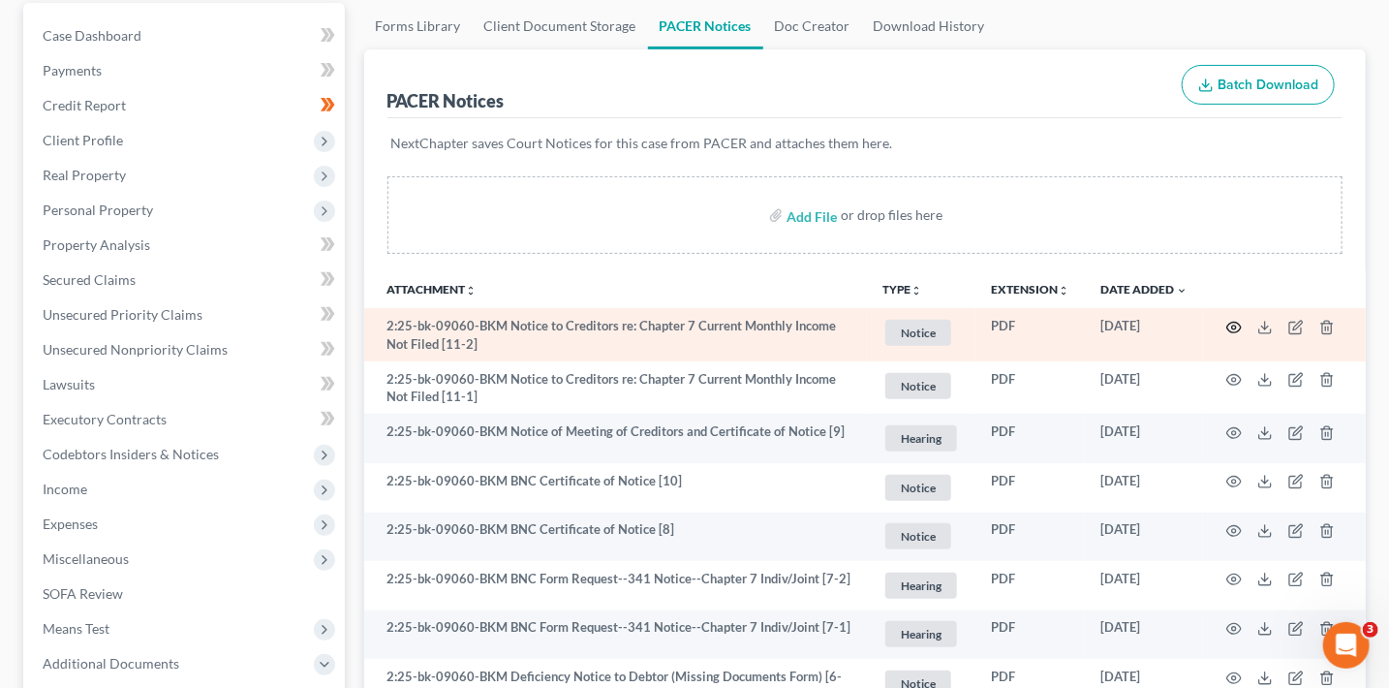
click at [1231, 327] on icon "button" at bounding box center [1235, 328] width 16 height 16
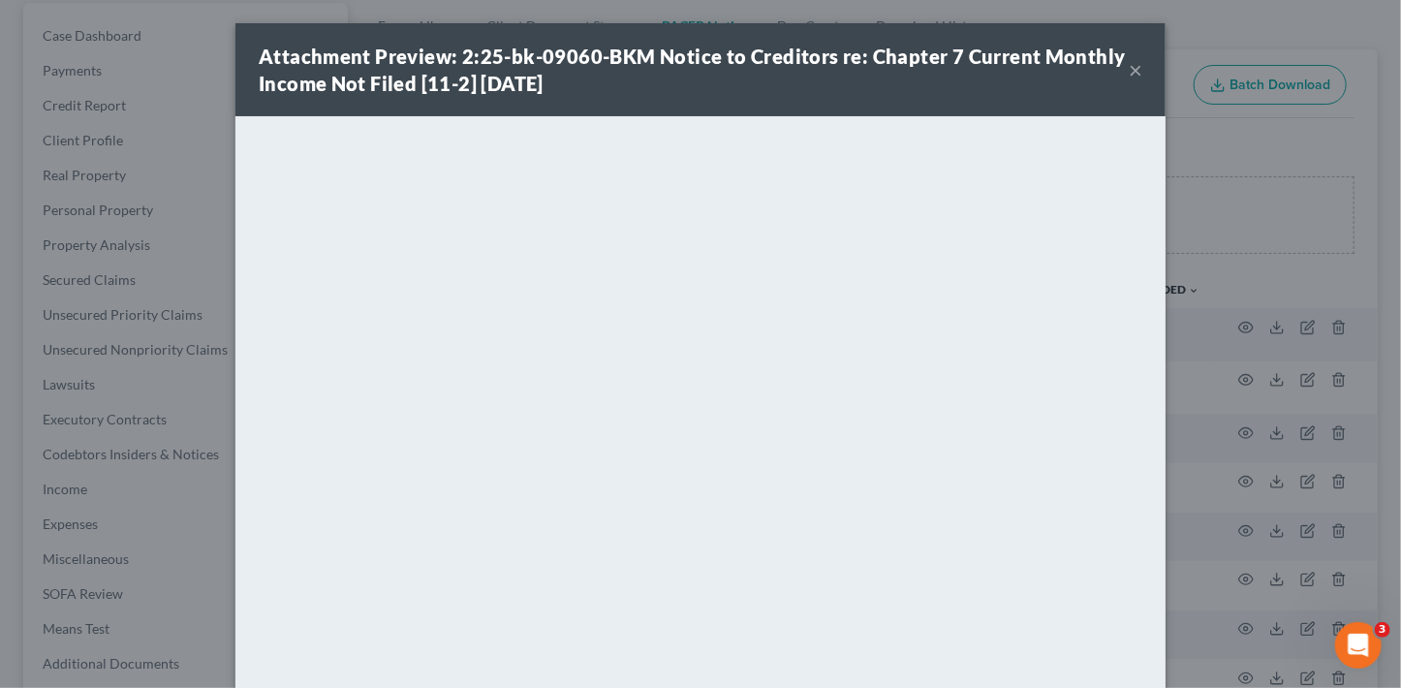
drag, startPoint x: 1132, startPoint y: 66, endPoint x: 1052, endPoint y: 64, distance: 79.5
click at [1132, 66] on button "×" at bounding box center [1136, 69] width 14 height 23
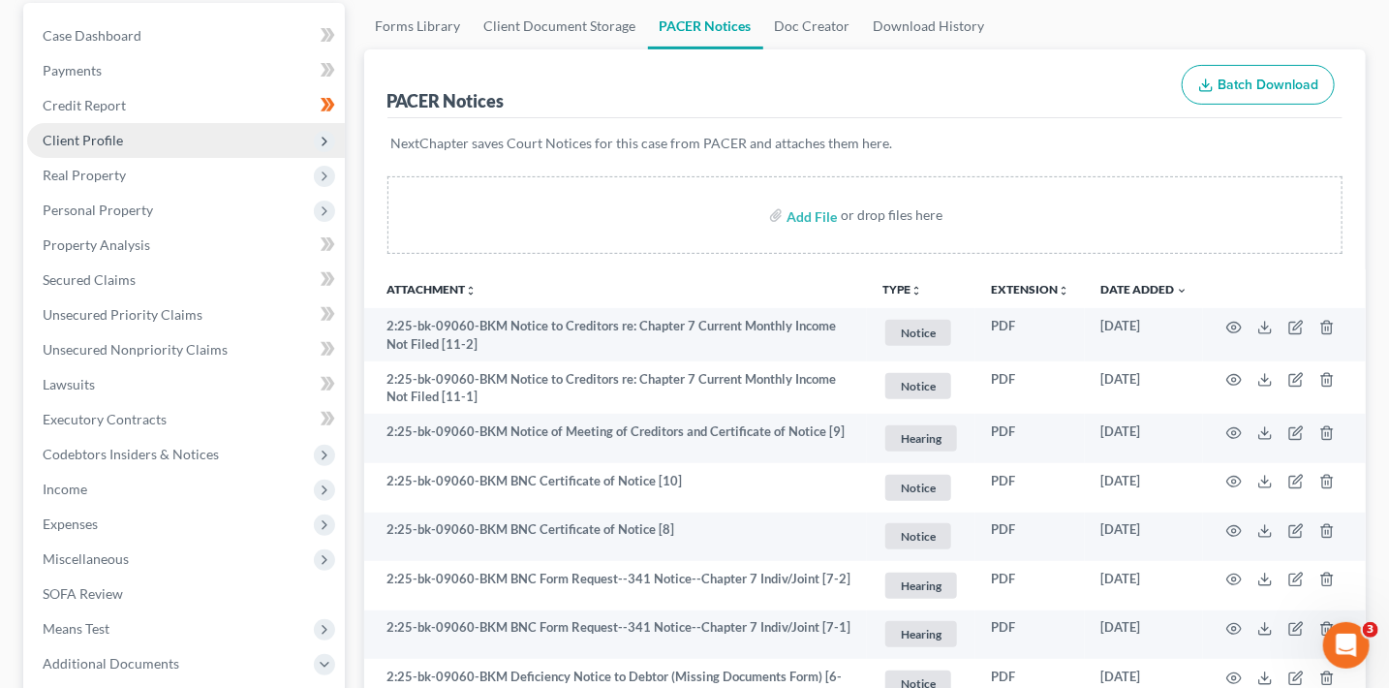
click at [107, 139] on span "Client Profile" at bounding box center [83, 140] width 80 height 16
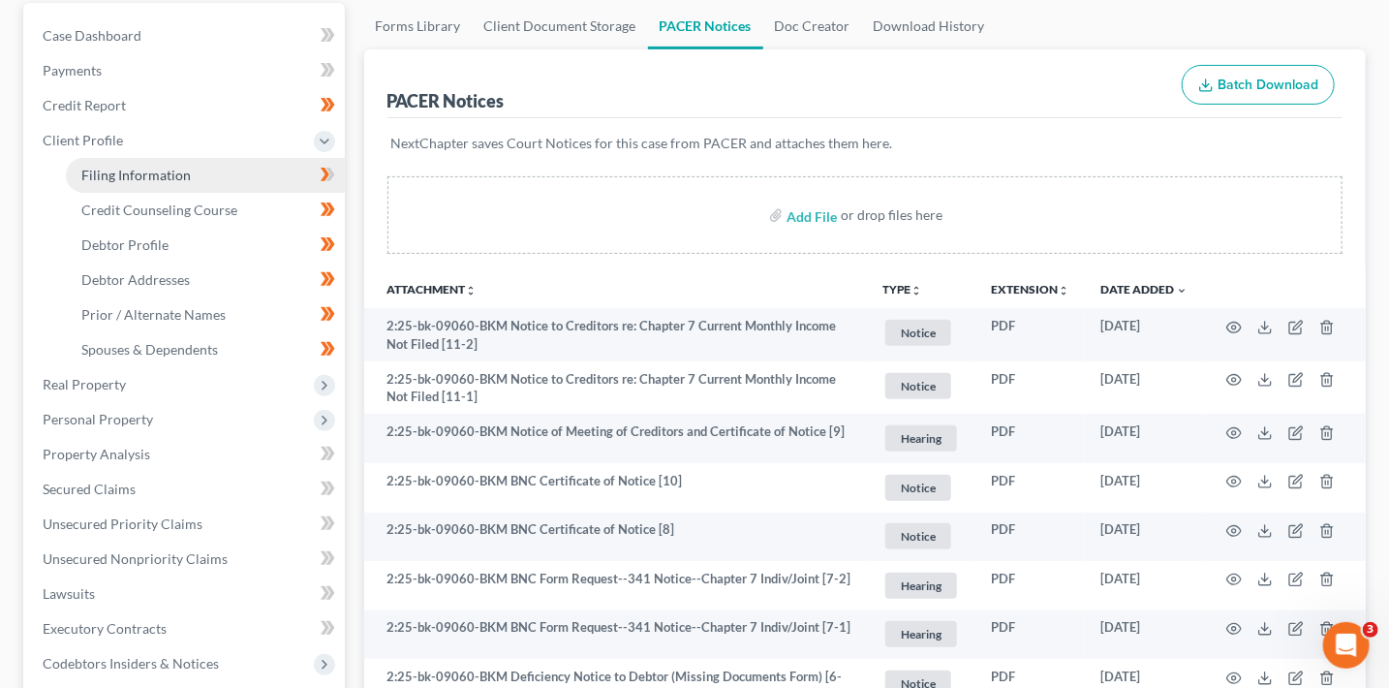
click at [228, 180] on link "Filing Information" at bounding box center [205, 175] width 279 height 35
select select "1"
select select "0"
select select "4"
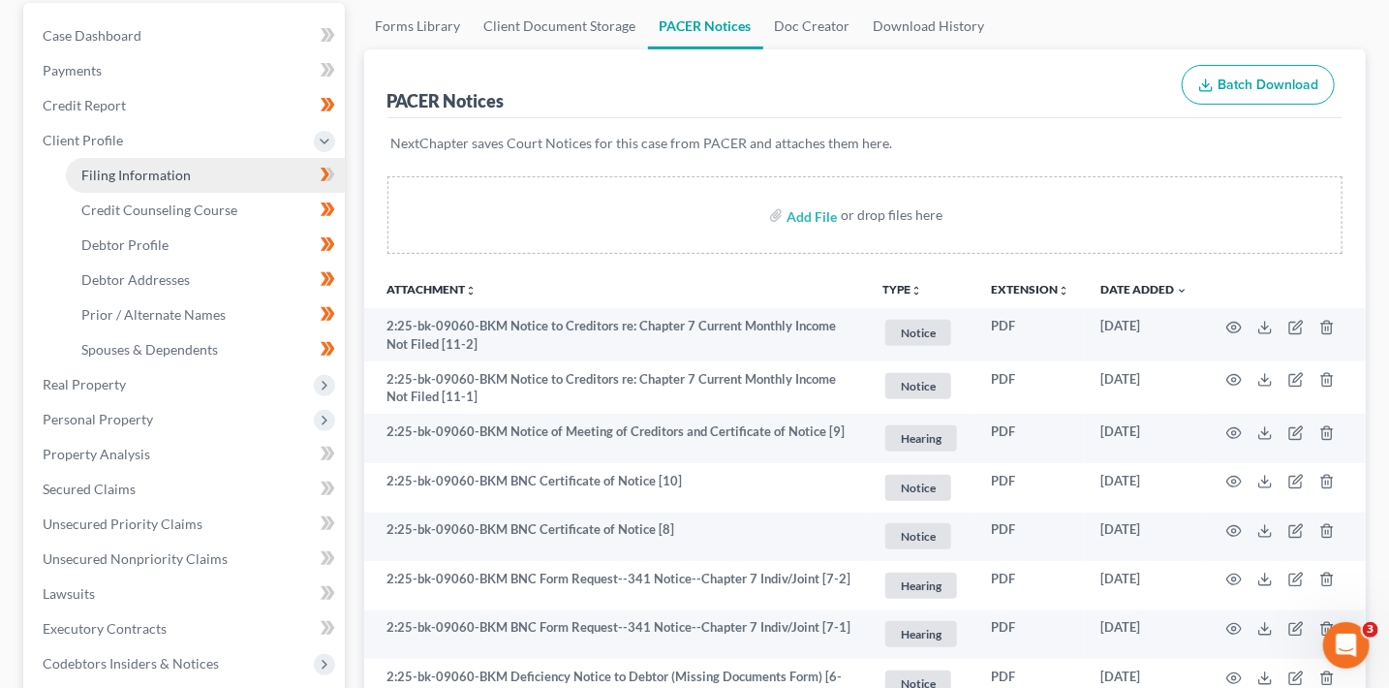
select select "0"
select select "3"
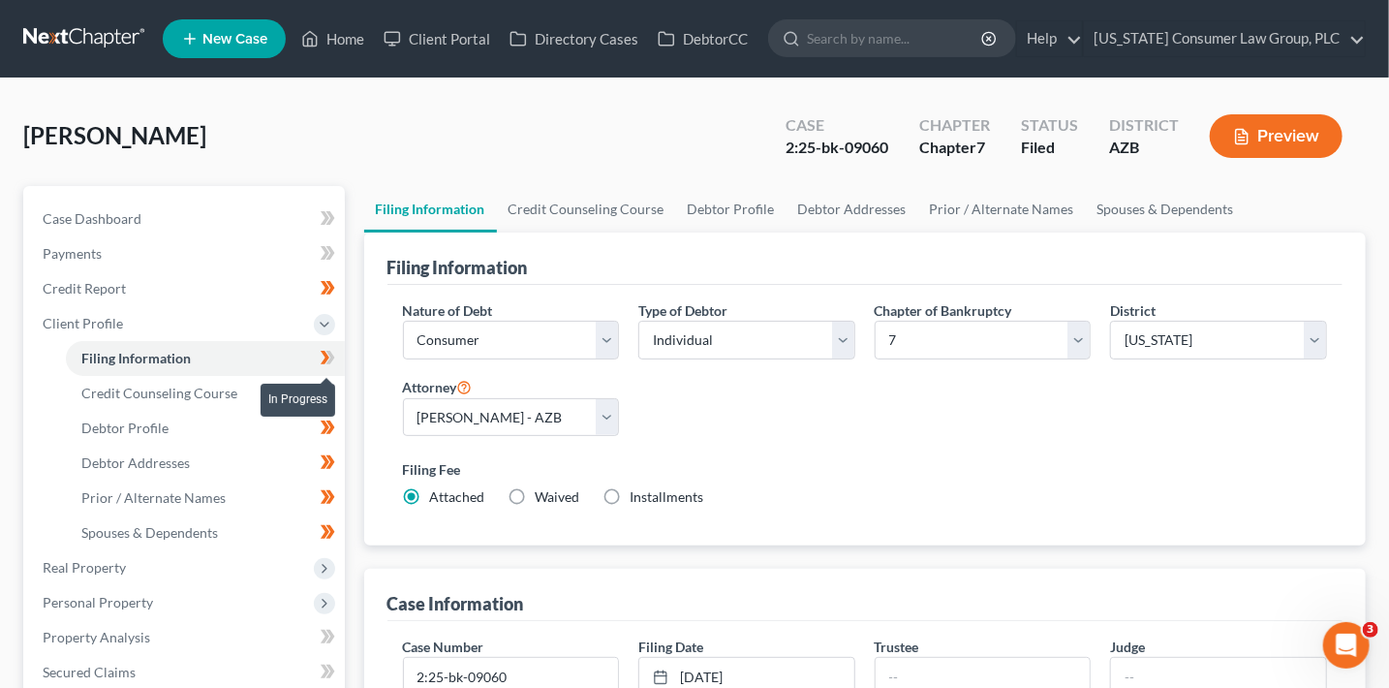
click at [337, 358] on span at bounding box center [328, 360] width 34 height 29
click at [568, 662] on input "2:25-bk-09060" at bounding box center [511, 676] width 215 height 37
click at [562, 674] on input "2:25-bk-09060" at bounding box center [511, 676] width 215 height 37
type input "2:25-bk-09060-BKM"
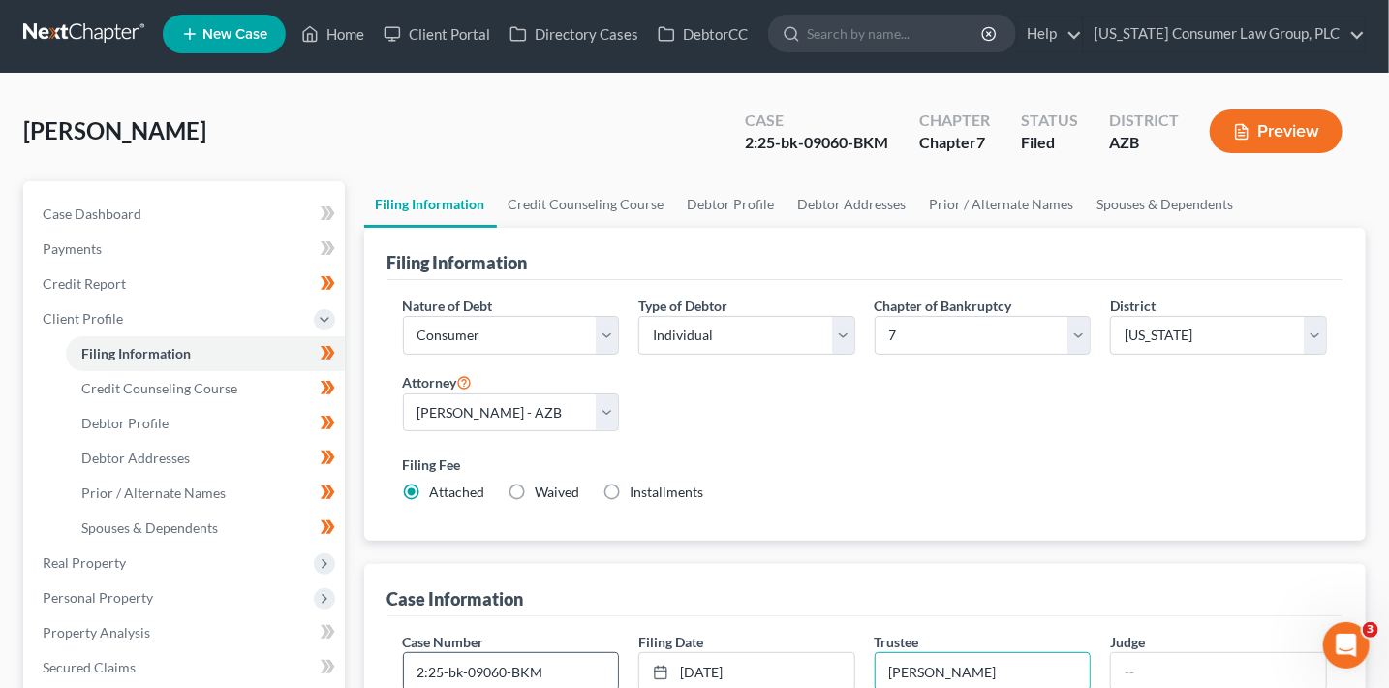
type input "Maguire"
type input "Martin"
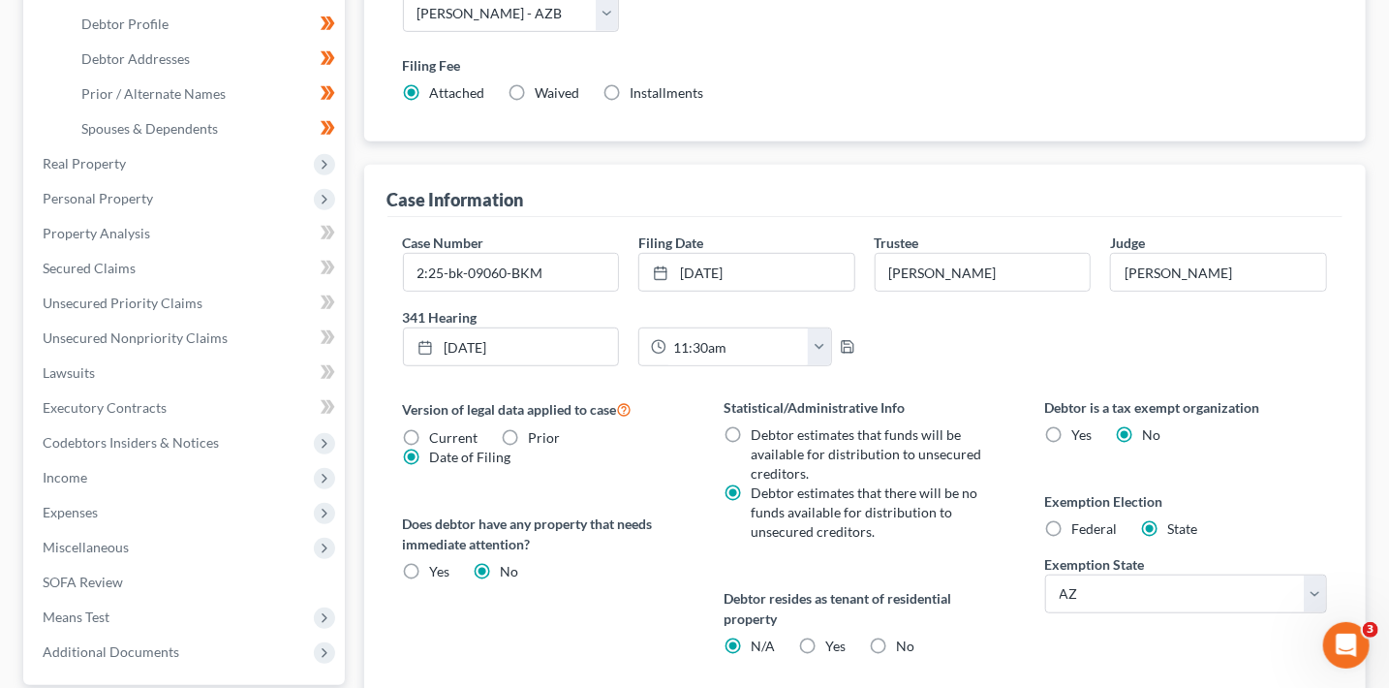
scroll to position [0, 0]
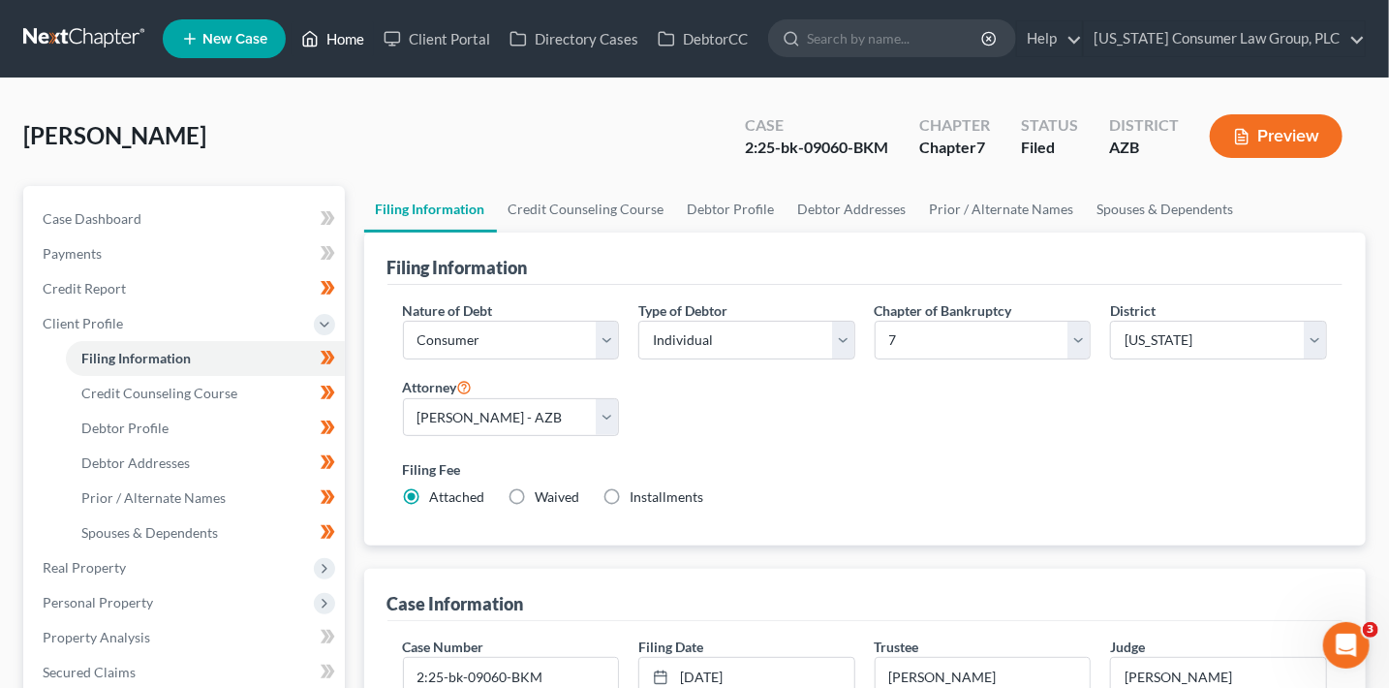
click at [338, 29] on link "Home" at bounding box center [333, 38] width 82 height 35
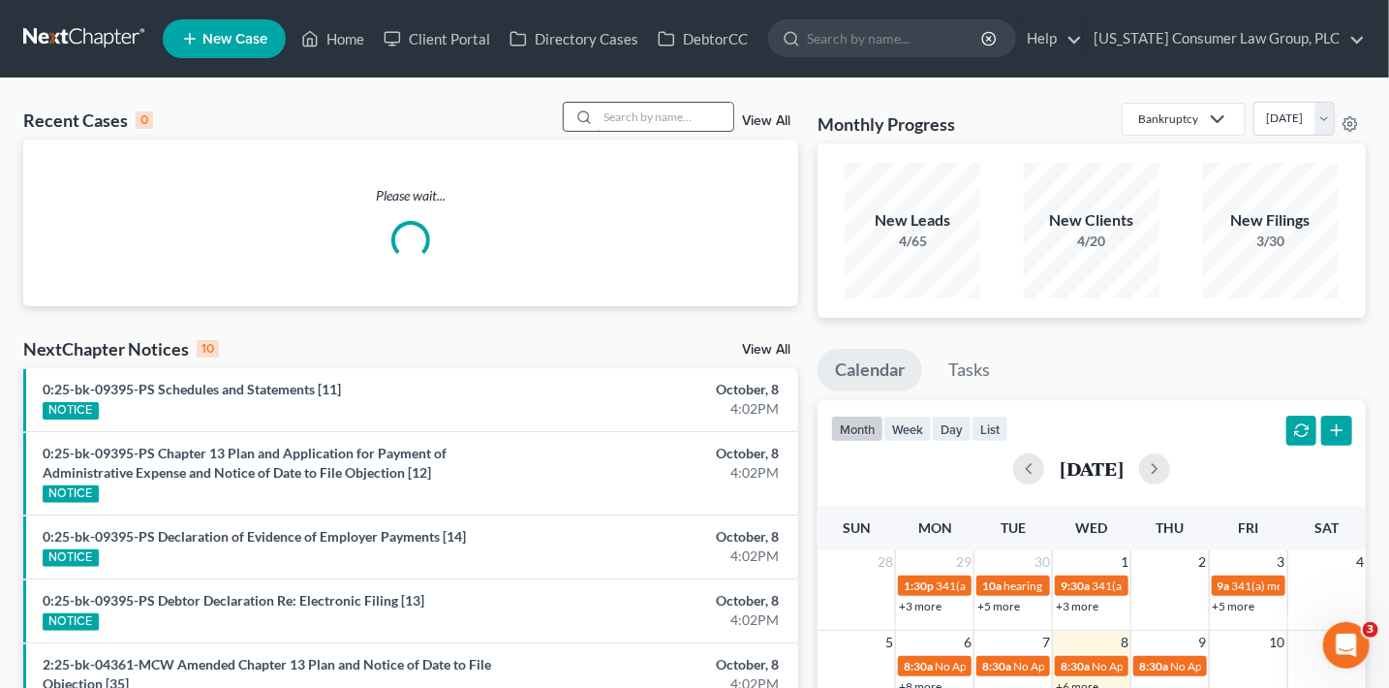
click at [644, 120] on input "search" at bounding box center [666, 117] width 136 height 28
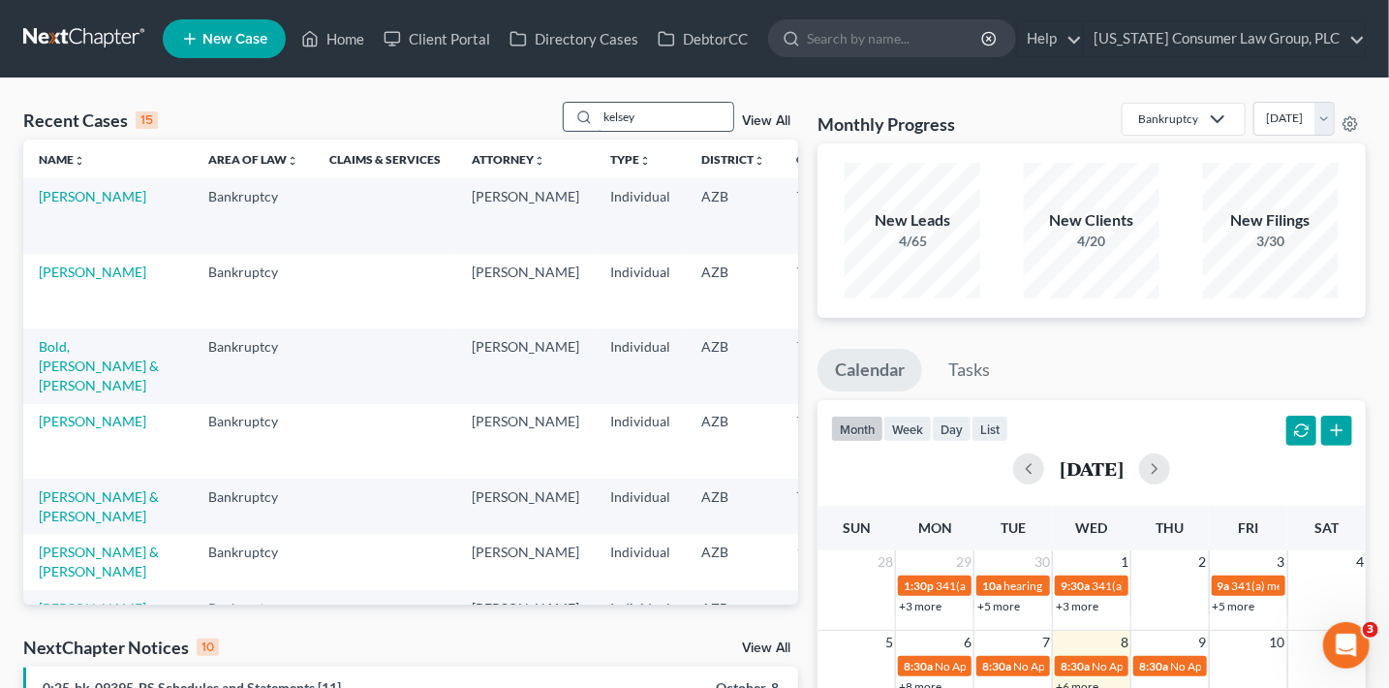
type input "kelsey"
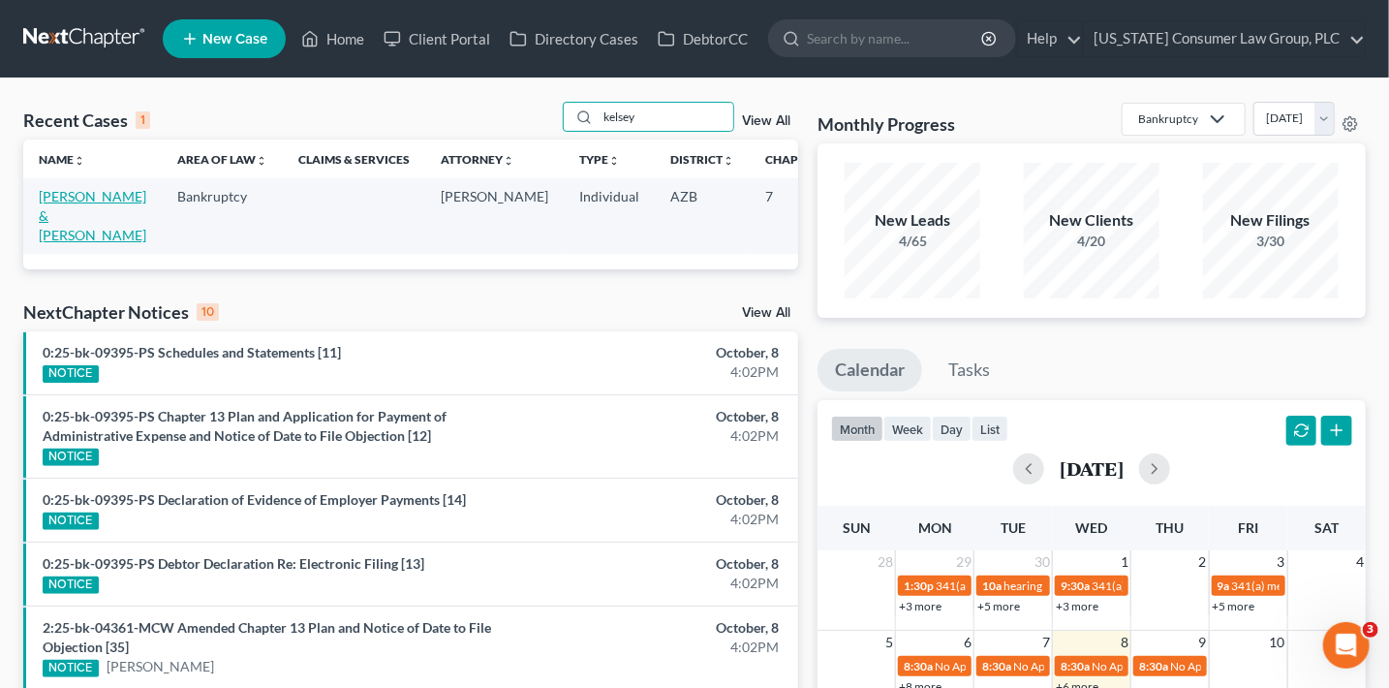
click at [68, 241] on link "Kelsey, Jesse & Marzan-Kelsey, Jacqueline" at bounding box center [93, 215] width 108 height 55
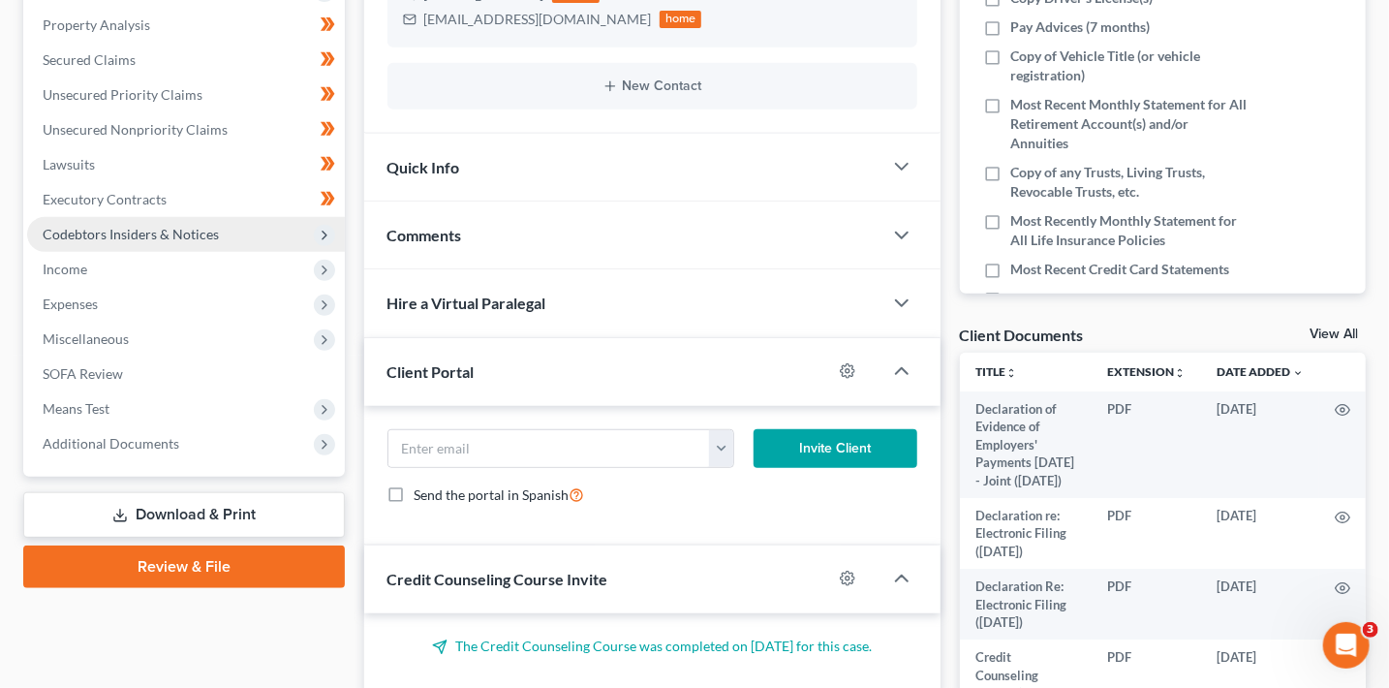
scroll to position [405, 0]
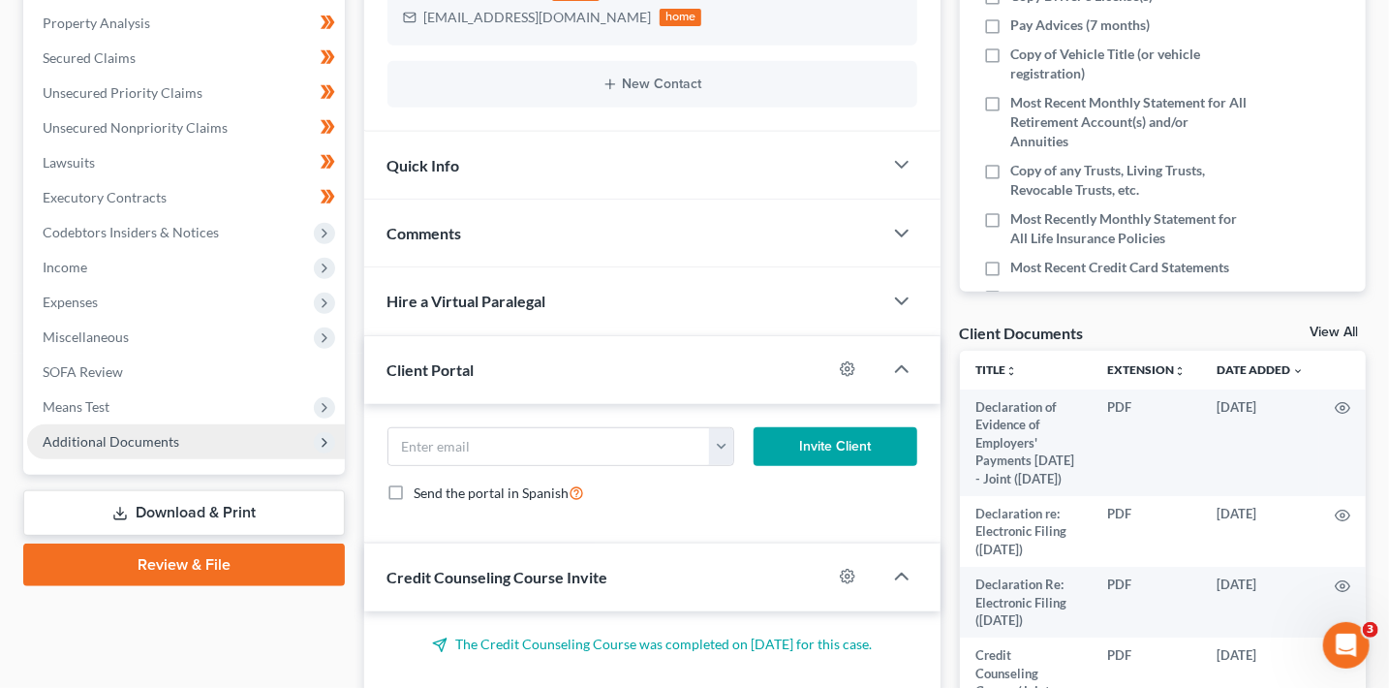
click at [138, 442] on span "Additional Documents" at bounding box center [111, 441] width 137 height 16
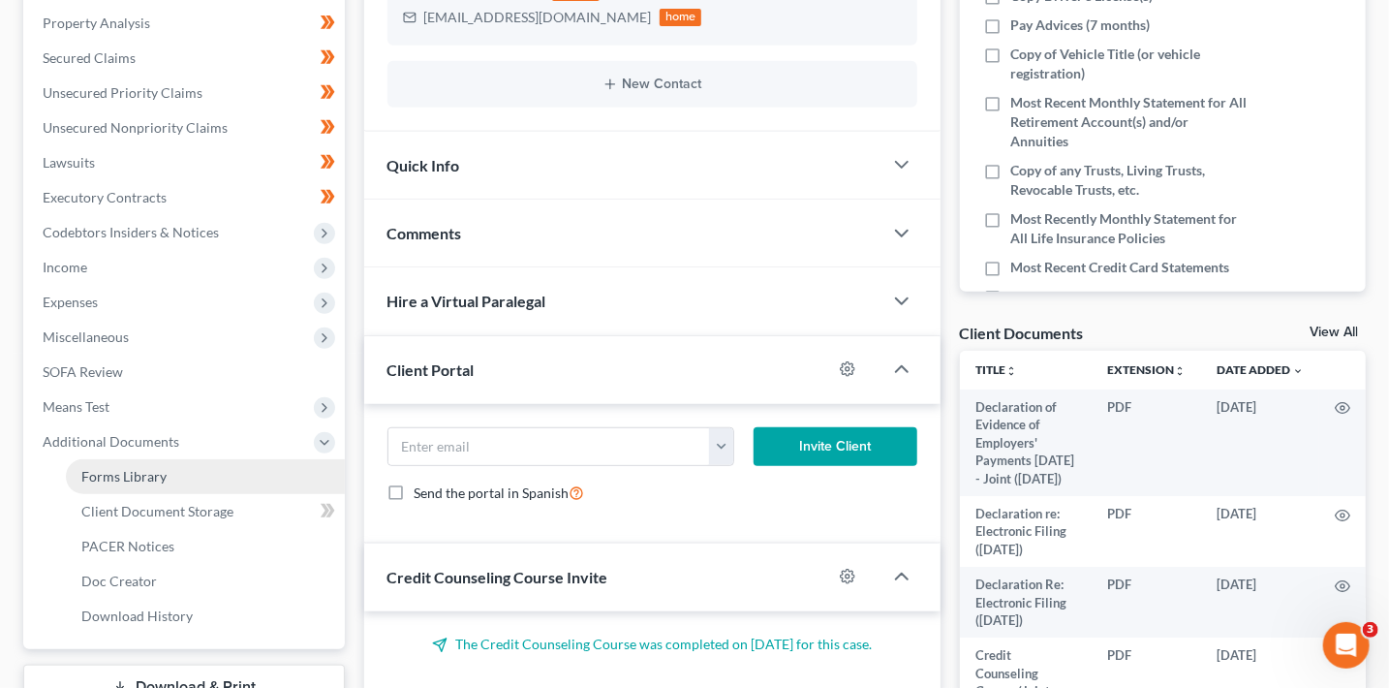
click at [157, 485] on link "Forms Library" at bounding box center [205, 476] width 279 height 35
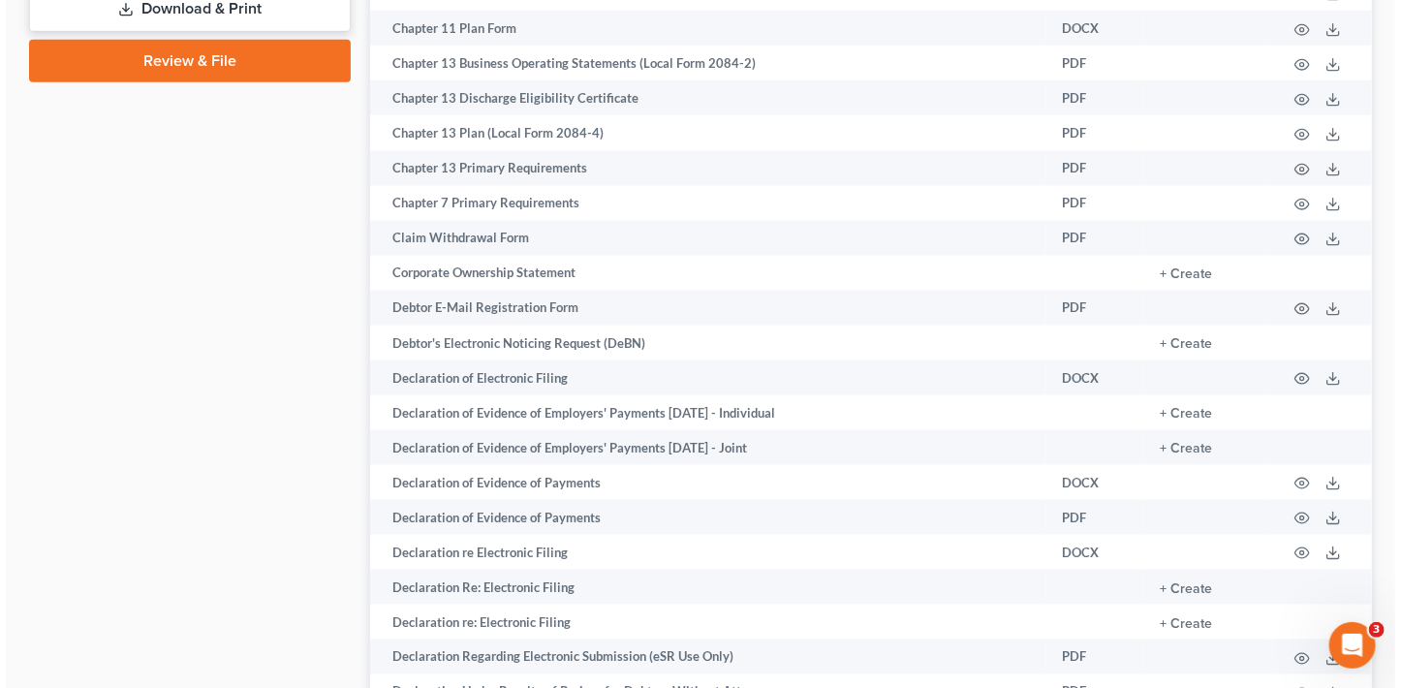
scroll to position [1088, 0]
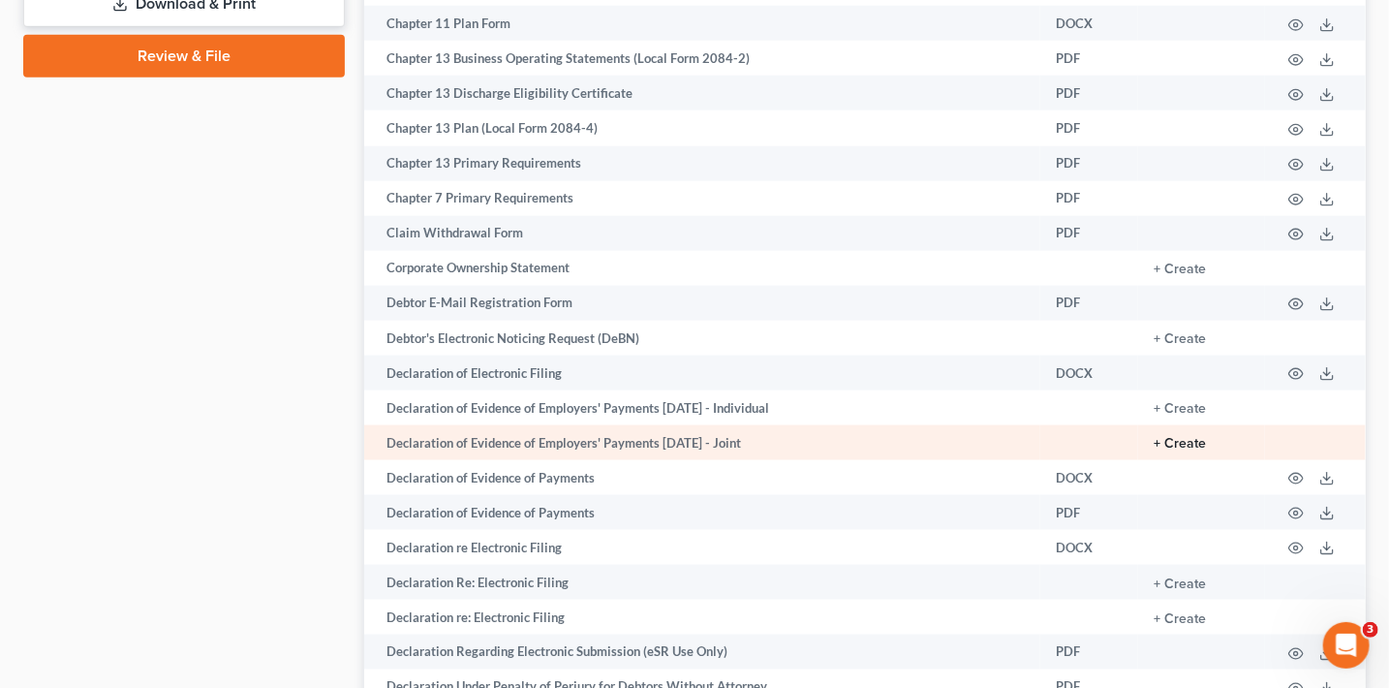
click at [1187, 451] on button "+ Create" at bounding box center [1180, 444] width 52 height 14
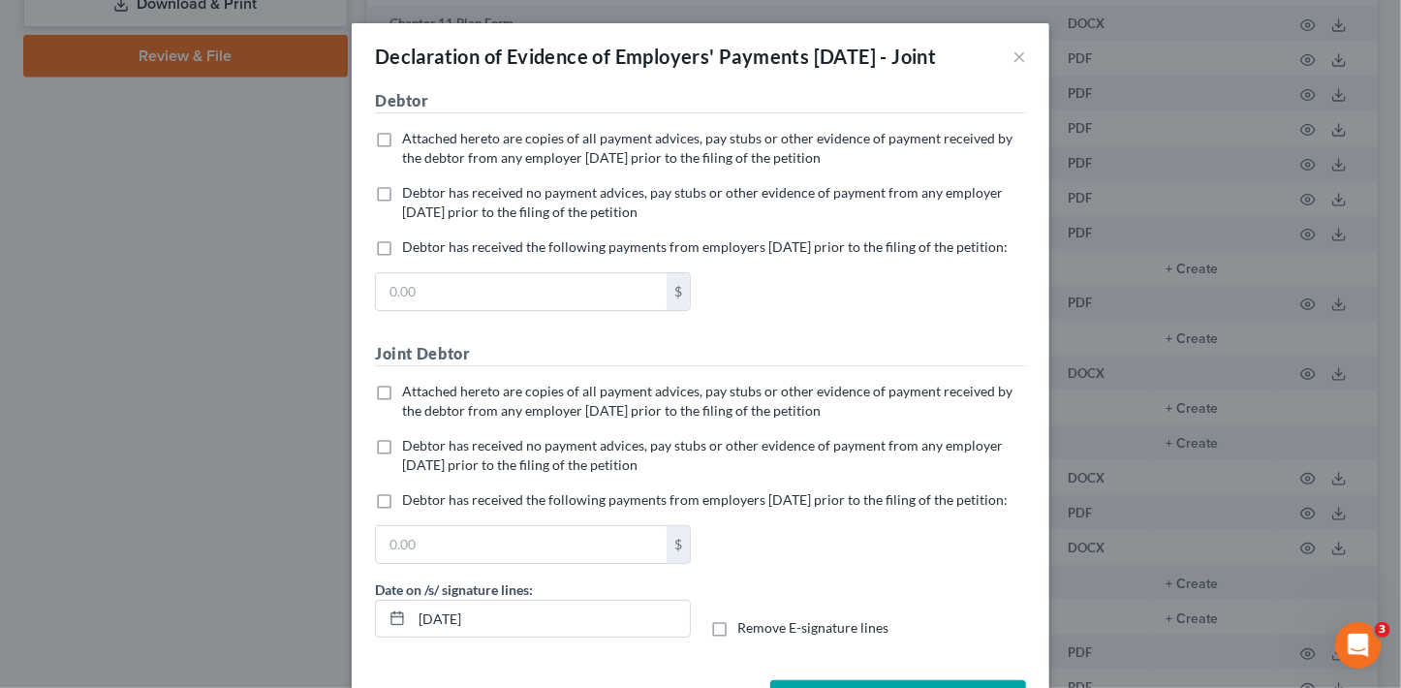
click at [468, 212] on span "Debtor has received no payment advices, pay stubs or other evidence of payment …" at bounding box center [702, 202] width 601 height 36
click at [422, 196] on input "Debtor has received no payment advices, pay stubs or other evidence of payment …" at bounding box center [416, 189] width 13 height 13
checkbox input "true"
drag, startPoint x: 535, startPoint y: 447, endPoint x: 602, endPoint y: 392, distance: 86.1
click at [536, 421] on label "Attached hereto are copies of all payment advices, pay stubs or other evidence …" at bounding box center [714, 401] width 624 height 39
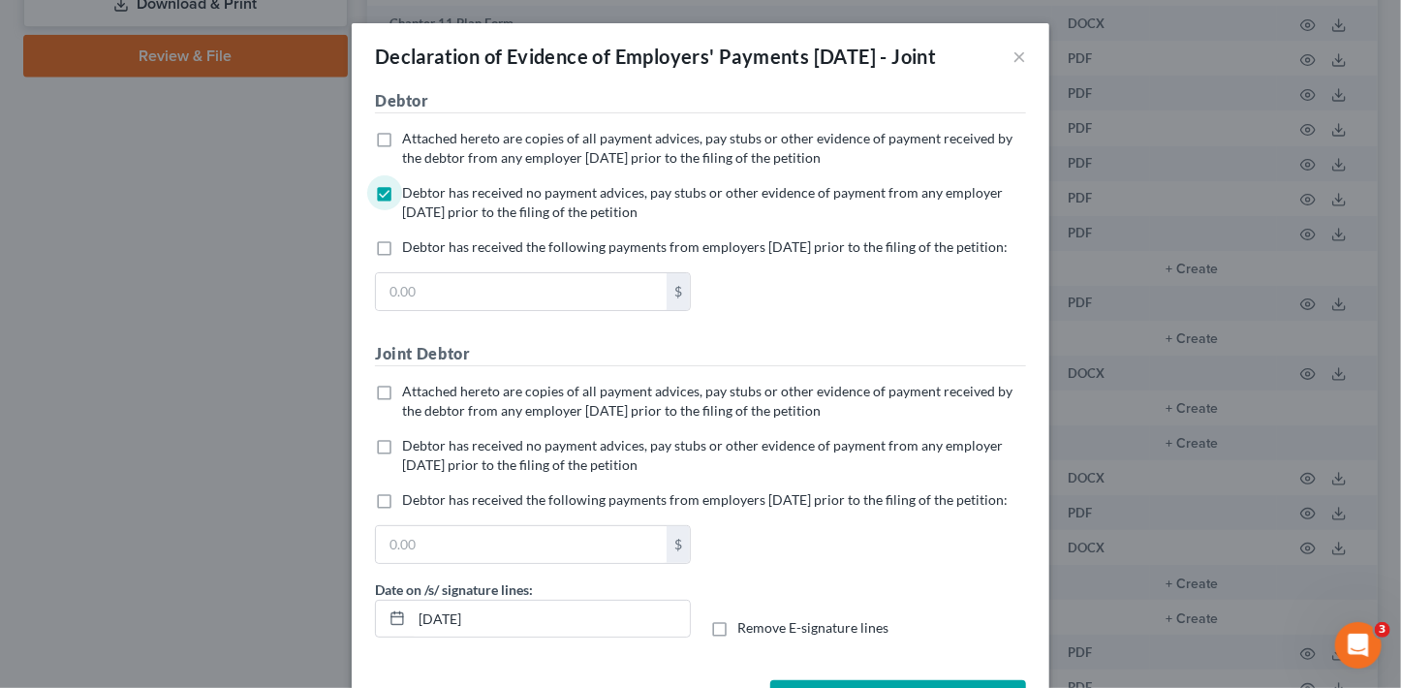
click at [422, 394] on input "Attached hereto are copies of all payment advices, pay stubs or other evidence …" at bounding box center [416, 388] width 13 height 13
checkbox input "true"
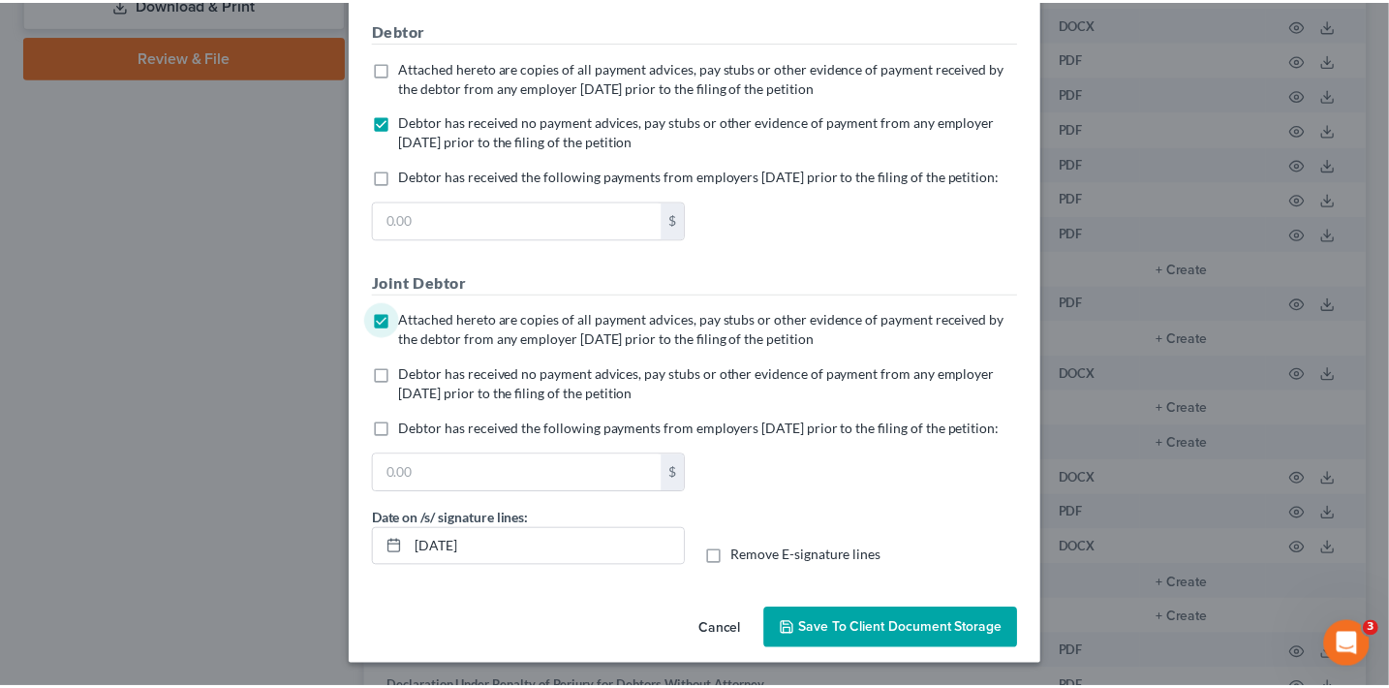
scroll to position [136, 0]
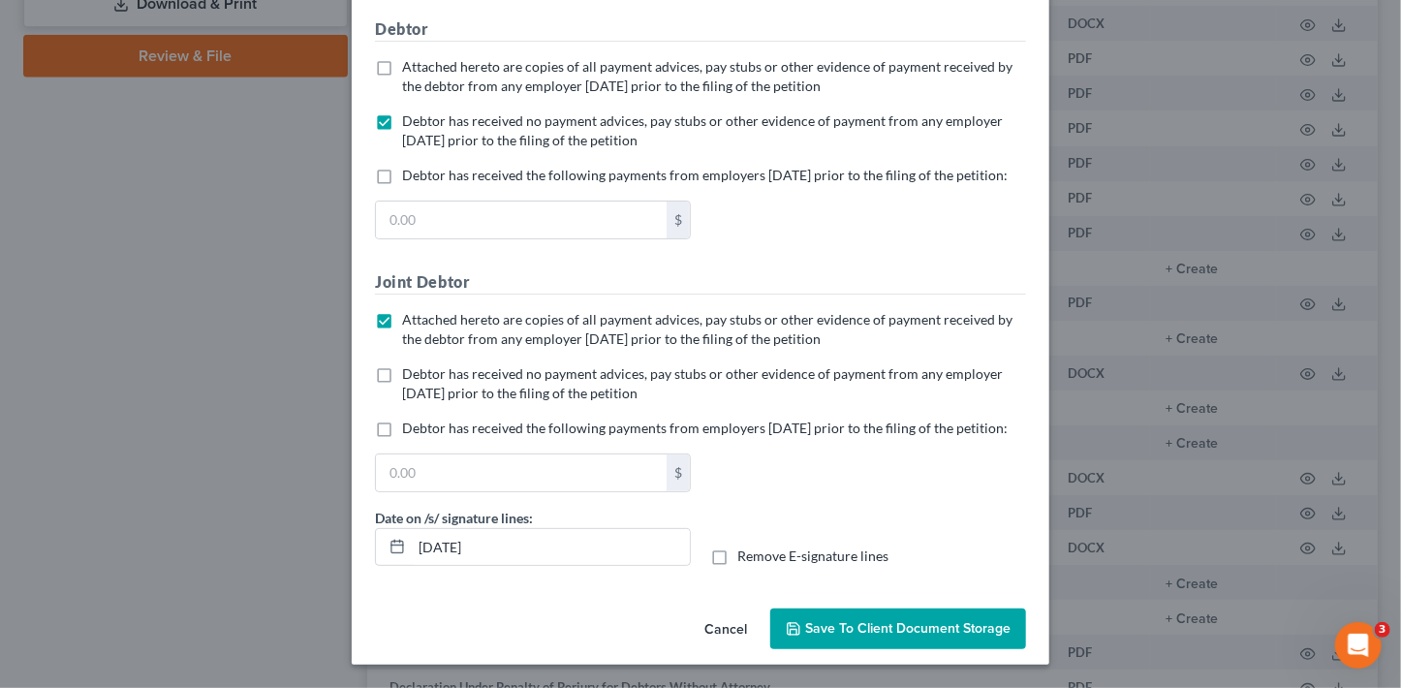
click at [921, 638] on button "Save to Client Document Storage" at bounding box center [898, 628] width 256 height 41
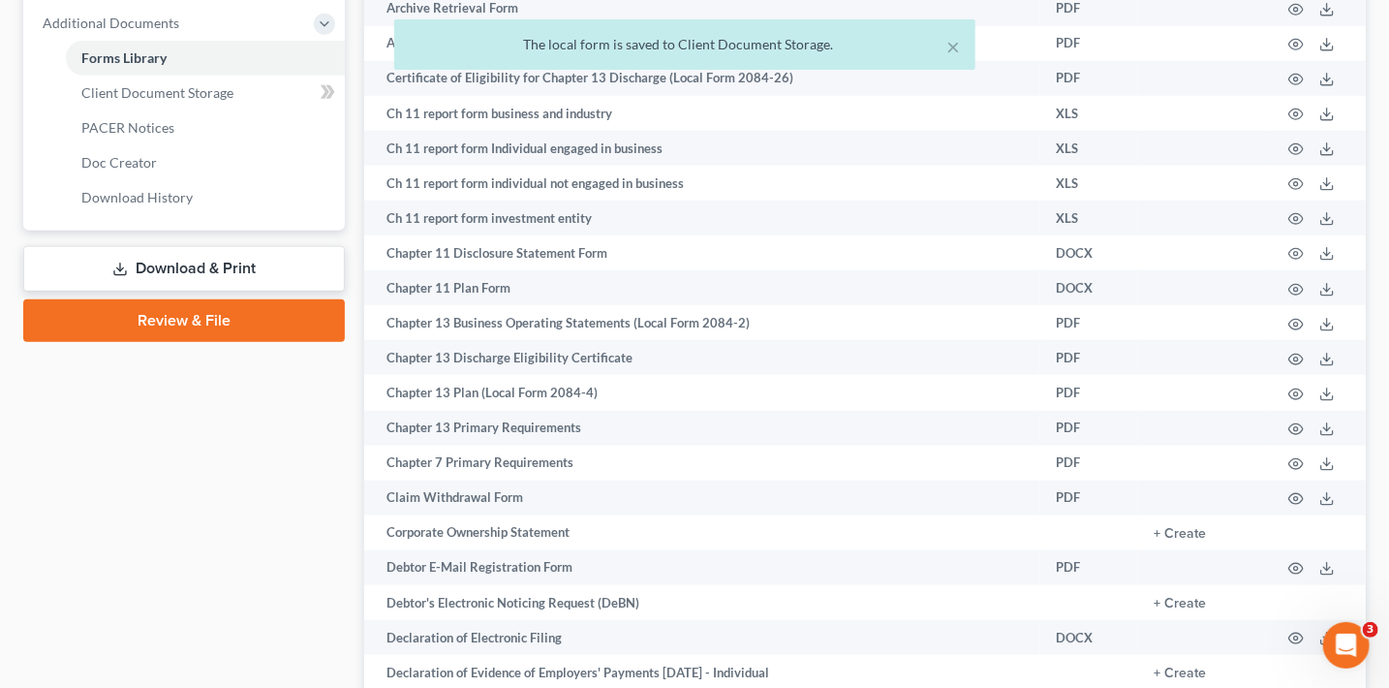
click at [259, 260] on link "Download & Print" at bounding box center [184, 269] width 322 height 46
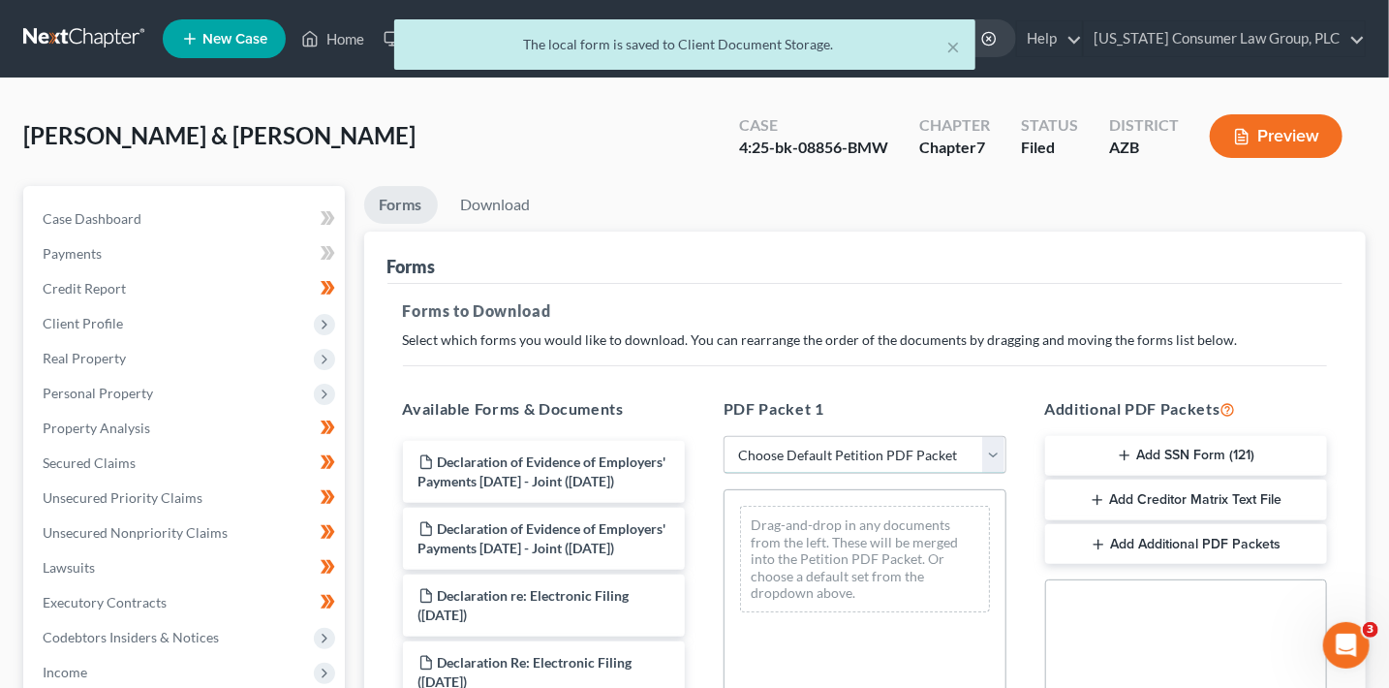
click at [888, 448] on select "Choose Default Petition PDF Packet Complete Bankruptcy Petition (all forms and …" at bounding box center [865, 455] width 283 height 39
select select "7"
click at [724, 436] on select "Choose Default Petition PDF Packet Complete Bankruptcy Petition (all forms and …" at bounding box center [865, 455] width 283 height 39
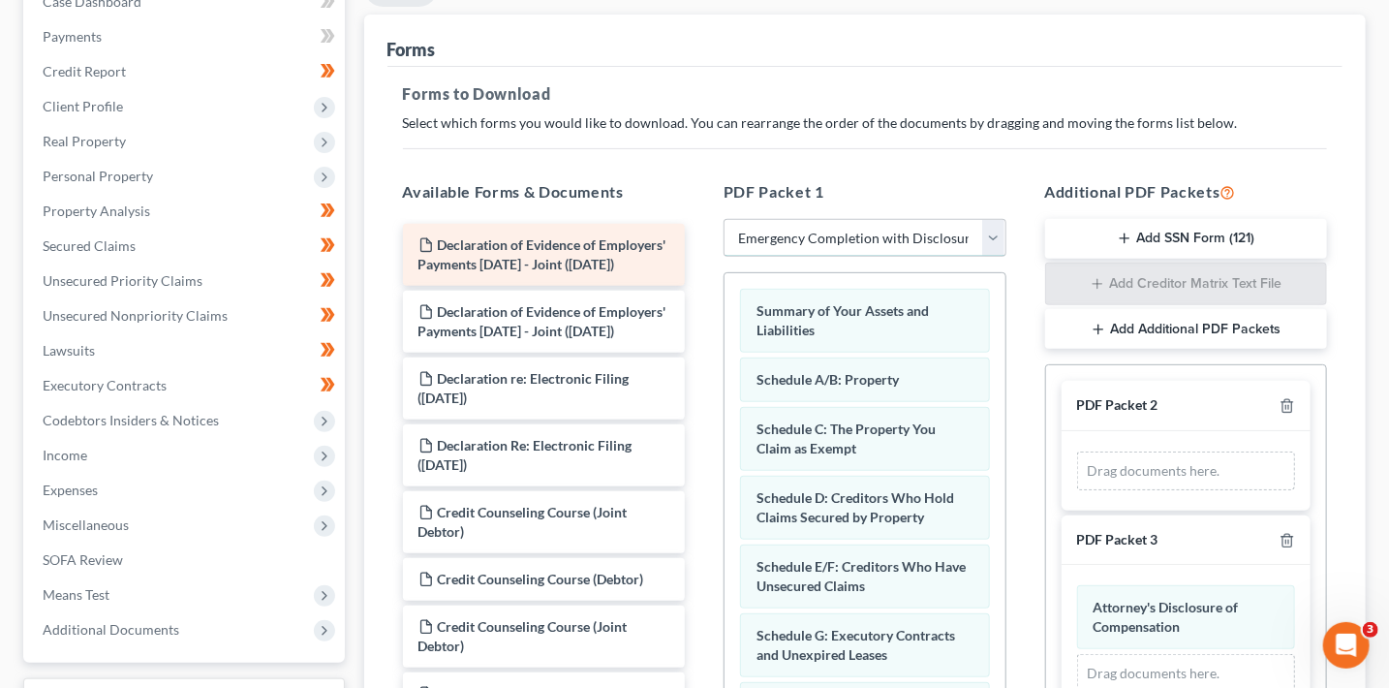
scroll to position [236, 0]
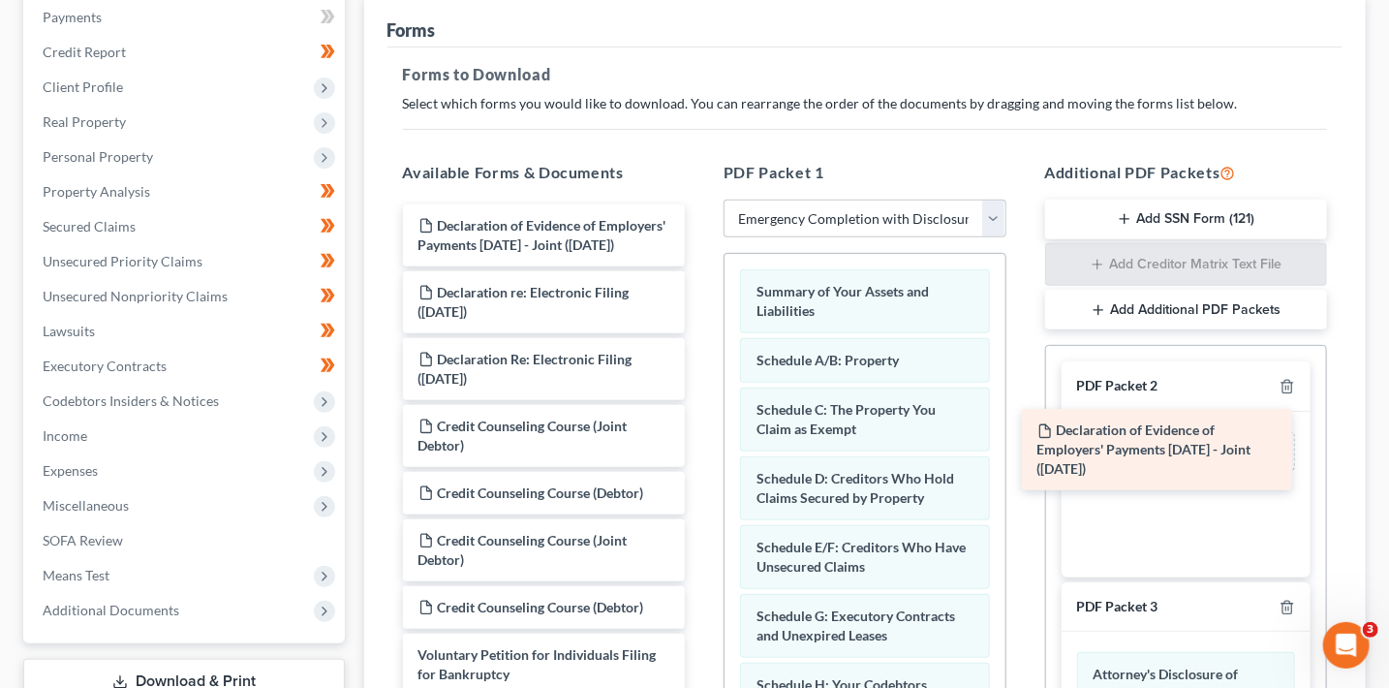
drag, startPoint x: 561, startPoint y: 228, endPoint x: 1179, endPoint y: 428, distance: 649.9
click at [701, 431] on div "Declaration of Evidence of Employers' Payments Within 60 Days - Joint (10/08/20…" at bounding box center [545, 449] width 314 height 491
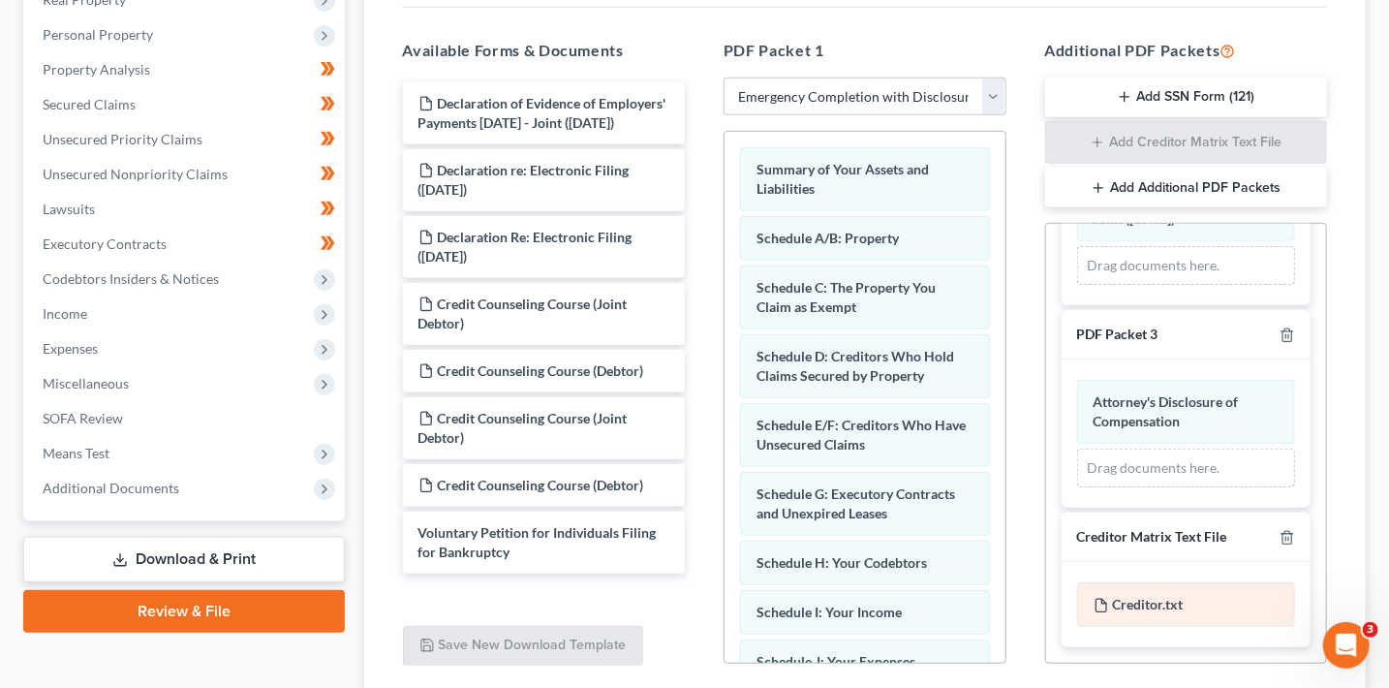
scroll to position [508, 0]
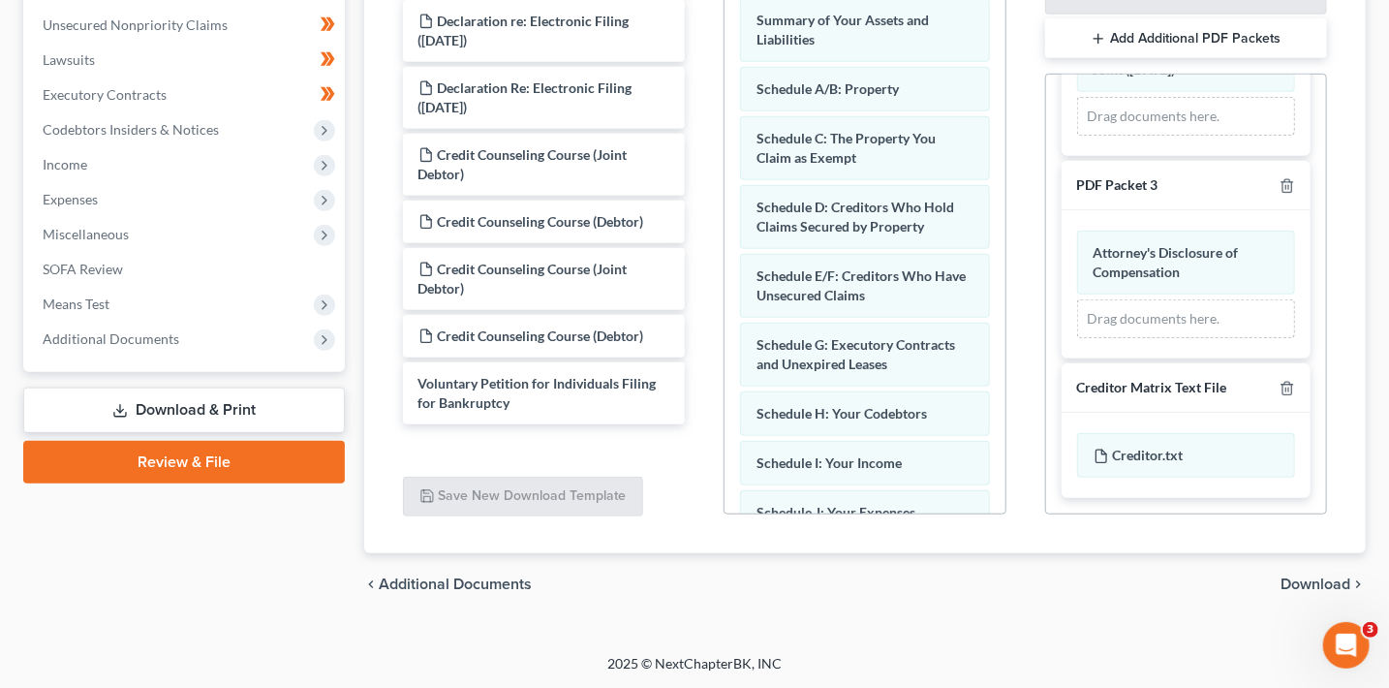
click at [1293, 581] on span "Download" at bounding box center [1316, 584] width 70 height 16
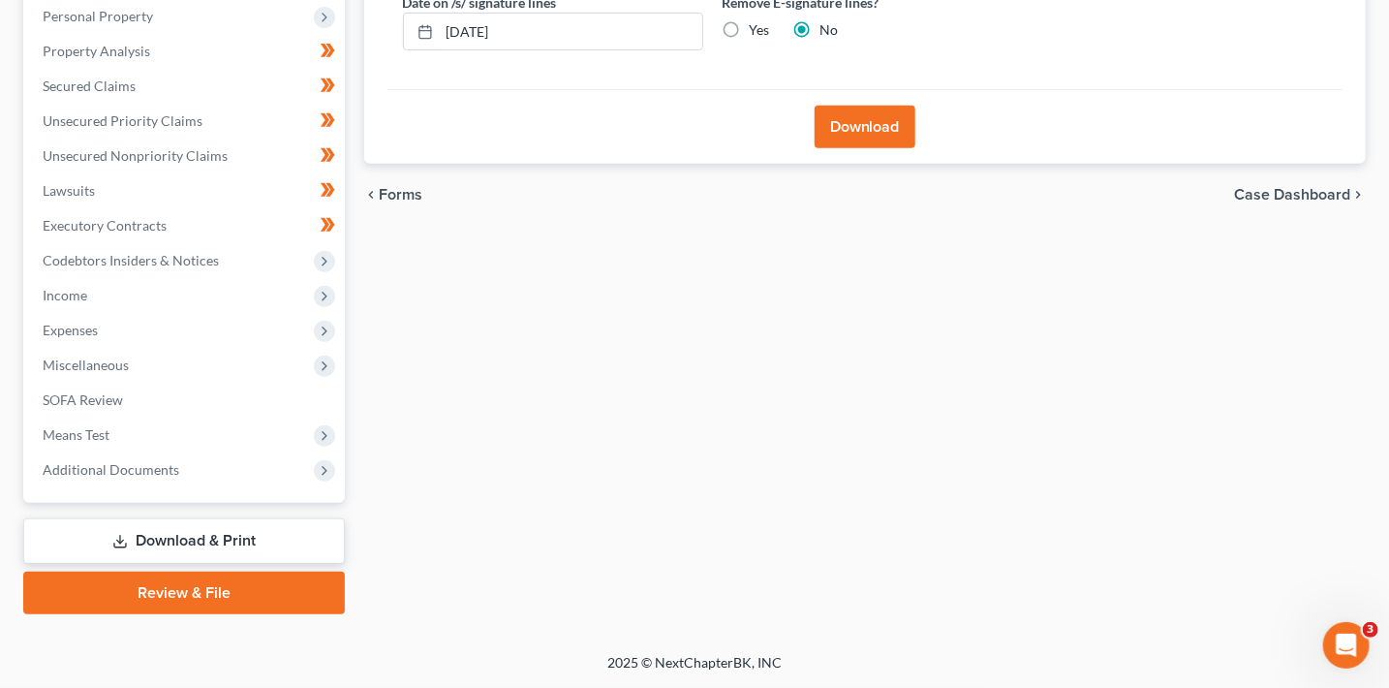
scroll to position [376, 0]
click at [885, 141] on button "Download" at bounding box center [865, 128] width 101 height 43
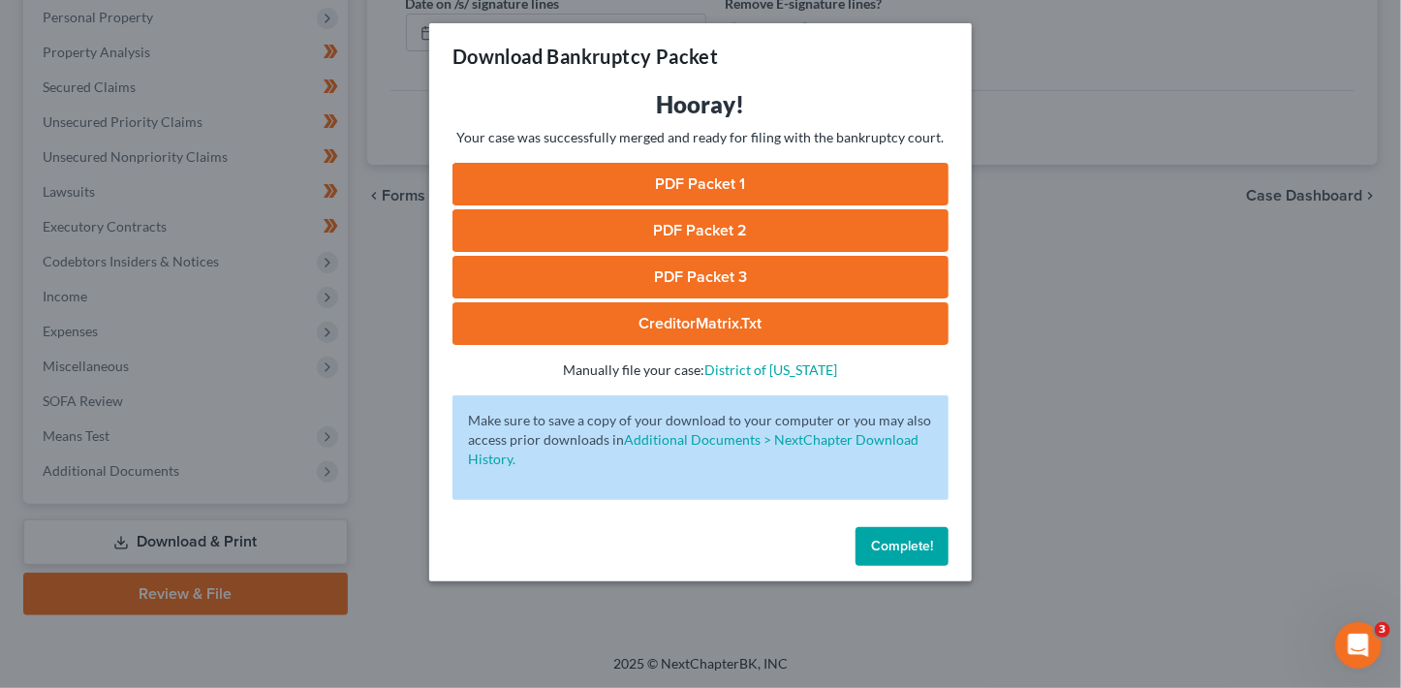
click at [770, 174] on link "PDF Packet 1" at bounding box center [700, 184] width 496 height 43
click at [666, 229] on link "PDF Packet 2" at bounding box center [700, 230] width 496 height 43
click at [572, 272] on link "PDF Packet 3" at bounding box center [700, 277] width 496 height 43
click at [609, 327] on link "CreditorMatrix.txt" at bounding box center [700, 323] width 496 height 43
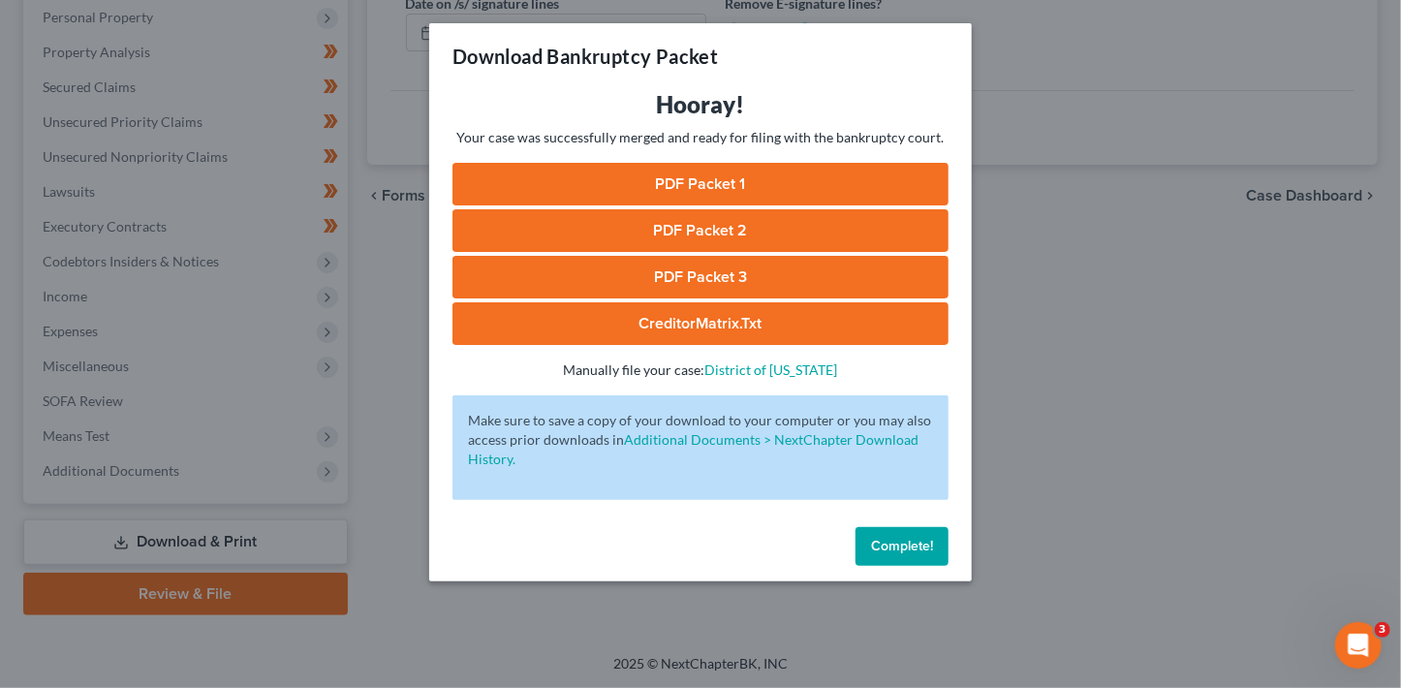
click at [1063, 367] on div "Download Bankruptcy Packet Hooray! Your case was successfully merged and ready …" at bounding box center [700, 344] width 1401 height 688
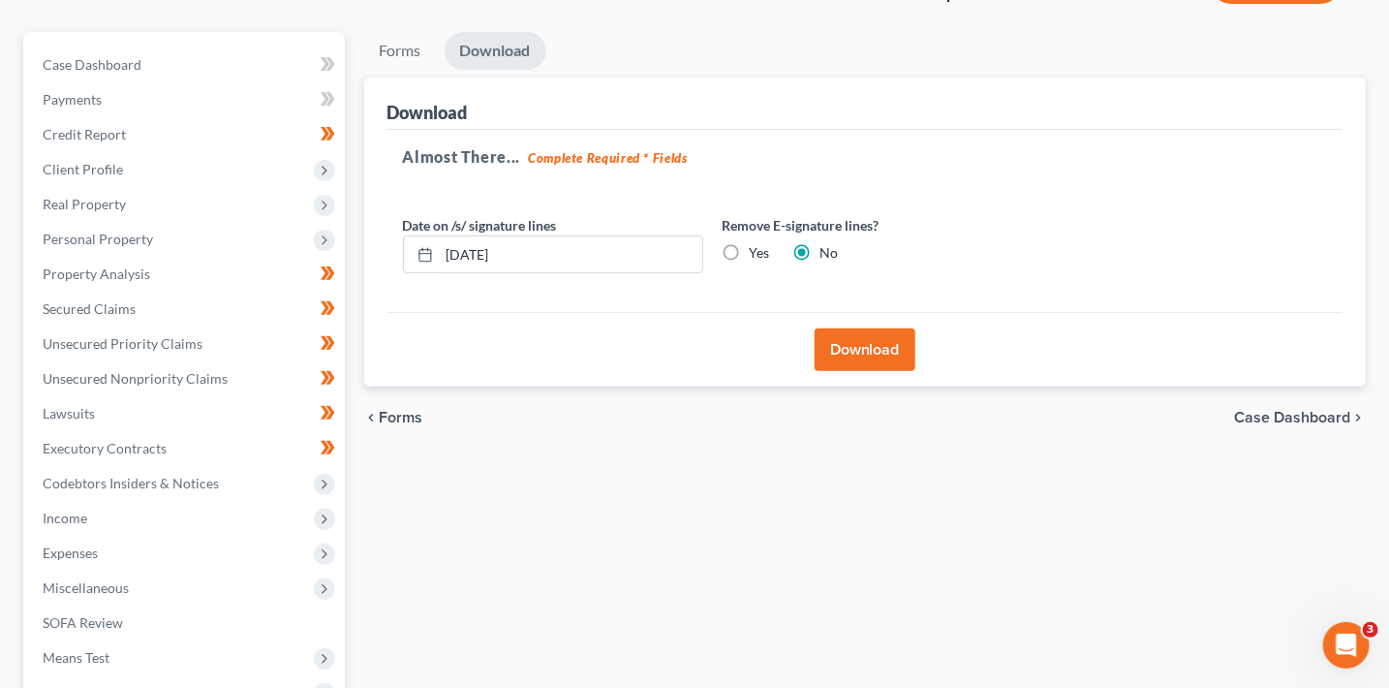
scroll to position [0, 0]
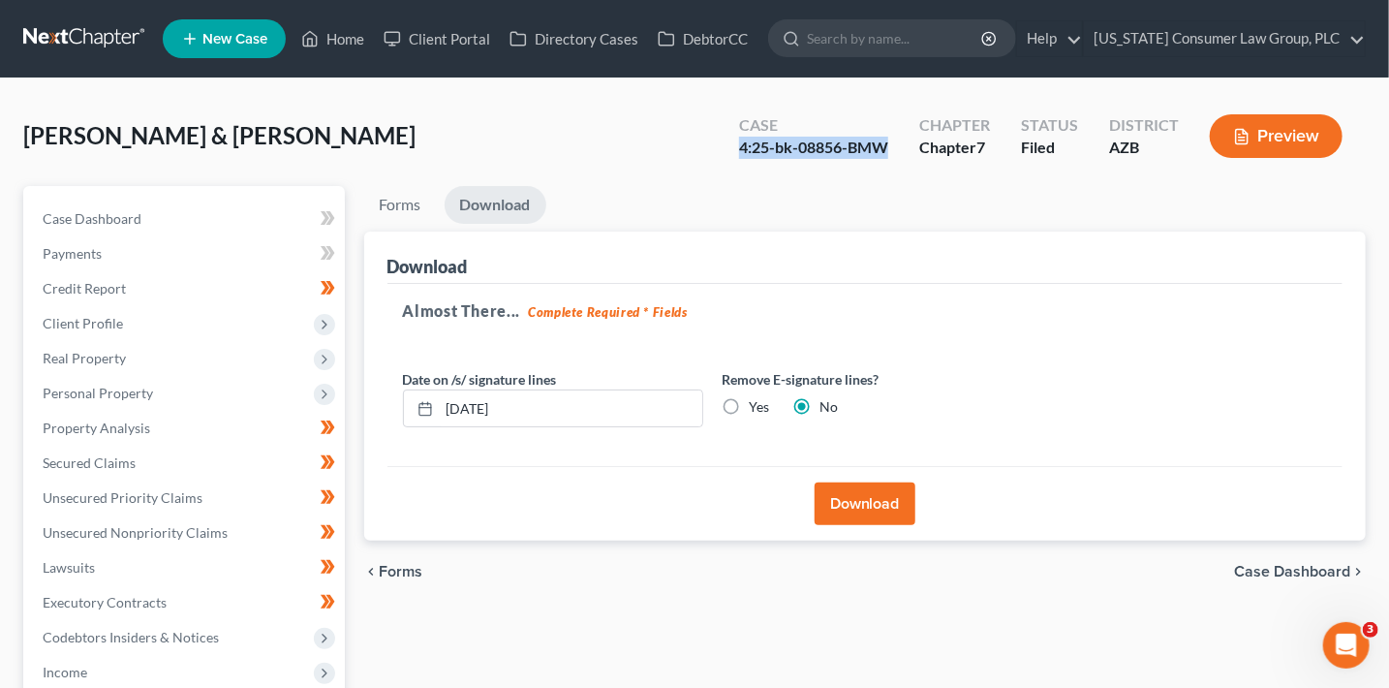
drag, startPoint x: 897, startPoint y: 143, endPoint x: 743, endPoint y: 144, distance: 154.1
click at [743, 144] on div "Case 4:25-bk-08856-BMW" at bounding box center [814, 137] width 180 height 57
copy div "4:25-bk-08856-BMW"
drag, startPoint x: 171, startPoint y: 542, endPoint x: 186, endPoint y: 538, distance: 16.0
click at [171, 542] on link "Unsecured Nonpriority Claims" at bounding box center [186, 532] width 318 height 35
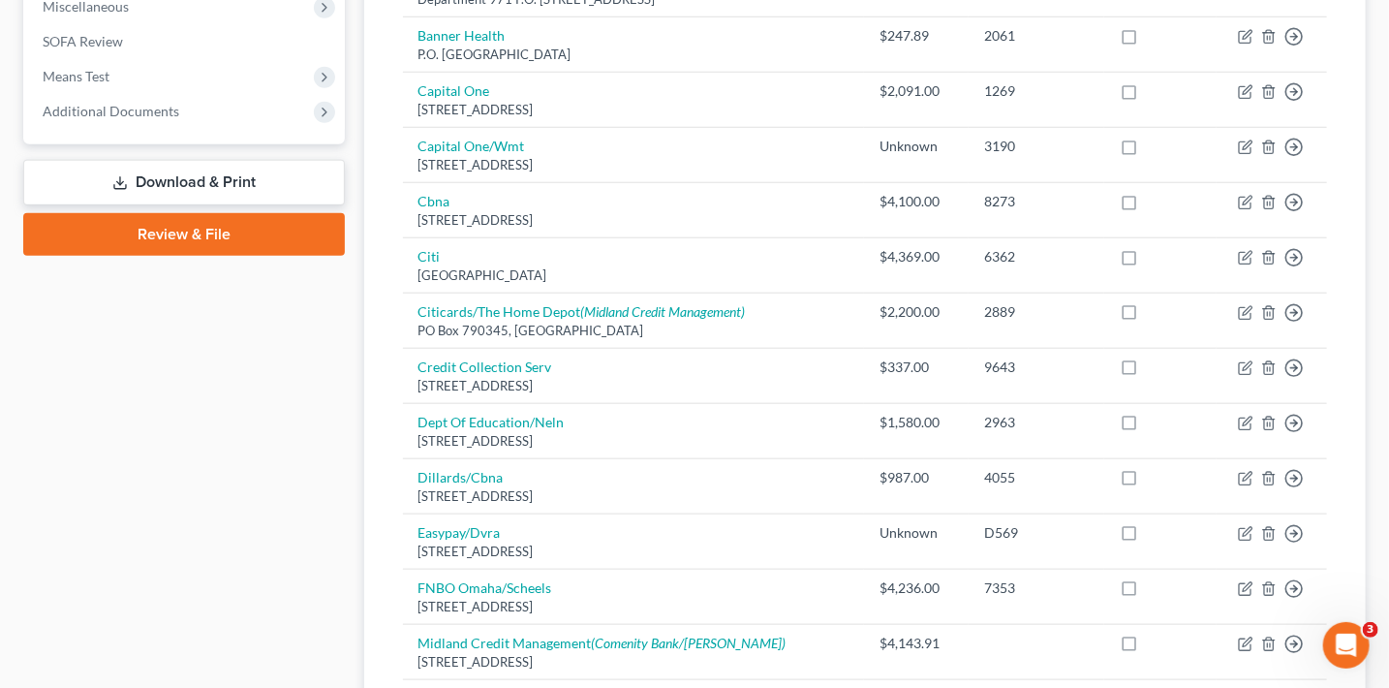
scroll to position [736, 0]
